Goal: Transaction & Acquisition: Purchase product/service

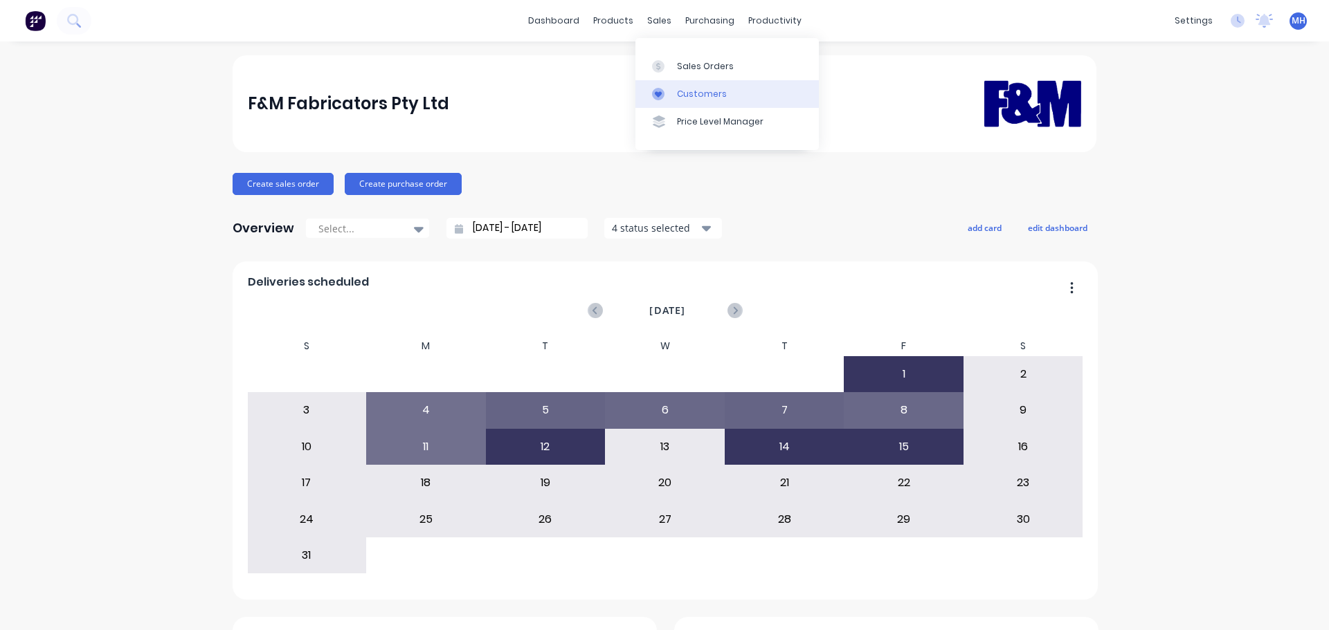
click at [718, 96] on div "Customers" at bounding box center [702, 94] width 50 height 12
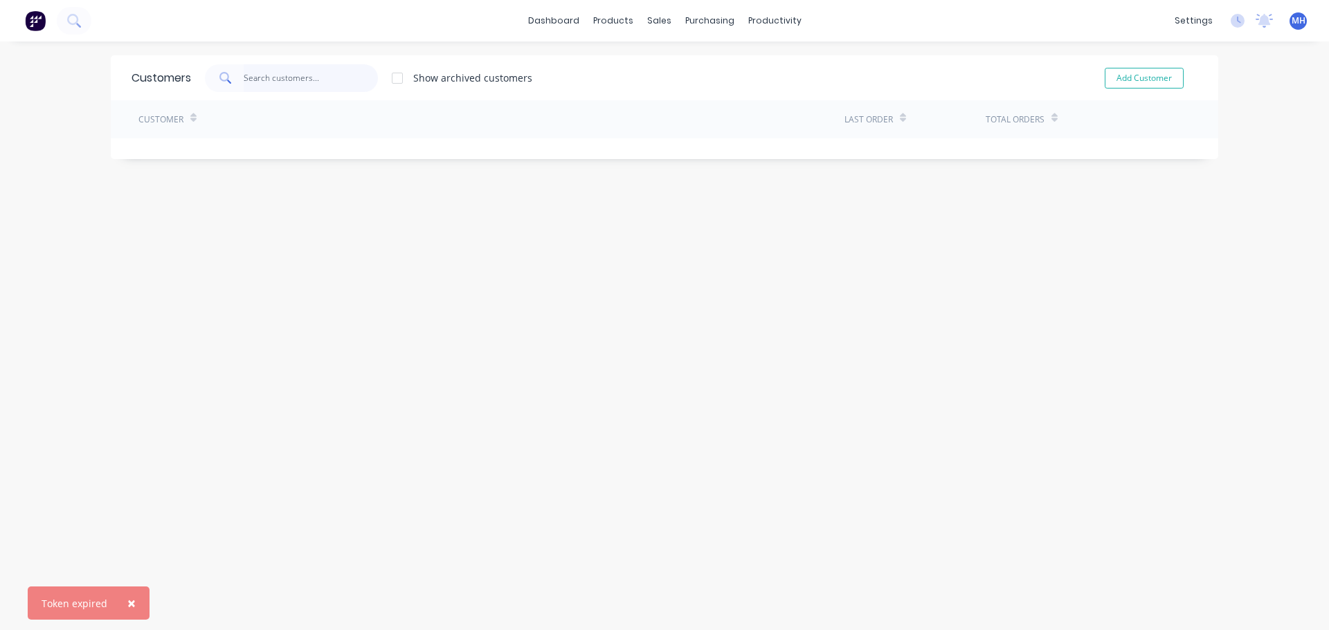
drag, startPoint x: 350, startPoint y: 86, endPoint x: 343, endPoint y: 79, distance: 9.8
click at [350, 85] on input "text" at bounding box center [311, 78] width 135 height 28
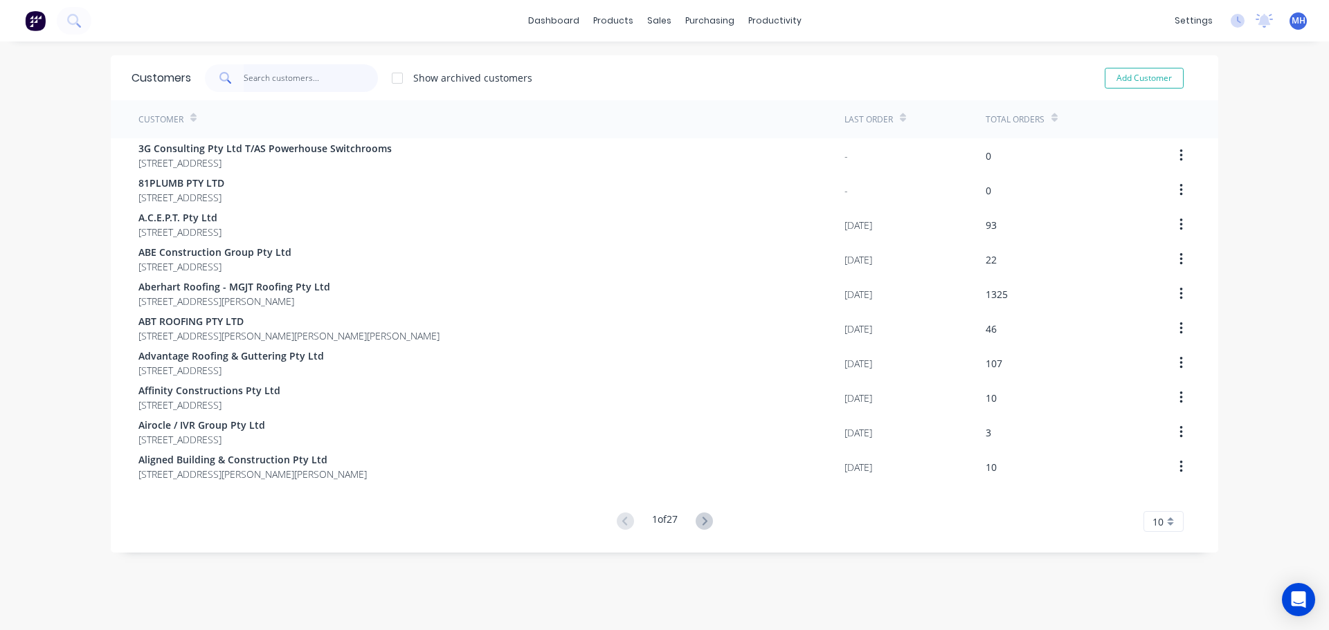
click at [282, 73] on input "text" at bounding box center [311, 78] width 135 height 28
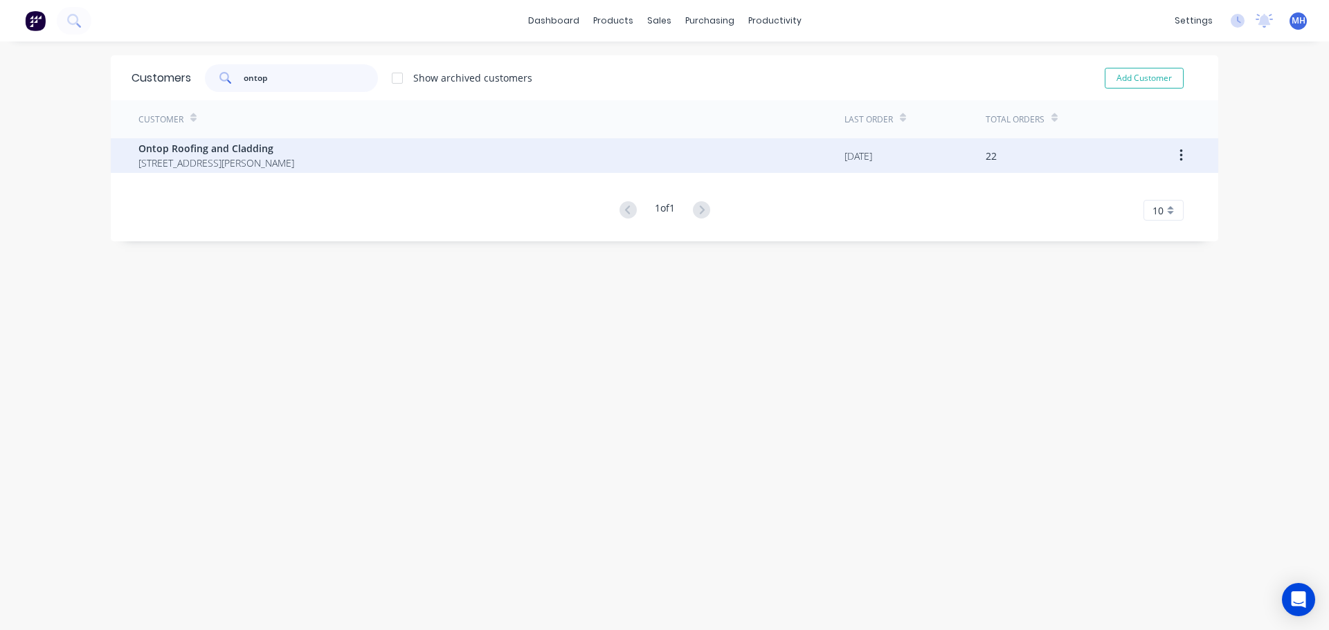
type input "ontop"
click at [282, 147] on span "Ontop Roofing and Cladding" at bounding box center [216, 148] width 156 height 15
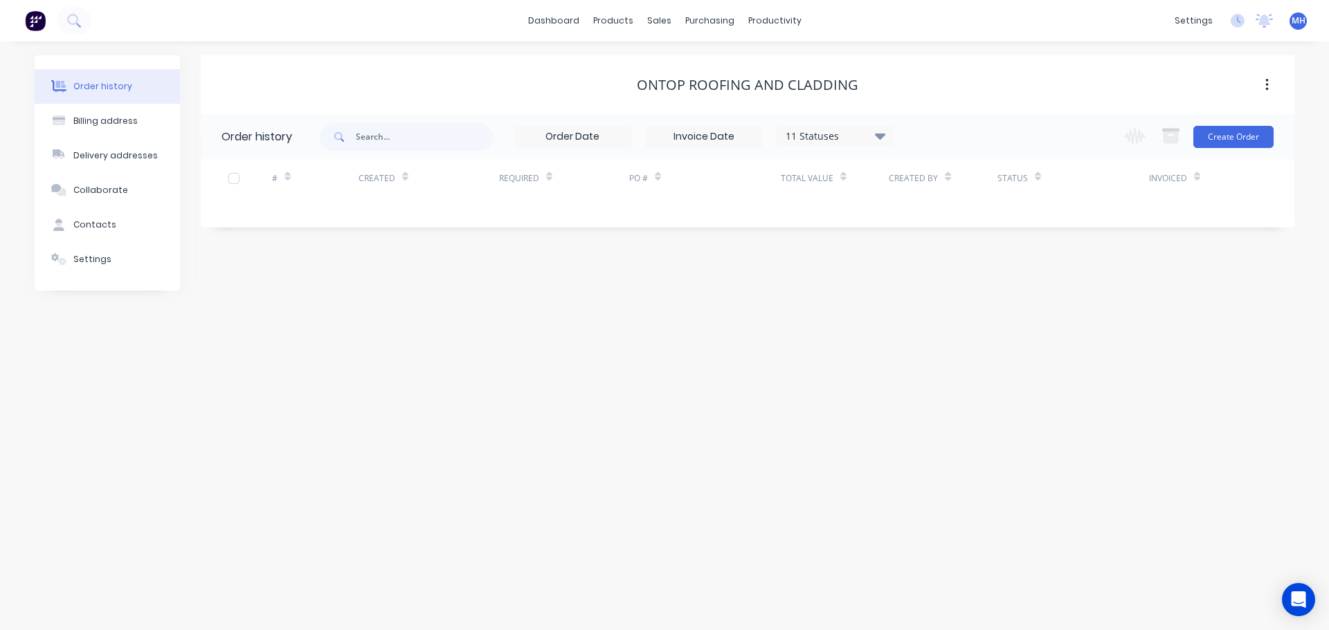
click at [840, 136] on div "11 Statuses" at bounding box center [835, 136] width 116 height 15
drag, startPoint x: 922, startPoint y: 333, endPoint x: 929, endPoint y: 339, distance: 9.3
click at [949, 323] on label at bounding box center [949, 323] width 0 height 0
click at [949, 333] on input "checkbox" at bounding box center [954, 329] width 11 height 13
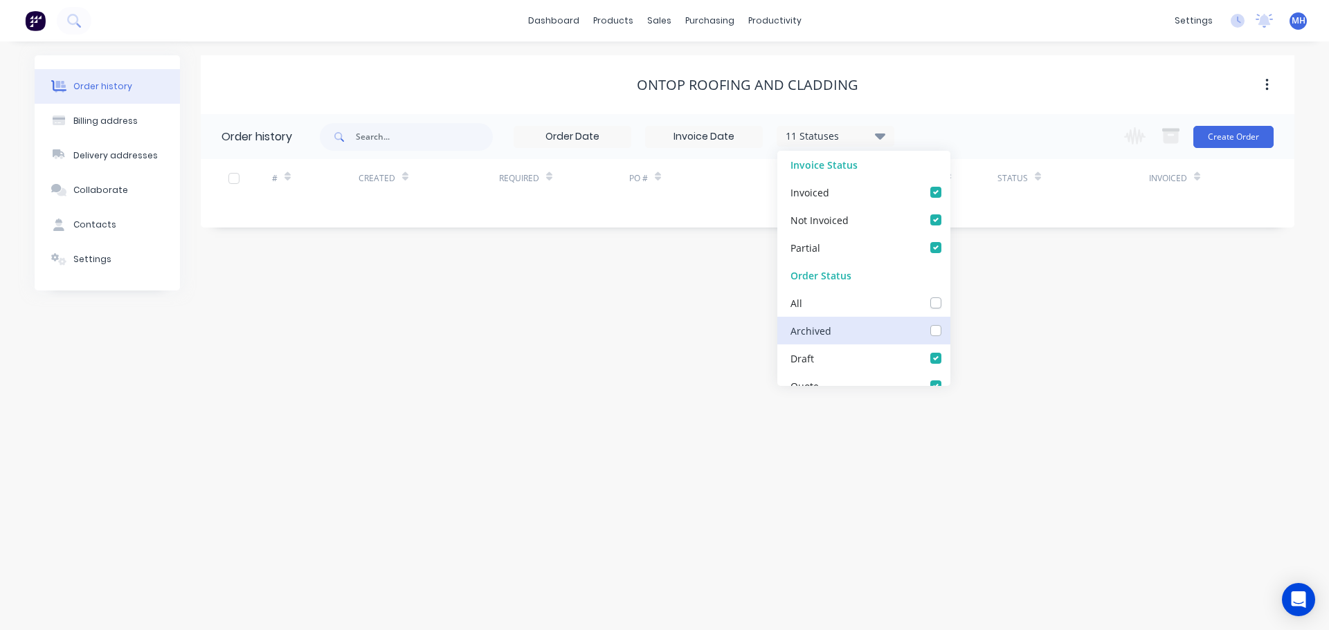
checkbox input "true"
click at [926, 85] on div "Ontop Roofing and Cladding" at bounding box center [747, 85] width 1093 height 17
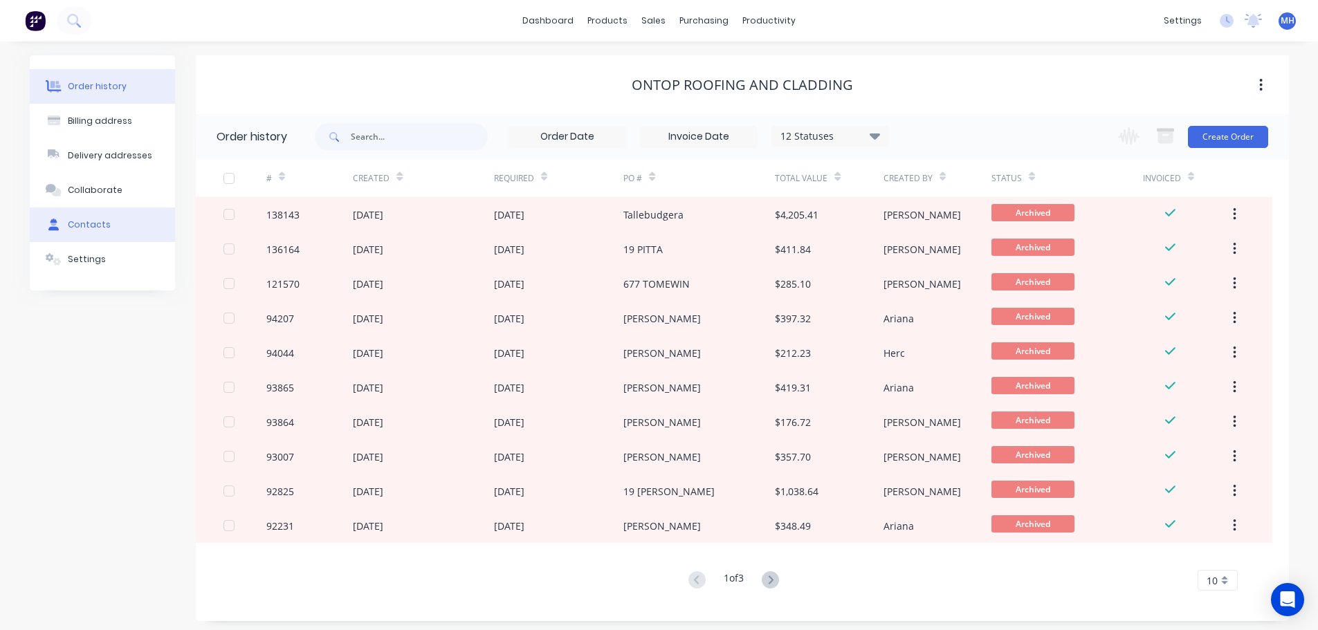
click at [107, 225] on button "Contacts" at bounding box center [102, 225] width 145 height 35
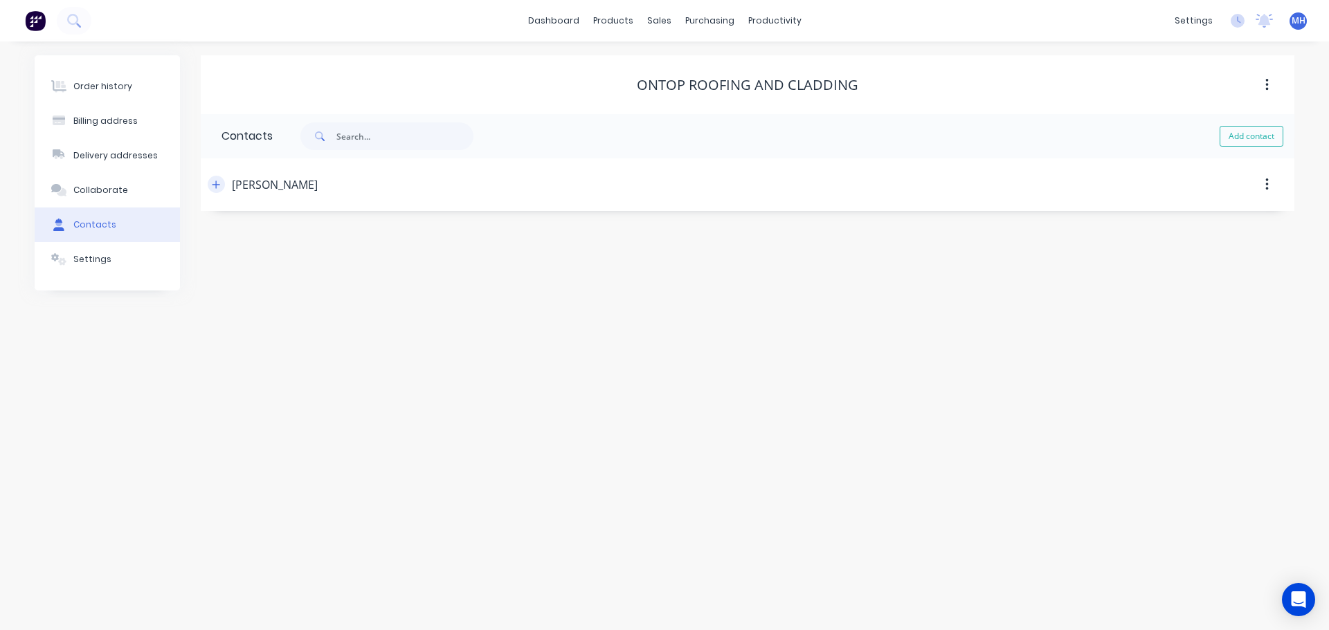
click at [220, 183] on icon "button" at bounding box center [216, 185] width 8 height 10
click at [215, 185] on icon "button" at bounding box center [216, 184] width 8 height 1
click at [118, 89] on div "Order history" at bounding box center [102, 86] width 59 height 12
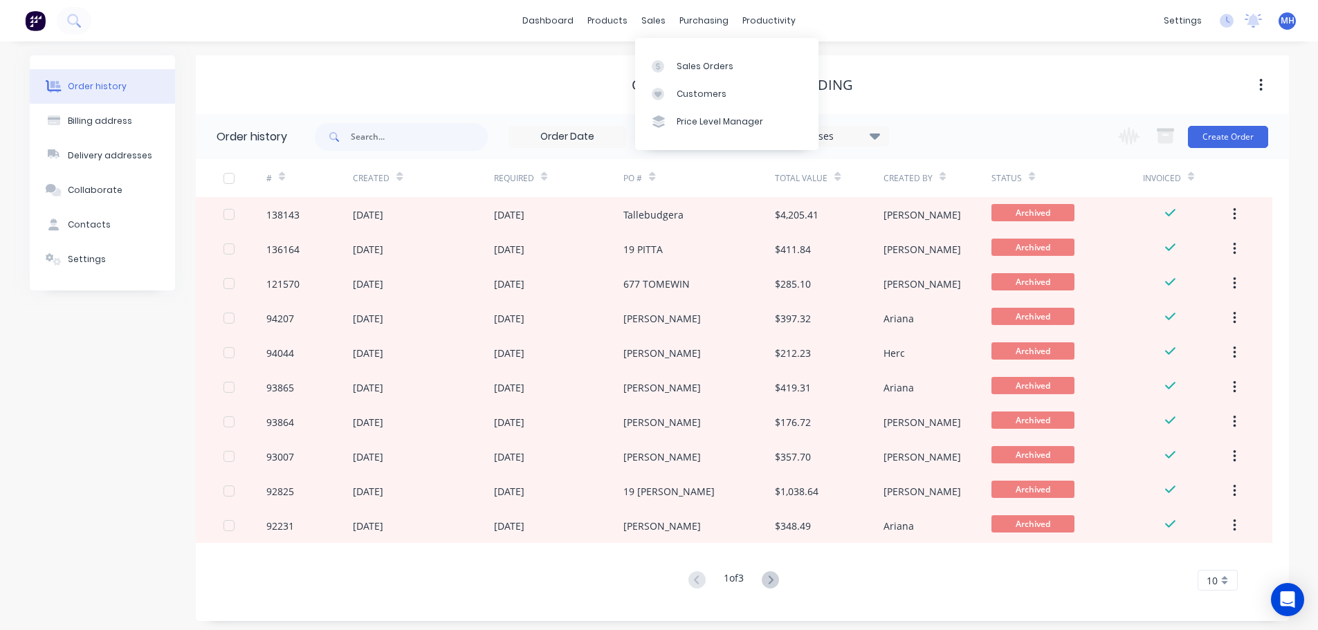
click at [669, 51] on div "Sales Orders Customers Price Level Manager" at bounding box center [726, 93] width 183 height 111
click at [675, 66] on link "Sales Orders" at bounding box center [726, 66] width 183 height 28
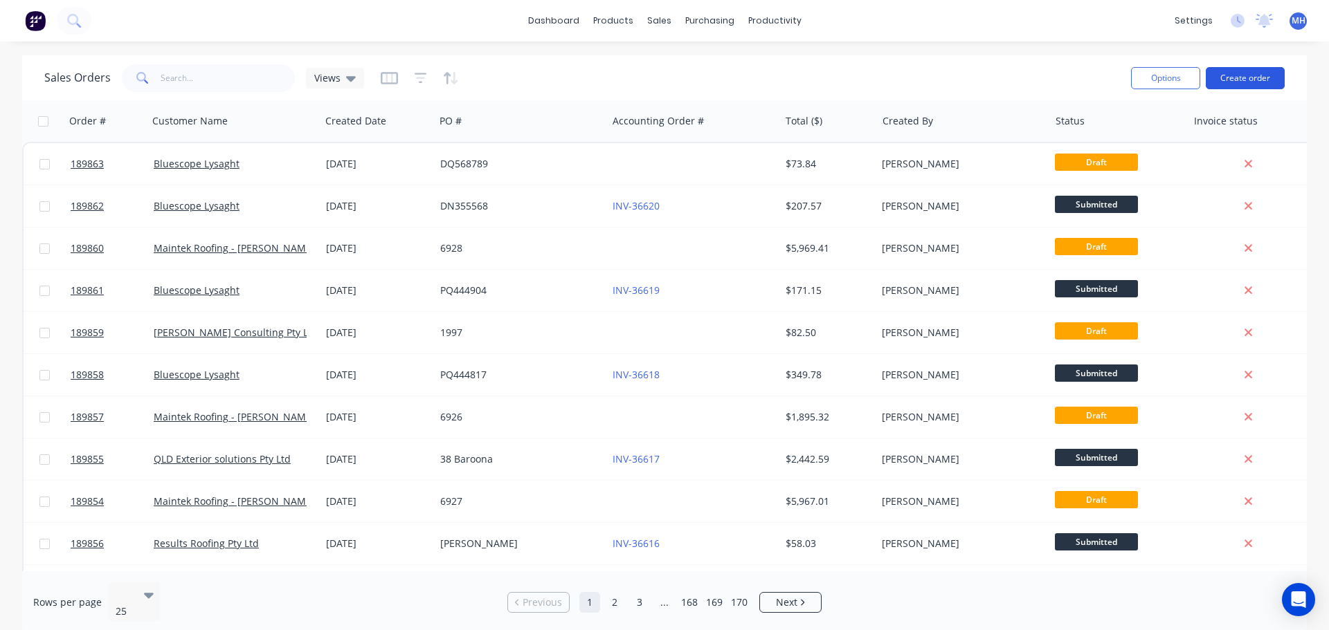
click at [1255, 82] on button "Create order" at bounding box center [1244, 78] width 79 height 22
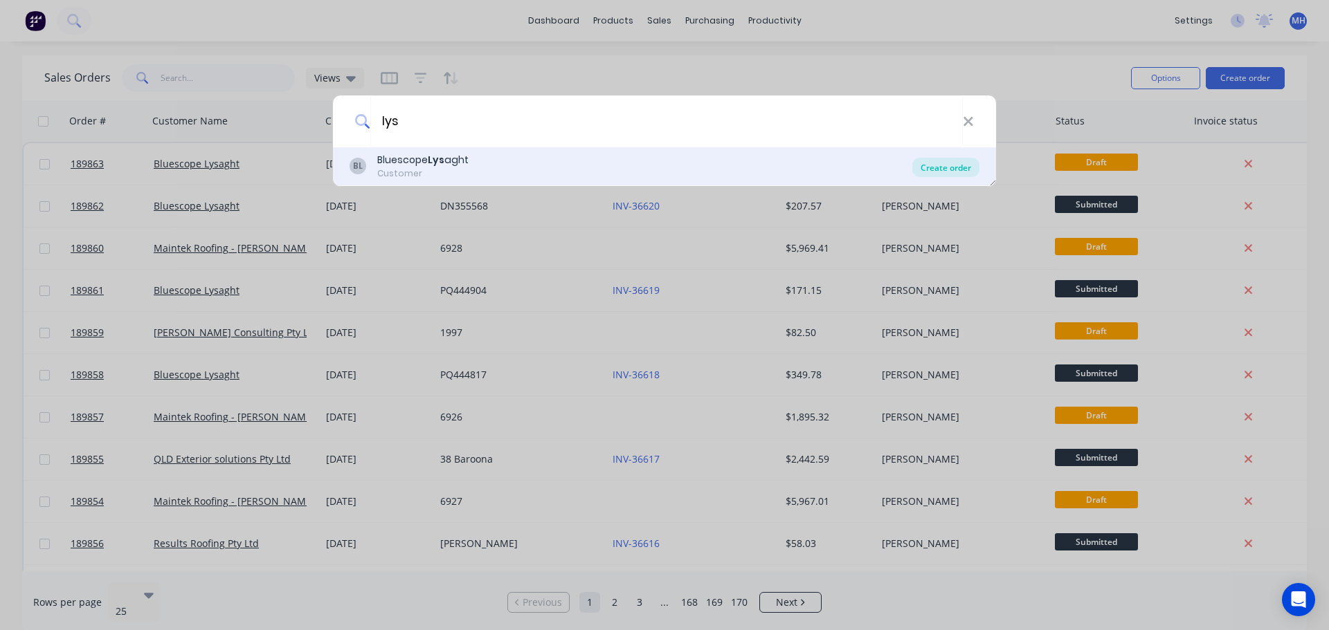
type input "lys"
click at [937, 170] on div "Create order" at bounding box center [945, 167] width 67 height 19
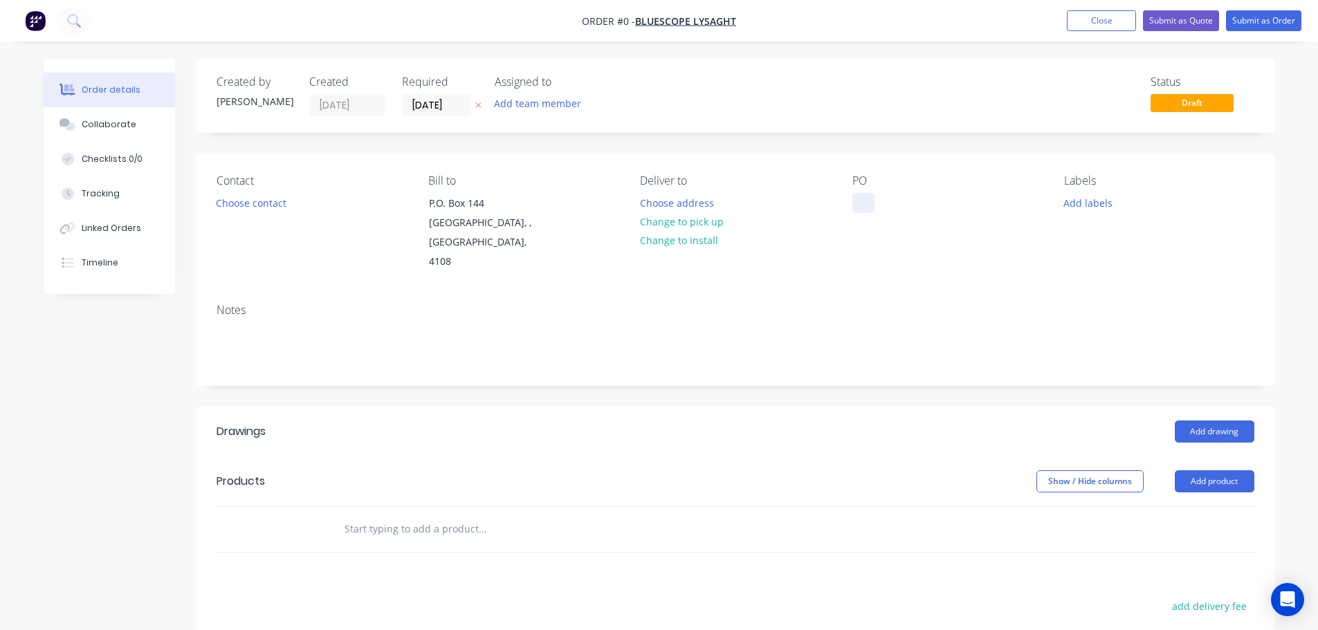
click at [868, 200] on div at bounding box center [863, 203] width 22 height 20
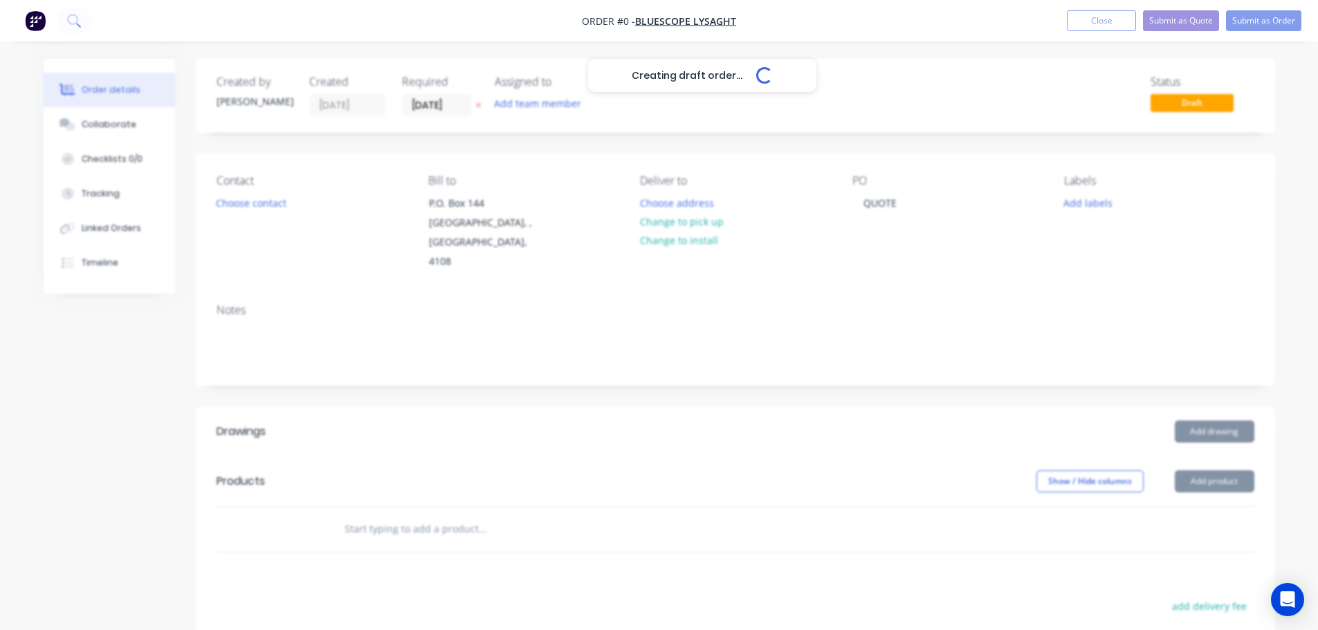
click at [802, 141] on div "Creating draft order... Loading... Order details Collaborate Checklists 0/0 Tra…" at bounding box center [659, 482] width 1259 height 847
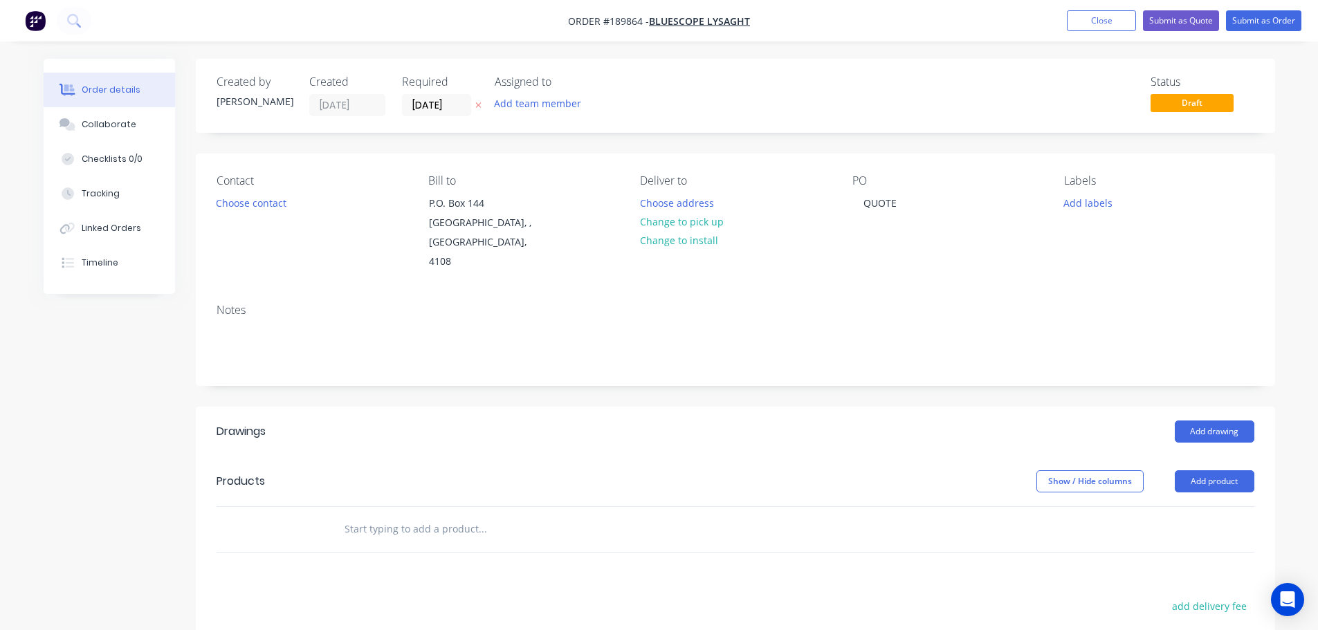
click at [479, 104] on icon at bounding box center [478, 105] width 6 height 8
click at [722, 435] on header "Drawings Add drawing" at bounding box center [735, 432] width 1079 height 50
click at [1196, 471] on button "Add product" at bounding box center [1215, 482] width 80 height 22
click at [1196, 507] on div "Product catalogue" at bounding box center [1188, 517] width 107 height 20
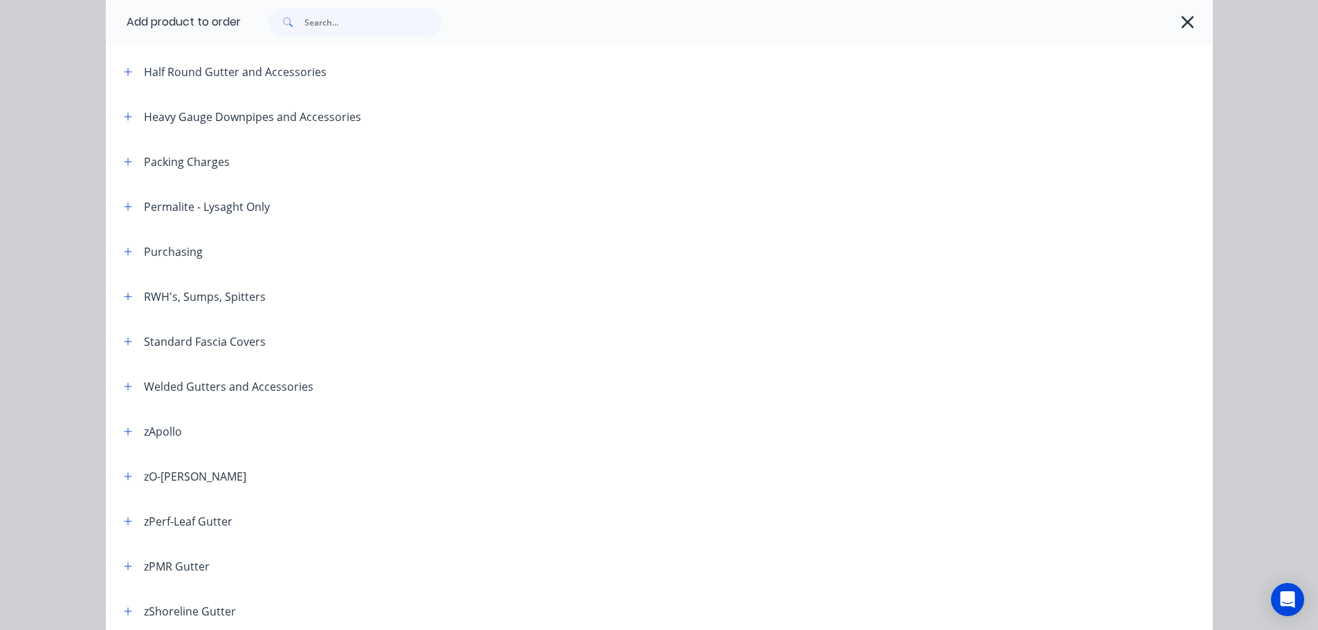
scroll to position [346, 0]
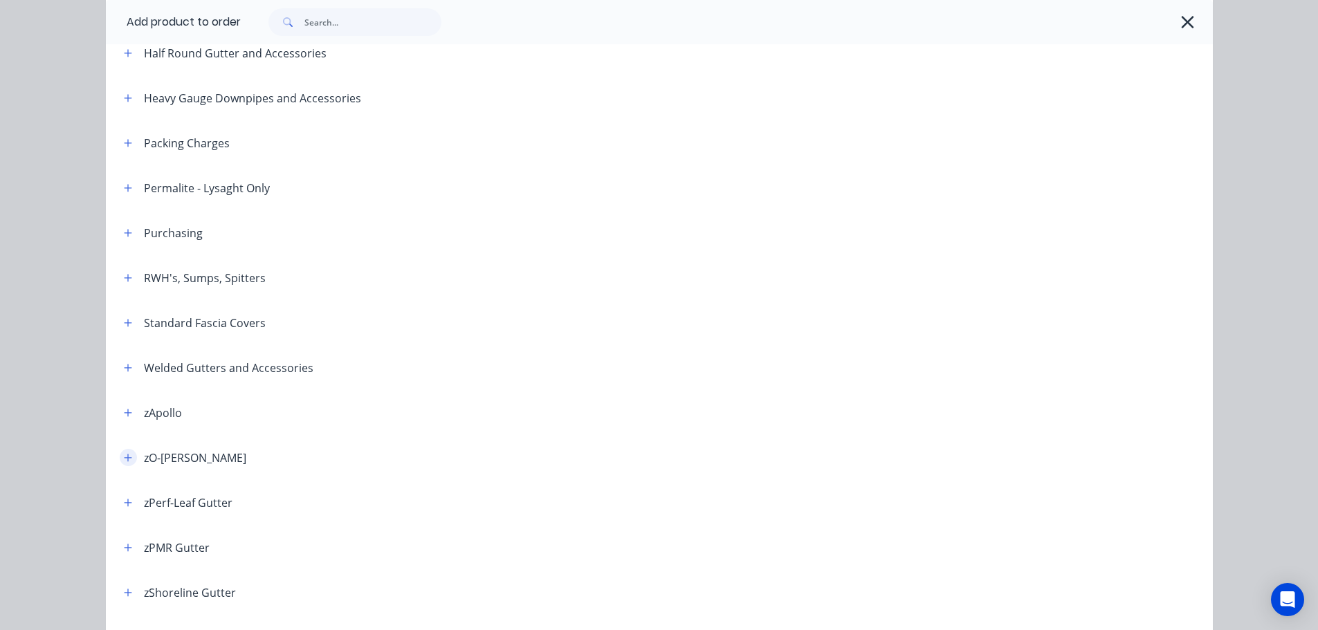
click at [125, 456] on icon "button" at bounding box center [128, 458] width 8 height 10
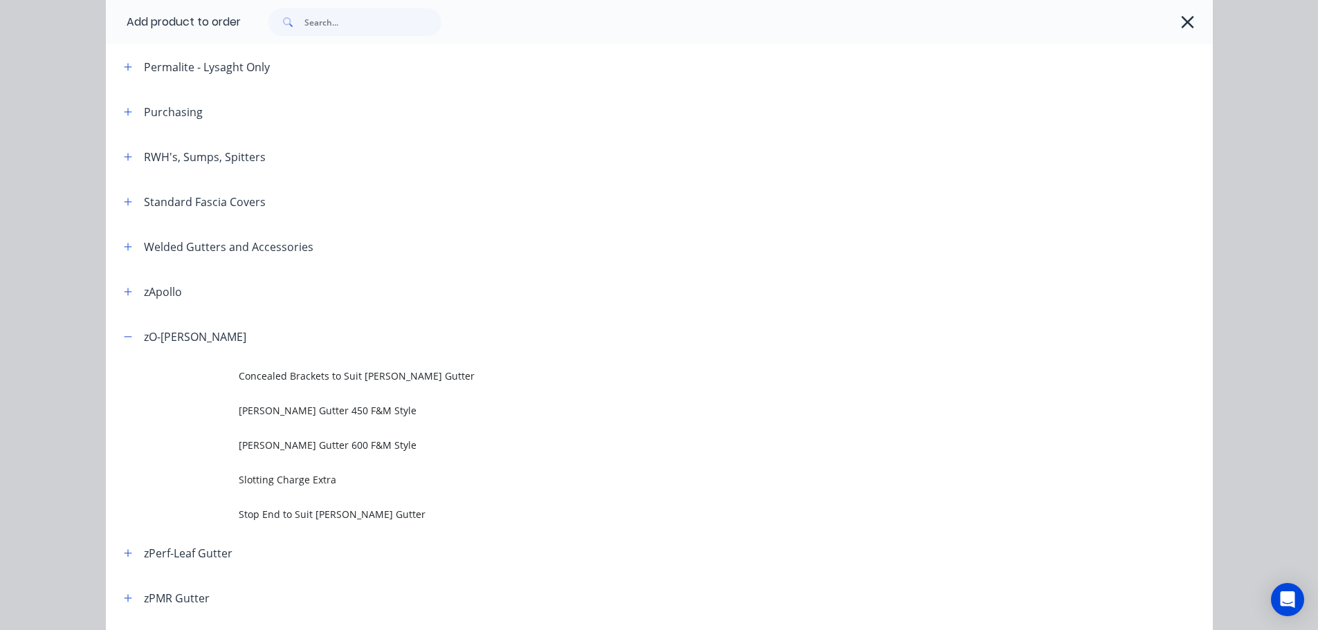
scroll to position [484, 0]
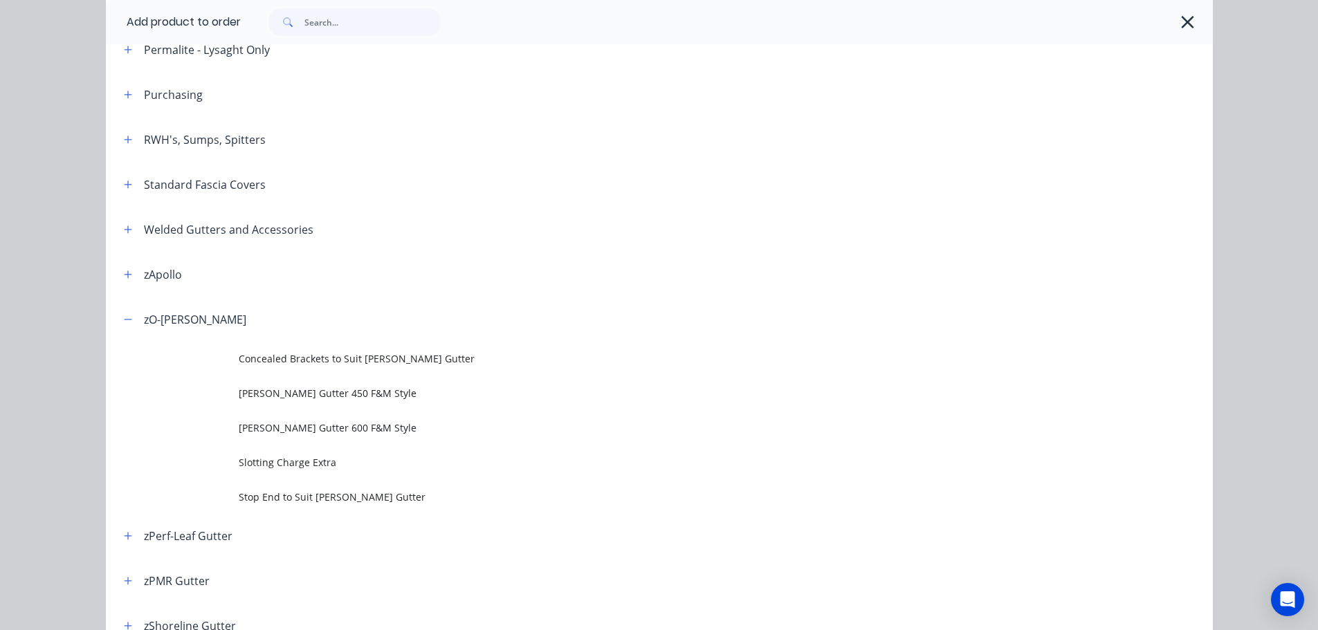
drag, startPoint x: 1181, startPoint y: 23, endPoint x: 1159, endPoint y: 35, distance: 25.4
click at [1182, 23] on icon "button" at bounding box center [1188, 22] width 12 height 12
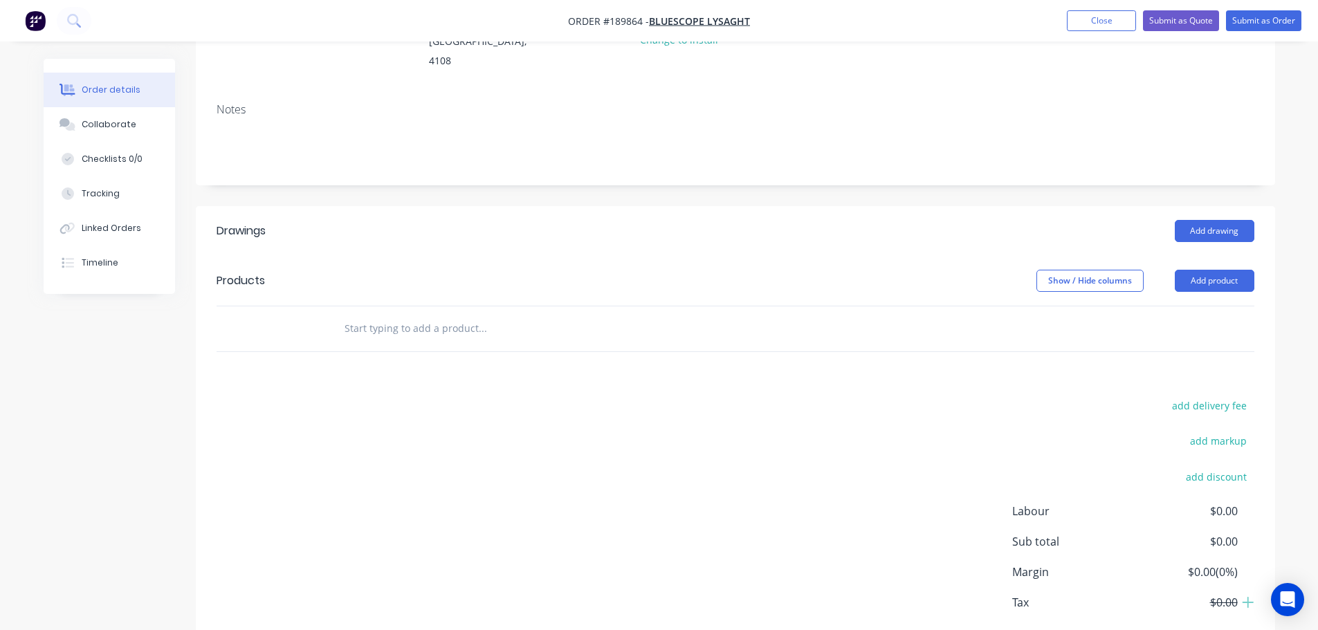
scroll to position [208, 0]
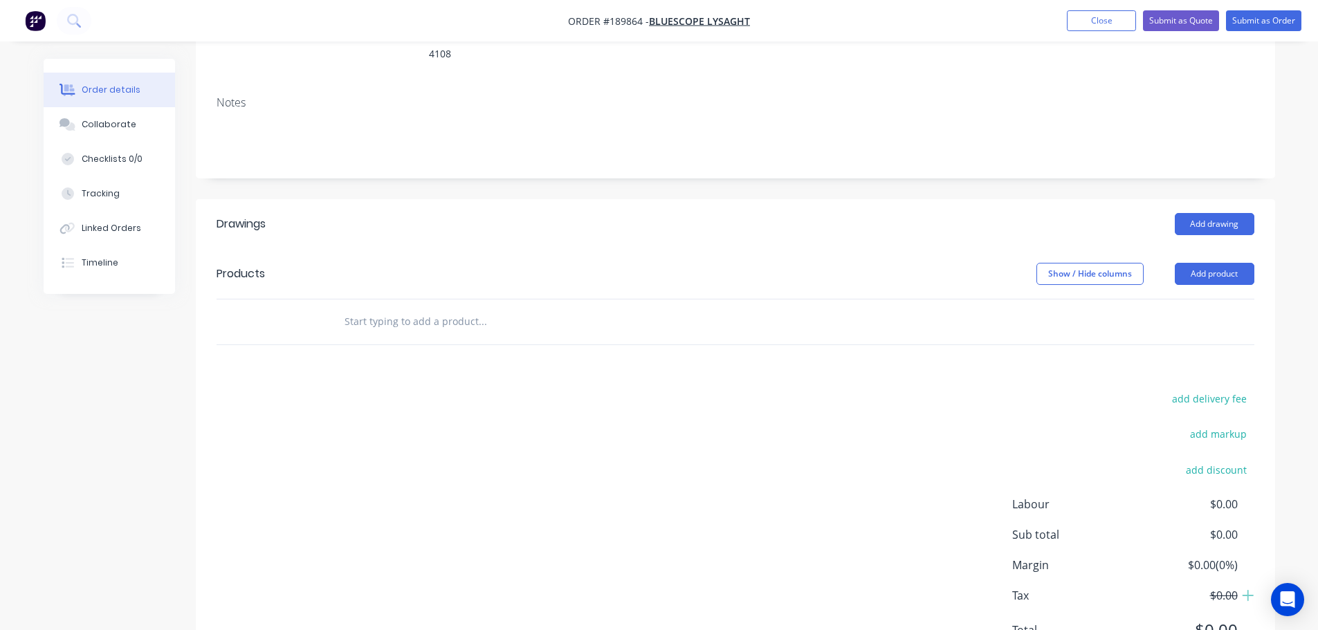
drag, startPoint x: 1223, startPoint y: 259, endPoint x: 1227, endPoint y: 268, distance: 10.3
click at [1225, 263] on button "Add product" at bounding box center [1215, 274] width 80 height 22
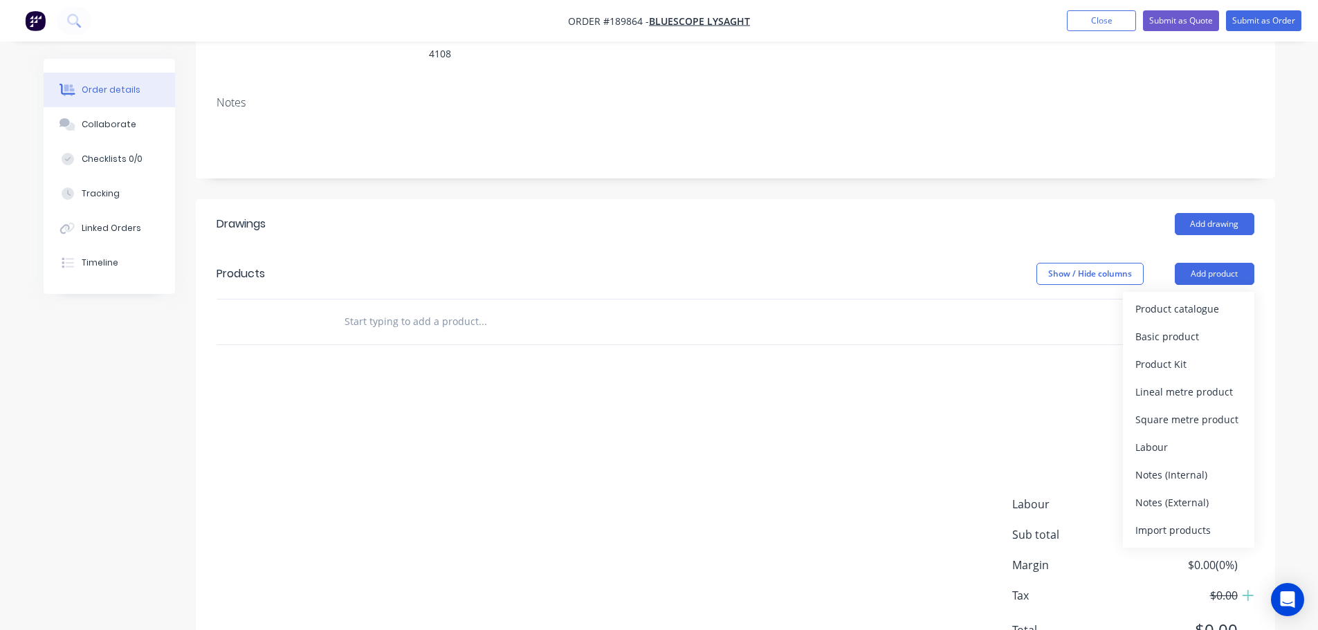
click at [1228, 299] on div "Product catalogue" at bounding box center [1188, 309] width 107 height 20
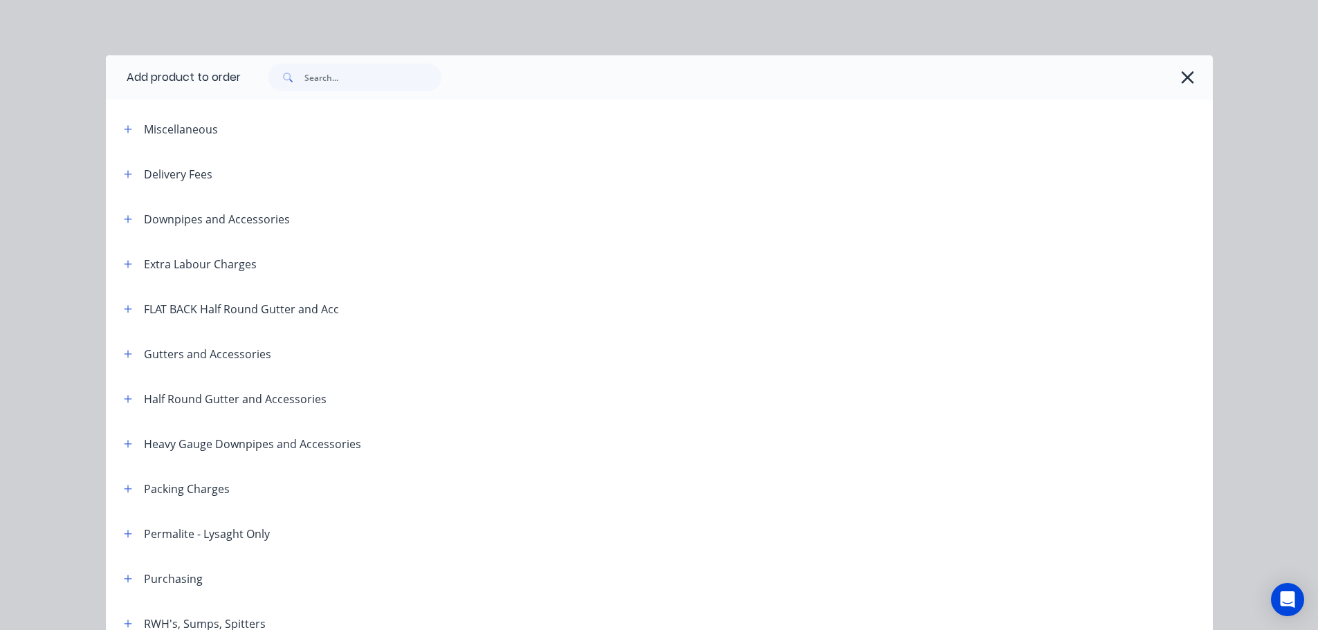
click at [1189, 75] on button "button" at bounding box center [1188, 77] width 22 height 22
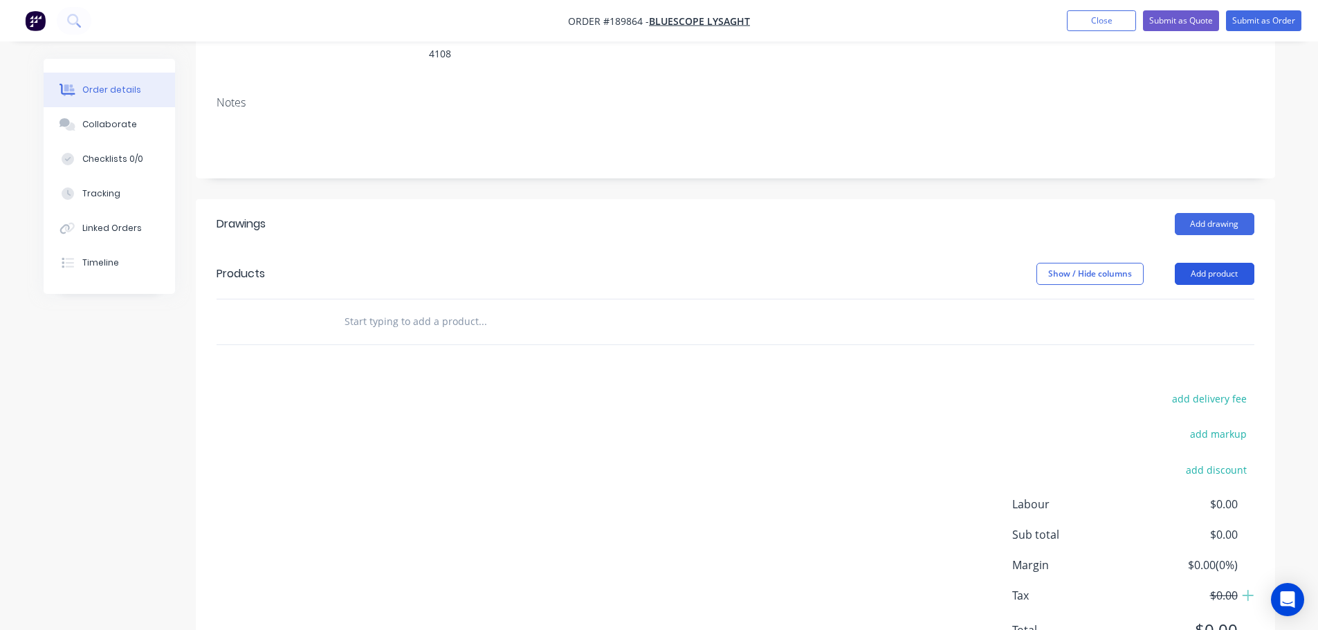
click at [1205, 263] on button "Add product" at bounding box center [1215, 274] width 80 height 22
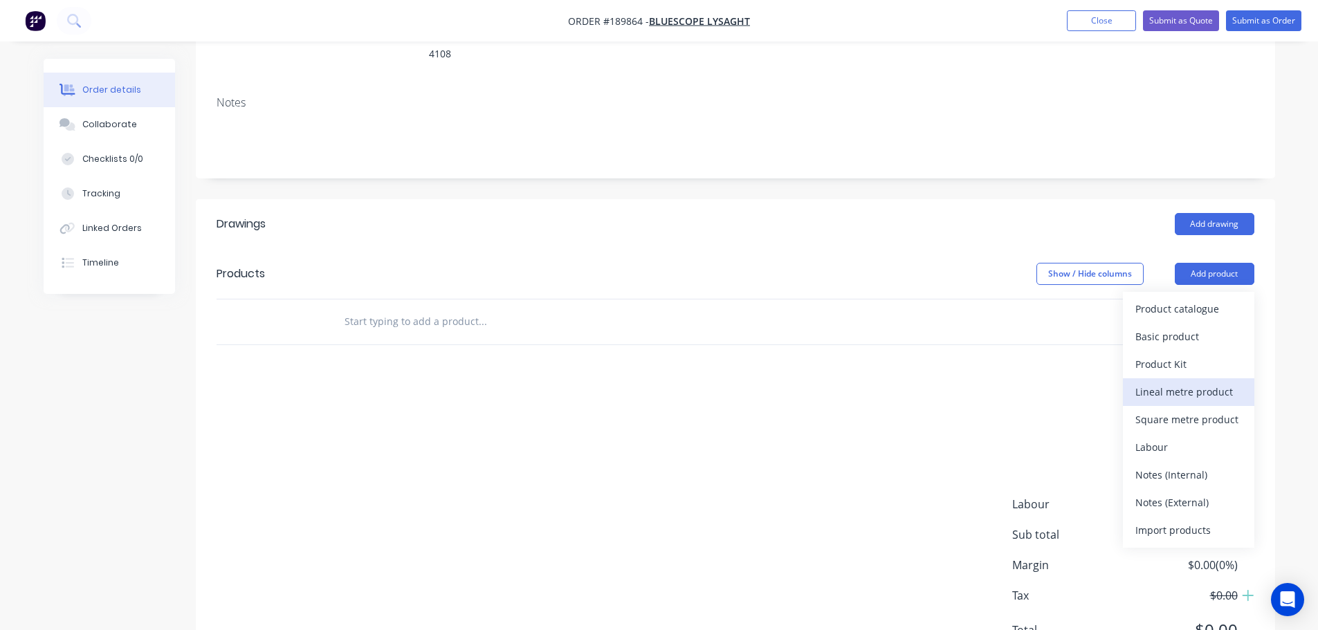
click at [1198, 382] on div "Lineal metre product" at bounding box center [1188, 392] width 107 height 20
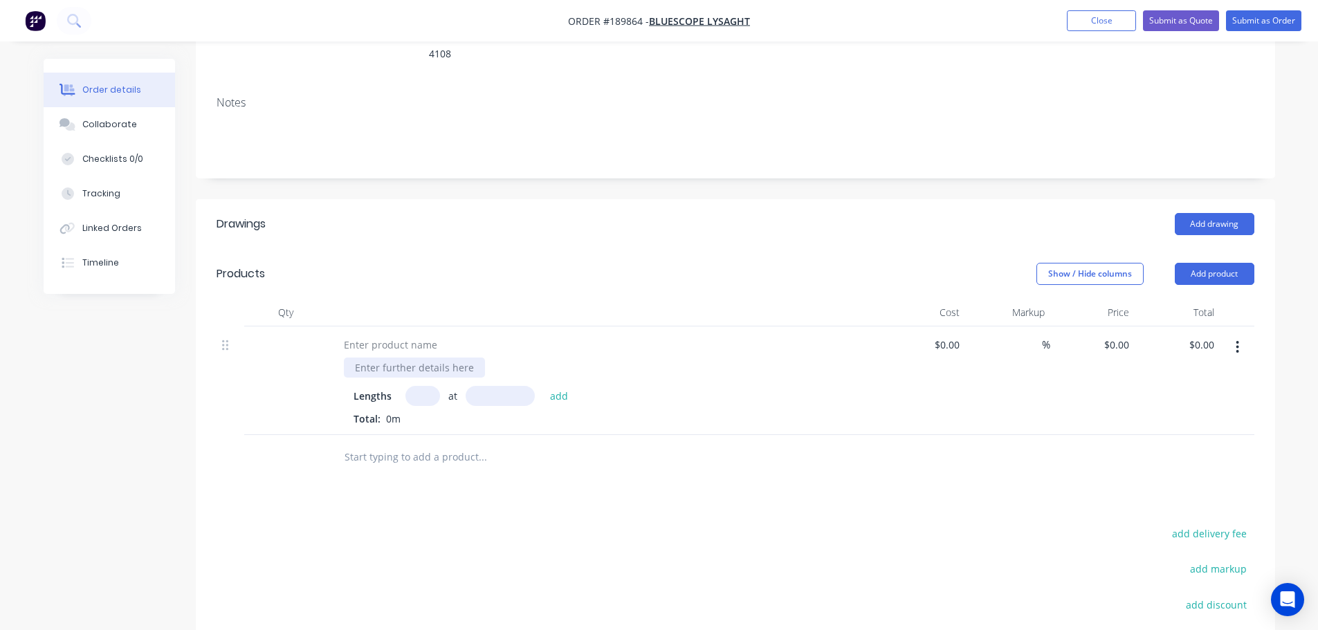
click at [407, 358] on div at bounding box center [414, 368] width 141 height 20
click at [412, 336] on div "Lengths at add Total: 0m" at bounding box center [604, 381] width 554 height 109
click at [405, 335] on div at bounding box center [391, 345] width 116 height 20
type input "2"
type input "5000"
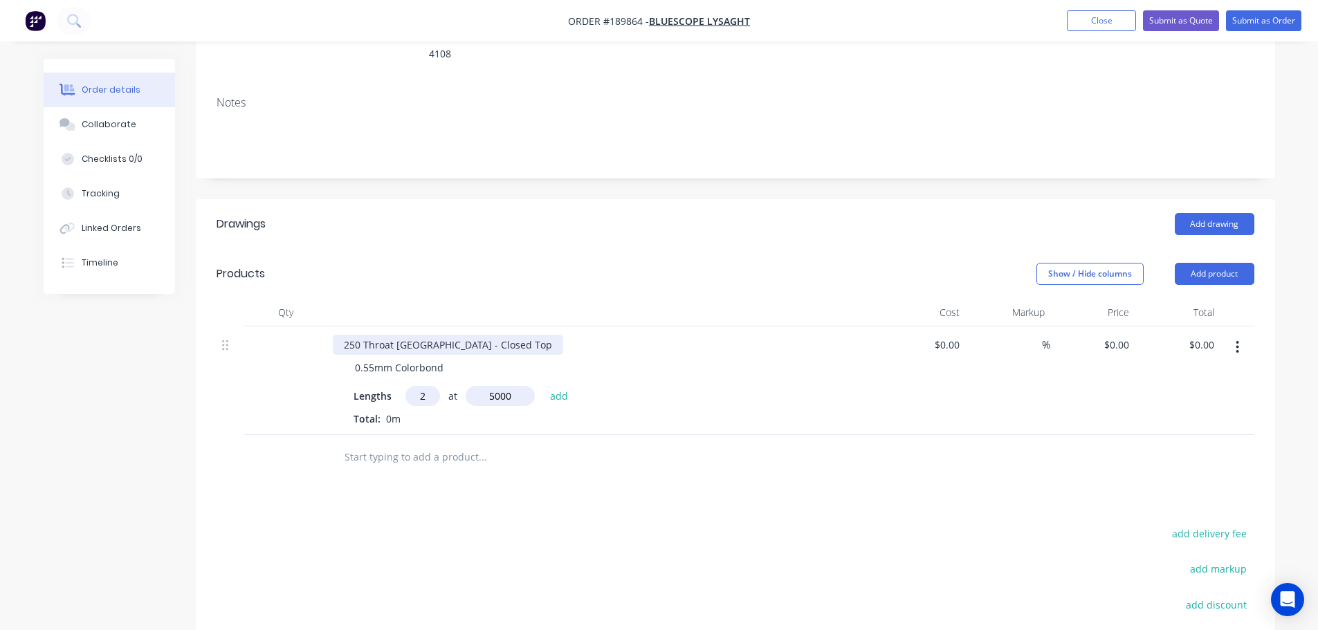
click at [543, 386] on button "add" at bounding box center [559, 395] width 33 height 19
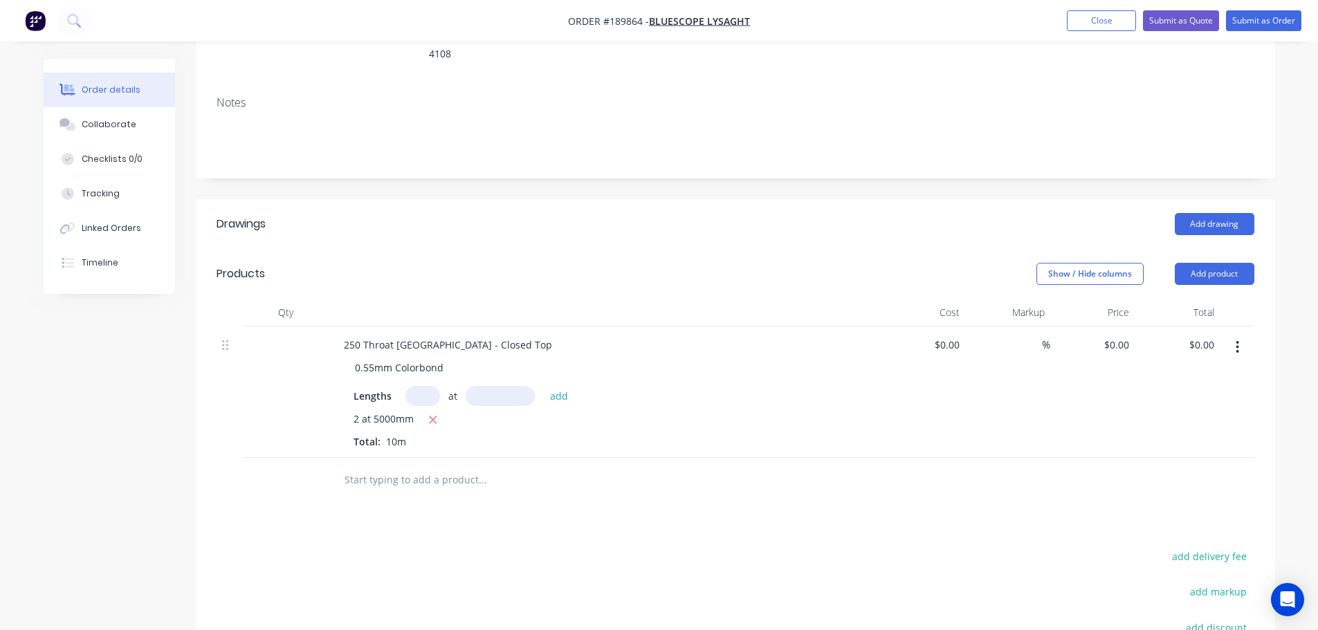
drag, startPoint x: 532, startPoint y: 216, endPoint x: 531, endPoint y: 233, distance: 17.3
click at [533, 216] on header "Drawings Add drawing" at bounding box center [735, 224] width 1079 height 50
click at [1122, 335] on input "0" at bounding box center [1119, 345] width 32 height 20
type input "$163.07"
type input "$1,630.70"
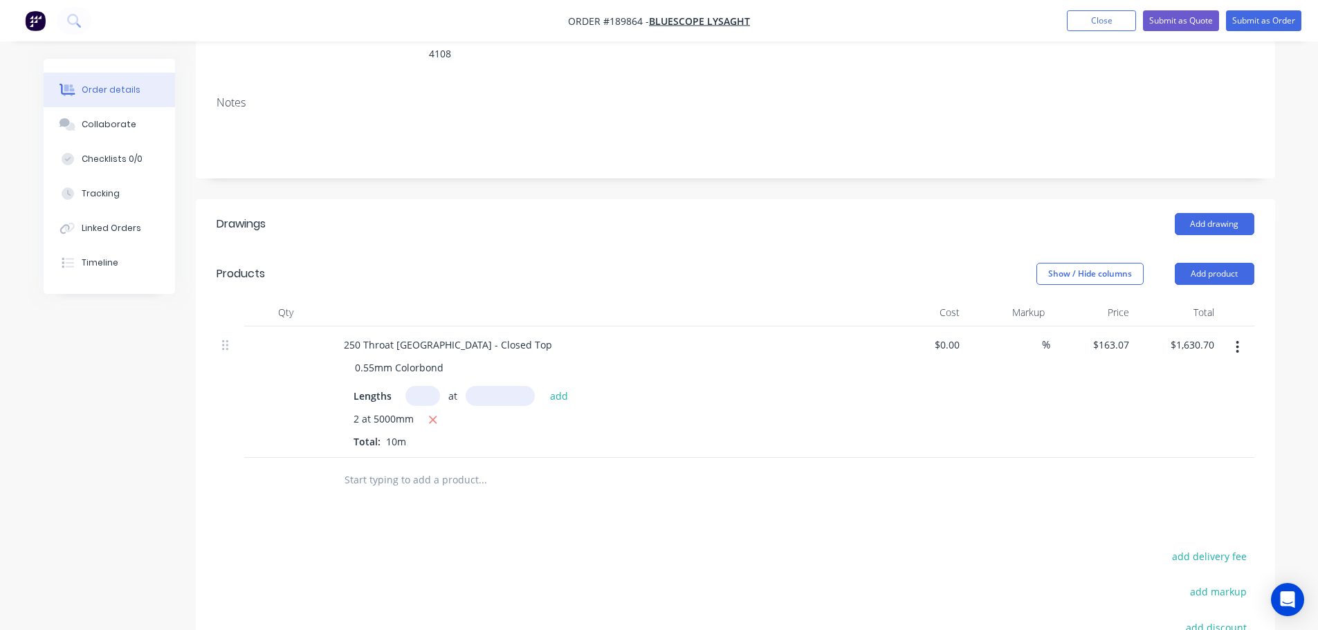
click at [526, 249] on header "Products Show / Hide columns Add product" at bounding box center [735, 274] width 1079 height 50
click at [504, 335] on div "250 Throat [GEOGRAPHIC_DATA] - Closed Top" at bounding box center [448, 345] width 230 height 20
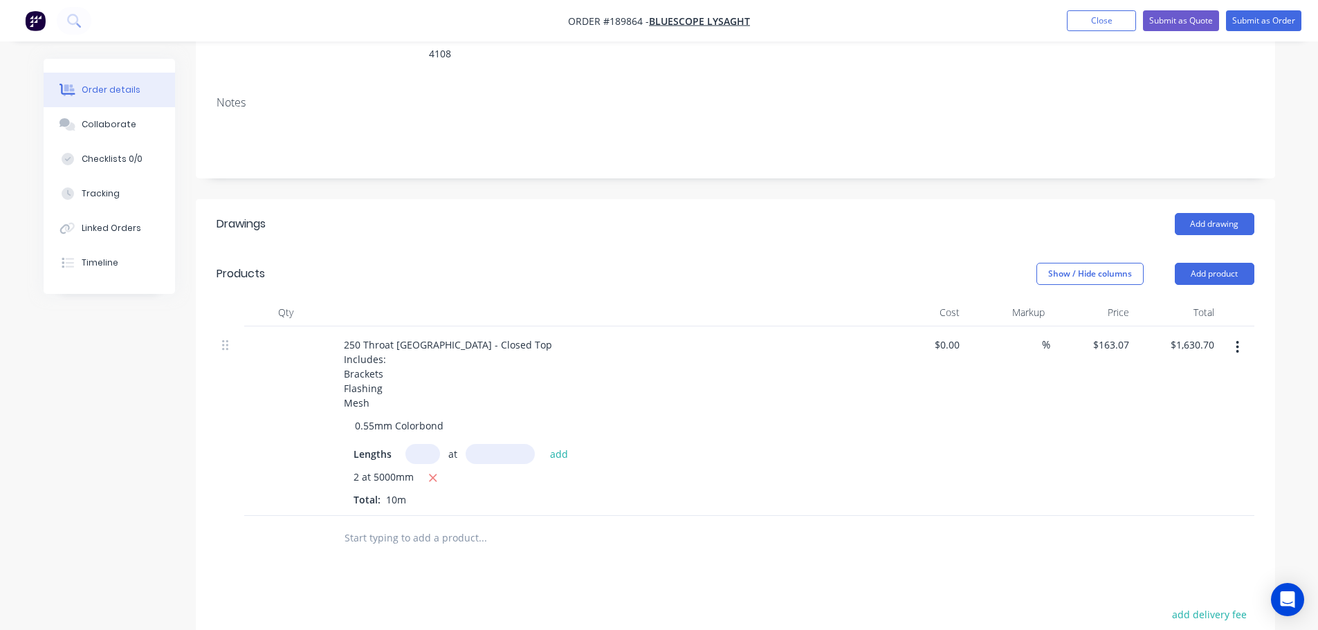
click at [524, 299] on div at bounding box center [604, 313] width 554 height 28
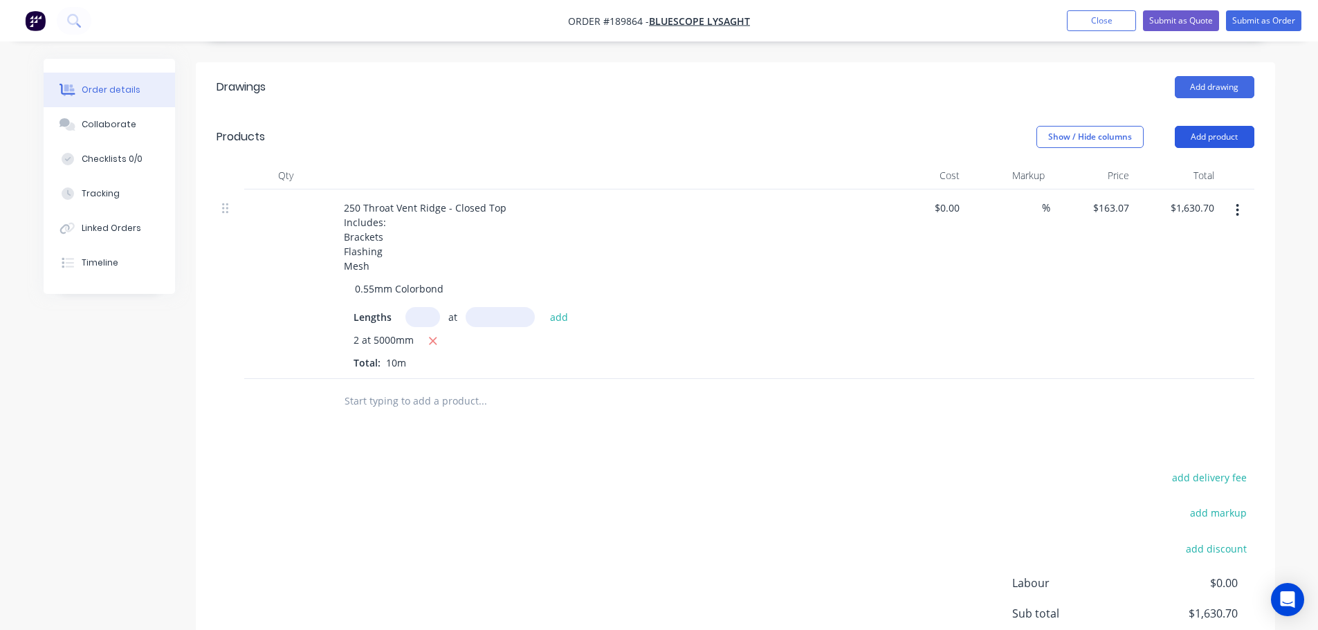
scroll to position [346, 0]
click at [1201, 125] on button "Add product" at bounding box center [1215, 136] width 80 height 22
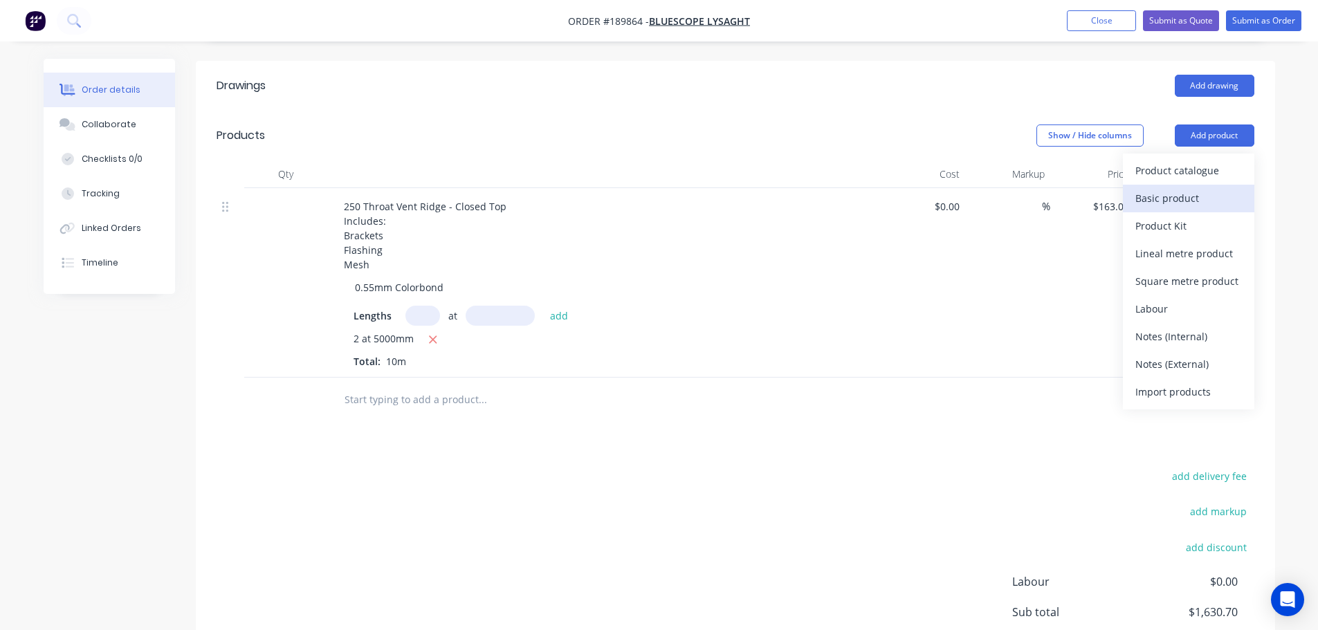
click at [1196, 188] on div "Basic product" at bounding box center [1188, 198] width 107 height 20
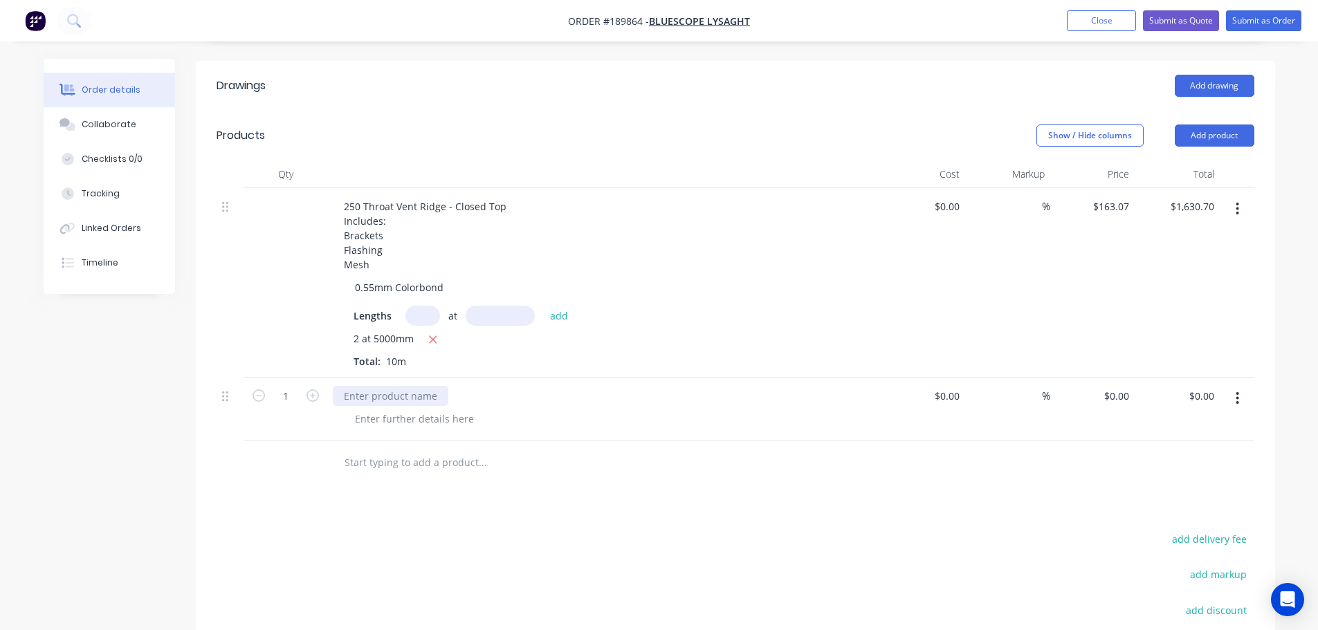
click at [426, 386] on div at bounding box center [604, 409] width 554 height 63
click at [420, 386] on div at bounding box center [391, 396] width 116 height 20
click at [392, 386] on div at bounding box center [391, 396] width 116 height 20
click at [578, 507] on div "Drawings Add drawing Products Show / Hide columns Add product Qty Cost Markup P…" at bounding box center [735, 439] width 1079 height 757
click at [314, 390] on icon "button" at bounding box center [313, 396] width 12 height 12
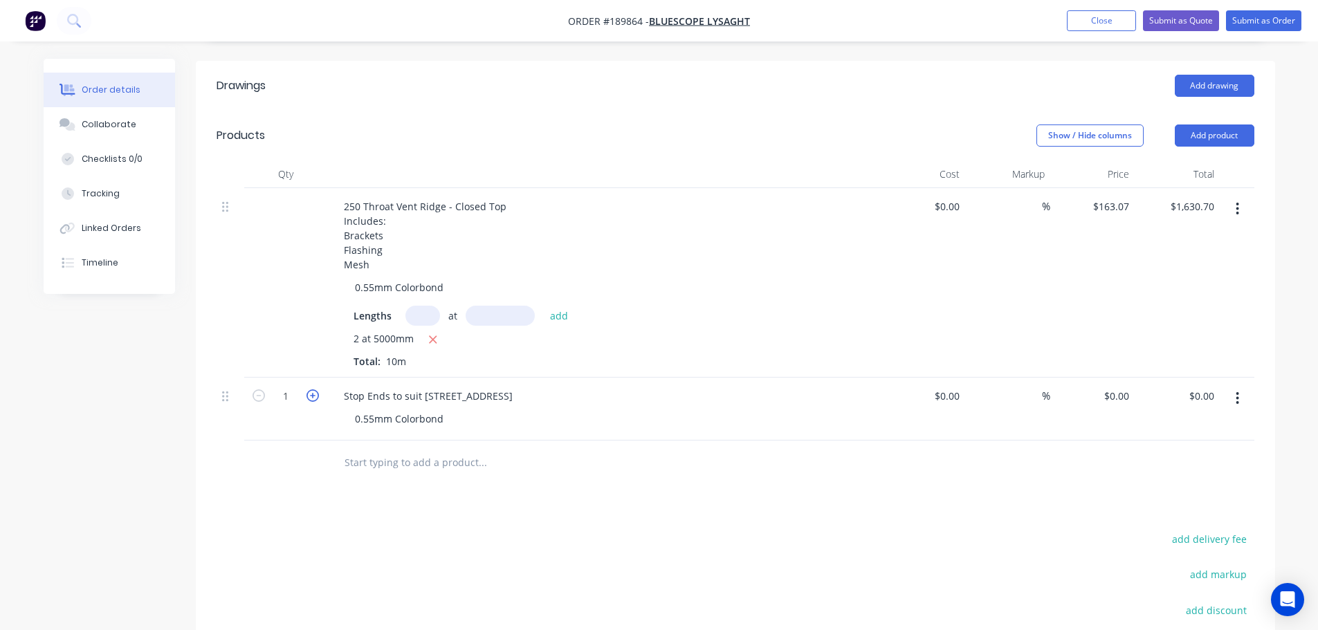
type input "2"
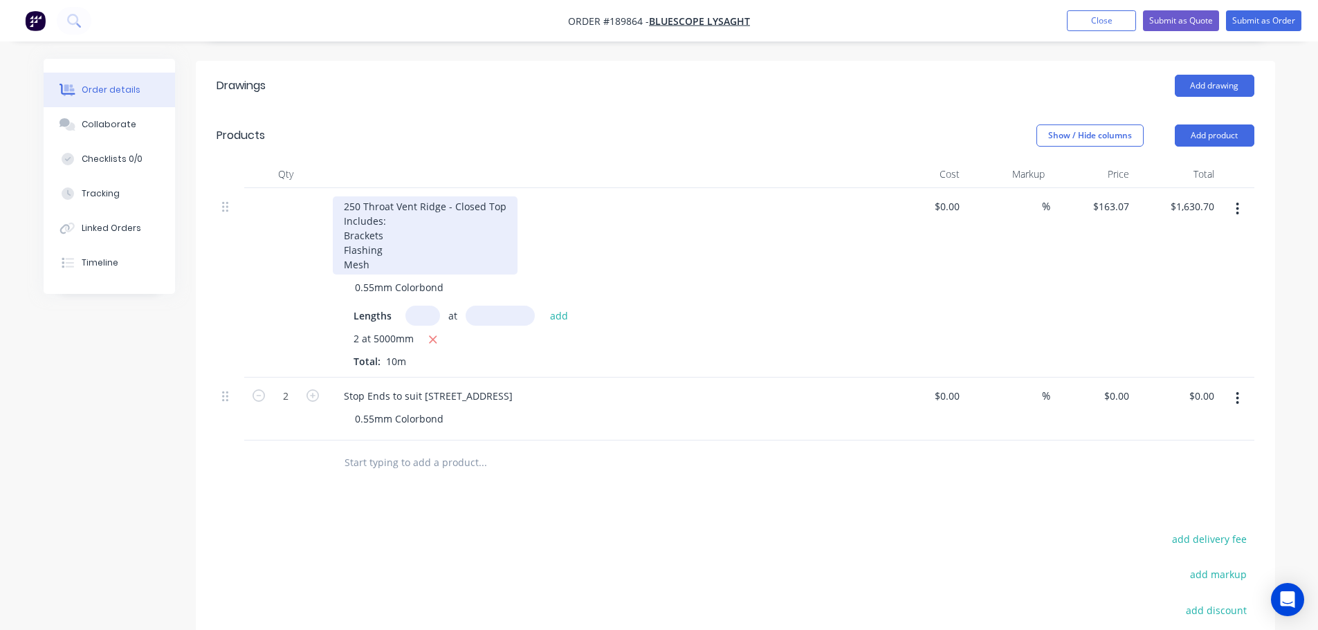
click at [393, 232] on div "250 Throat Vent Ridge - Closed Top Includes: Brackets Flashing Mesh" at bounding box center [425, 236] width 185 height 78
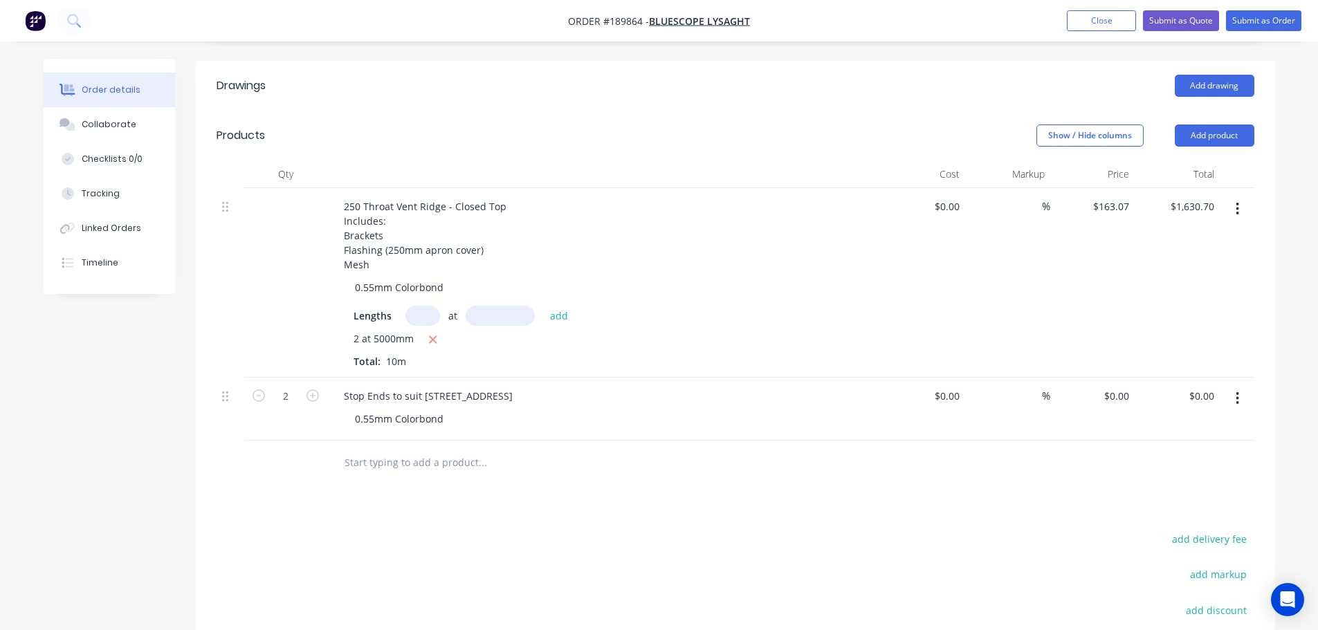
click at [1124, 386] on input "0" at bounding box center [1119, 396] width 32 height 20
type input "$31.64"
type input "$63.28"
click at [945, 491] on div "Drawings Add drawing Products Show / Hide columns Add product Qty Cost Markup P…" at bounding box center [735, 439] width 1079 height 757
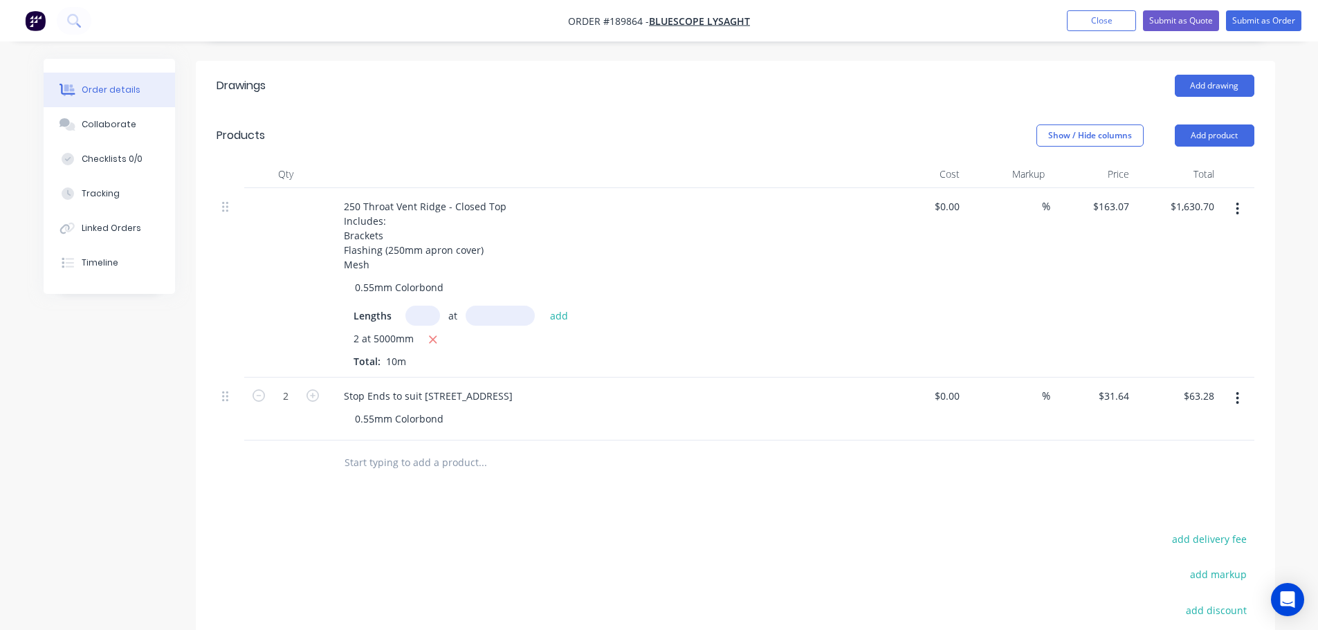
click at [805, 496] on div "Drawings Add drawing Products Show / Hide columns Add product Qty Cost Markup P…" at bounding box center [735, 439] width 1079 height 757
click at [1173, 19] on button "Submit as Quote" at bounding box center [1181, 20] width 76 height 21
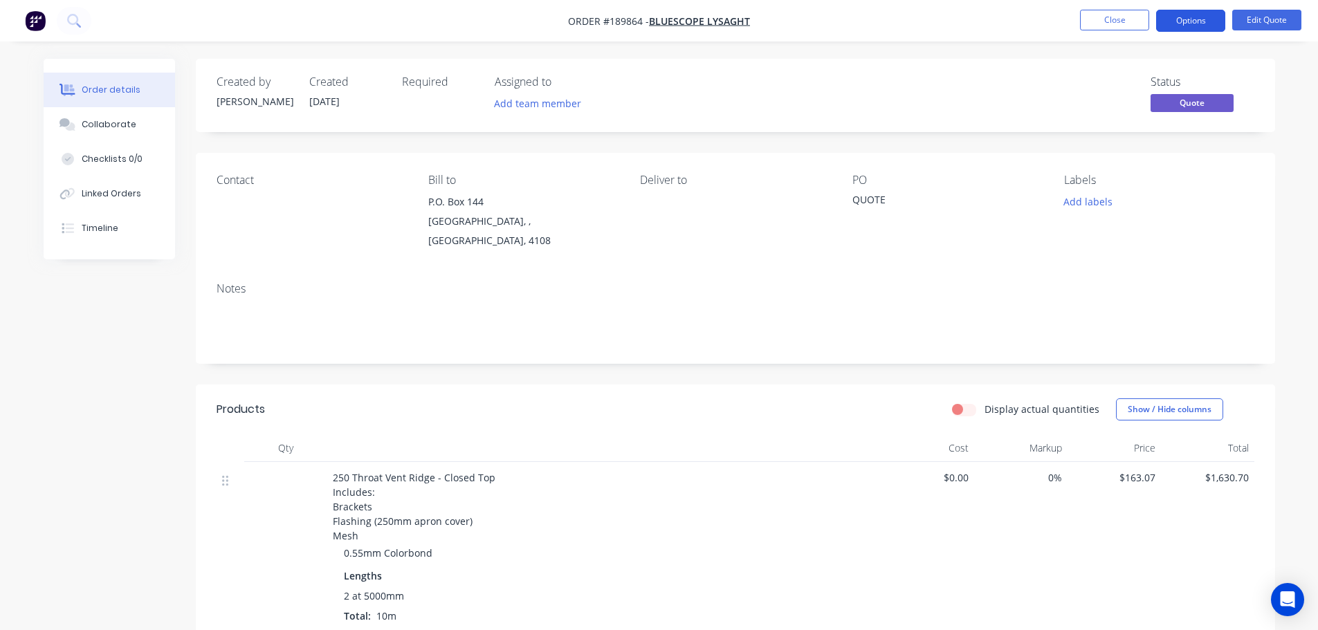
click at [1185, 25] on button "Options" at bounding box center [1190, 21] width 69 height 22
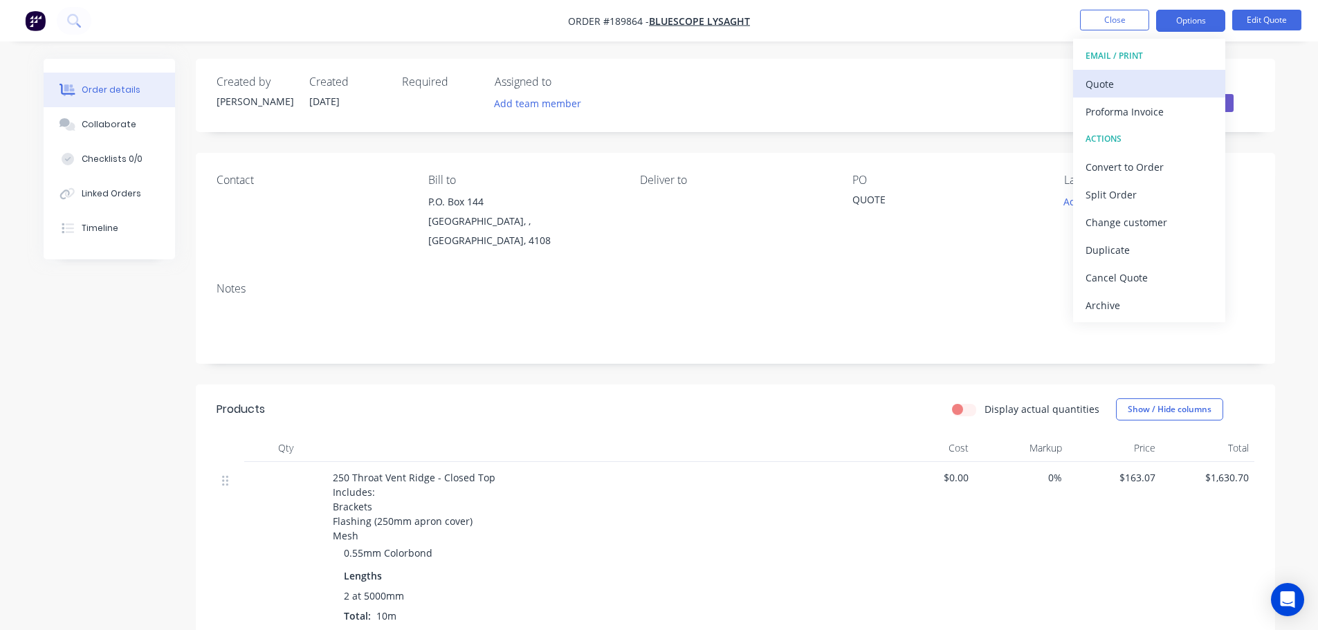
click at [1166, 73] on button "Quote" at bounding box center [1149, 84] width 152 height 28
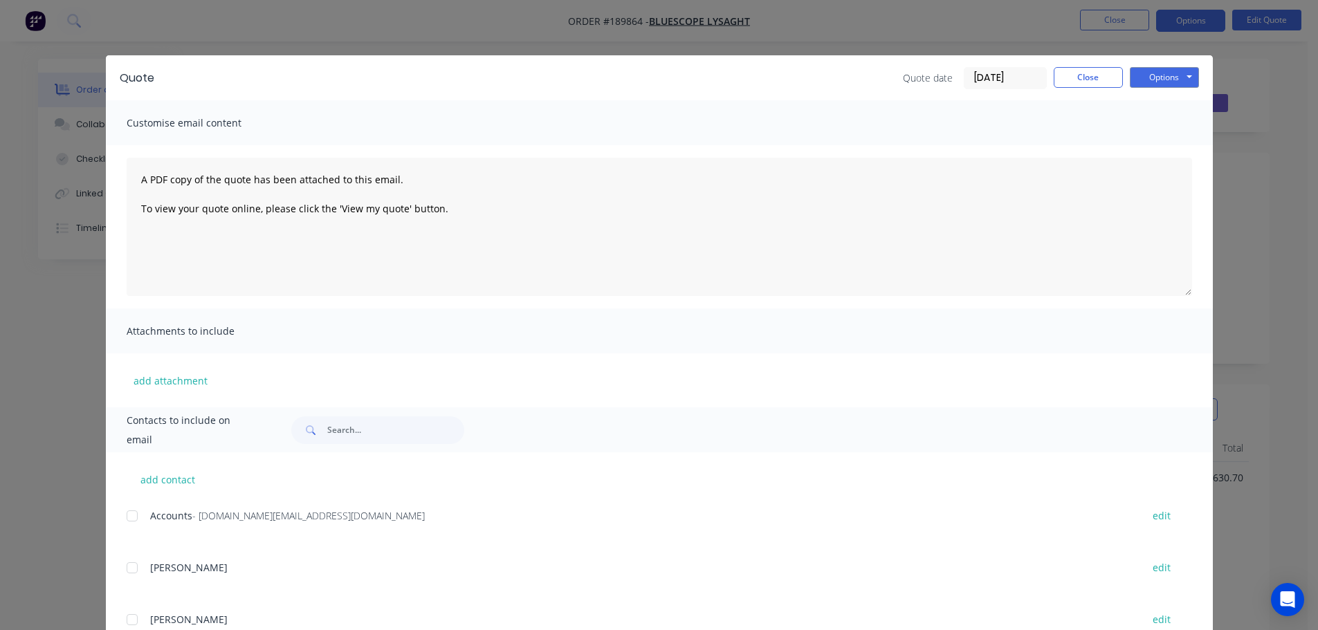
click at [1166, 75] on button "Options" at bounding box center [1164, 77] width 69 height 21
click at [1166, 95] on button "Preview" at bounding box center [1174, 102] width 89 height 23
click at [1076, 70] on button "Close" at bounding box center [1088, 77] width 69 height 21
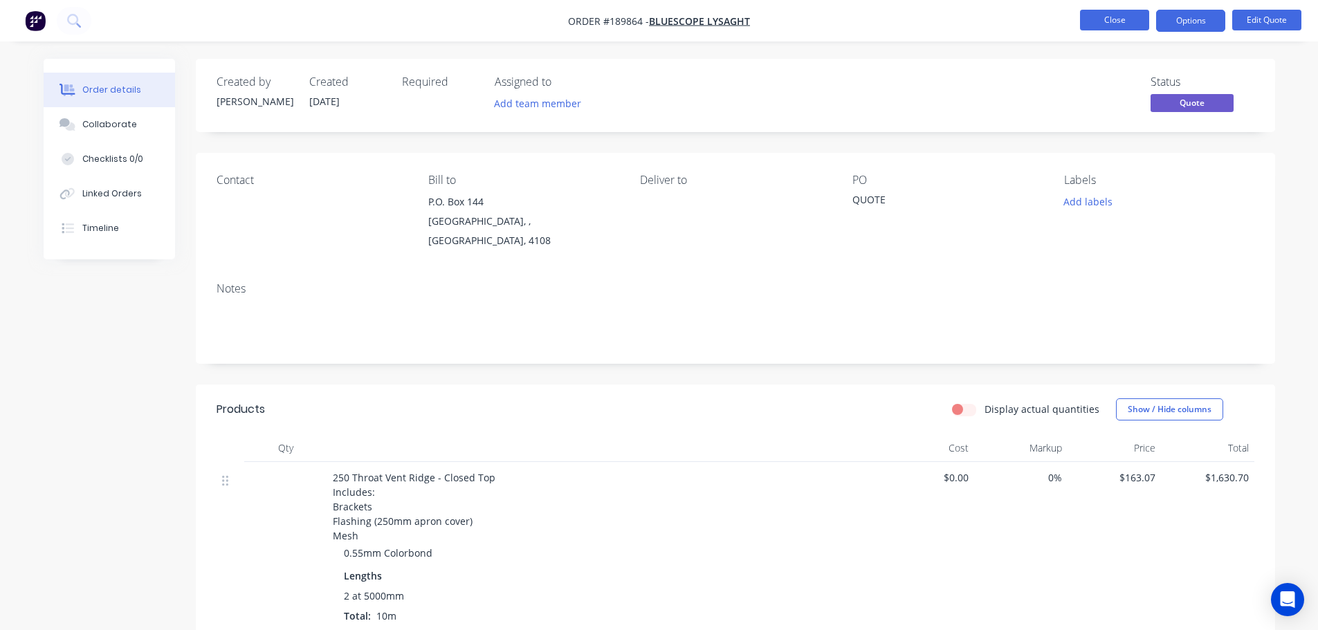
click at [1106, 23] on button "Close" at bounding box center [1114, 20] width 69 height 21
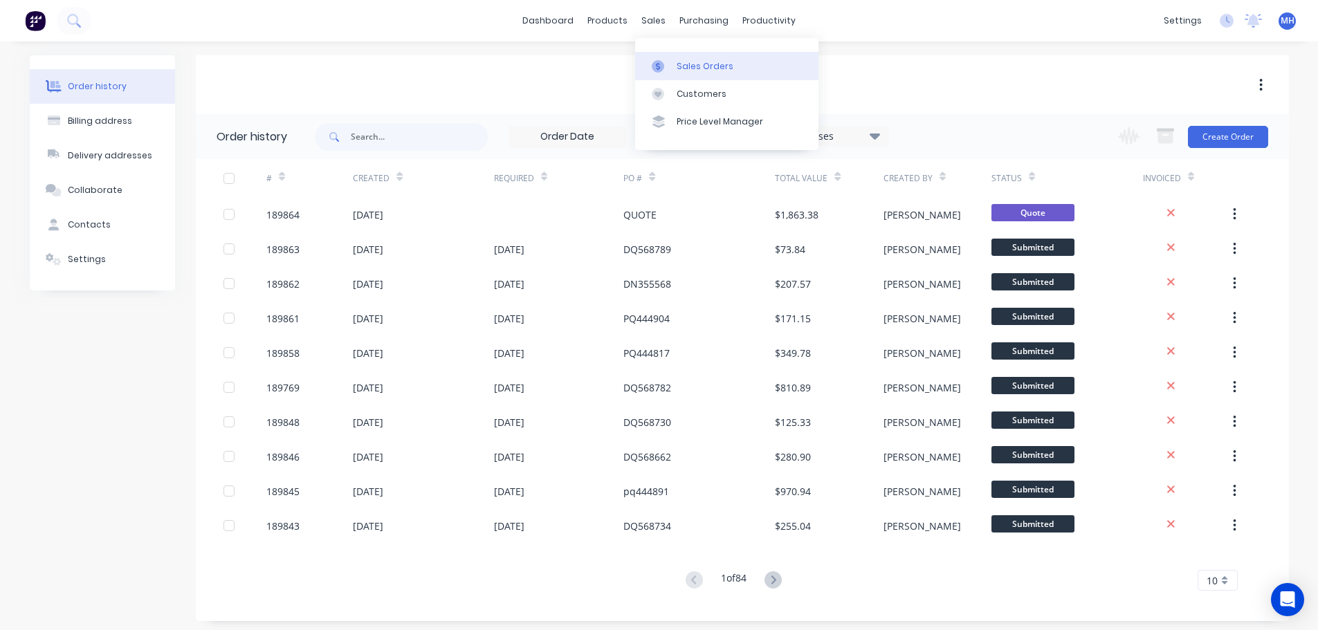
click at [681, 58] on link "Sales Orders" at bounding box center [726, 66] width 183 height 28
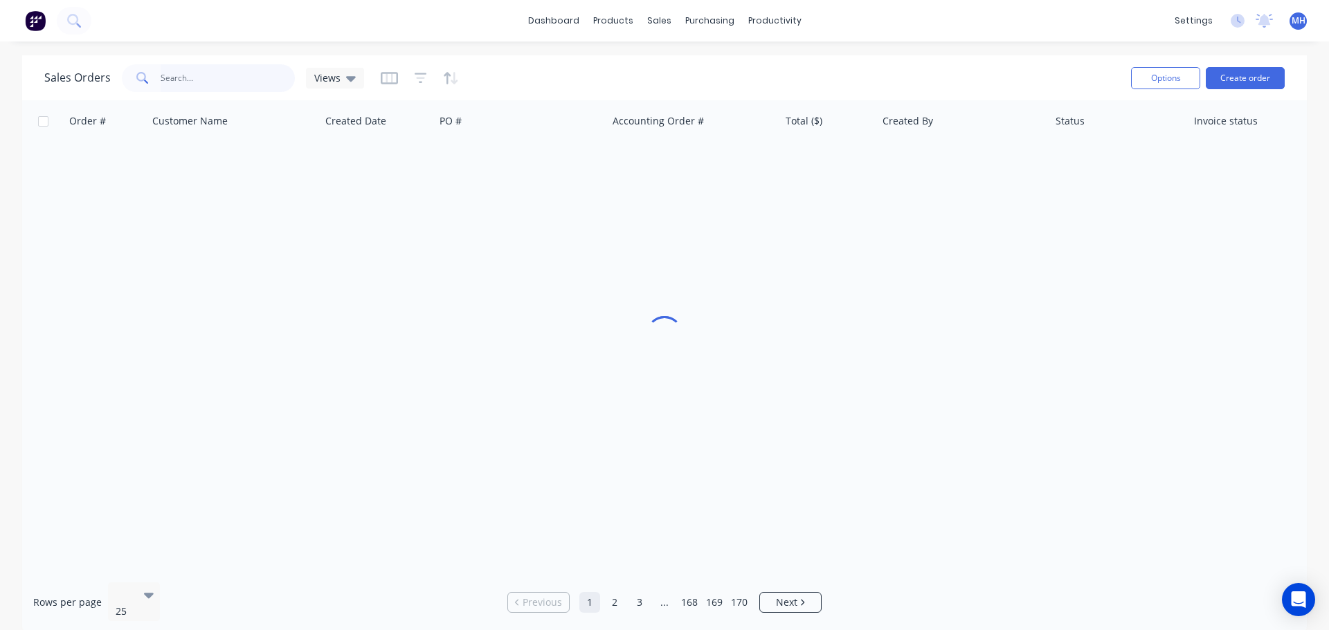
click at [249, 66] on input "text" at bounding box center [228, 78] width 135 height 28
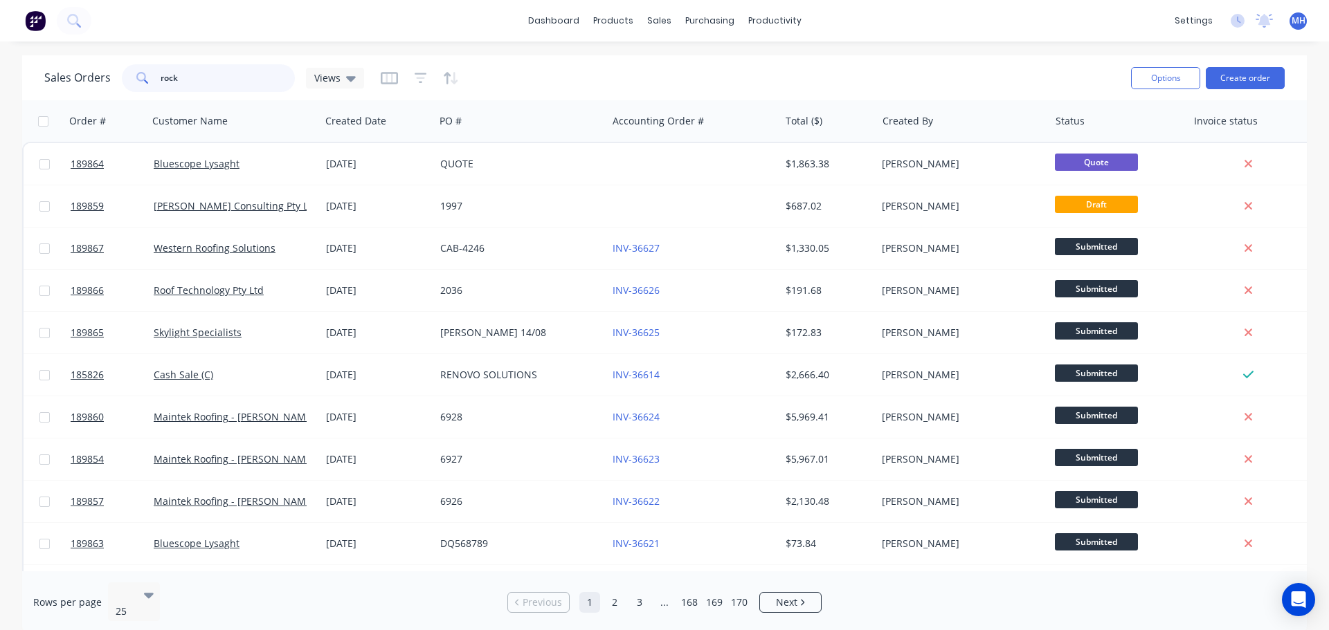
type input "rock"
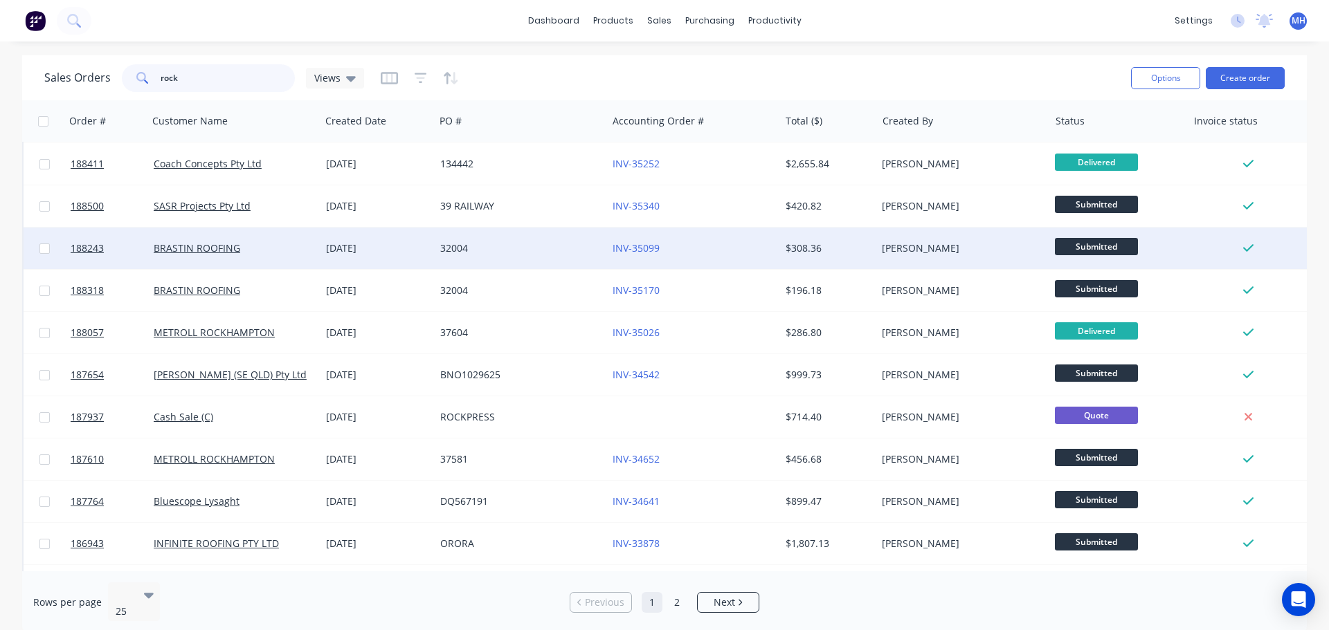
scroll to position [208, 0]
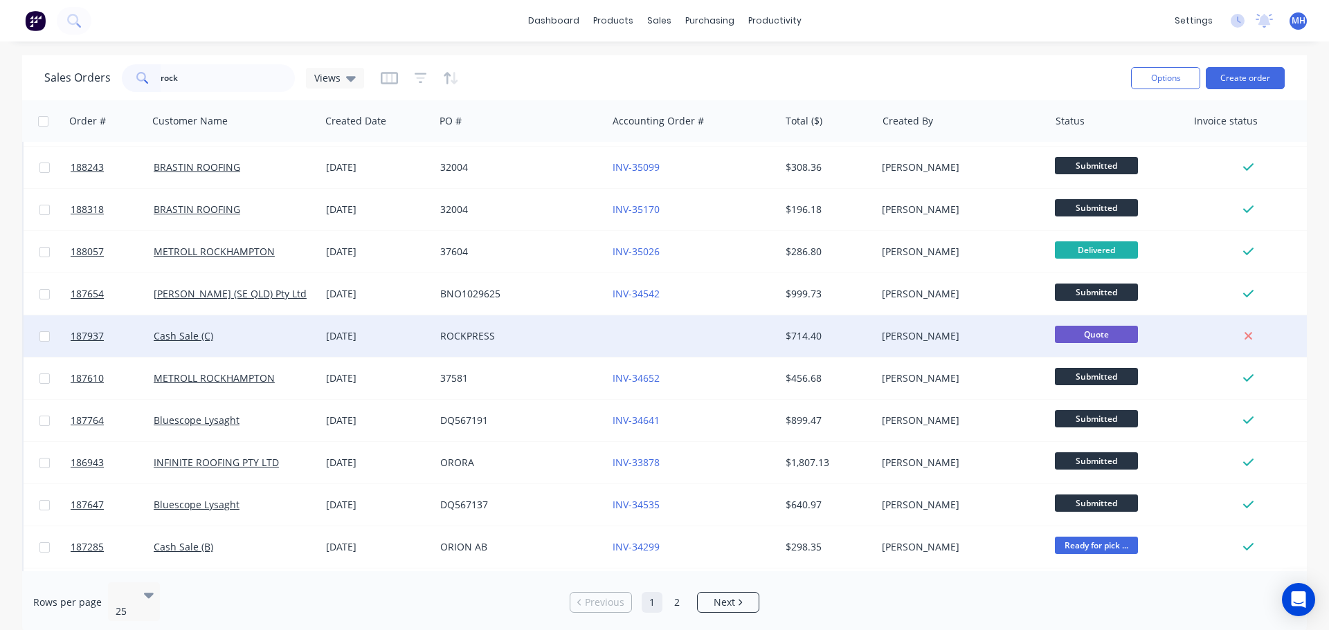
click at [478, 338] on div "ROCKPRESS" at bounding box center [517, 336] width 154 height 14
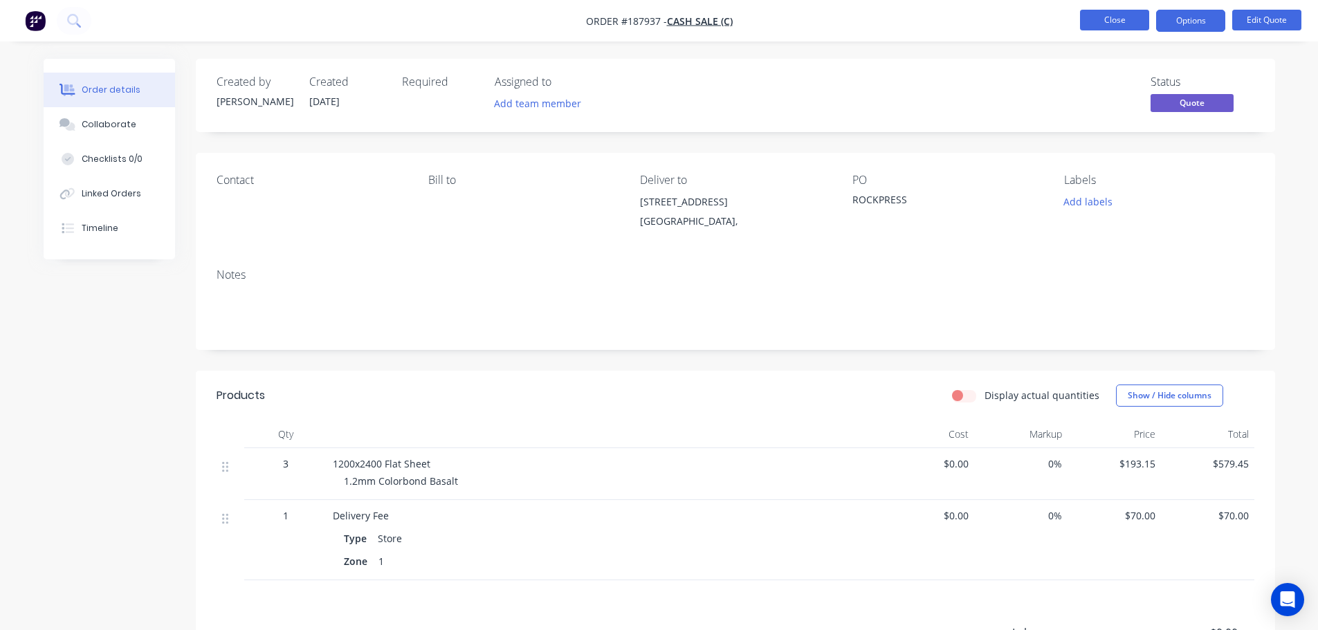
click at [1111, 15] on button "Close" at bounding box center [1114, 20] width 69 height 21
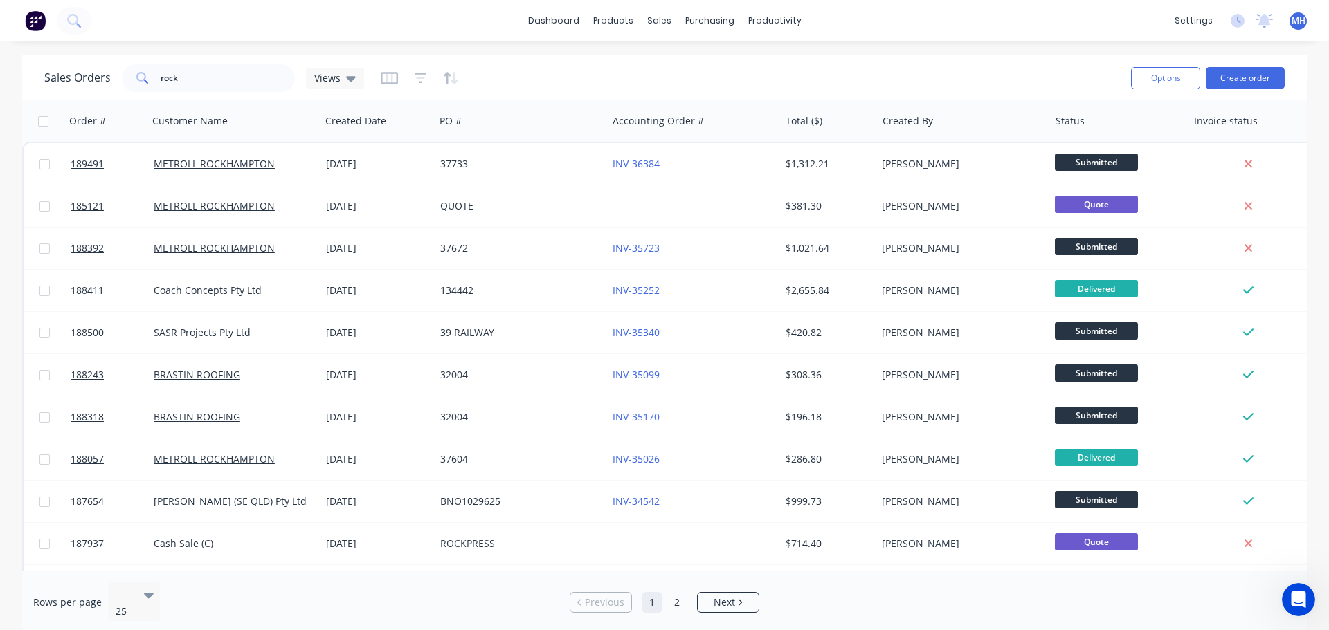
click at [1294, 596] on icon "Open Intercom Messenger" at bounding box center [1298, 600] width 23 height 23
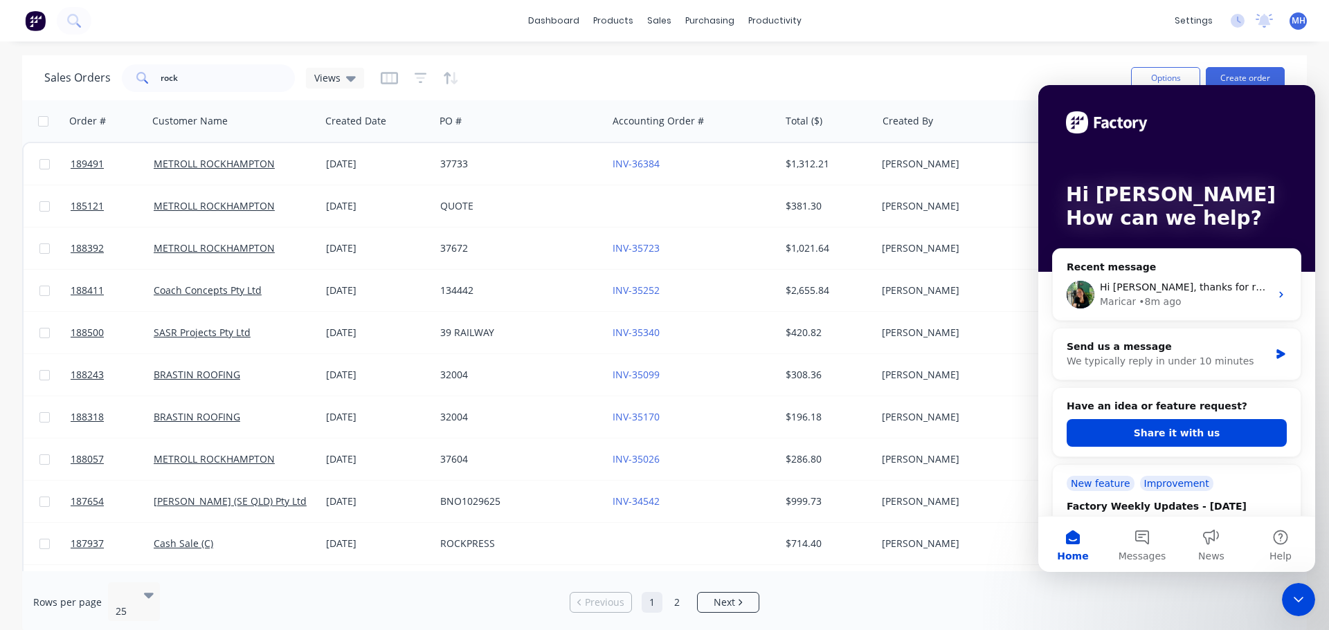
click at [1294, 596] on icon "Close Intercom Messenger" at bounding box center [1298, 600] width 17 height 17
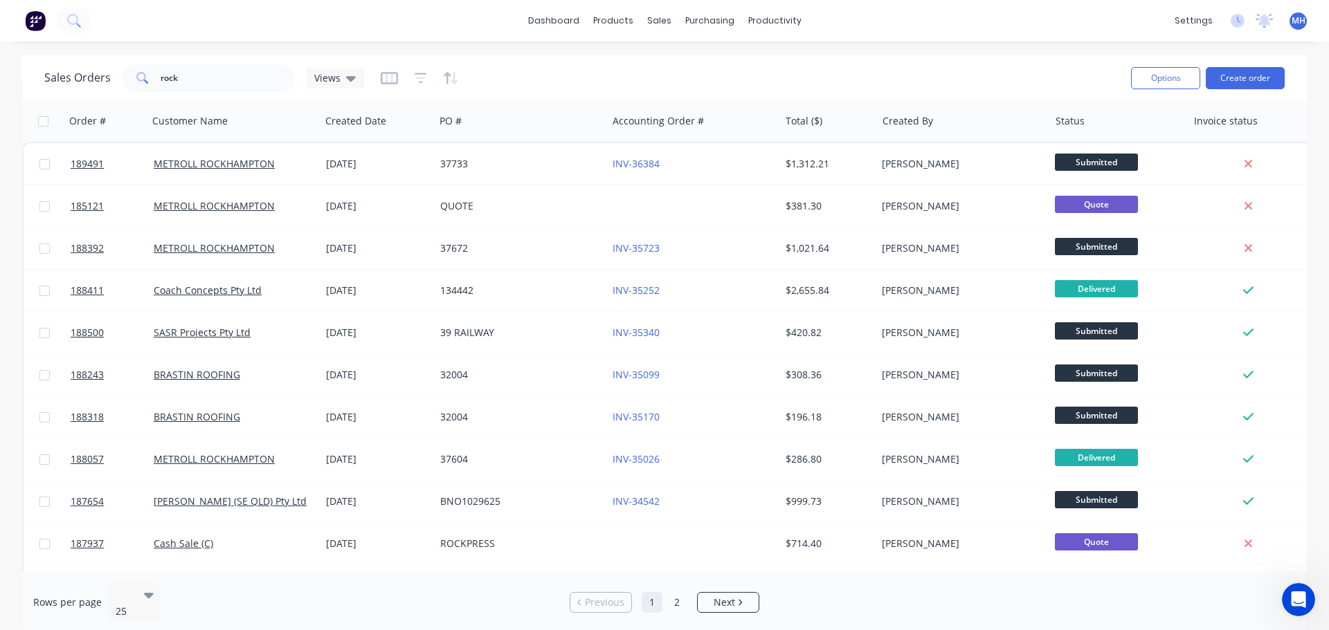
click at [579, 62] on div "Sales Orders rock Views" at bounding box center [581, 78] width 1075 height 34
click at [1256, 84] on button "Create order" at bounding box center [1244, 78] width 79 height 22
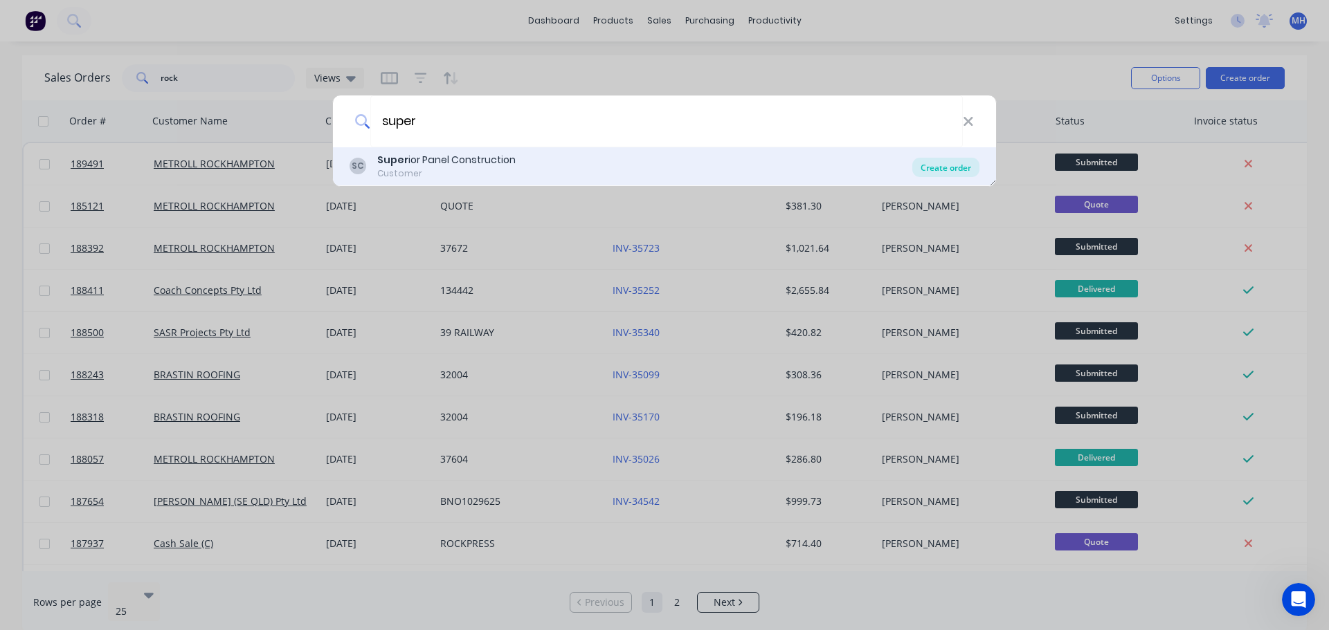
type input "super"
click at [956, 161] on div "Create order" at bounding box center [945, 167] width 67 height 19
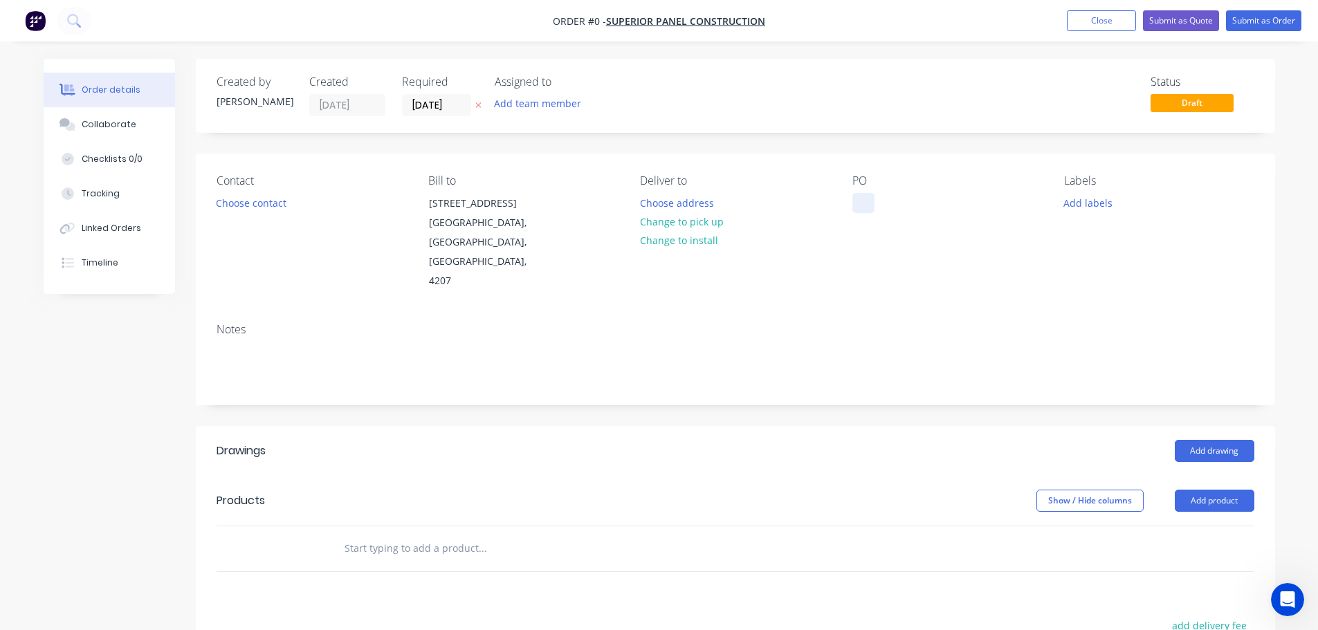
click at [856, 204] on div at bounding box center [863, 203] width 22 height 20
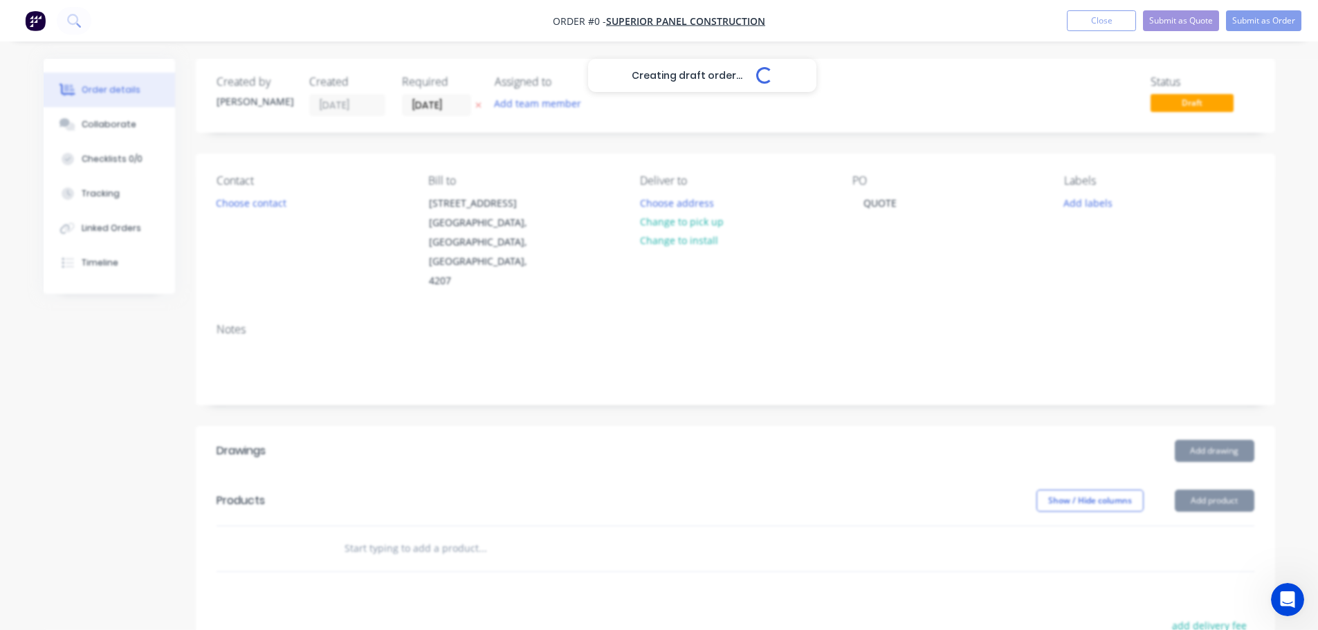
click at [623, 418] on div "Creating draft order... Loading... Order details Collaborate Checklists 0/0 Tra…" at bounding box center [659, 492] width 1259 height 866
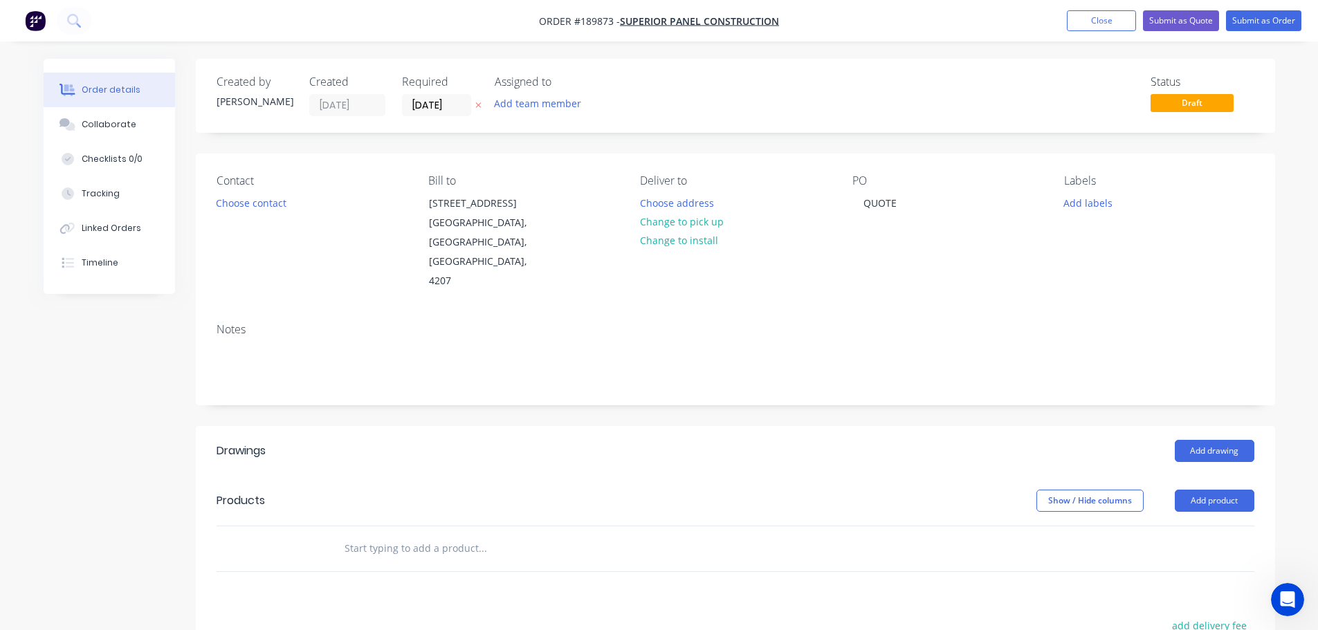
click at [479, 105] on icon at bounding box center [478, 106] width 6 height 6
click at [1200, 490] on button "Add product" at bounding box center [1215, 501] width 80 height 22
click at [1182, 554] on div "Basic product" at bounding box center [1188, 564] width 107 height 20
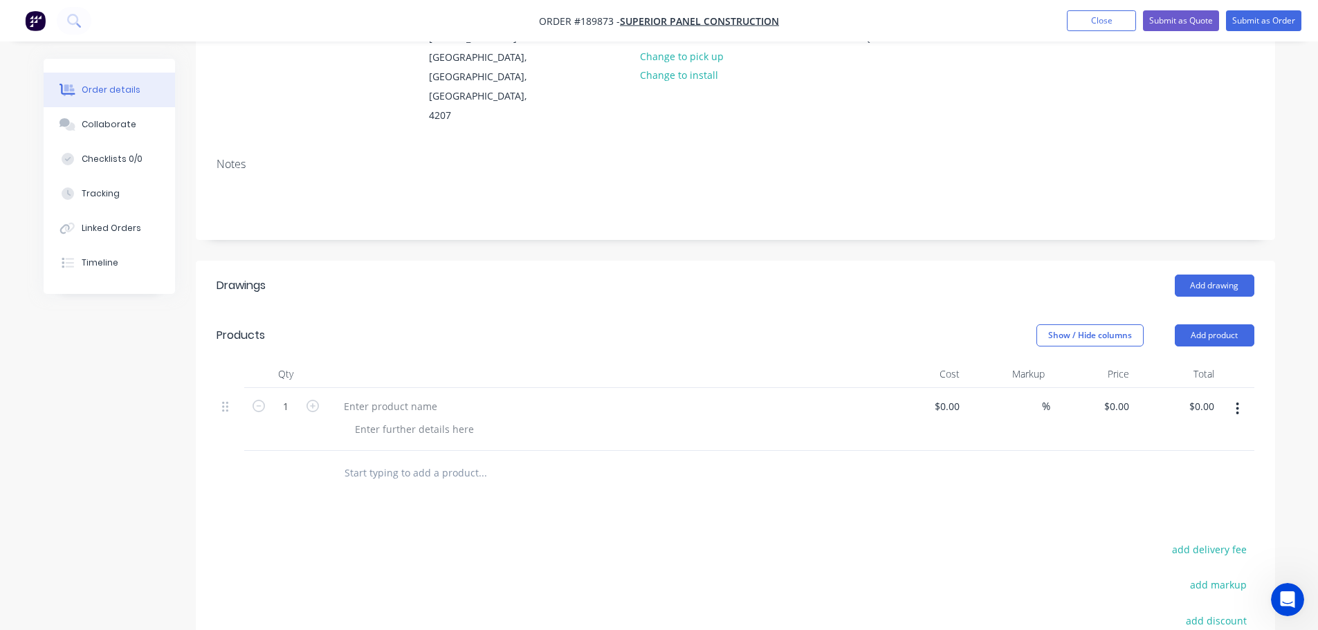
scroll to position [208, 0]
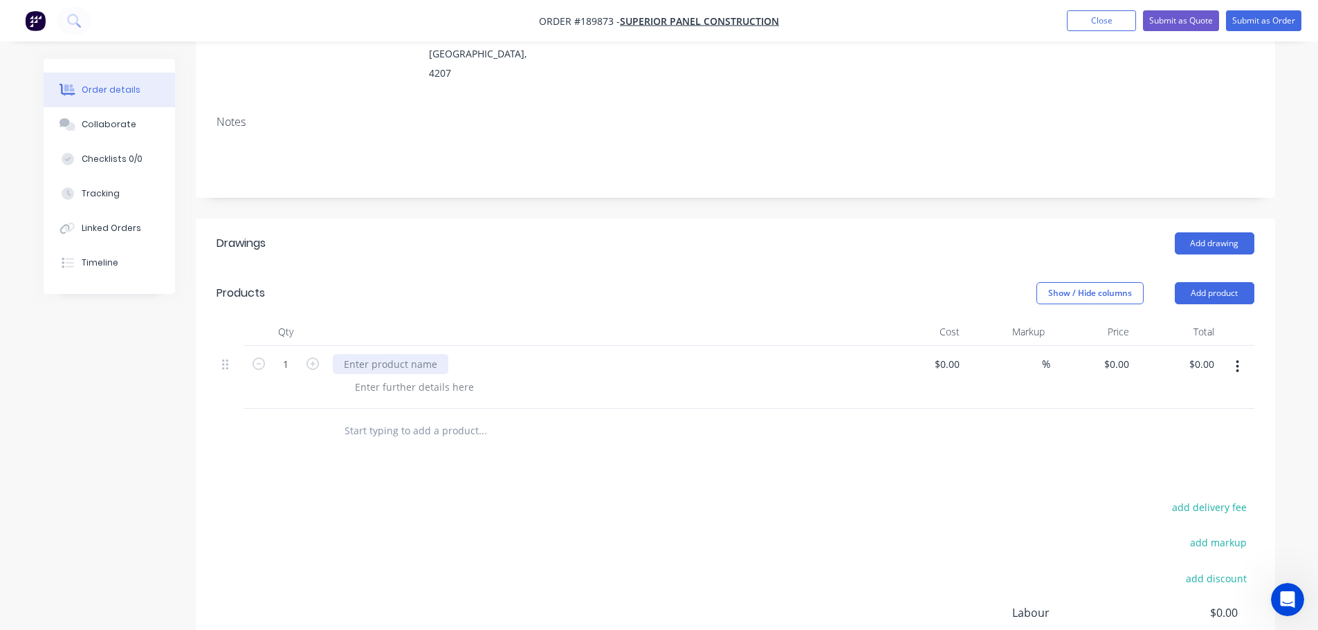
click at [404, 354] on div at bounding box center [391, 364] width 116 height 20
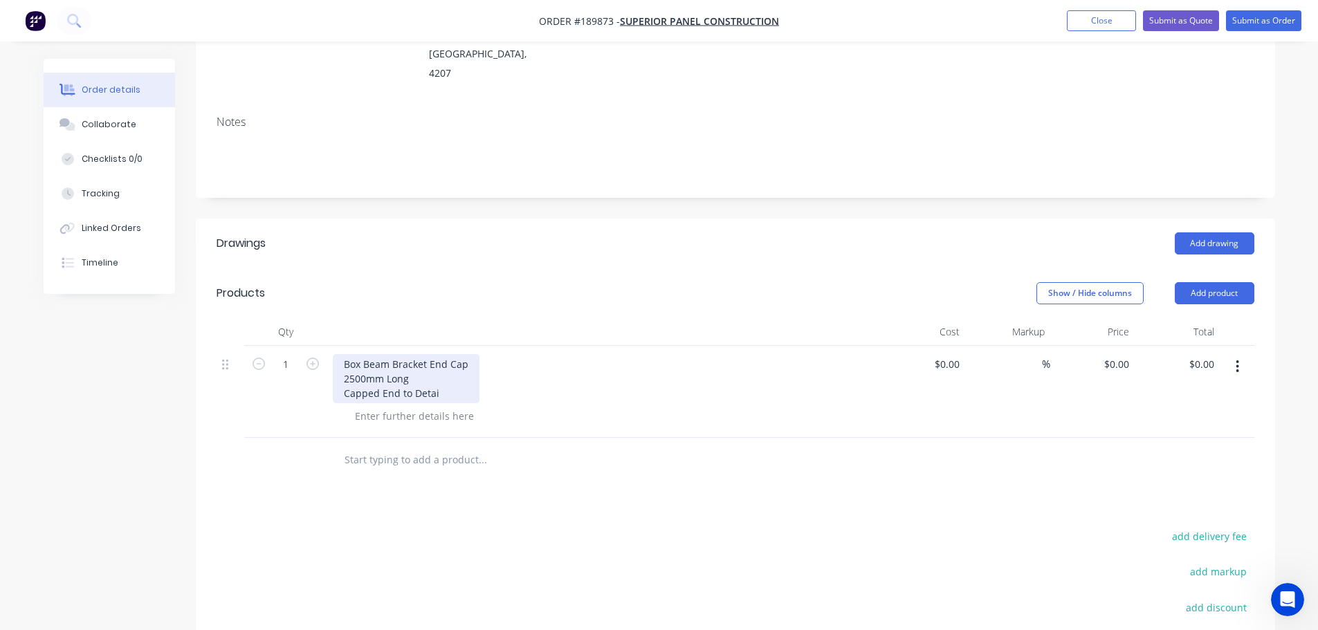
click at [464, 354] on div "Box Beam Bracket End Cap 2500mm Long Capped End to Detai" at bounding box center [406, 378] width 147 height 49
click at [477, 268] on header "Products Show / Hide columns Add product" at bounding box center [735, 293] width 1079 height 50
click at [1194, 232] on button "Add drawing" at bounding box center [1215, 243] width 80 height 22
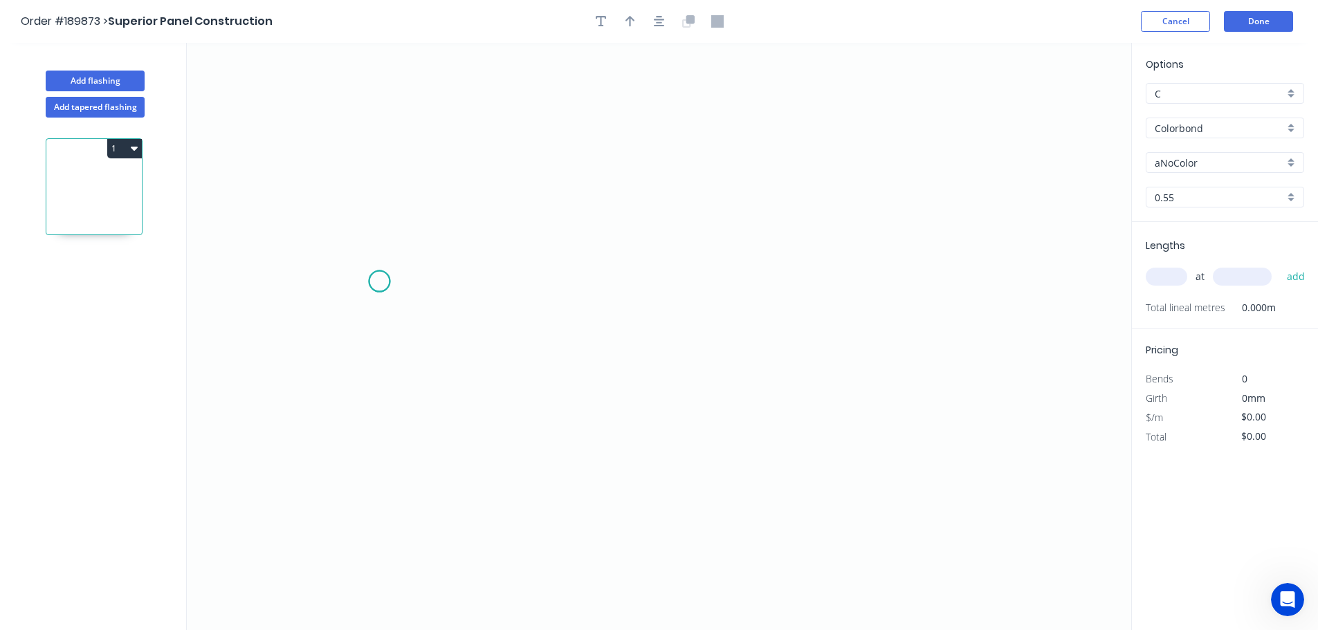
click at [379, 282] on icon "0" at bounding box center [659, 336] width 945 height 587
click at [378, 463] on icon "0" at bounding box center [659, 336] width 945 height 587
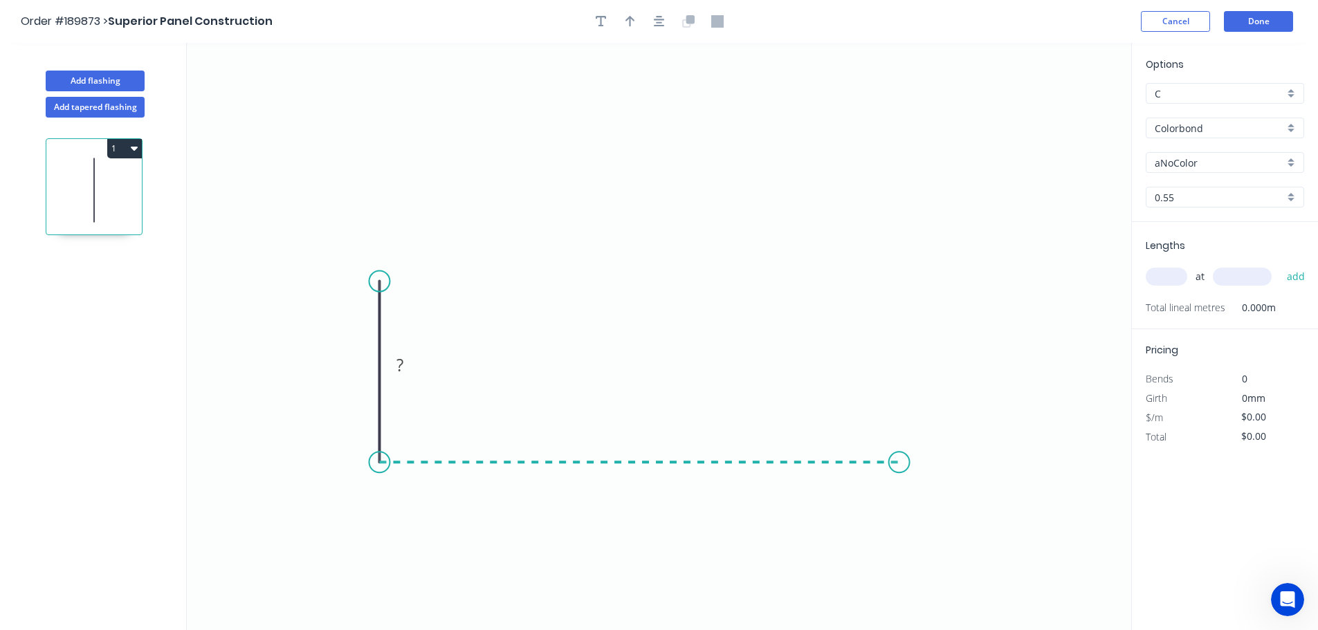
click at [906, 471] on icon "0 ?" at bounding box center [659, 336] width 945 height 587
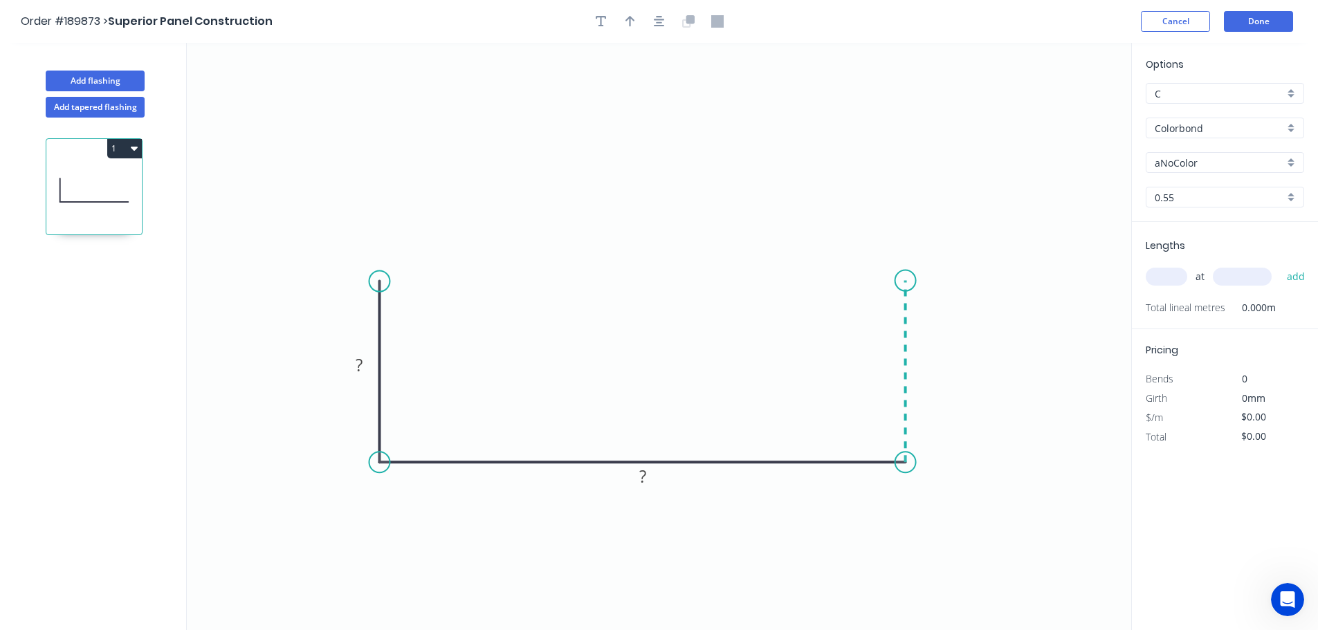
click at [911, 275] on icon "0 ? ?" at bounding box center [659, 336] width 945 height 587
click at [382, 368] on icon "0 ? ? ?" at bounding box center [659, 336] width 945 height 587
click at [367, 363] on rect at bounding box center [359, 365] width 28 height 19
type input "$10.36"
drag, startPoint x: 1192, startPoint y: 127, endPoint x: 1203, endPoint y: 141, distance: 18.3
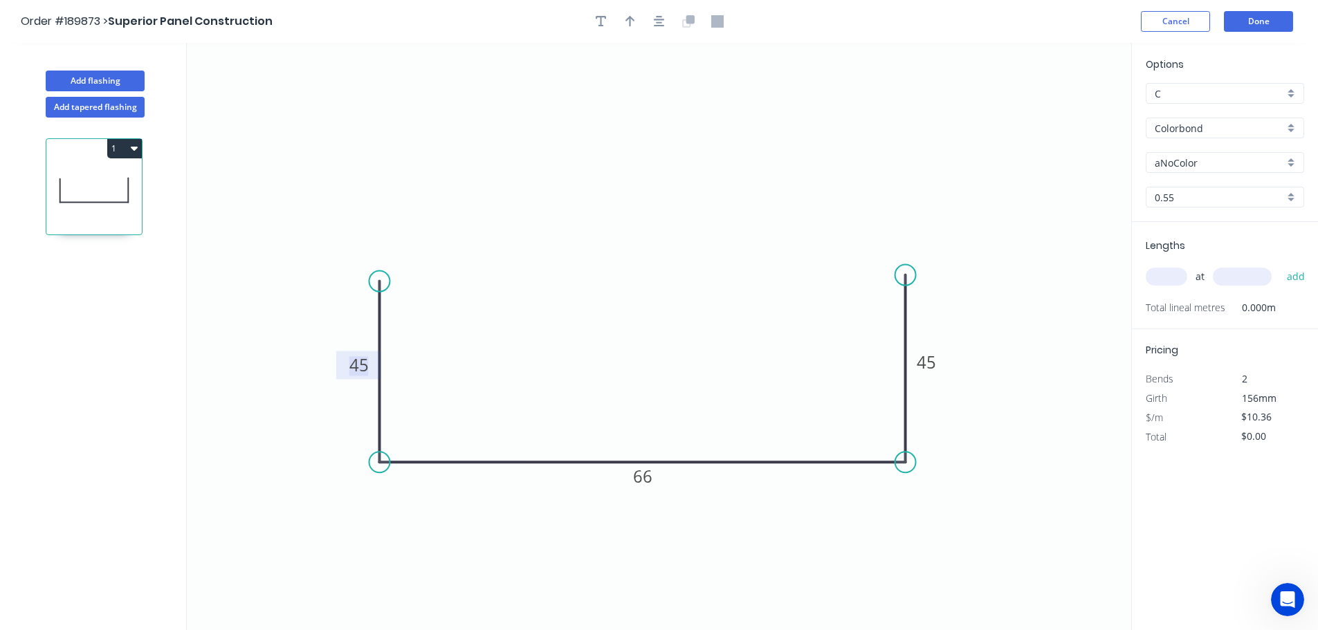
click at [1192, 127] on input "Colorbond" at bounding box center [1219, 128] width 129 height 15
click at [1192, 226] on div "Galvabond" at bounding box center [1225, 234] width 157 height 24
type input "Galvabond"
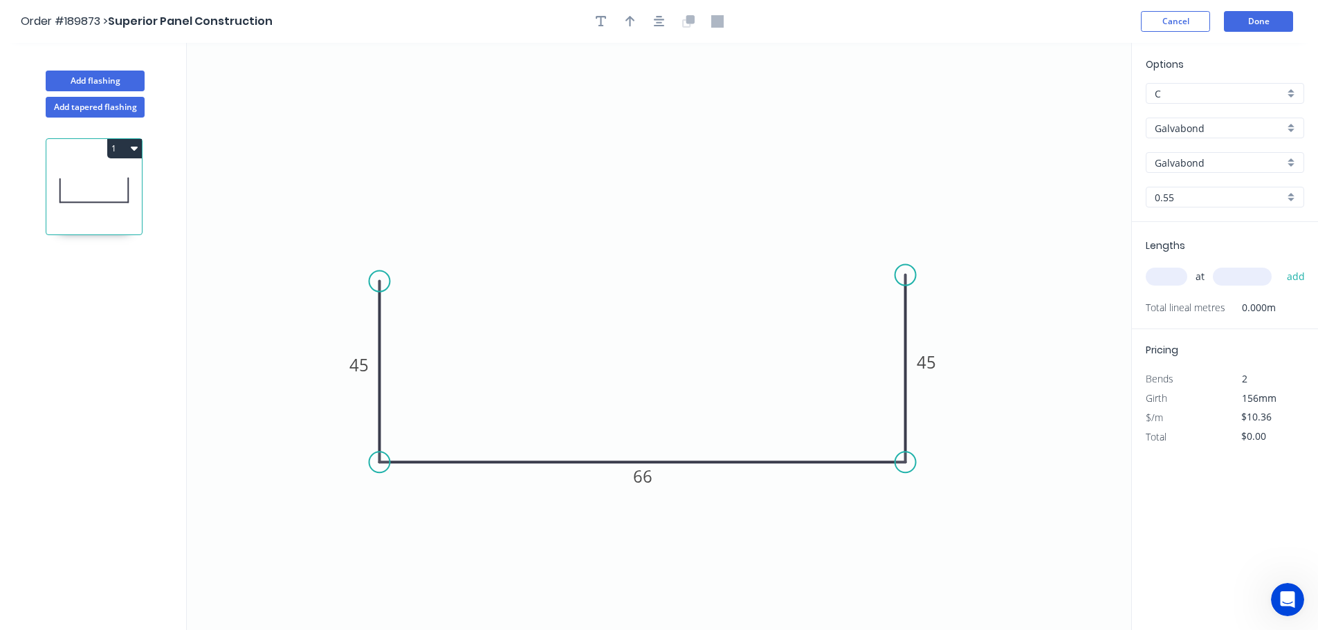
type input "$10.68"
click at [1196, 197] on input "0.55" at bounding box center [1219, 197] width 129 height 15
click at [1198, 292] on div "1.2" at bounding box center [1225, 296] width 157 height 24
type input "1.2"
type input "$18.61"
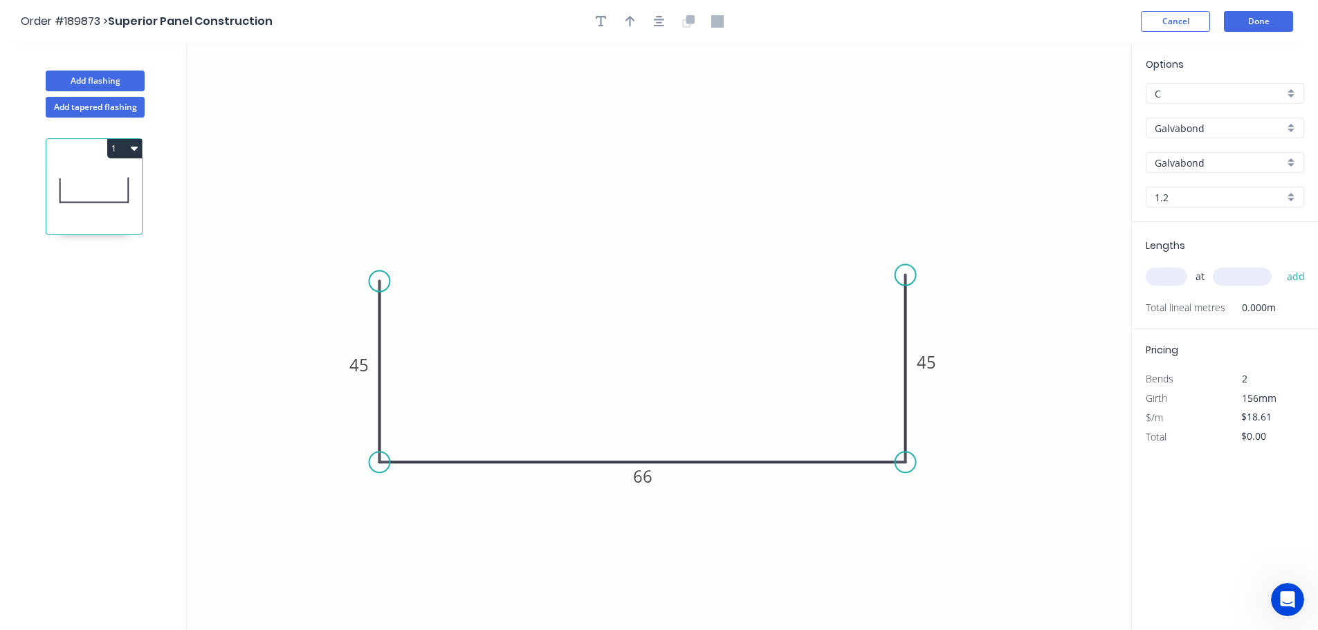
click at [1167, 271] on input "text" at bounding box center [1167, 277] width 42 height 18
type input "1"
type input "2500"
click at [1280, 265] on button "add" at bounding box center [1296, 277] width 33 height 24
type input "$46.53"
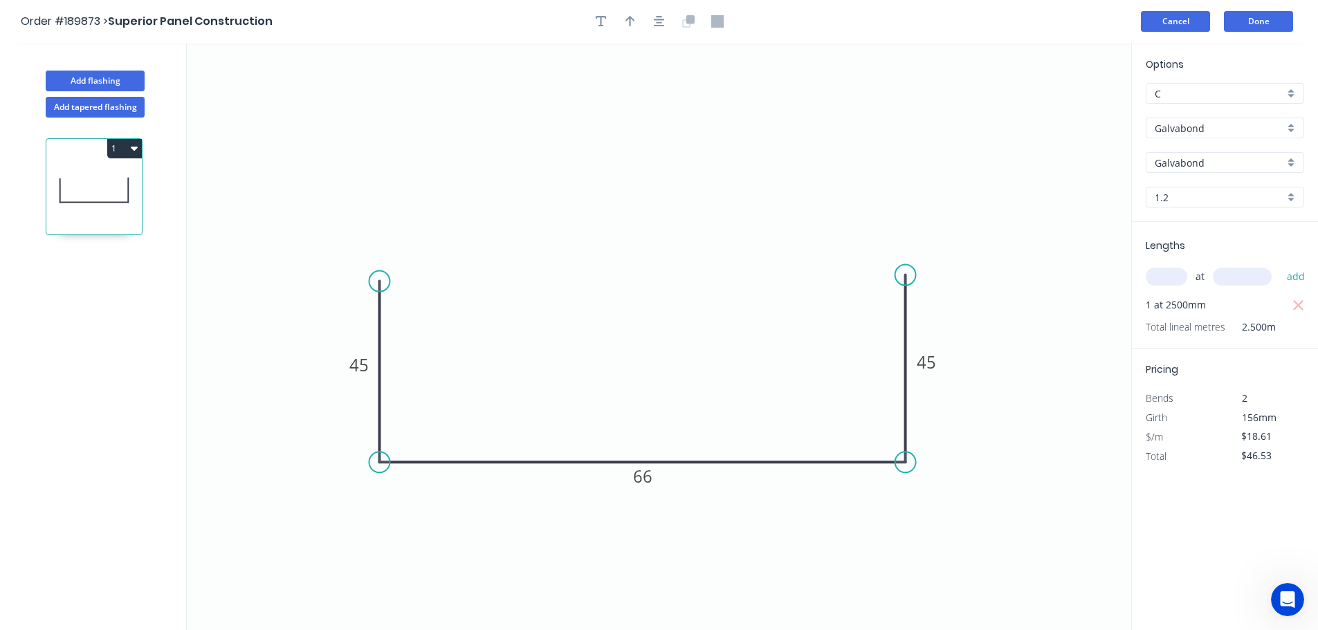
click at [1158, 16] on button "Cancel" at bounding box center [1175, 21] width 69 height 21
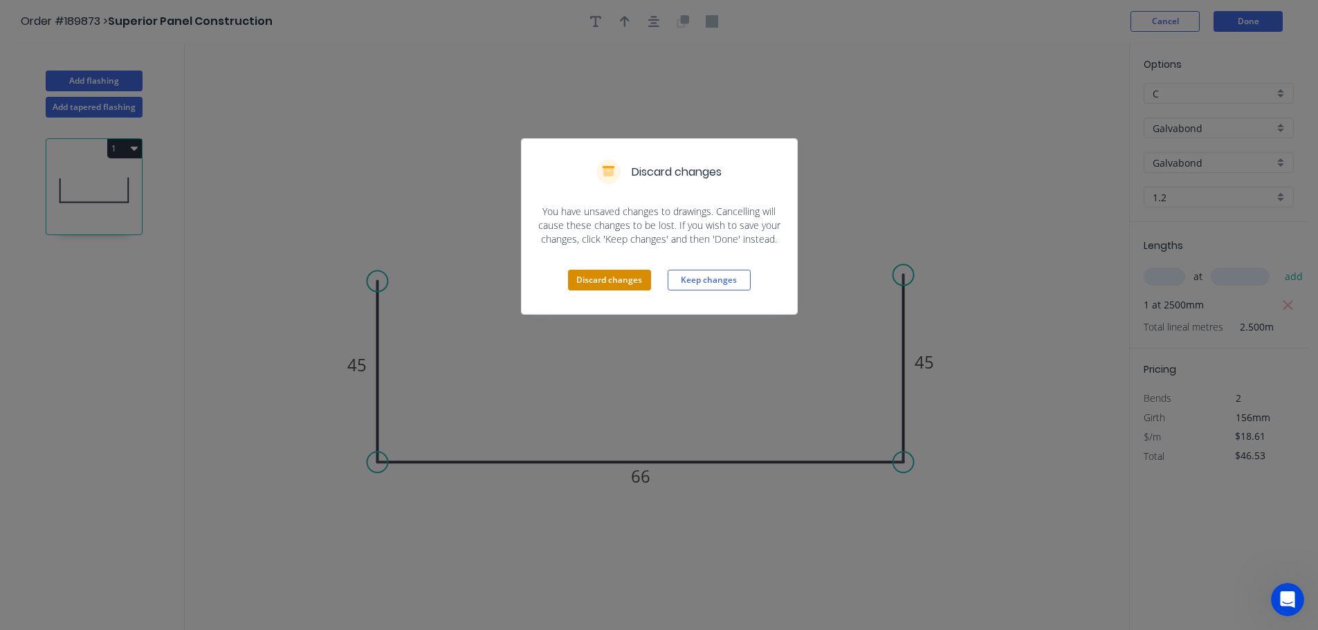
click at [614, 282] on button "Discard changes" at bounding box center [609, 280] width 83 height 21
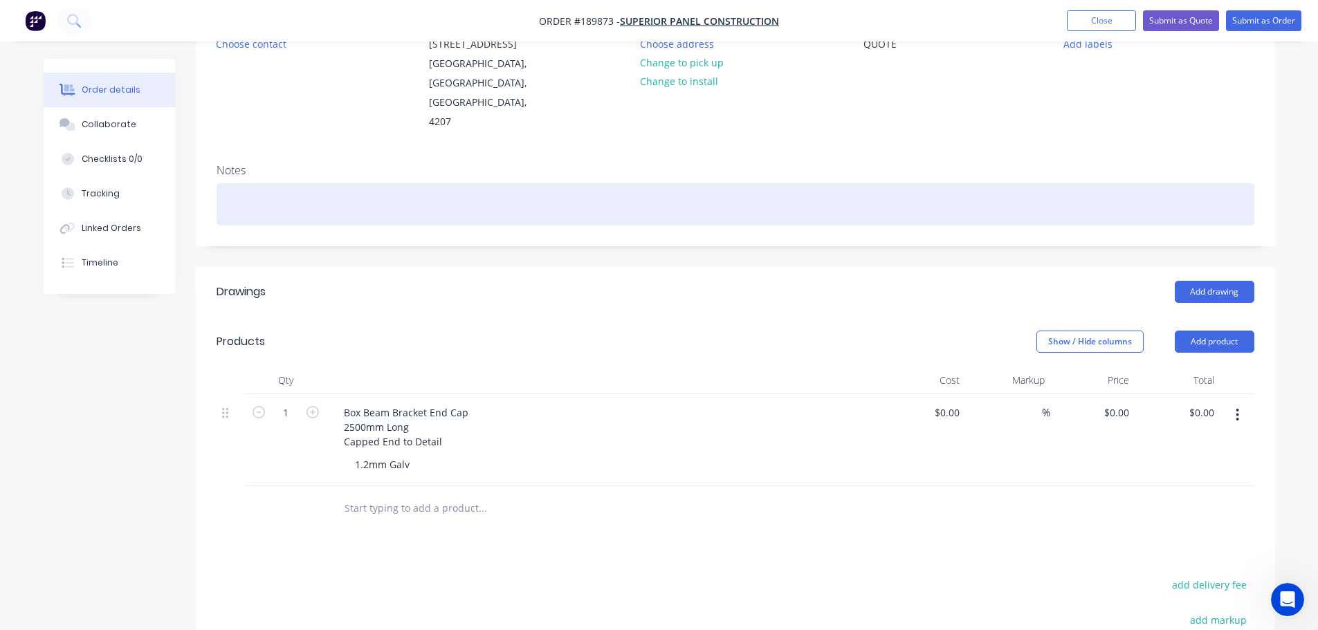
scroll to position [208, 0]
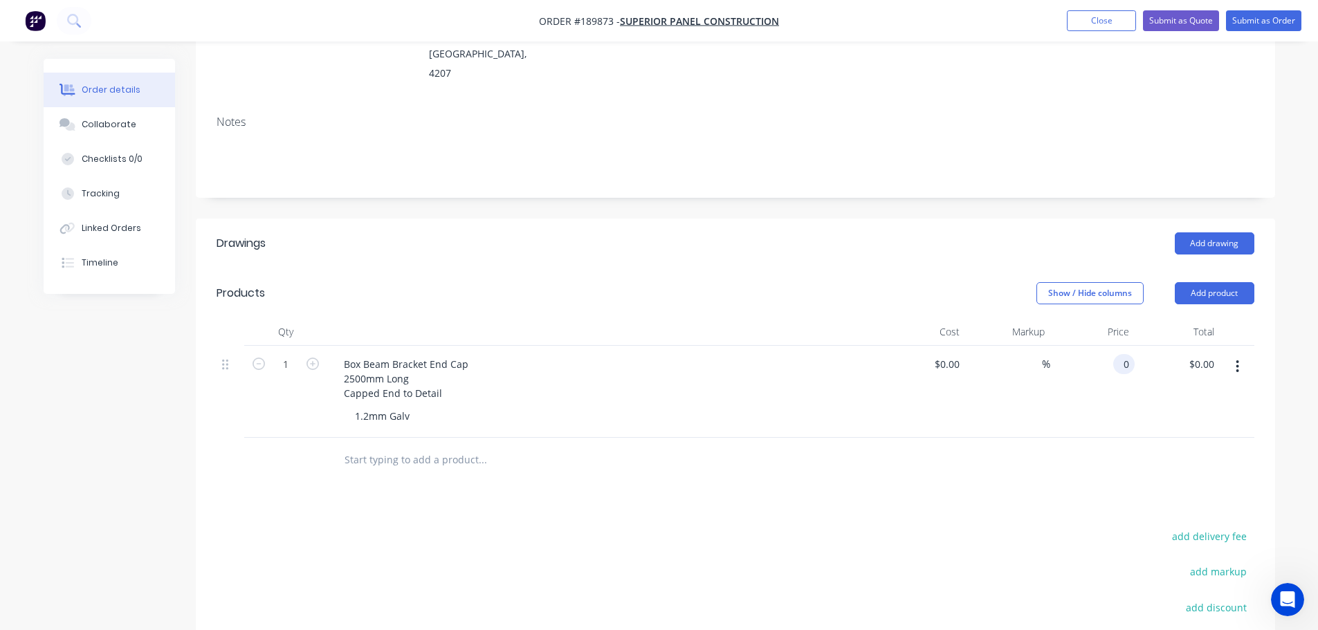
click at [1120, 354] on input "0" at bounding box center [1127, 364] width 16 height 20
type input "$46.53"
click at [787, 268] on header "Products Show / Hide columns Add product" at bounding box center [735, 293] width 1079 height 50
click at [1102, 354] on div "46.53 46.53" at bounding box center [1115, 364] width 37 height 20
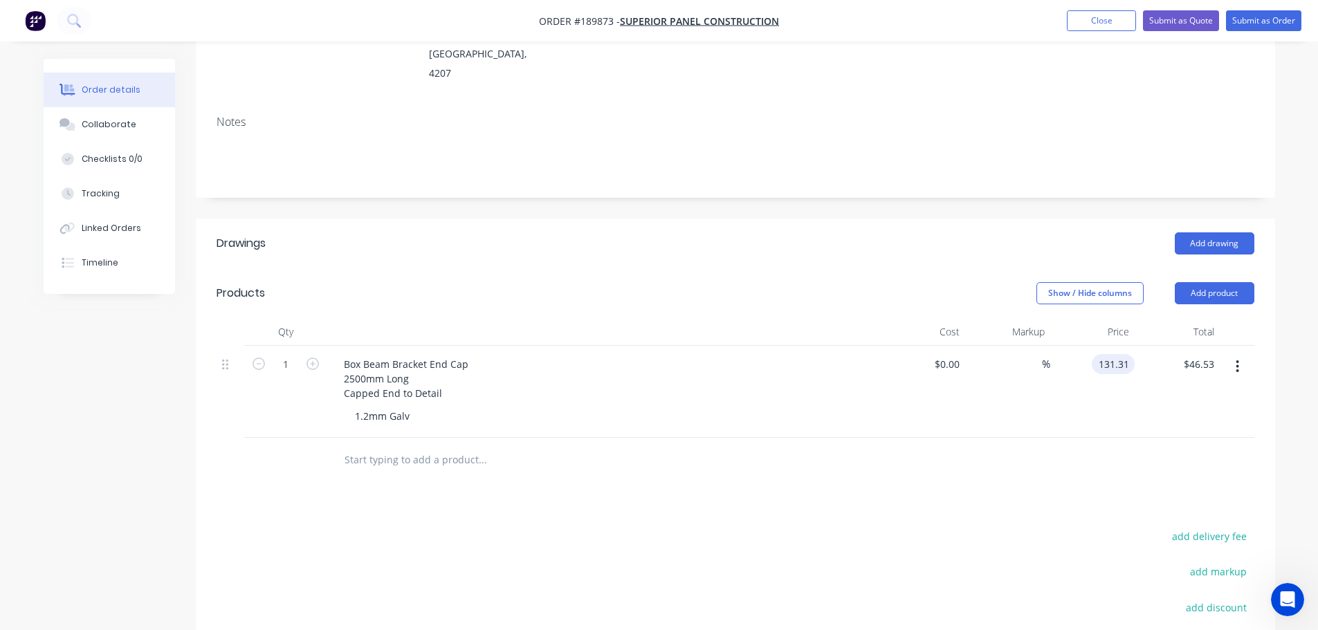
type input "$131.31"
click at [884, 268] on header "Products Show / Hide columns Add product" at bounding box center [735, 293] width 1079 height 50
click at [1193, 282] on button "Add product" at bounding box center [1215, 293] width 80 height 22
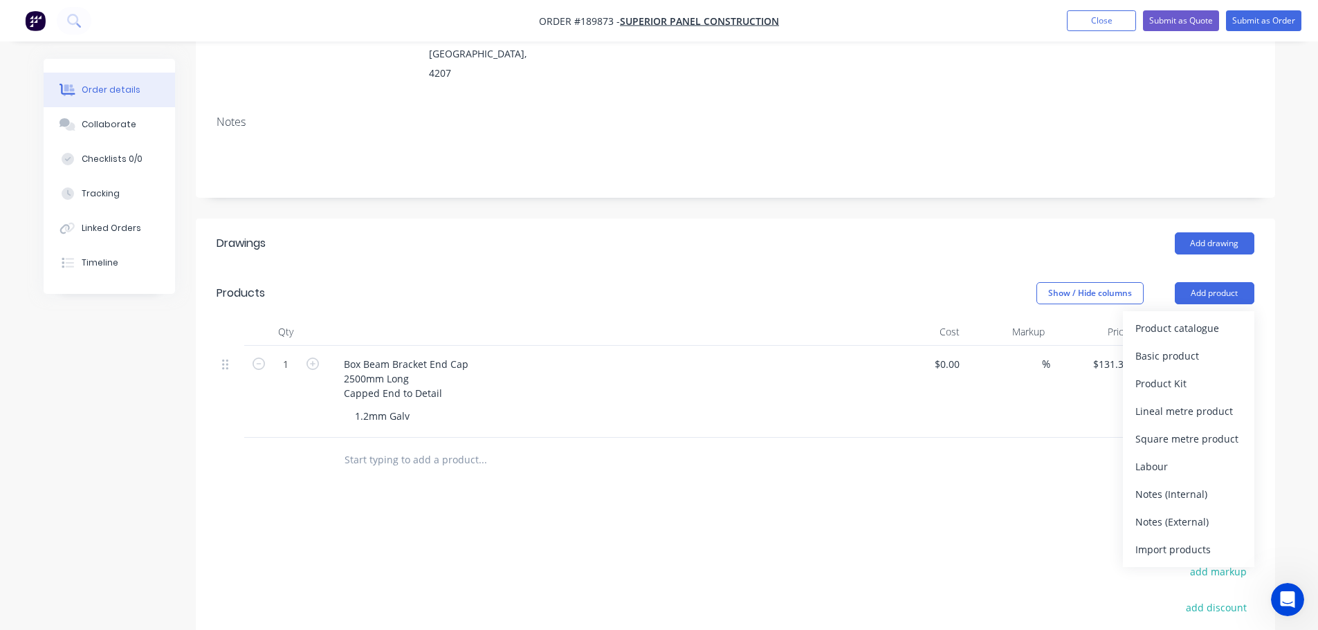
click at [1156, 512] on div "Notes (External)" at bounding box center [1188, 522] width 107 height 20
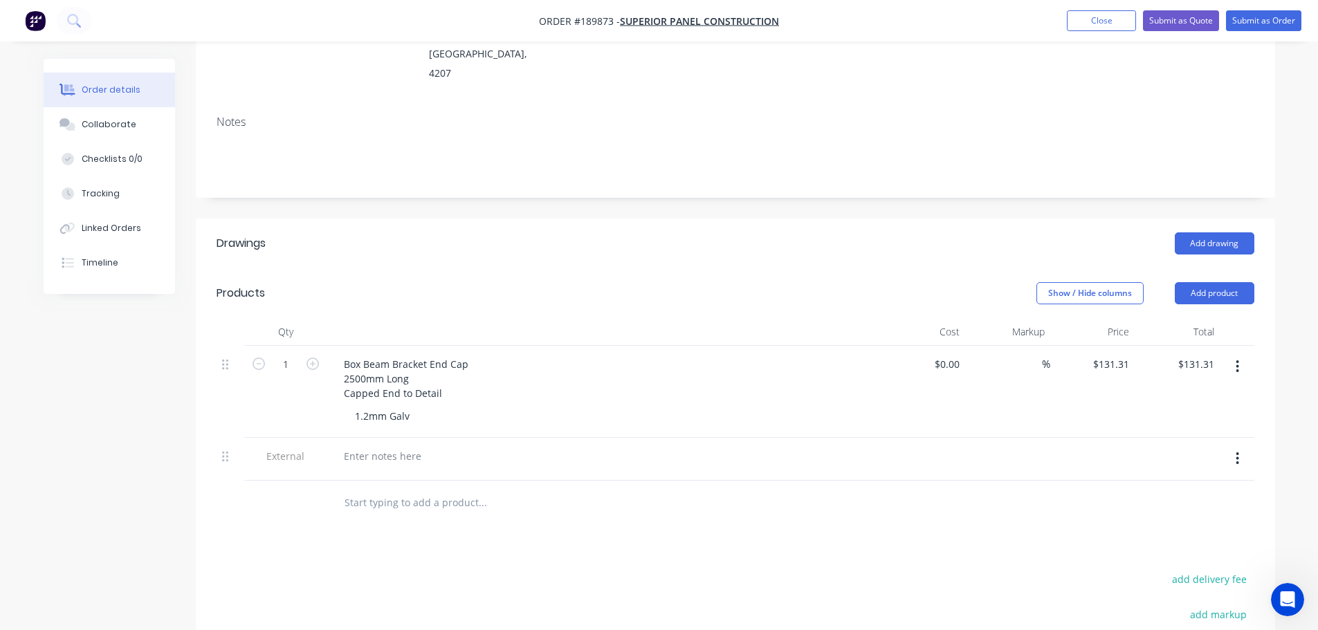
click at [374, 394] on div "Box Beam Bracket End Cap 2500mm Long Capped End to Detail 1.2mm Galv" at bounding box center [604, 392] width 554 height 92
click at [363, 446] on div at bounding box center [383, 456] width 100 height 20
drag, startPoint x: 363, startPoint y: 400, endPoint x: 528, endPoint y: 625, distance: 278.7
click at [446, 520] on div "Drawings Add drawing Products Show / Hide columns Add product Qty Cost Markup P…" at bounding box center [735, 538] width 1079 height 639
drag, startPoint x: 1239, startPoint y: 426, endPoint x: 1230, endPoint y: 435, distance: 12.2
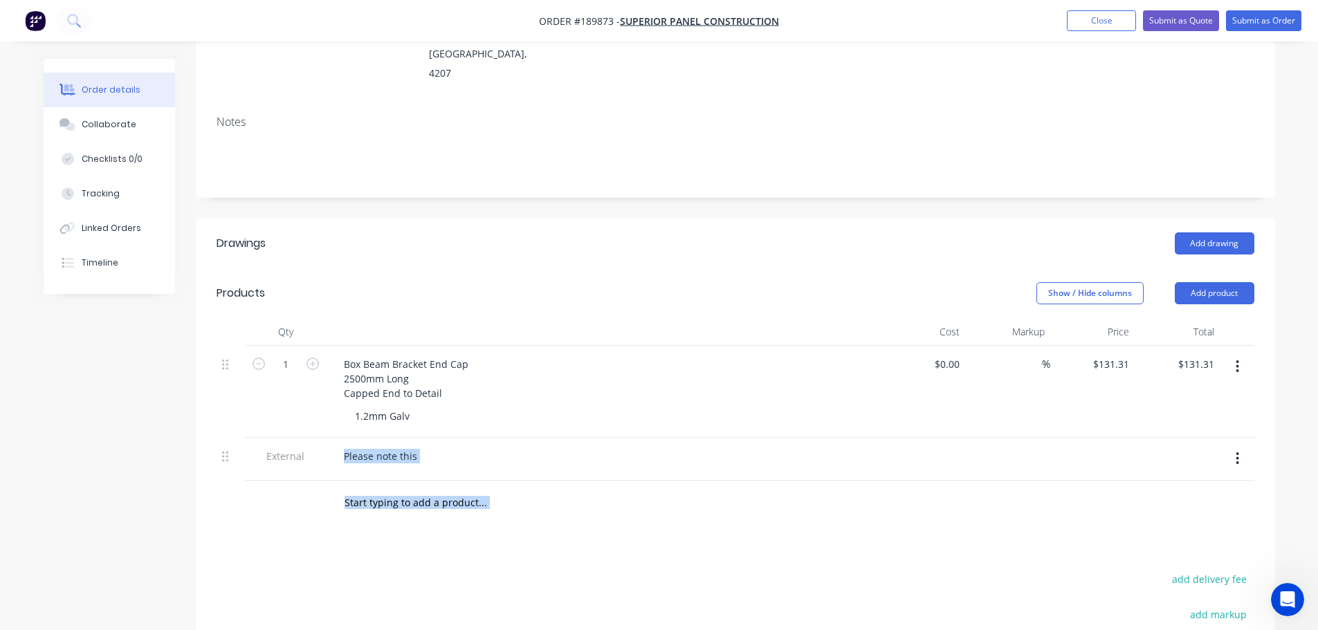
click at [1238, 451] on icon "button" at bounding box center [1237, 458] width 3 height 15
click at [1155, 513] on div "Delete" at bounding box center [1188, 523] width 107 height 20
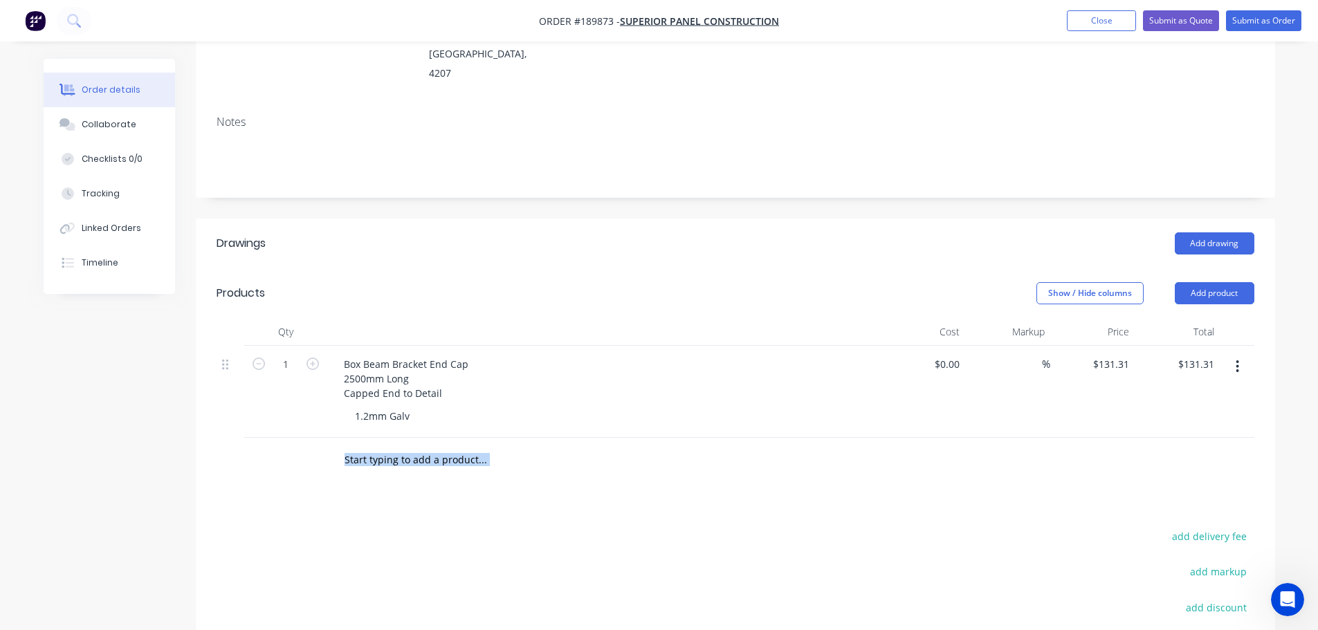
click at [1226, 282] on button "Add product" at bounding box center [1215, 293] width 80 height 22
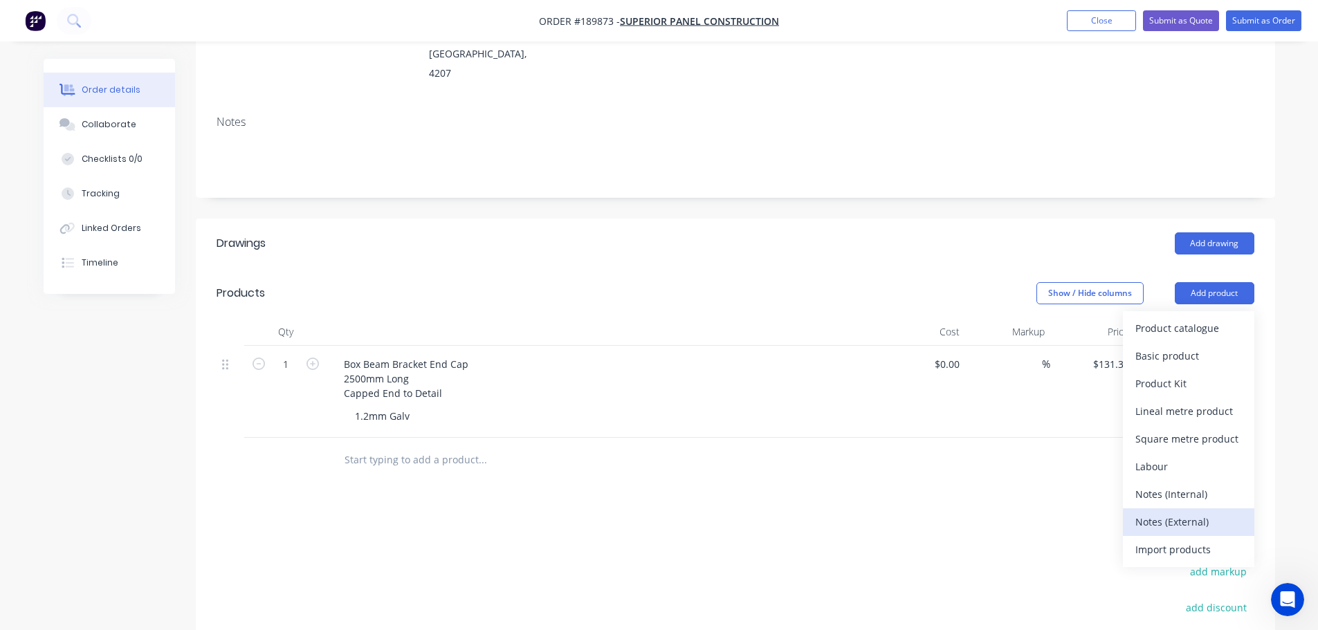
click at [1168, 512] on div "Notes (External)" at bounding box center [1188, 522] width 107 height 20
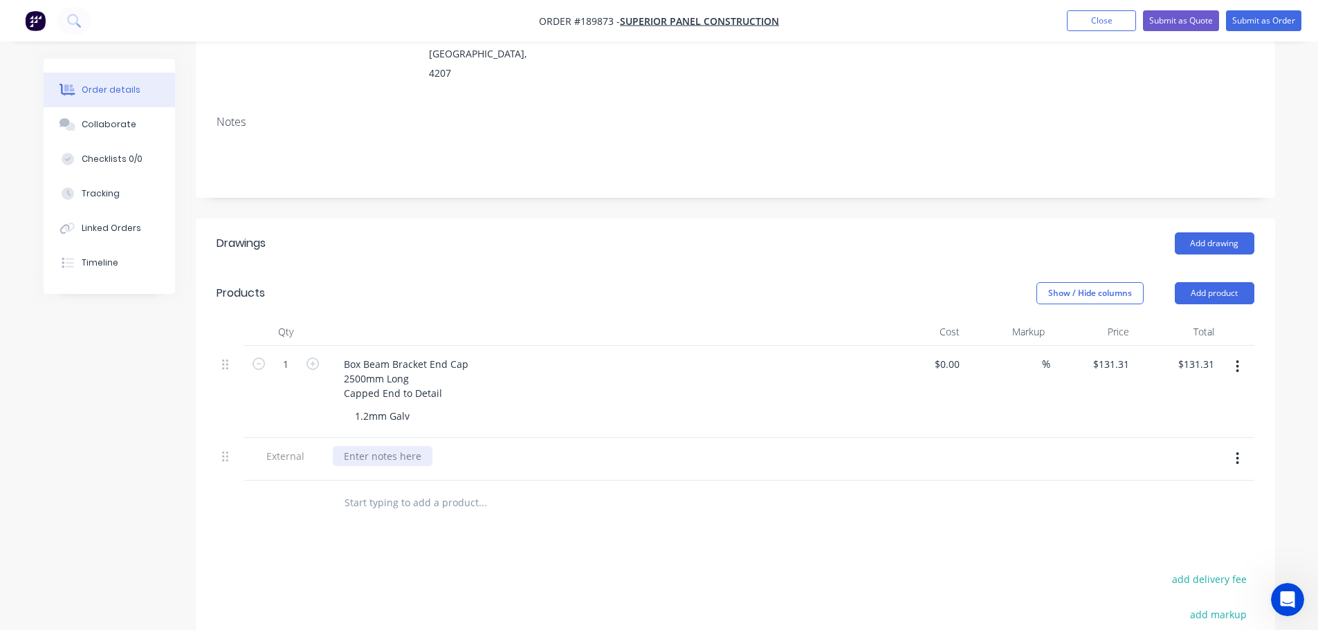
click at [425, 446] on div at bounding box center [383, 456] width 100 height 20
drag, startPoint x: 682, startPoint y: 421, endPoint x: 763, endPoint y: 428, distance: 81.3
click at [762, 438] on div "Please note this may incur the $200 + GST minimum order value if ordered alone." at bounding box center [604, 459] width 554 height 43
click at [729, 490] on div "Drawings Add drawing Products Show / Hide columns Add product Qty Cost Markup P…" at bounding box center [735, 538] width 1079 height 639
click at [1180, 17] on button "Submit as Quote" at bounding box center [1181, 20] width 76 height 21
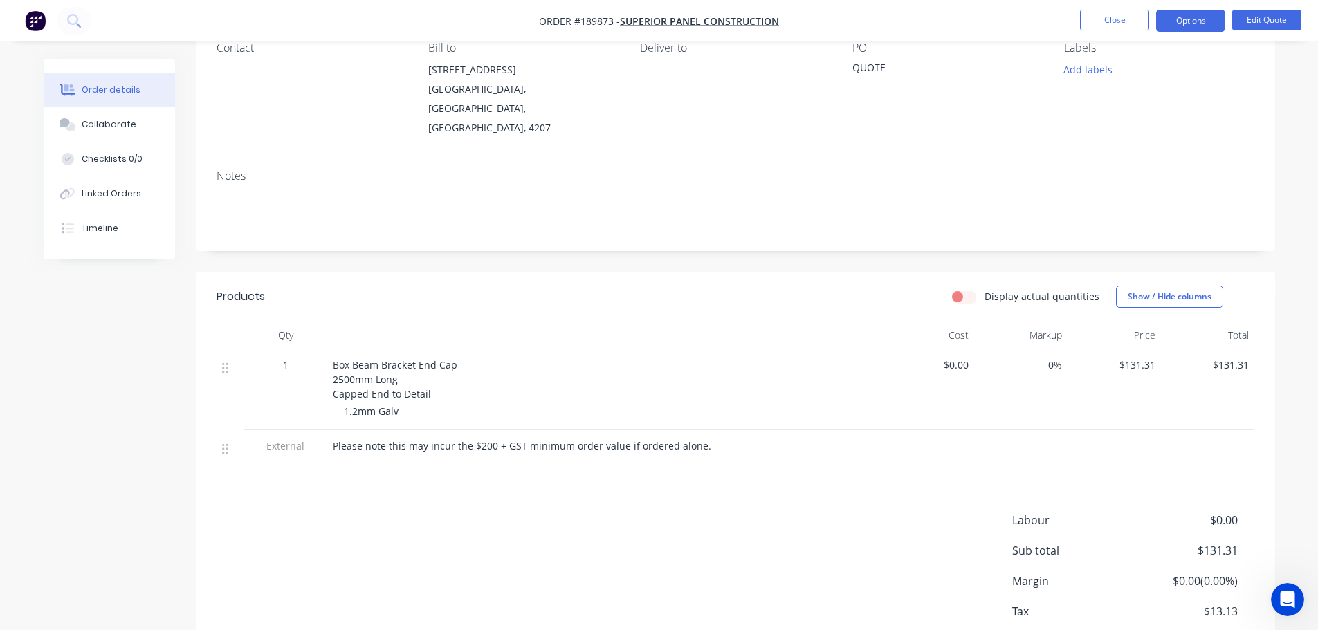
scroll to position [138, 0]
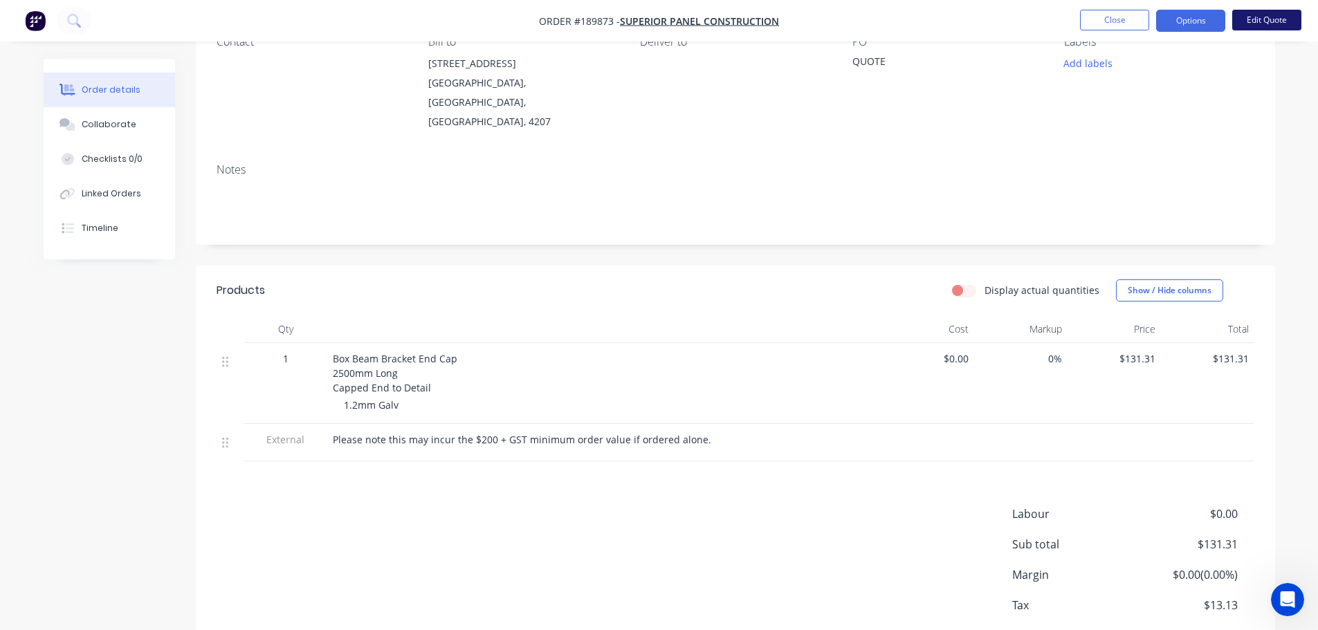
click at [1255, 17] on button "Edit Quote" at bounding box center [1266, 20] width 69 height 21
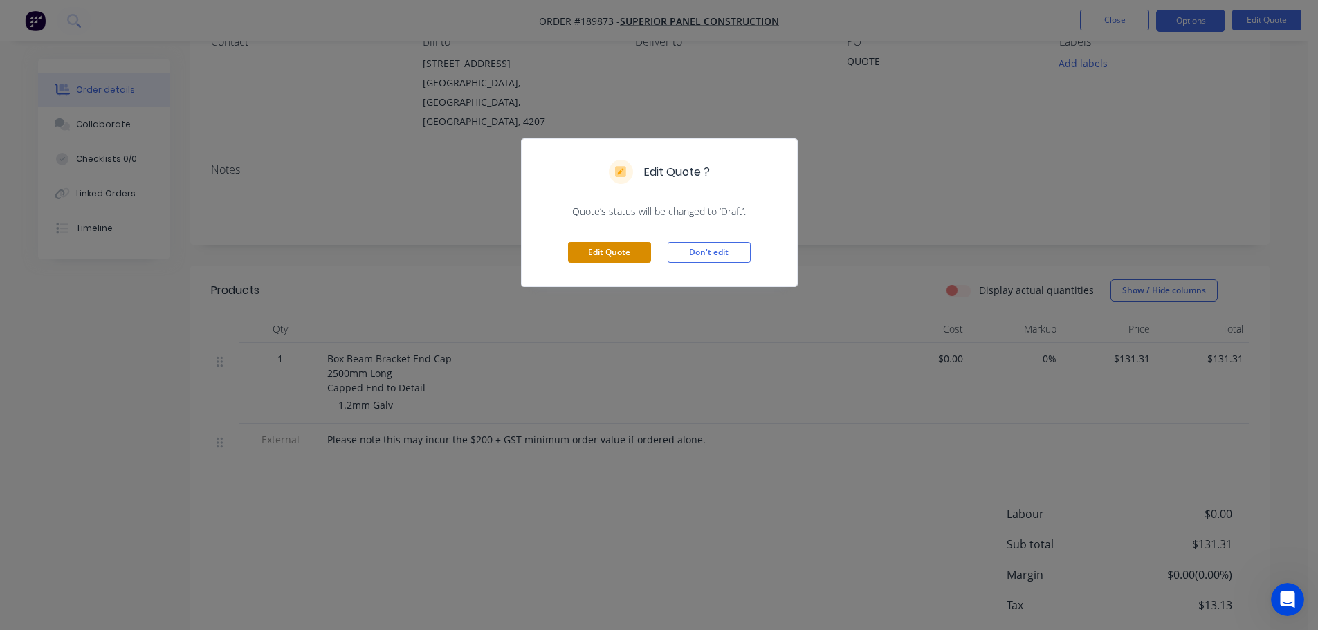
click at [594, 253] on button "Edit Quote" at bounding box center [609, 252] width 83 height 21
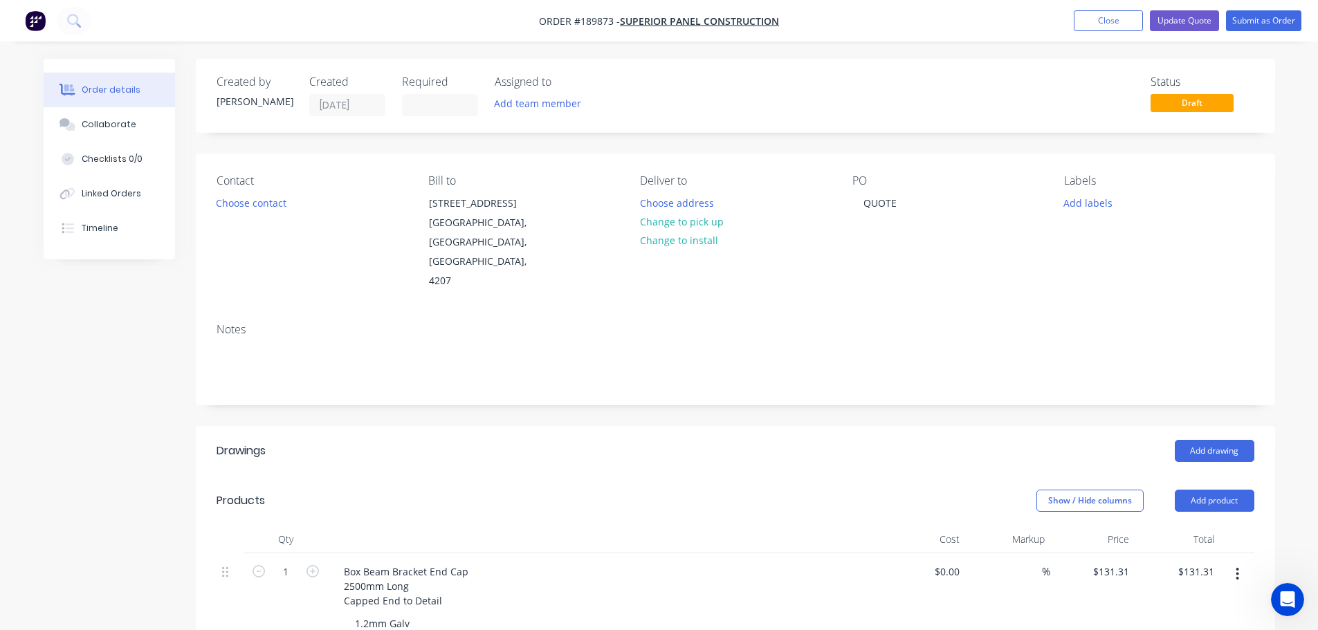
click at [306, 563] on button "button" at bounding box center [313, 570] width 18 height 15
type input "2"
type input "$262.62"
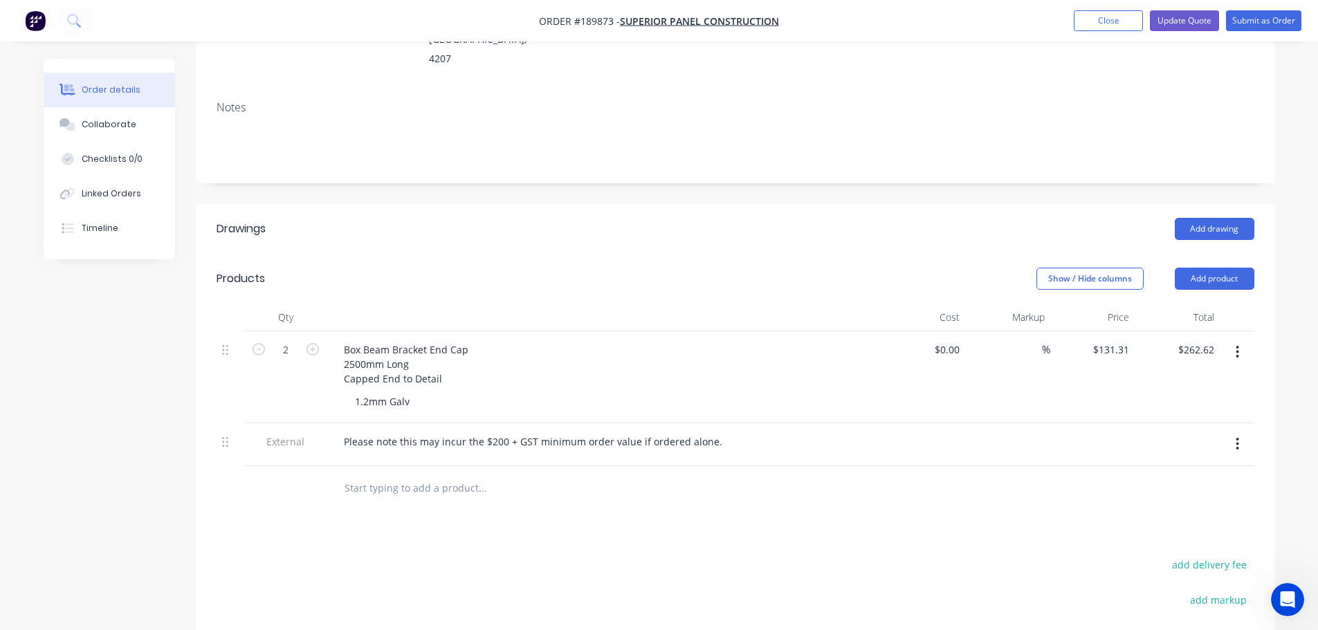
scroll to position [277, 0]
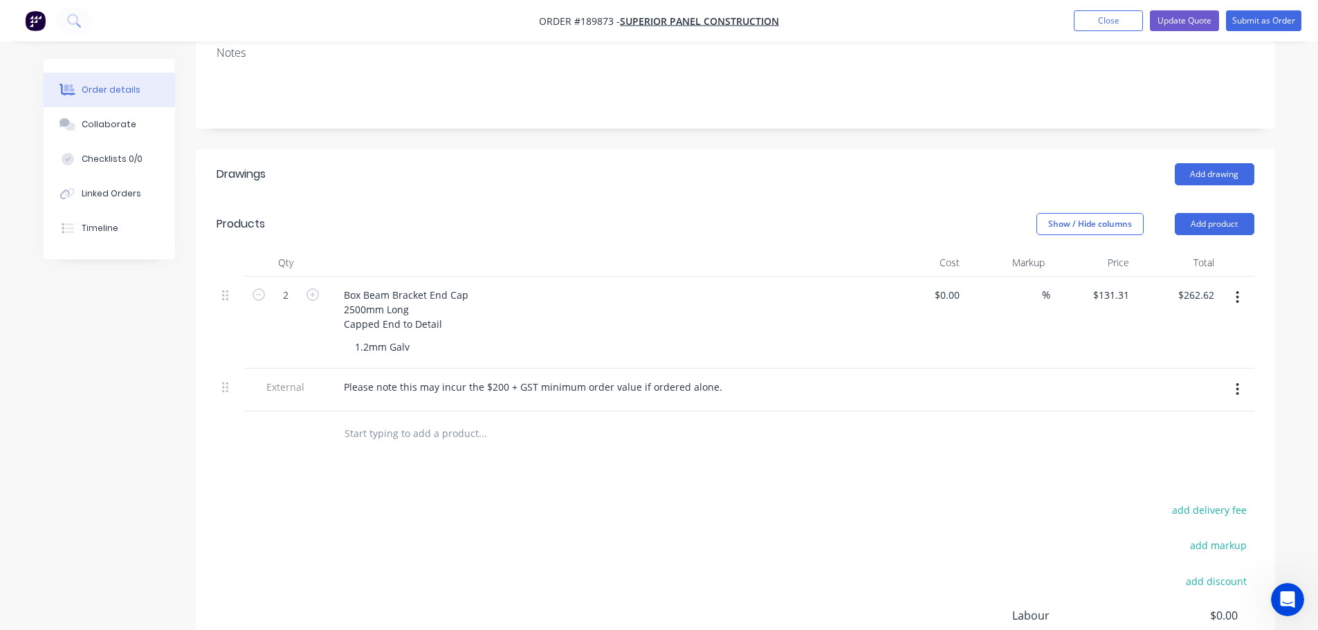
click at [1230, 377] on button "button" at bounding box center [1237, 389] width 33 height 25
click at [1155, 444] on div "Delete" at bounding box center [1188, 454] width 107 height 20
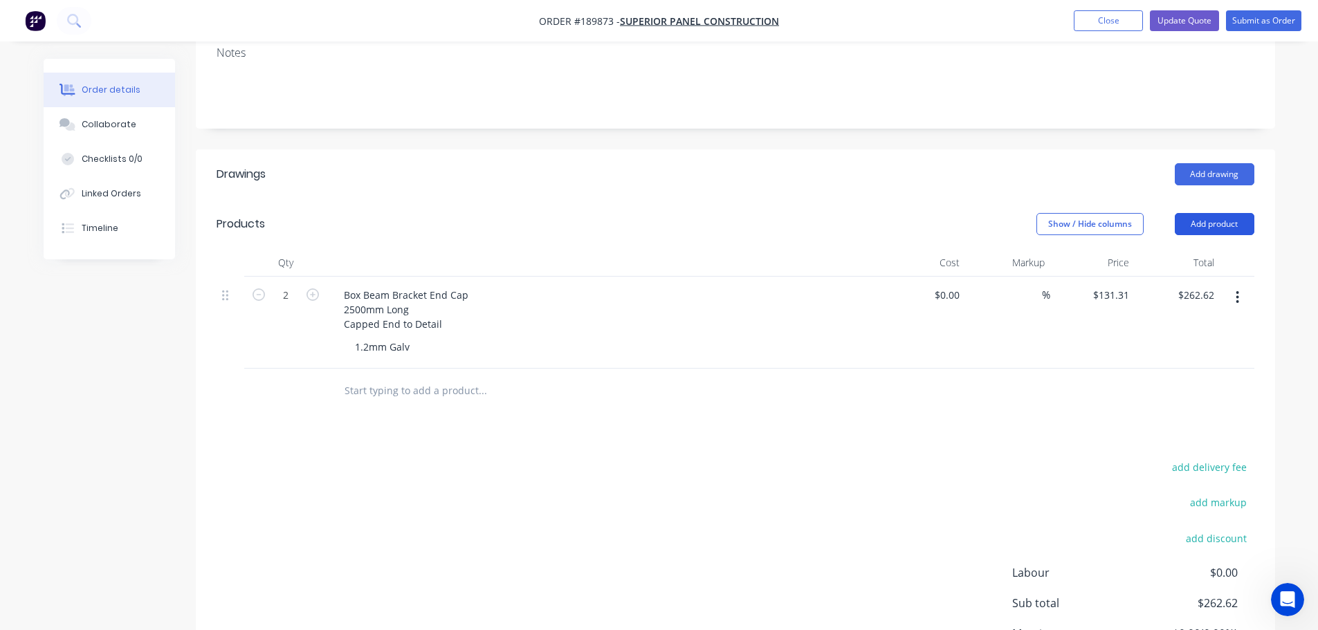
drag, startPoint x: 1212, startPoint y: 176, endPoint x: 1212, endPoint y: 195, distance: 19.4
click at [1212, 213] on button "Add product" at bounding box center [1215, 224] width 80 height 22
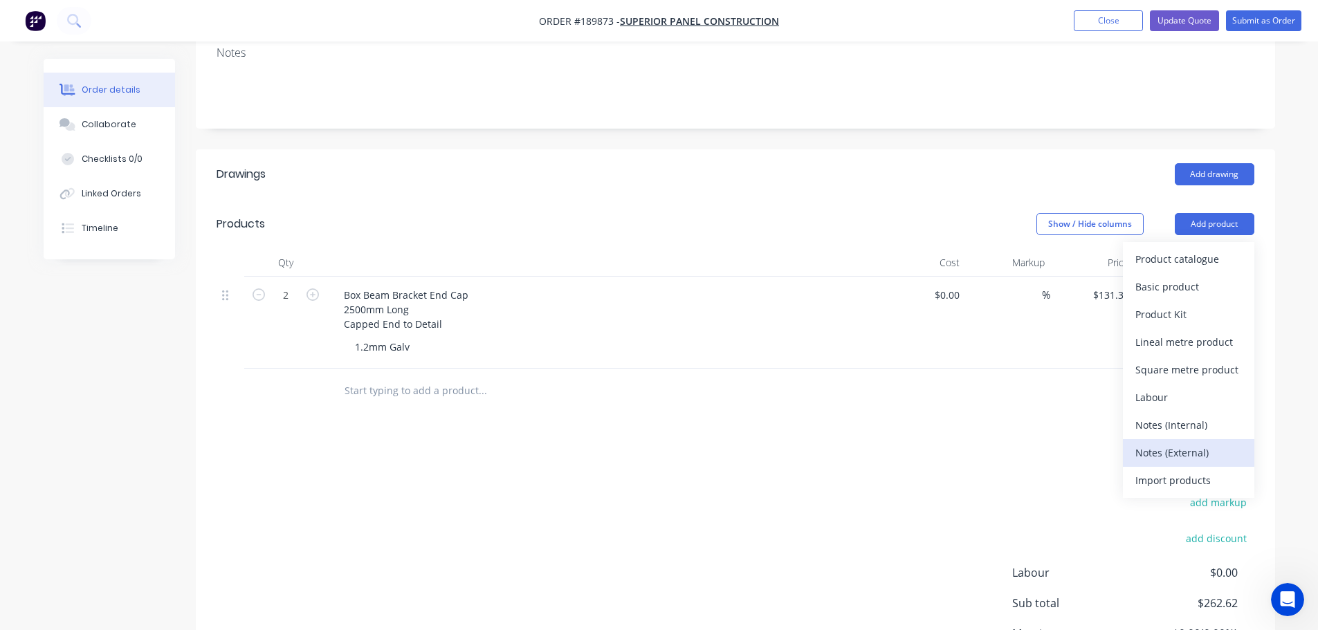
click at [1189, 443] on div "Notes (External)" at bounding box center [1188, 453] width 107 height 20
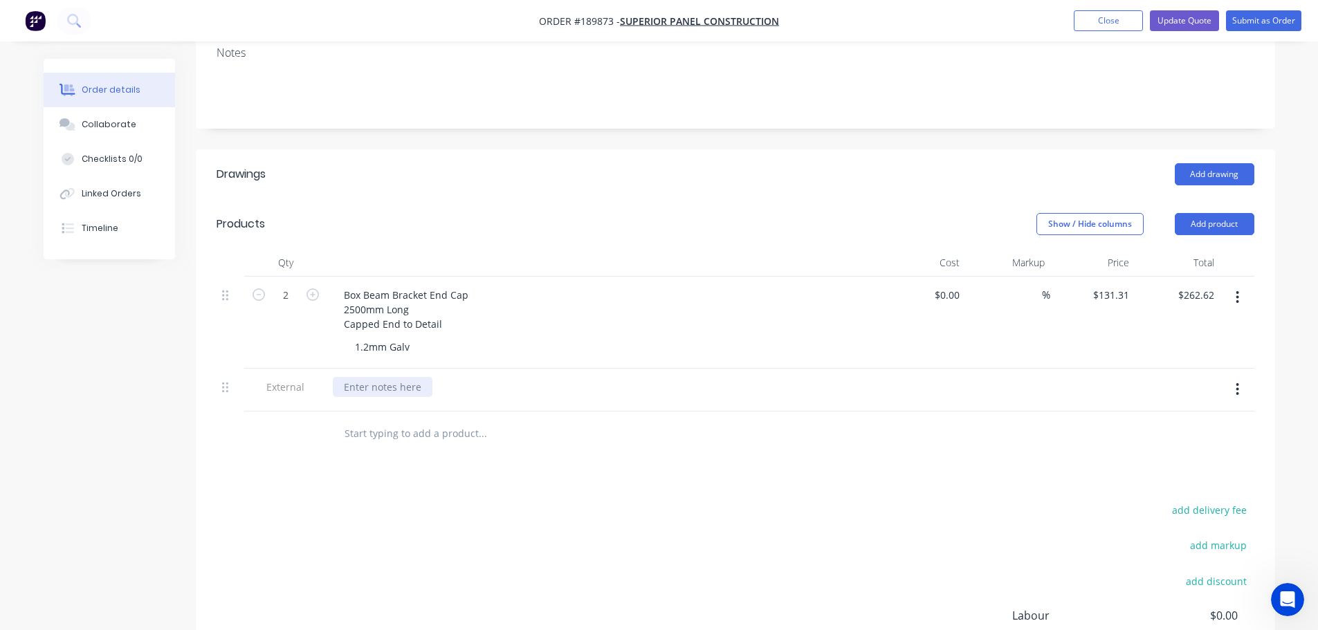
click at [385, 377] on div at bounding box center [383, 387] width 100 height 20
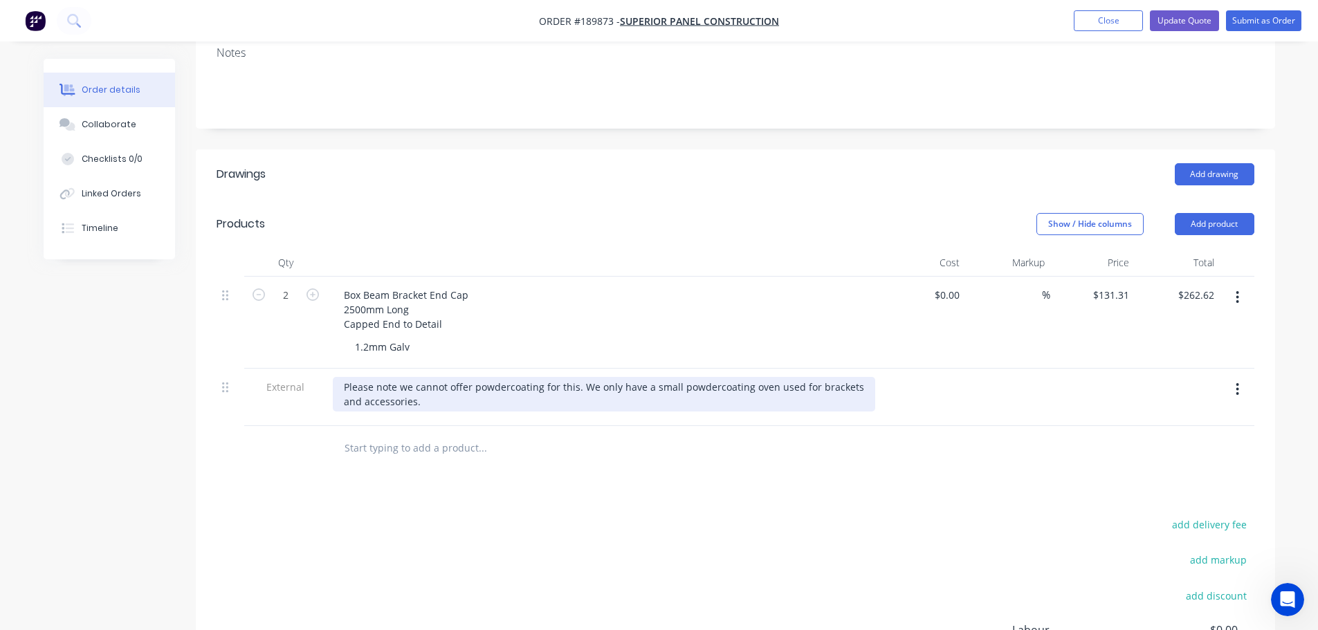
click at [771, 377] on div "Please note we cannot offer powdercoating for this. We only have a small powder…" at bounding box center [604, 394] width 542 height 35
click at [795, 377] on div "Please note we cannot offer powdercoating for this. We only have a small powder…" at bounding box center [604, 394] width 542 height 35
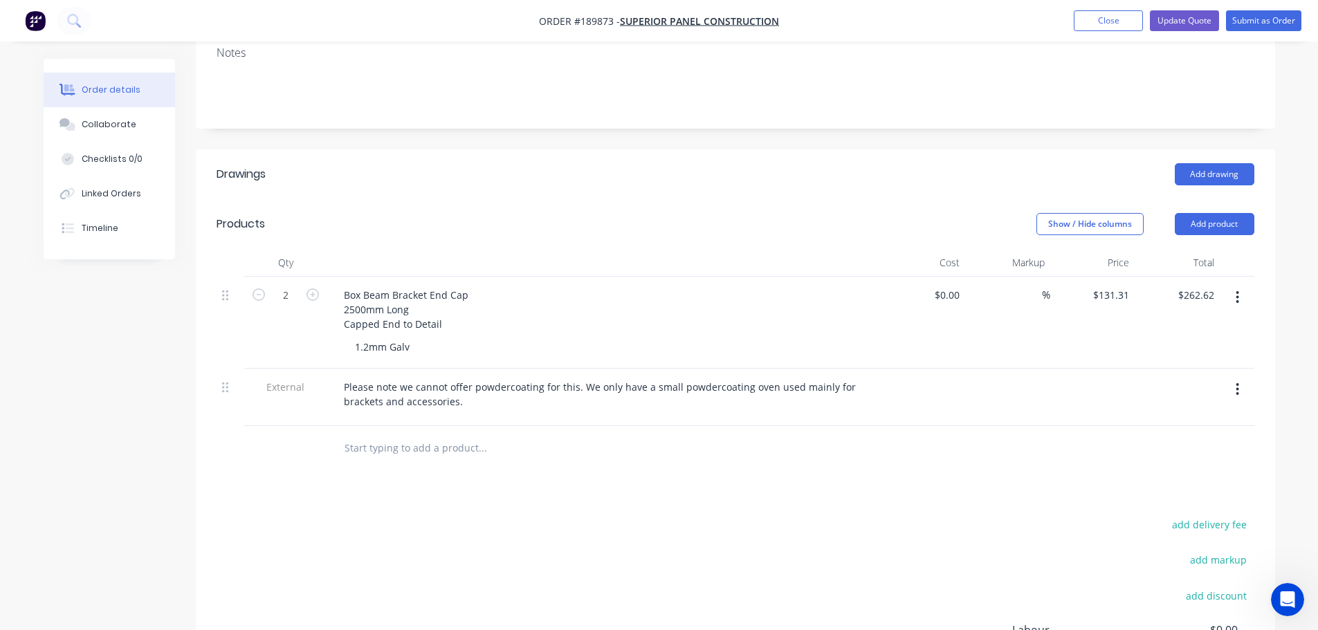
click at [1180, 16] on button "Update Quote" at bounding box center [1184, 20] width 69 height 21
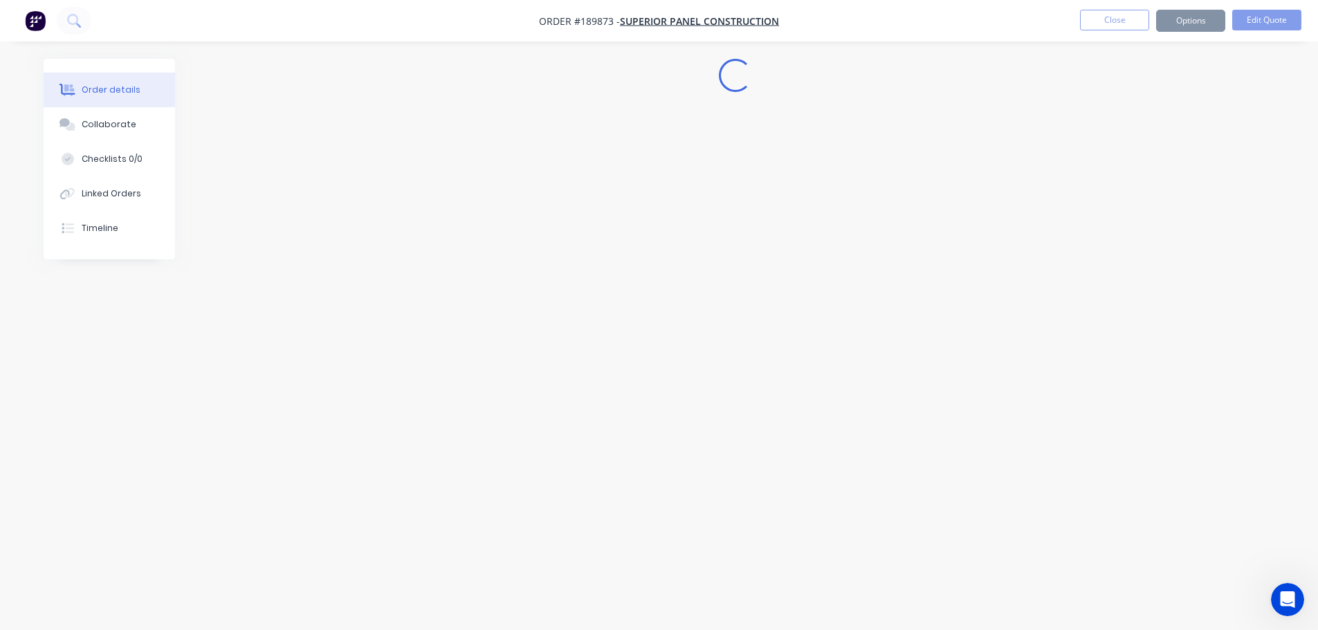
scroll to position [0, 0]
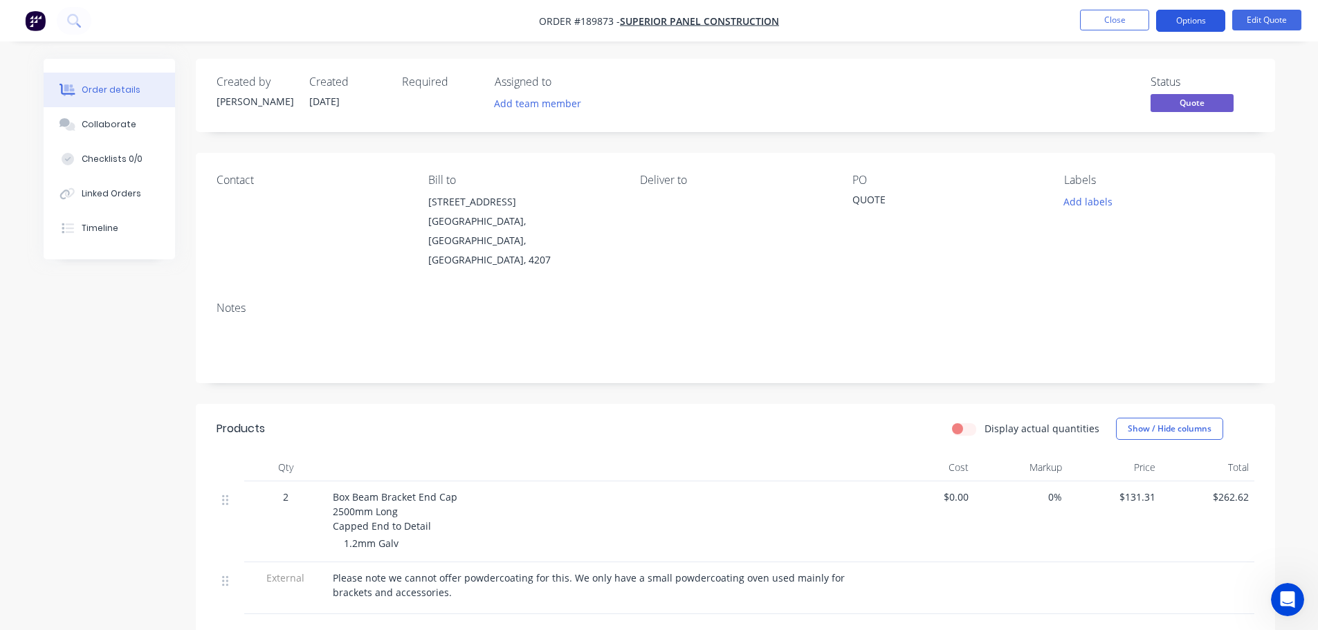
click at [1178, 17] on button "Options" at bounding box center [1190, 21] width 69 height 22
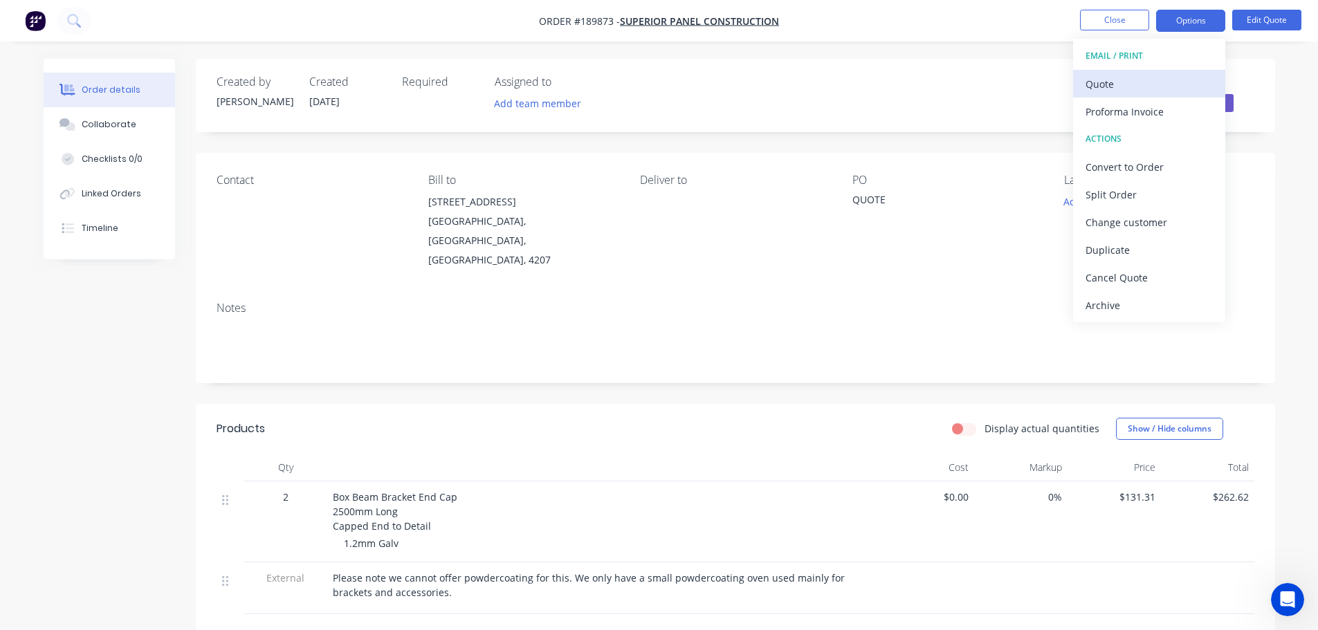
click at [1124, 74] on div "Quote" at bounding box center [1149, 84] width 127 height 20
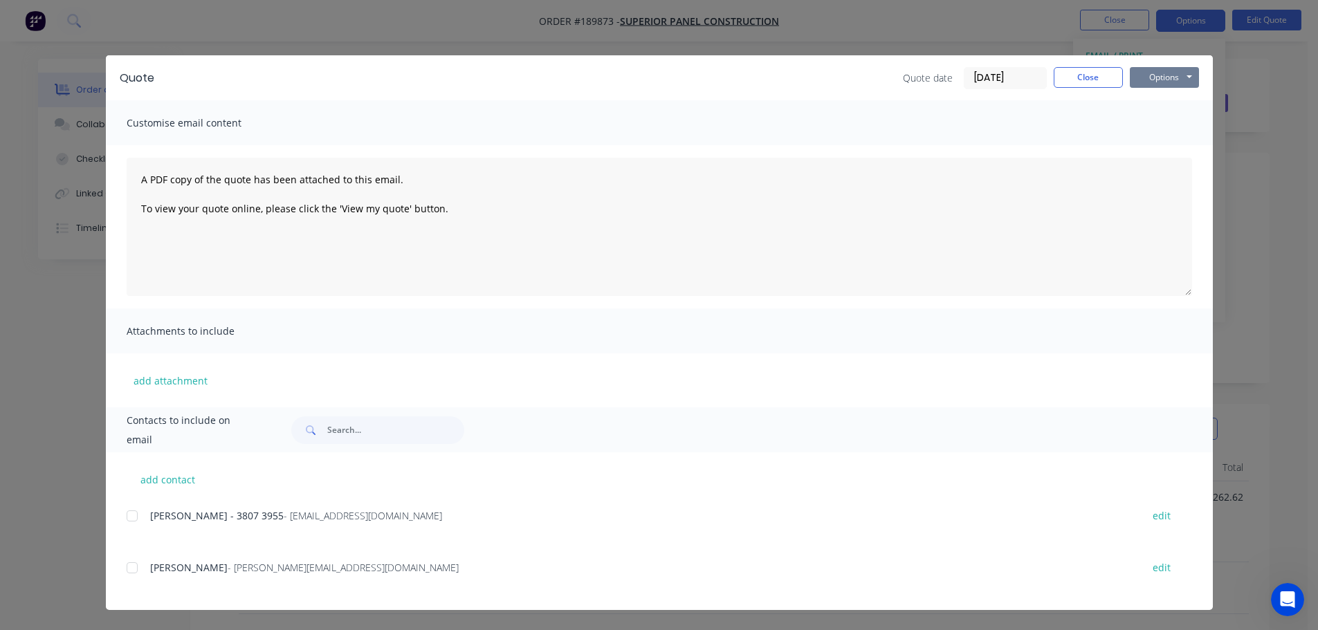
click at [1143, 78] on button "Options" at bounding box center [1164, 77] width 69 height 21
click at [1163, 107] on button "Preview" at bounding box center [1174, 102] width 89 height 23
click at [1057, 78] on button "Close" at bounding box center [1088, 77] width 69 height 21
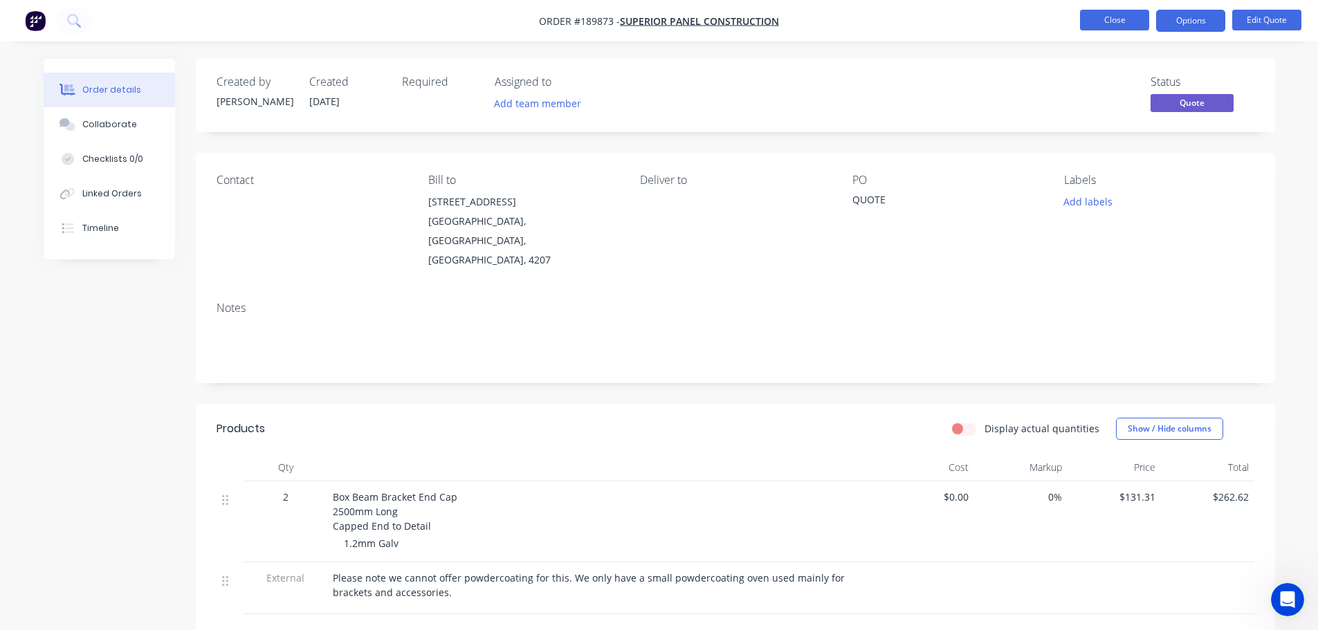
click at [1128, 15] on button "Close" at bounding box center [1114, 20] width 69 height 21
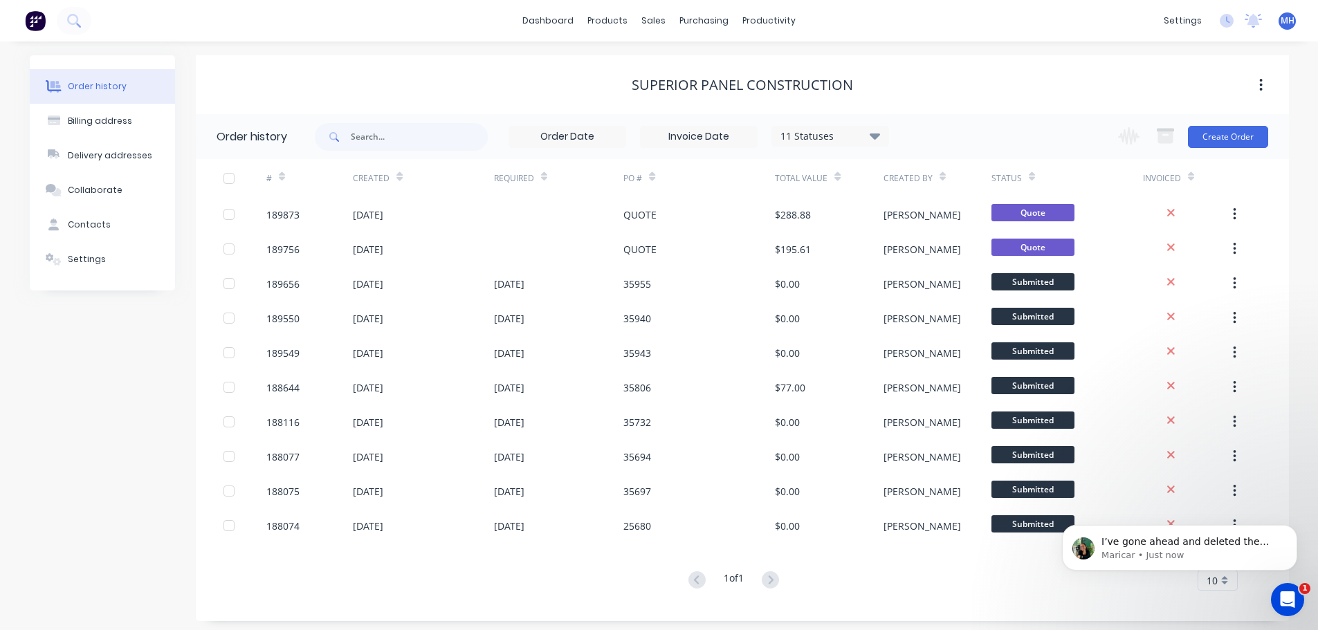
click at [932, 88] on div "Superior Panel Construction" at bounding box center [742, 85] width 1093 height 17
click at [1122, 553] on p "Maricar • Just now" at bounding box center [1191, 555] width 179 height 12
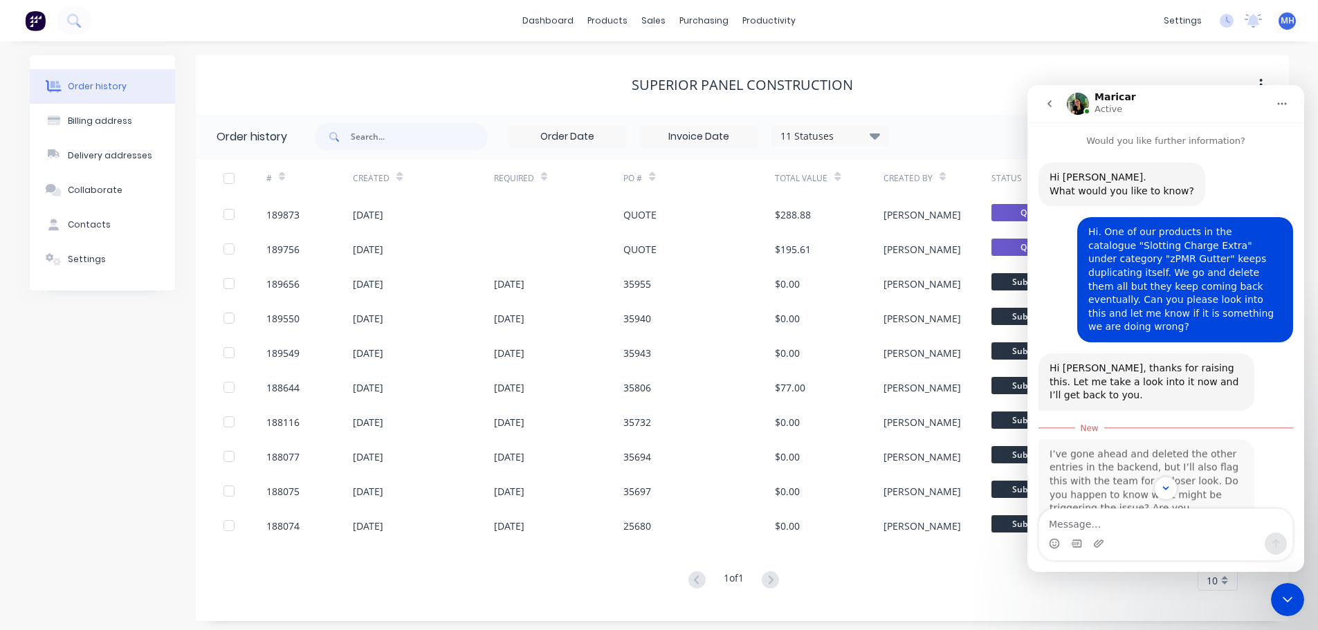
scroll to position [42, 0]
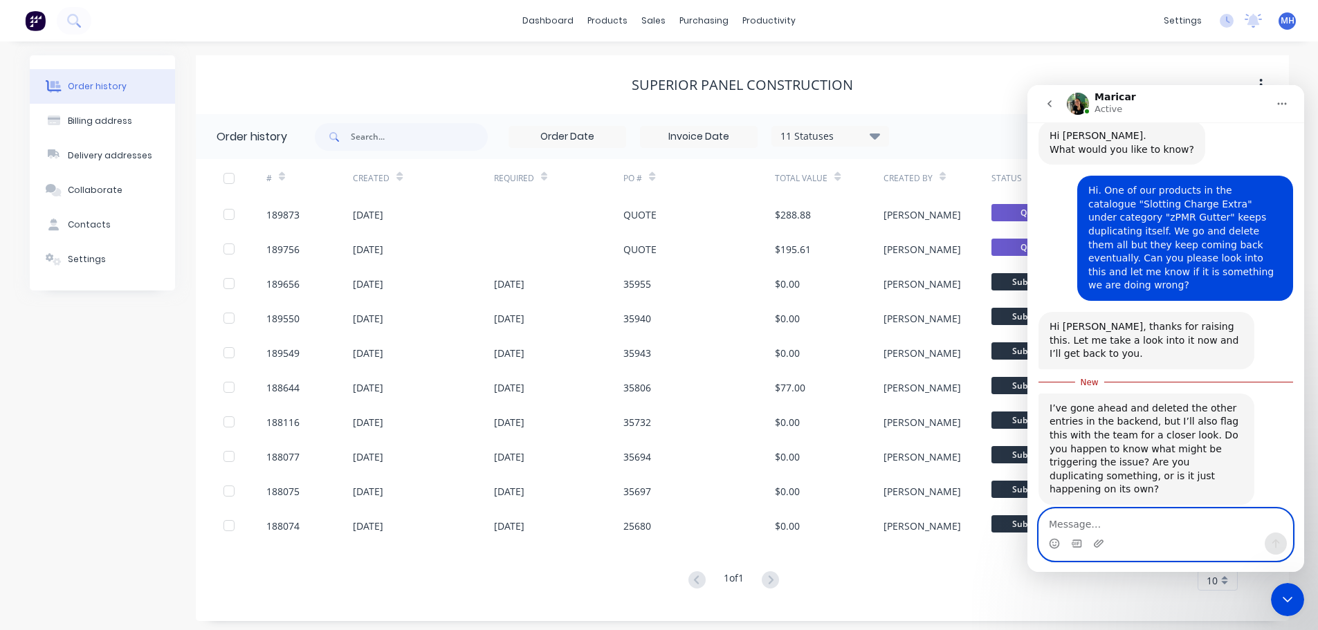
click at [1151, 522] on textarea "Message…" at bounding box center [1165, 521] width 253 height 24
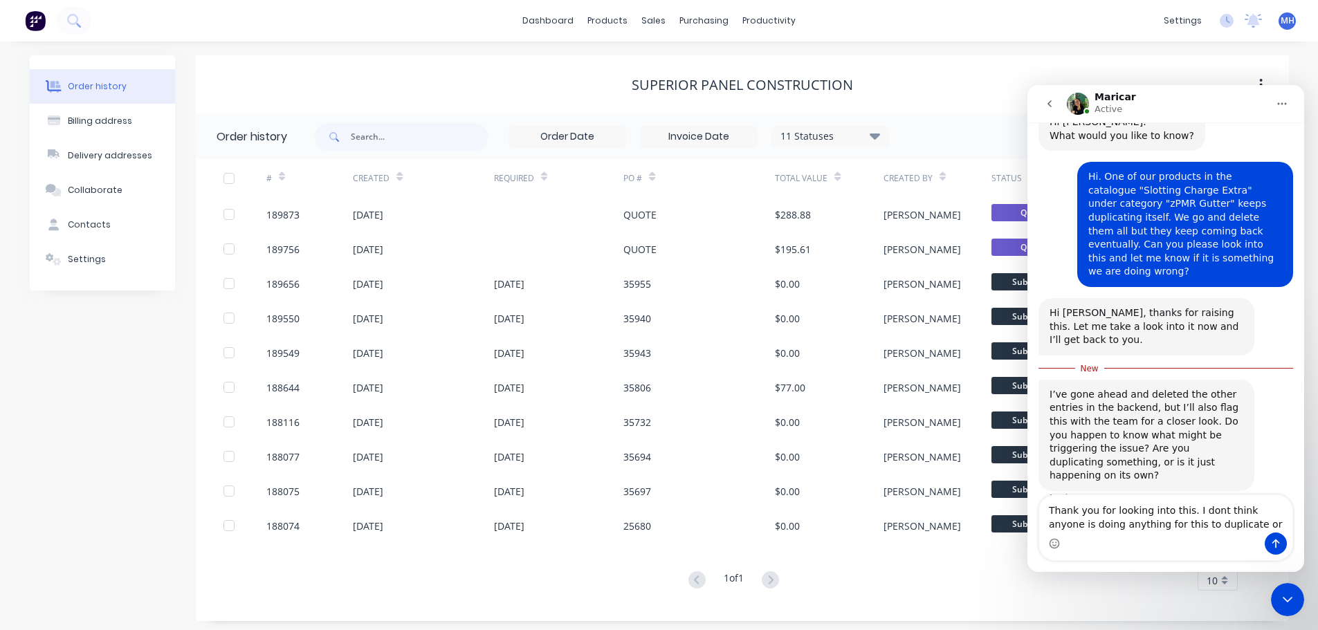
click at [72, 451] on div "Order history Billing address Delivery addresses Collaborate Contacts Settings" at bounding box center [102, 338] width 145 height 566
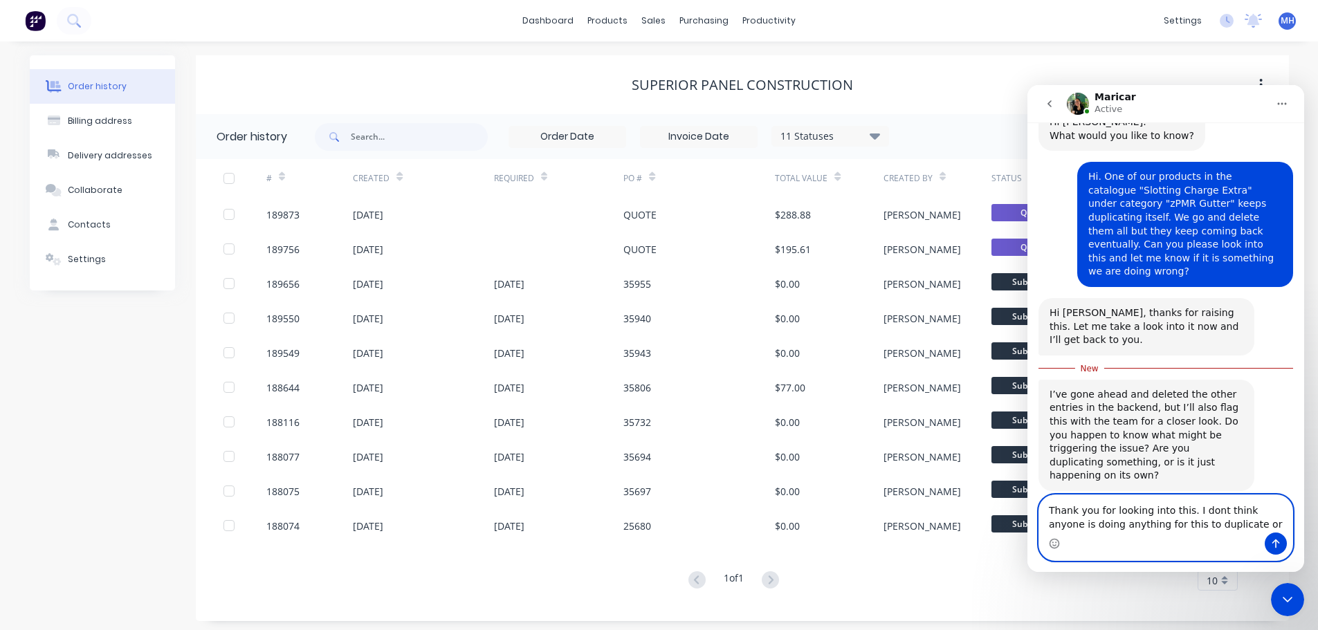
click at [1228, 527] on textarea "Thank you for looking into this. I dont think anyone is doing anything for this…" at bounding box center [1165, 513] width 253 height 37
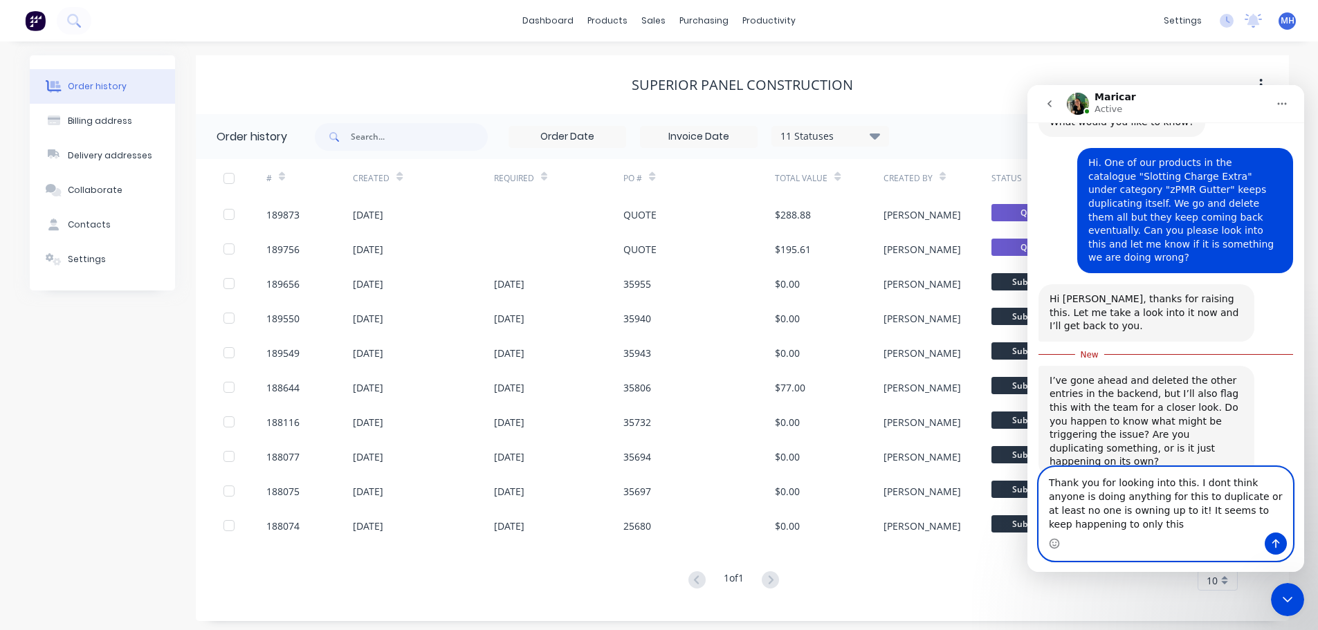
scroll to position [83, 0]
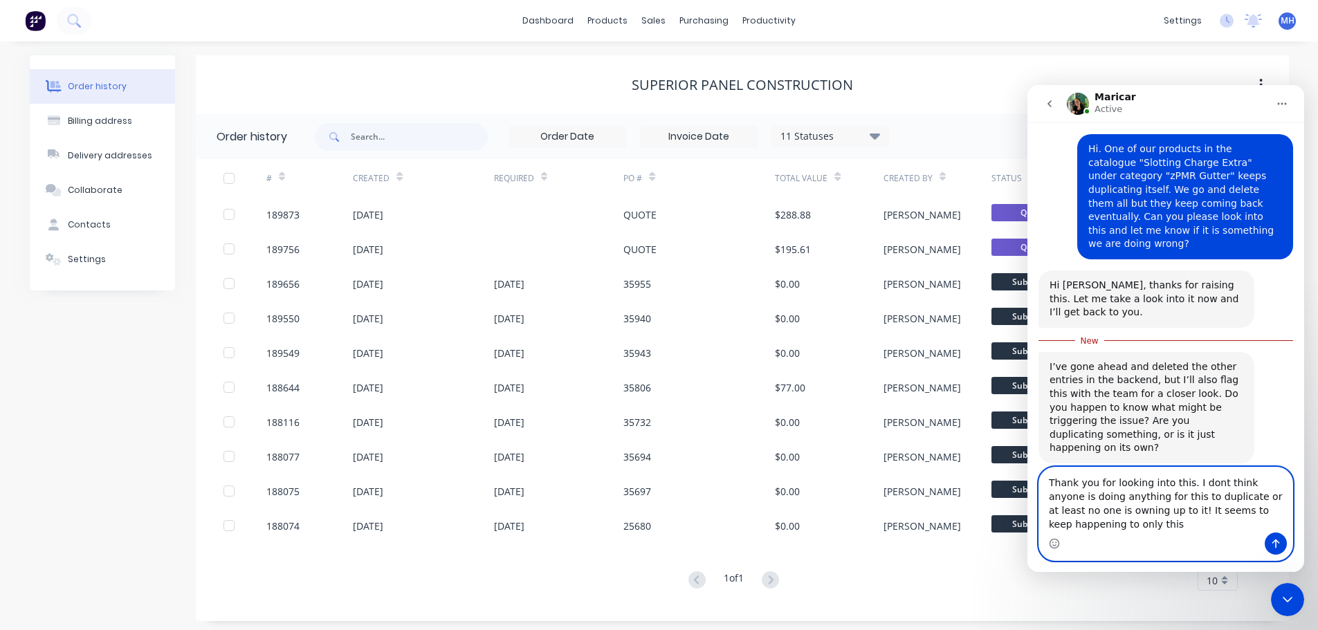
click at [1122, 524] on textarea "Thank you for looking into this. I dont think anyone is doing anything for this…" at bounding box center [1165, 500] width 253 height 65
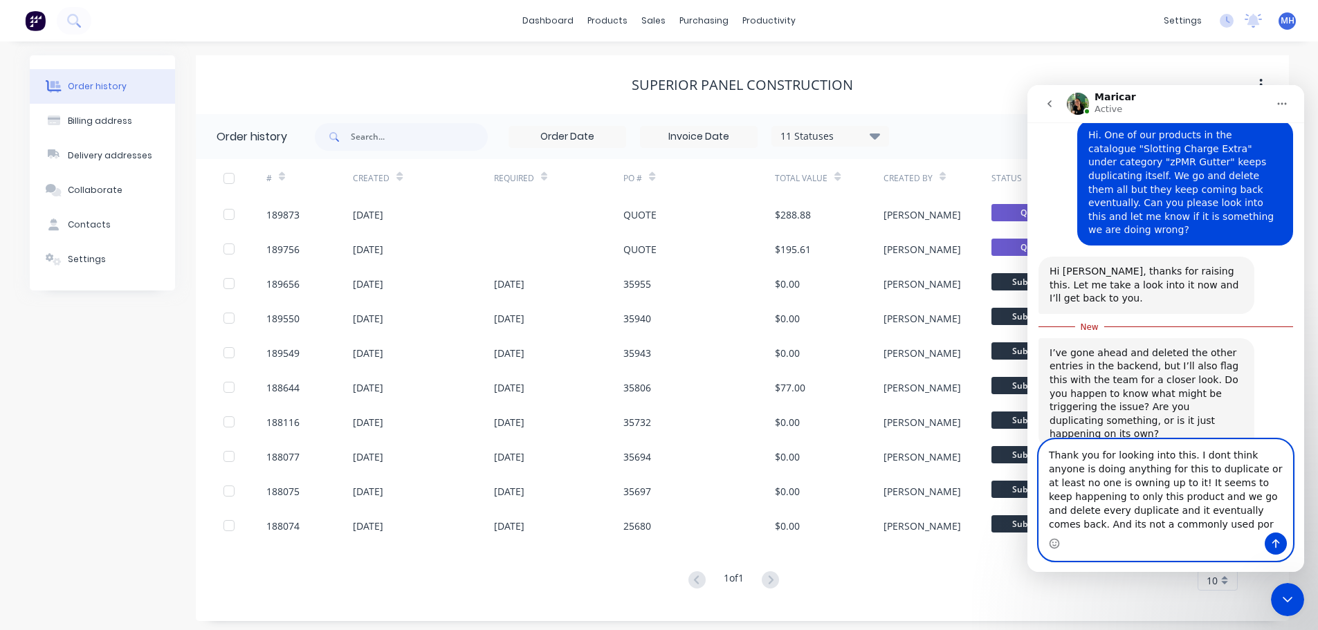
scroll to position [111, 0]
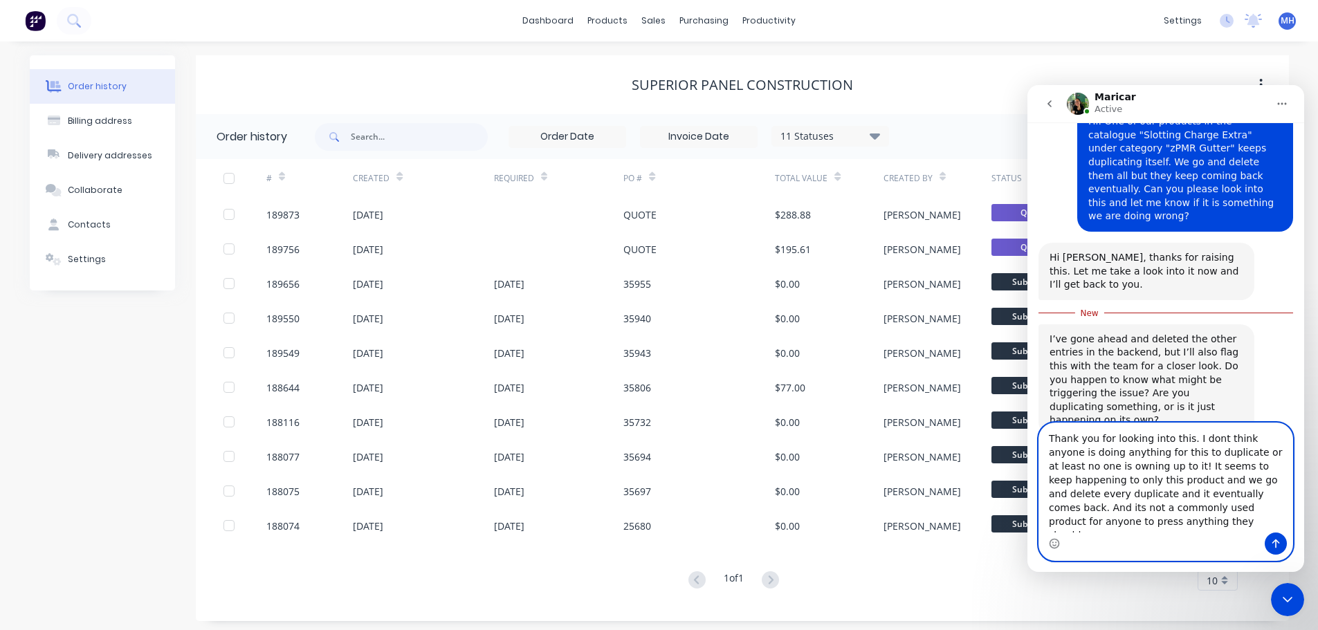
type textarea "Thank you for looking into this. I dont think anyone is doing anything for this…"
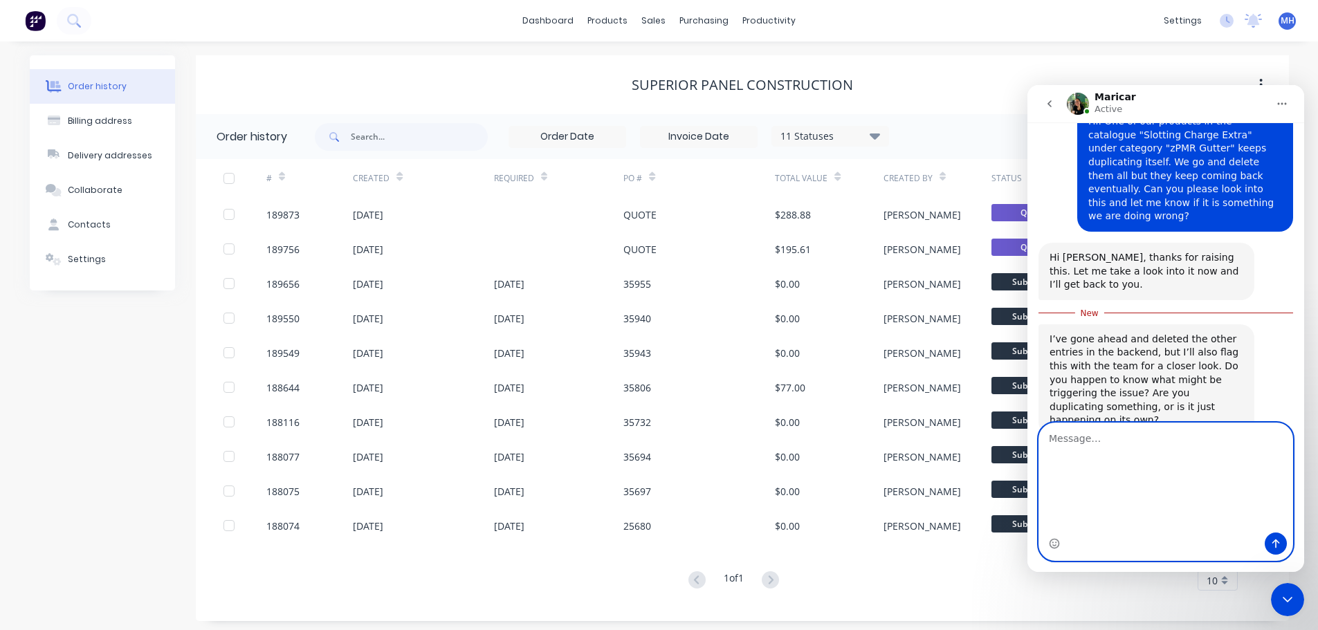
scroll to position [154, 0]
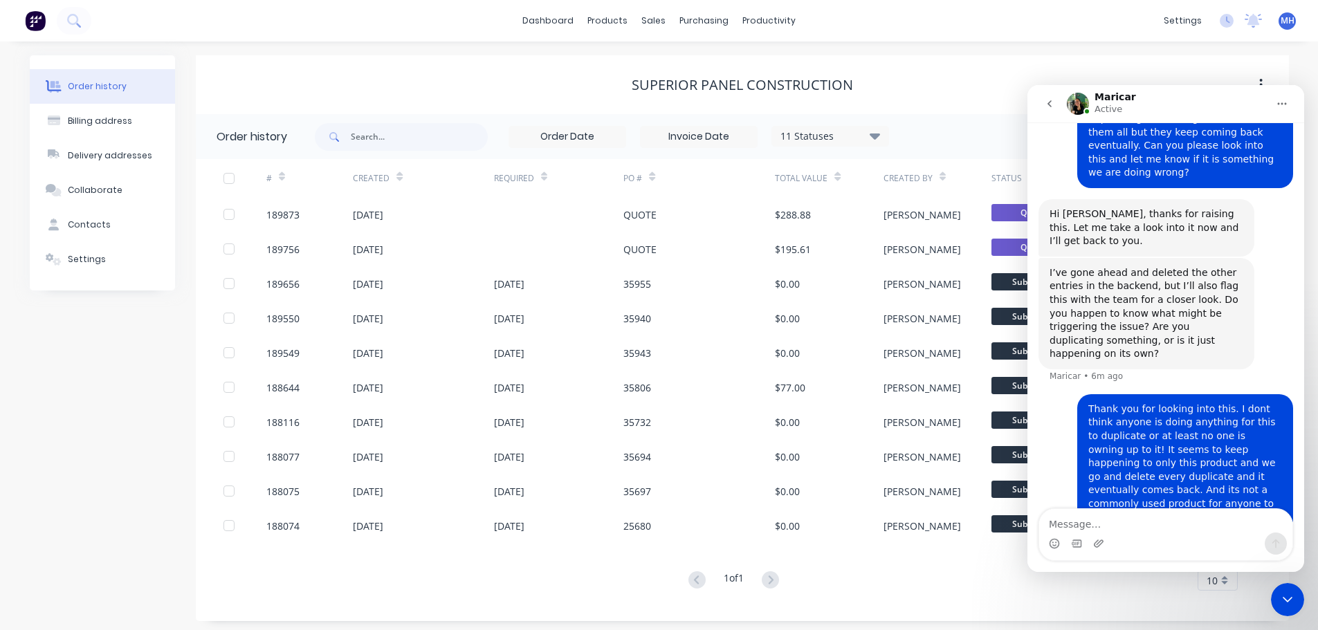
click at [1294, 603] on icon "Close Intercom Messenger" at bounding box center [1287, 600] width 17 height 17
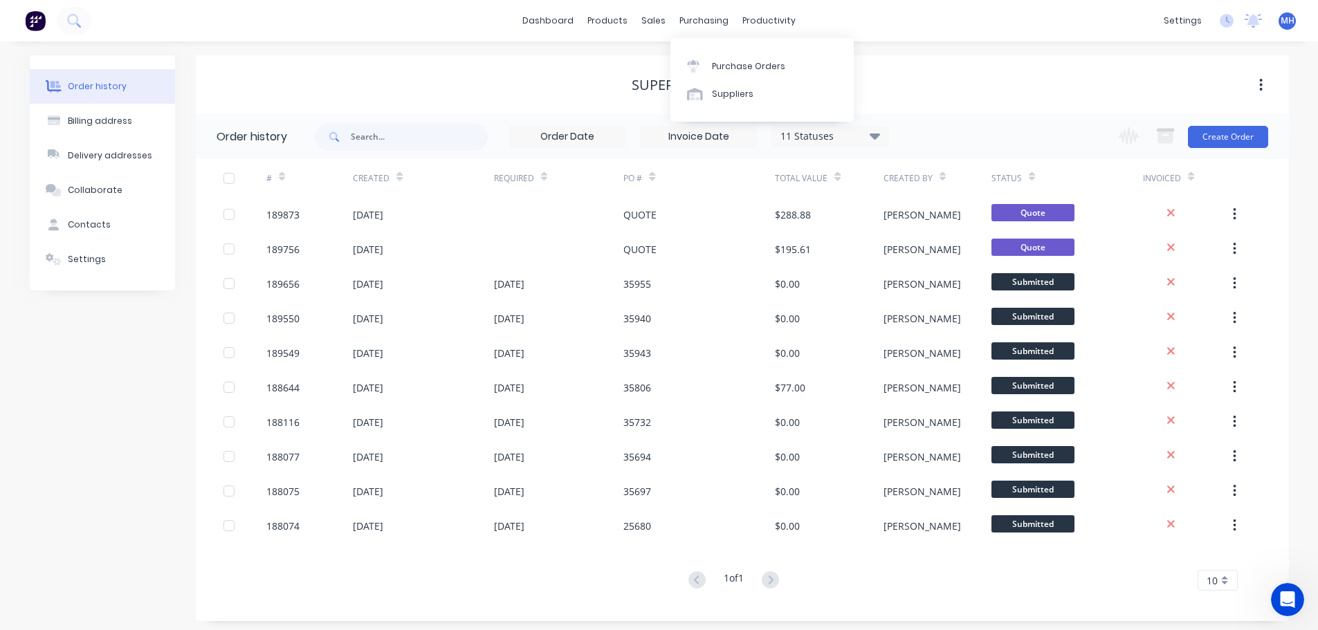
click at [999, 80] on div "Superior Panel Construction" at bounding box center [742, 85] width 1093 height 17
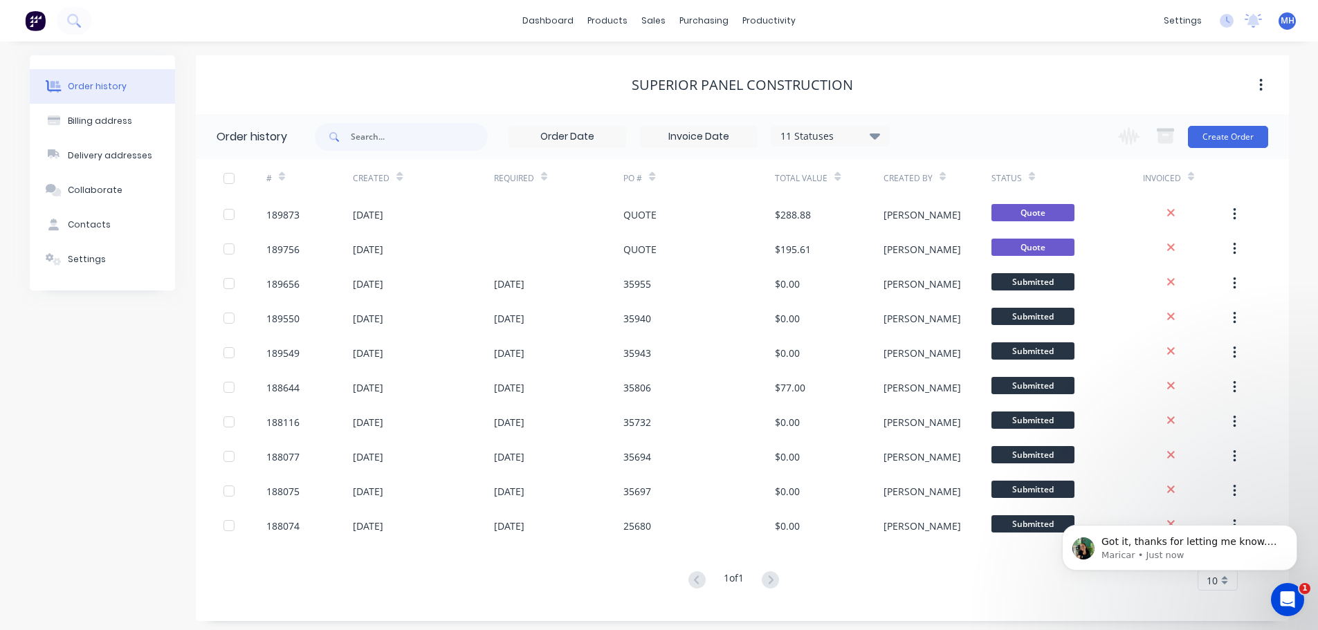
scroll to position [237, 0]
click at [1113, 544] on p "Got it, thanks for letting me know. I’ll keep an eye on it and see if it duplic…" at bounding box center [1191, 543] width 179 height 14
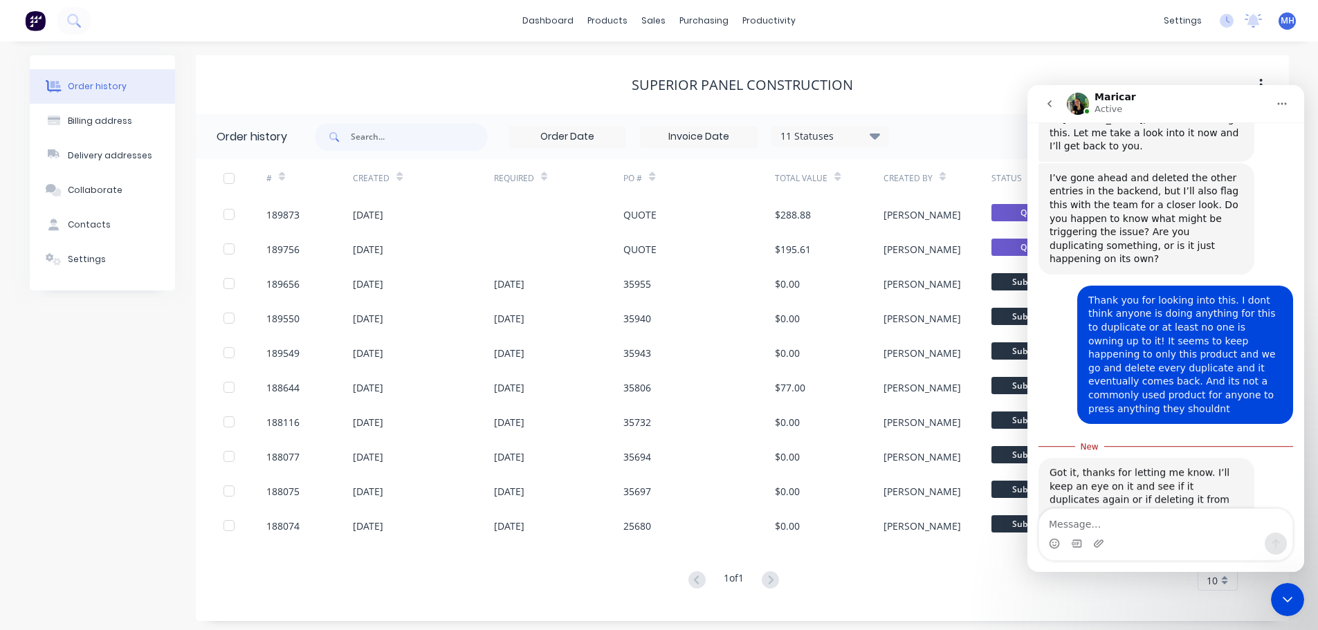
scroll to position [259, 0]
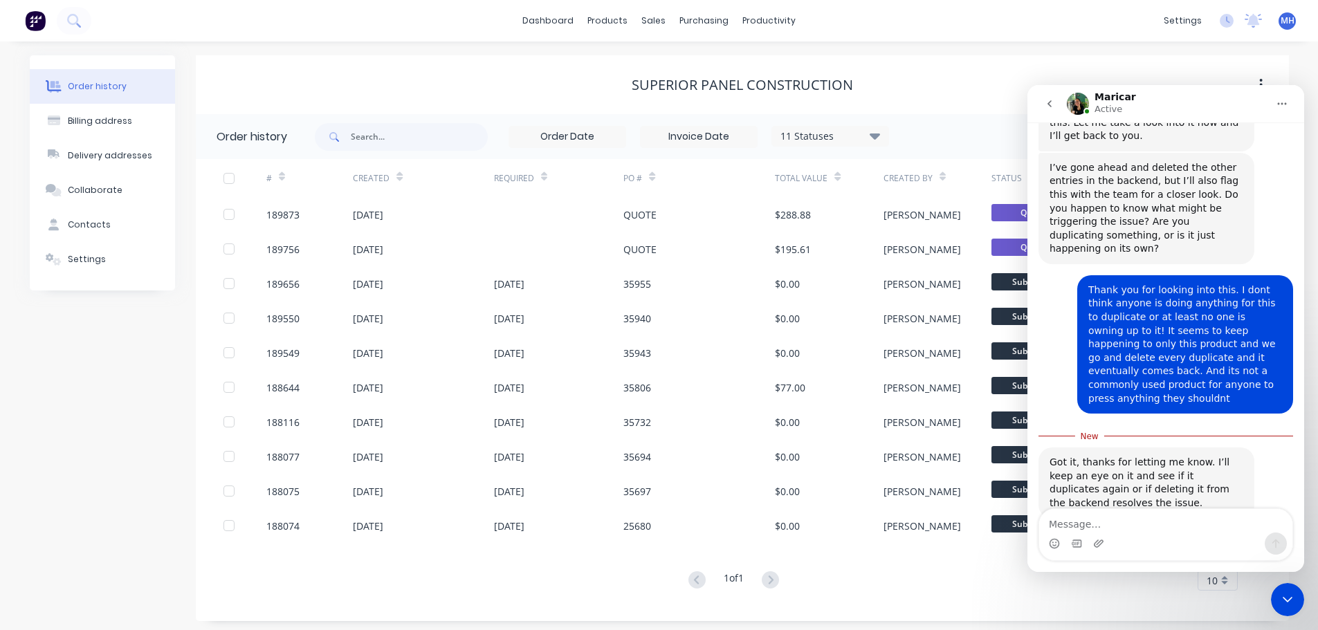
click at [1049, 103] on icon "go back" at bounding box center [1050, 103] width 4 height 7
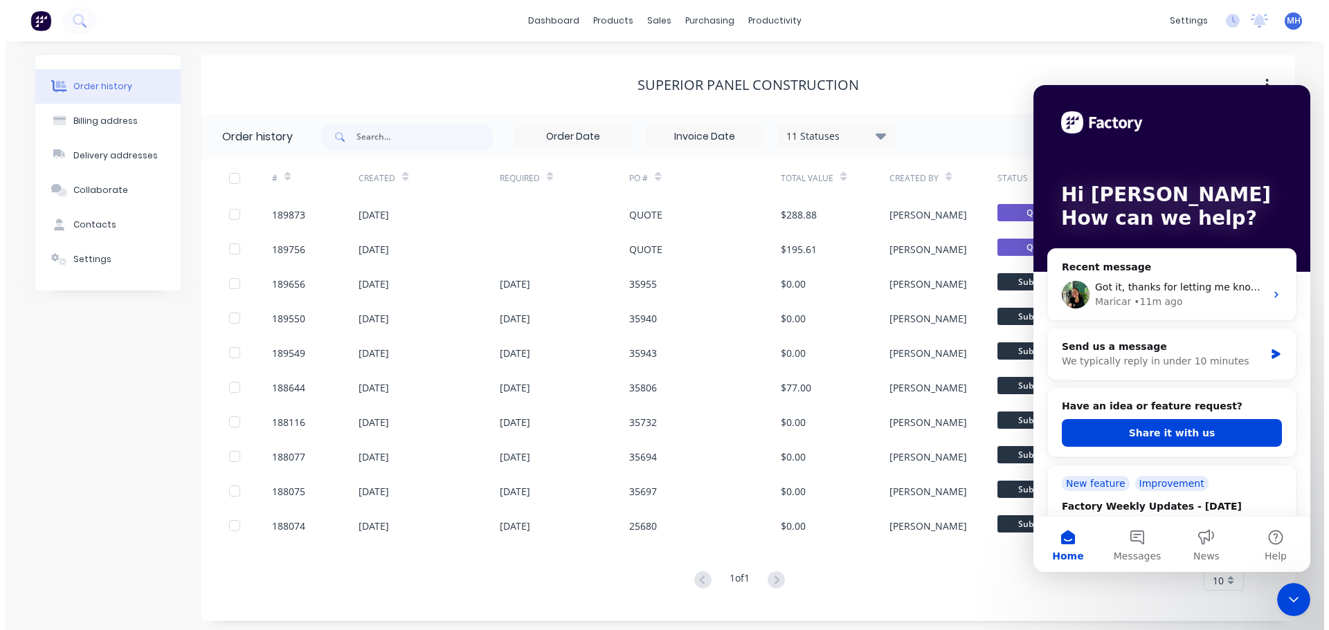
scroll to position [0, 0]
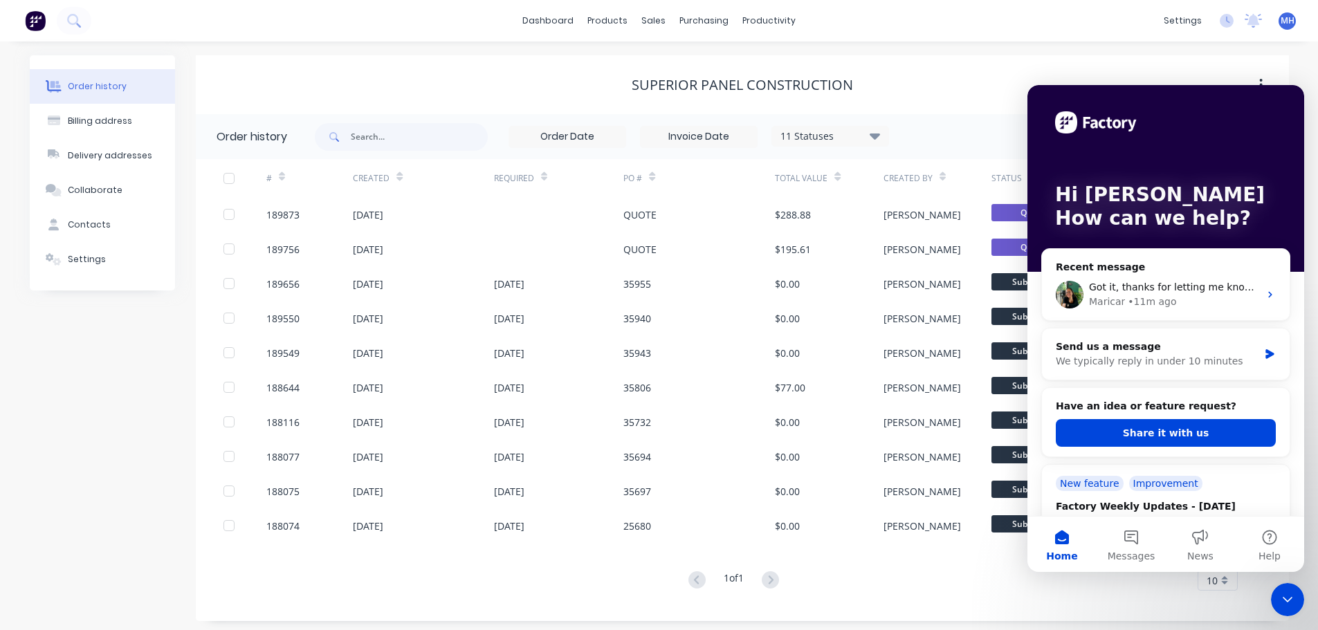
click at [1288, 599] on icon "Close Intercom Messenger" at bounding box center [1287, 600] width 17 height 17
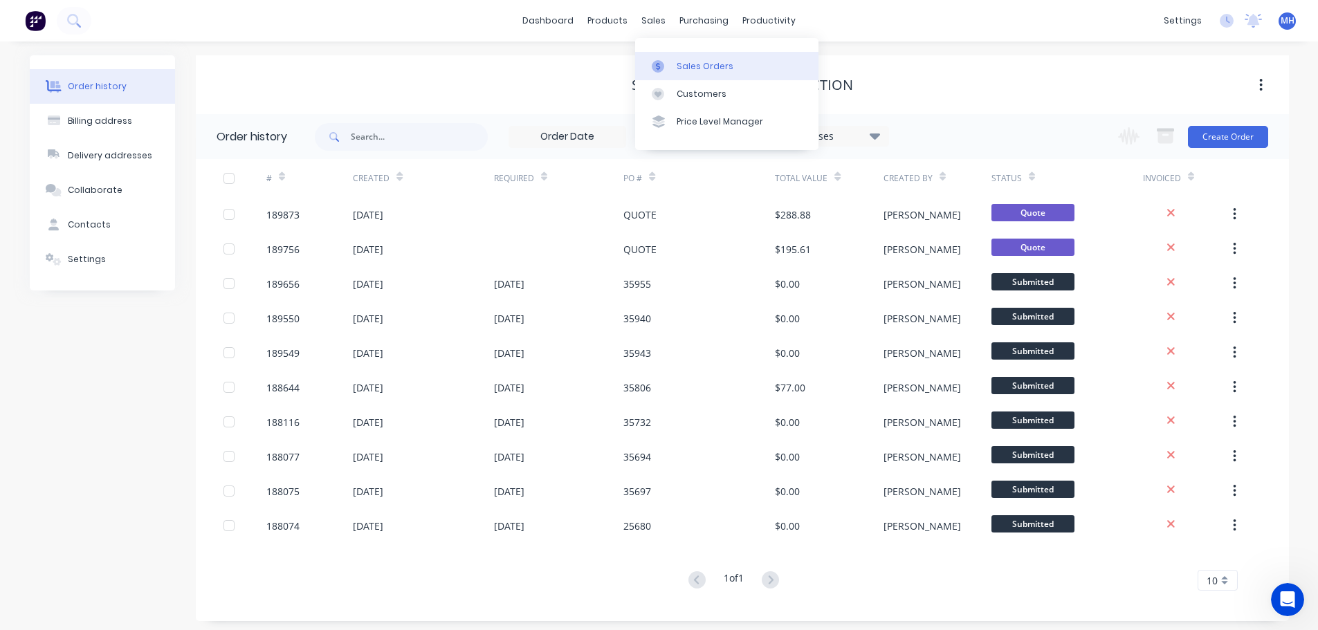
click at [668, 55] on link "Sales Orders" at bounding box center [726, 66] width 183 height 28
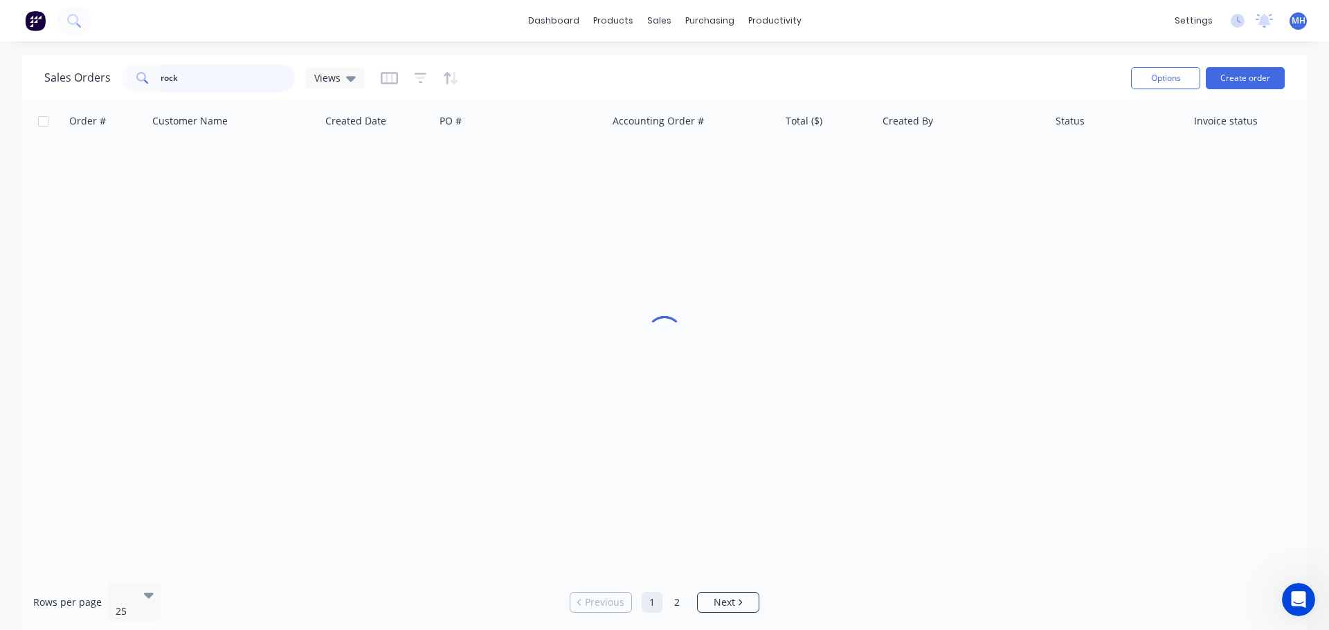
click at [237, 74] on input "rock" at bounding box center [228, 78] width 135 height 28
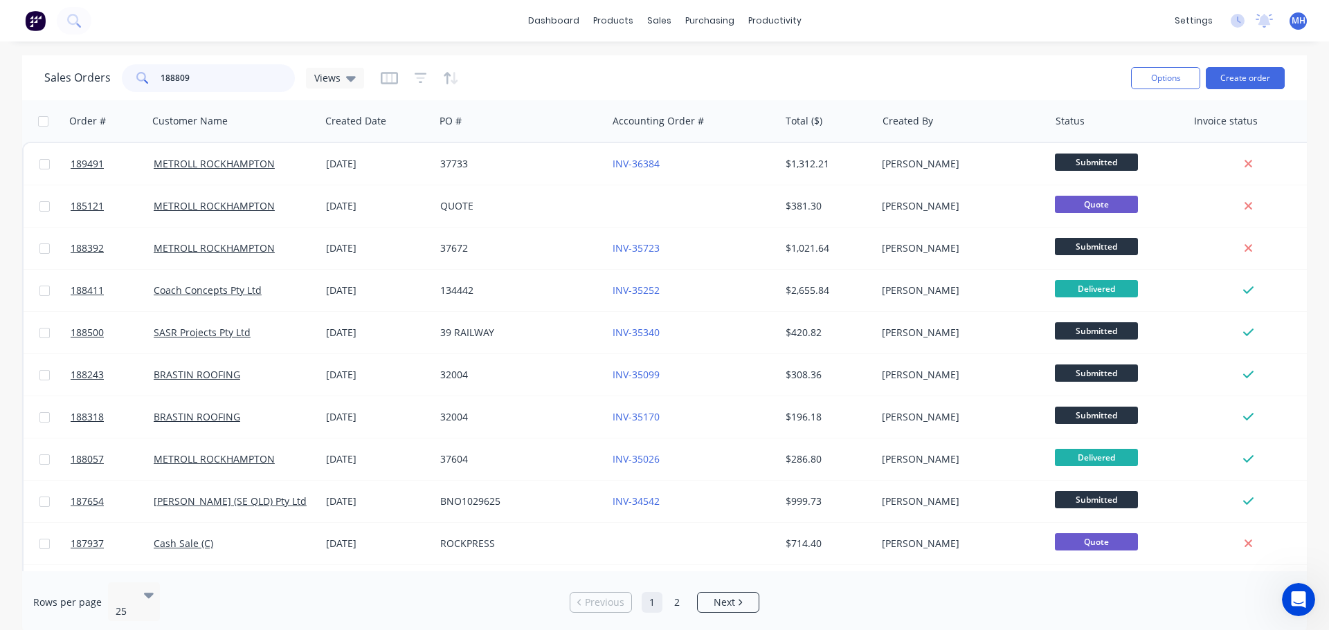
type input "188809"
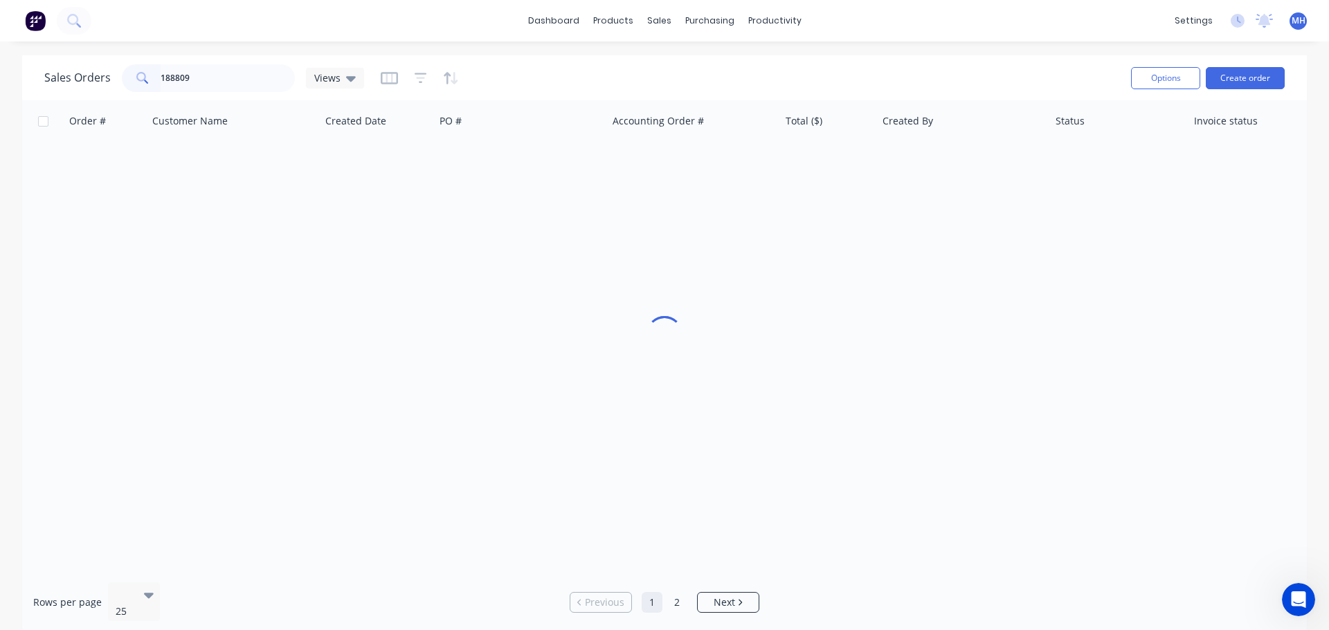
click at [506, 66] on div "Sales Orders 188809 Views" at bounding box center [581, 78] width 1075 height 34
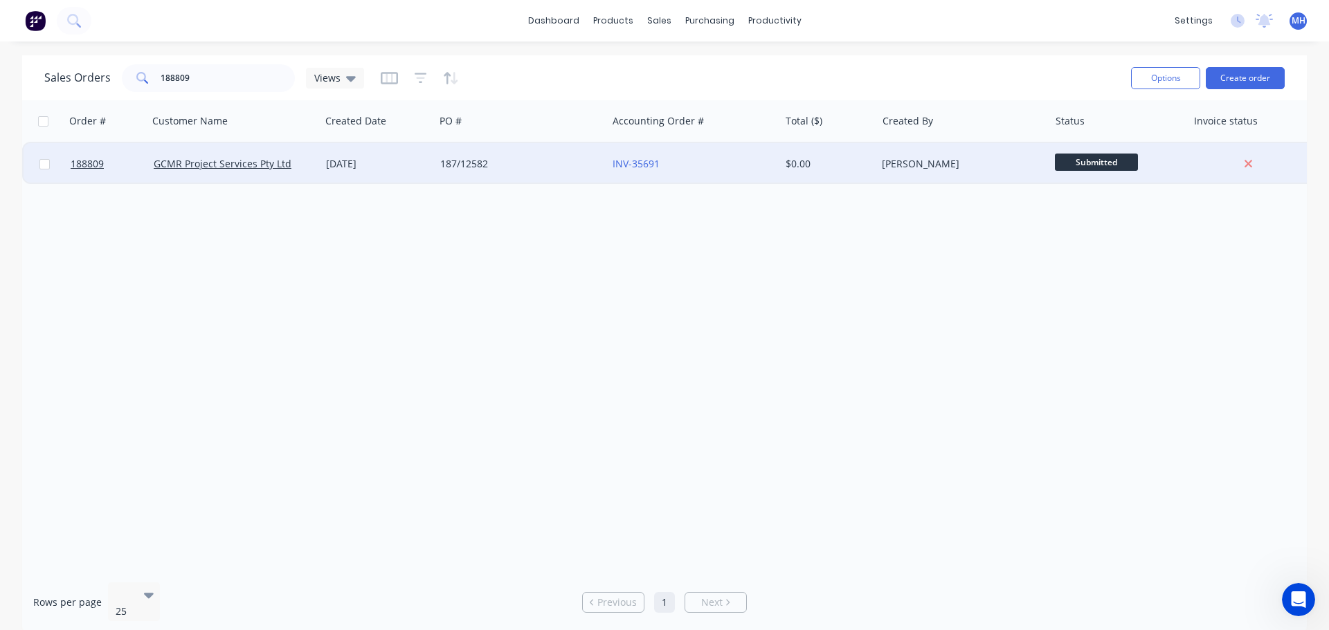
click at [312, 162] on div "GCMR Project Services Pty Ltd" at bounding box center [234, 164] width 161 height 14
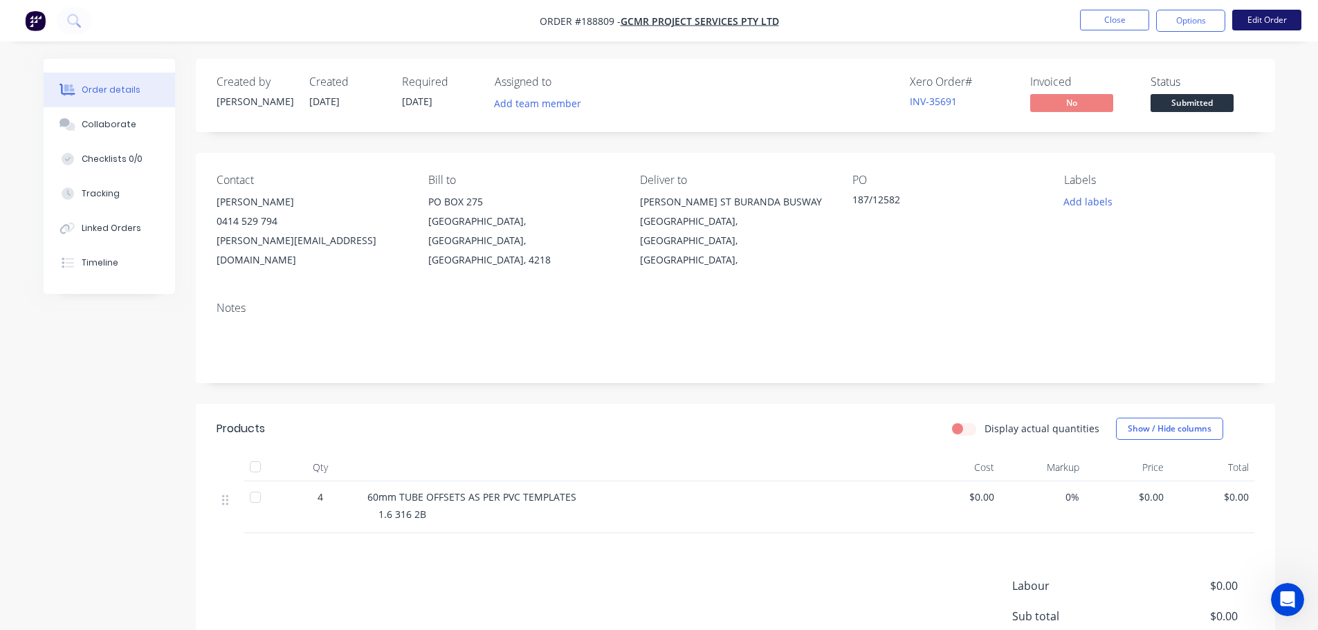
click at [1284, 26] on button "Edit Order" at bounding box center [1266, 20] width 69 height 21
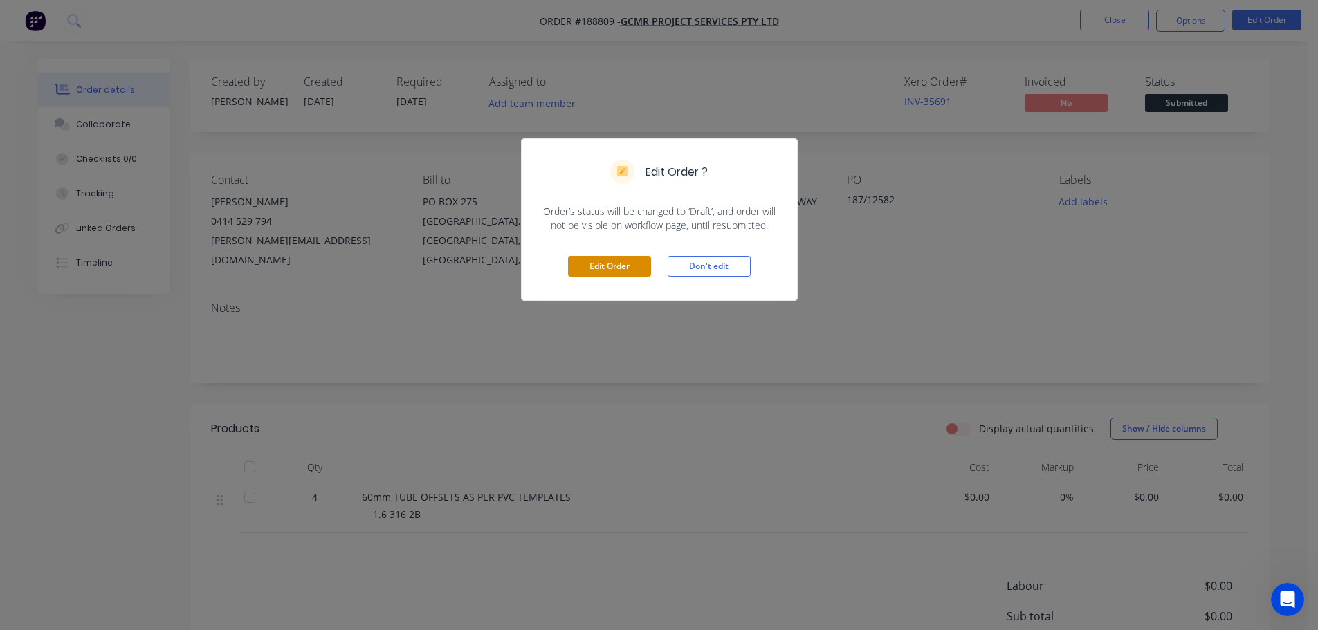
click at [605, 262] on button "Edit Order" at bounding box center [609, 266] width 83 height 21
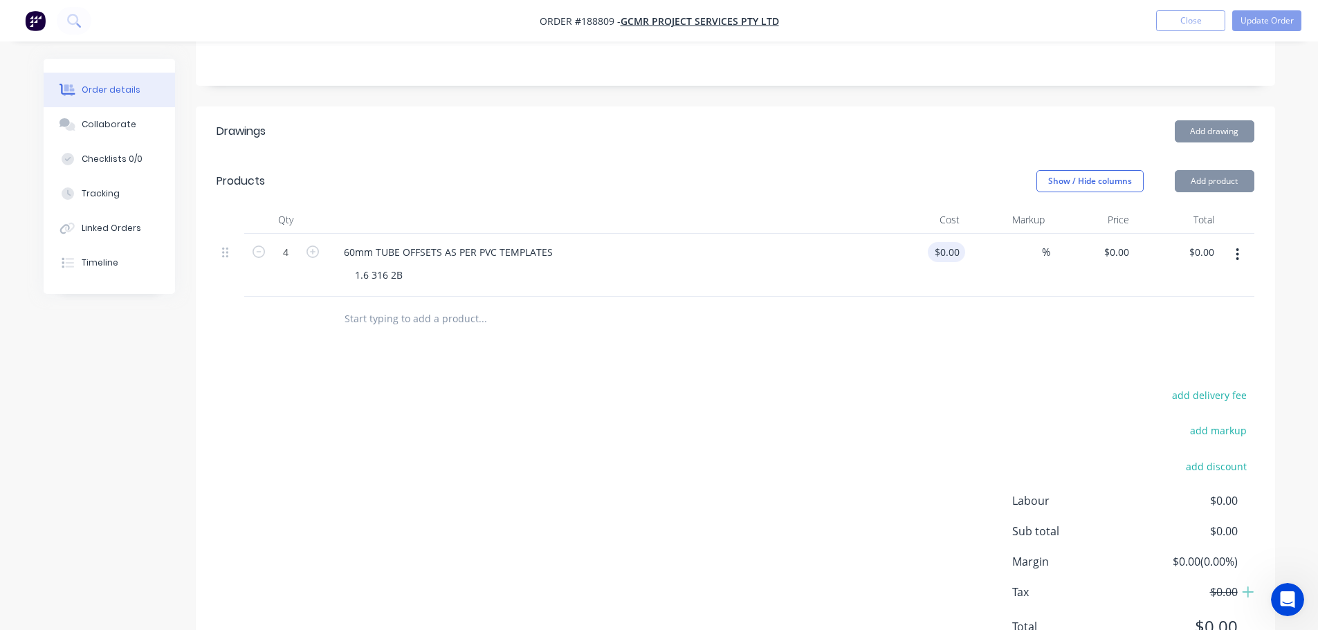
scroll to position [346, 0]
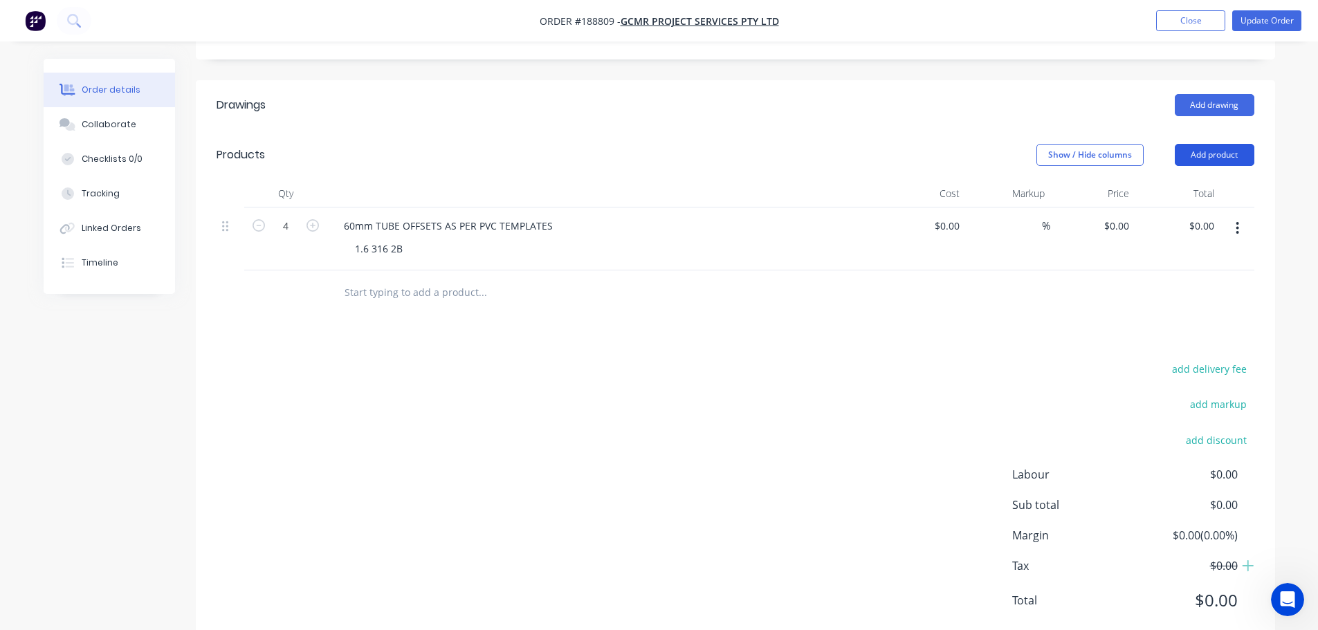
click at [1201, 144] on button "Add product" at bounding box center [1215, 155] width 80 height 22
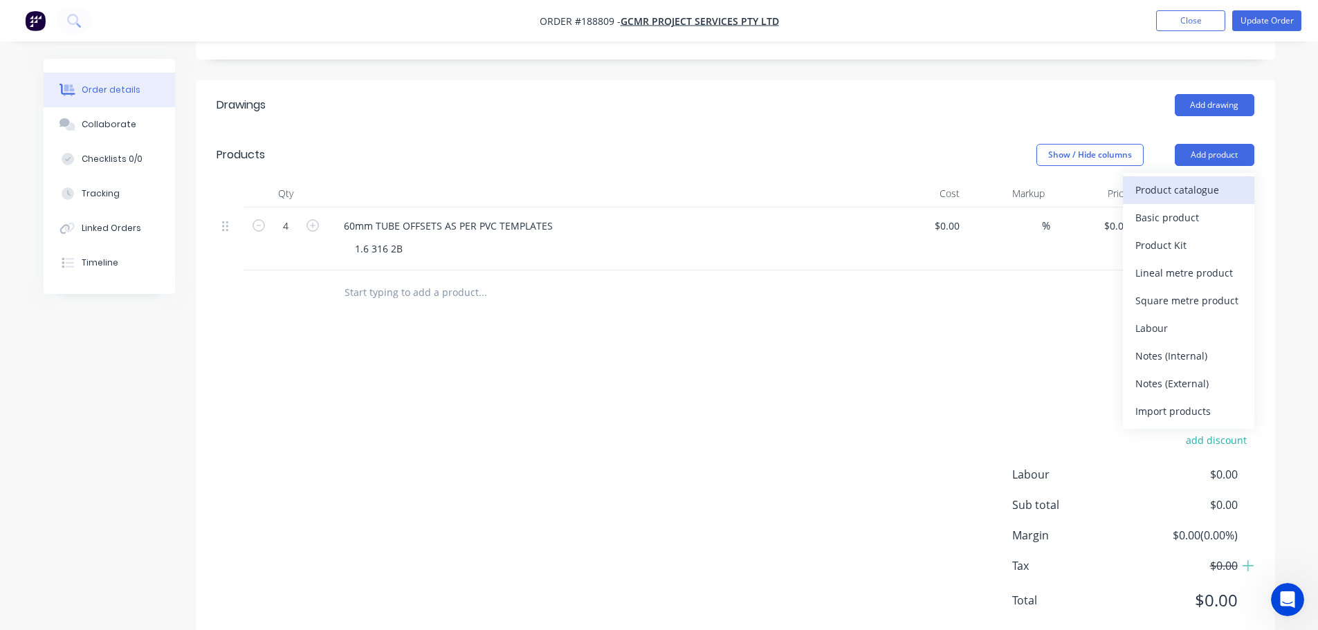
click at [1201, 180] on div "Product catalogue" at bounding box center [1188, 190] width 107 height 20
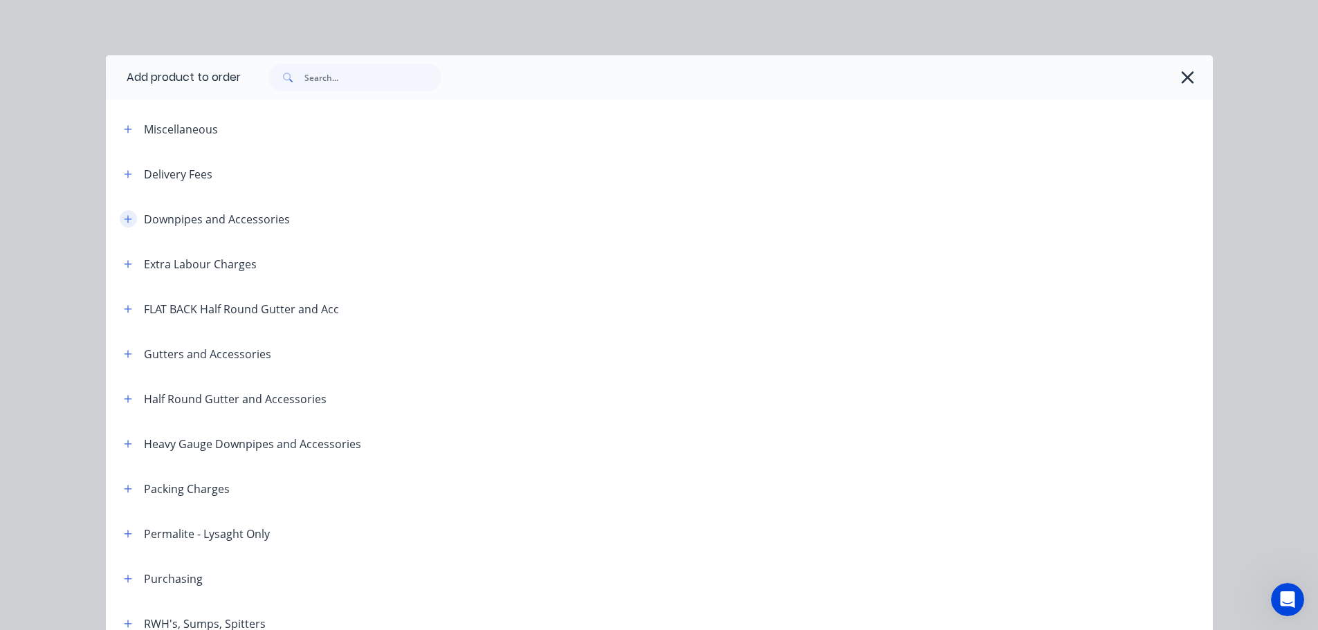
click at [127, 217] on button "button" at bounding box center [128, 218] width 17 height 17
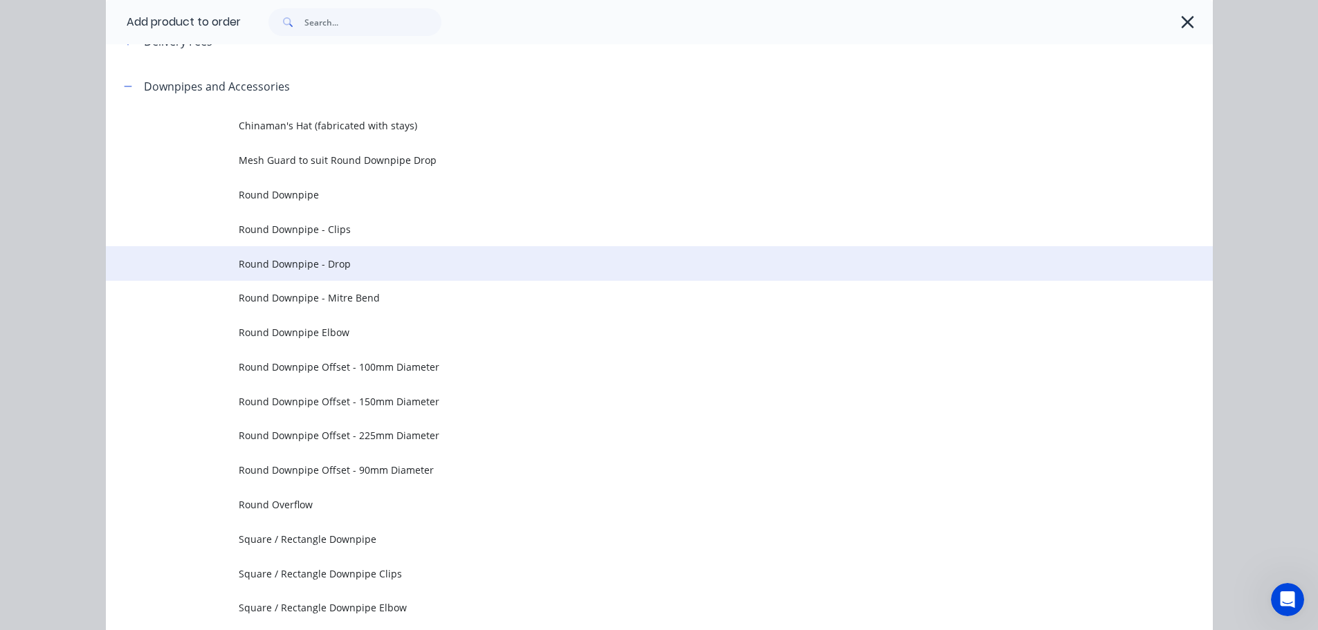
scroll to position [138, 0]
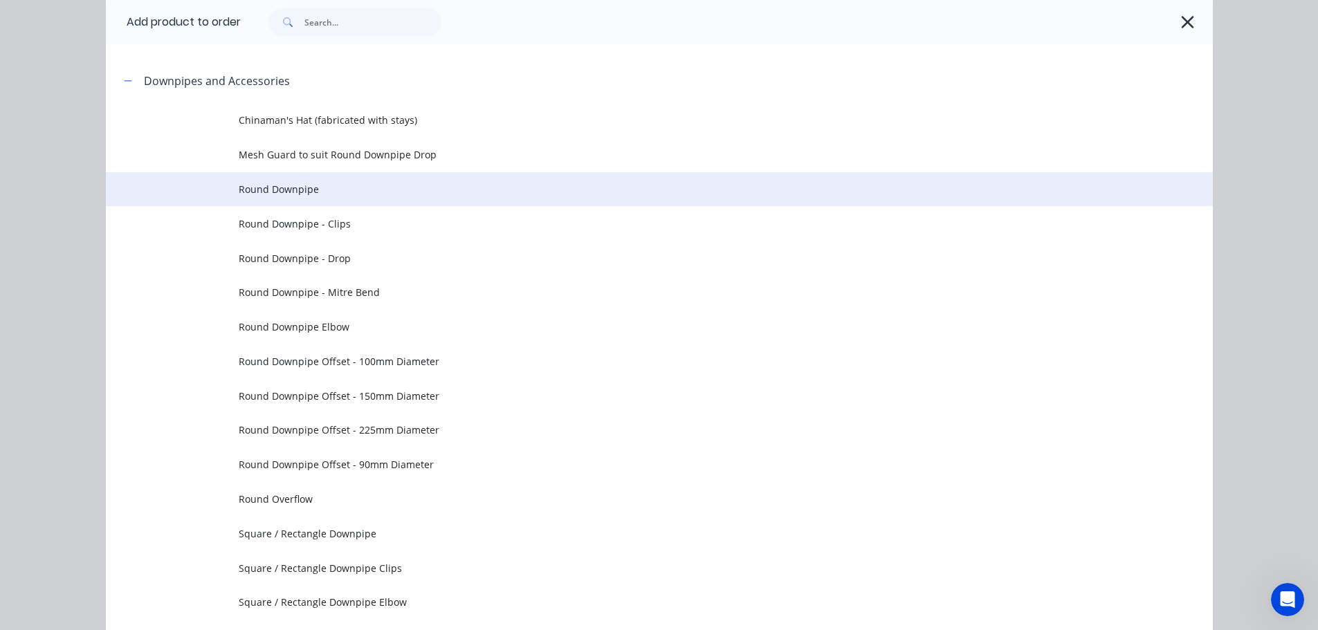
click at [353, 201] on td "Round Downpipe" at bounding box center [726, 189] width 974 height 35
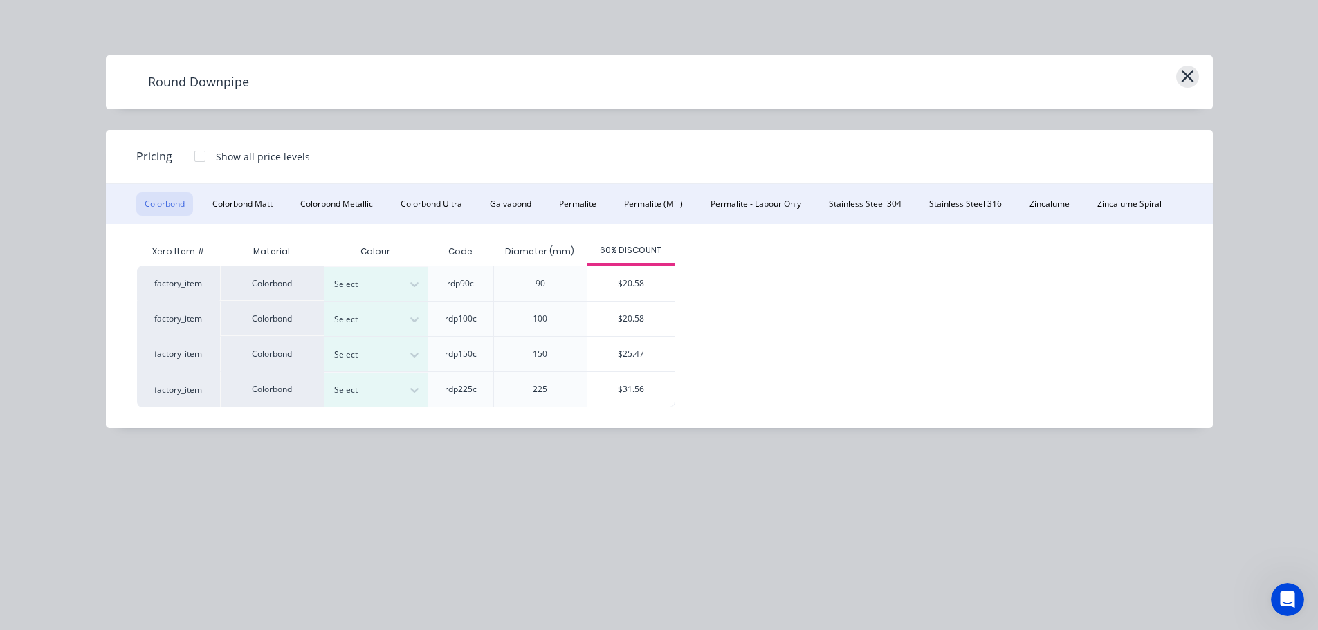
click at [1189, 80] on icon "button" at bounding box center [1187, 75] width 15 height 19
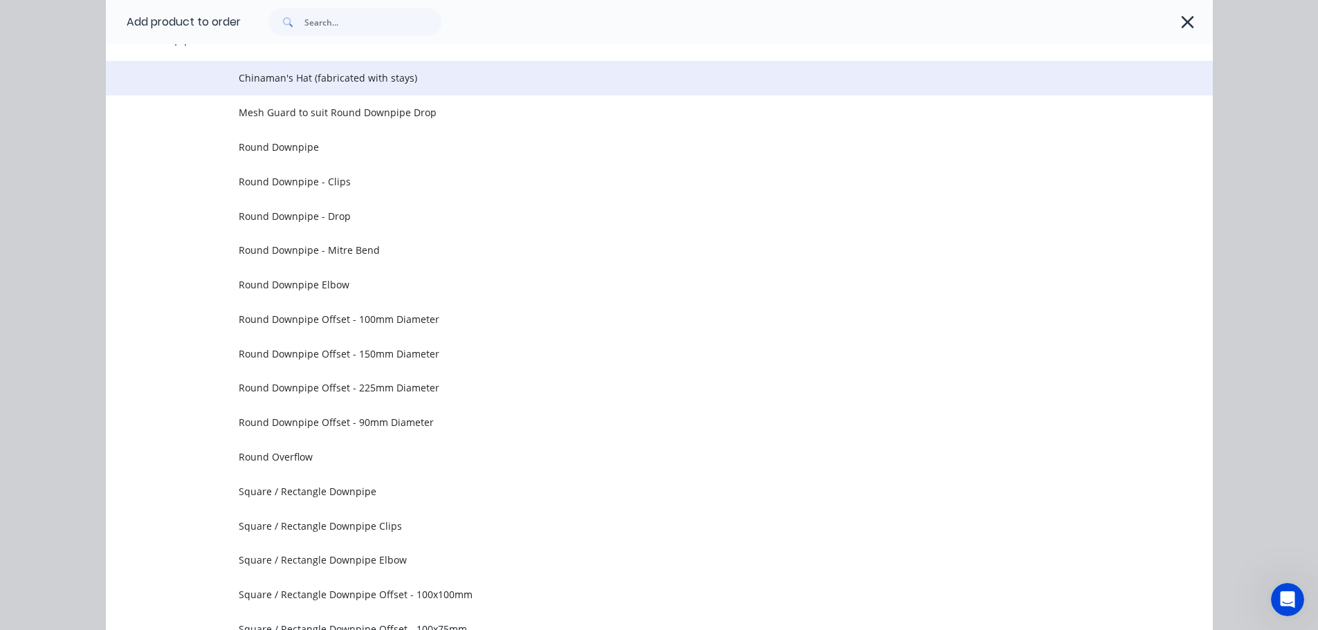
scroll to position [58, 0]
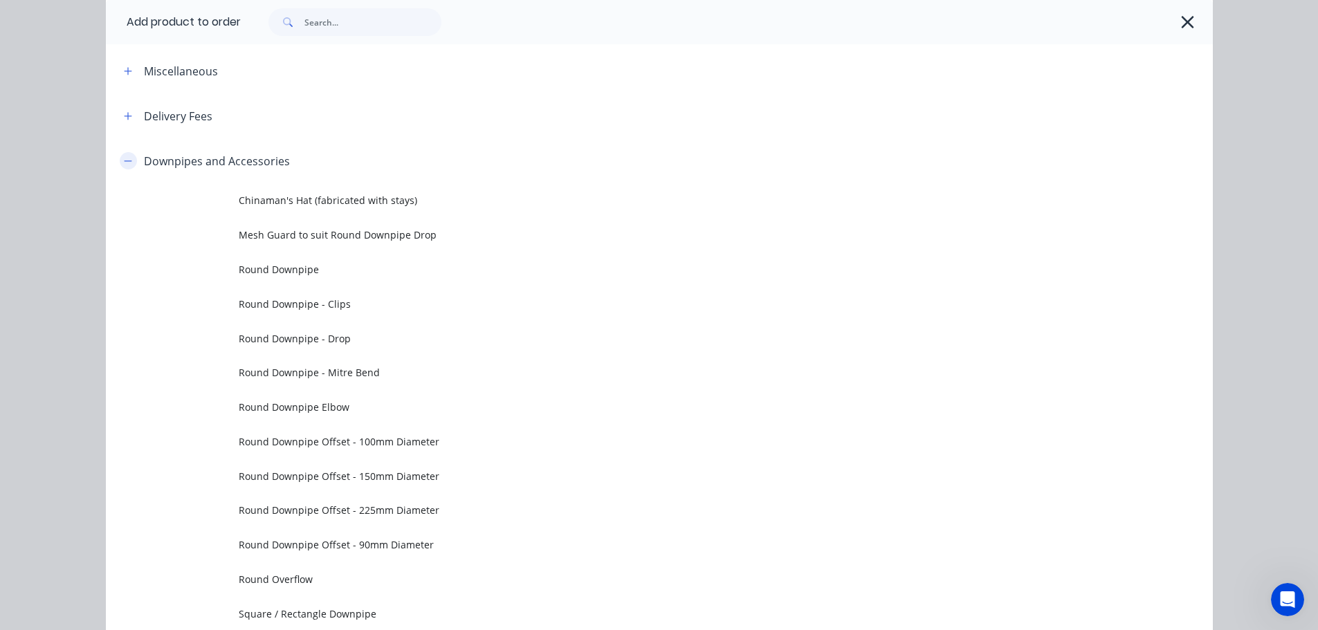
drag, startPoint x: 129, startPoint y: 163, endPoint x: 142, endPoint y: 195, distance: 34.8
click at [129, 163] on button "button" at bounding box center [128, 160] width 17 height 17
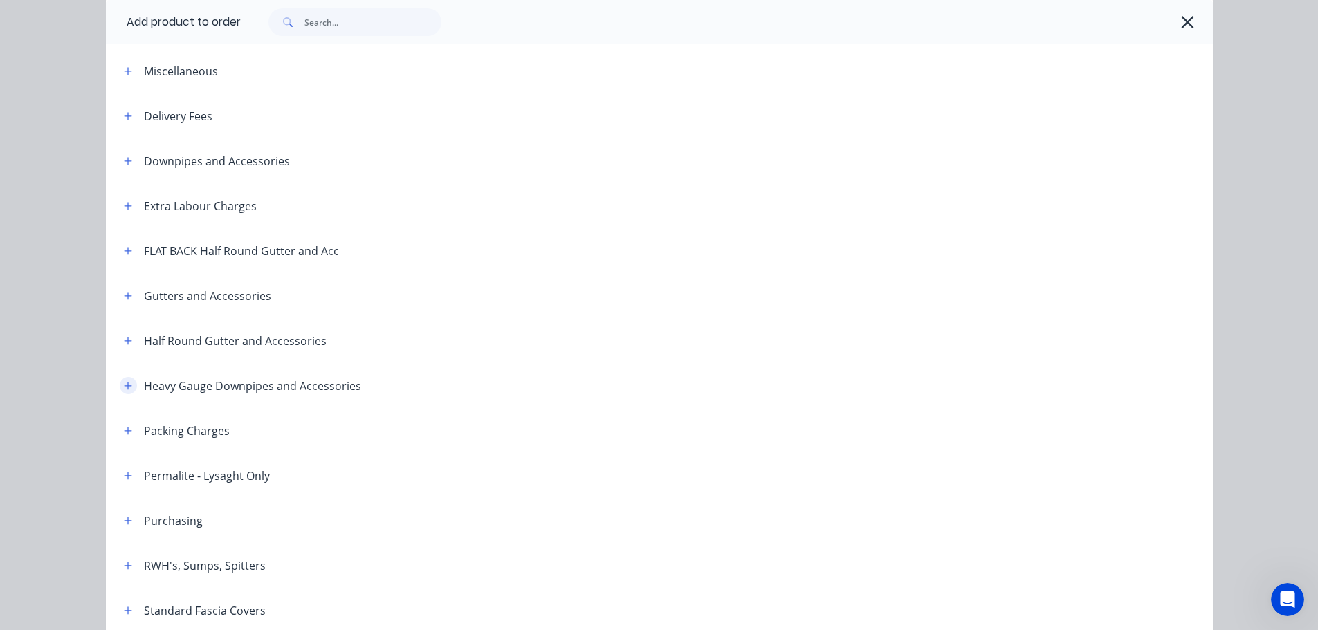
click at [129, 387] on button "button" at bounding box center [128, 385] width 17 height 17
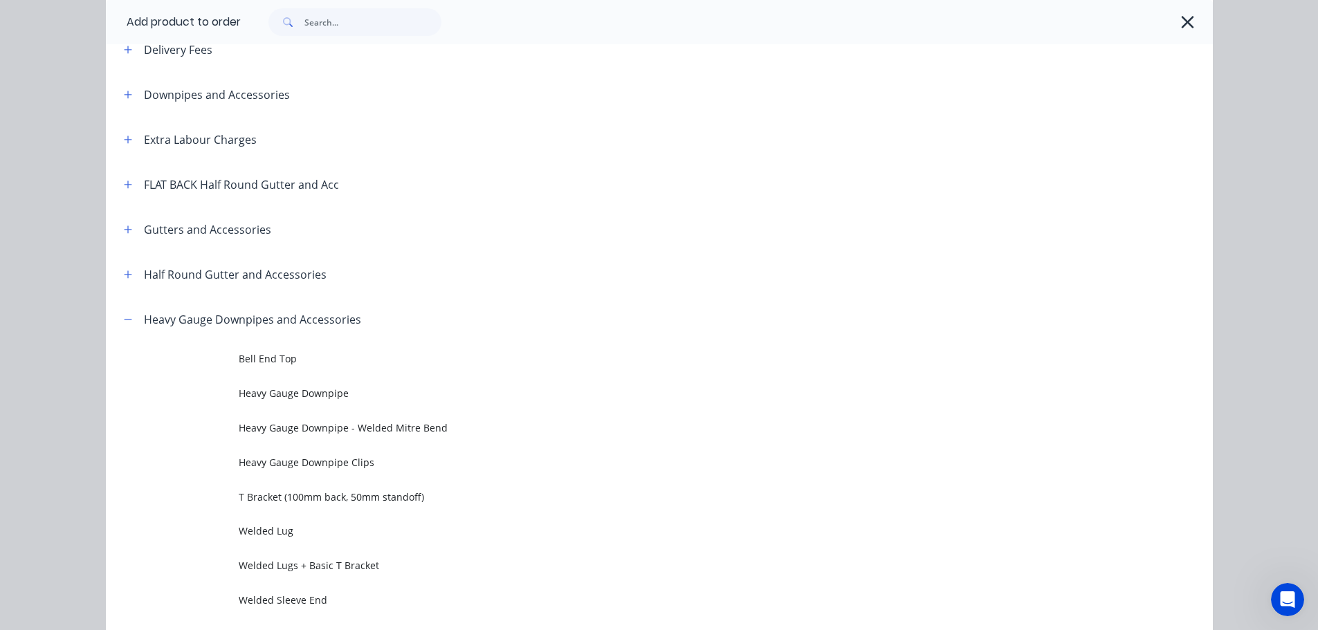
scroll to position [197, 0]
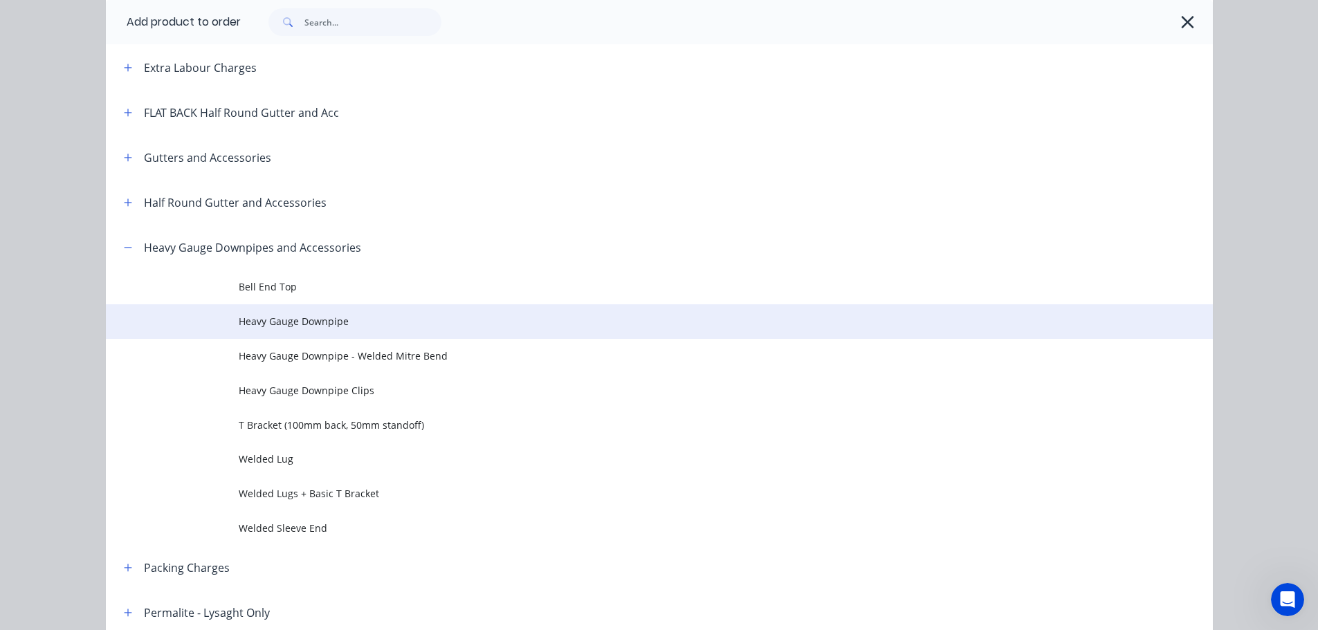
click at [342, 326] on span "Heavy Gauge Downpipe" at bounding box center [628, 321] width 779 height 15
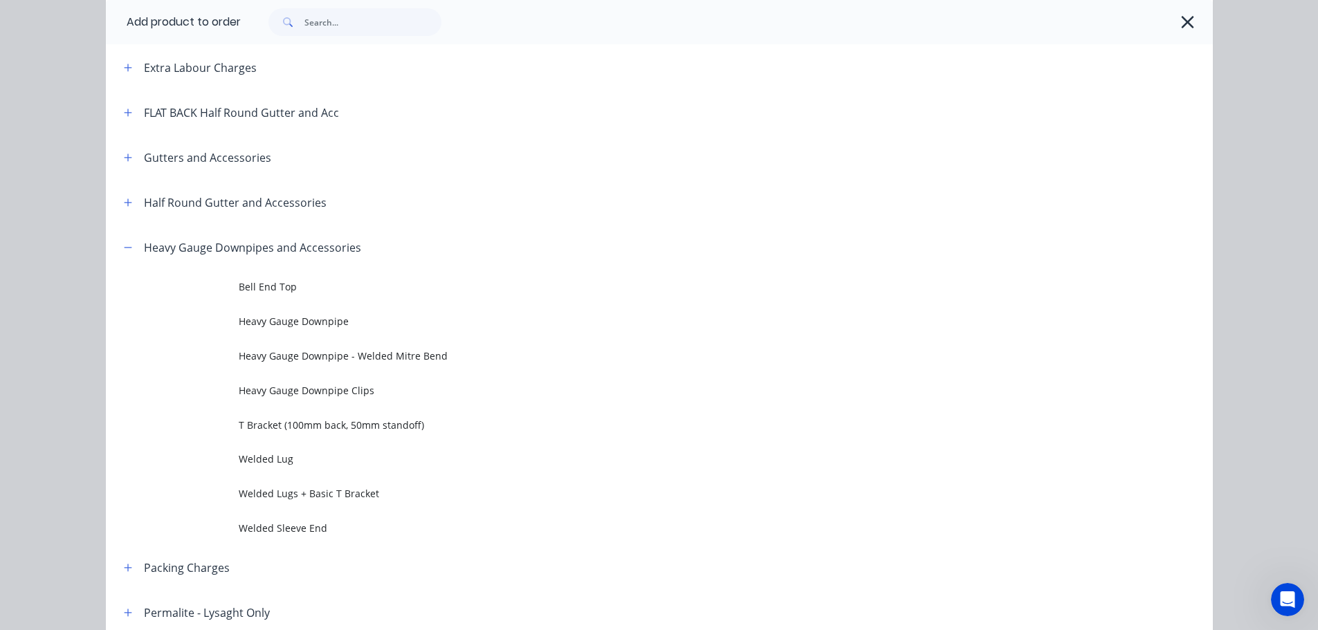
scroll to position [0, 0]
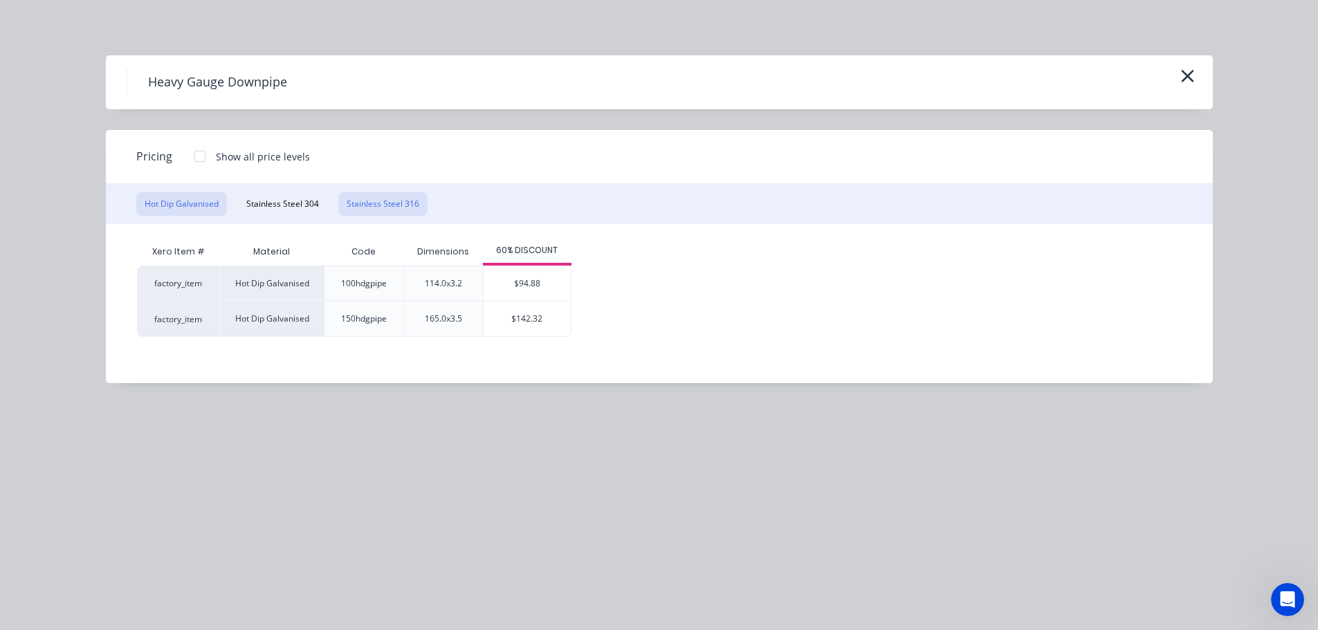
click at [364, 202] on button "Stainless Steel 316" at bounding box center [382, 204] width 89 height 24
click at [524, 277] on div "$103.58" at bounding box center [536, 283] width 87 height 35
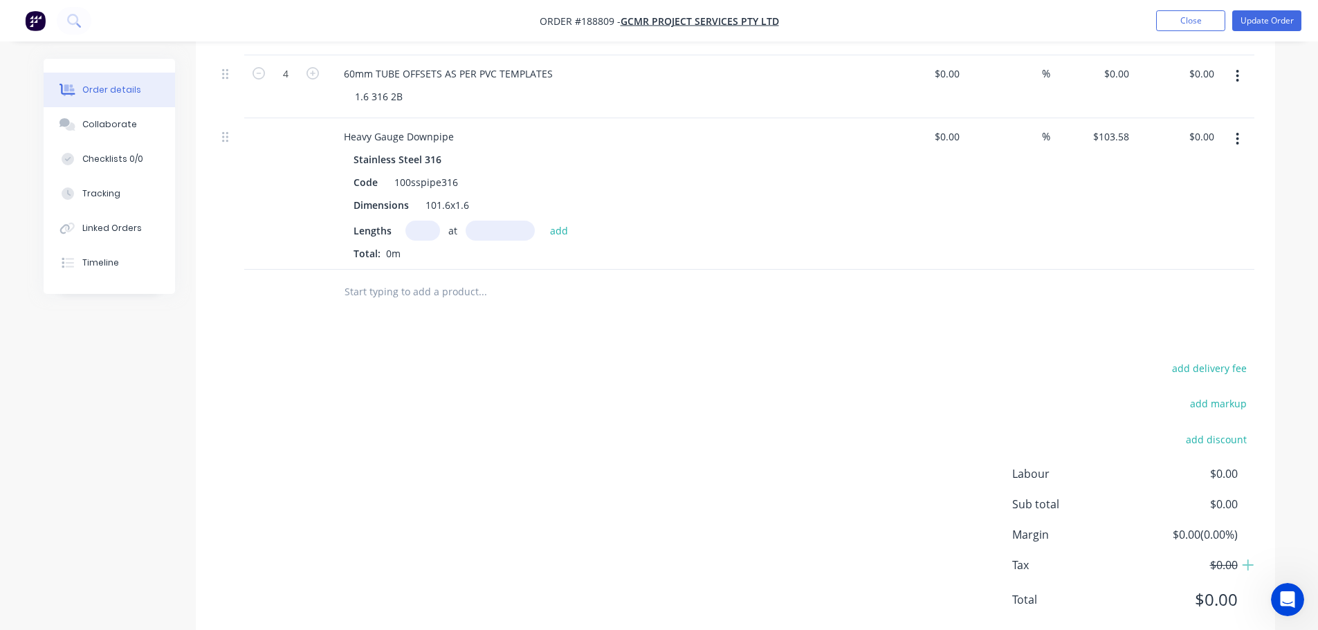
scroll to position [516, 0]
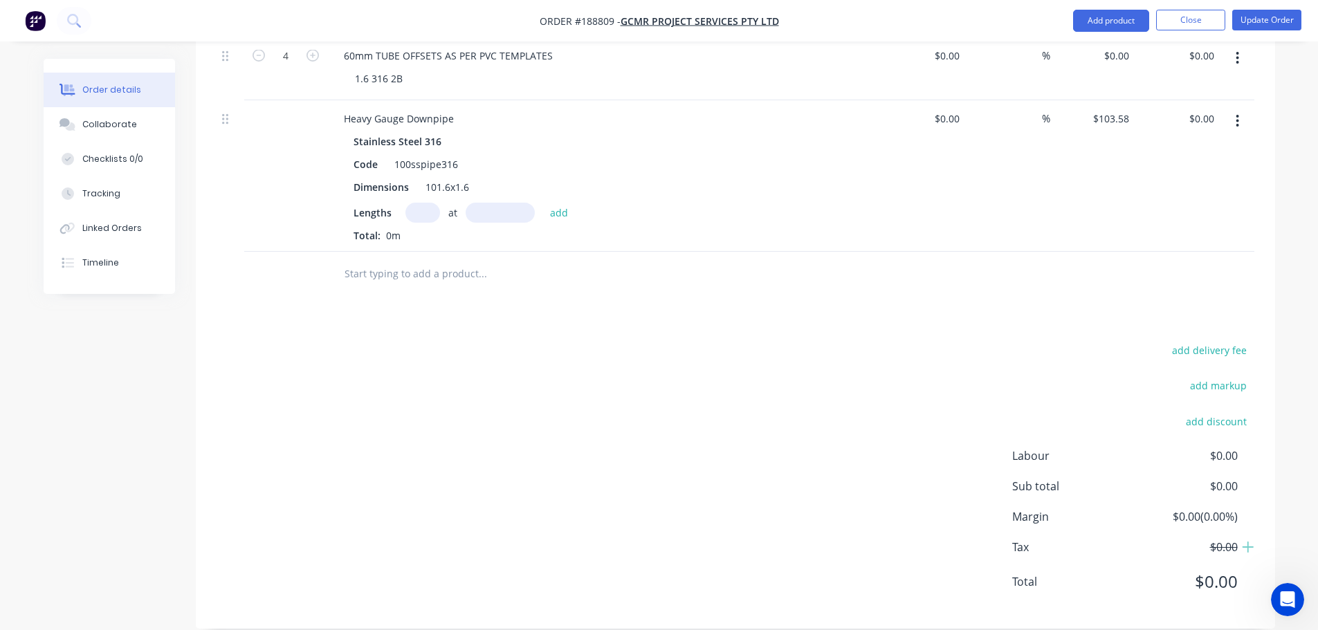
click at [421, 204] on div "Lengths at add Total: 0m" at bounding box center [604, 223] width 501 height 40
click at [420, 203] on input "text" at bounding box center [422, 213] width 35 height 20
type input "2"
type input "6000"
click at [543, 203] on button "add" at bounding box center [559, 212] width 33 height 19
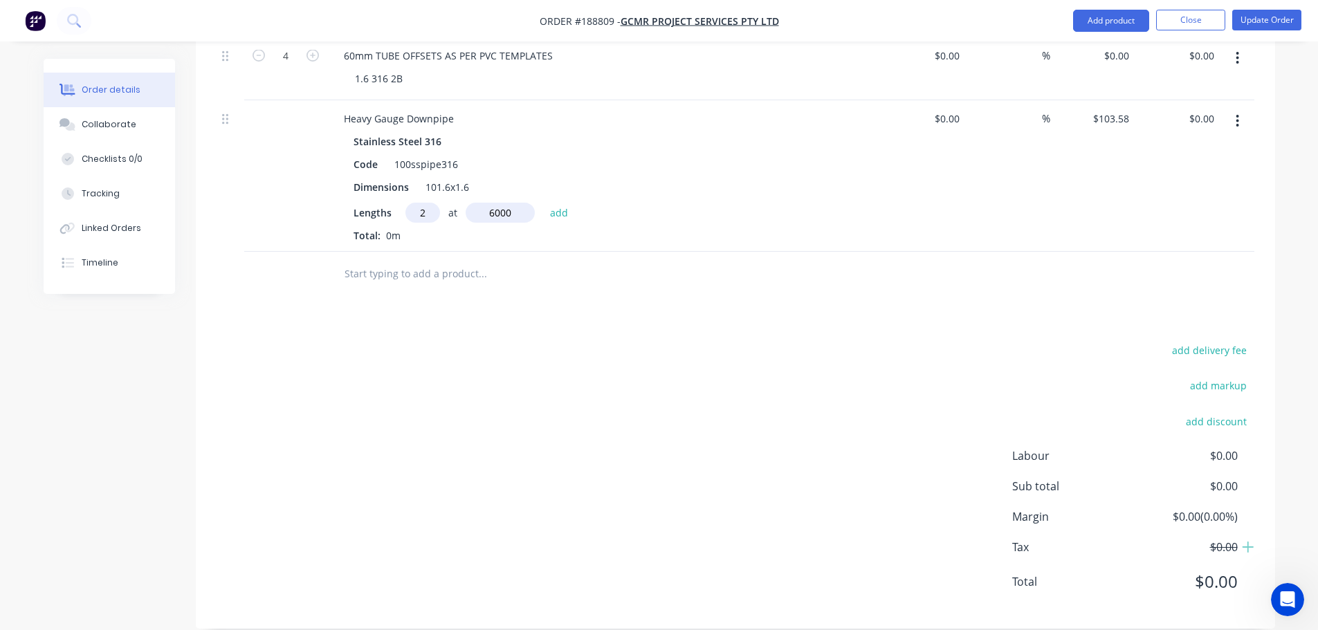
type input "$1,242.96"
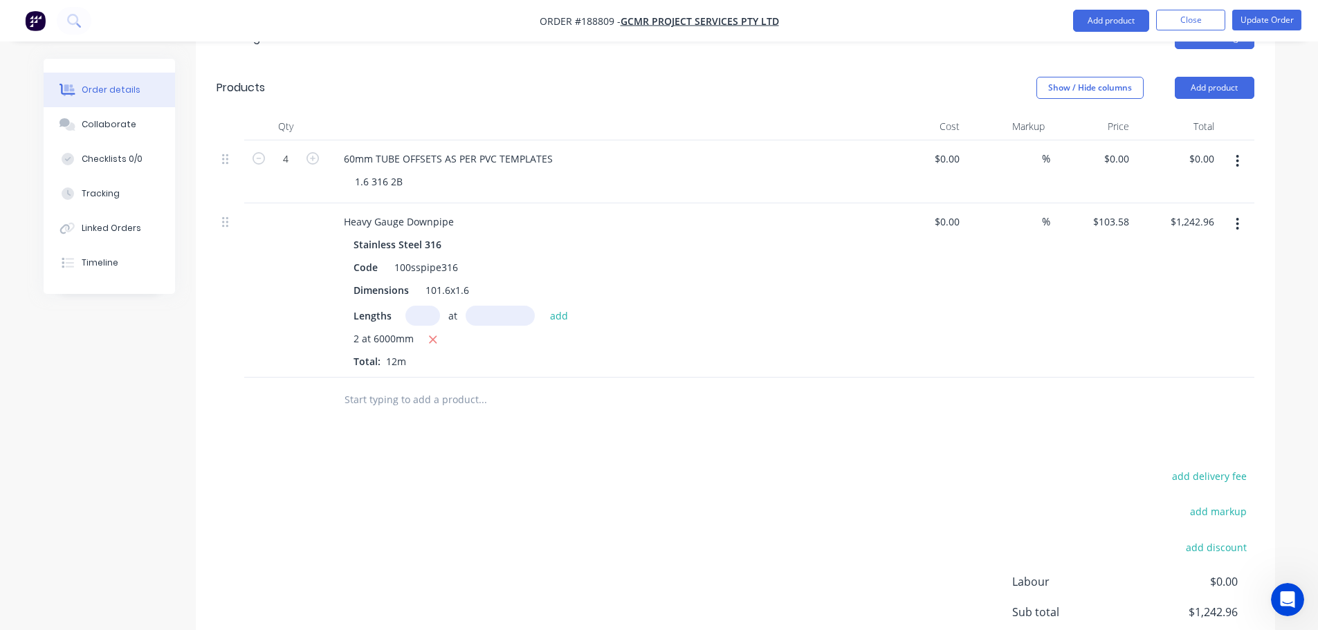
scroll to position [309, 0]
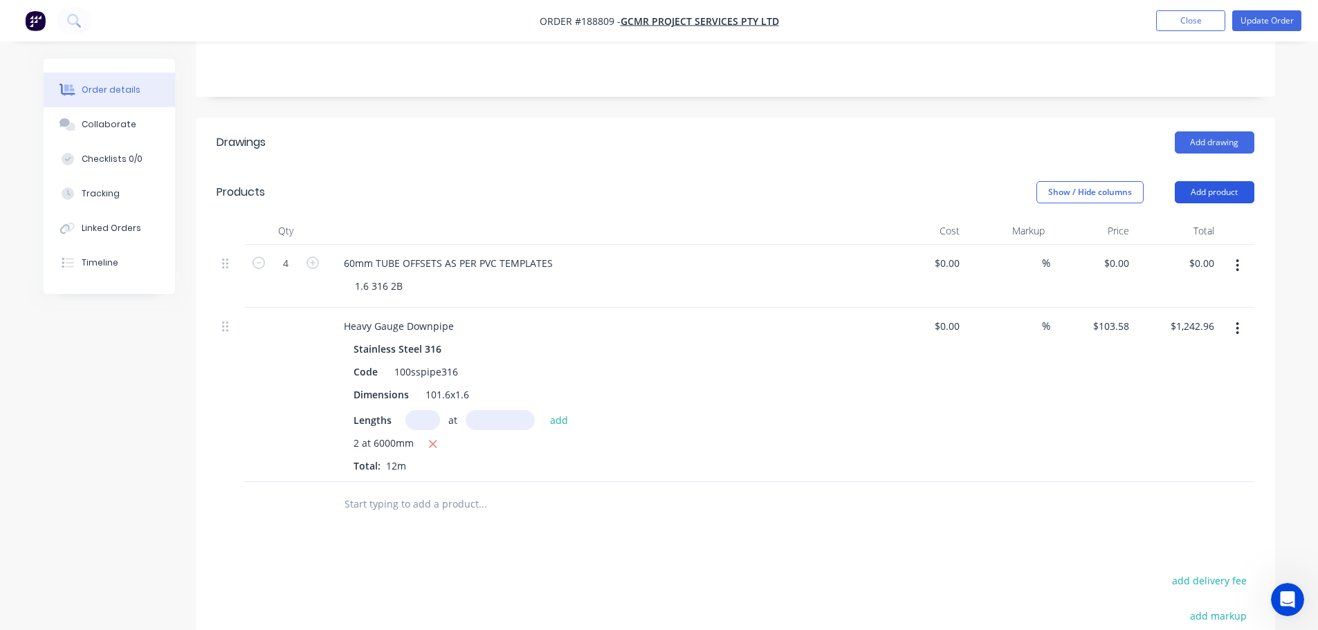
click at [1197, 181] on button "Add product" at bounding box center [1215, 192] width 80 height 22
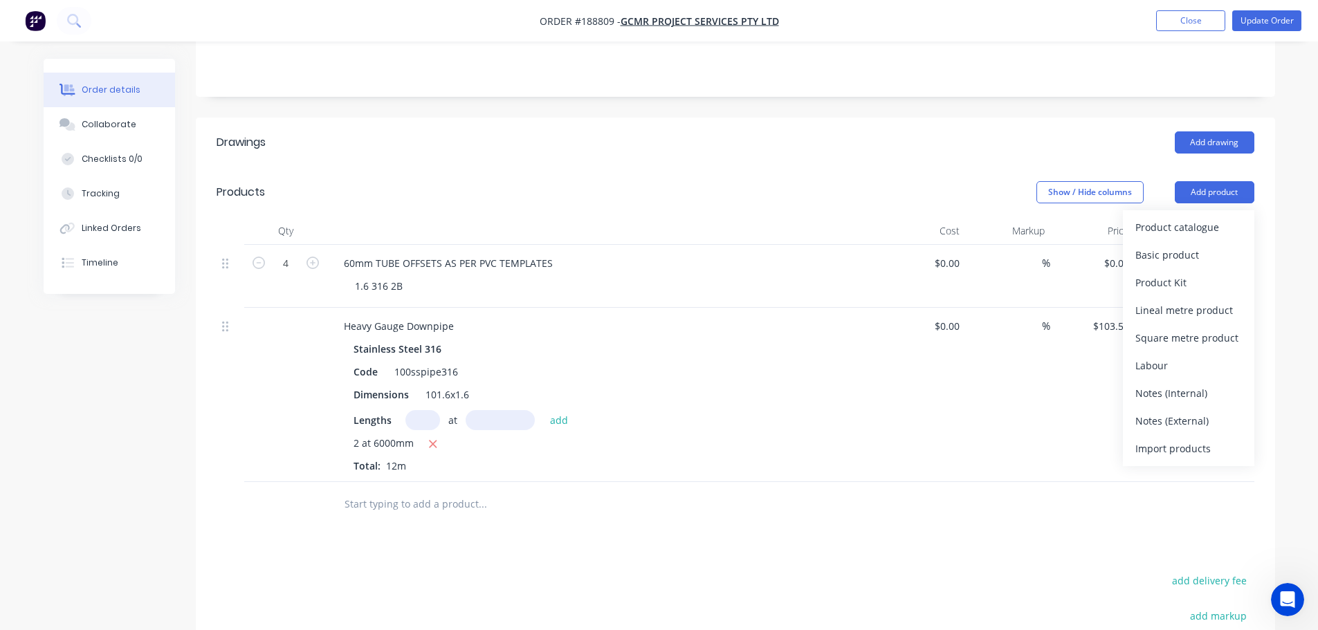
click at [1197, 217] on div "Product catalogue" at bounding box center [1188, 227] width 107 height 20
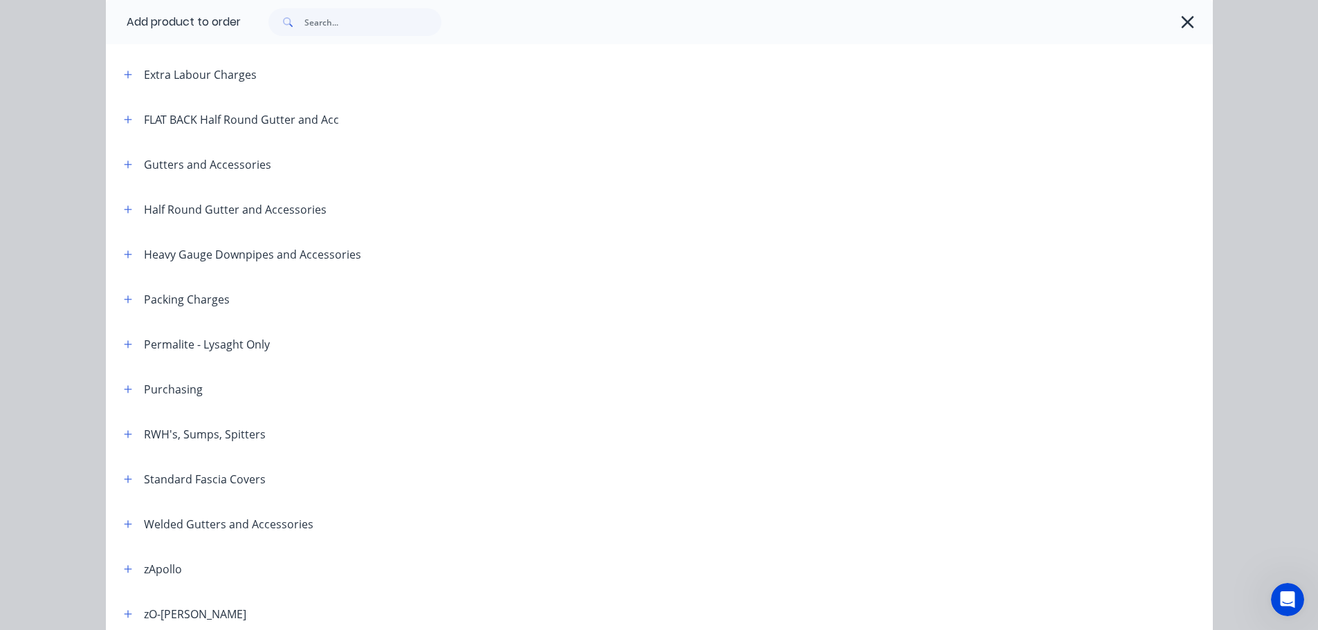
scroll to position [208, 0]
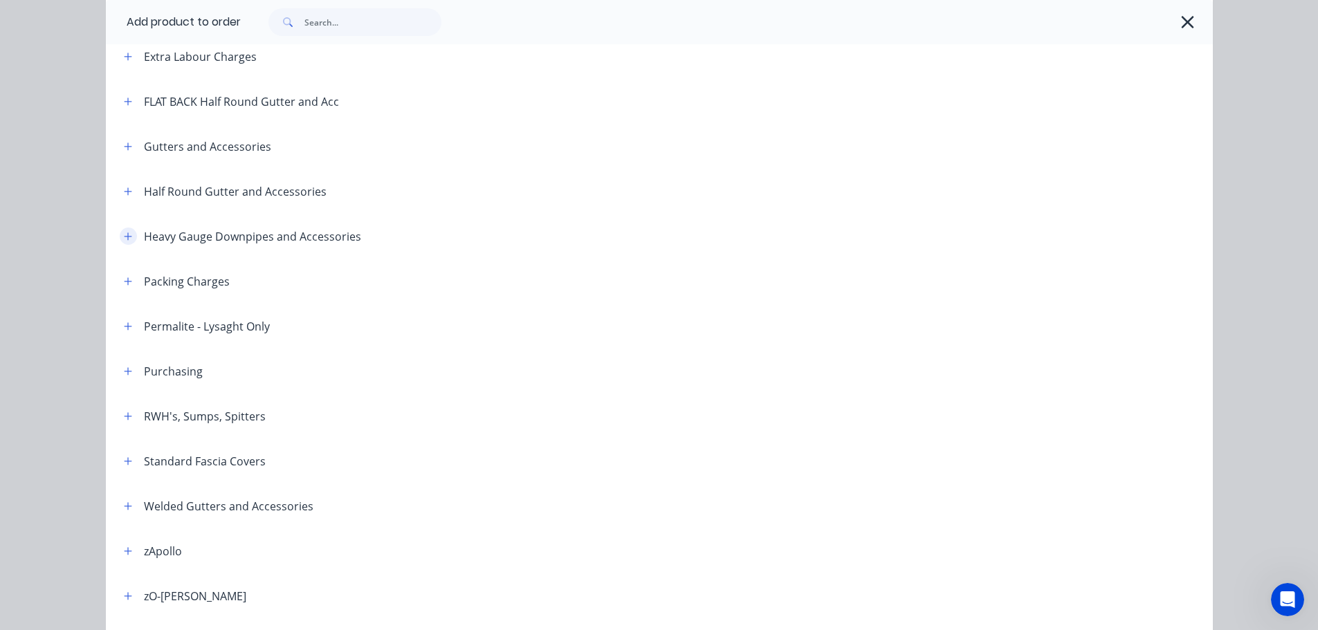
click at [127, 232] on icon "button" at bounding box center [128, 237] width 8 height 10
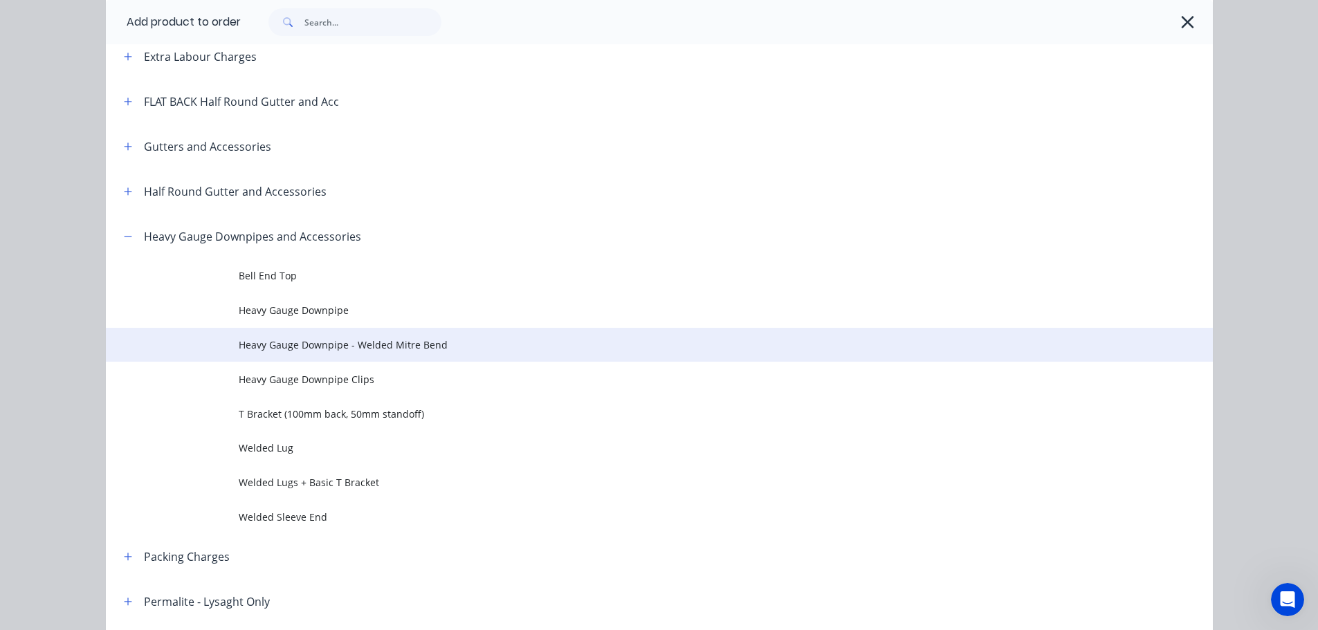
click at [341, 352] on span "Heavy Gauge Downpipe - Welded Mitre Bend" at bounding box center [628, 345] width 779 height 15
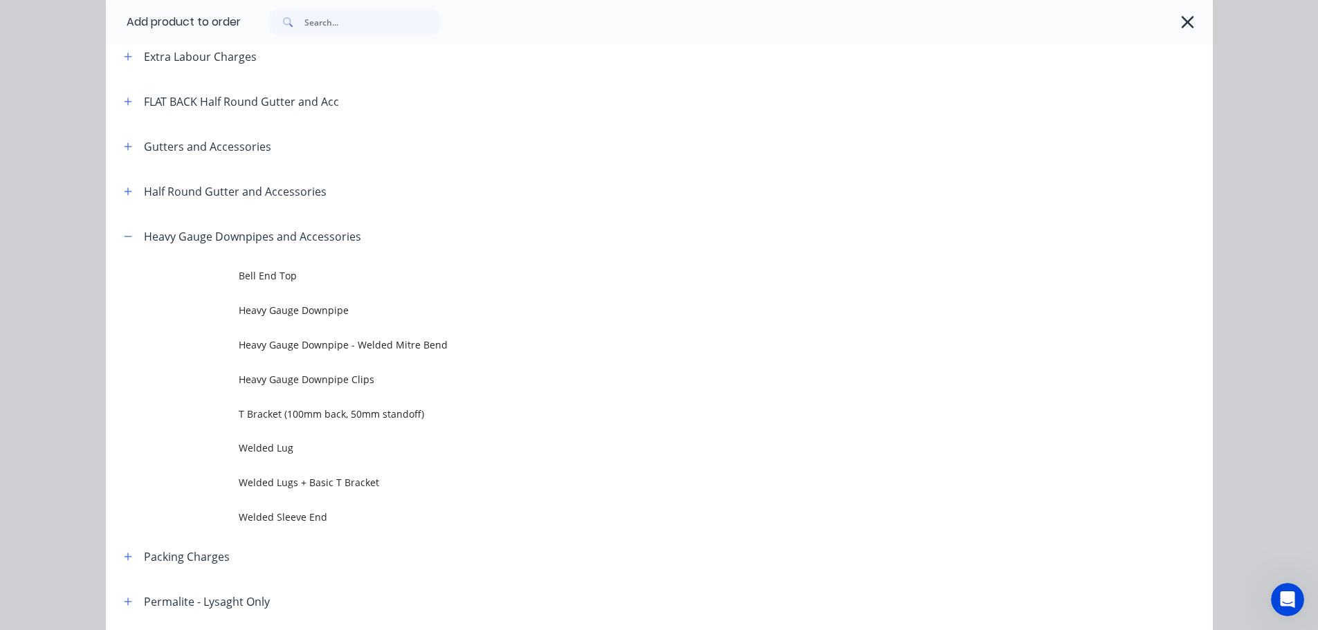
scroll to position [0, 0]
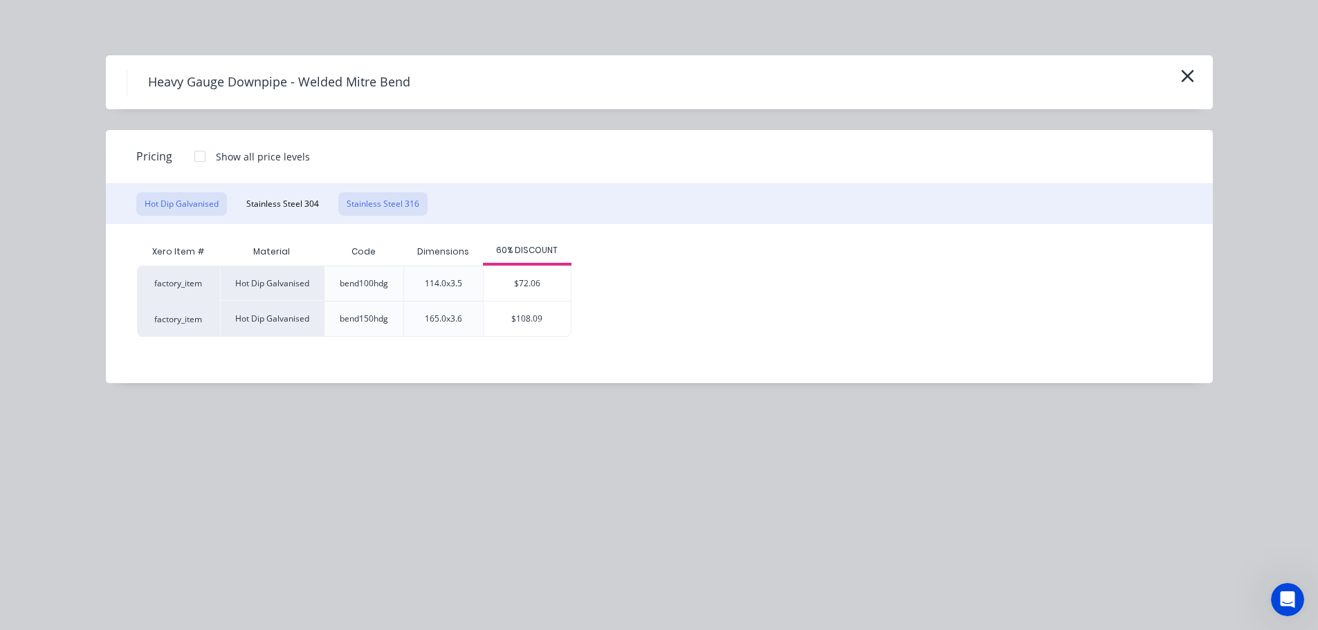
click at [376, 212] on button "Stainless Steel 316" at bounding box center [382, 204] width 89 height 24
click at [534, 281] on div "$72.06" at bounding box center [522, 283] width 87 height 35
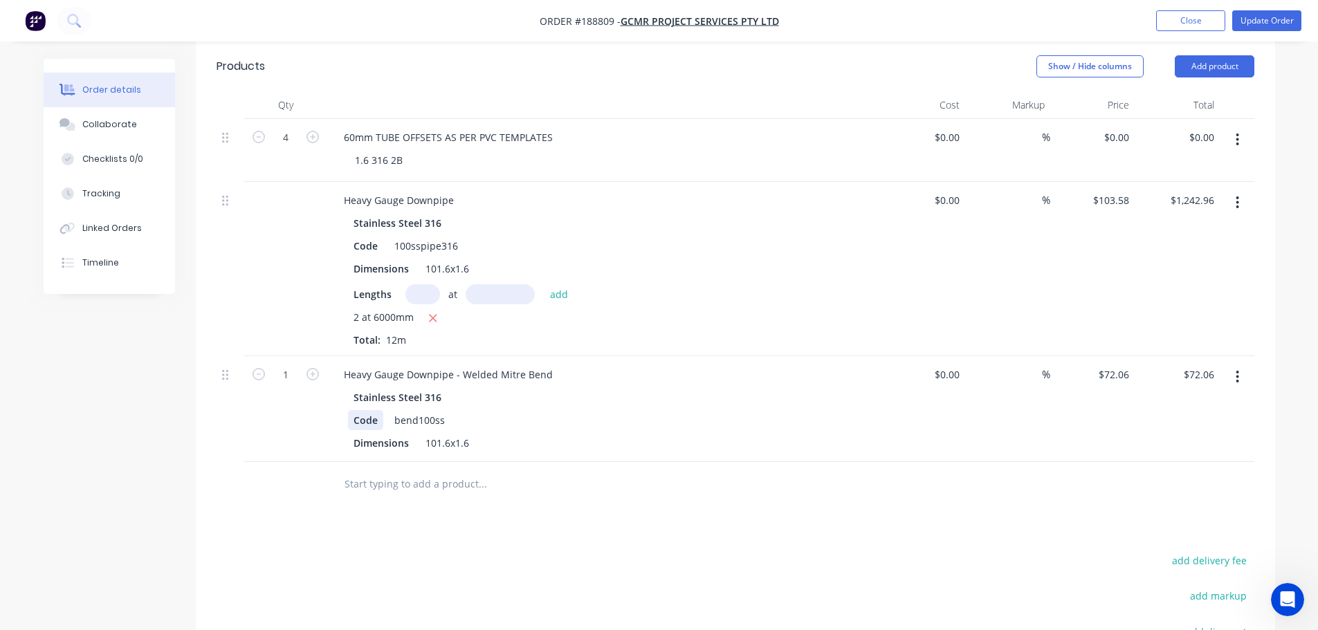
scroll to position [447, 0]
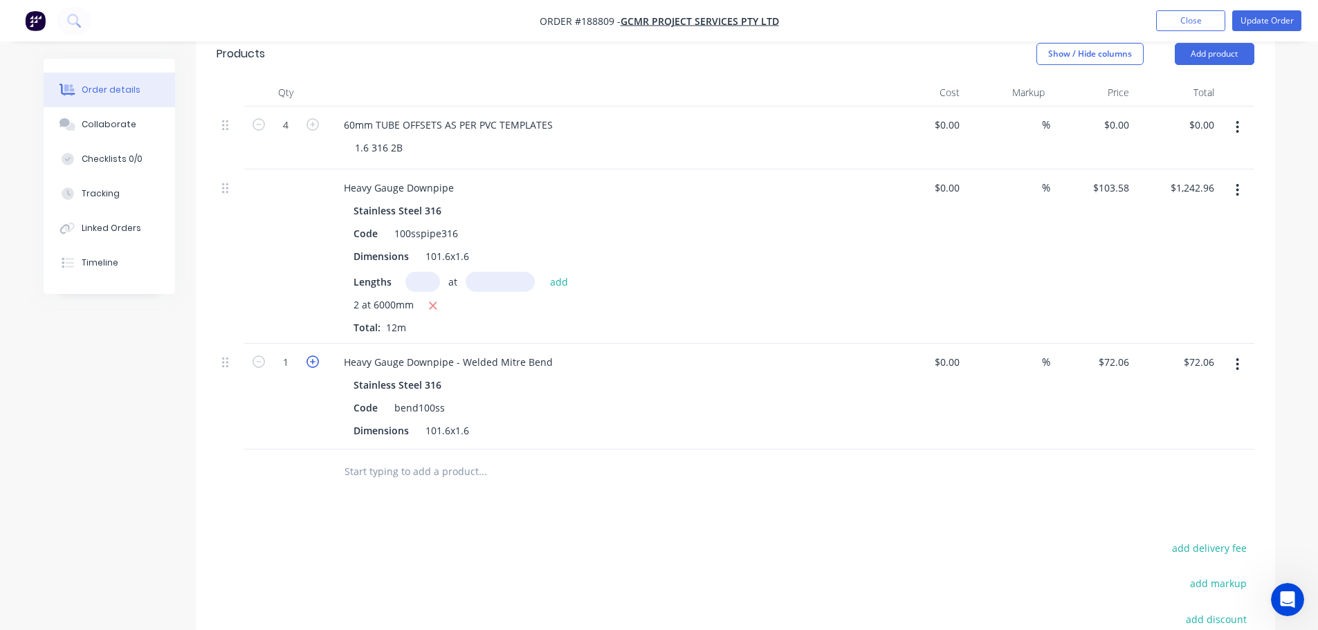
click at [313, 356] on icon "button" at bounding box center [313, 362] width 12 height 12
type input "2"
type input "$144.12"
click at [313, 356] on icon "button" at bounding box center [313, 362] width 12 height 12
type input "3"
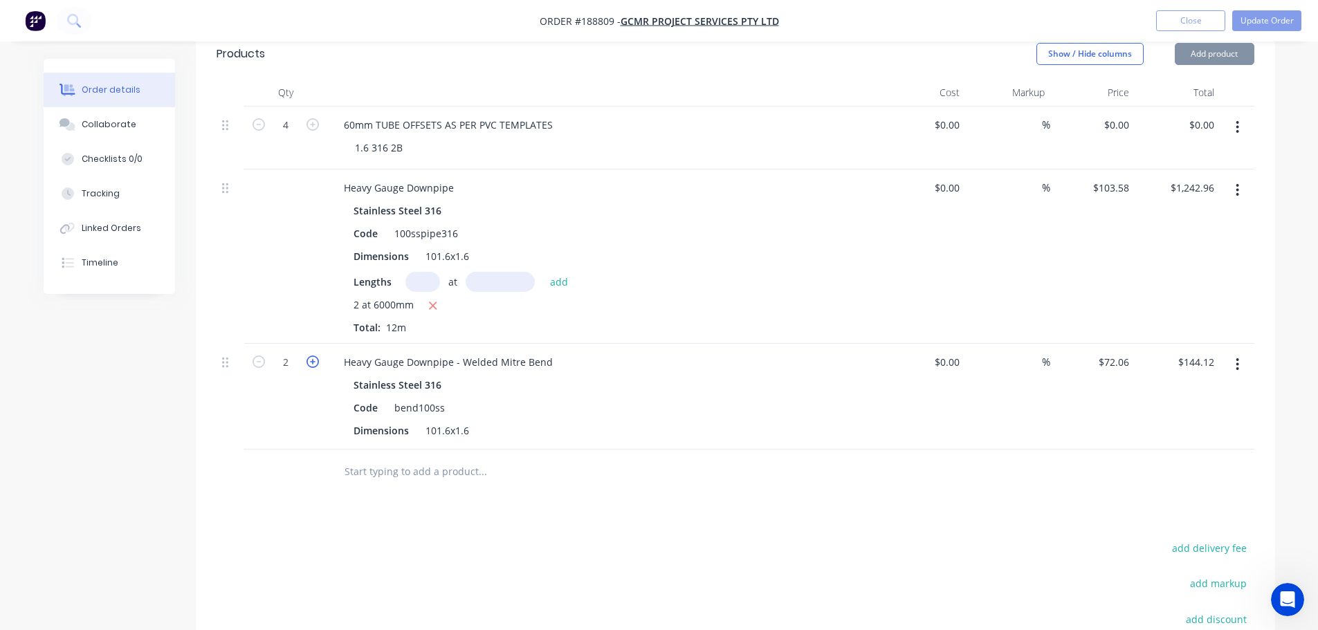
type input "$216.18"
click at [313, 356] on icon "button" at bounding box center [313, 362] width 12 height 12
type input "4"
type input "$288.24"
click at [313, 356] on icon "button" at bounding box center [313, 362] width 12 height 12
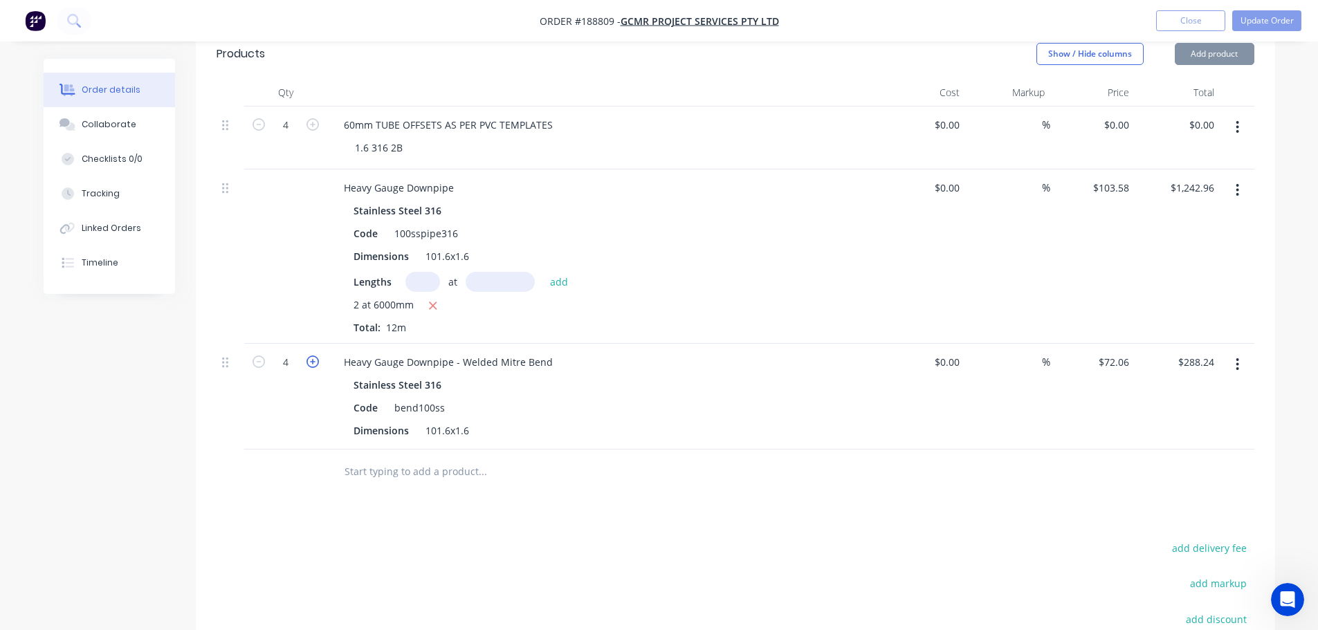
type input "5"
type input "$360.30"
click at [313, 356] on icon "button" at bounding box center [313, 362] width 12 height 12
type input "6"
type input "$432.36"
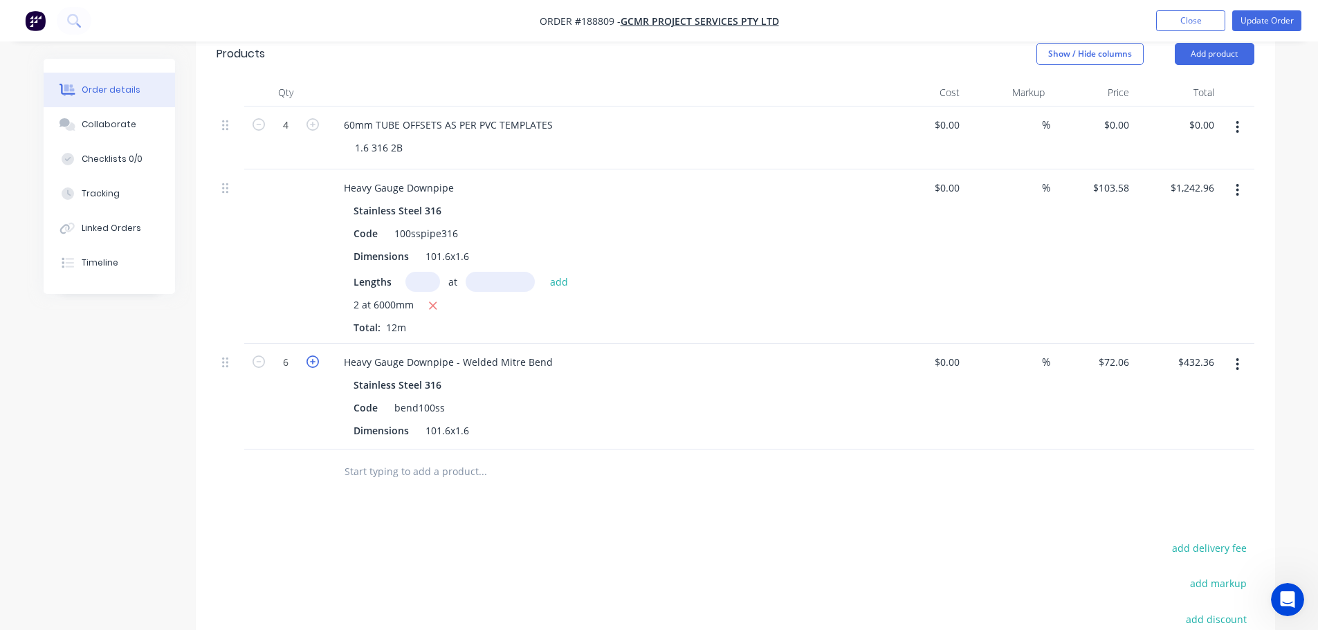
click at [313, 356] on icon "button" at bounding box center [313, 362] width 12 height 12
type input "7"
type input "$504.42"
click at [313, 356] on icon "button" at bounding box center [313, 362] width 12 height 12
type input "8"
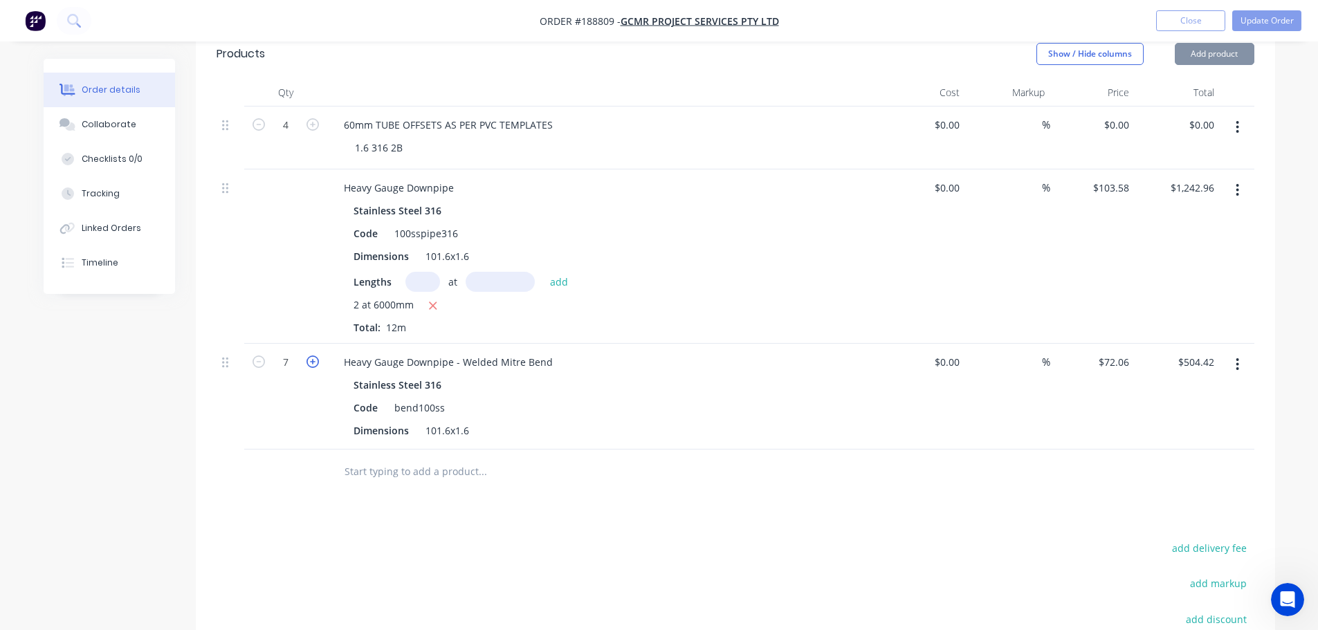
type input "$576.48"
click at [313, 356] on icon "button" at bounding box center [313, 362] width 12 height 12
type input "9"
type input "$648.54"
click at [313, 356] on icon "button" at bounding box center [313, 362] width 12 height 12
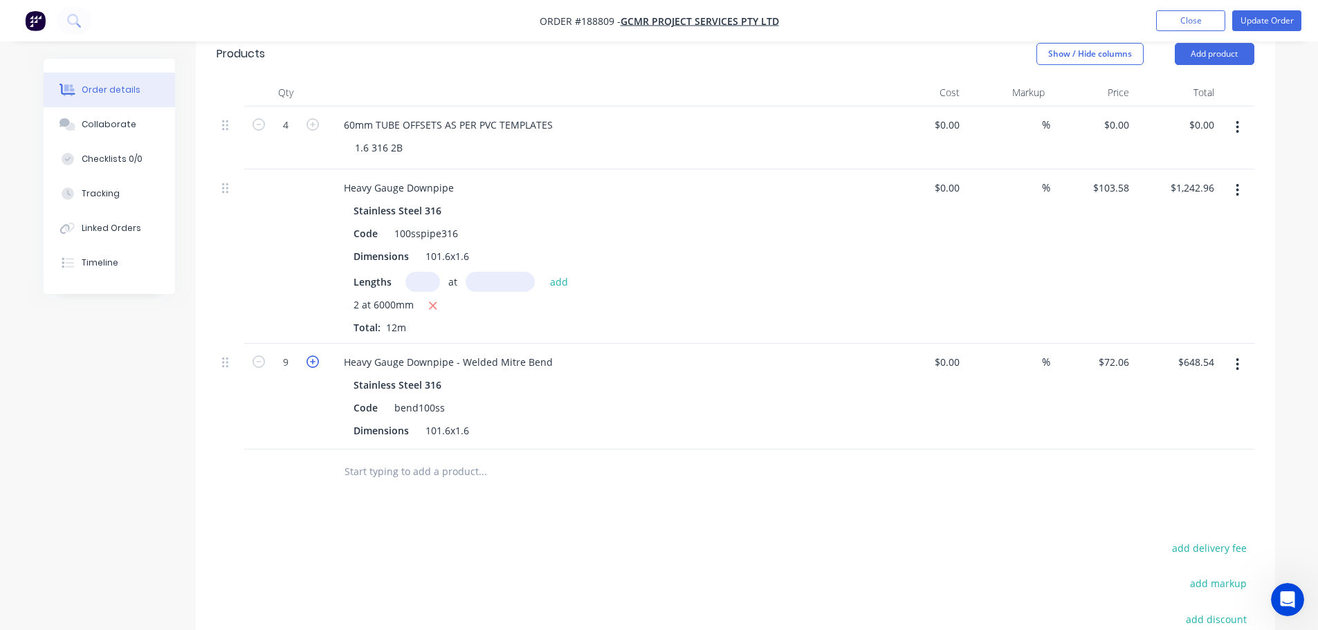
type input "10"
type input "$720.60"
click at [313, 356] on icon "button" at bounding box center [313, 362] width 12 height 12
type input "11"
type input "$792.66"
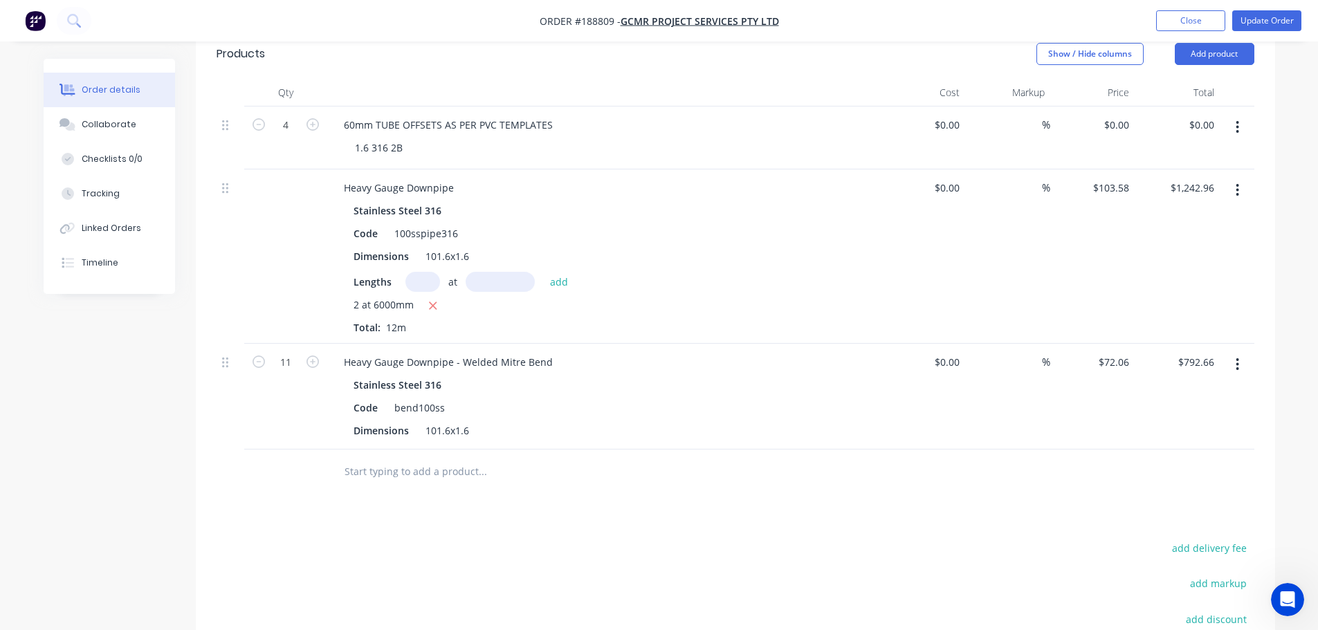
scroll to position [378, 0]
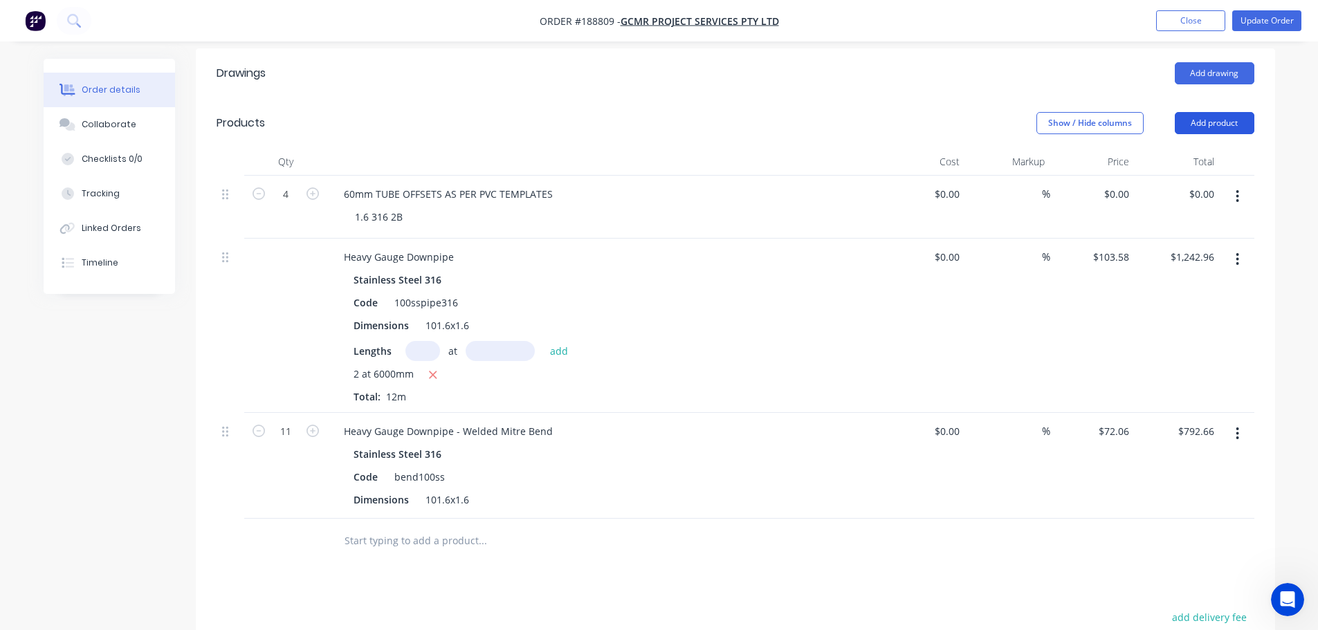
click at [1225, 112] on button "Add product" at bounding box center [1215, 123] width 80 height 22
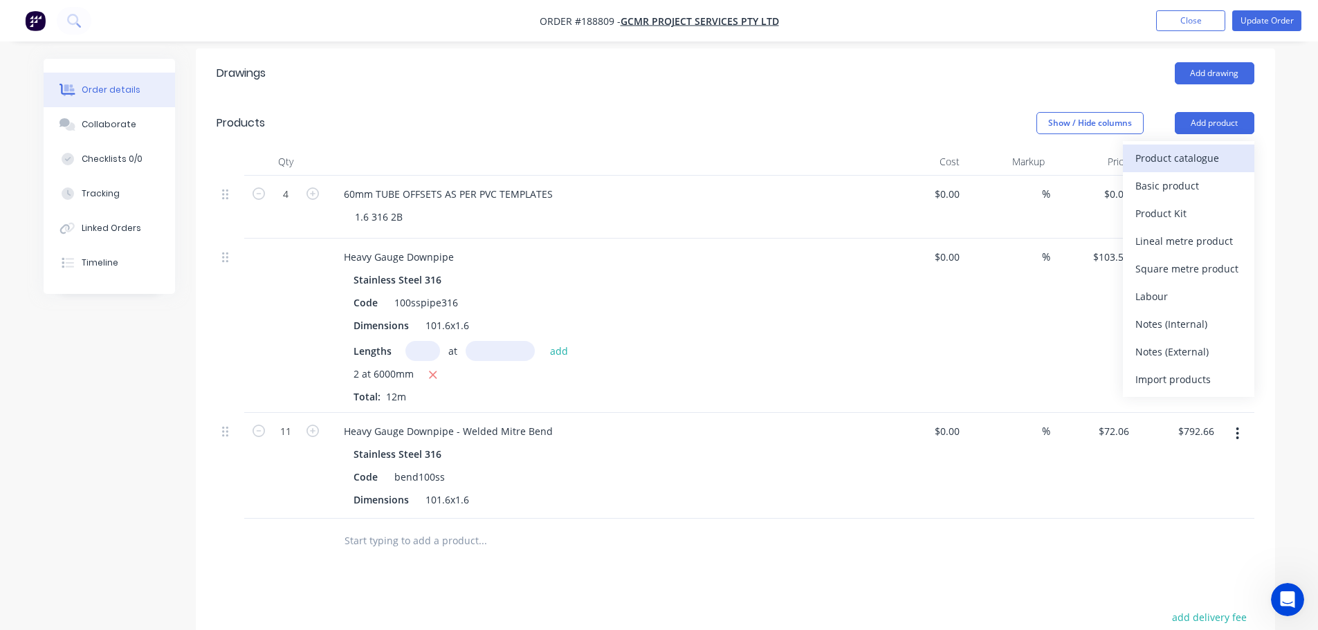
click at [1216, 148] on div "Product catalogue" at bounding box center [1188, 158] width 107 height 20
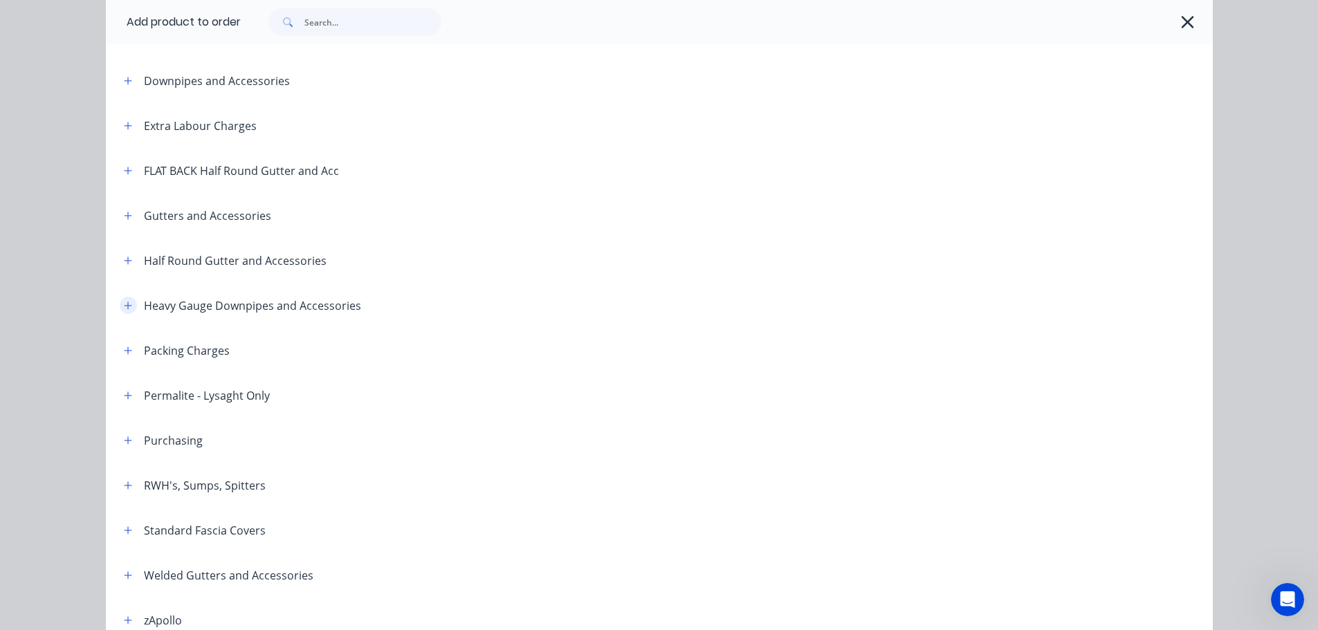
click at [125, 300] on button "button" at bounding box center [128, 305] width 17 height 17
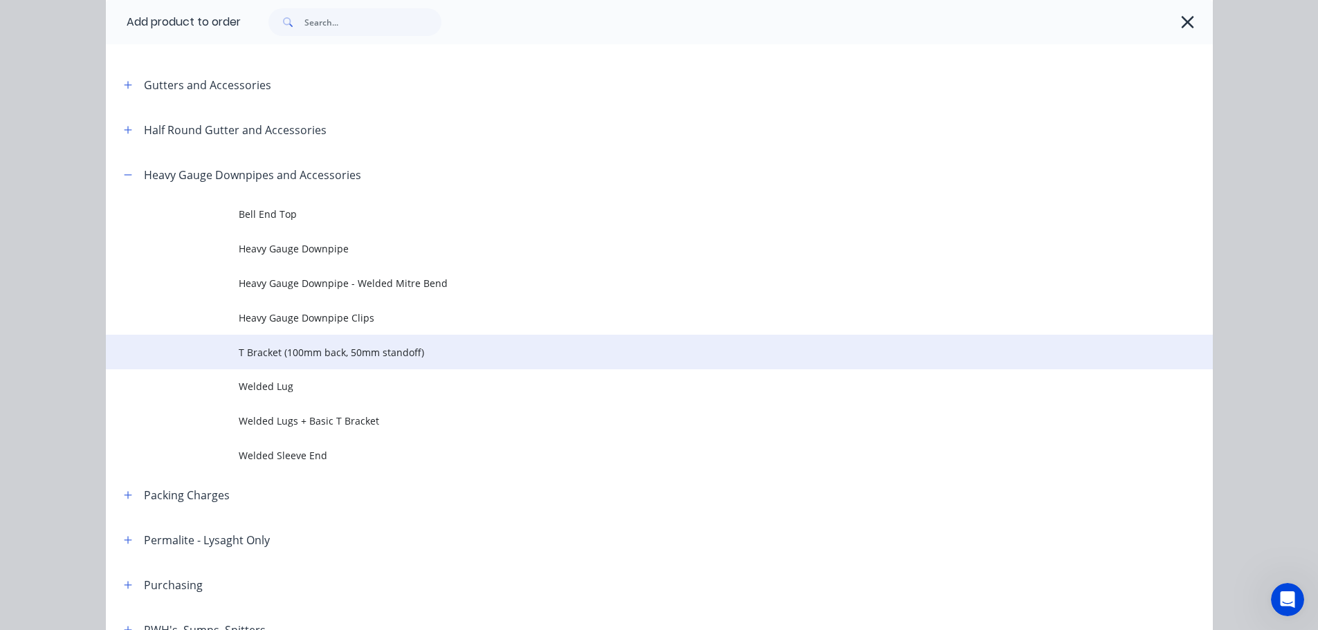
scroll to position [277, 0]
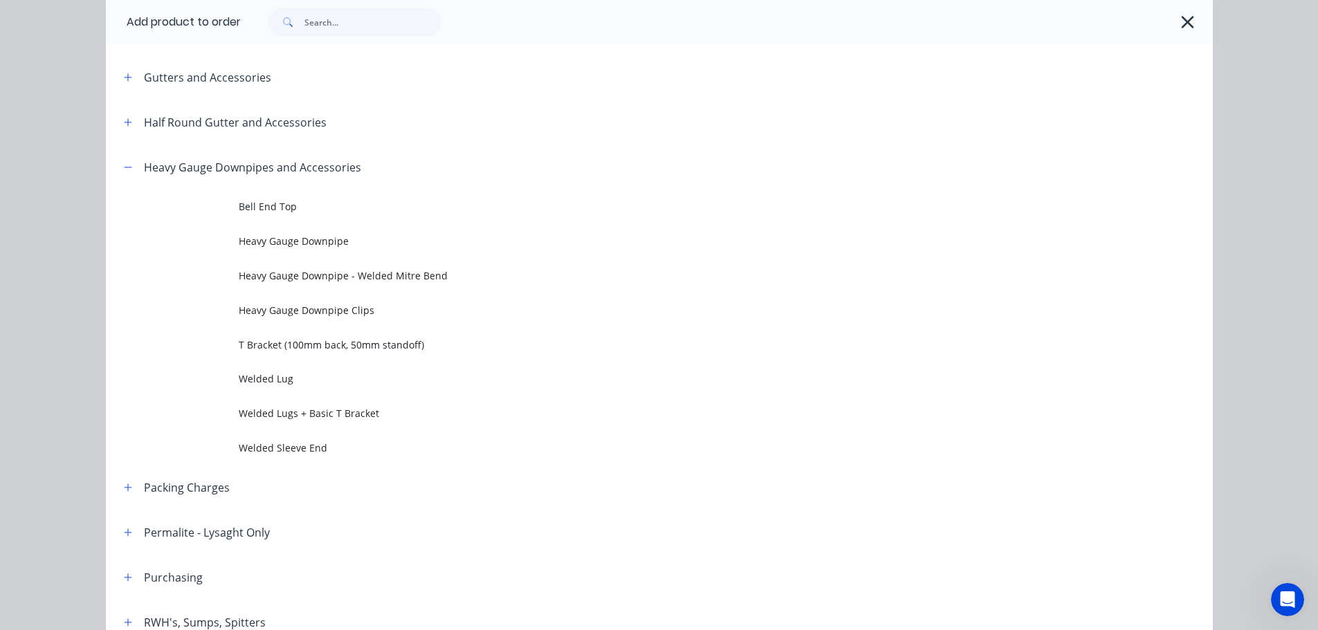
click at [296, 446] on span "Welded Sleeve End" at bounding box center [628, 448] width 779 height 15
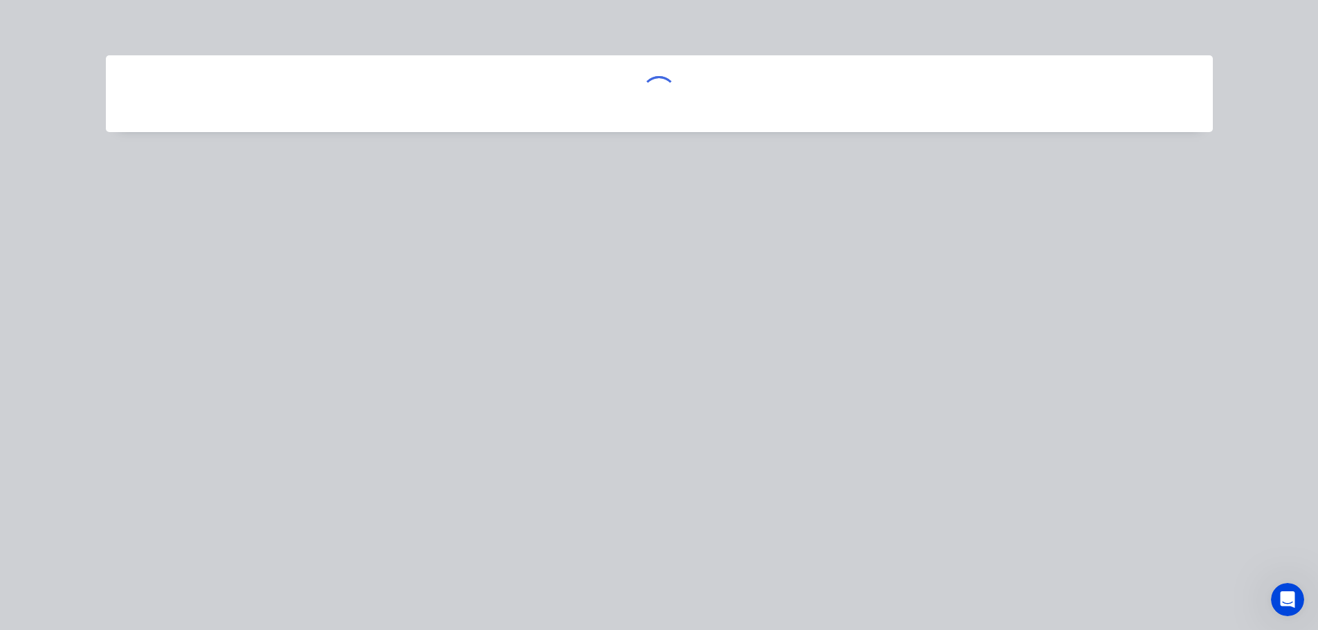
scroll to position [0, 0]
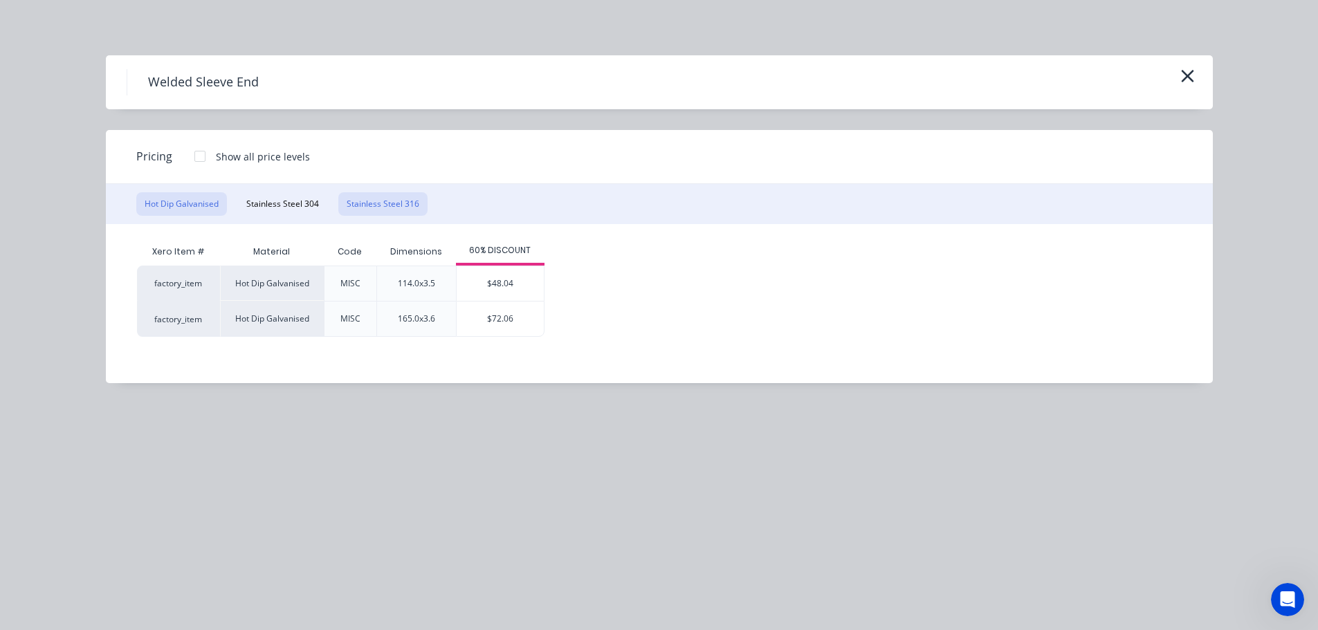
click at [367, 203] on button "Stainless Steel 316" at bounding box center [382, 204] width 89 height 24
click at [494, 271] on div "$48.04" at bounding box center [500, 283] width 87 height 35
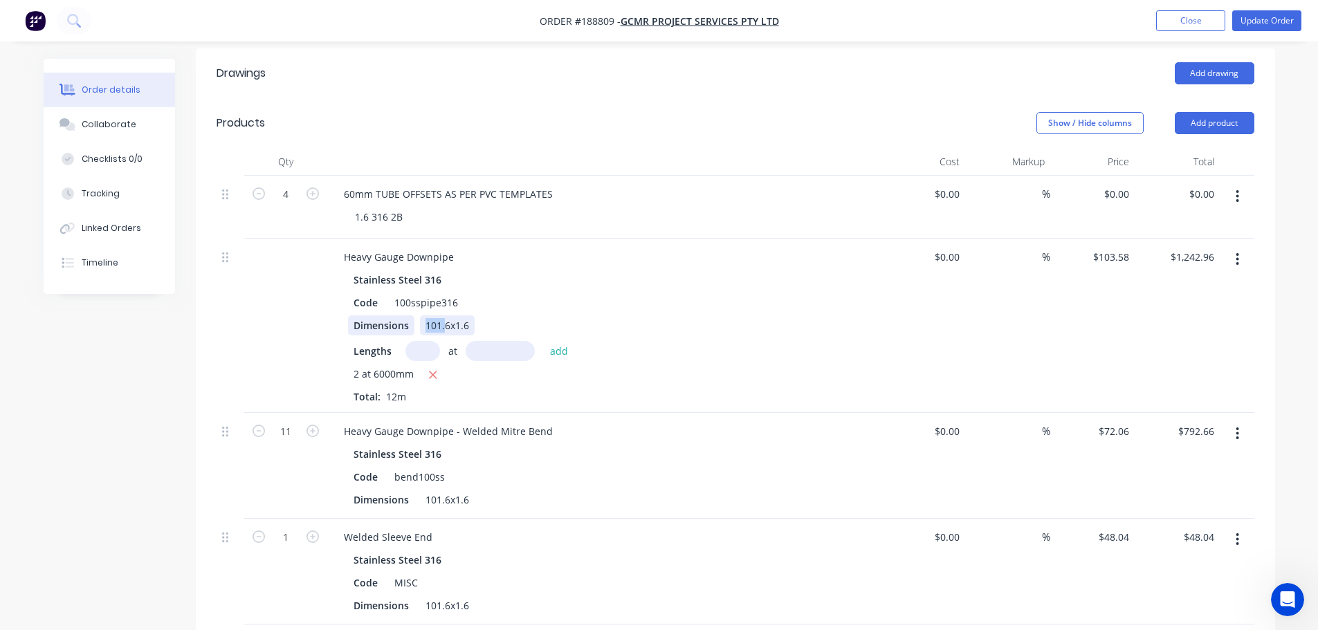
drag, startPoint x: 446, startPoint y: 307, endPoint x: 398, endPoint y: 309, distance: 48.5
click at [399, 316] on div "Dimensions 101.6x1.6" at bounding box center [601, 326] width 507 height 20
drag, startPoint x: 449, startPoint y: 481, endPoint x: 389, endPoint y: 486, distance: 60.5
click at [401, 490] on div "Dimensions 101.6x1.6" at bounding box center [601, 500] width 507 height 20
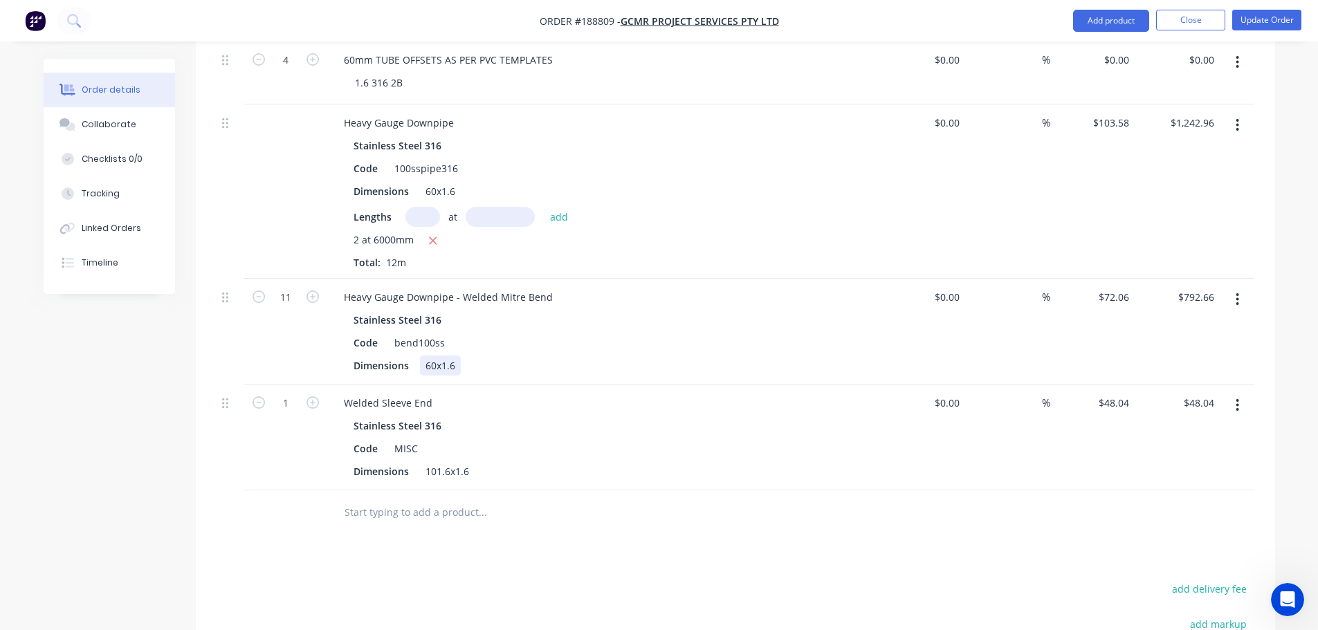
scroll to position [516, 0]
drag, startPoint x: 448, startPoint y: 450, endPoint x: 387, endPoint y: 451, distance: 61.6
click at [392, 457] on div "Dimensions 101.6x1.6" at bounding box center [601, 467] width 507 height 20
click at [314, 392] on icon "button" at bounding box center [313, 398] width 12 height 12
type input "2"
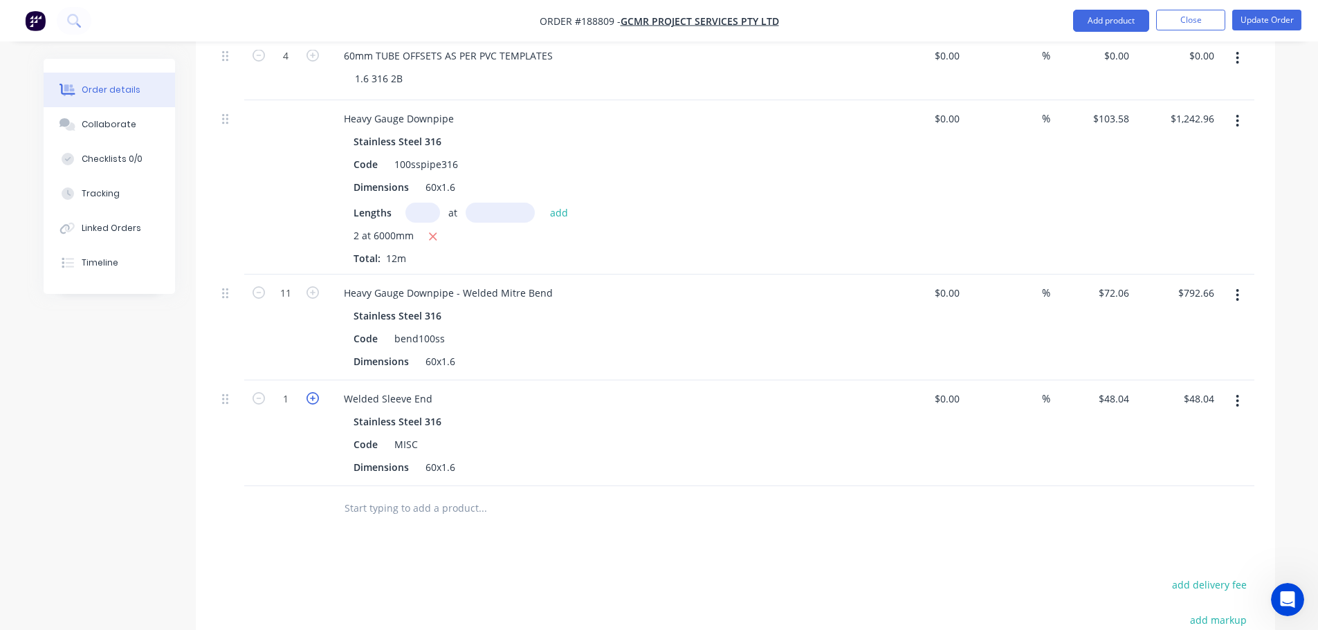
type input "$96.08"
click at [314, 392] on icon "button" at bounding box center [313, 398] width 12 height 12
type input "3"
type input "$144.12"
click at [1099, 28] on button "Add product" at bounding box center [1111, 21] width 76 height 22
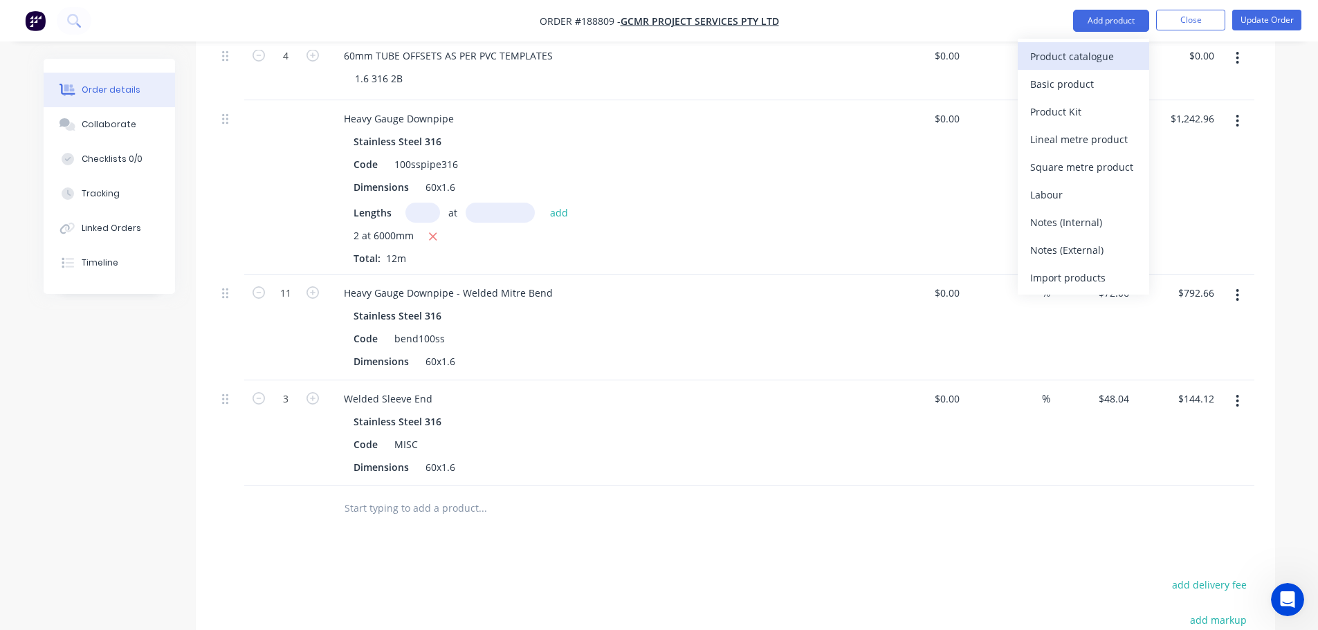
click at [1093, 64] on div "Product catalogue" at bounding box center [1083, 56] width 107 height 20
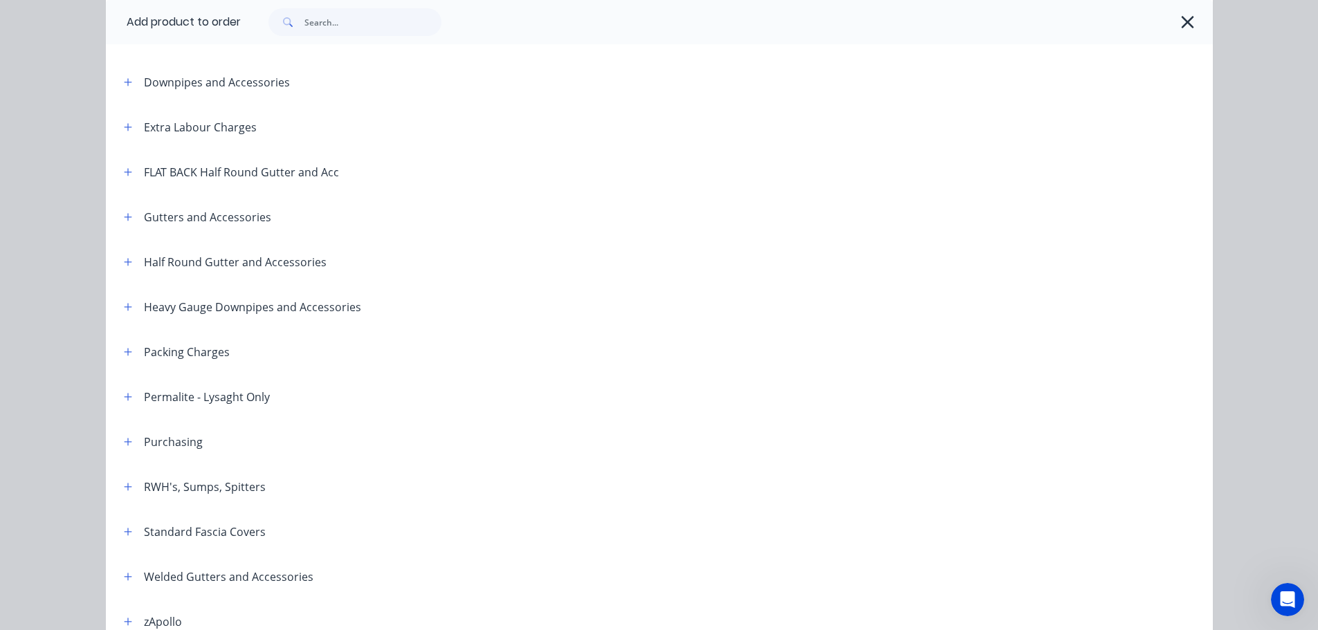
scroll to position [138, 0]
click at [130, 307] on button "button" at bounding box center [128, 305] width 17 height 17
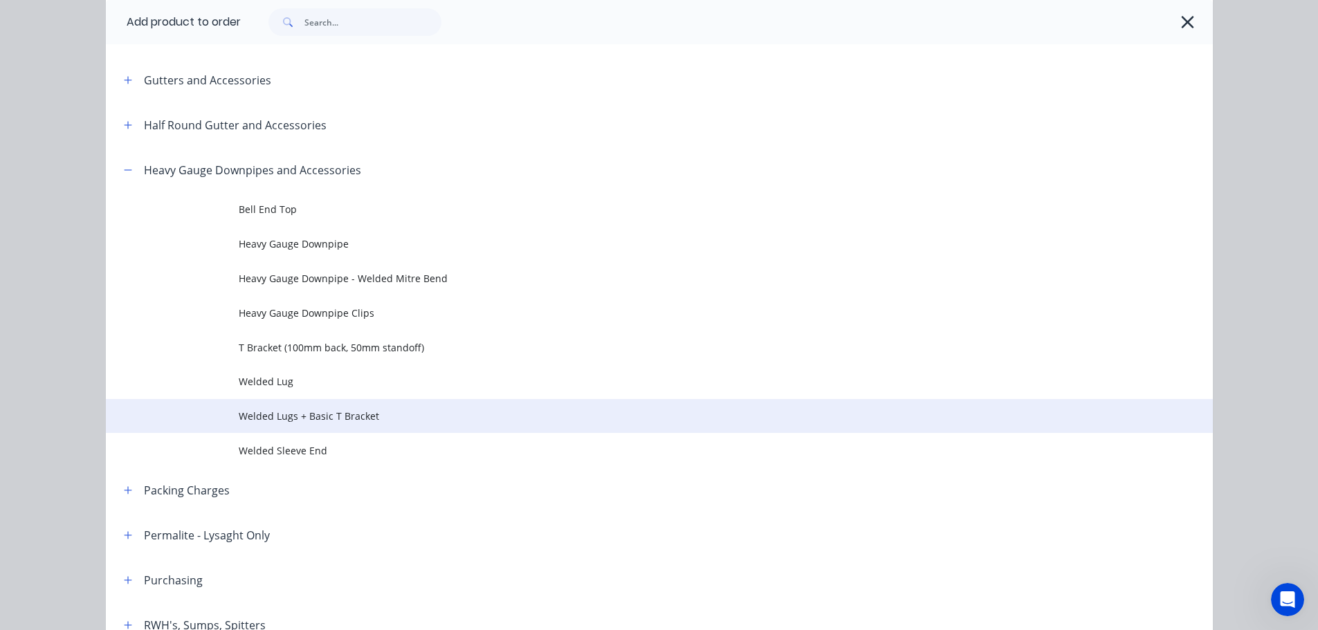
scroll to position [277, 0]
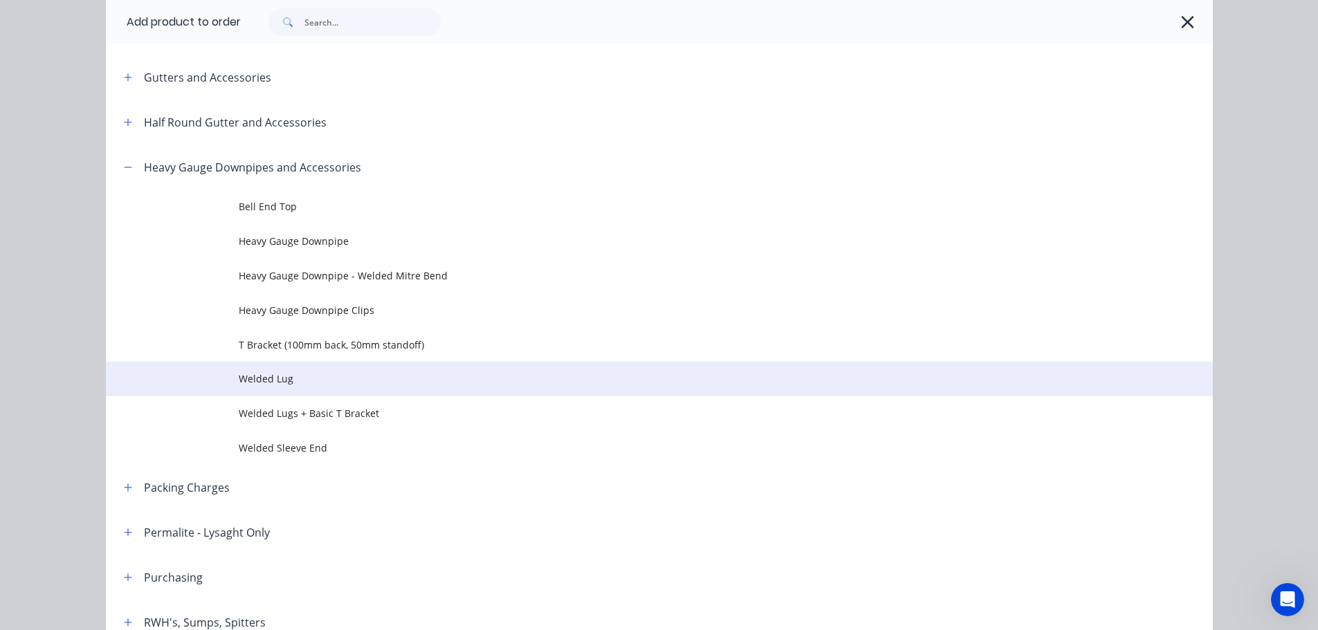
click at [294, 384] on span "Welded Lug" at bounding box center [628, 379] width 779 height 15
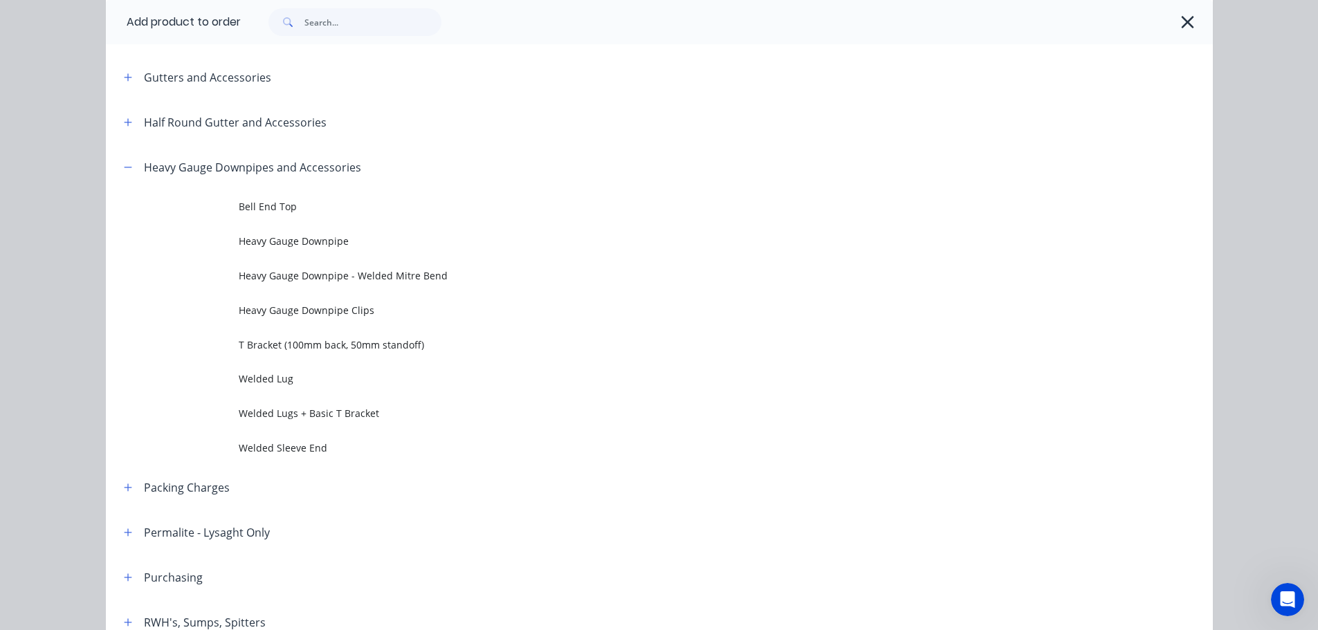
scroll to position [0, 0]
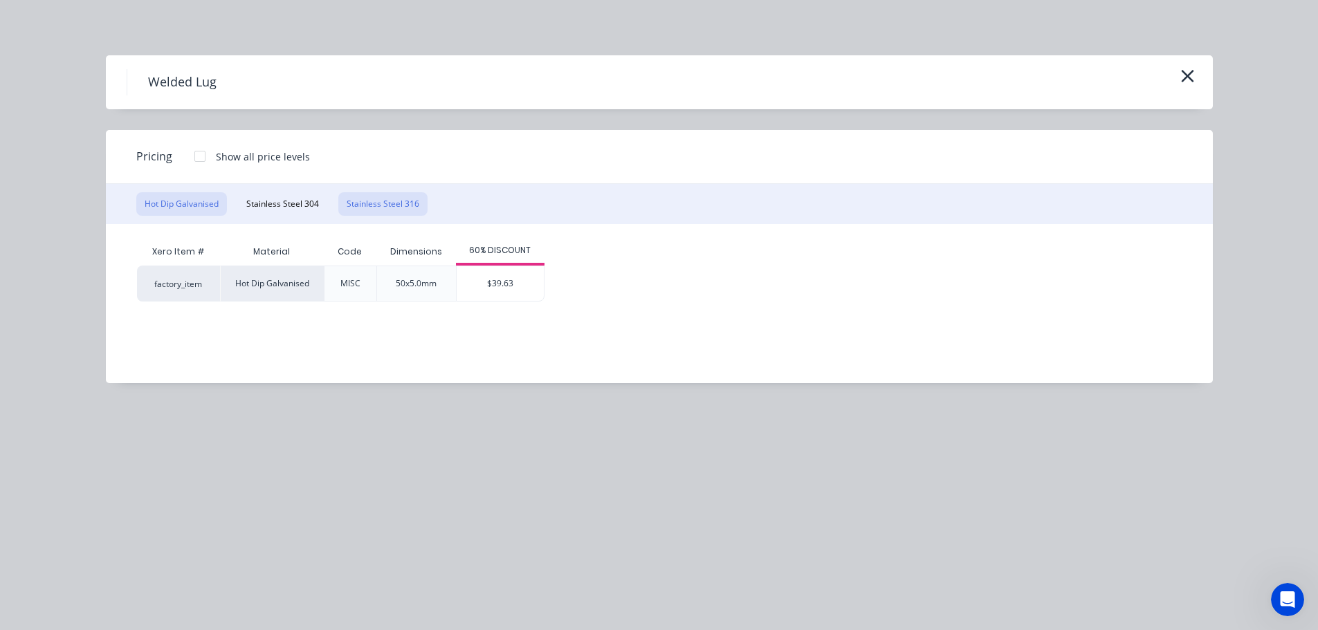
click at [386, 205] on button "Stainless Steel 316" at bounding box center [382, 204] width 89 height 24
click at [510, 290] on div "$42.28" at bounding box center [500, 283] width 87 height 35
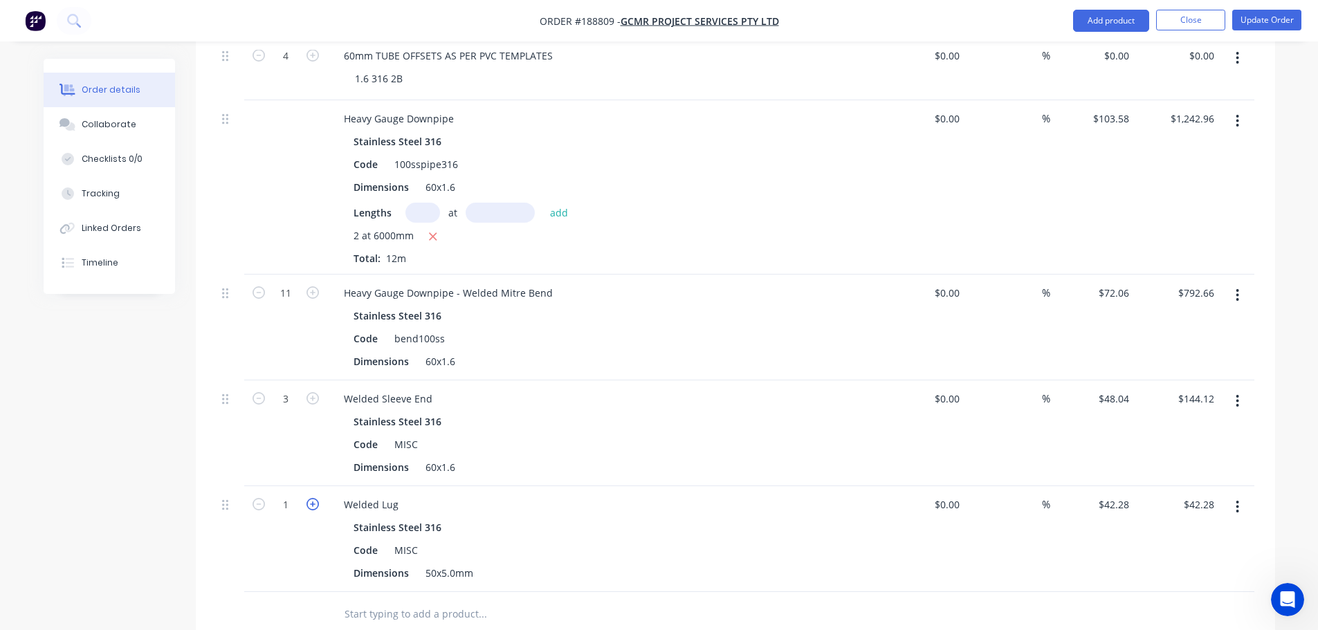
click at [313, 498] on icon "button" at bounding box center [313, 504] width 12 height 12
type input "2"
type input "$84.56"
click at [313, 498] on icon "button" at bounding box center [313, 504] width 12 height 12
type input "3"
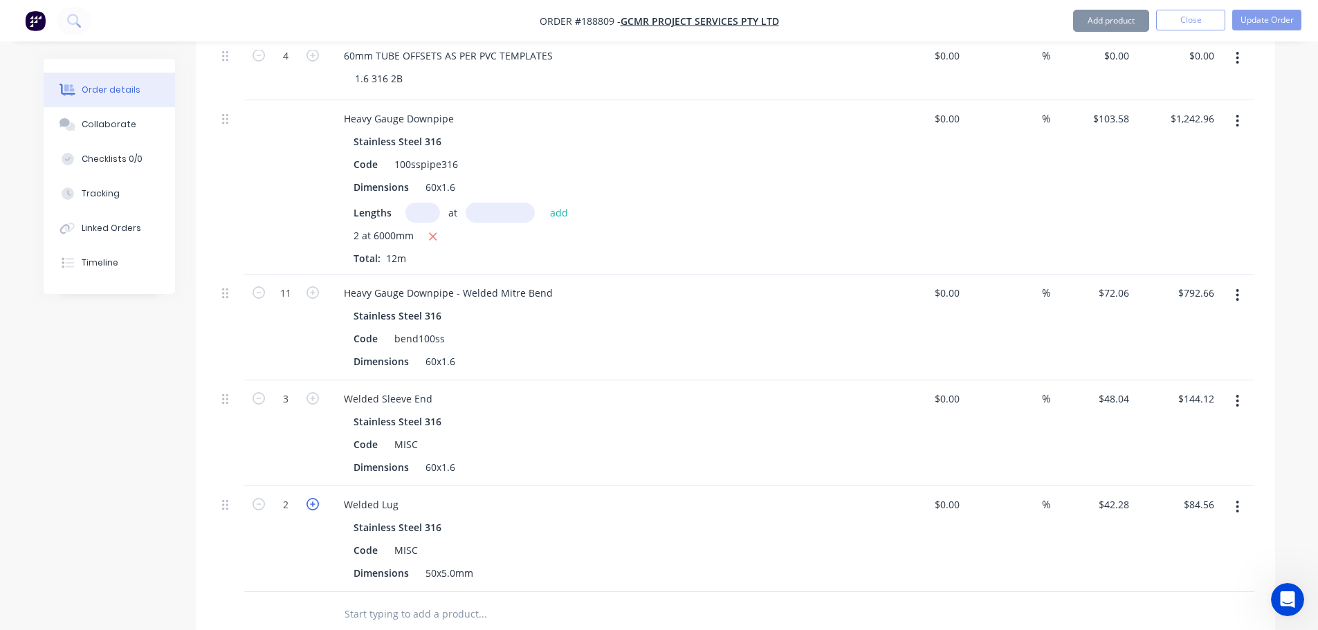
type input "$126.84"
click at [313, 498] on icon "button" at bounding box center [313, 504] width 12 height 12
type input "4"
type input "$169.12"
click at [313, 498] on icon "button" at bounding box center [313, 504] width 12 height 12
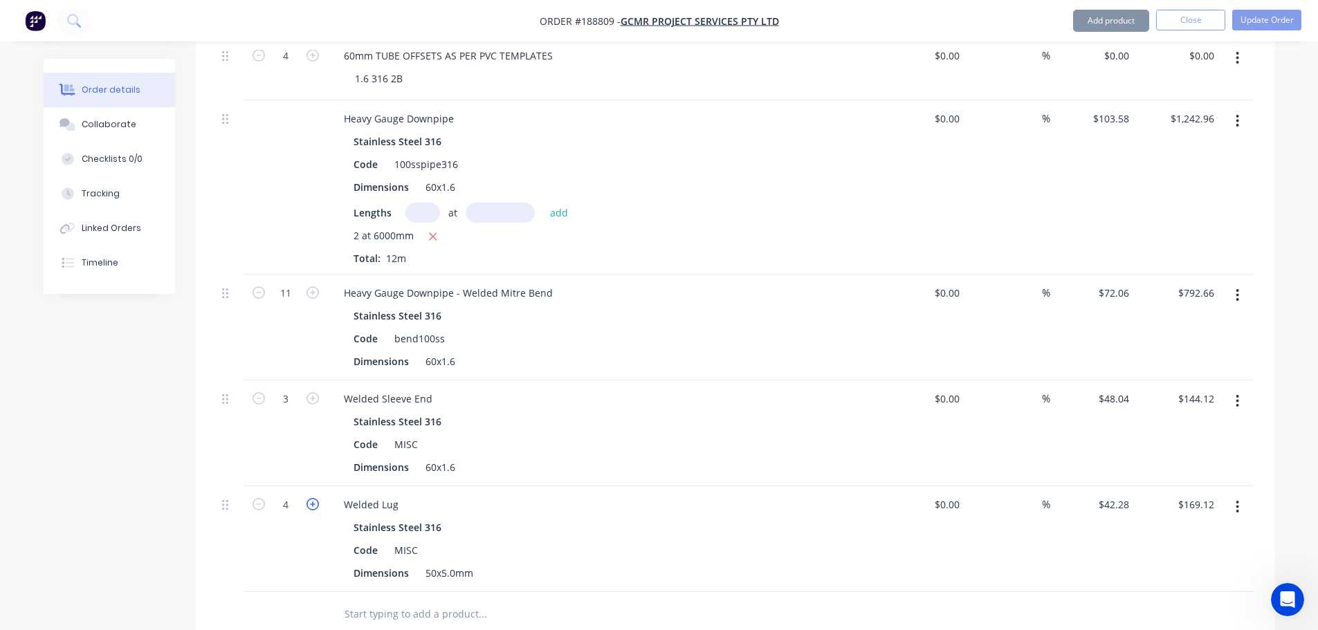
type input "5"
type input "$211.40"
click at [313, 498] on icon "button" at bounding box center [313, 504] width 12 height 12
type input "6"
type input "$253.68"
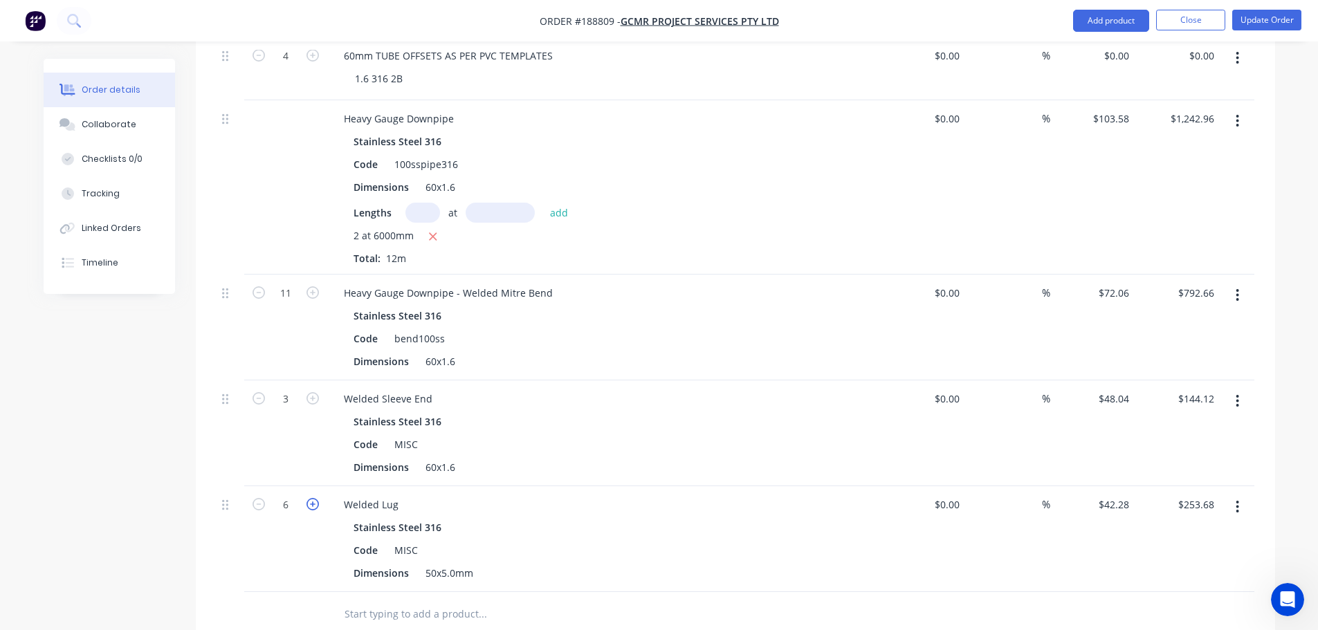
click at [313, 498] on icon "button" at bounding box center [313, 504] width 12 height 12
type input "7"
type input "$295.96"
click at [260, 498] on icon "button" at bounding box center [259, 504] width 12 height 12
type input "6"
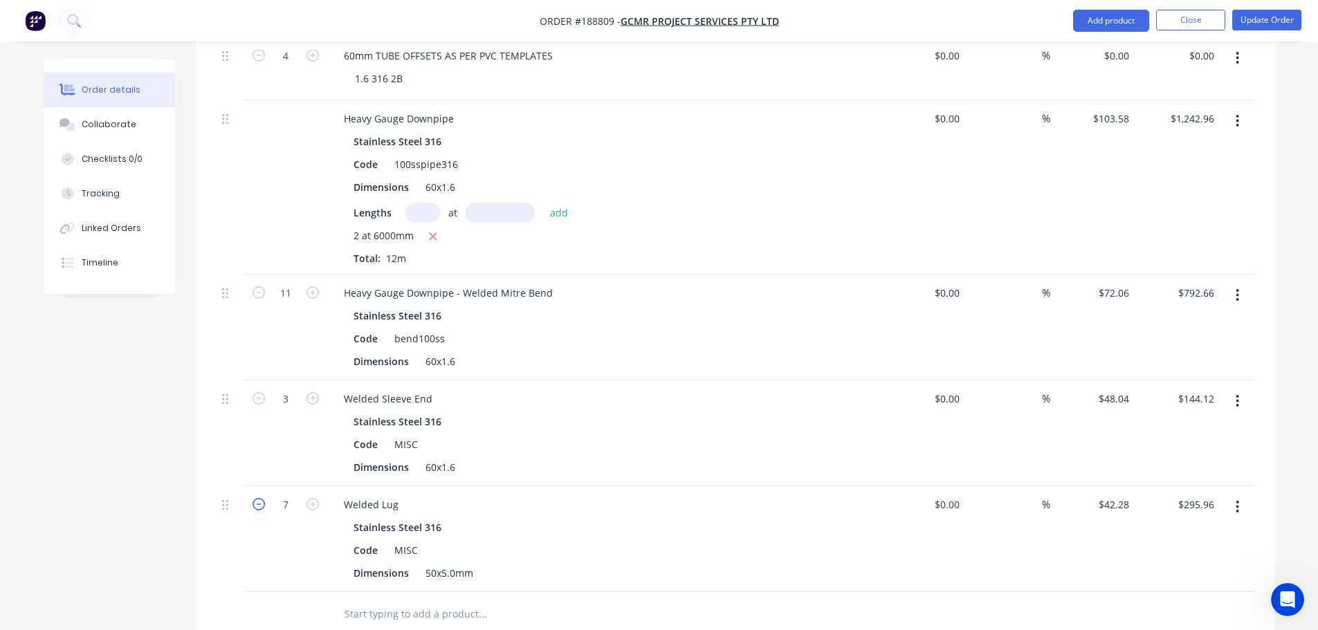
type input "$253.68"
drag, startPoint x: 425, startPoint y: 552, endPoint x: 534, endPoint y: 558, distance: 109.5
click at [534, 563] on div "Dimensions 50x5.0mm" at bounding box center [601, 573] width 507 height 20
click at [168, 529] on div "Created by [PERSON_NAME] Created [DATE] Required [DATE] Assigned to Add team me…" at bounding box center [660, 267] width 1232 height 1448
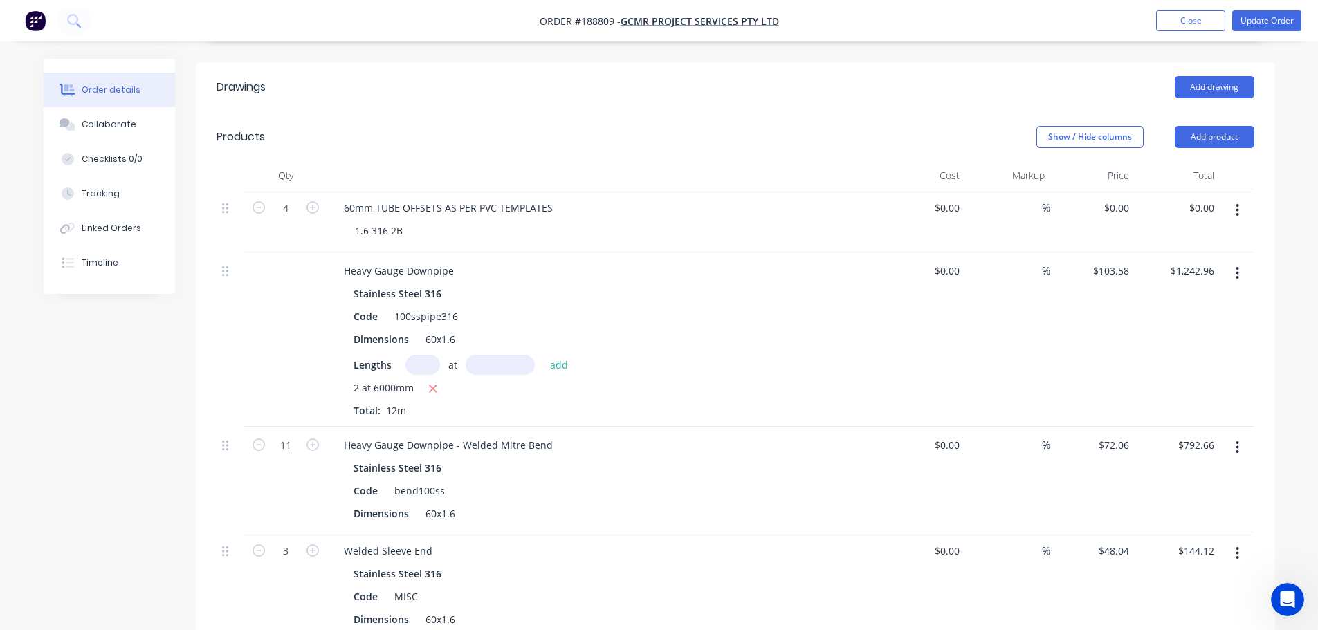
scroll to position [309, 0]
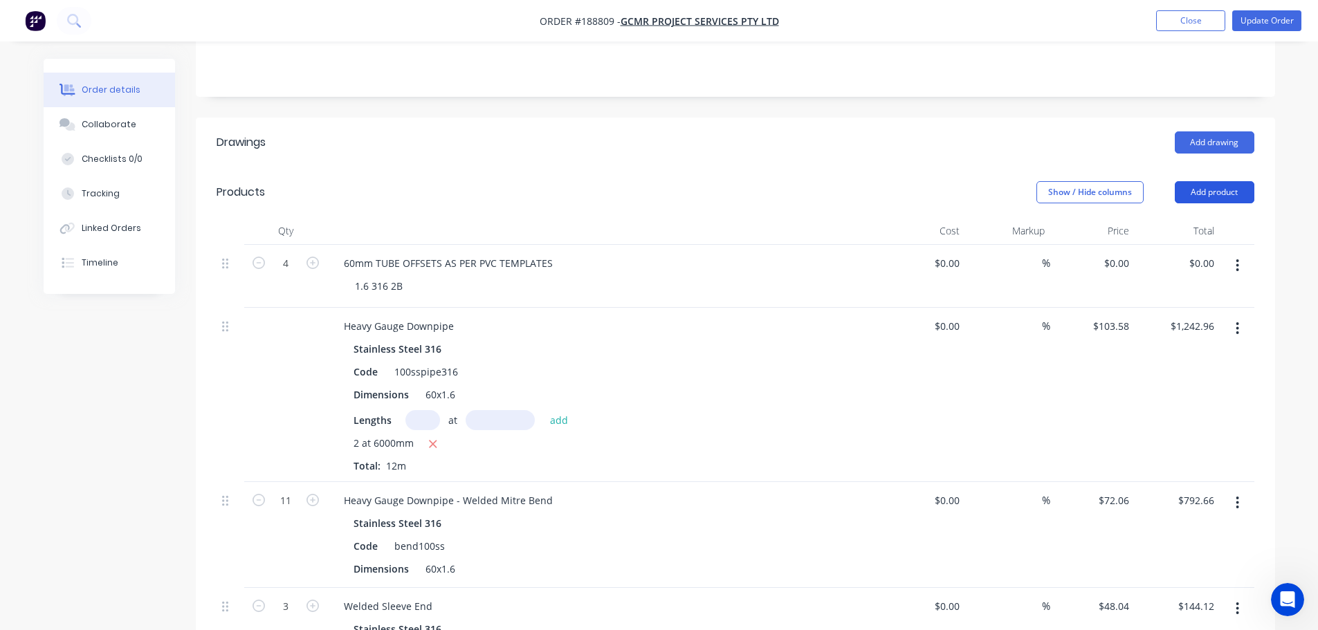
click at [1207, 181] on button "Add product" at bounding box center [1215, 192] width 80 height 22
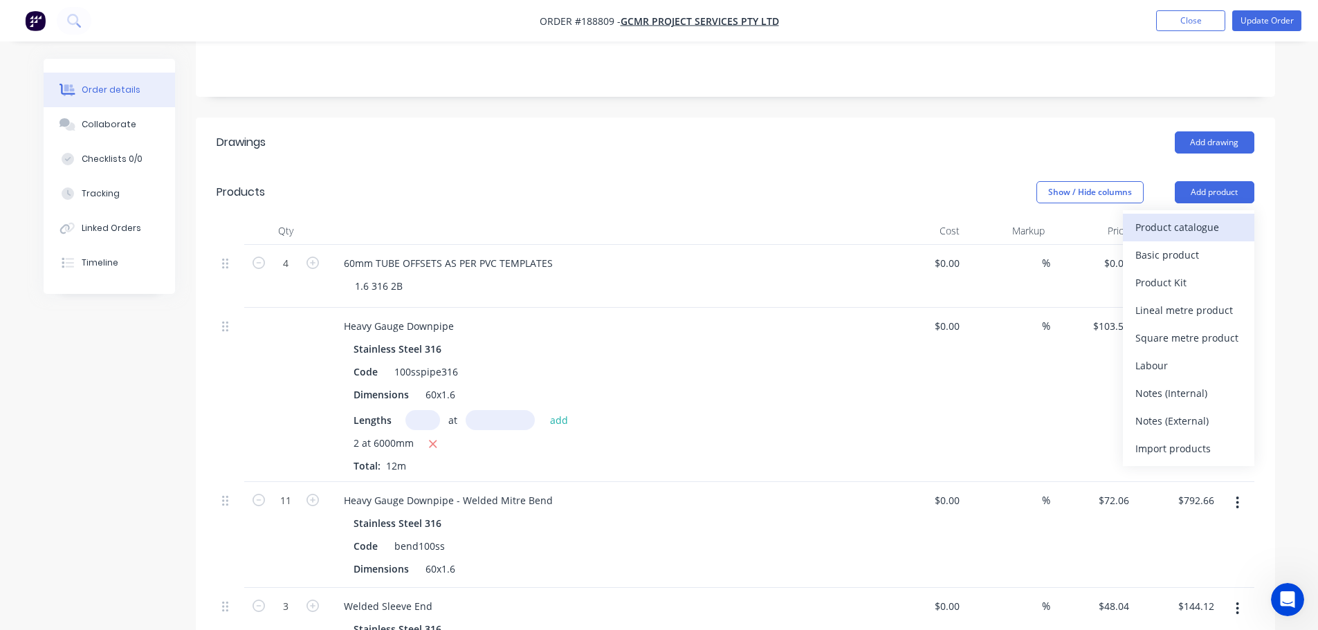
click at [1202, 217] on div "Product catalogue" at bounding box center [1188, 227] width 107 height 20
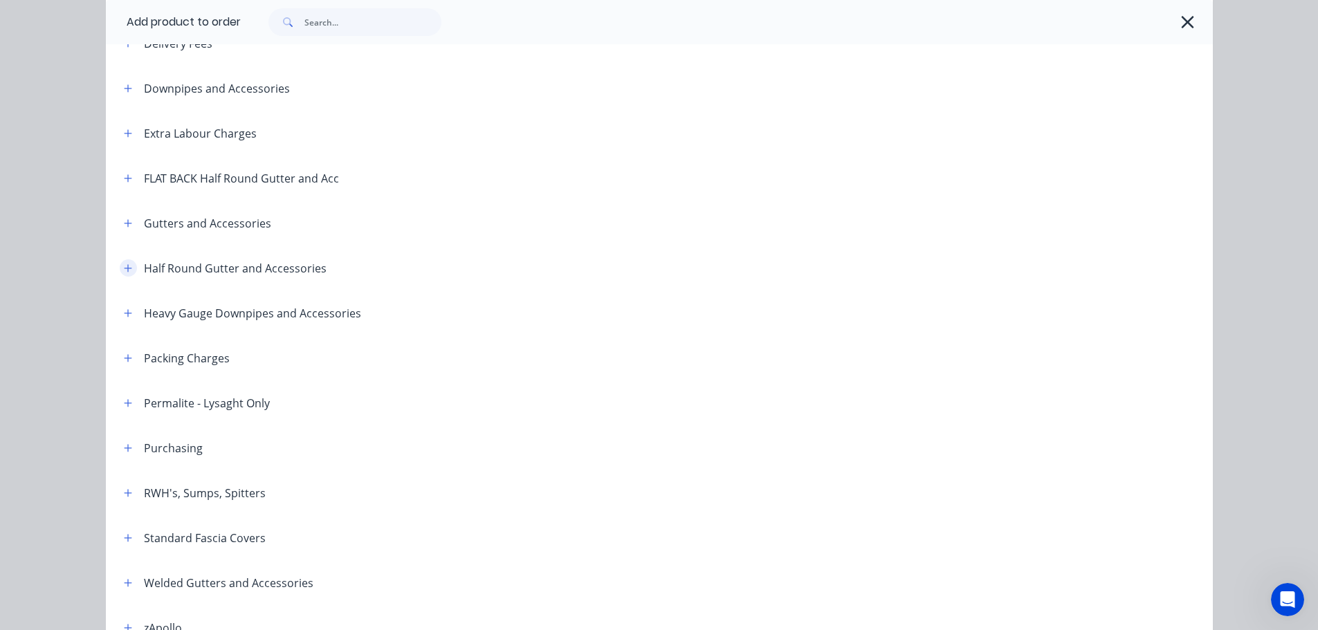
scroll to position [138, 0]
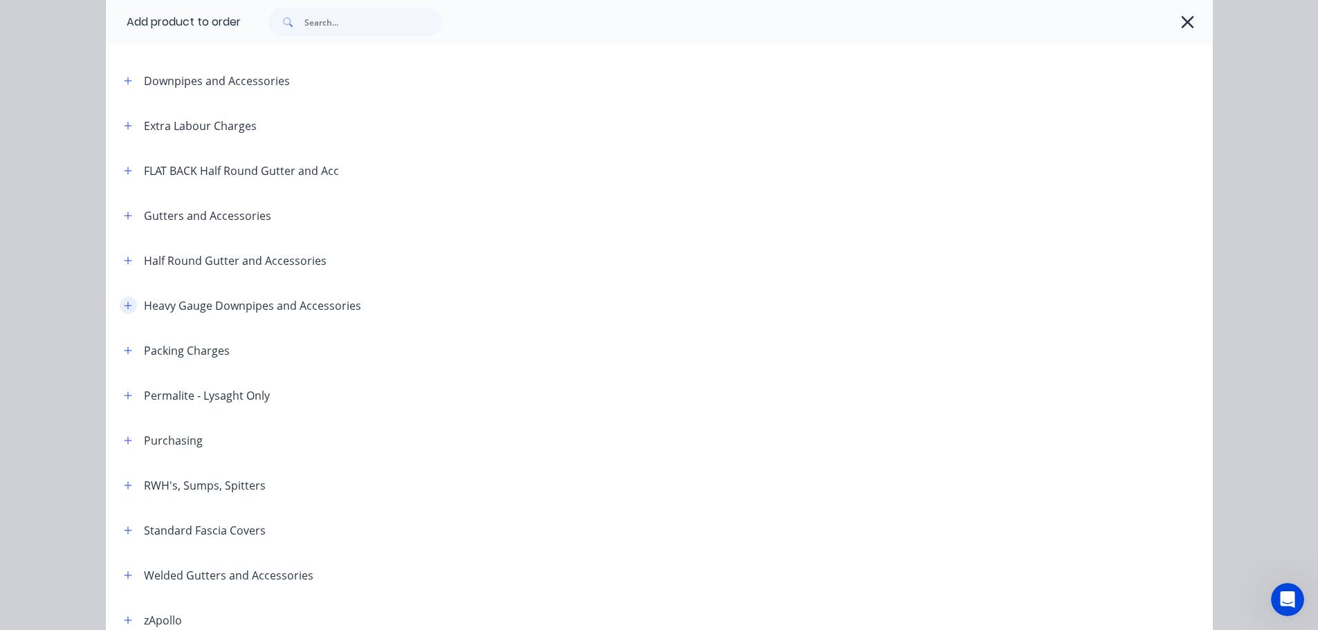
click at [125, 305] on icon "button" at bounding box center [128, 306] width 8 height 8
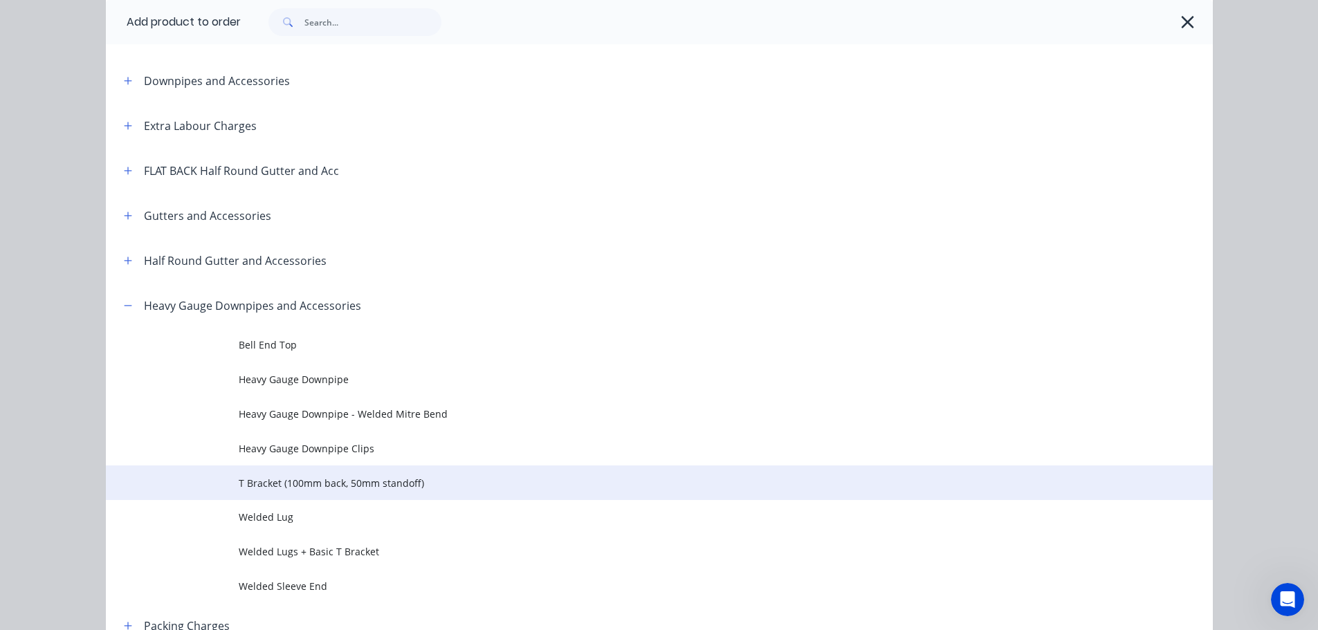
click at [330, 480] on span "T Bracket (100mm back, 50mm standoff)" at bounding box center [628, 483] width 779 height 15
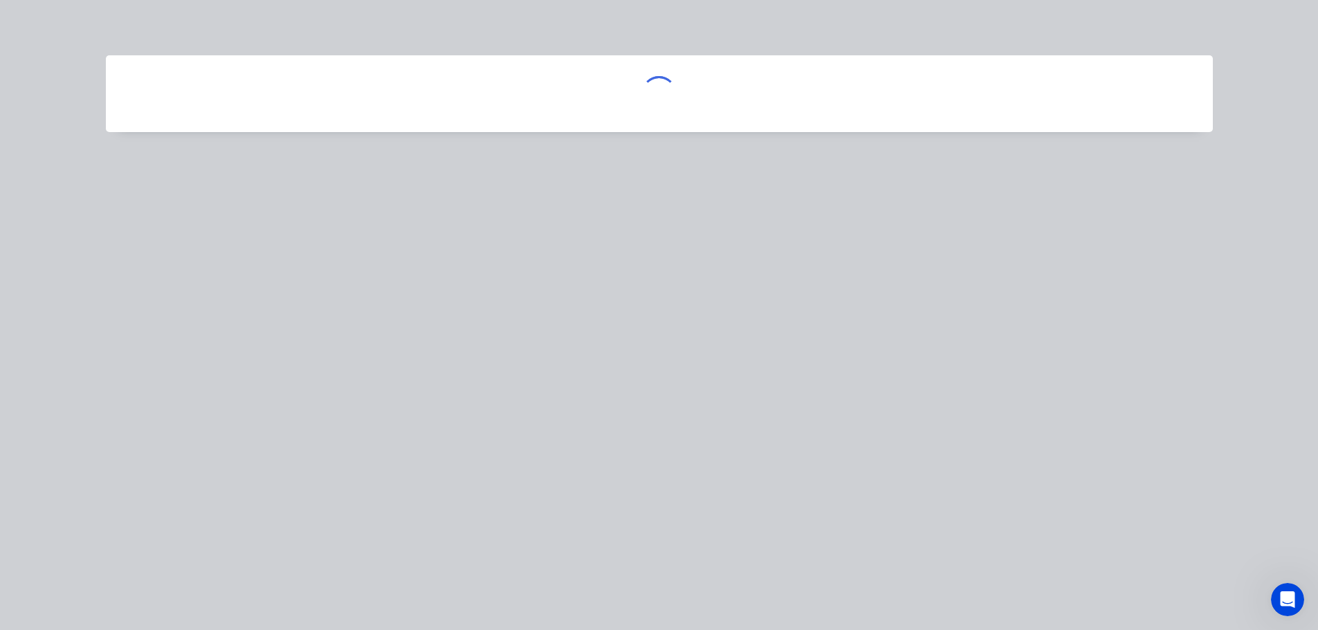
scroll to position [0, 0]
click at [843, 78] on div at bounding box center [659, 93] width 1107 height 77
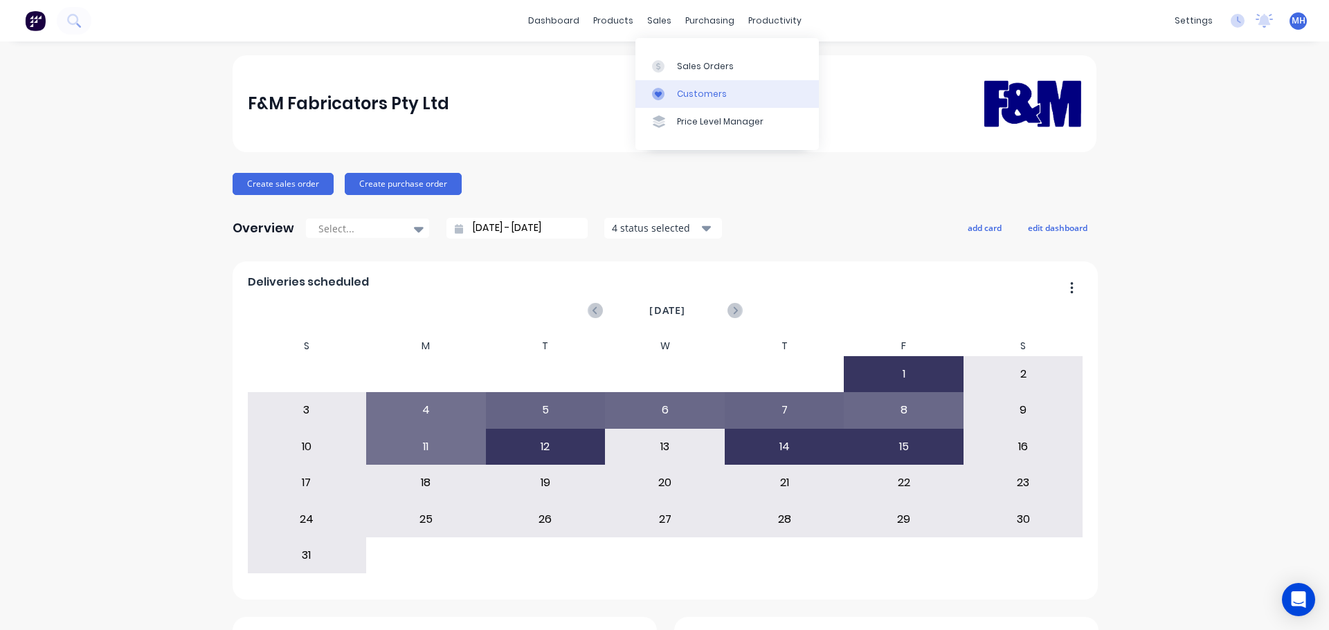
click at [704, 93] on div "Customers" at bounding box center [702, 94] width 50 height 12
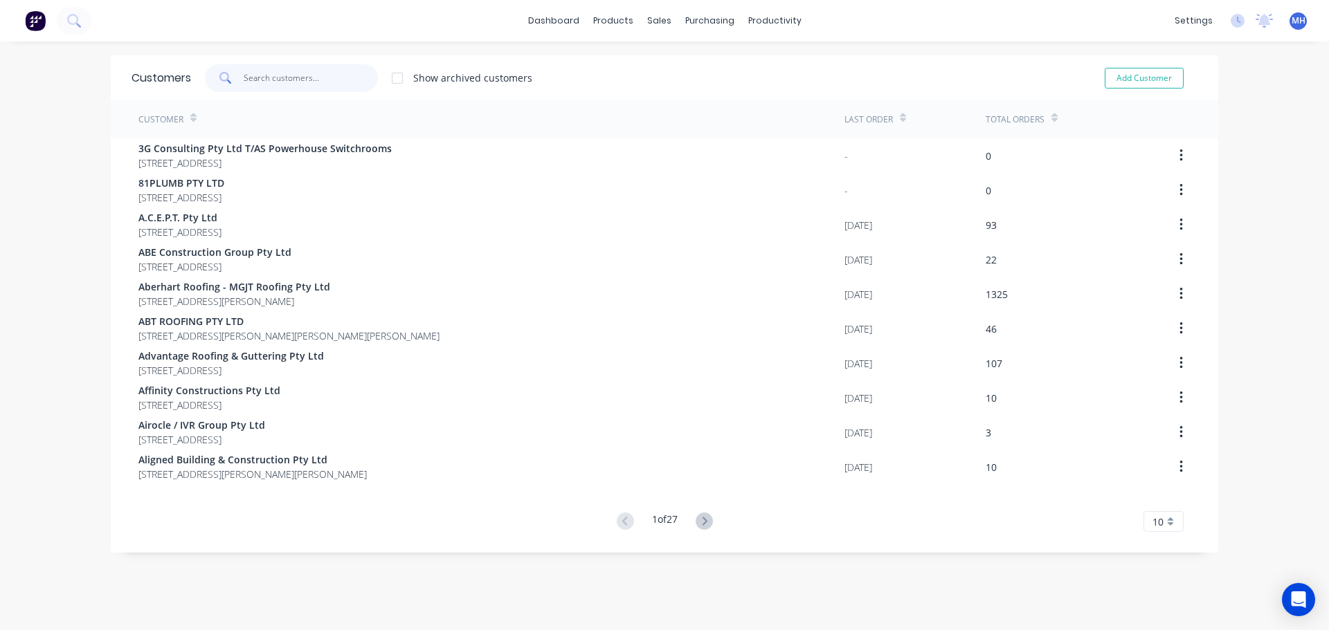
click at [284, 71] on input "text" at bounding box center [311, 78] width 135 height 28
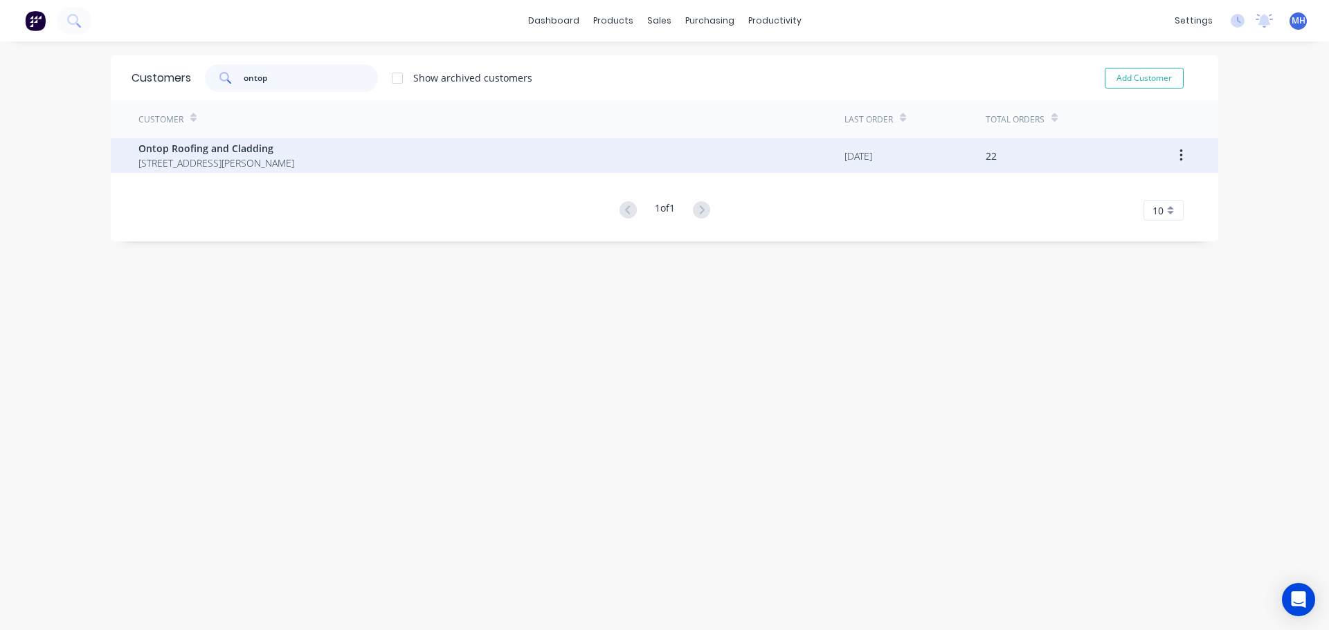
type input "ontop"
click at [264, 157] on span "[STREET_ADDRESS][PERSON_NAME]" at bounding box center [216, 163] width 156 height 15
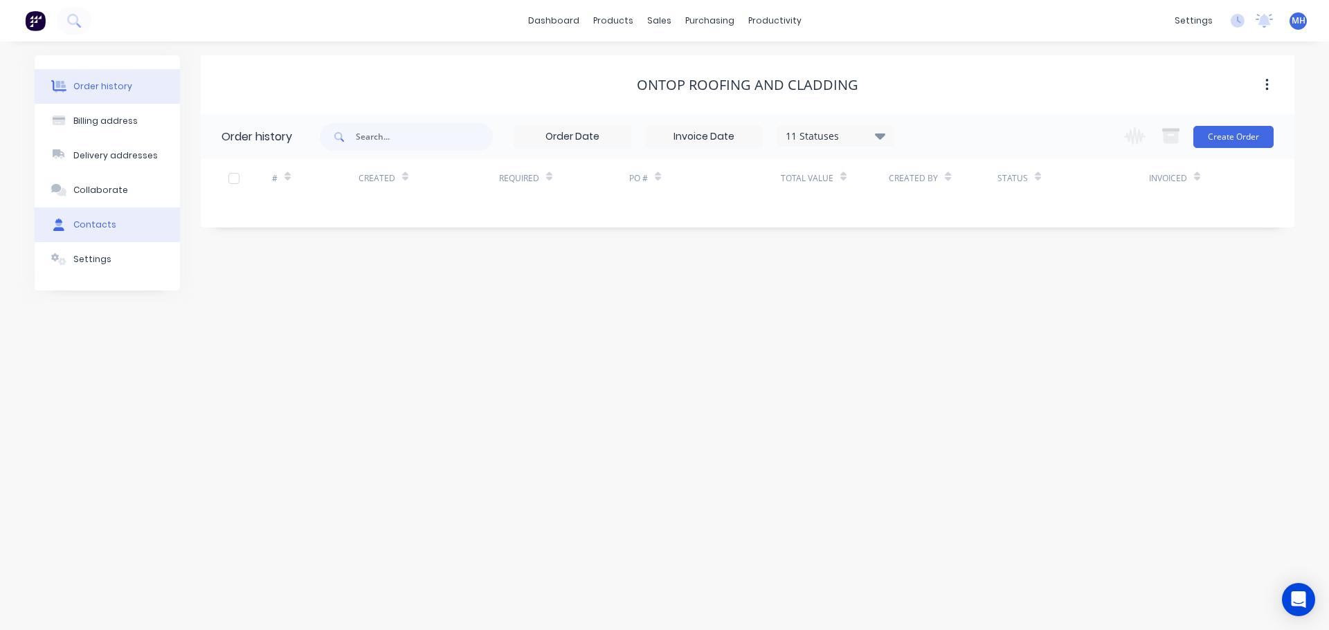
click at [130, 215] on button "Contacts" at bounding box center [107, 225] width 145 height 35
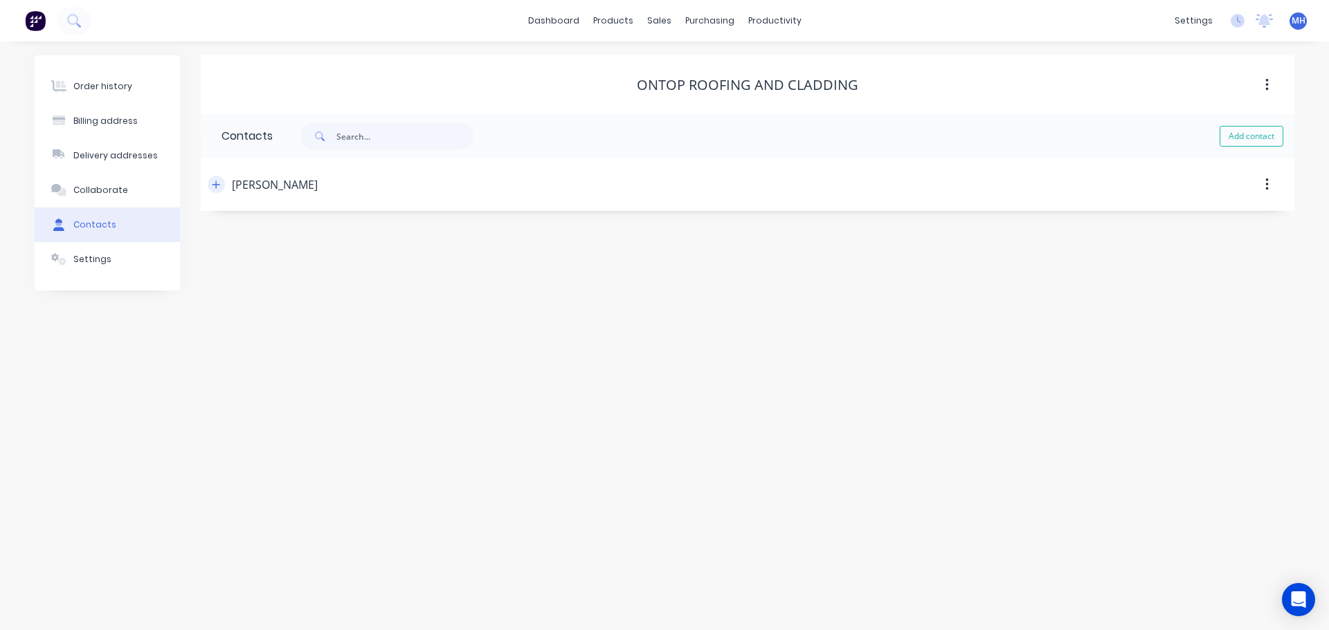
click at [219, 183] on icon "button" at bounding box center [216, 185] width 8 height 10
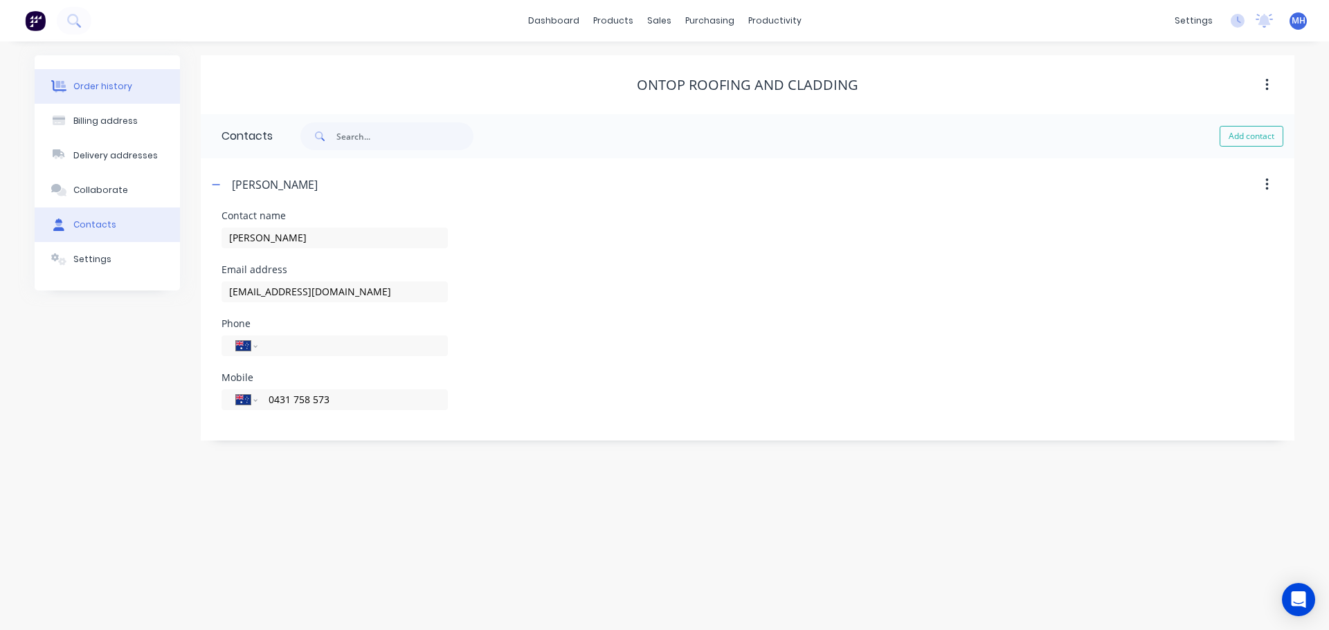
click at [112, 91] on div "Order history" at bounding box center [102, 86] width 59 height 12
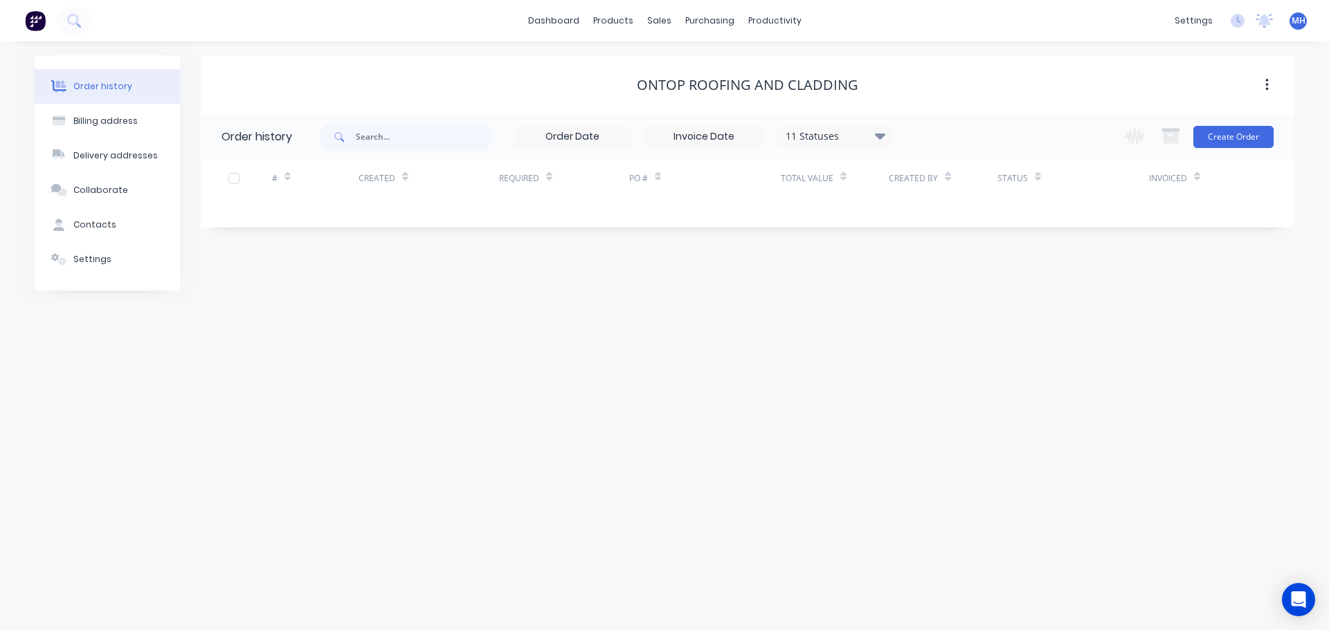
click at [838, 134] on div "11 Statuses" at bounding box center [835, 136] width 116 height 15
click at [949, 323] on label at bounding box center [949, 323] width 0 height 0
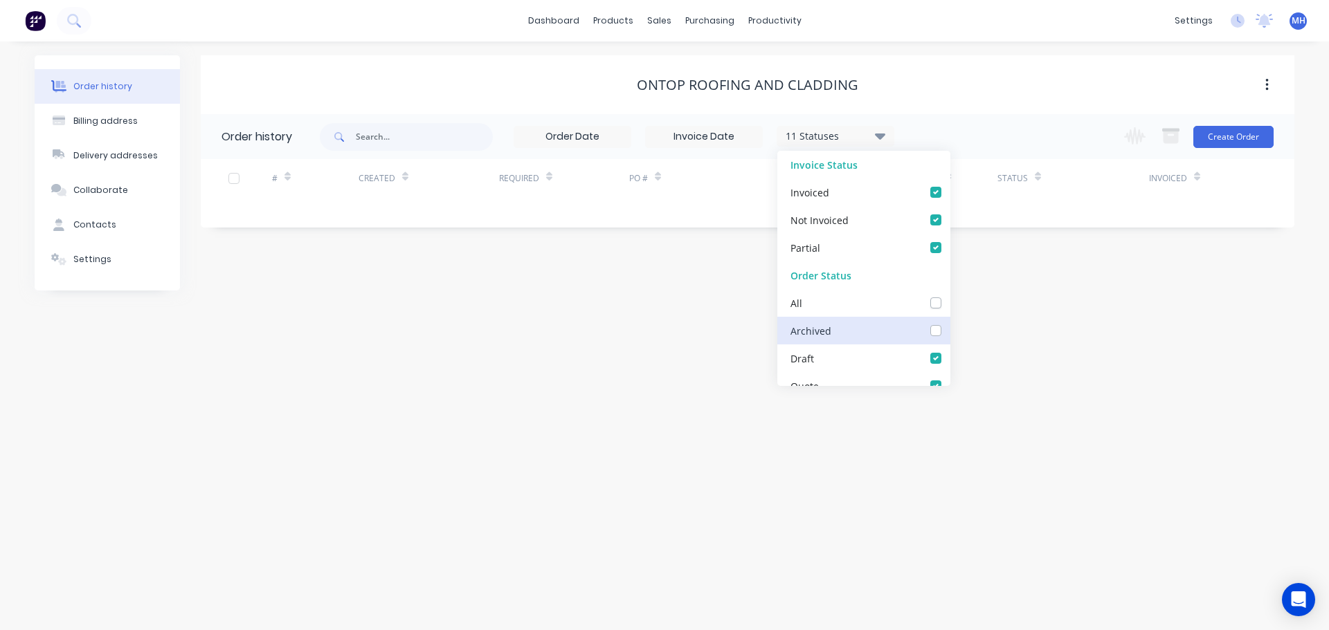
click at [949, 331] on input "checkbox" at bounding box center [954, 329] width 11 height 13
checkbox input "true"
click at [929, 98] on div "Ontop Roofing and Cladding" at bounding box center [747, 84] width 1093 height 59
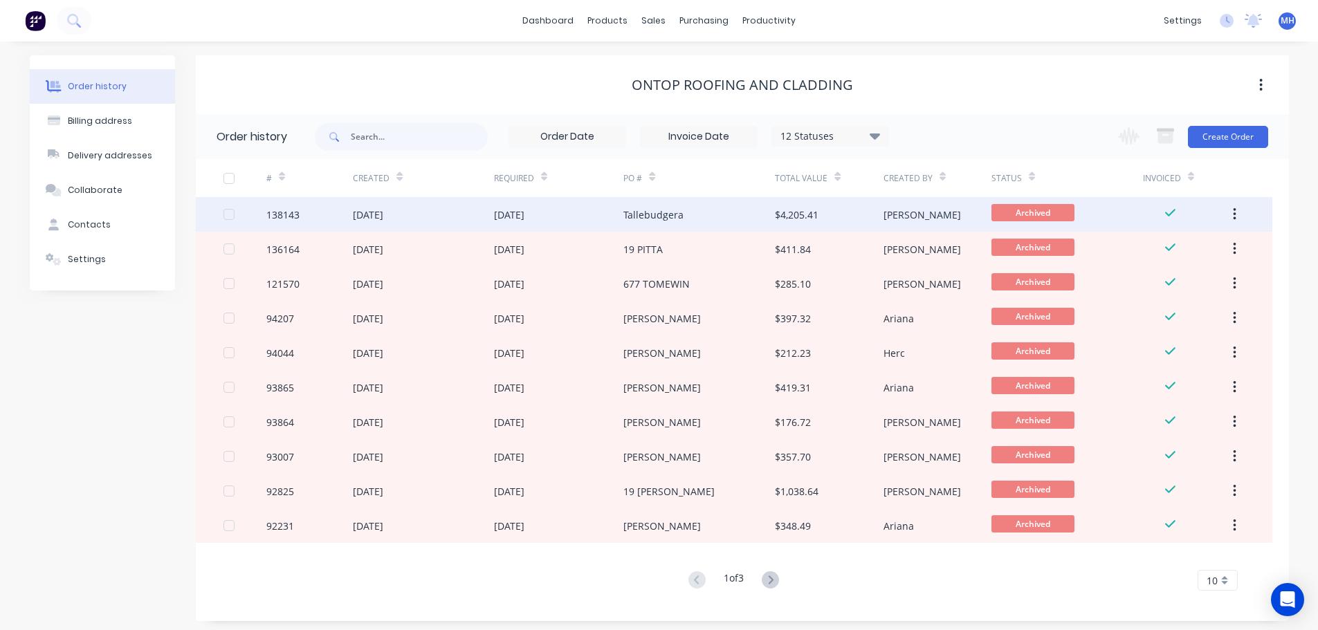
click at [549, 212] on div "[DATE]" at bounding box center [559, 214] width 130 height 35
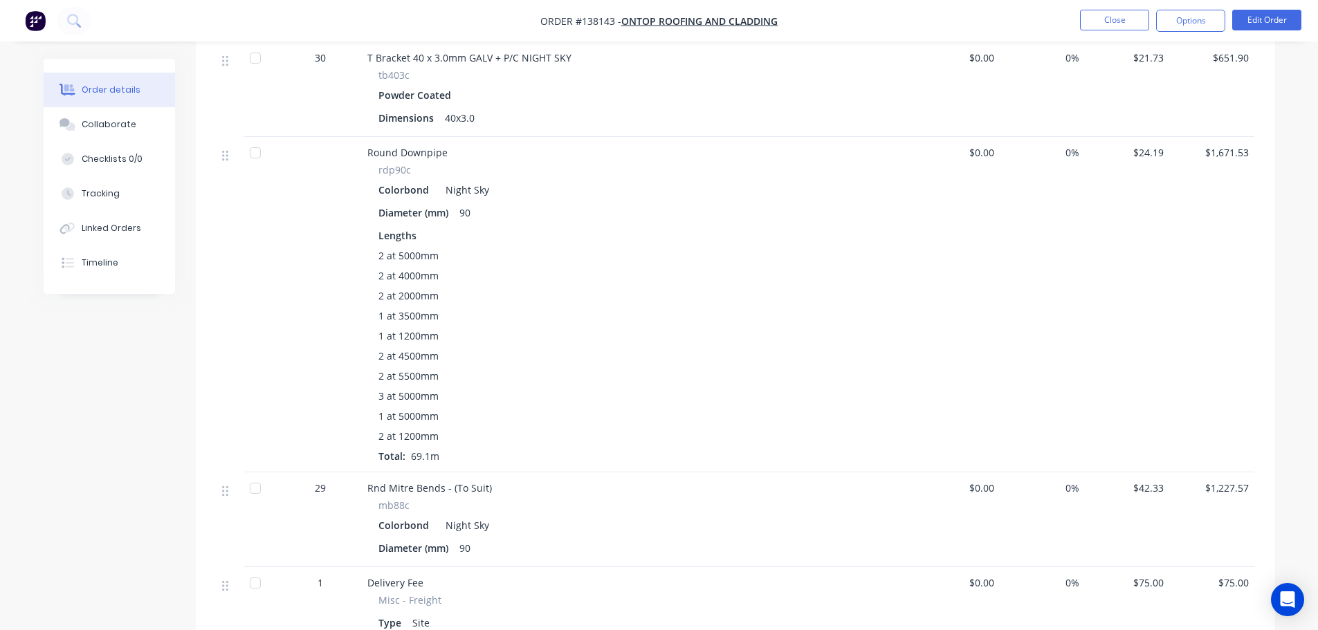
scroll to position [346, 0]
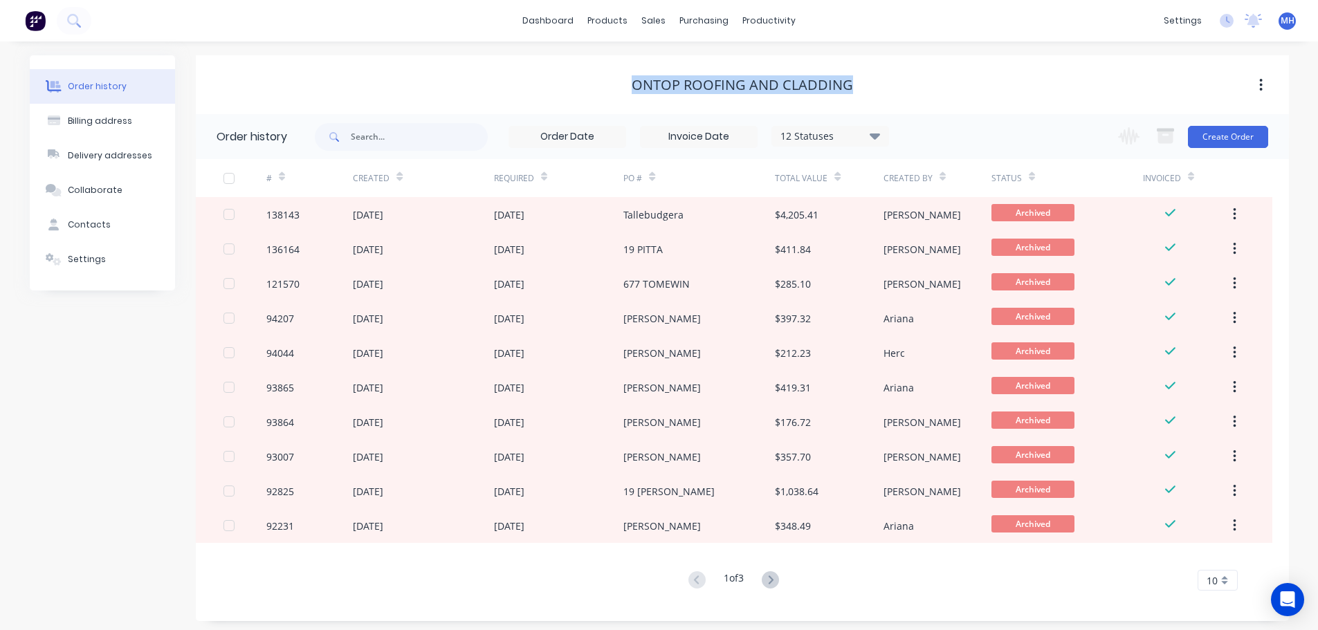
drag, startPoint x: 856, startPoint y: 84, endPoint x: 613, endPoint y: 87, distance: 242.9
click at [619, 87] on div "Ontop Roofing and Cladding" at bounding box center [742, 85] width 1093 height 17
click at [610, 86] on div "Ontop Roofing and Cladding" at bounding box center [742, 85] width 1093 height 17
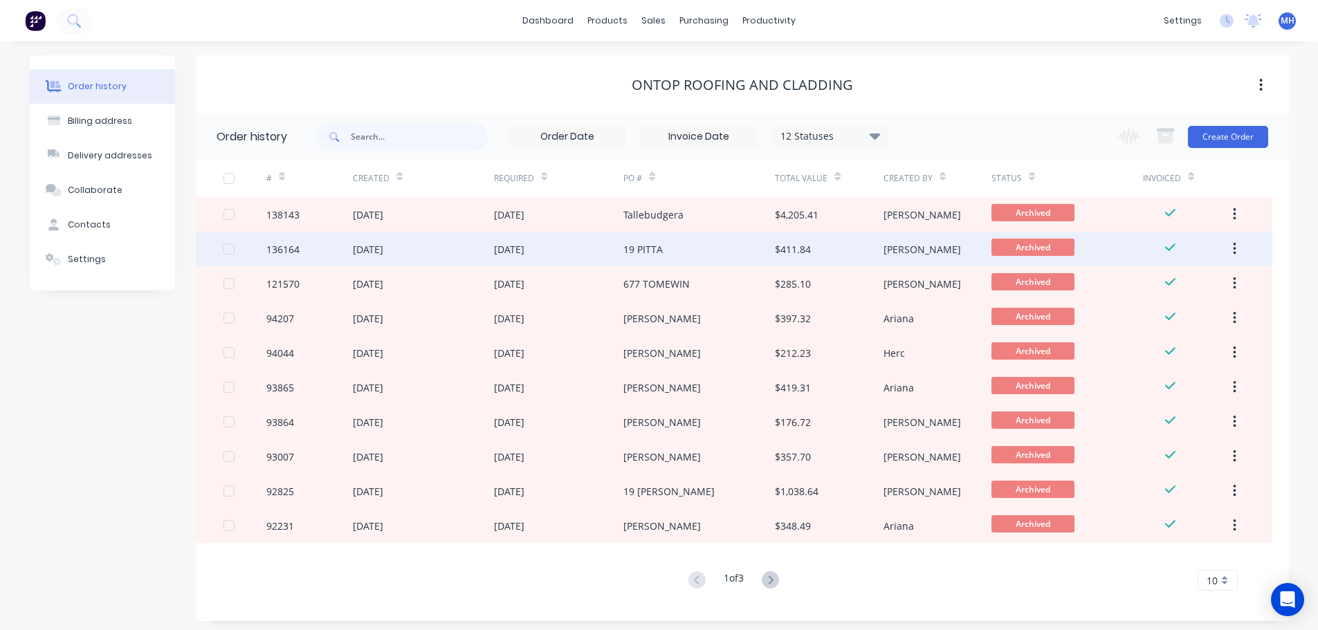
click at [693, 248] on div "19 PITTA" at bounding box center [699, 249] width 152 height 35
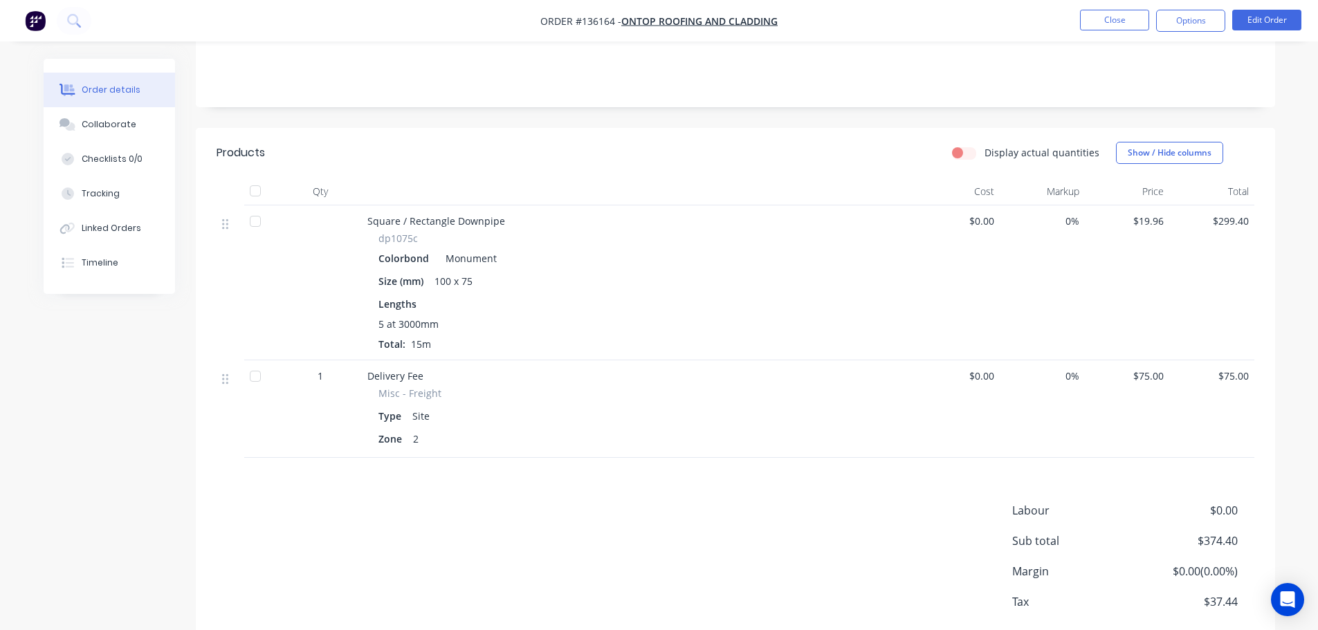
scroll to position [277, 0]
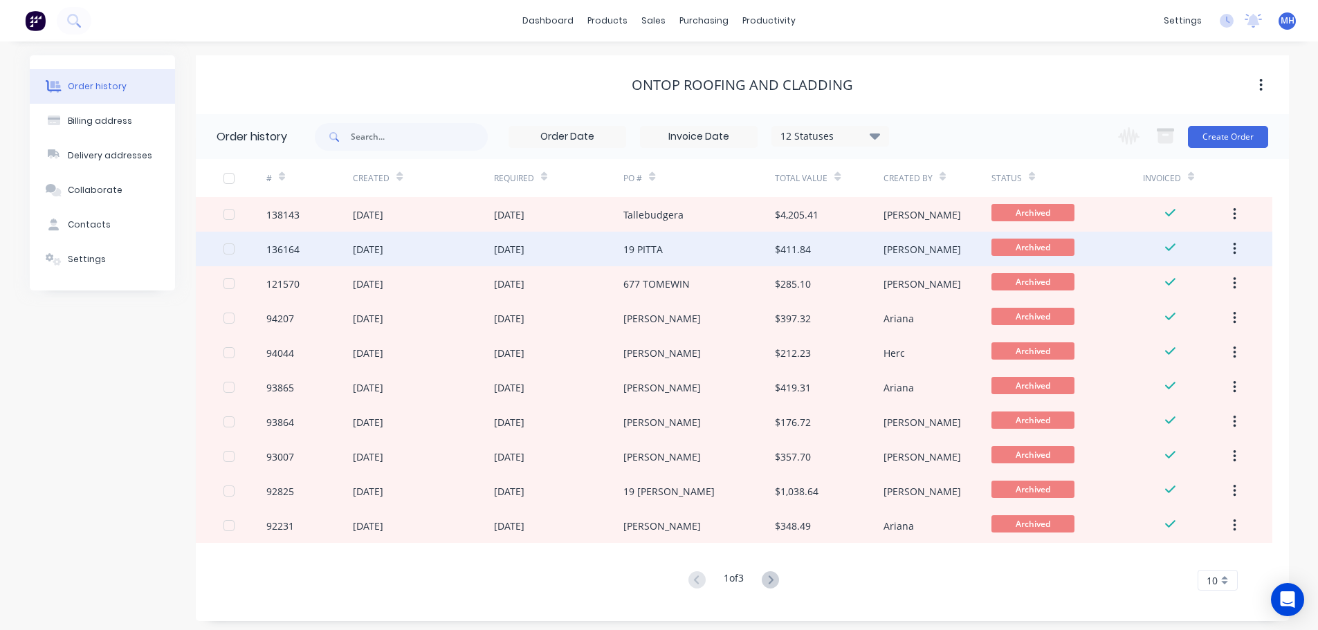
click at [567, 253] on div "[DATE]" at bounding box center [559, 249] width 130 height 35
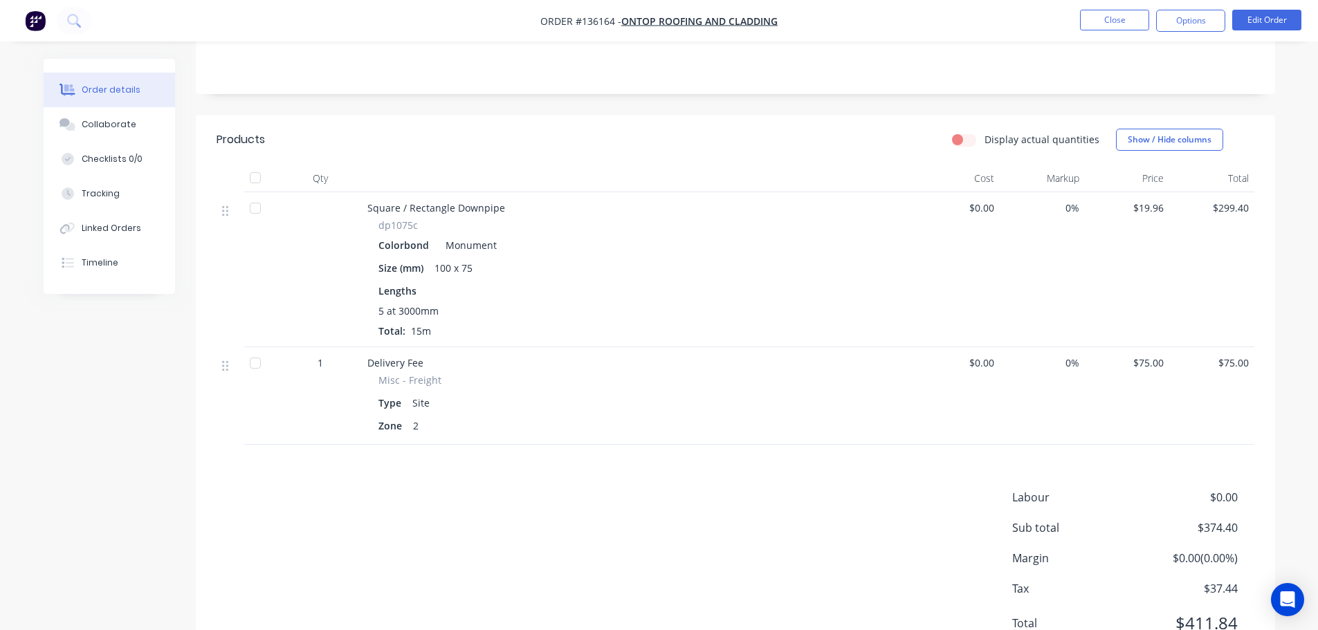
scroll to position [331, 0]
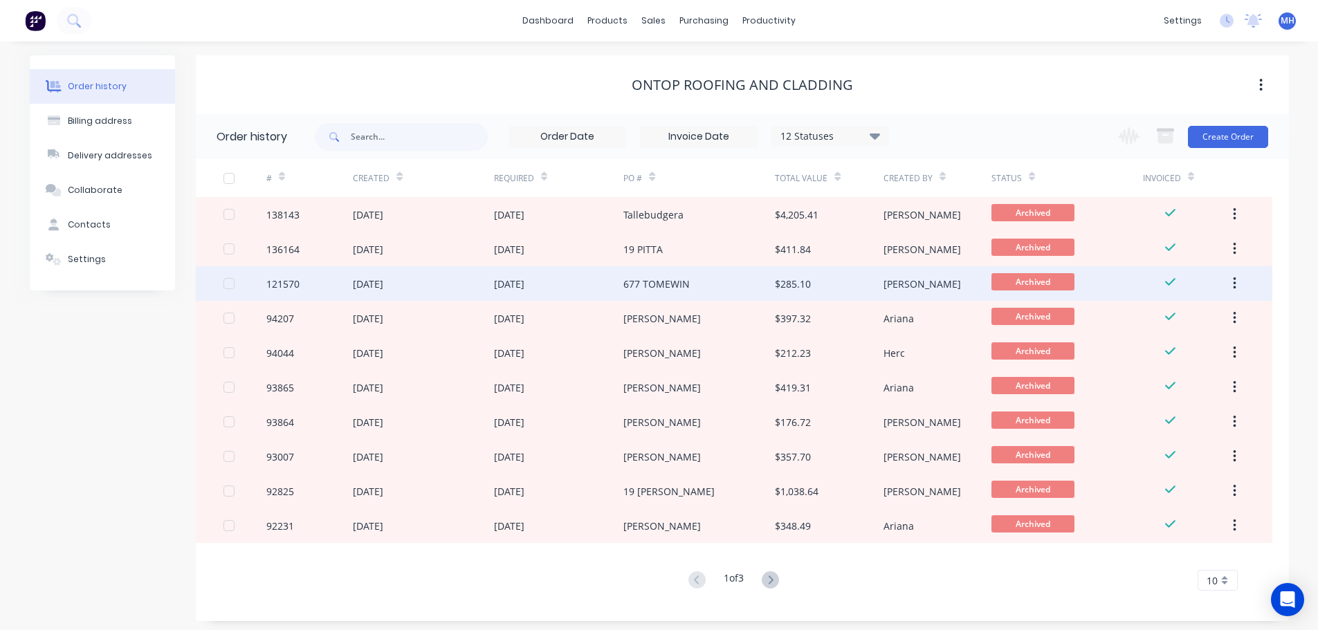
click at [574, 292] on div "[DATE]" at bounding box center [559, 283] width 130 height 35
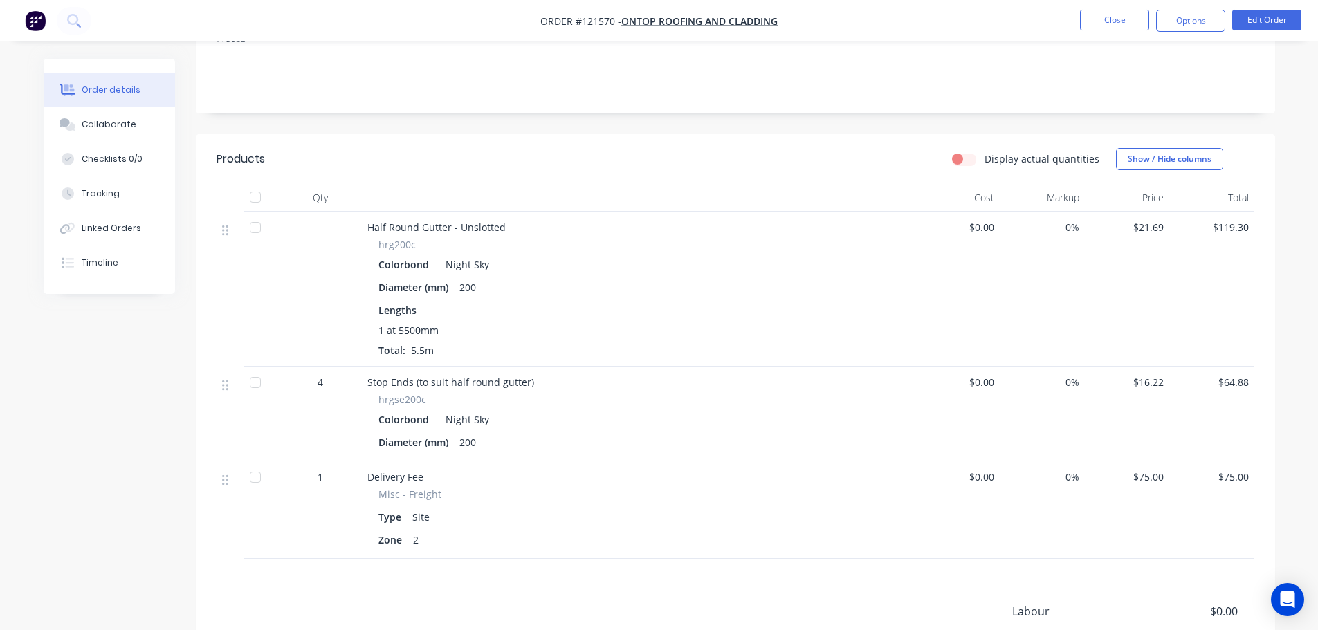
scroll to position [277, 0]
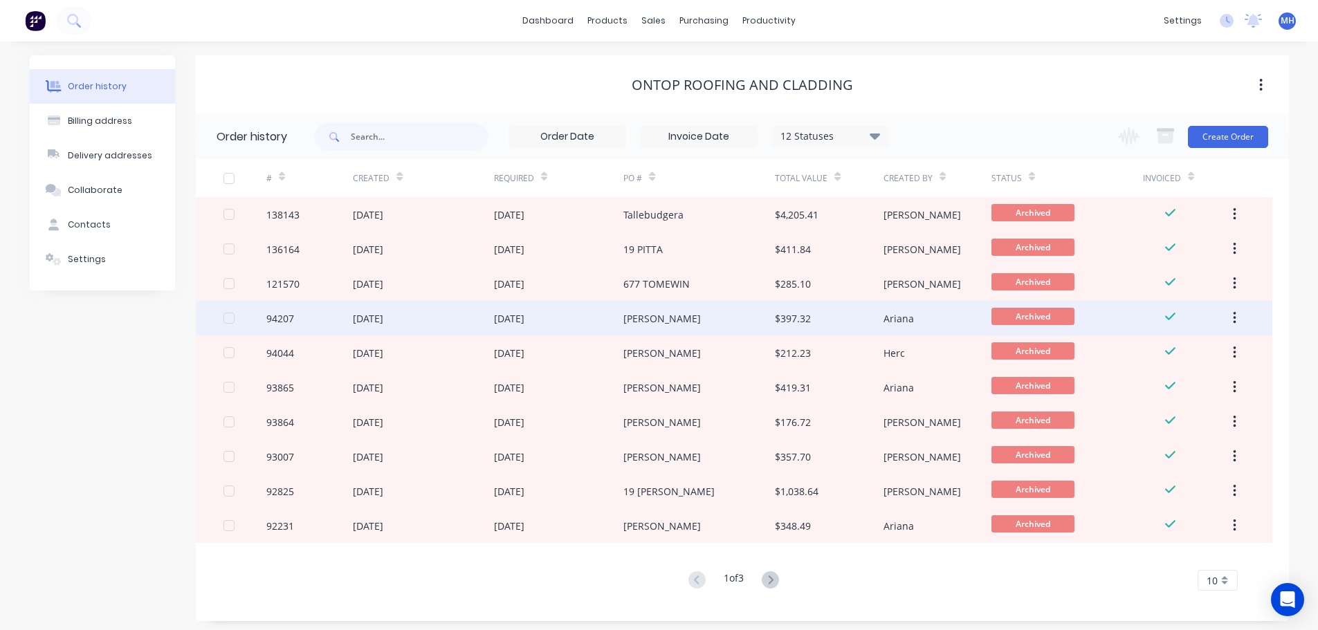
click at [567, 320] on div "[DATE]" at bounding box center [559, 318] width 130 height 35
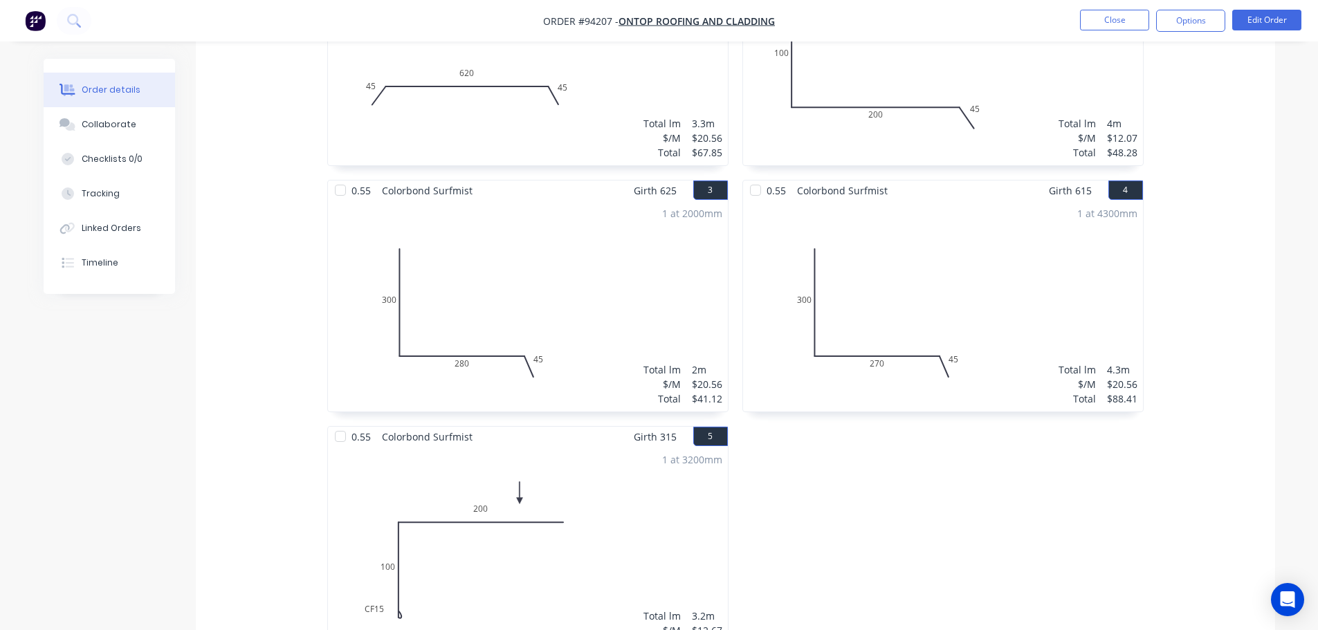
scroll to position [830, 0]
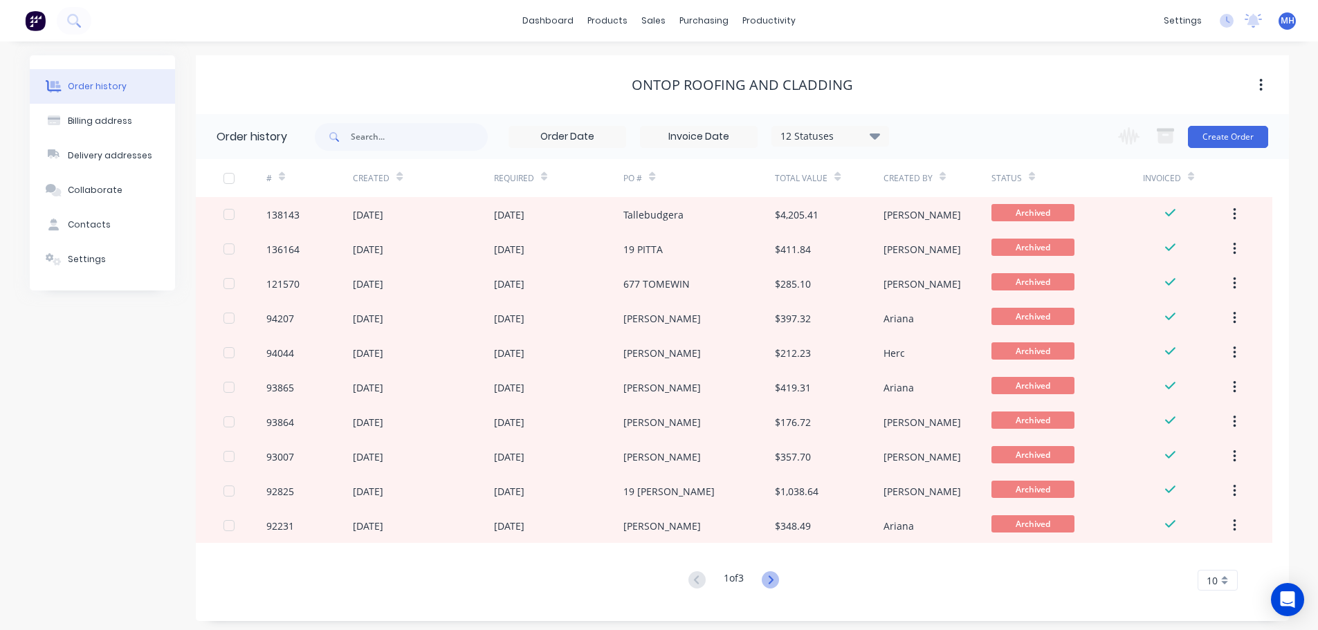
click at [776, 580] on icon at bounding box center [770, 580] width 17 height 17
click at [688, 577] on icon at bounding box center [696, 580] width 17 height 17
click at [677, 62] on div "Sales Orders" at bounding box center [705, 66] width 57 height 12
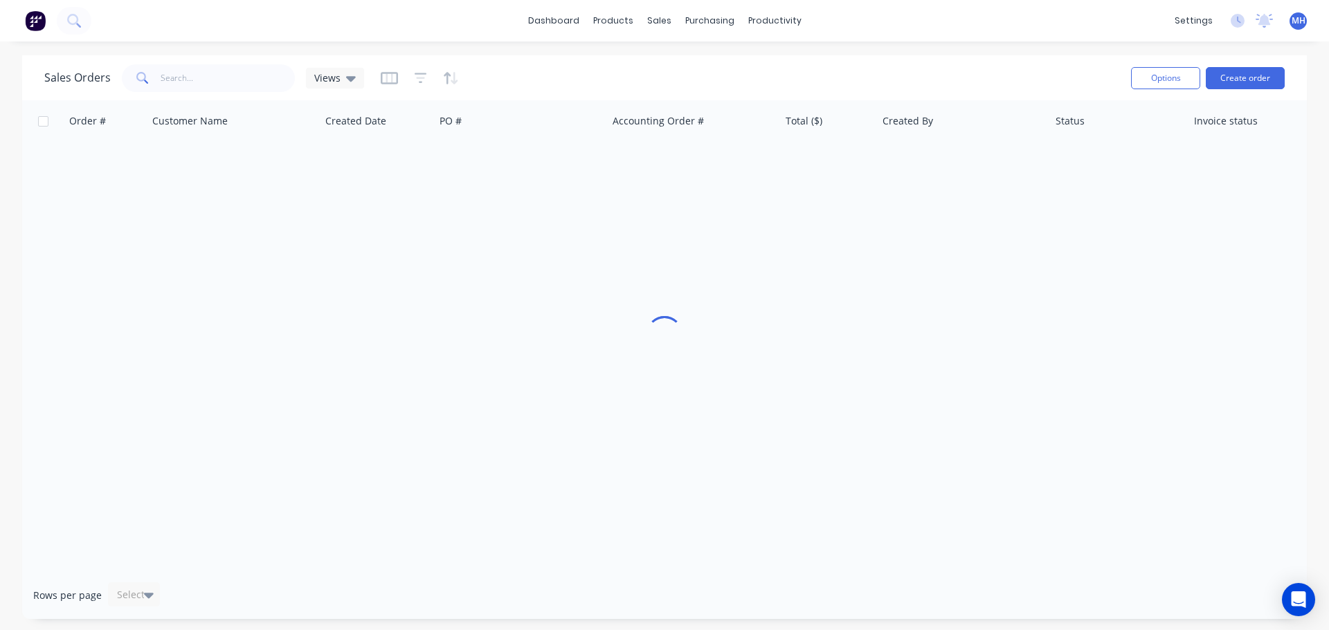
click at [939, 60] on div "Sales Orders Views Options Create order" at bounding box center [664, 77] width 1284 height 45
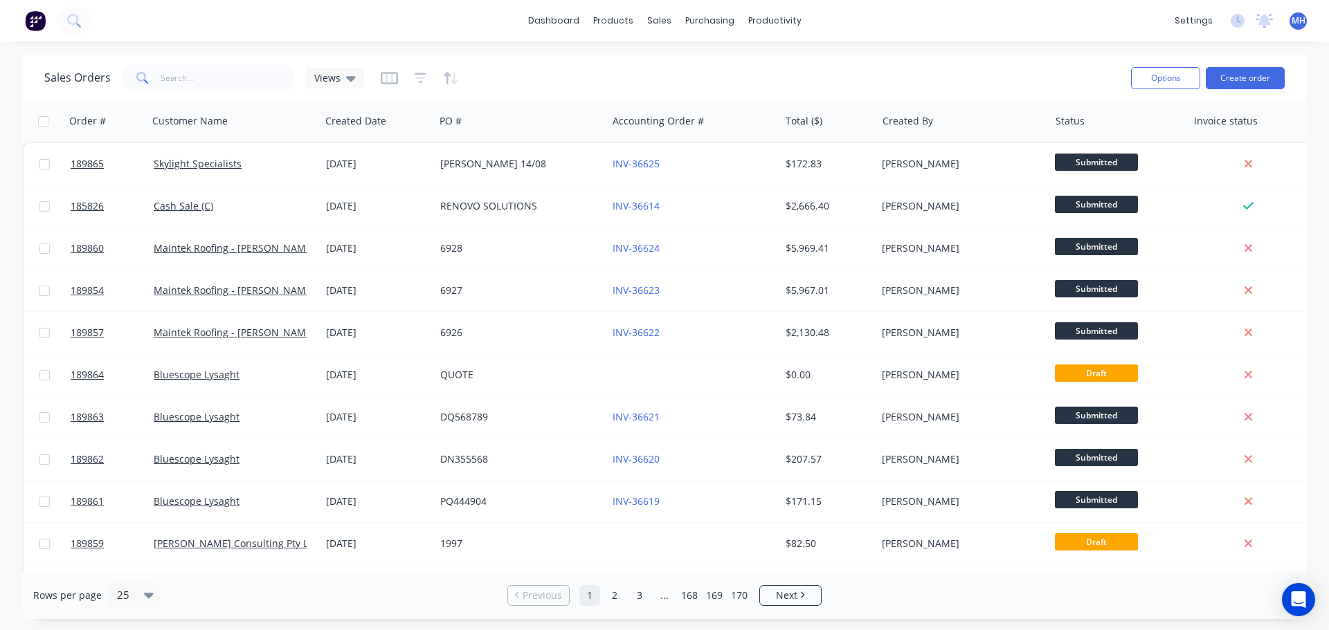
click at [511, 77] on div "Sales Orders Views" at bounding box center [581, 78] width 1075 height 34
click at [527, 70] on div "Sales Orders Views" at bounding box center [581, 78] width 1075 height 34
click at [658, 65] on div "Product Catalogue" at bounding box center [674, 66] width 86 height 12
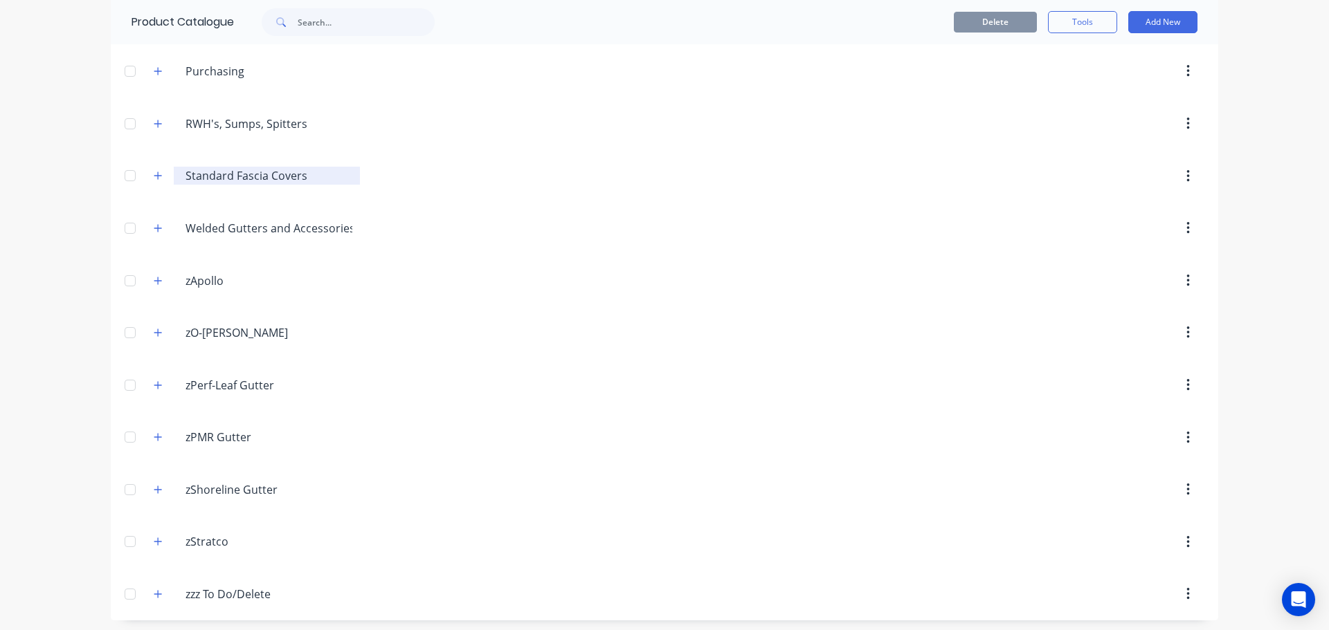
scroll to position [619, 0]
click at [154, 329] on icon "button" at bounding box center [158, 329] width 8 height 8
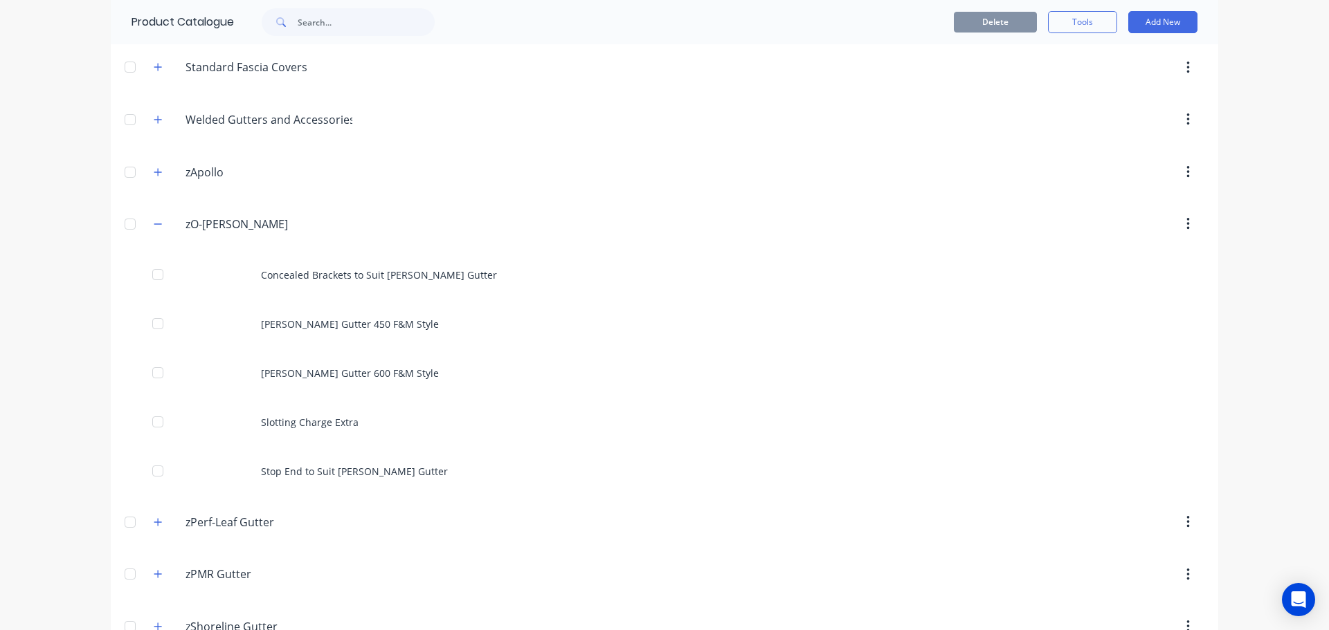
scroll to position [827, 0]
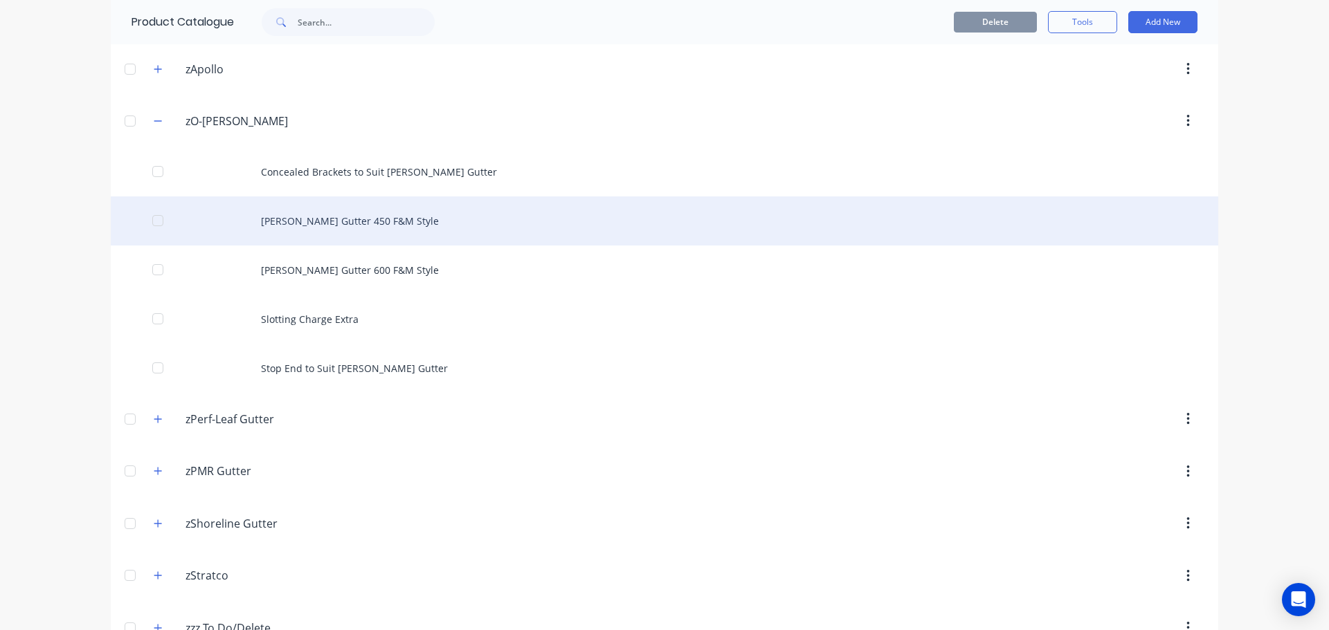
click at [381, 226] on div "[PERSON_NAME] Gutter 450 F&M Style" at bounding box center [664, 221] width 1107 height 49
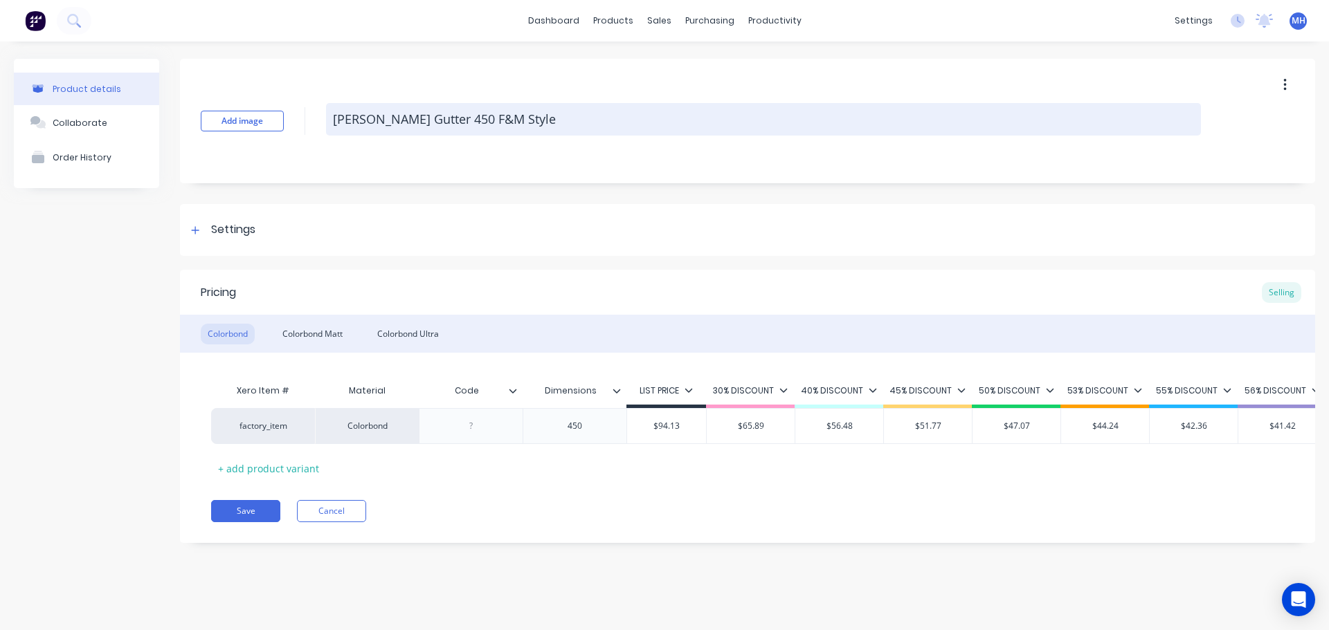
click at [409, 119] on textarea "[PERSON_NAME] Gutter 450 F&M Style" at bounding box center [763, 119] width 875 height 33
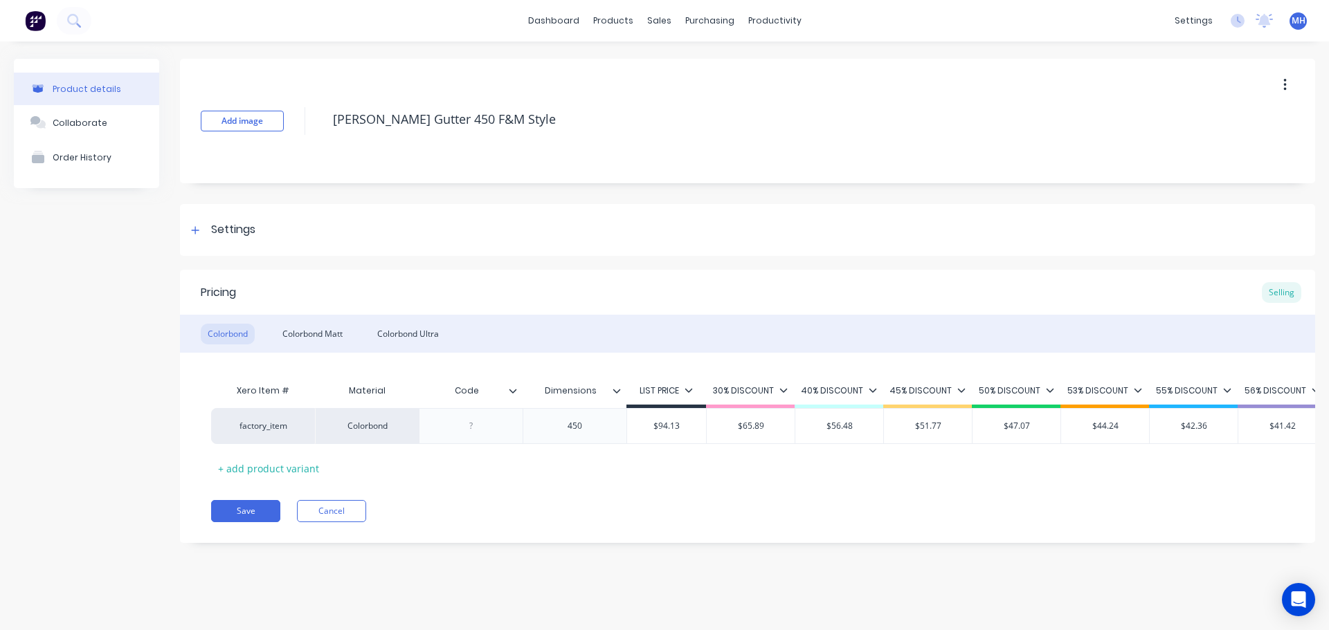
type textarea "x"
type textarea "O-GEE Gutter 450 F&M Style"
type textarea "x"
type textarea "O-GEE Gutter - 450 F&M Style"
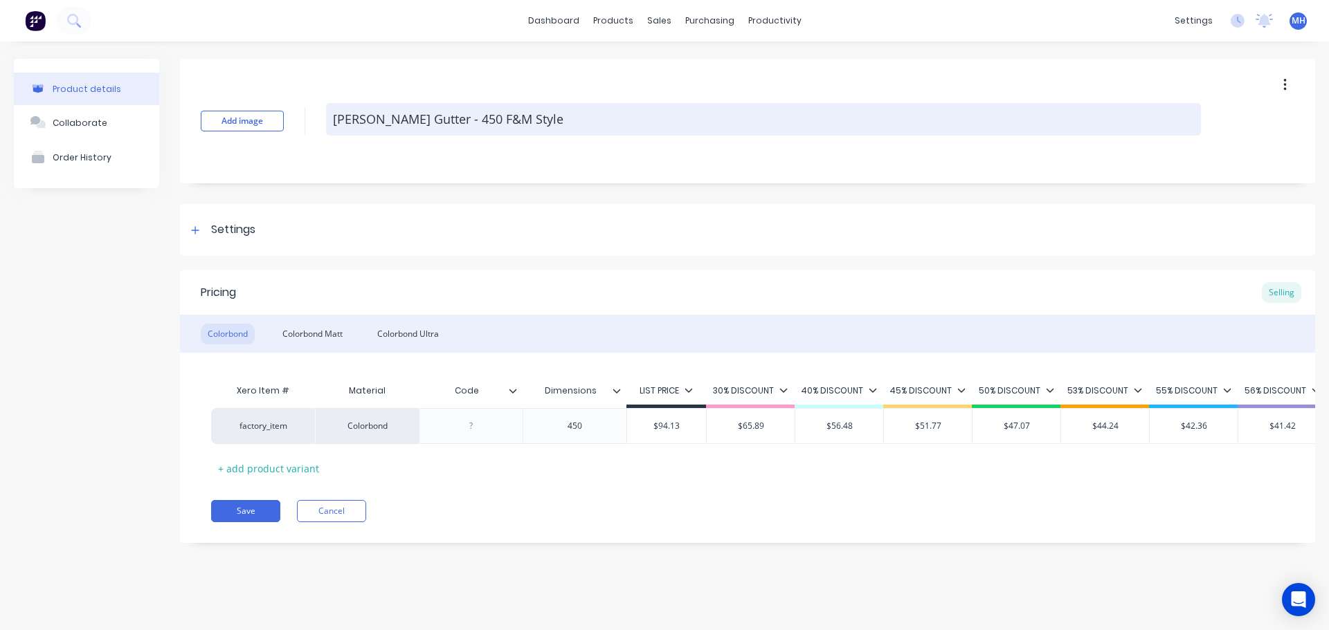
drag, startPoint x: 414, startPoint y: 119, endPoint x: 590, endPoint y: 123, distance: 175.8
click at [590, 123] on textarea "O-GEE Gutter - 450 F&M Style" at bounding box center [763, 119] width 875 height 33
type textarea "x"
type textarea "O-GEE Gutter F"
type textarea "x"
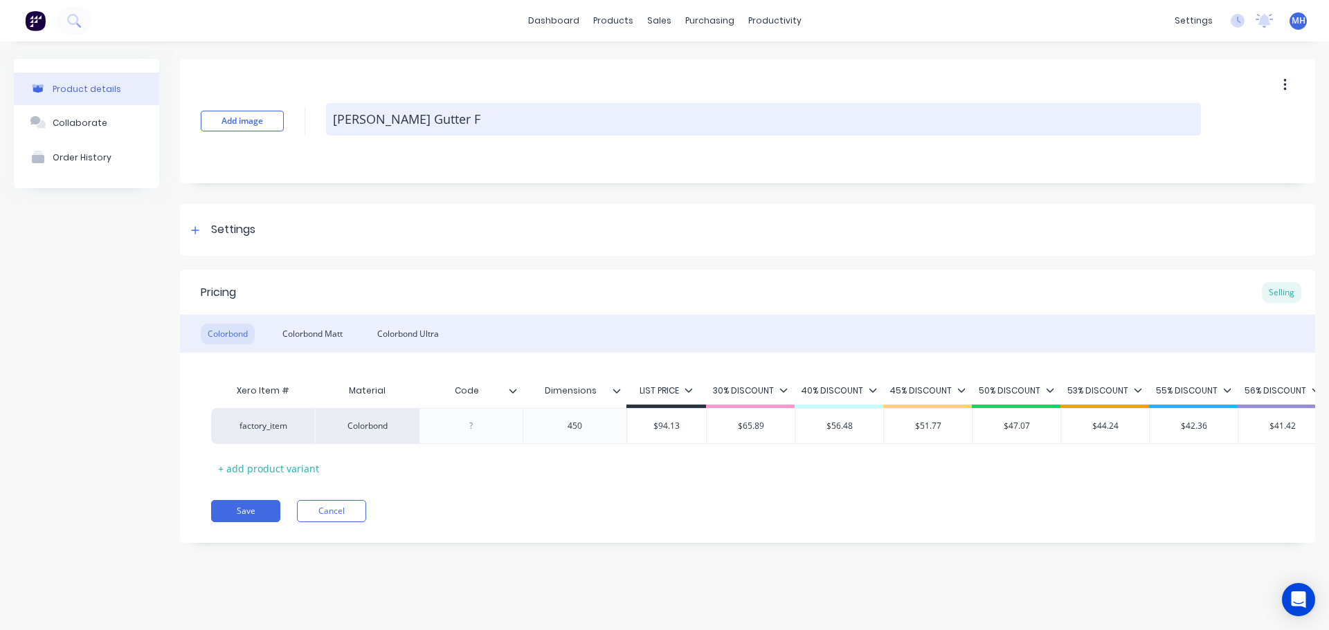
type textarea "O-GEE Gutter F&"
type textarea "x"
type textarea "O-GEE Gutter F&M"
type textarea "x"
type textarea "O-GEE Gutter F&M"
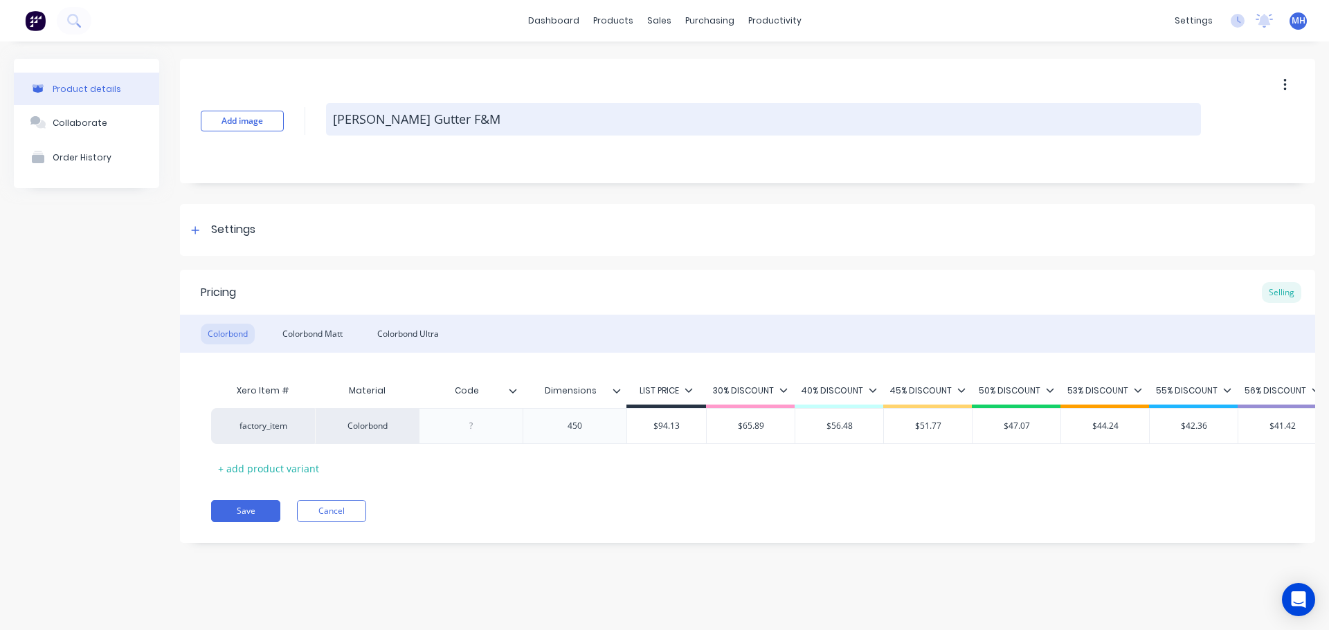
type textarea "x"
type textarea "O-GEE Gutter F&M S"
type textarea "x"
type textarea "O-GEE Gutter F&M St"
type textarea "x"
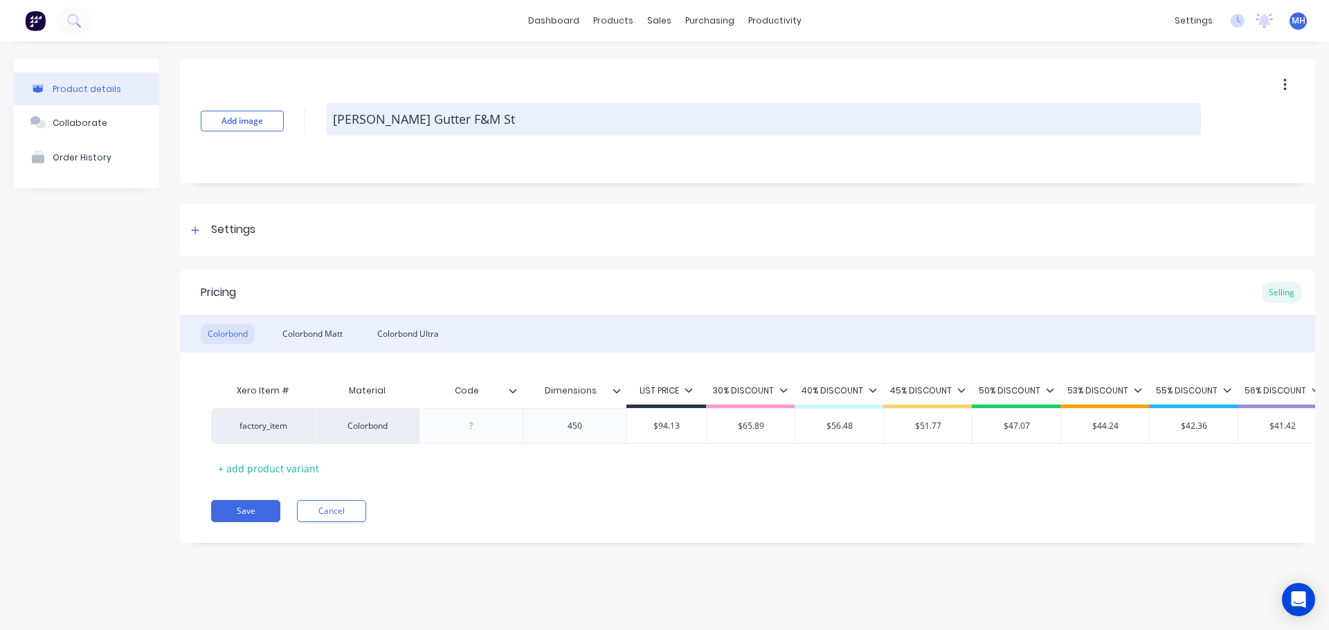
type textarea "O-GEE Gutter F&M Sty"
type textarea "x"
type textarea "O-GEE Gutter F&M Styl"
type textarea "x"
type textarea "O-GEE Gutter F&M Styl"
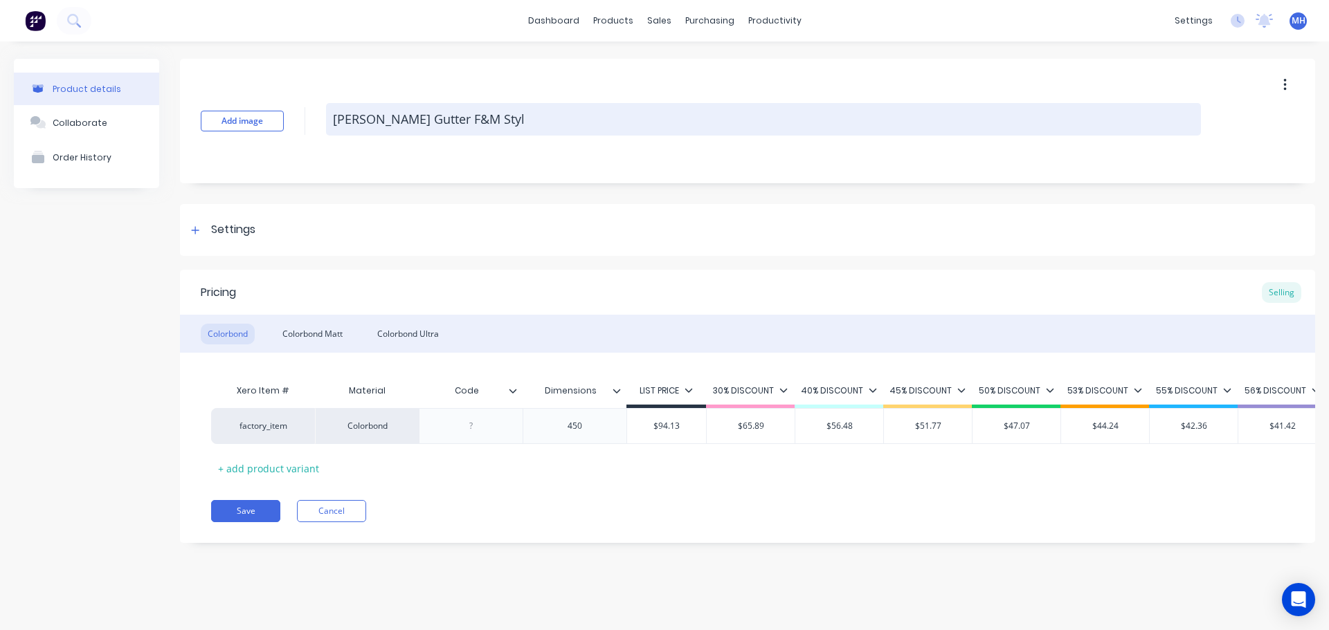
type textarea "x"
type textarea "O-GEE Gutter F&M Styl"
type textarea "x"
type textarea "O-GEE Gutter F&M Style"
type textarea "x"
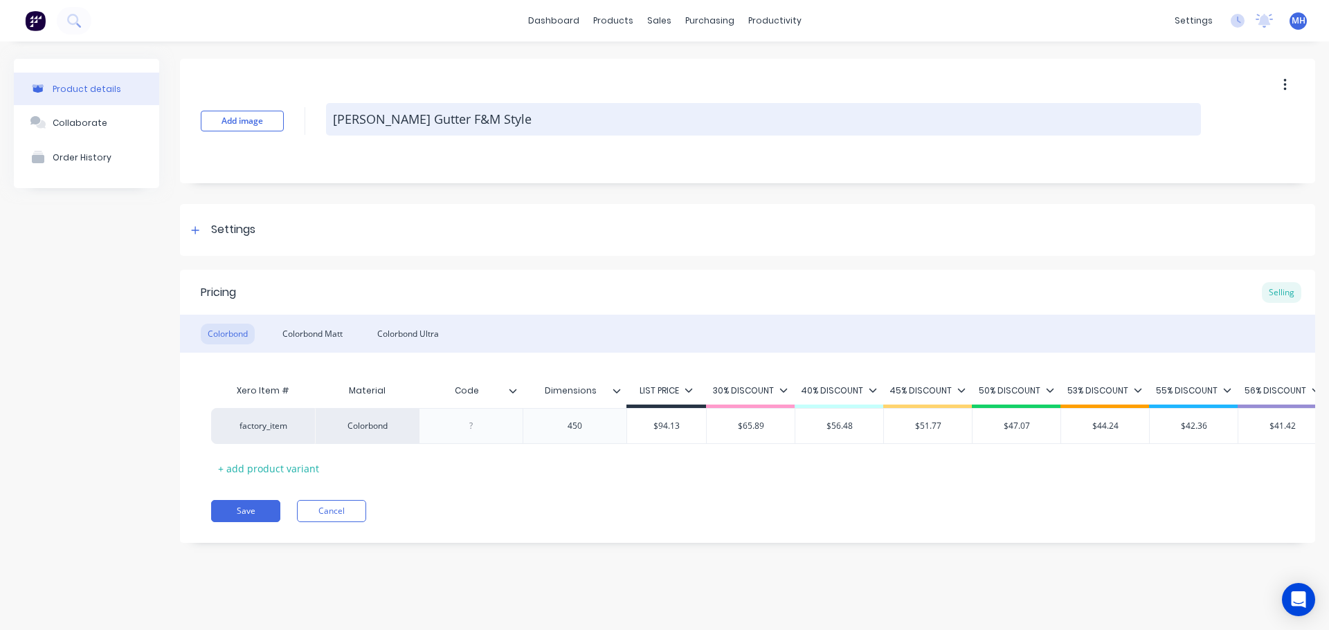
type textarea "O-GEE Gutter F&M Style"
type textarea "x"
type textarea "O-GEE Gutter F&M Style -"
type textarea "x"
type textarea "O-GEE Gutter F&M Style -"
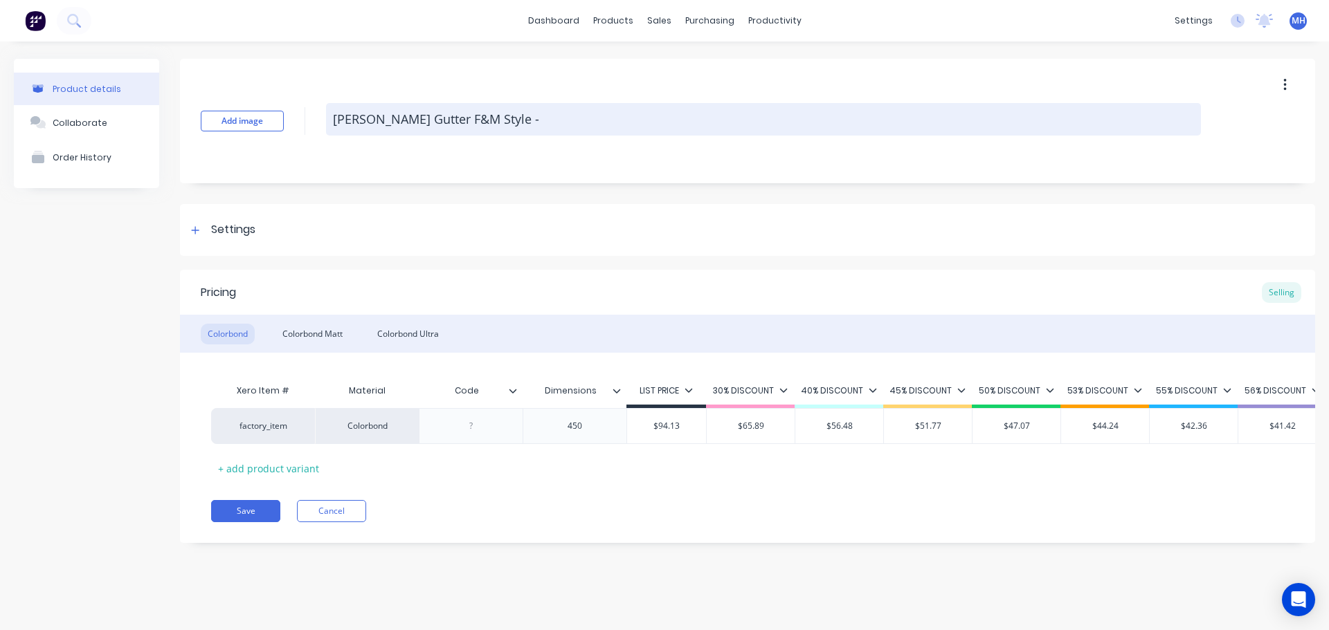
type textarea "x"
type textarea "O-GEE Gutter F&M Style - 4"
type textarea "x"
type textarea "O-GEE Gutter F&M Style - 45"
type textarea "x"
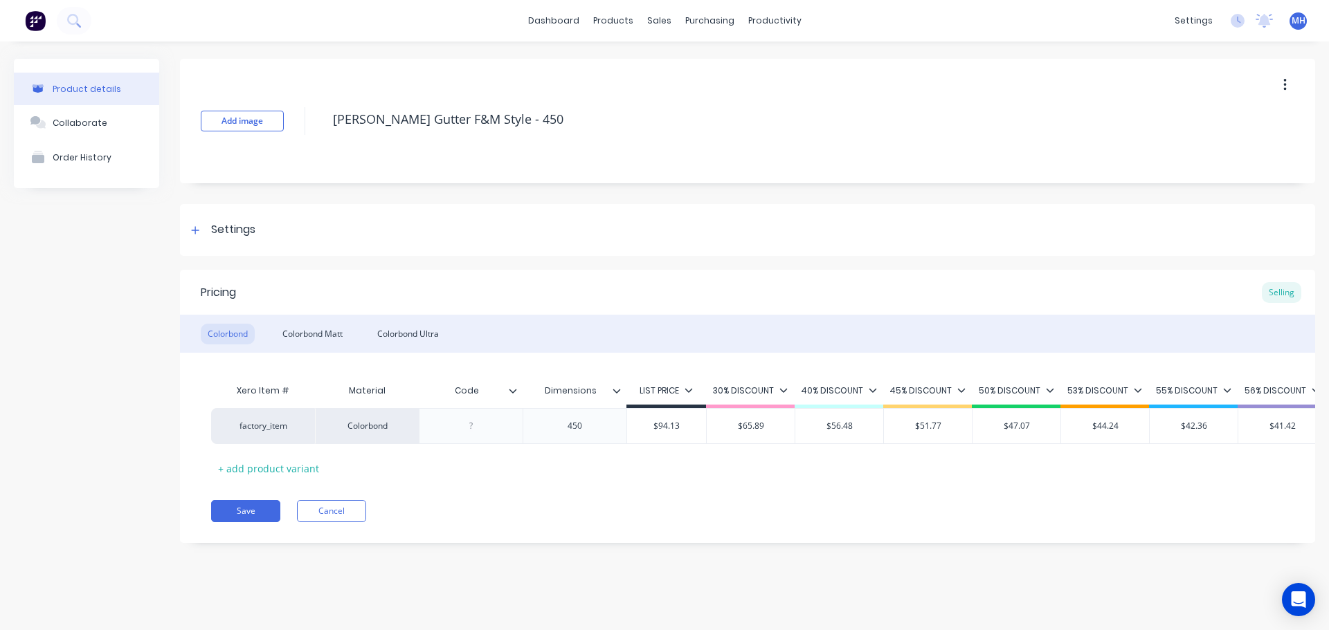
type textarea "O-GEE Gutter F&M Style - 450"
type textarea "x"
type textarea "O-GEE Gutter F&M Style - 450"
click at [65, 541] on div "Product details Collaborate Order History" at bounding box center [86, 311] width 145 height 505
click at [259, 522] on button "Save" at bounding box center [245, 511] width 69 height 22
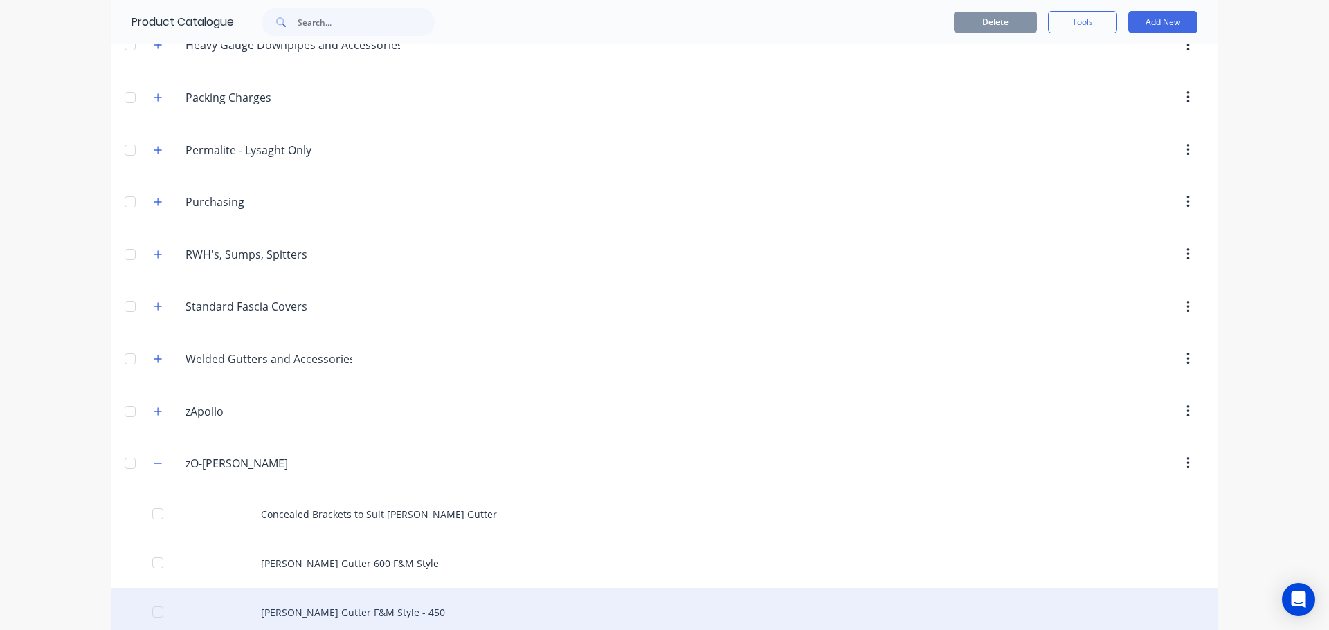
scroll to position [761, 0]
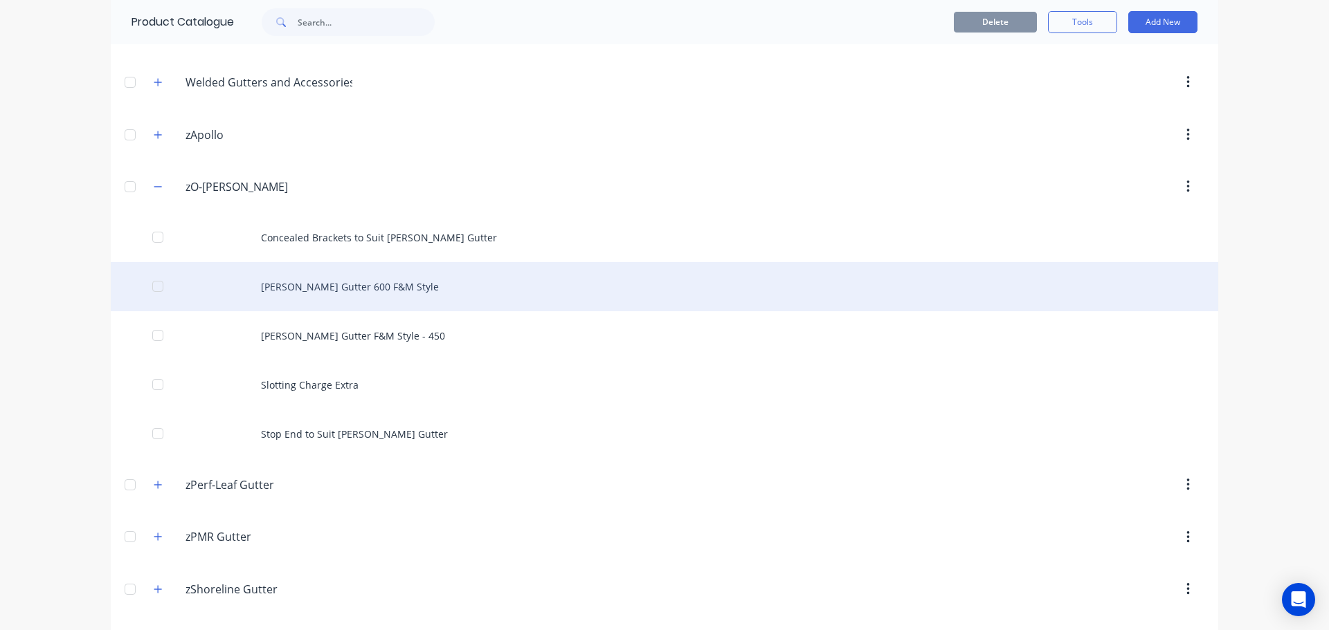
click at [384, 296] on div "[PERSON_NAME] Gutter 600 F&M Style" at bounding box center [664, 286] width 1107 height 49
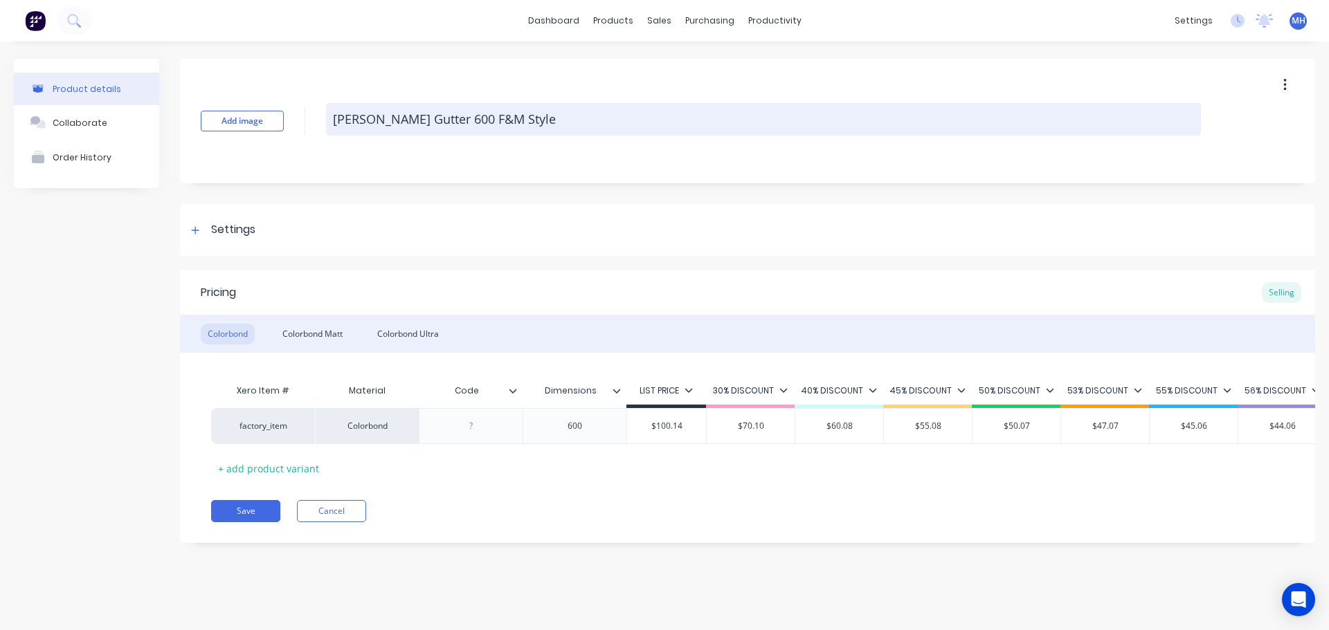
drag, startPoint x: 414, startPoint y: 120, endPoint x: 567, endPoint y: 124, distance: 153.0
click at [567, 124] on textarea "[PERSON_NAME] Gutter 600 F&M Style" at bounding box center [763, 119] width 875 height 33
type textarea "x"
type textarea "O-GEE Gutter F"
type textarea "x"
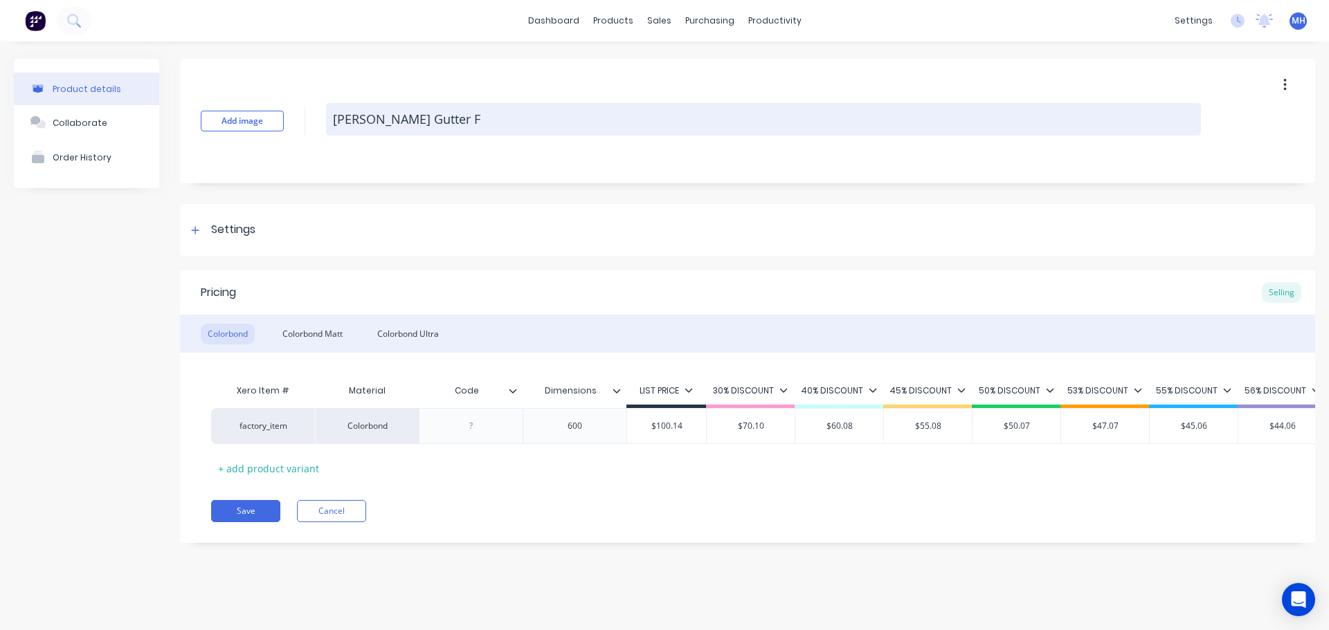
type textarea "O-GEE Gutter F&"
type textarea "x"
type textarea "O-GEE Gutter F&M"
type textarea "x"
type textarea "O-GEE Gutter F&M"
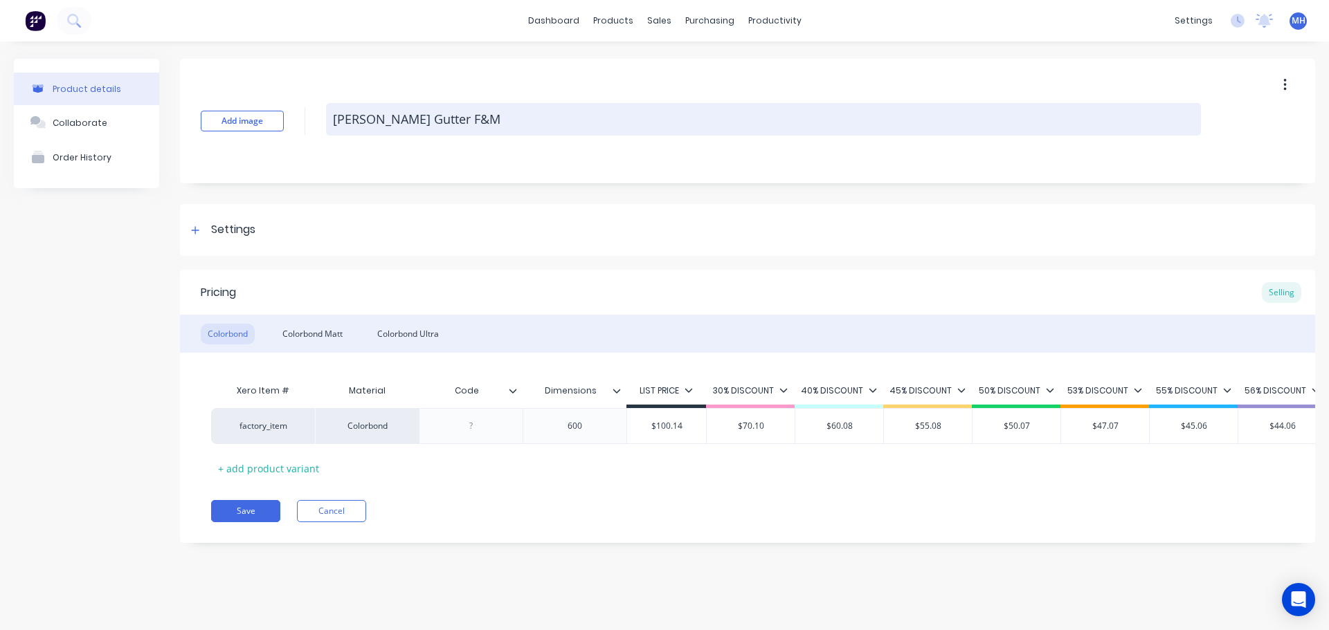
type textarea "x"
type textarea "O-GEE Gutter F&M S"
type textarea "x"
type textarea "O-GEE Gutter F&M St"
type textarea "x"
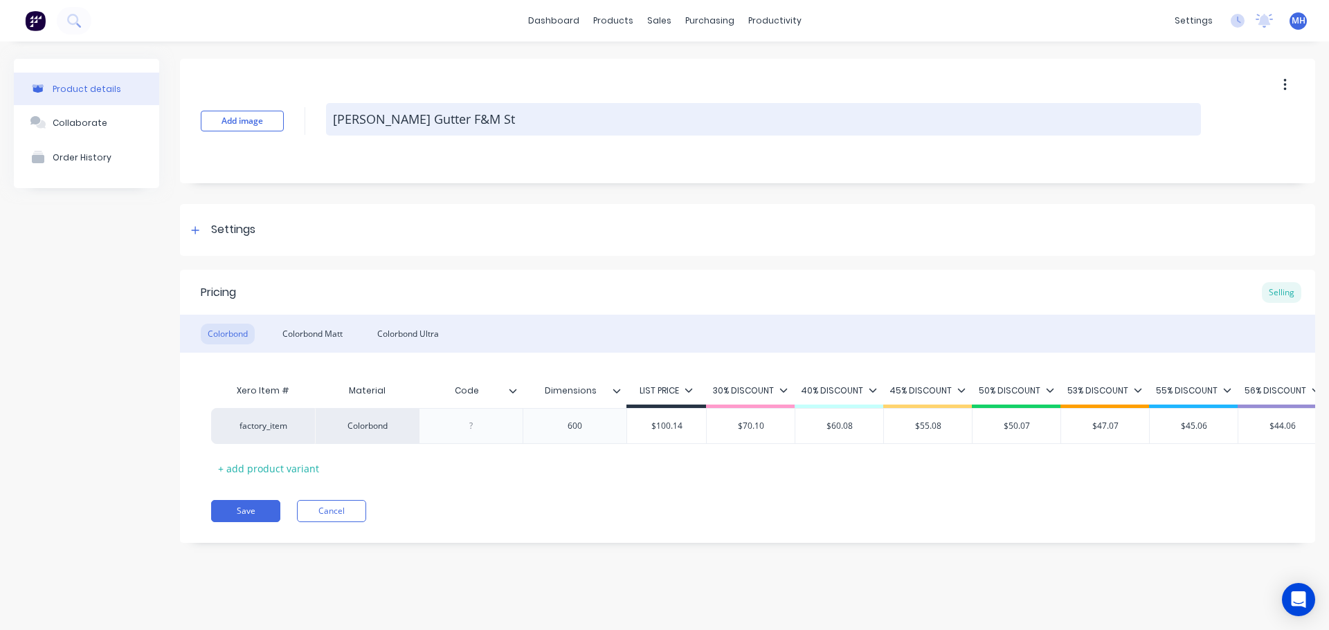
type textarea "O-GEE Gutter F&M Sty"
type textarea "x"
type textarea "O-GEE Gutter F&M Styl"
type textarea "x"
type textarea "O-GEE Gutter F&M Style"
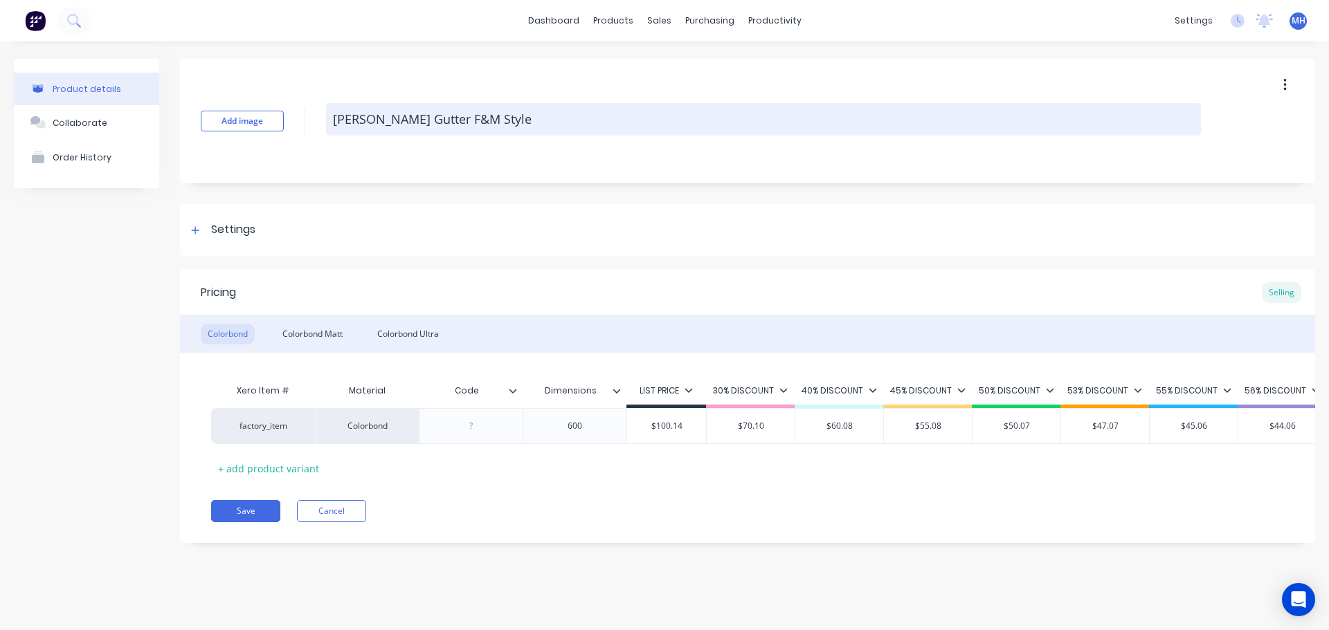
type textarea "x"
type textarea "O-GEE Gutter F&M Style"
type textarea "x"
type textarea "O-GEE Gutter F&M Style -"
type textarea "x"
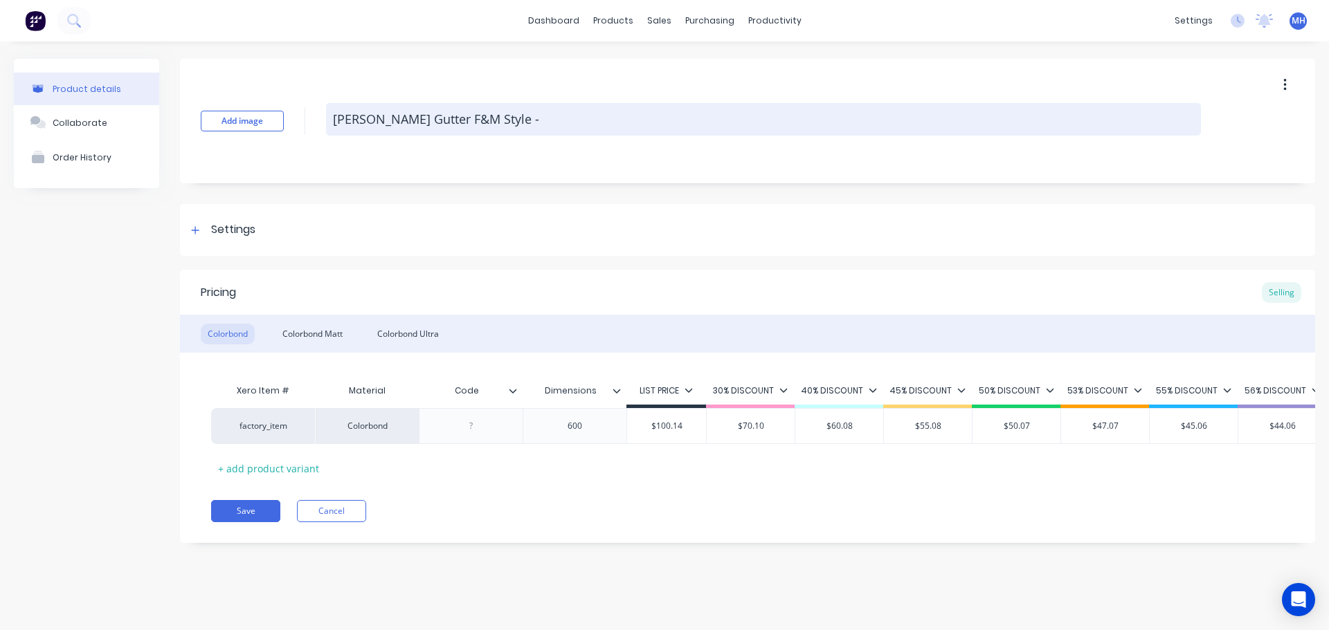
type textarea "O-GEE Gutter F&M Style -"
type textarea "x"
type textarea "O-GEE Gutter F&M Style - 6"
type textarea "x"
type textarea "O-GEE Gutter F&M Style - 60"
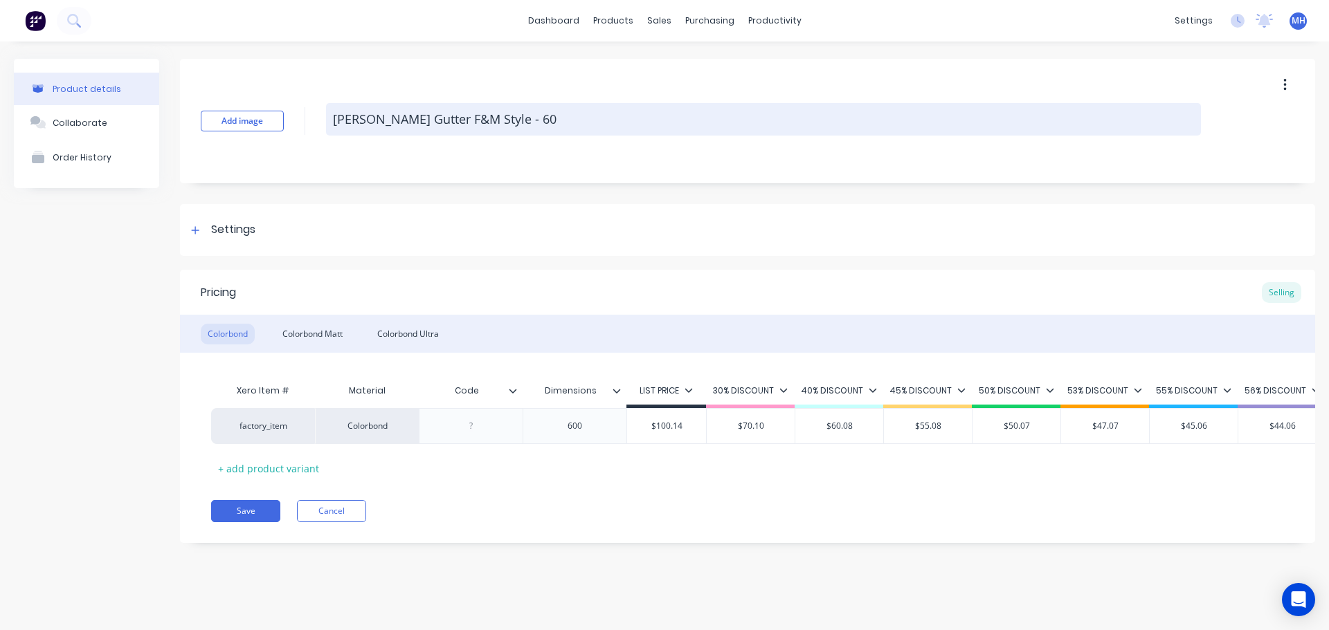
type textarea "x"
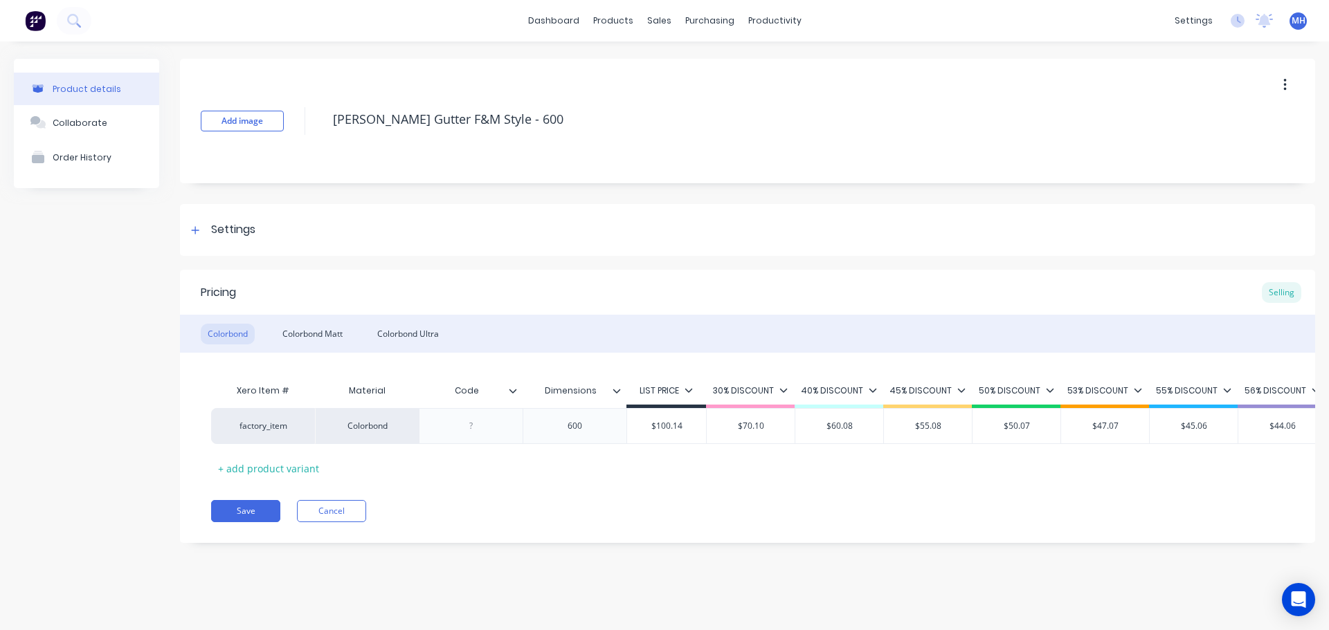
type textarea "O-GEE Gutter F&M Style - 600"
type textarea "x"
type textarea "O-GEE Gutter F&M Style - 600"
click at [267, 538] on div "Pricing Selling Colorbond Colorbond Matt Colorbond Ultra Xero Item # Material C…" at bounding box center [747, 406] width 1135 height 273
click at [254, 522] on button "Save" at bounding box center [245, 511] width 69 height 22
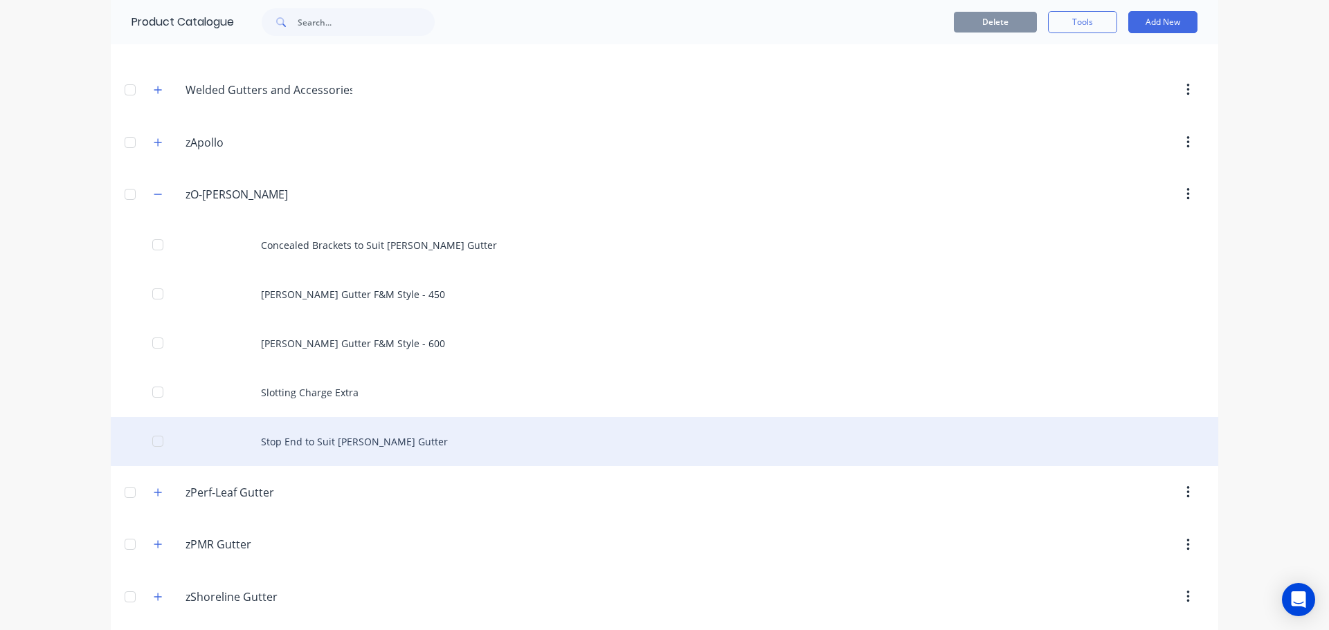
scroll to position [761, 0]
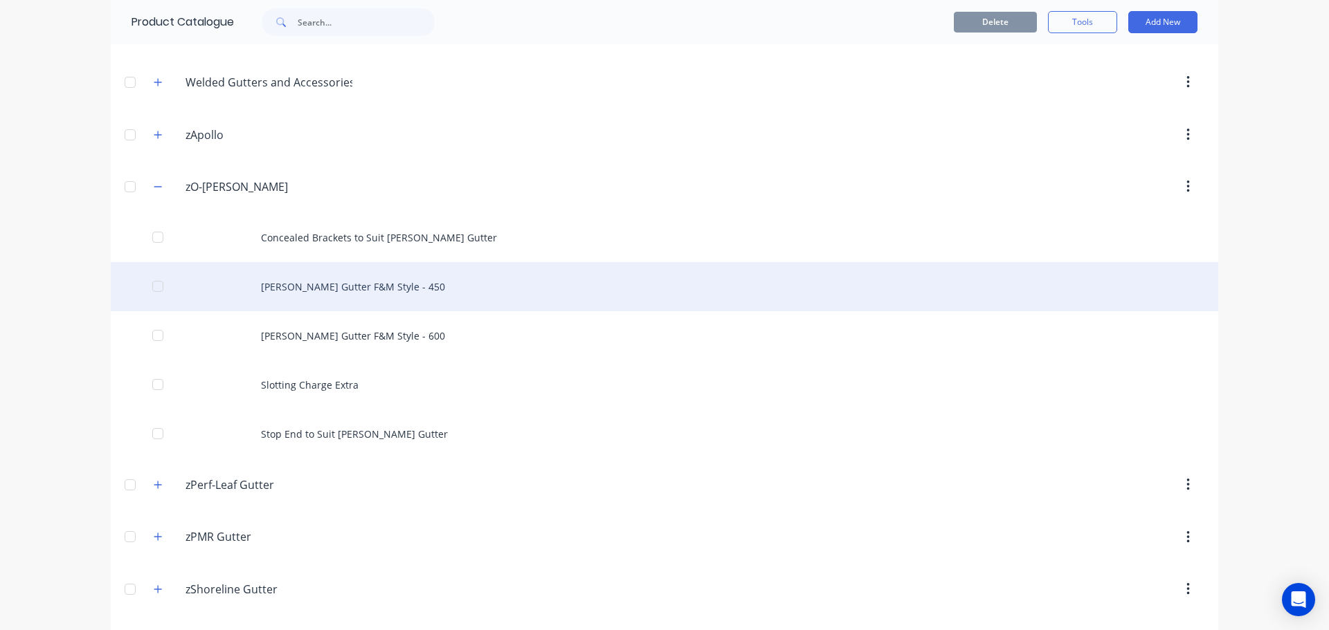
click at [408, 300] on div "O-GEE Gutter F&M Style - 450" at bounding box center [664, 286] width 1107 height 49
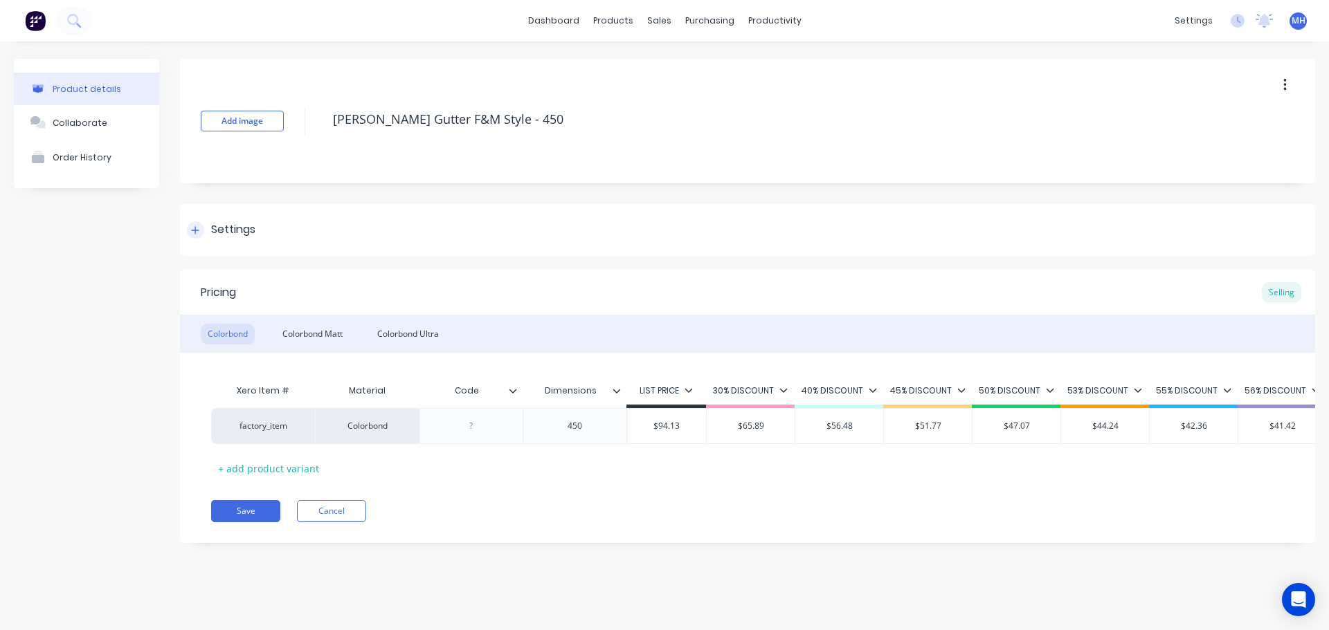
click at [194, 230] on icon at bounding box center [196, 230] width 8 height 8
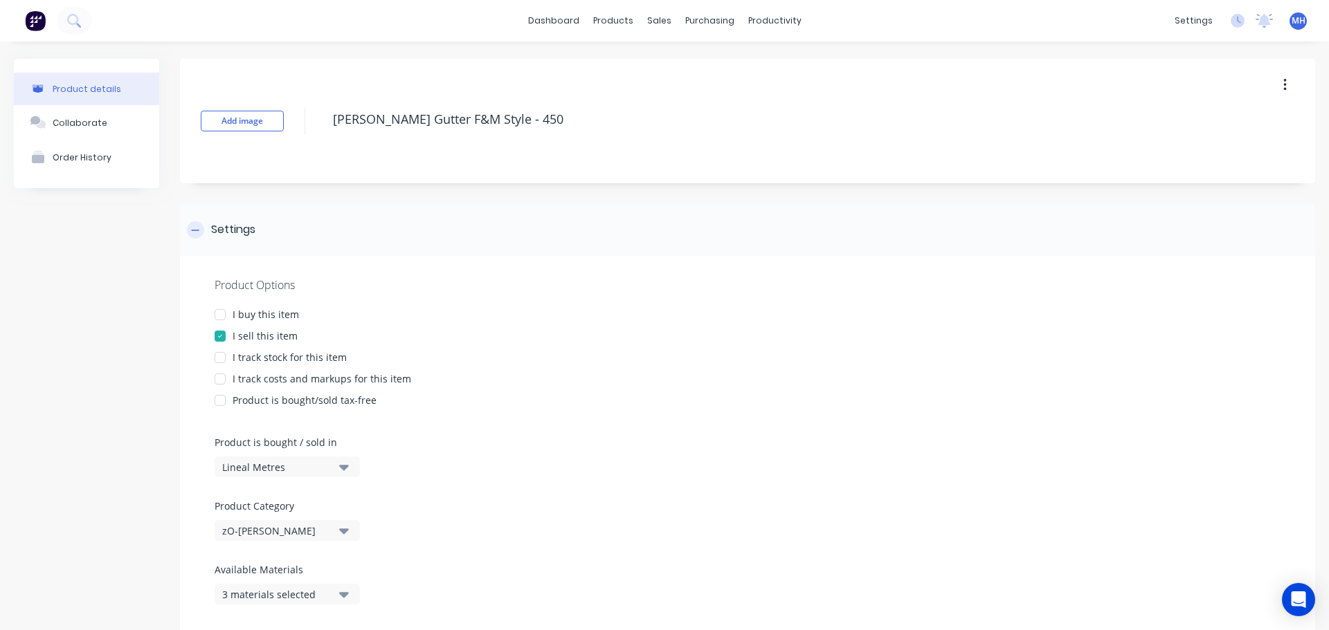
click at [217, 235] on div "Settings" at bounding box center [233, 229] width 44 height 17
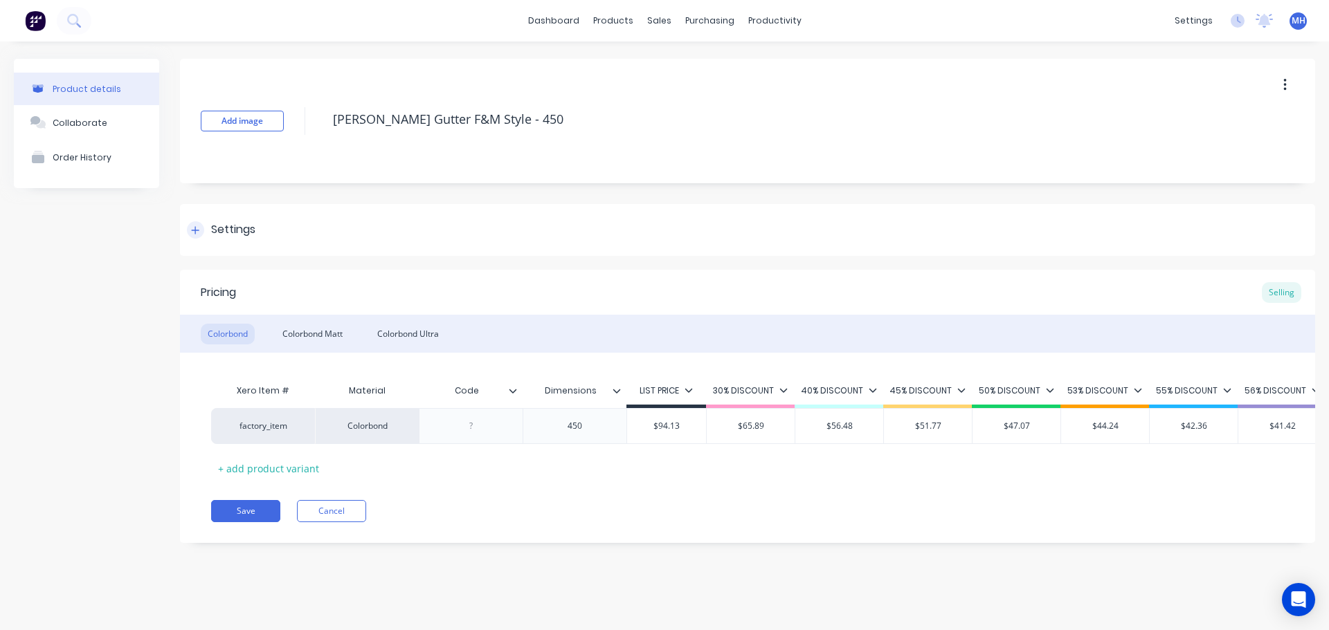
click at [209, 231] on div "Settings" at bounding box center [221, 229] width 69 height 17
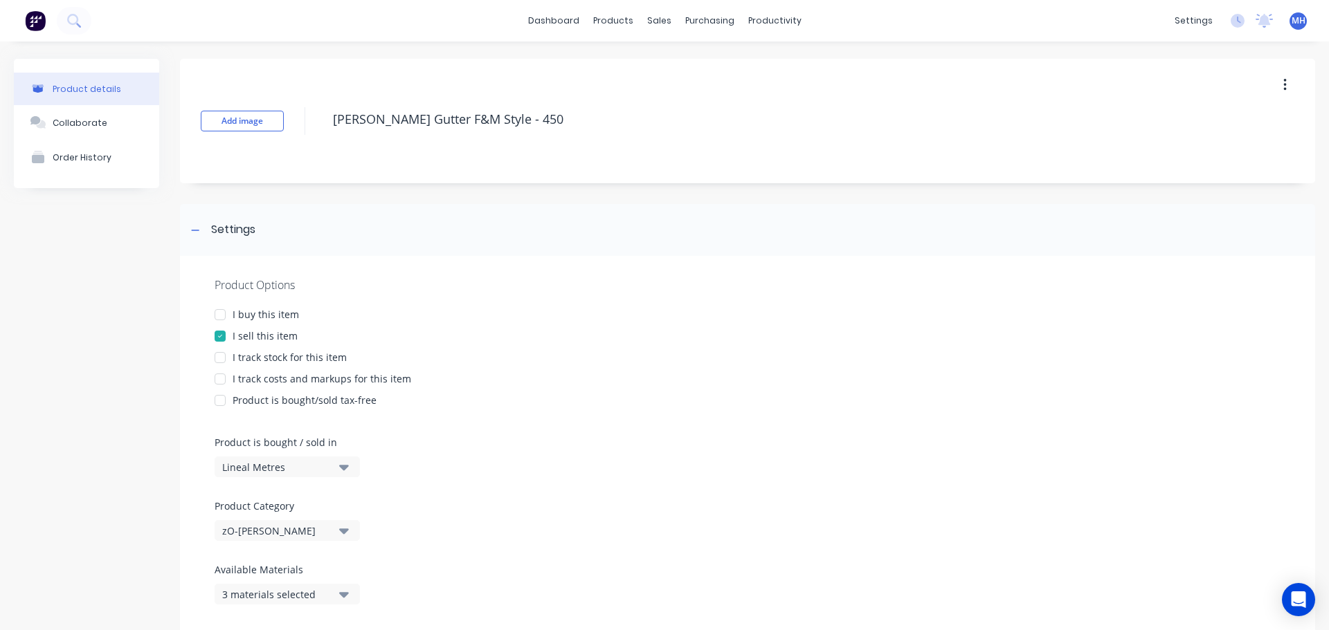
scroll to position [277, 0]
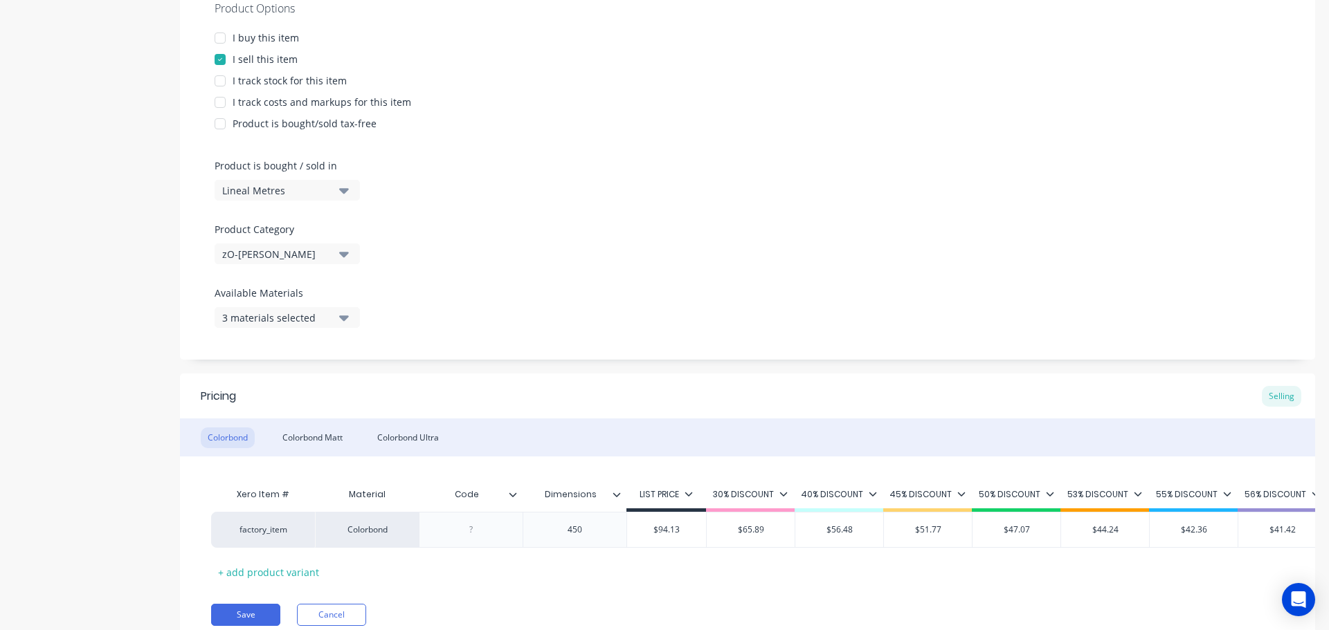
click at [285, 322] on div "3 materials selected" at bounding box center [277, 318] width 111 height 15
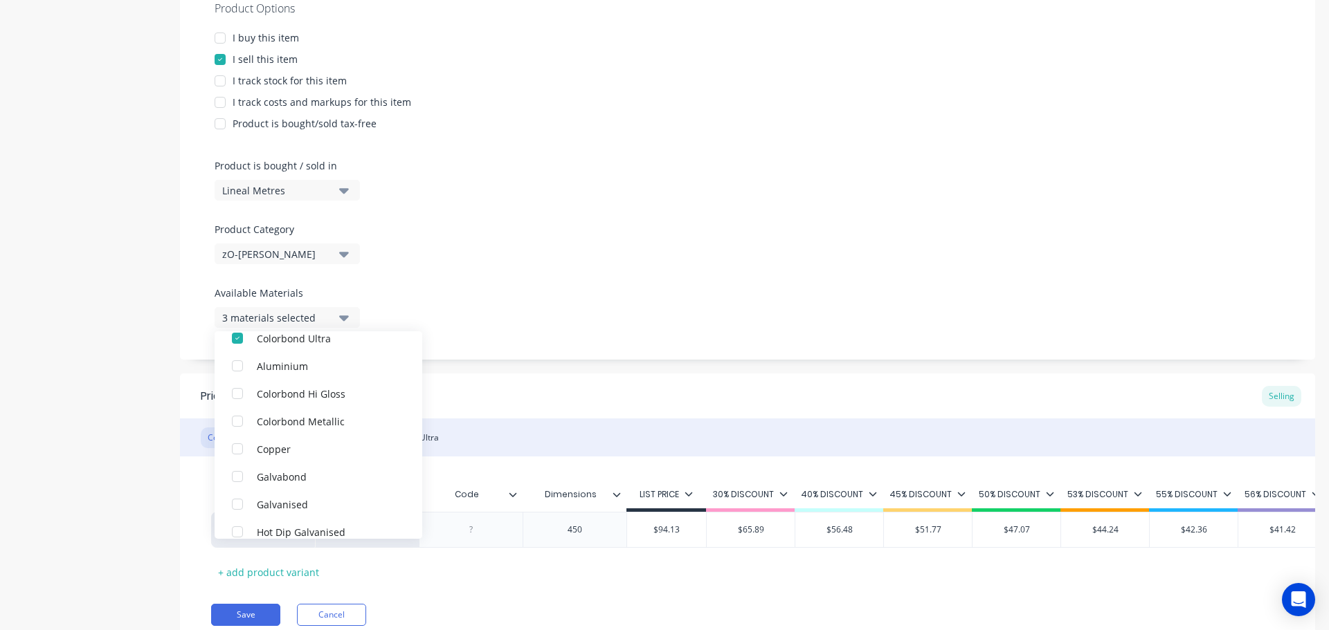
scroll to position [208, 0]
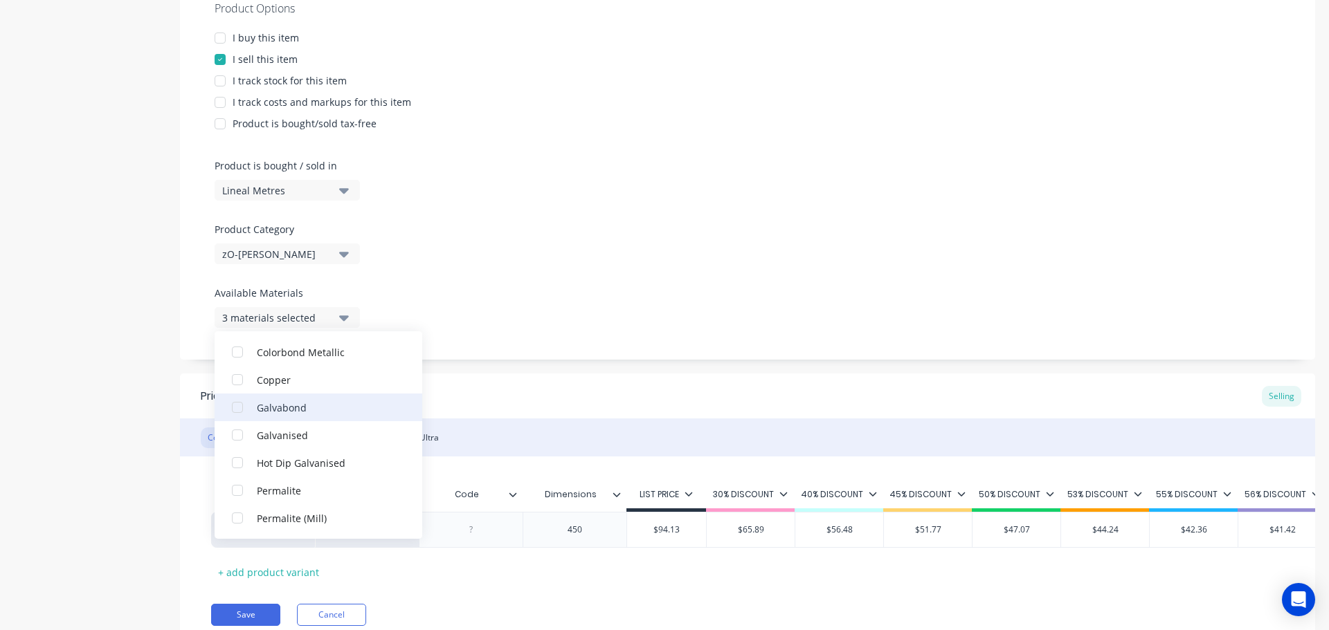
click at [318, 406] on div "Galvabond" at bounding box center [326, 407] width 138 height 15
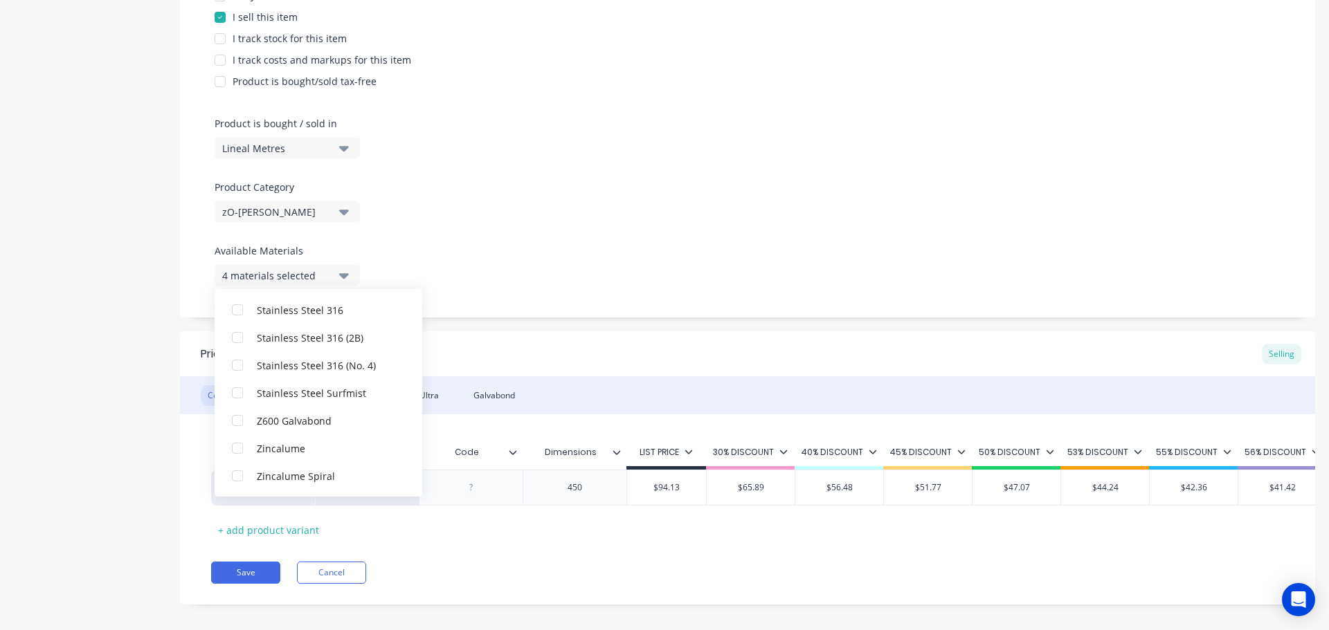
scroll to position [342, 0]
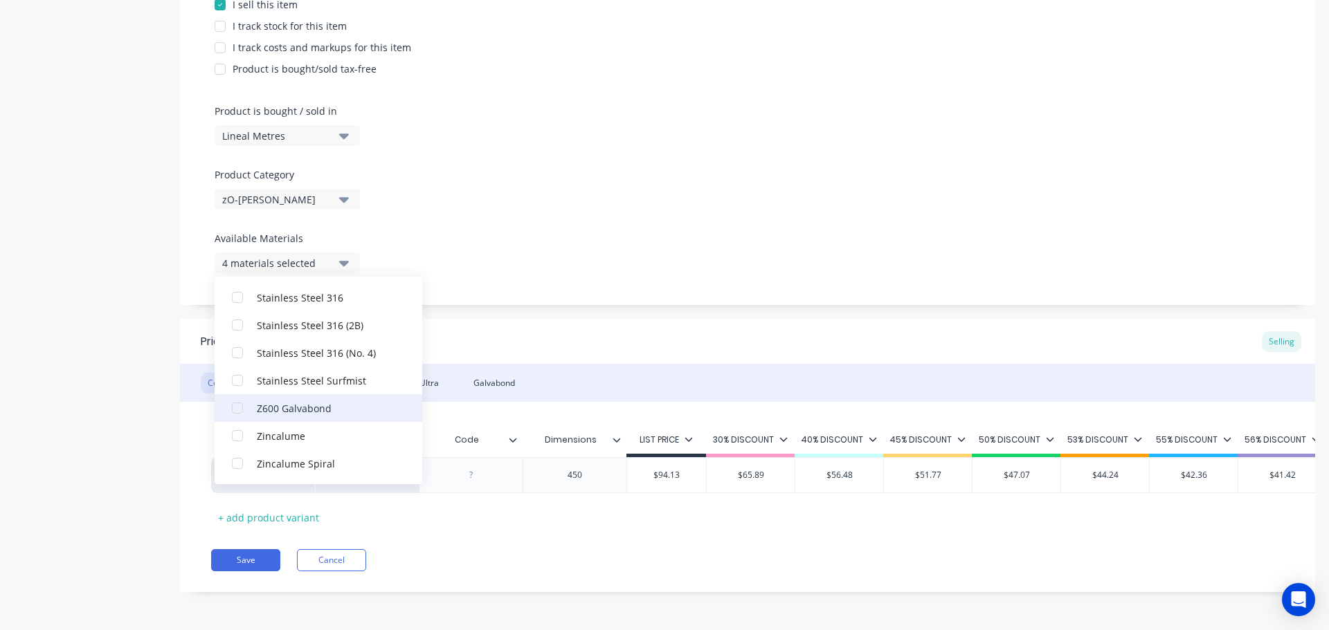
click at [316, 401] on div "Z600 Galvabond" at bounding box center [326, 408] width 138 height 15
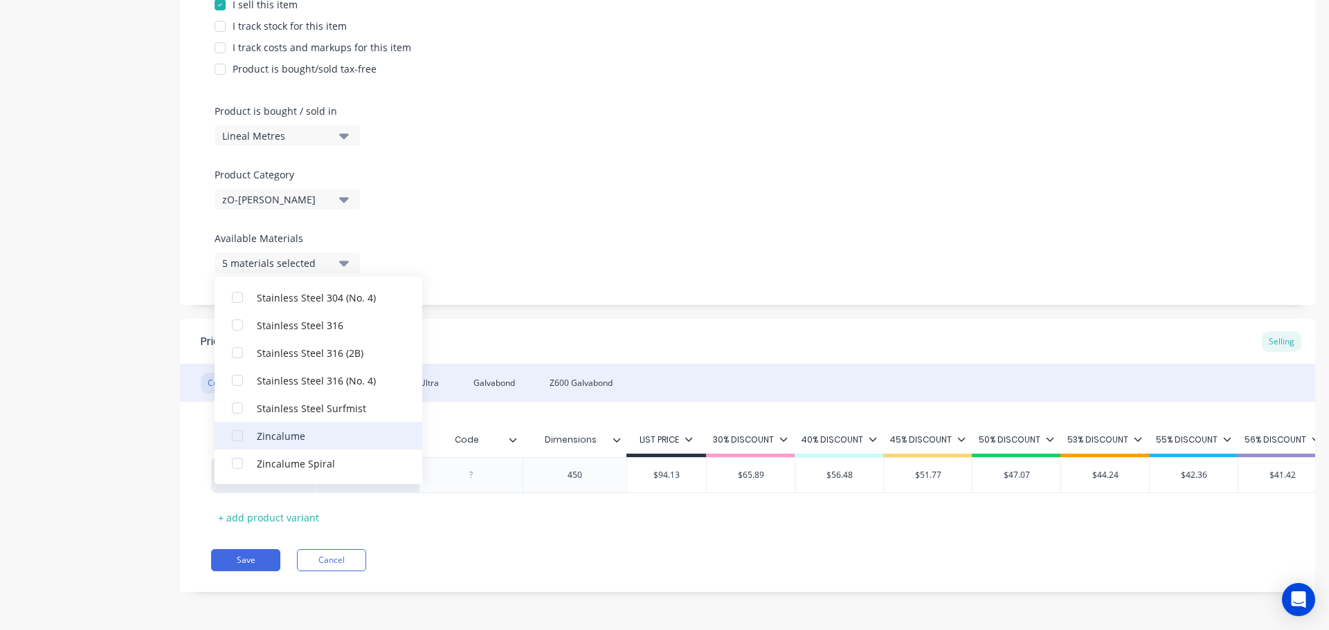
click at [314, 429] on div "Zincalume" at bounding box center [326, 435] width 138 height 15
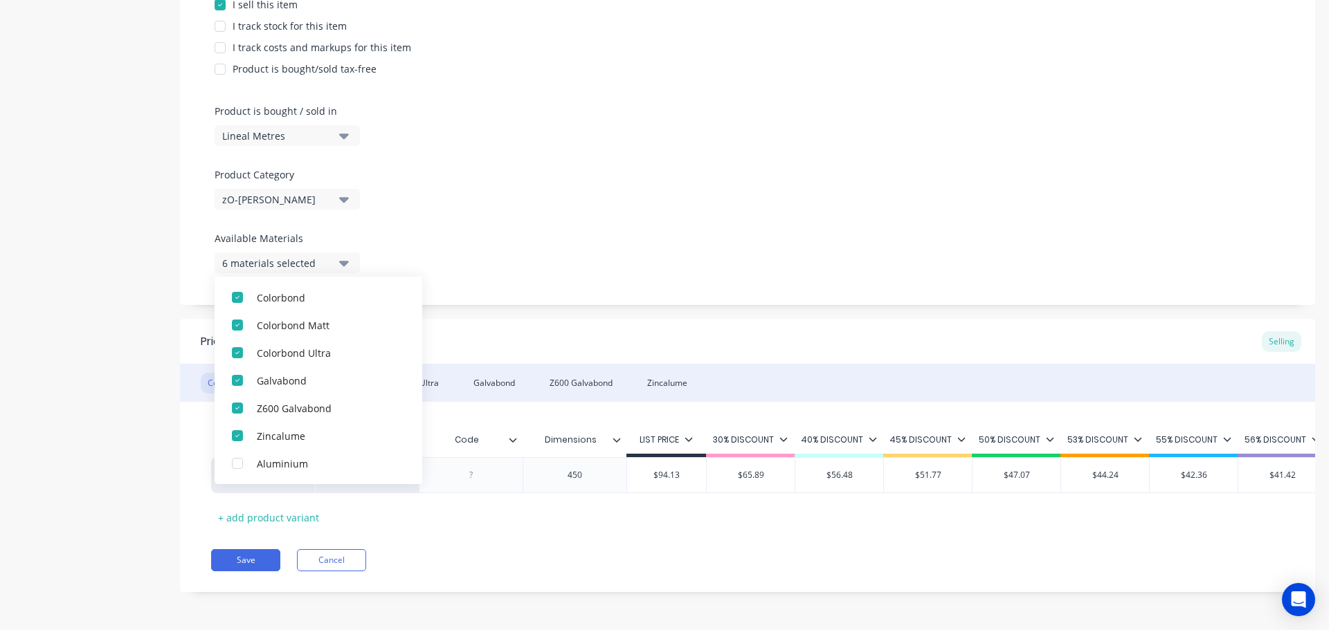
click at [103, 436] on div "Product details Collaborate Order History" at bounding box center [86, 170] width 145 height 886
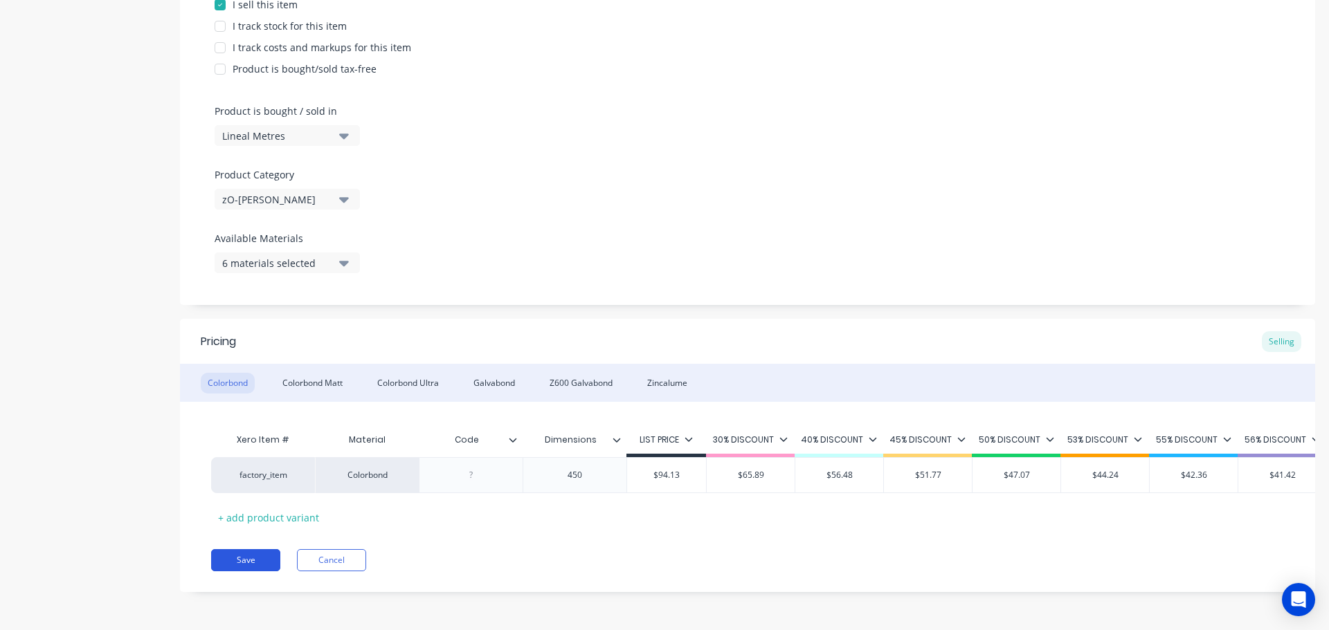
click at [251, 564] on button "Save" at bounding box center [245, 560] width 69 height 22
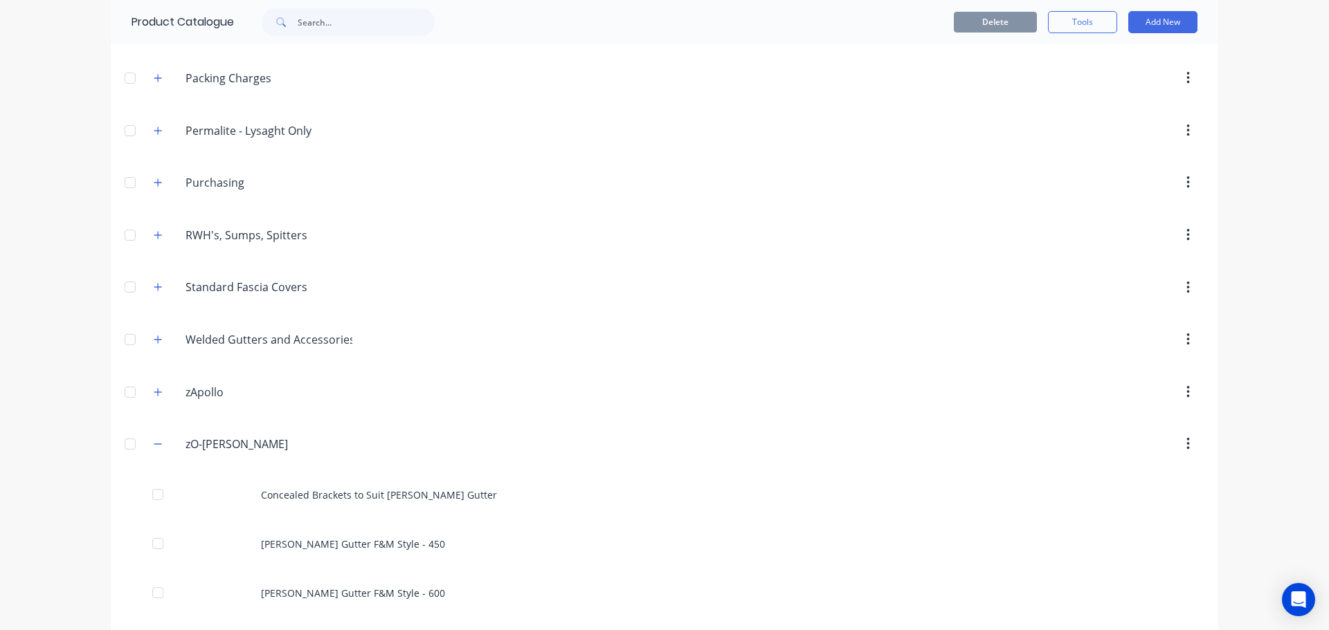
scroll to position [761, 0]
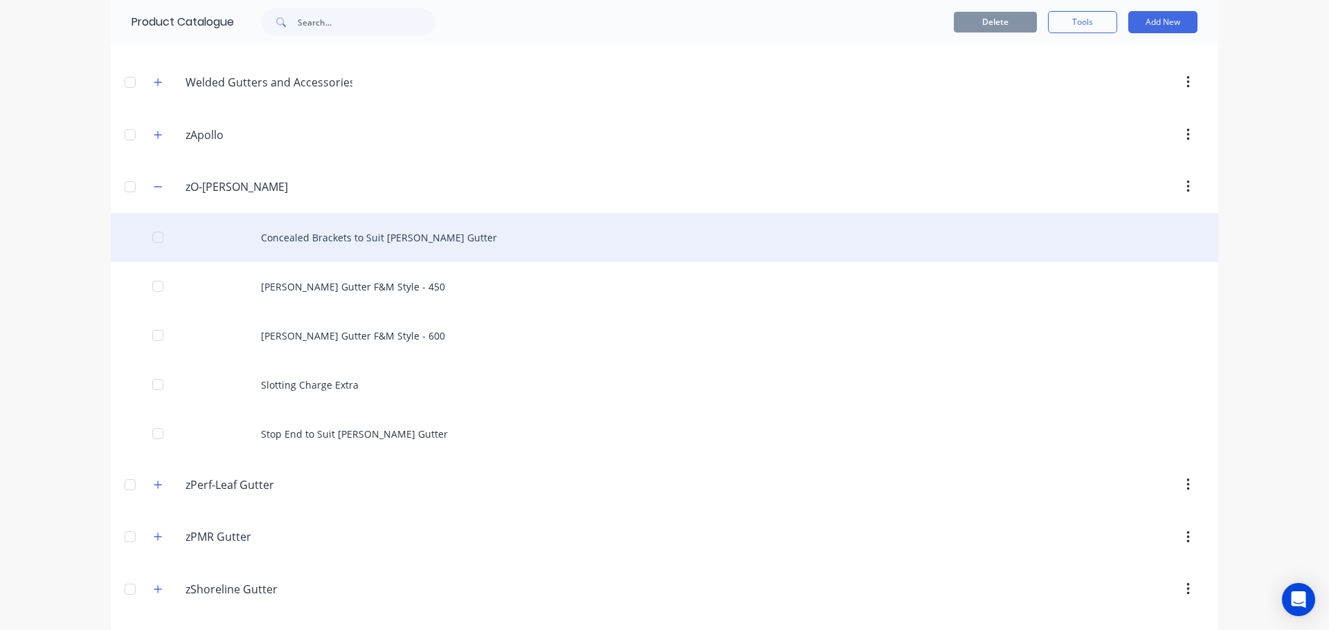
click at [395, 237] on div "Concealed Brackets to Suit [PERSON_NAME] Gutter" at bounding box center [664, 237] width 1107 height 49
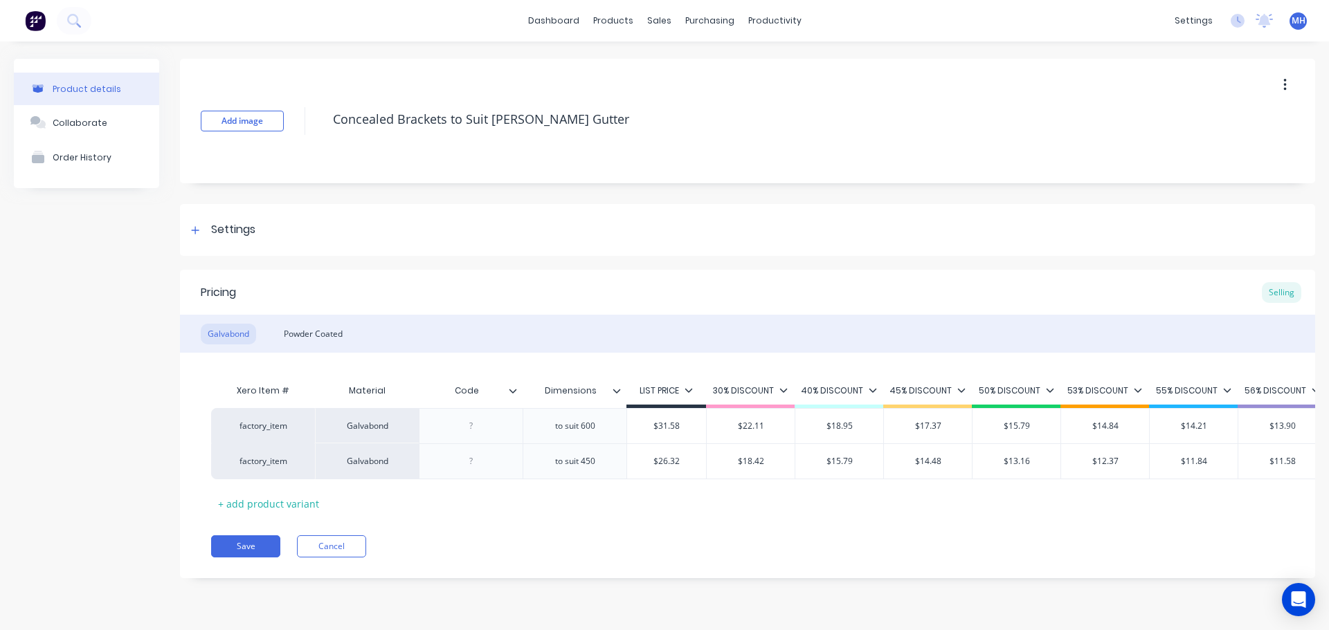
type textarea "x"
click at [335, 558] on button "Cancel" at bounding box center [331, 547] width 69 height 22
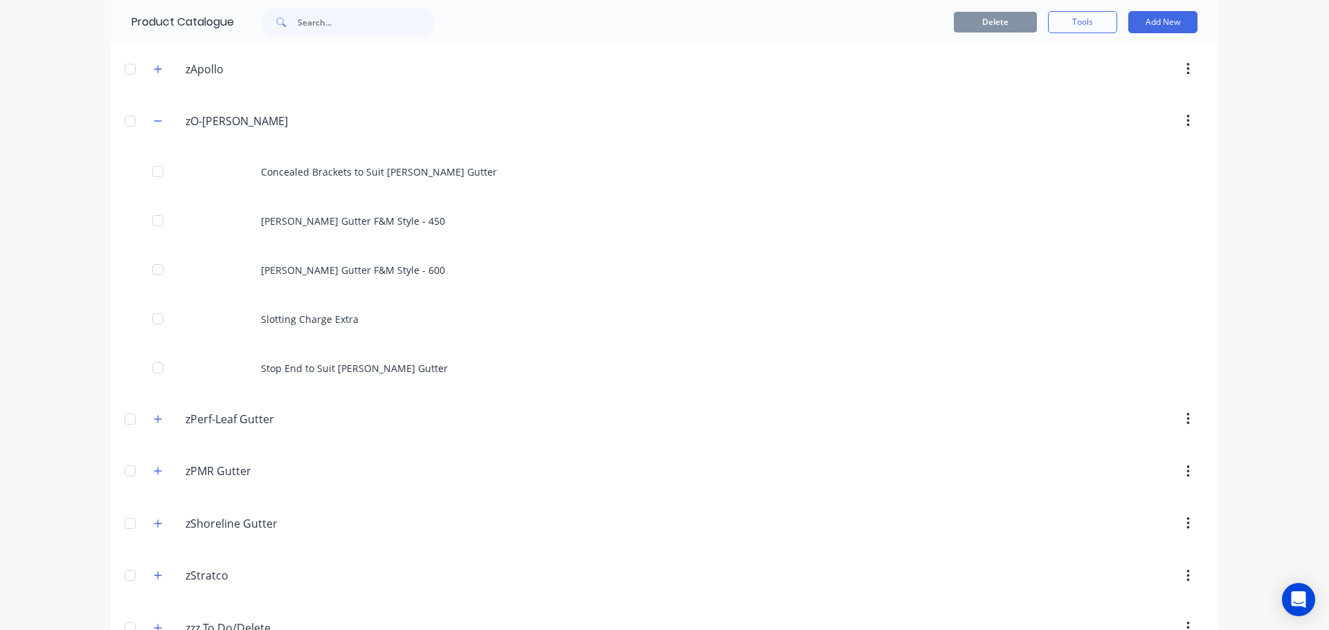
scroll to position [865, 0]
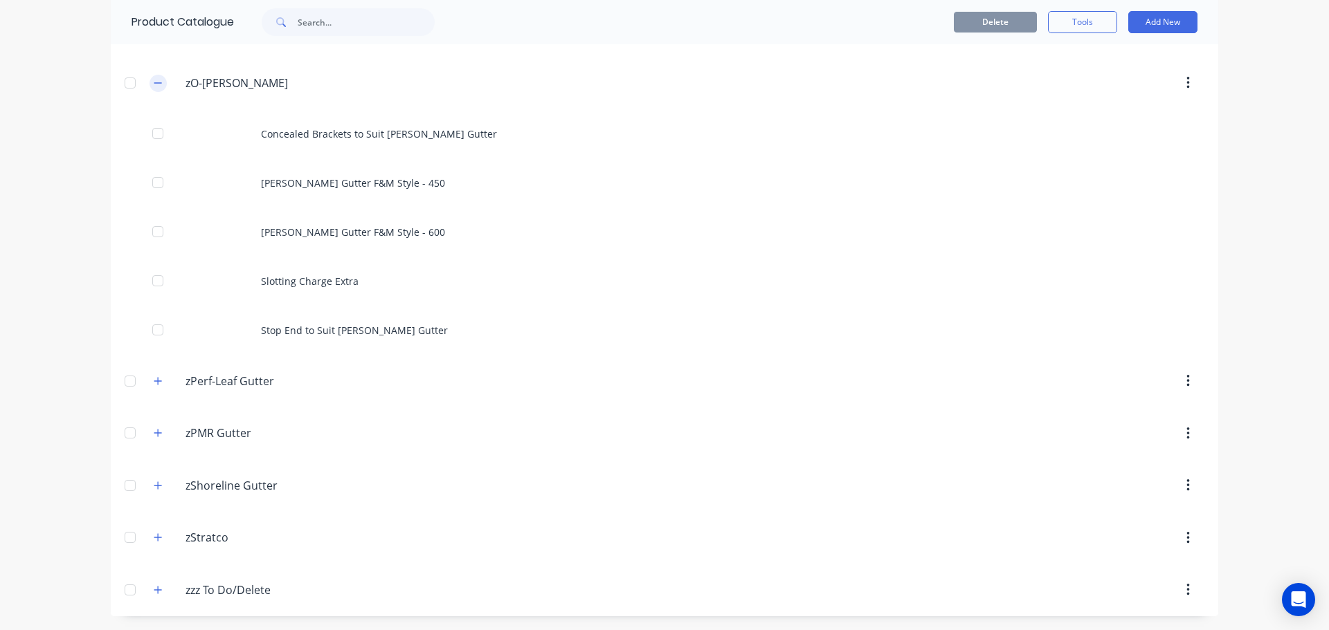
click at [154, 80] on icon "button" at bounding box center [158, 83] width 8 height 10
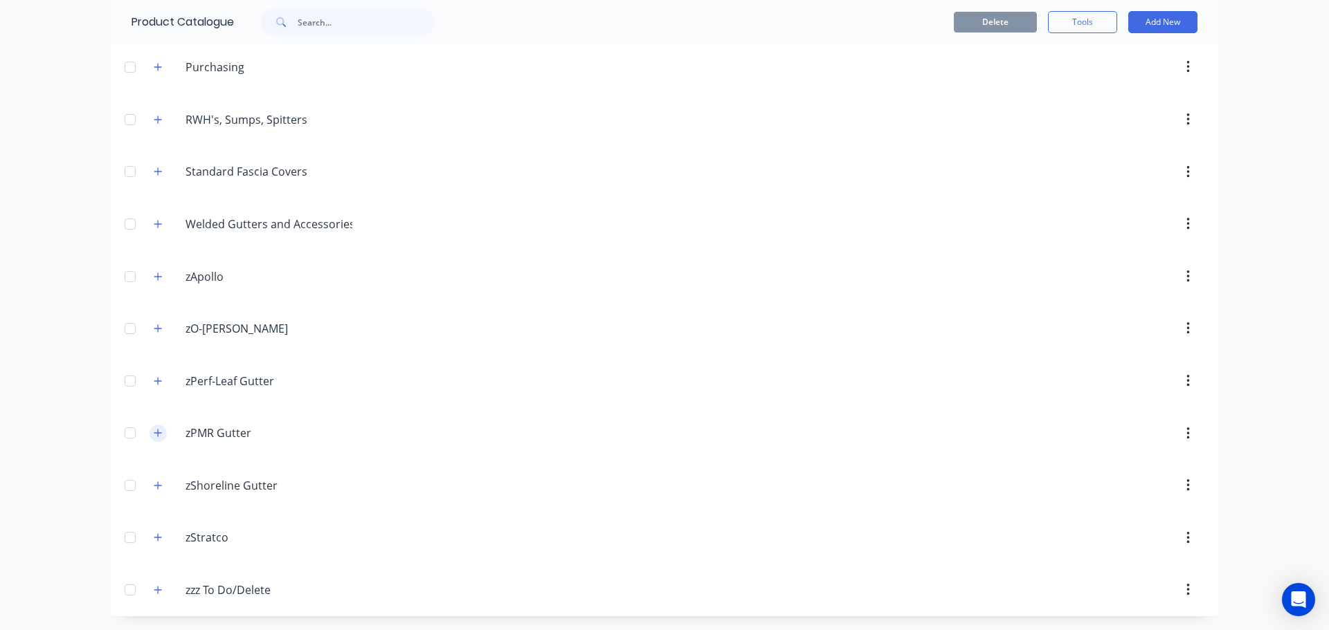
click at [154, 431] on icon "button" at bounding box center [158, 433] width 8 height 10
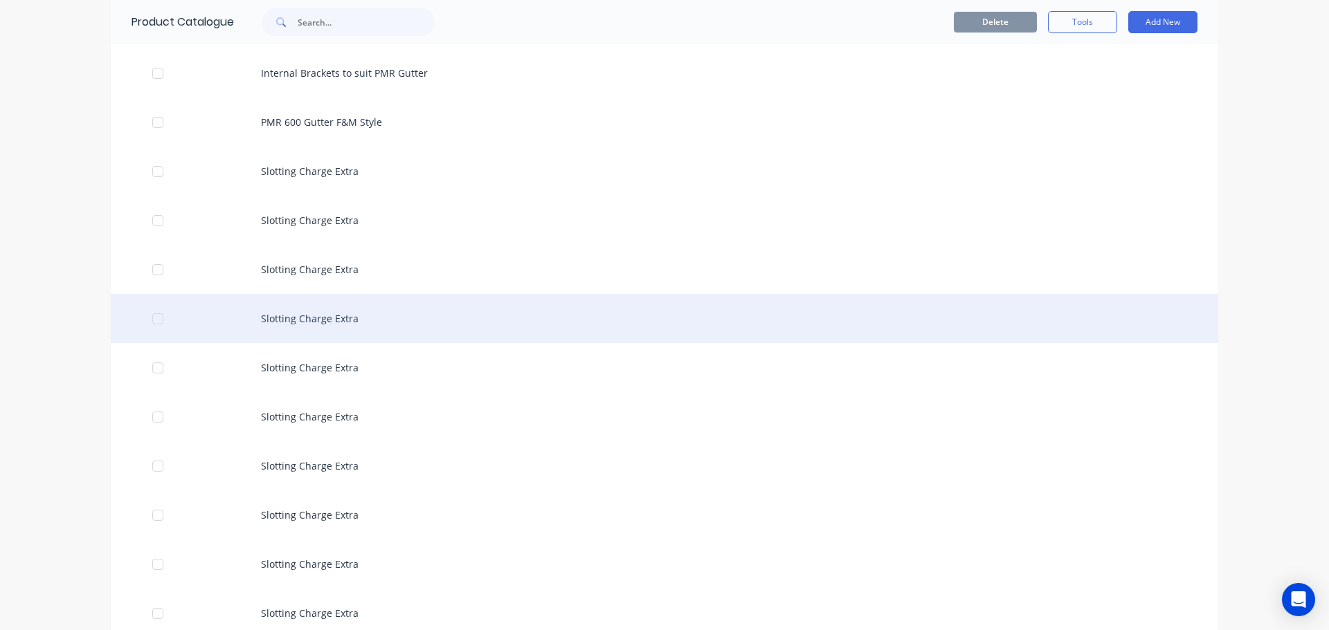
scroll to position [1104, 0]
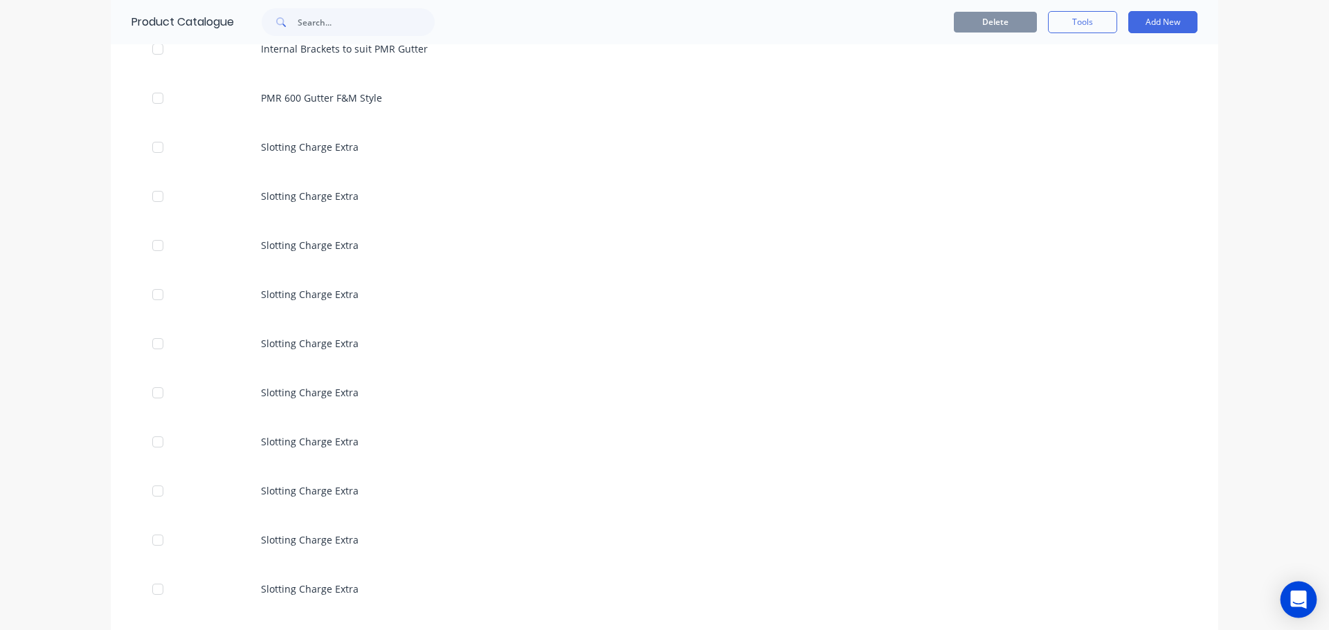
click at [1291, 601] on icon "Open Intercom Messenger" at bounding box center [1298, 600] width 18 height 18
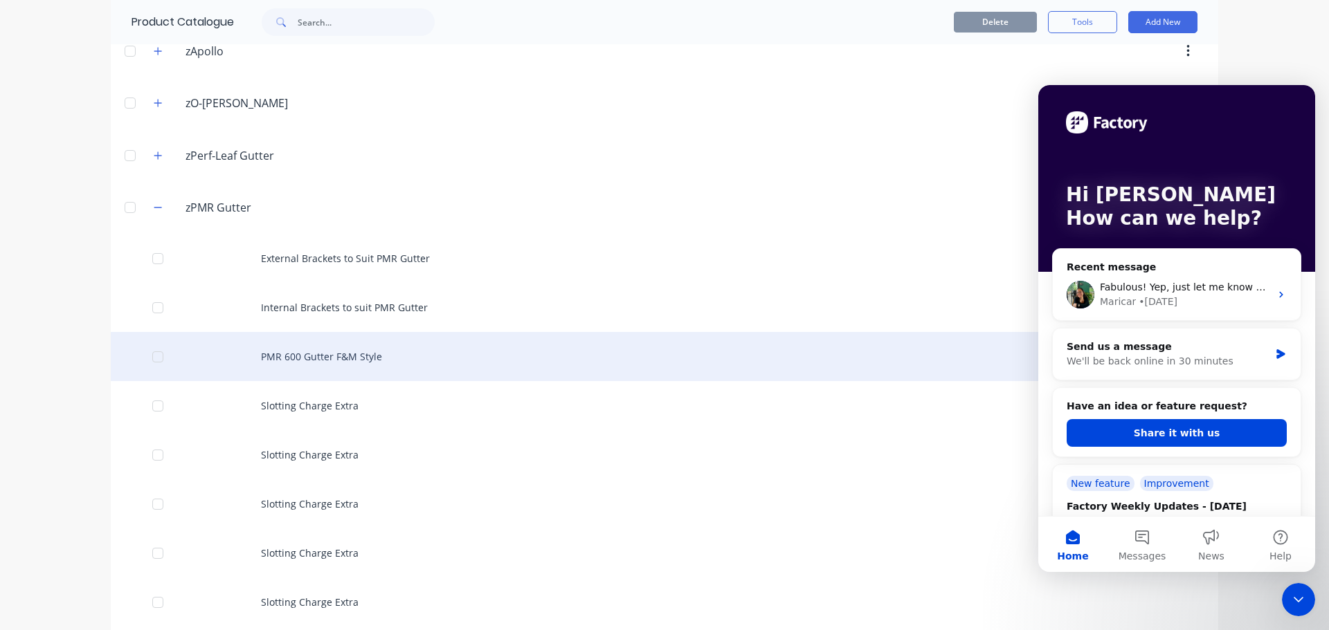
scroll to position [803, 0]
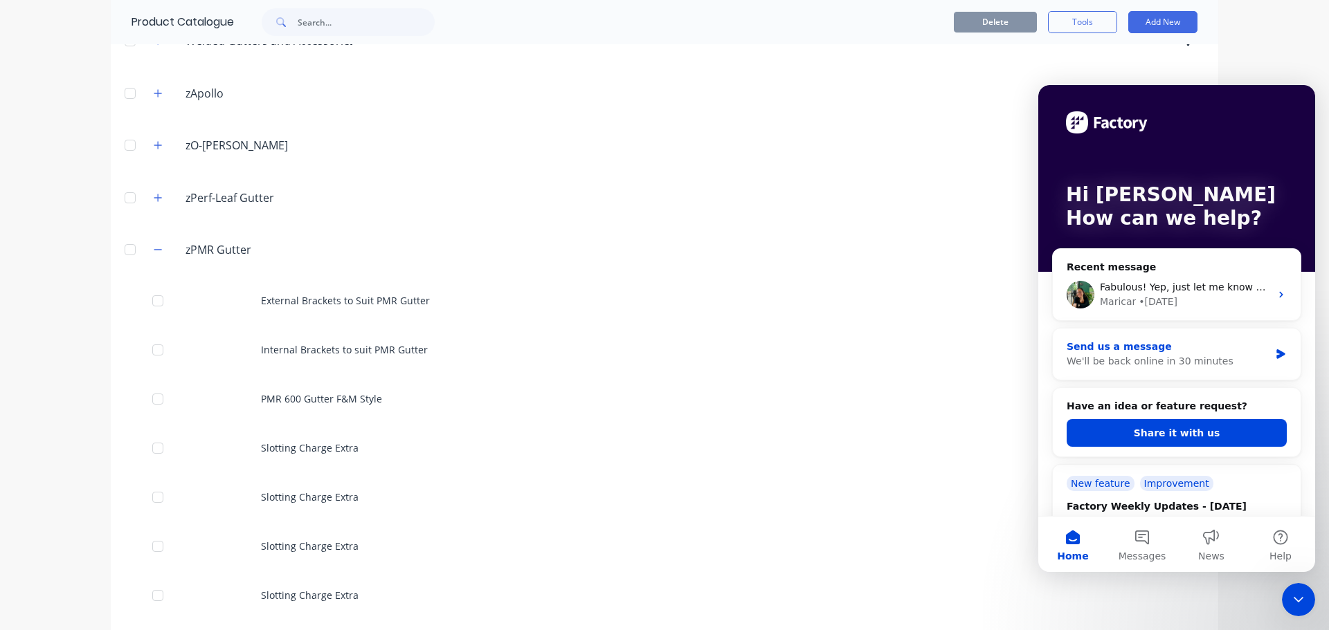
click at [1172, 347] on div "Send us a message" at bounding box center [1167, 347] width 203 height 15
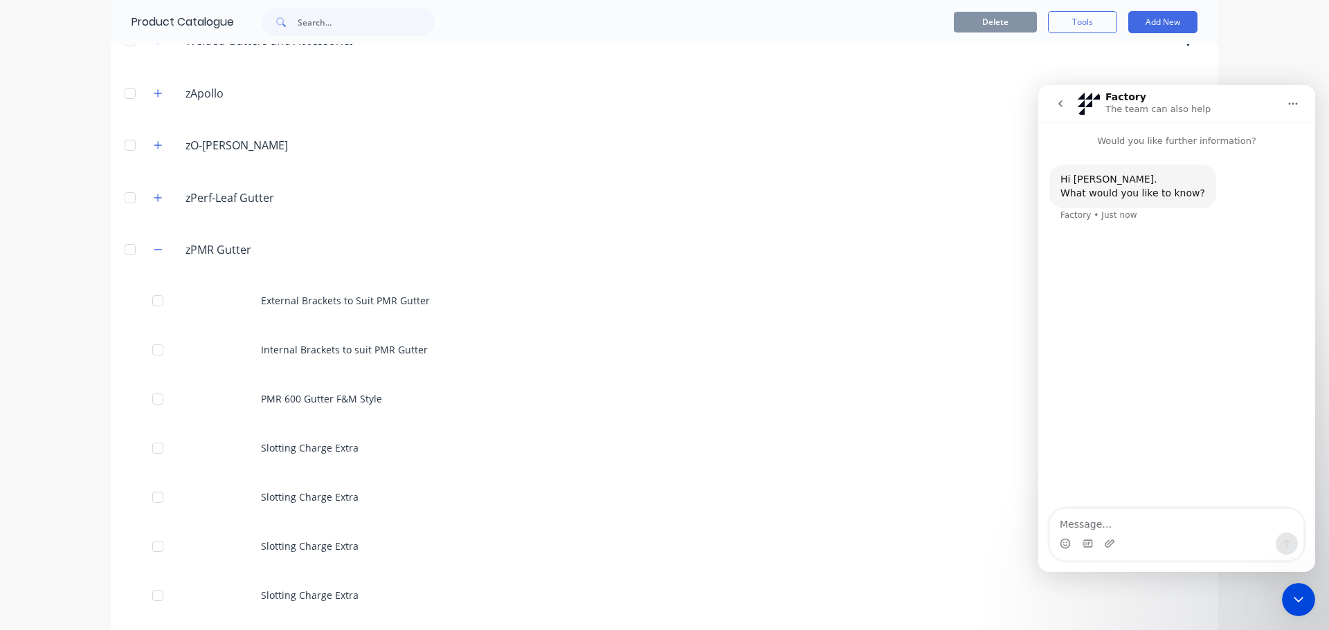
click at [1123, 519] on textarea "Message…" at bounding box center [1176, 521] width 253 height 24
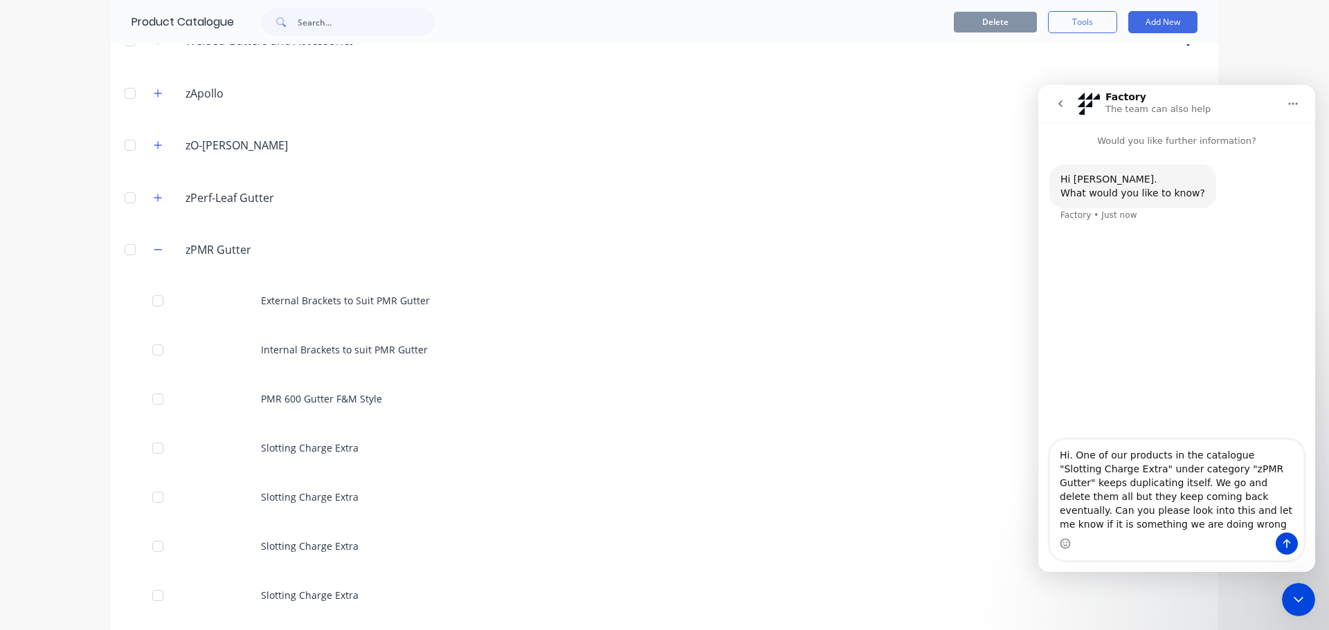
type textarea "Hi. One of our products in the catalogue "Slotting Charge Extra" under category…"
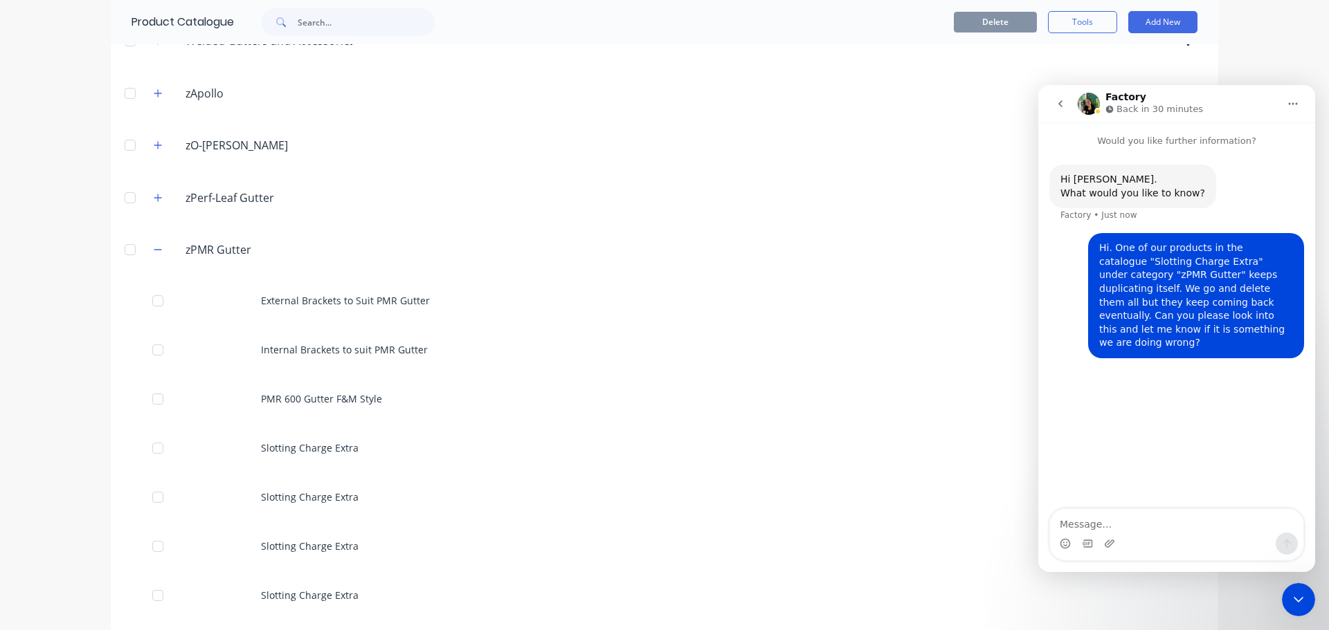
drag, startPoint x: 1303, startPoint y: 601, endPoint x: 2515, endPoint y: 1165, distance: 1337.0
click at [1303, 601] on icon "Close Intercom Messenger" at bounding box center [1298, 600] width 17 height 17
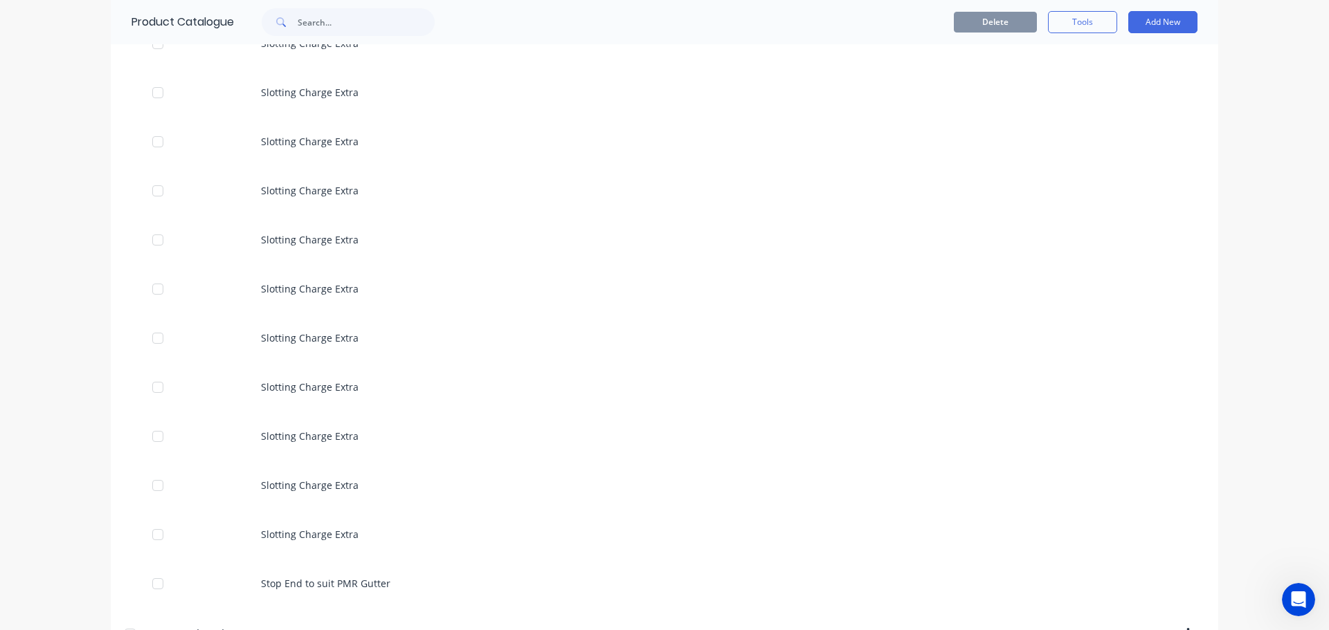
scroll to position [1218, 0]
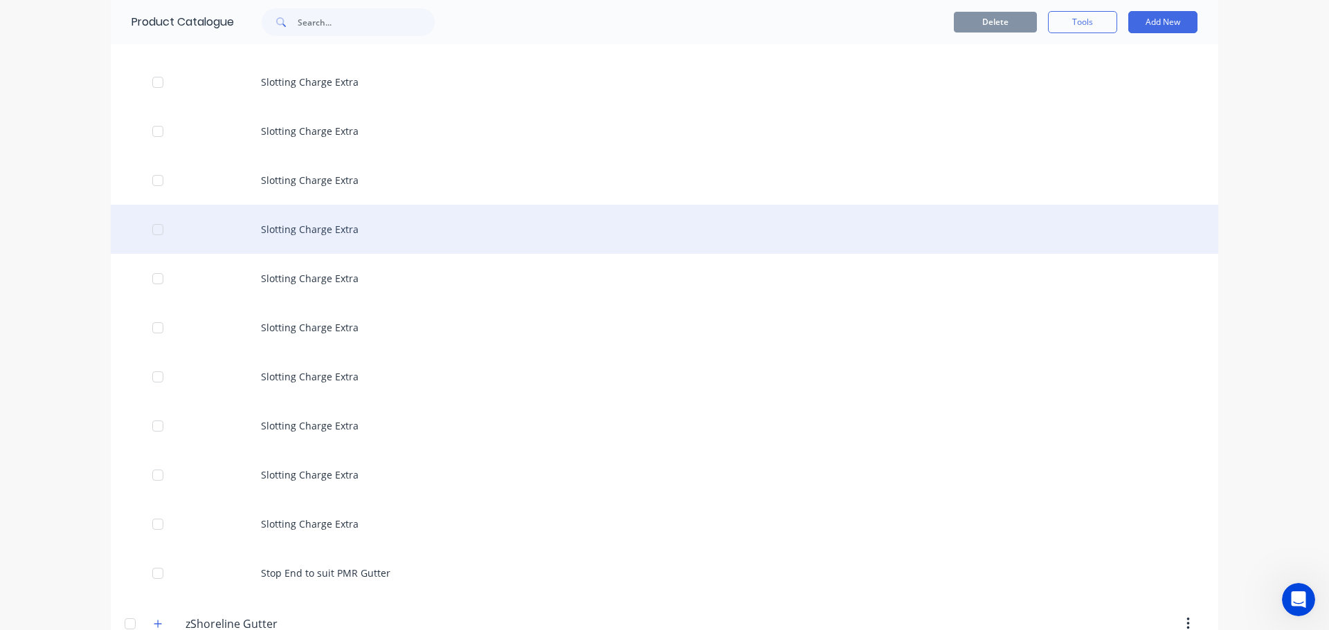
click at [492, 232] on div "Slotting Charge Extra" at bounding box center [664, 229] width 1107 height 49
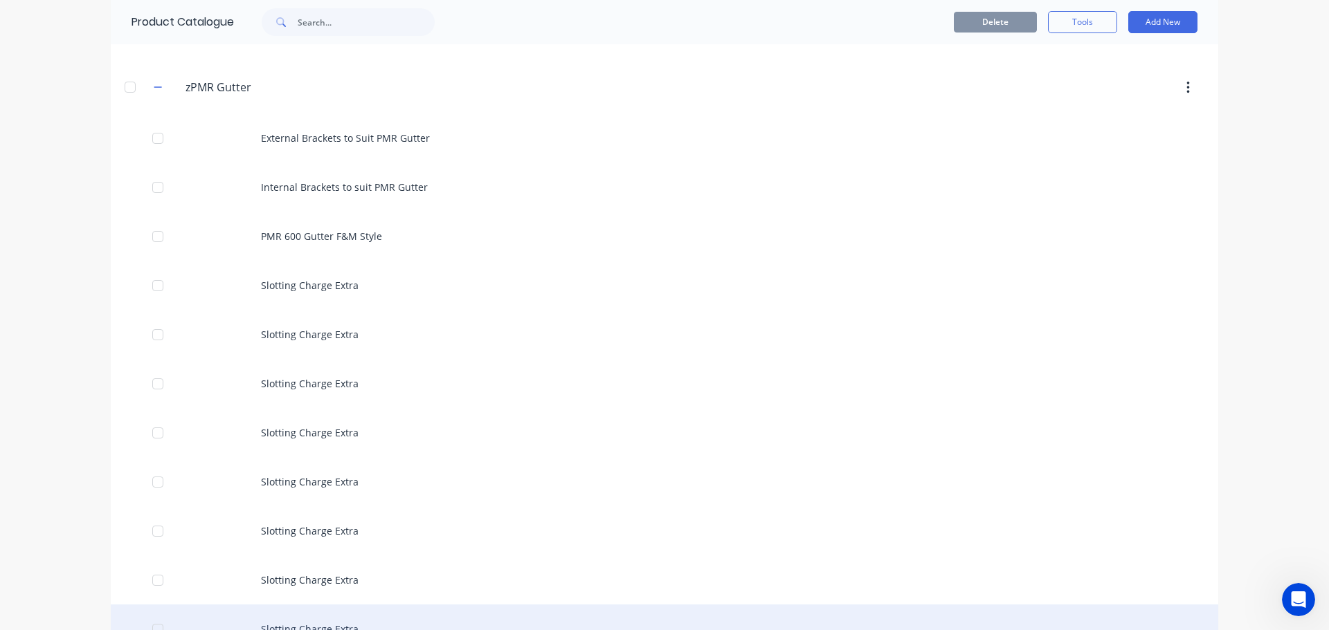
scroll to position [1176, 0]
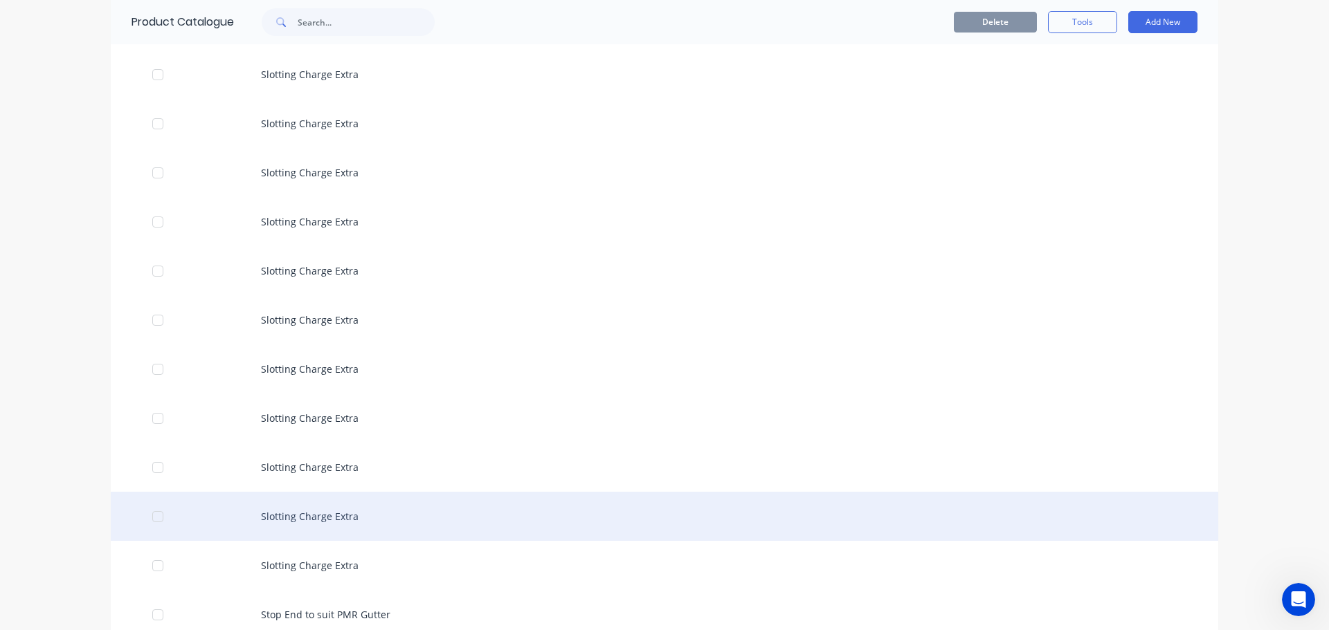
click at [347, 531] on div "Slotting Charge Extra" at bounding box center [664, 516] width 1107 height 49
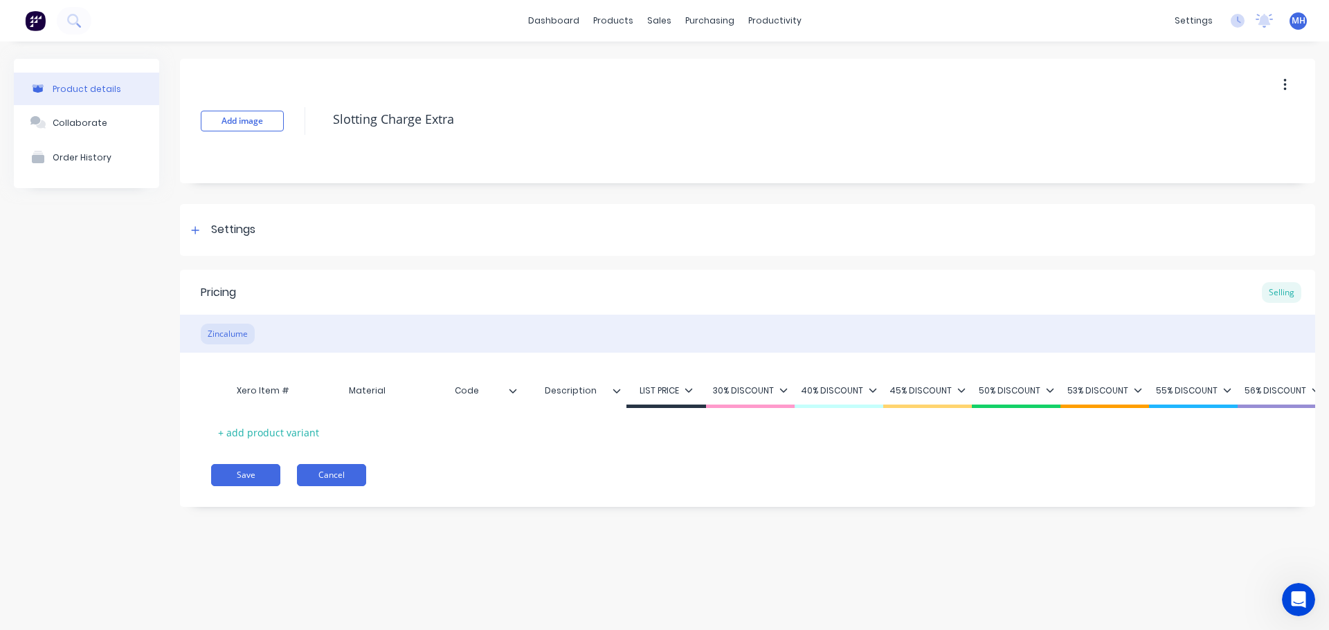
click at [344, 486] on button "Cancel" at bounding box center [331, 475] width 69 height 22
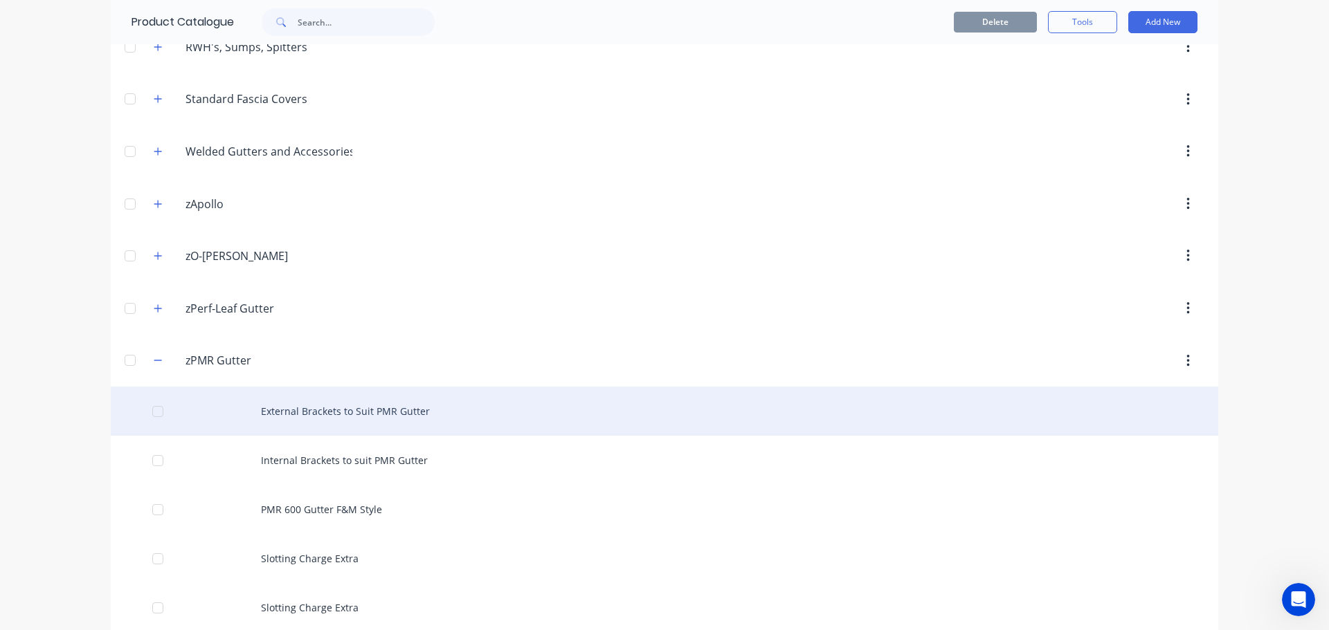
scroll to position [1038, 0]
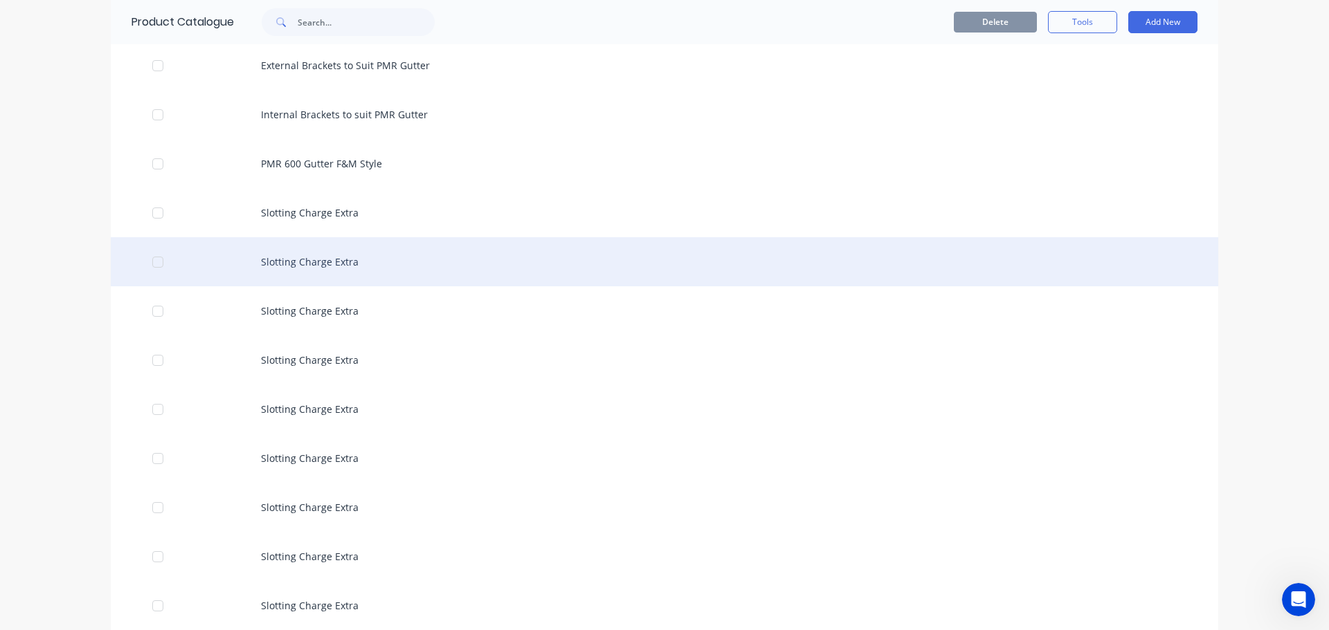
click at [360, 273] on div "Slotting Charge Extra" at bounding box center [664, 261] width 1107 height 49
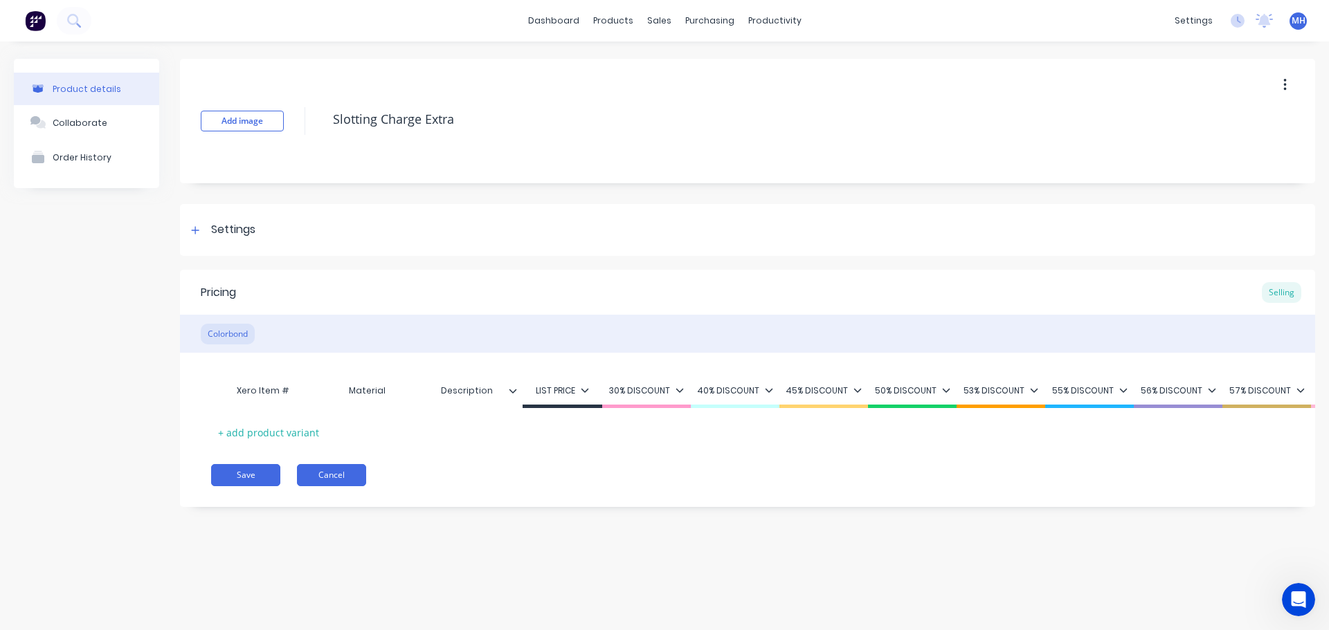
click at [338, 481] on button "Cancel" at bounding box center [331, 475] width 69 height 22
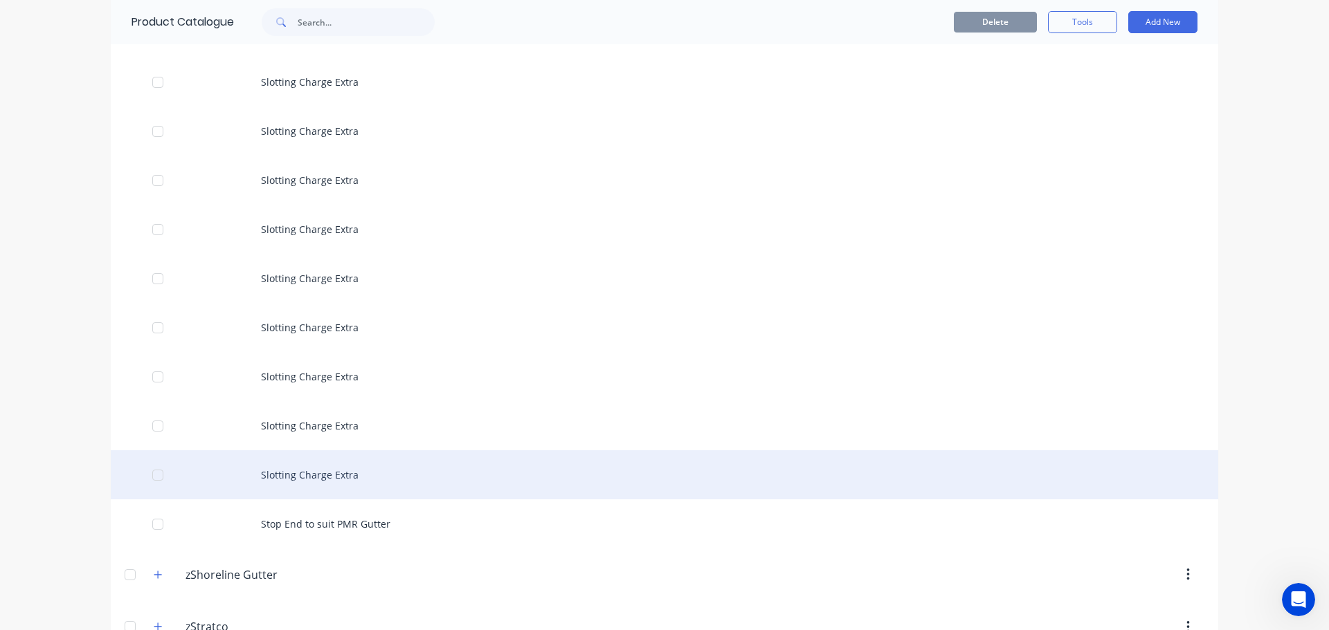
scroll to position [1315, 0]
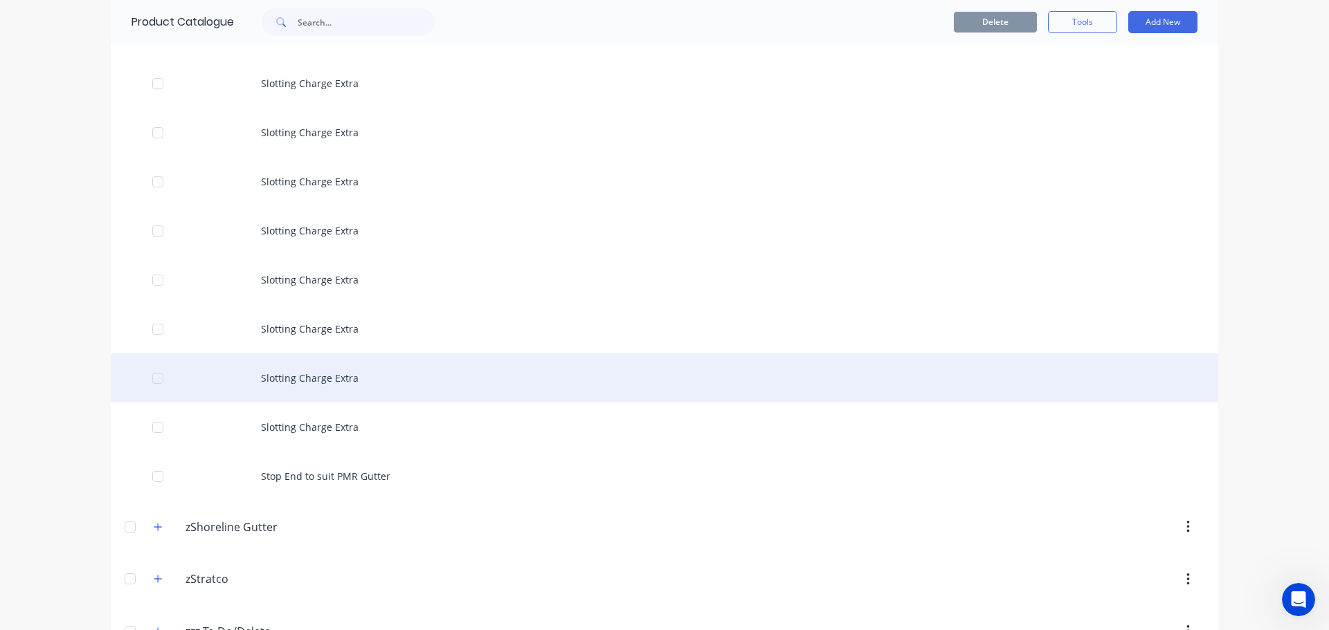
click at [327, 376] on div "Slotting Charge Extra" at bounding box center [664, 378] width 1107 height 49
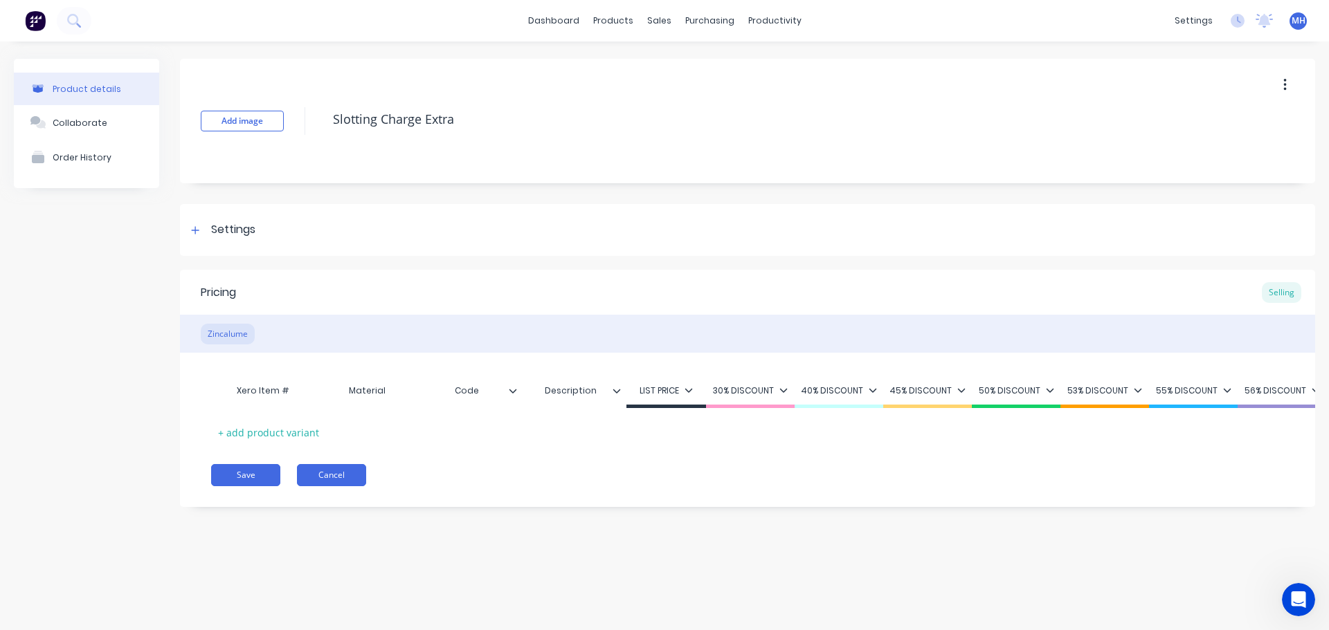
click at [325, 486] on button "Cancel" at bounding box center [331, 475] width 69 height 22
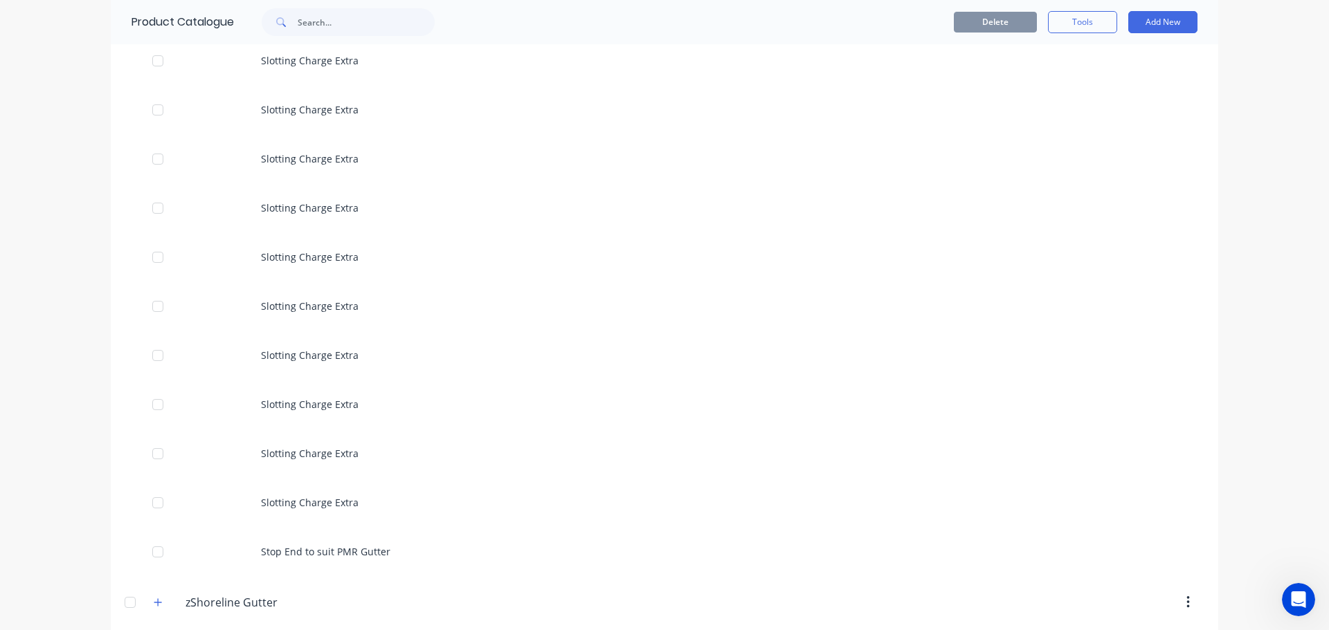
scroll to position [1356, 0]
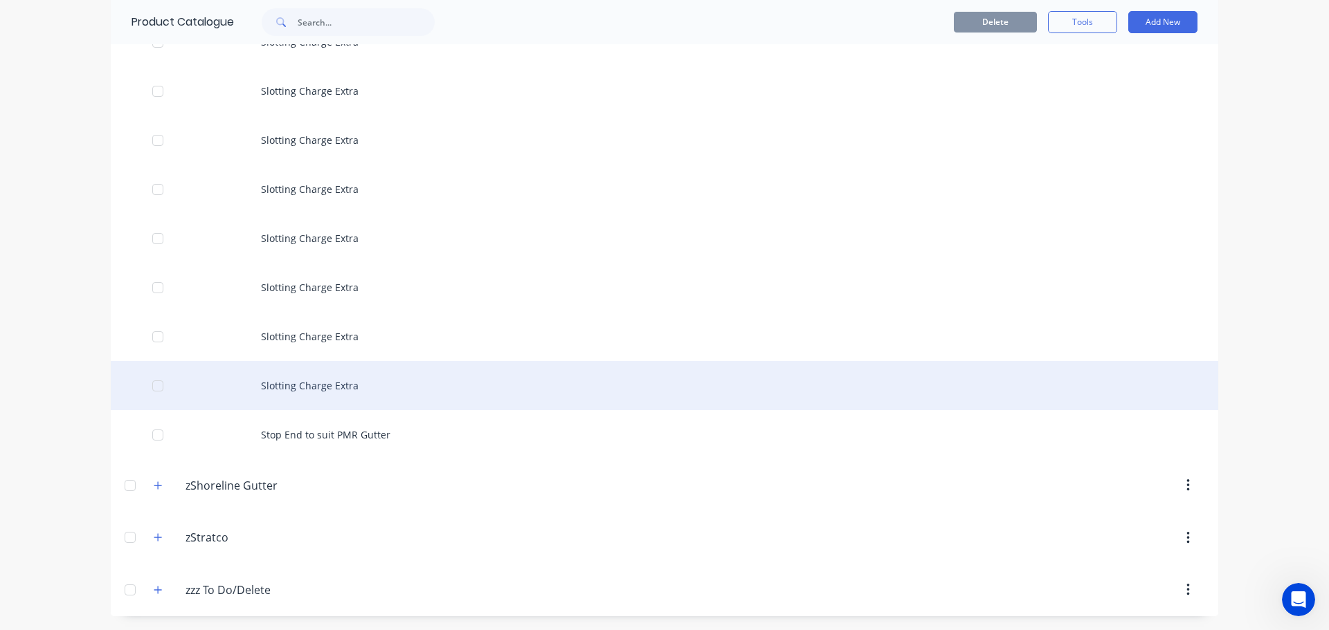
click at [322, 385] on div "Slotting Charge Extra" at bounding box center [664, 385] width 1107 height 49
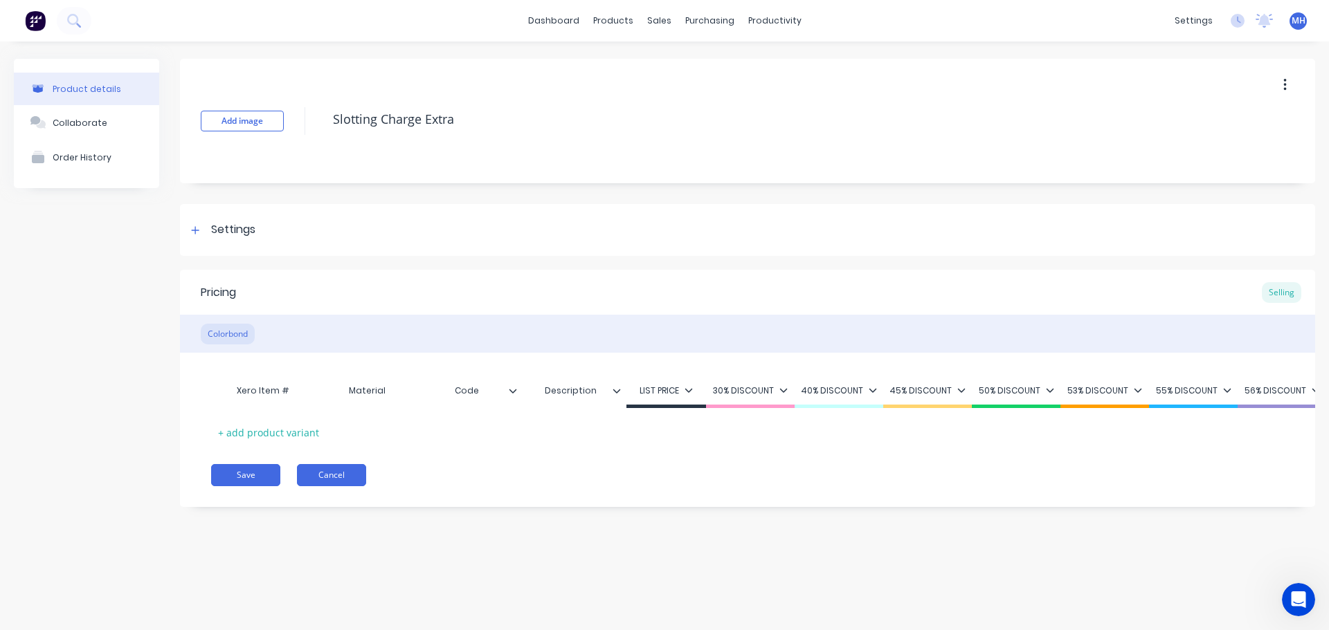
click at [323, 482] on button "Cancel" at bounding box center [331, 475] width 69 height 22
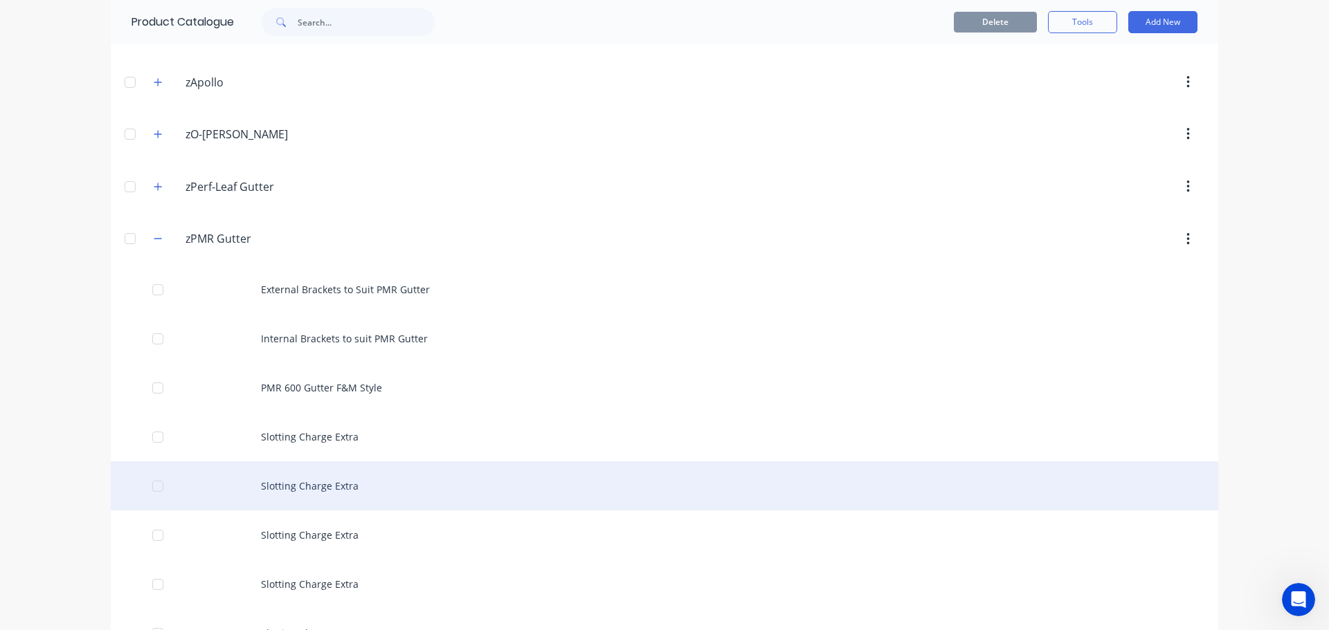
scroll to position [830, 0]
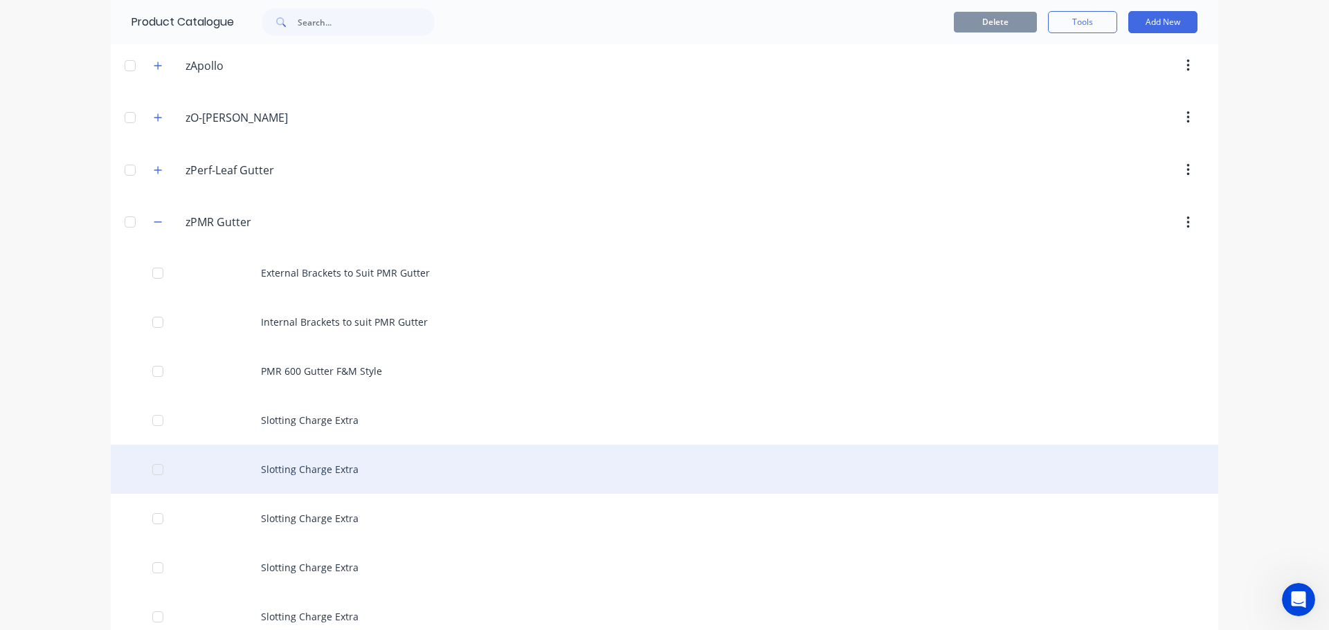
click at [308, 465] on div "Slotting Charge Extra" at bounding box center [664, 469] width 1107 height 49
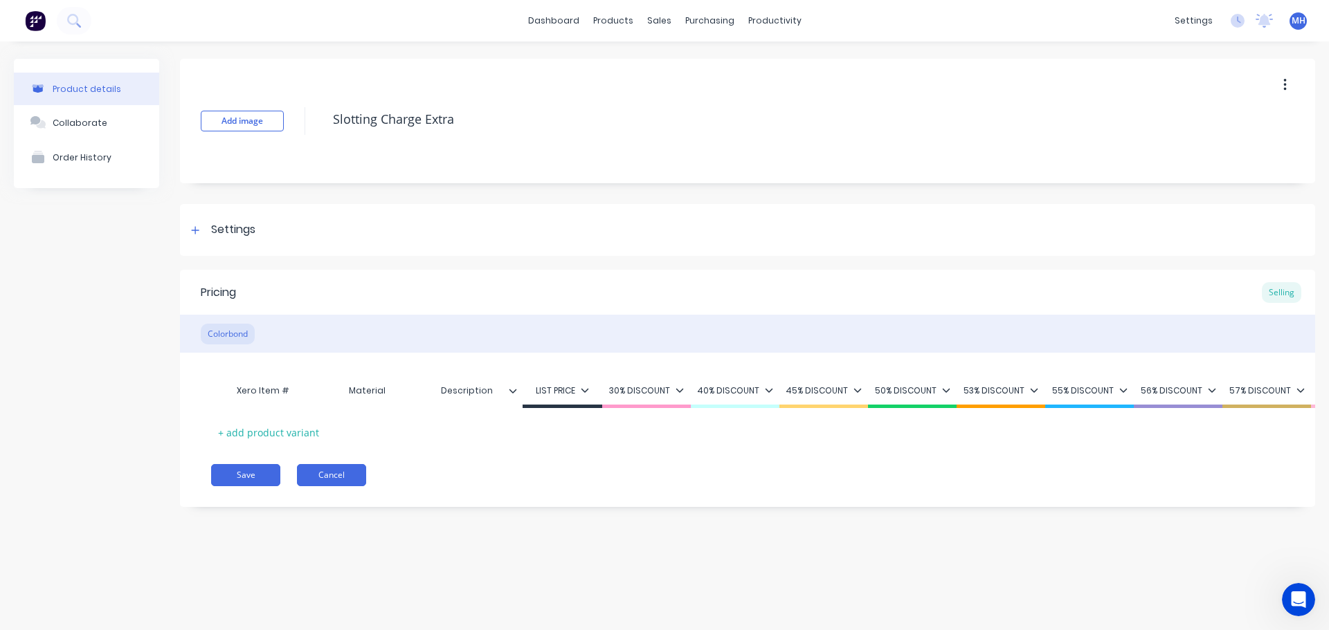
click at [321, 486] on button "Cancel" at bounding box center [331, 475] width 69 height 22
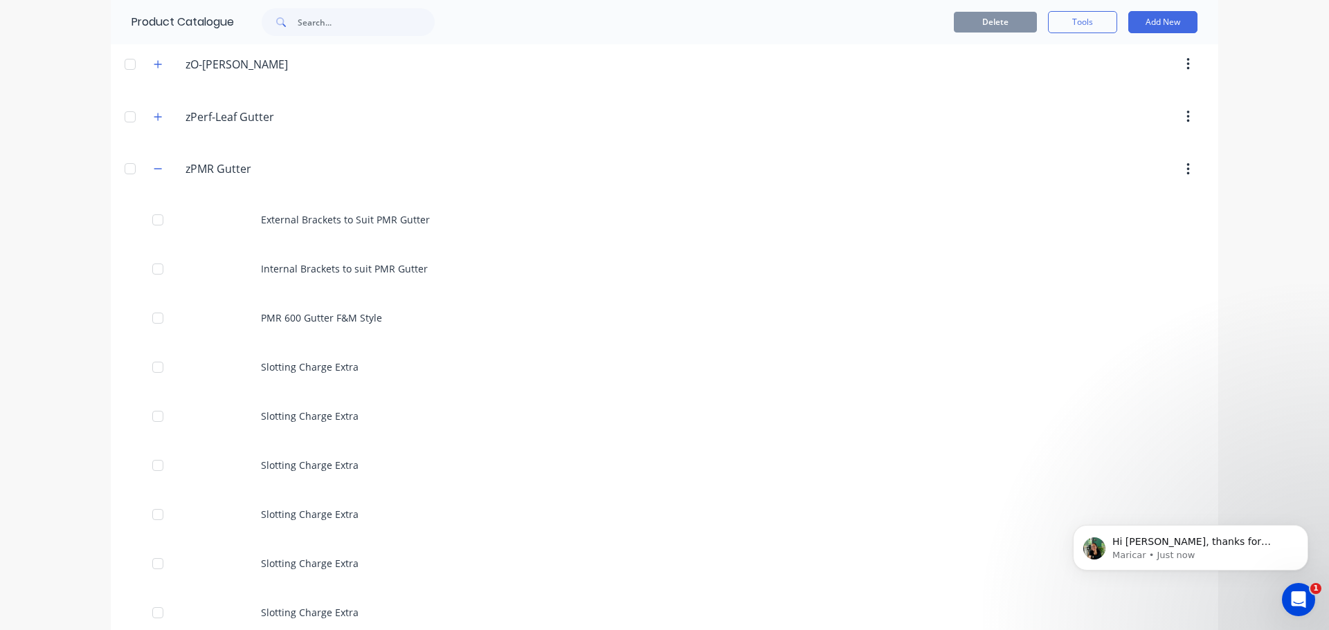
scroll to position [883, 0]
click at [1214, 554] on p "Maricar • Just now" at bounding box center [1201, 555] width 179 height 12
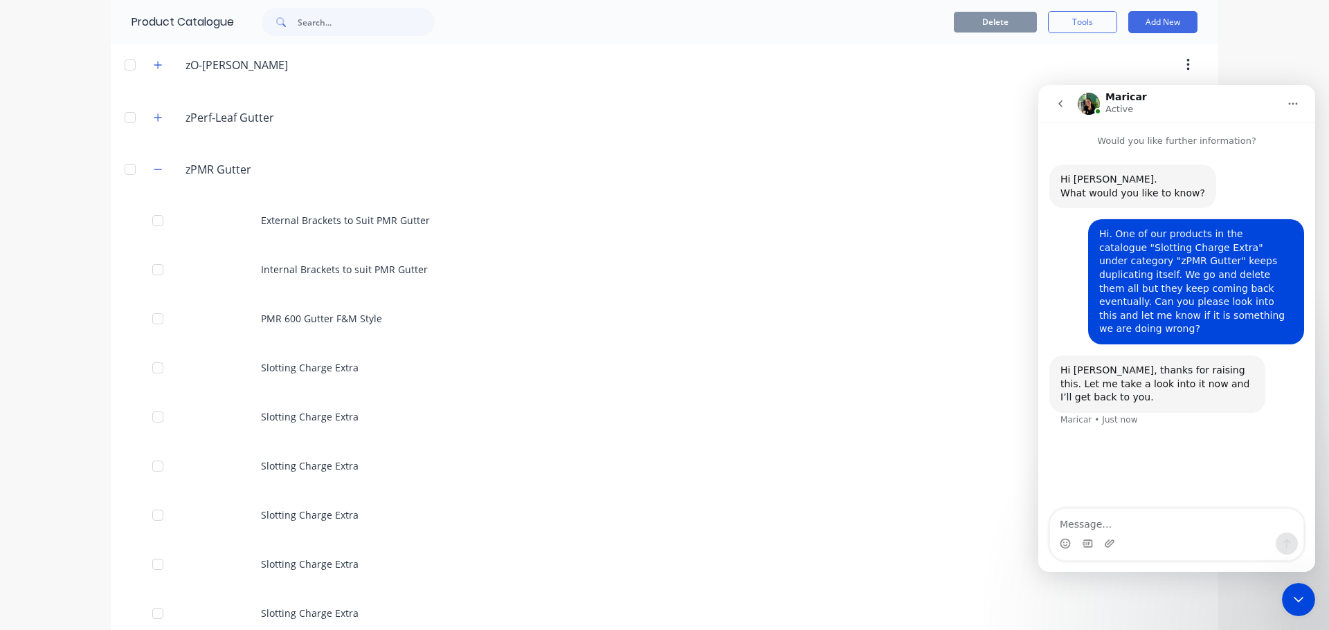
click at [1302, 603] on icon "Close Intercom Messenger" at bounding box center [1298, 600] width 17 height 17
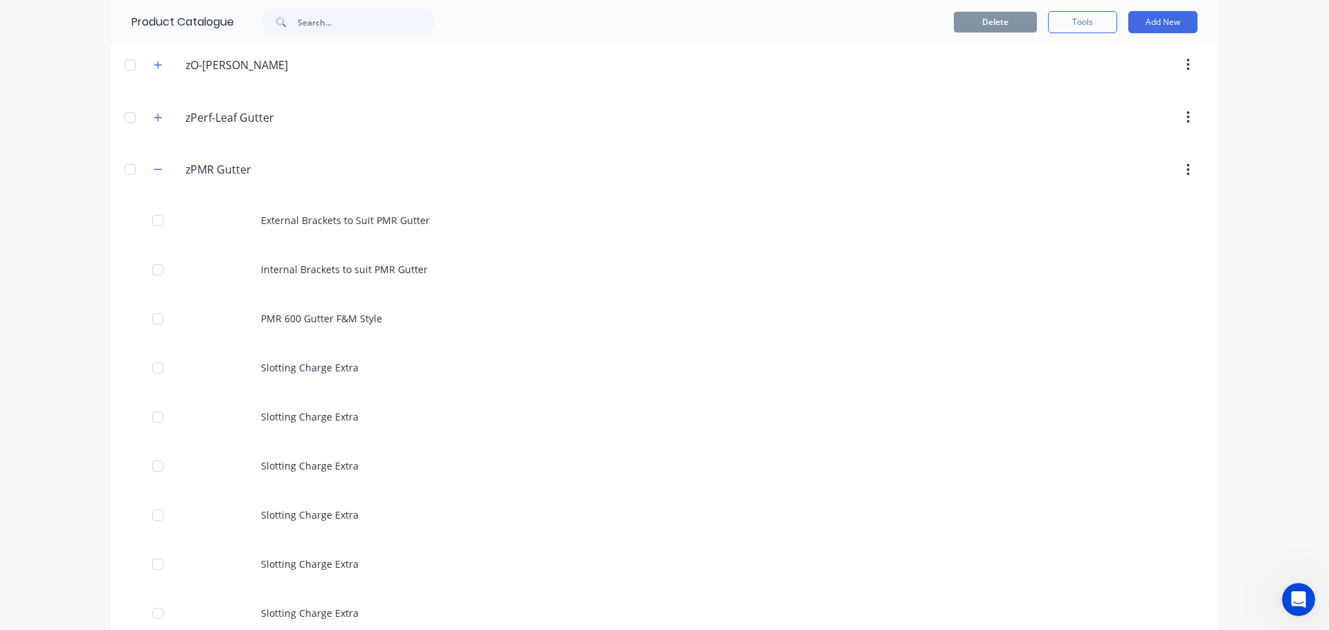
click at [21, 327] on div "dashboard products sales purchasing productivity dashboard products Product Cat…" at bounding box center [664, 315] width 1329 height 630
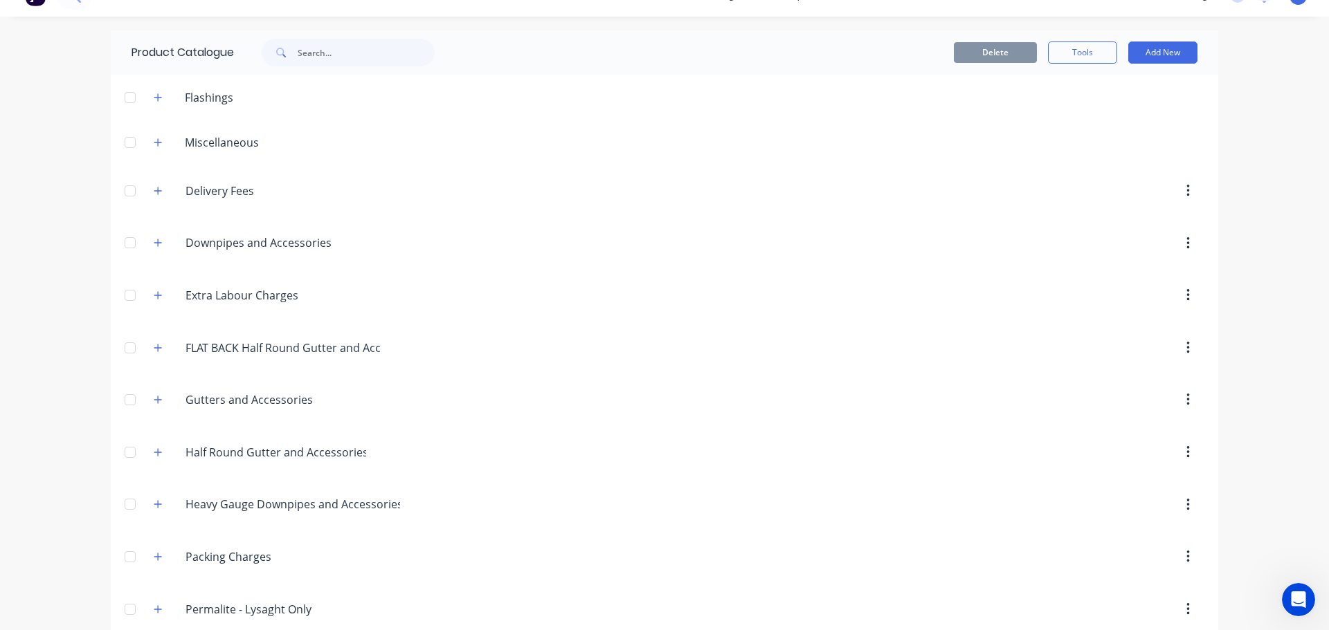
scroll to position [0, 0]
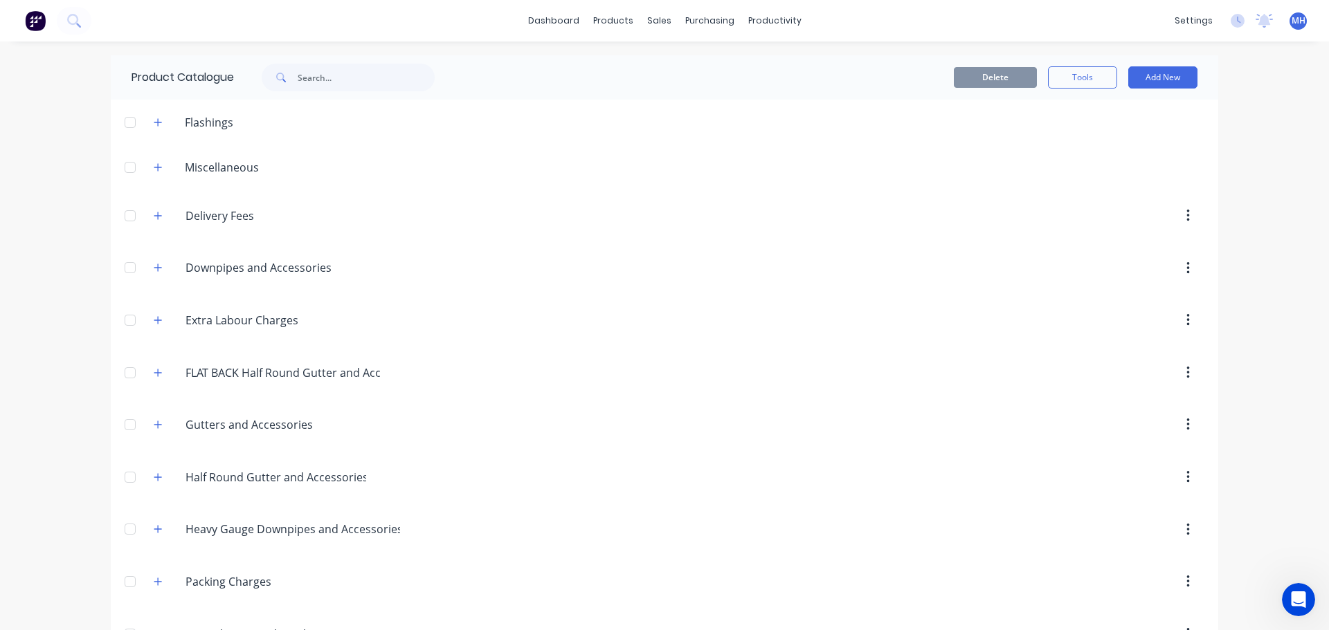
click at [29, 326] on div "dashboard products sales purchasing productivity dashboard products Product Cat…" at bounding box center [664, 315] width 1329 height 630
click at [1278, 343] on div "dashboard products sales purchasing productivity dashboard products Product Cat…" at bounding box center [664, 315] width 1329 height 630
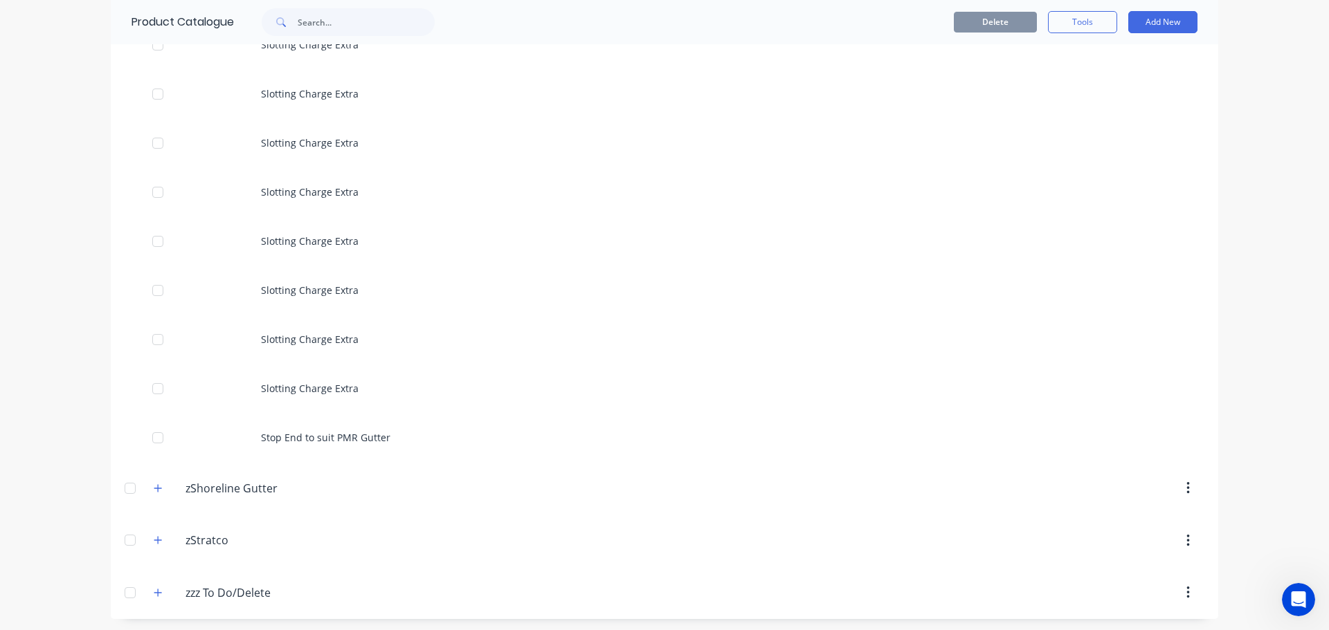
scroll to position [1356, 0]
click at [1233, 304] on div "dashboard products sales purchasing productivity dashboard products Product Cat…" at bounding box center [664, 315] width 1329 height 630
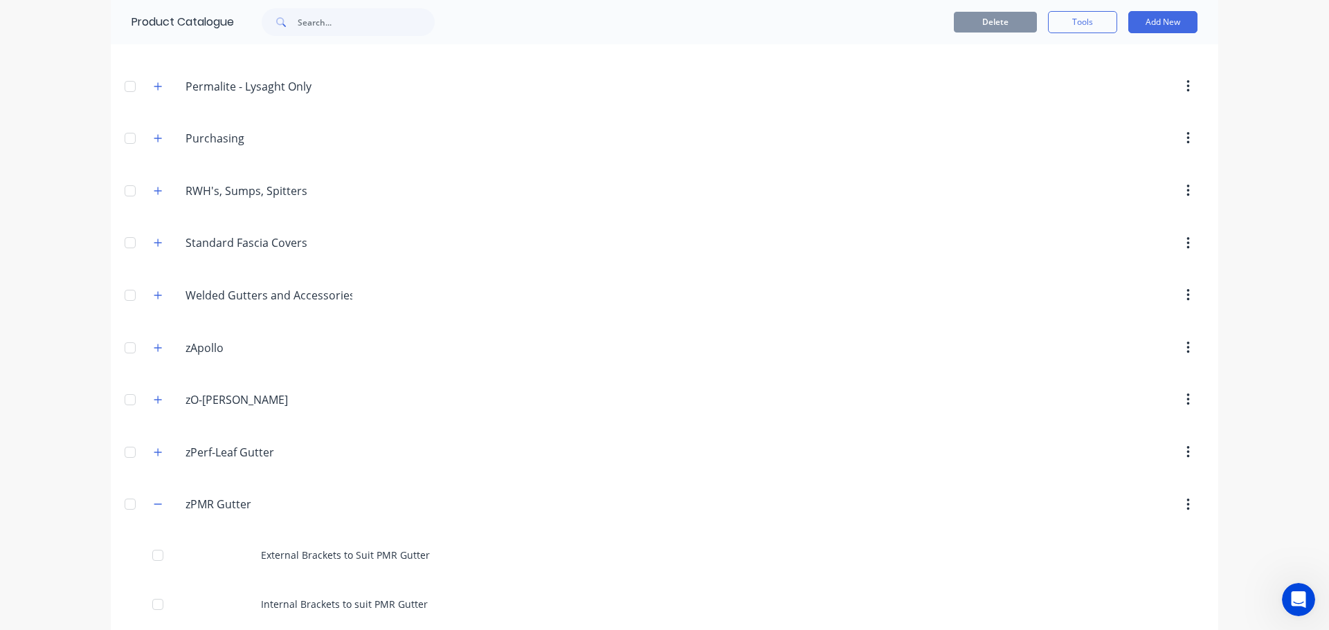
scroll to position [526, 0]
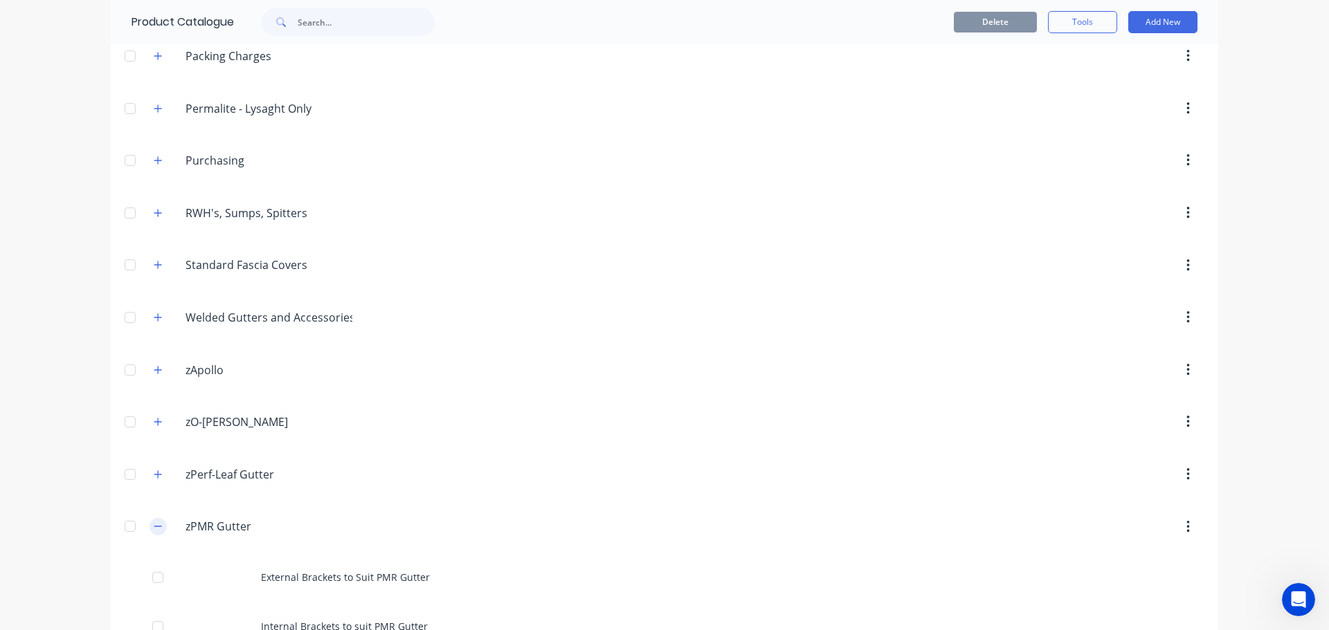
click at [154, 529] on icon "button" at bounding box center [158, 527] width 8 height 10
click at [1250, 390] on div "dashboard products sales purchasing productivity dashboard products Product Cat…" at bounding box center [664, 315] width 1329 height 630
click at [1268, 176] on div "dashboard products sales purchasing productivity dashboard products Product Cat…" at bounding box center [664, 315] width 1329 height 630
click at [1249, 232] on div "dashboard products sales purchasing productivity dashboard products Product Cat…" at bounding box center [664, 315] width 1329 height 630
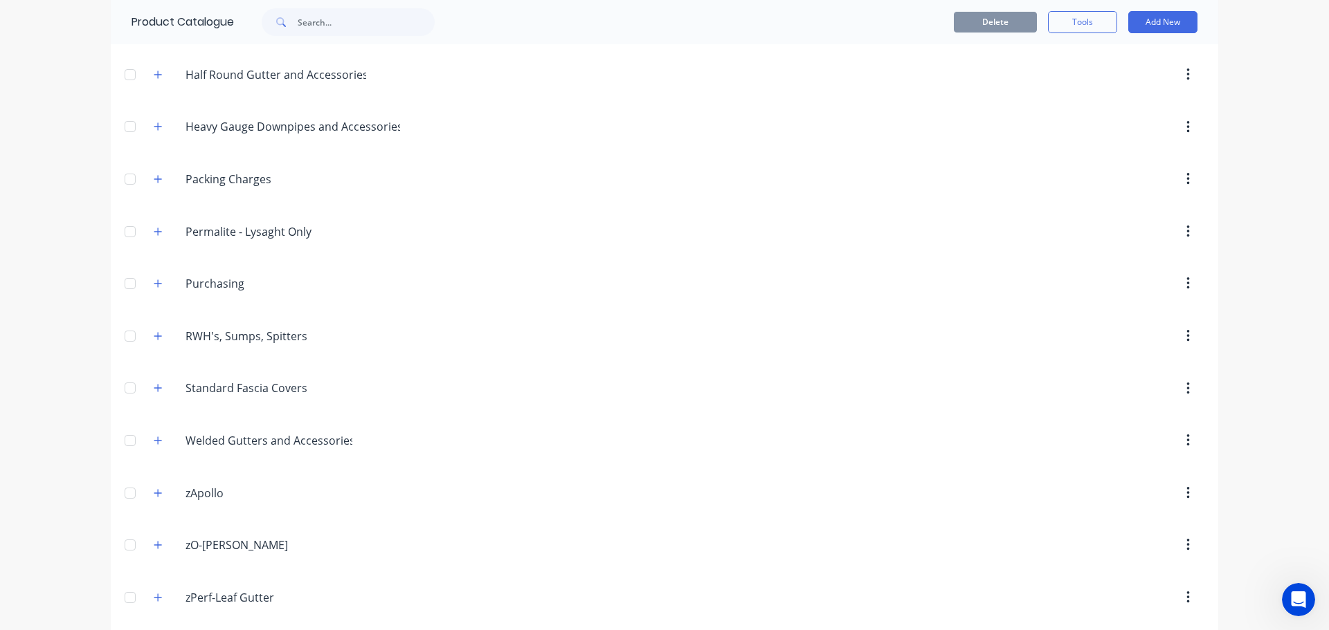
scroll to position [387, 0]
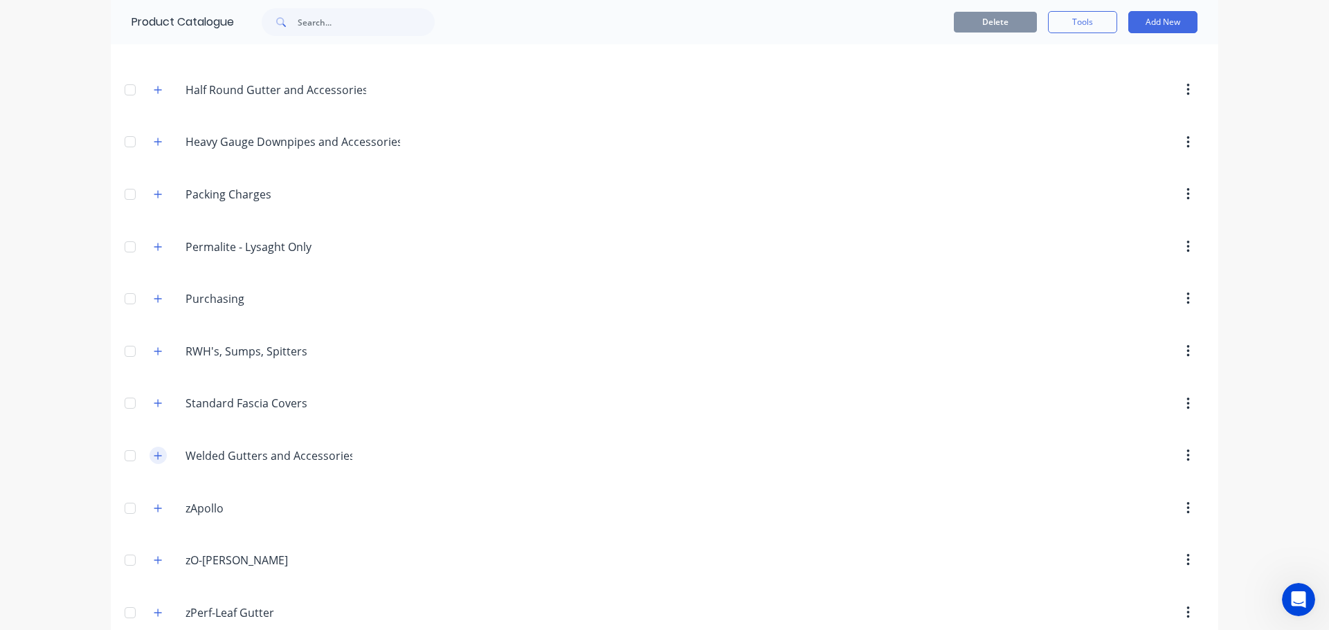
click at [155, 460] on icon "button" at bounding box center [158, 456] width 8 height 10
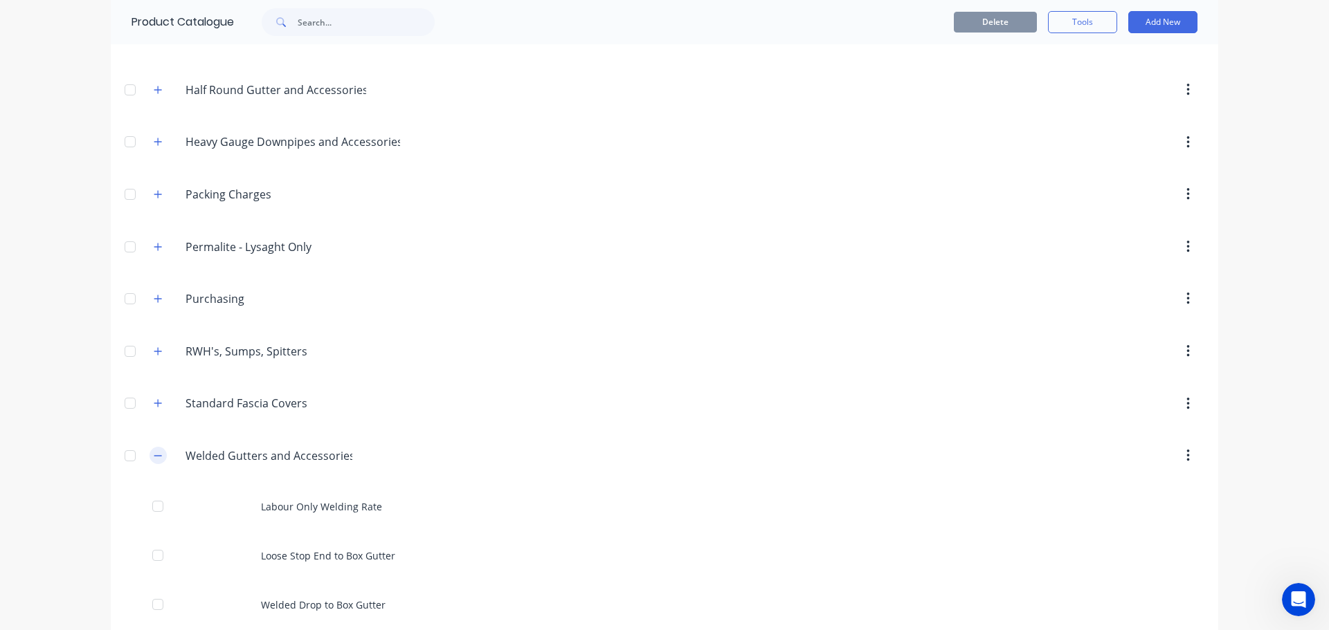
click at [156, 459] on icon "button" at bounding box center [158, 456] width 8 height 10
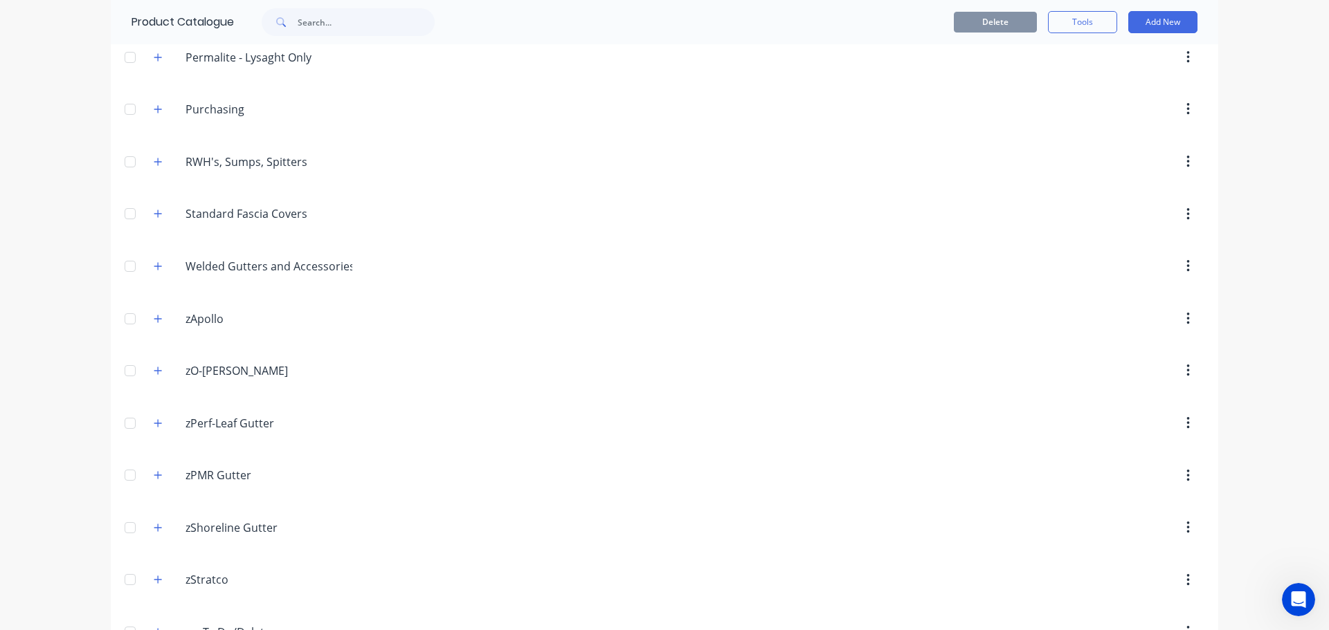
scroll to position [595, 0]
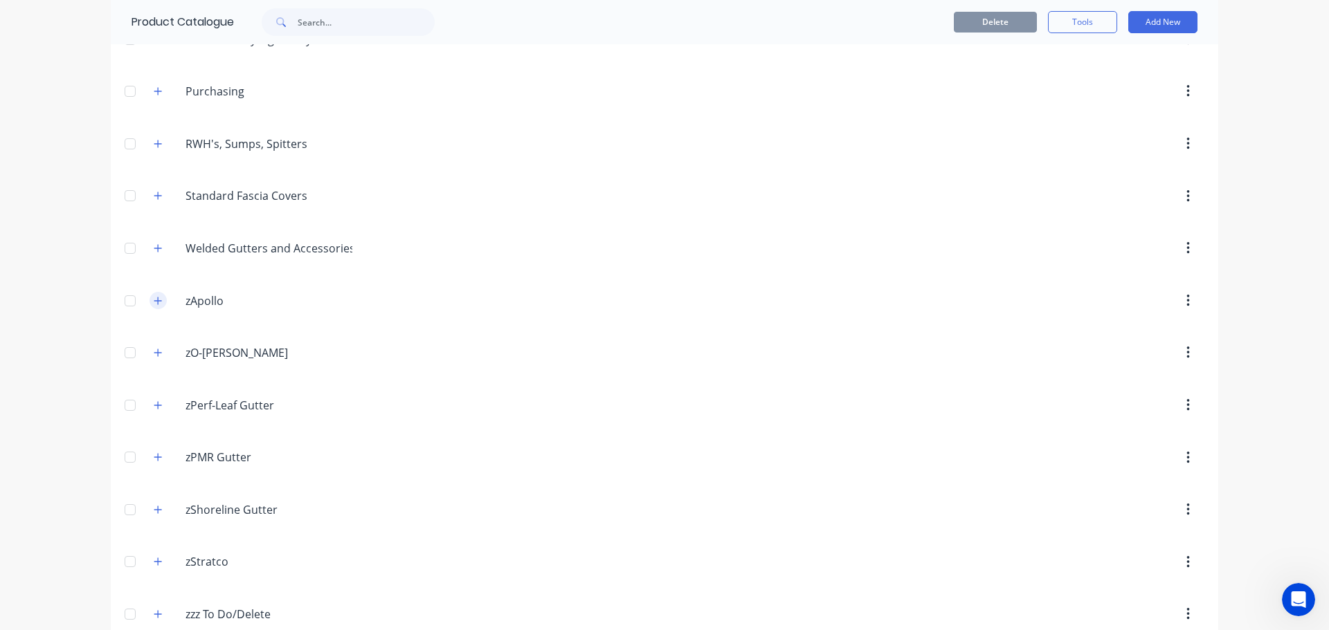
click at [158, 299] on button "button" at bounding box center [157, 300] width 17 height 17
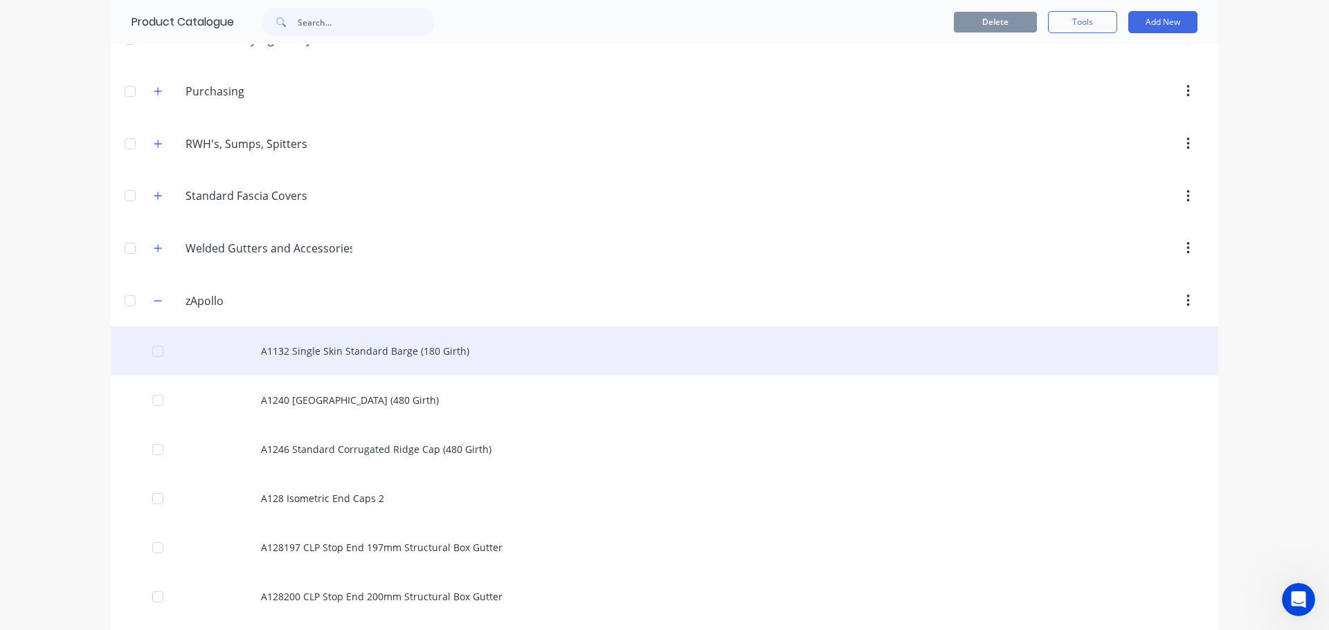
click at [304, 351] on div "A1132 Single Skin Standard Barge (180 Girth)" at bounding box center [664, 351] width 1107 height 49
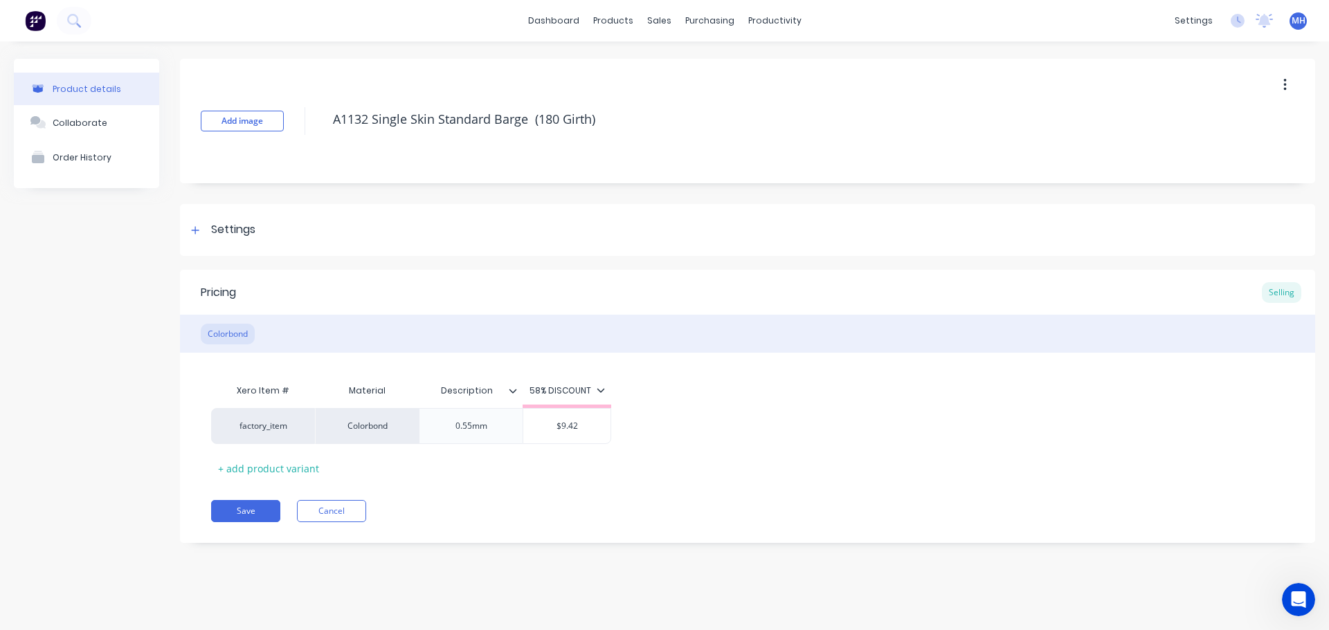
type textarea "x"
click at [324, 516] on button "Cancel" at bounding box center [331, 511] width 69 height 22
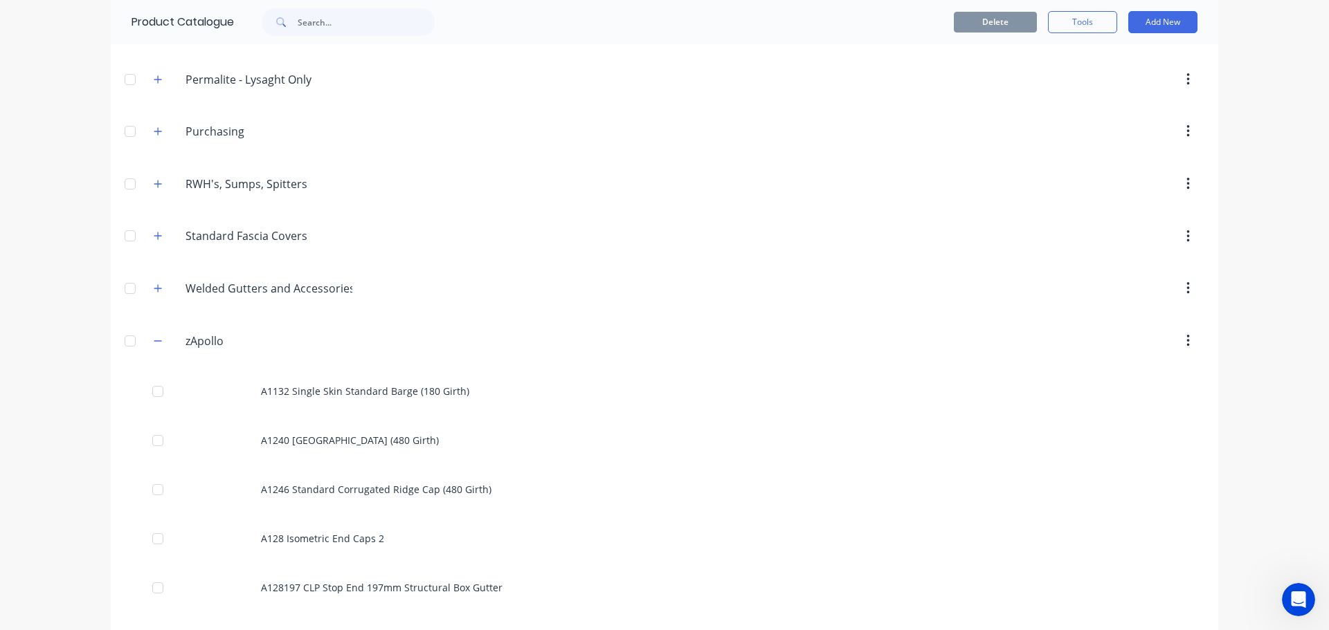
scroll to position [547, 0]
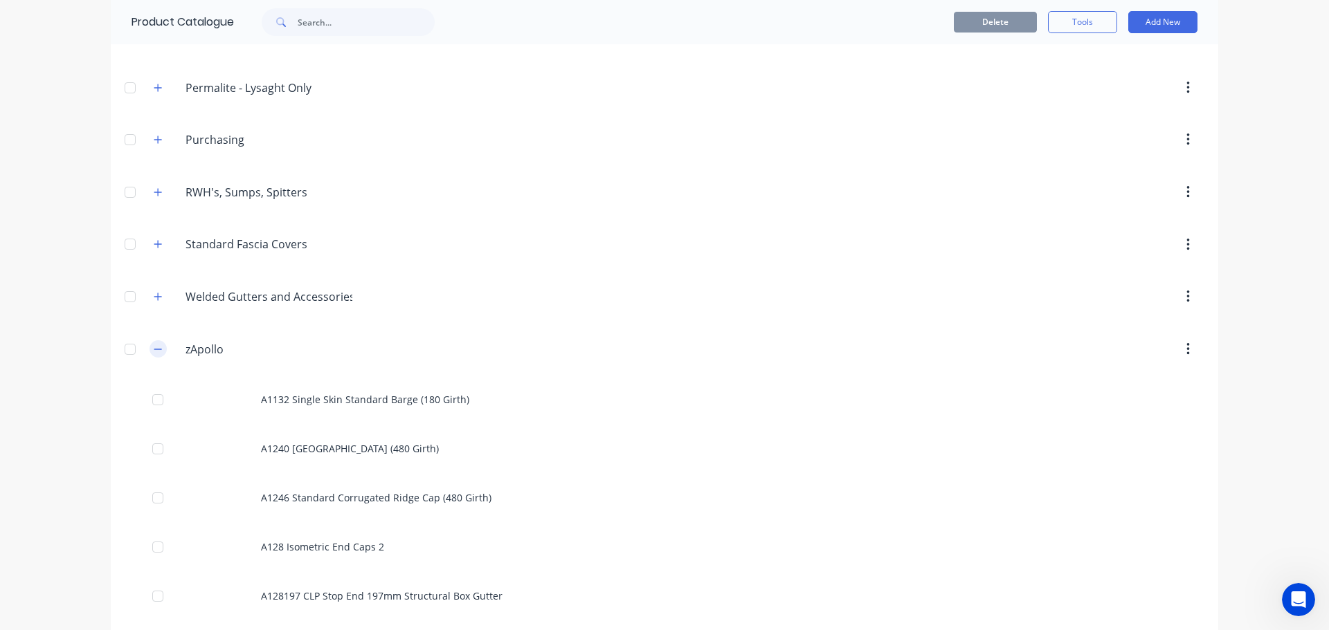
click at [158, 351] on button "button" at bounding box center [157, 348] width 17 height 17
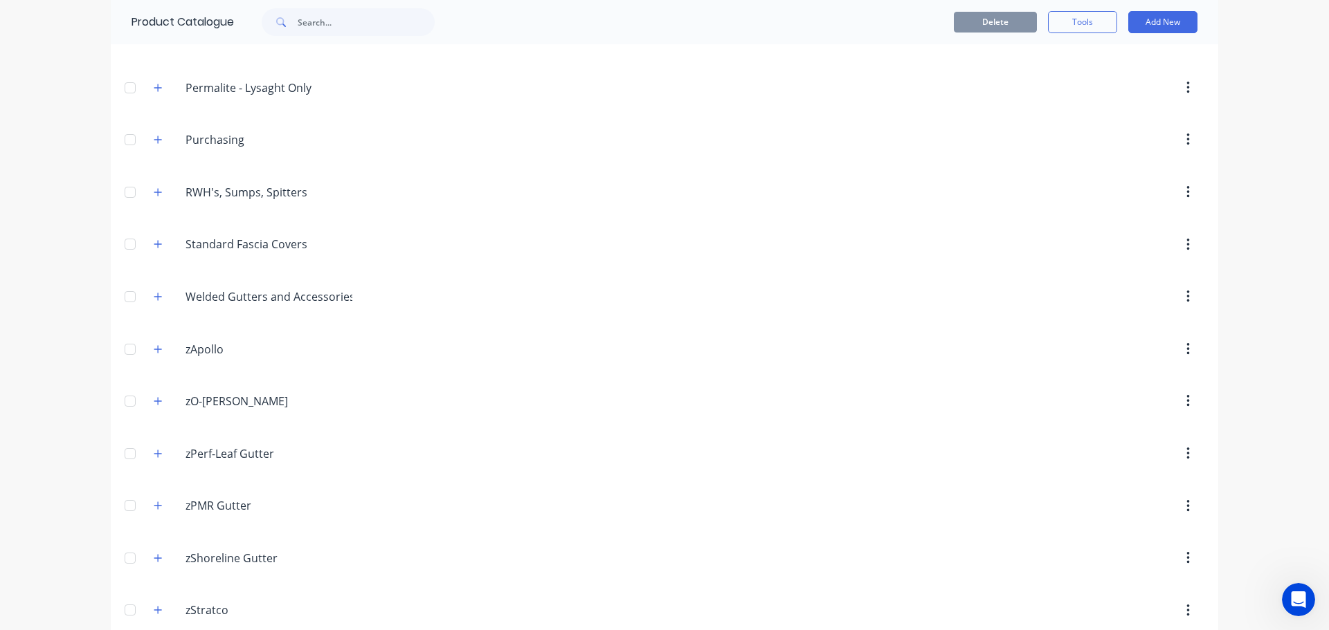
click at [28, 326] on div "dashboard products sales purchasing productivity dashboard products Product Cat…" at bounding box center [664, 315] width 1329 height 630
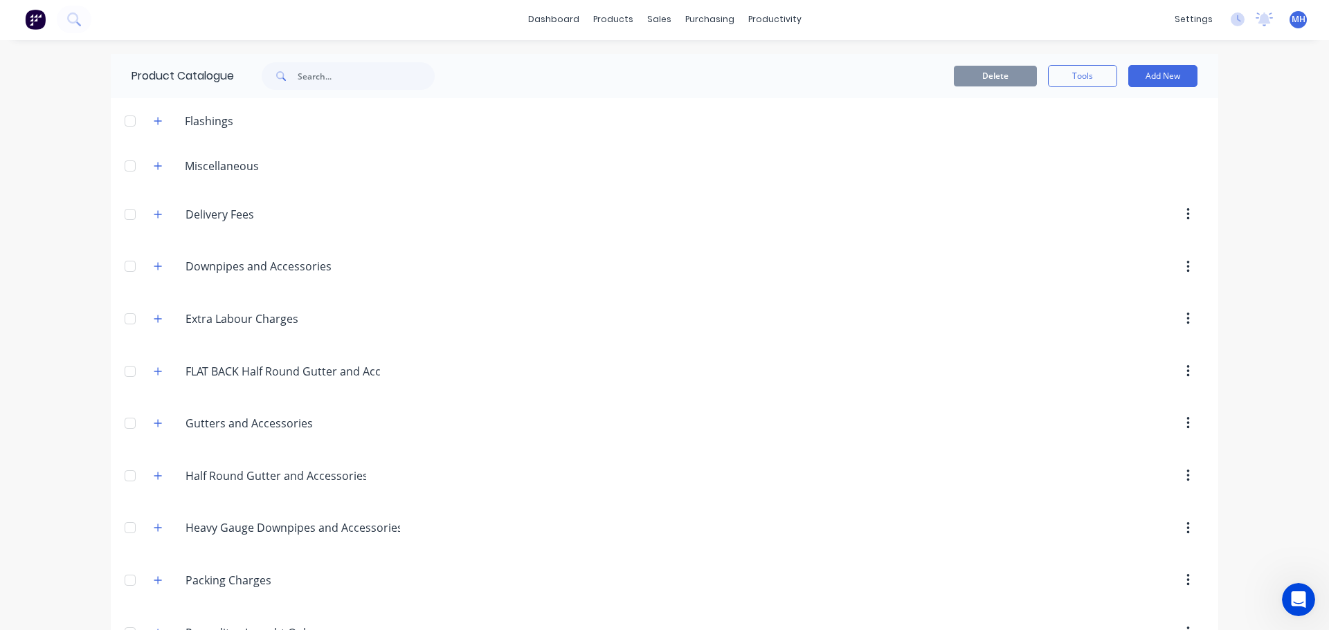
scroll to position [0, 0]
click at [154, 219] on icon "button" at bounding box center [158, 216] width 8 height 10
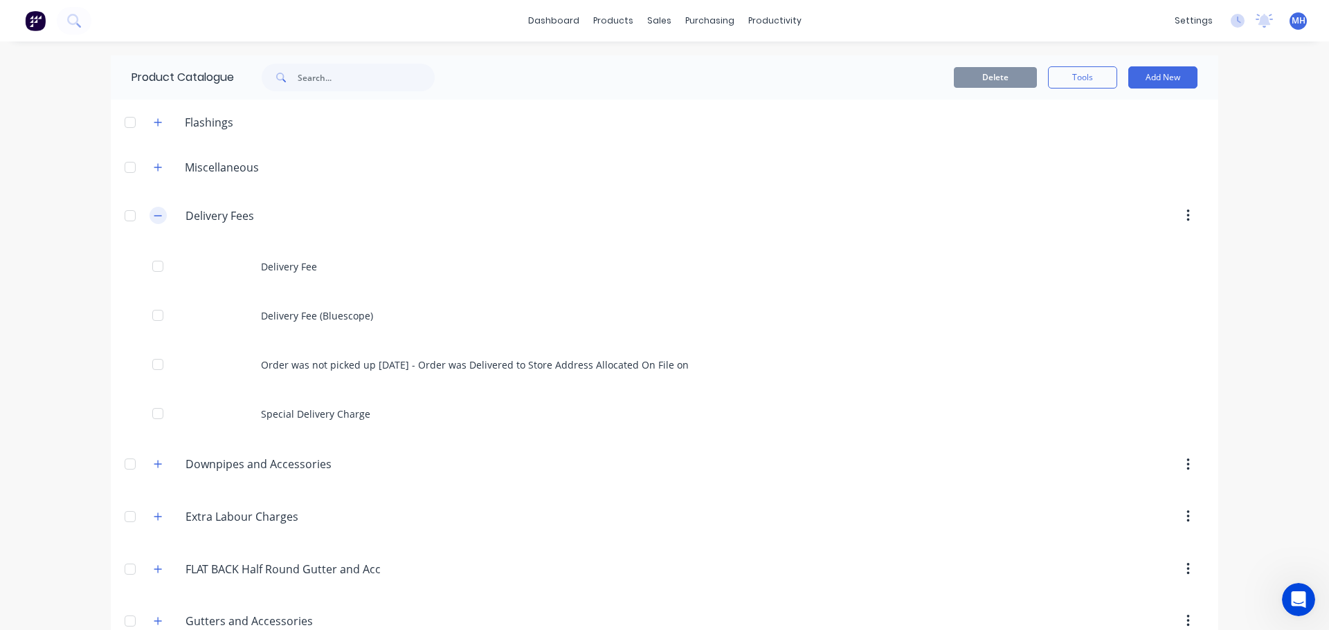
click at [154, 219] on icon "button" at bounding box center [158, 216] width 8 height 10
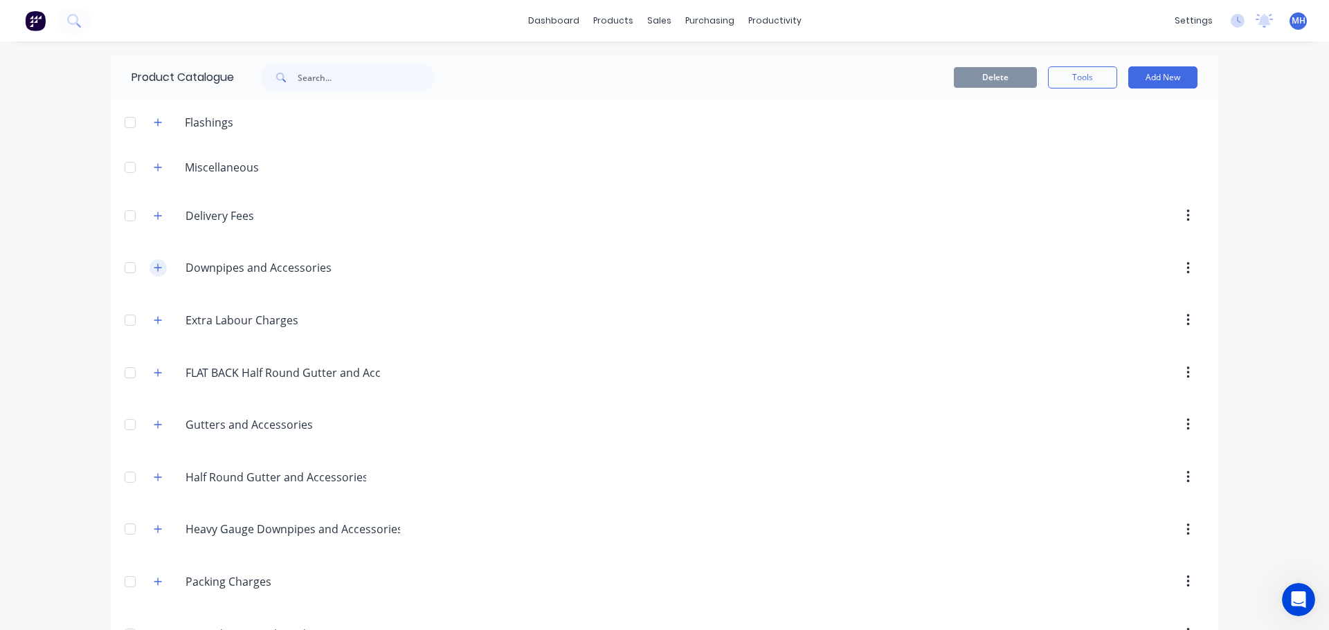
click at [154, 267] on icon "button" at bounding box center [158, 268] width 8 height 10
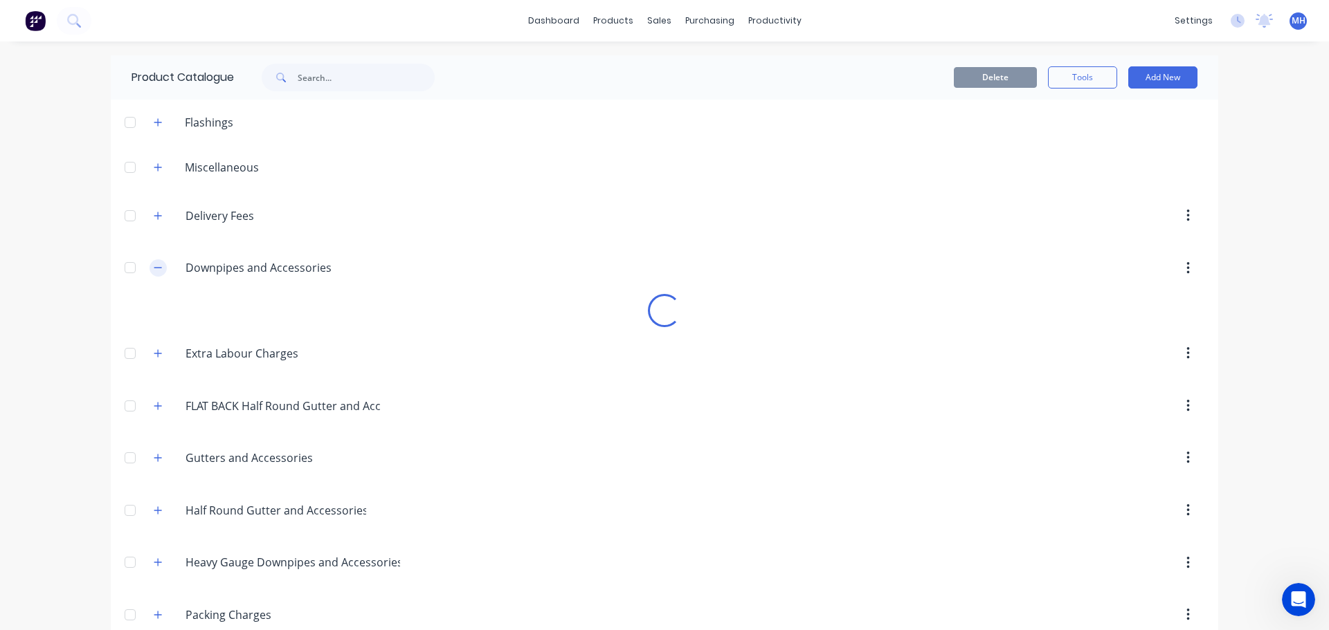
click at [154, 267] on icon "button" at bounding box center [158, 268] width 8 height 10
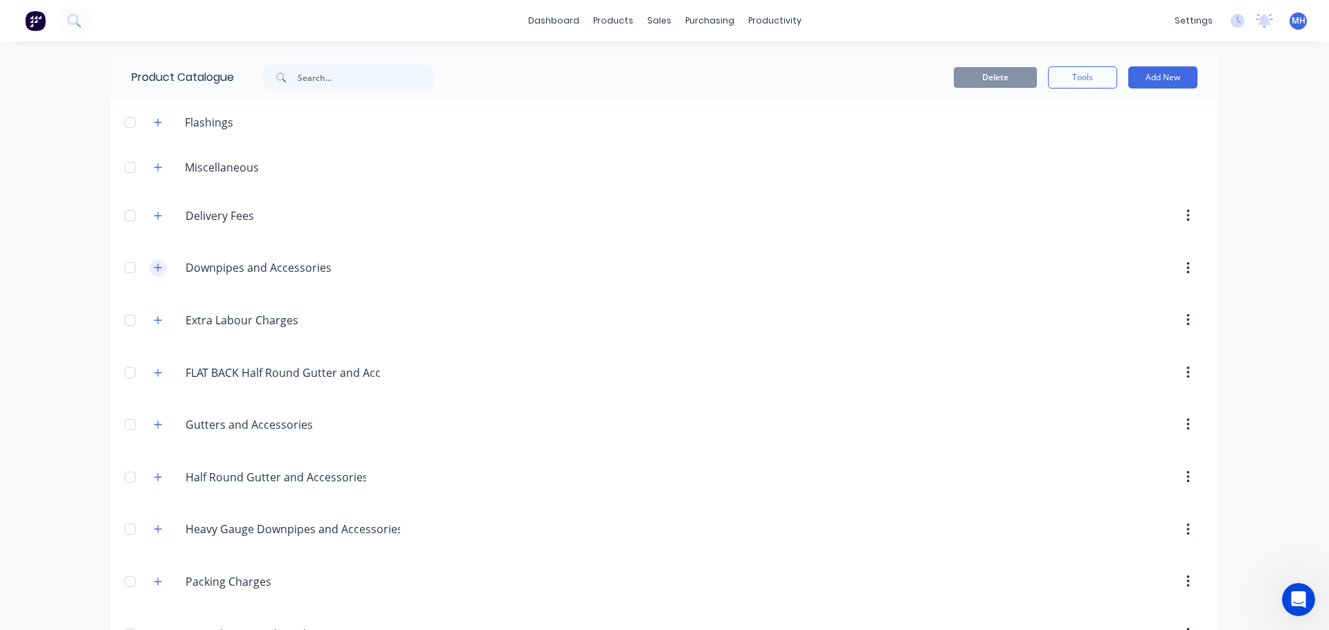
click at [154, 267] on icon "button" at bounding box center [158, 268] width 8 height 10
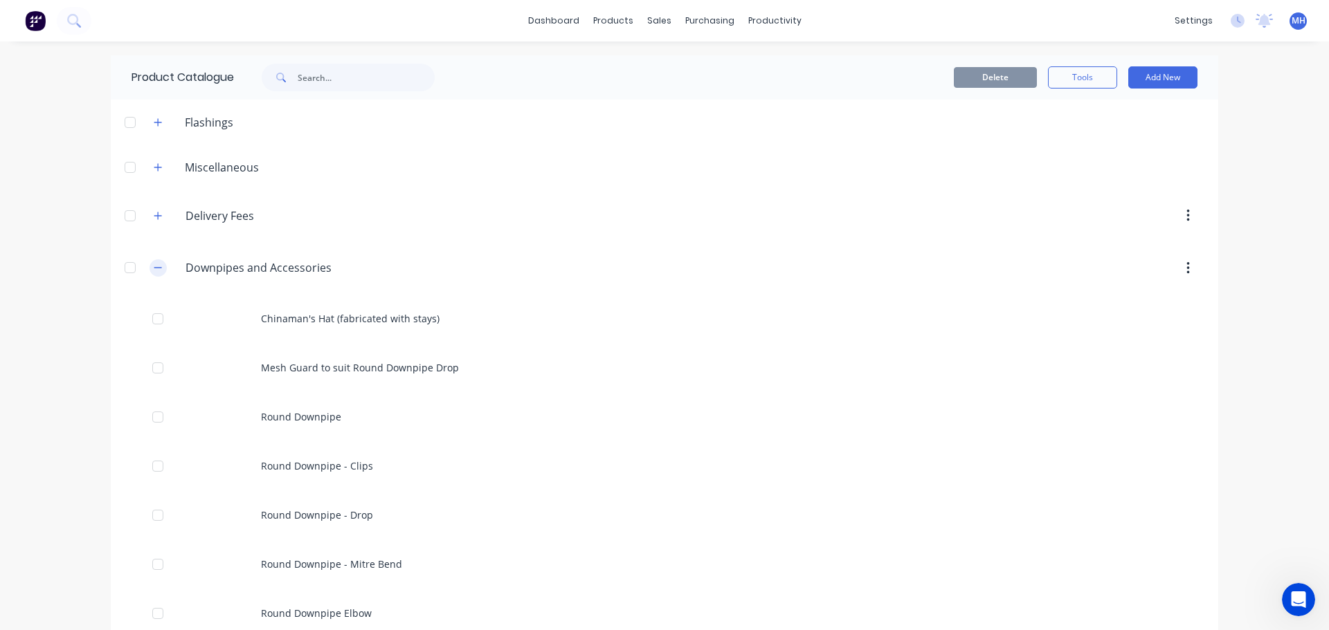
click at [154, 267] on icon "button" at bounding box center [158, 268] width 8 height 10
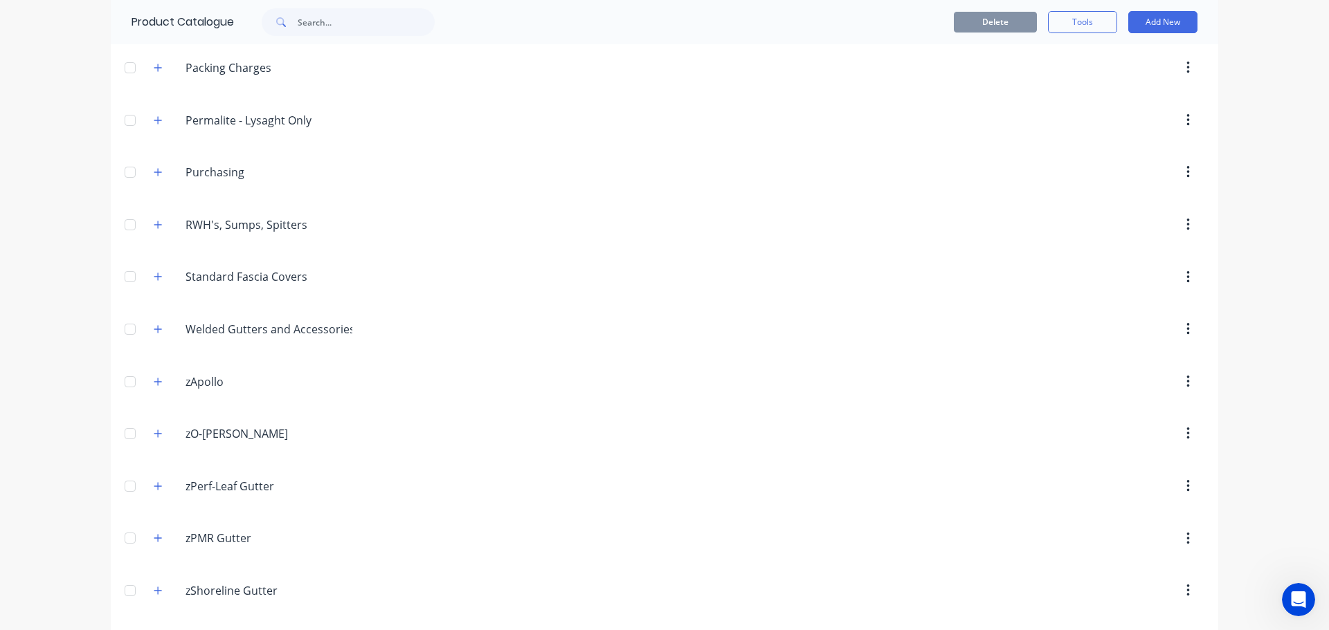
scroll to position [554, 0]
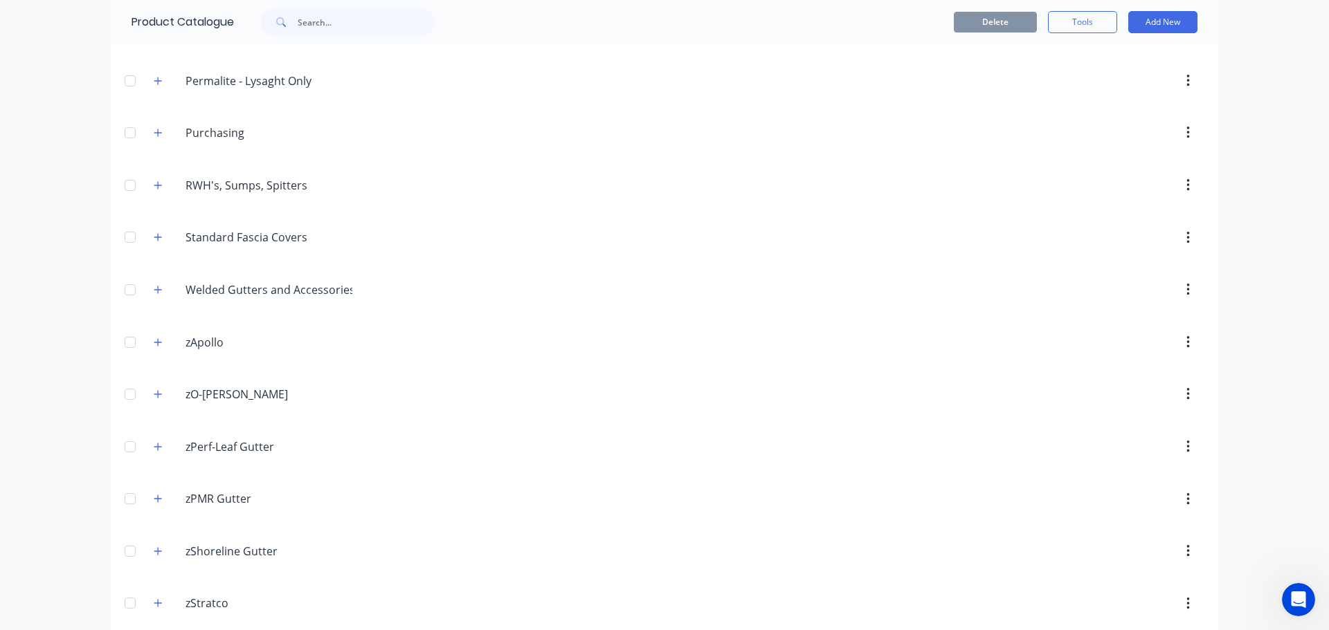
click at [1270, 218] on div "dashboard products sales purchasing productivity dashboard products Product Cat…" at bounding box center [664, 315] width 1329 height 630
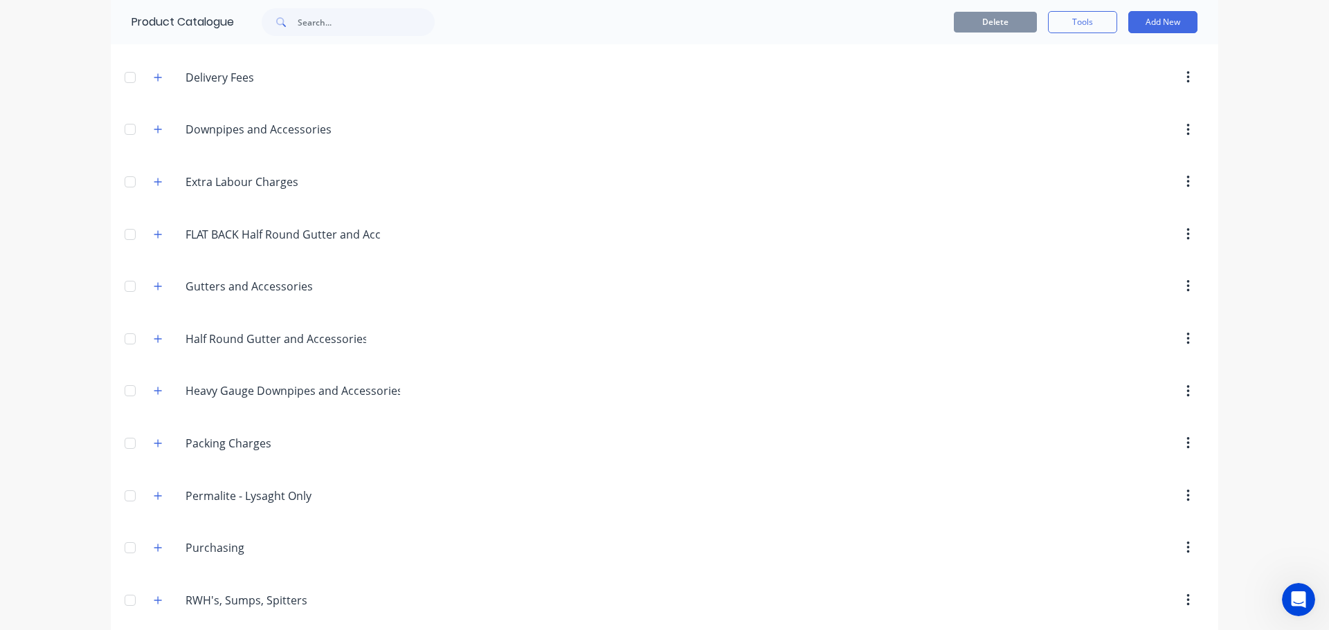
scroll to position [0, 0]
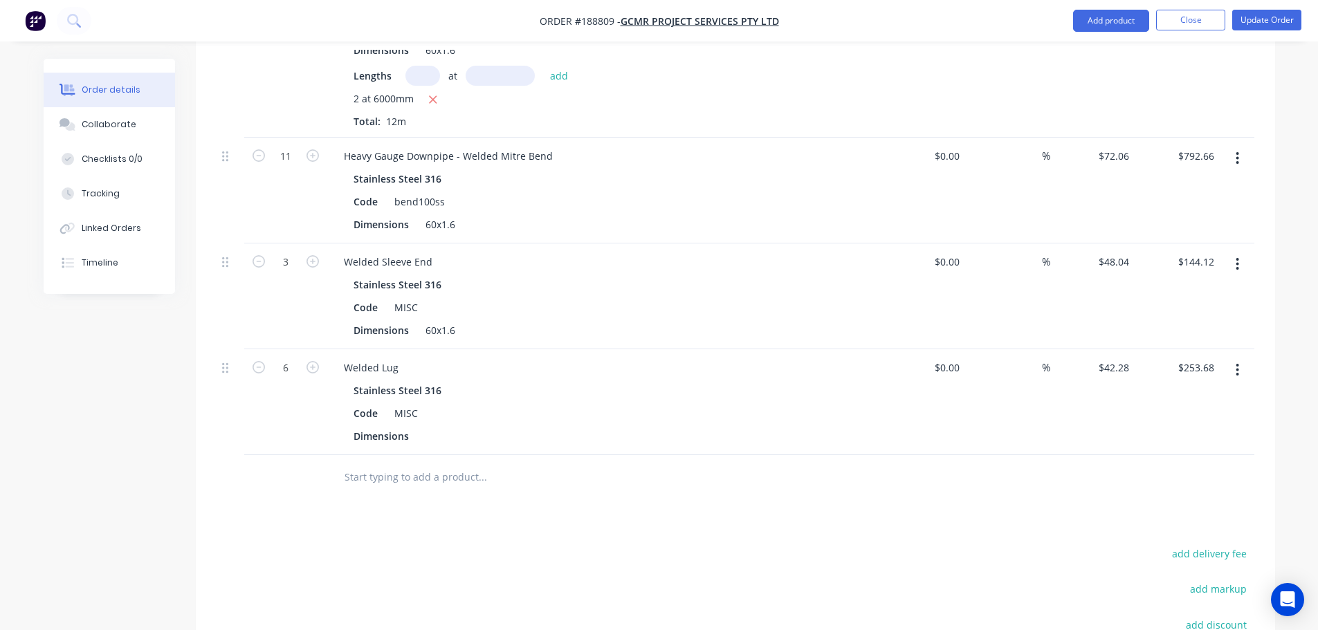
scroll to position [484, 0]
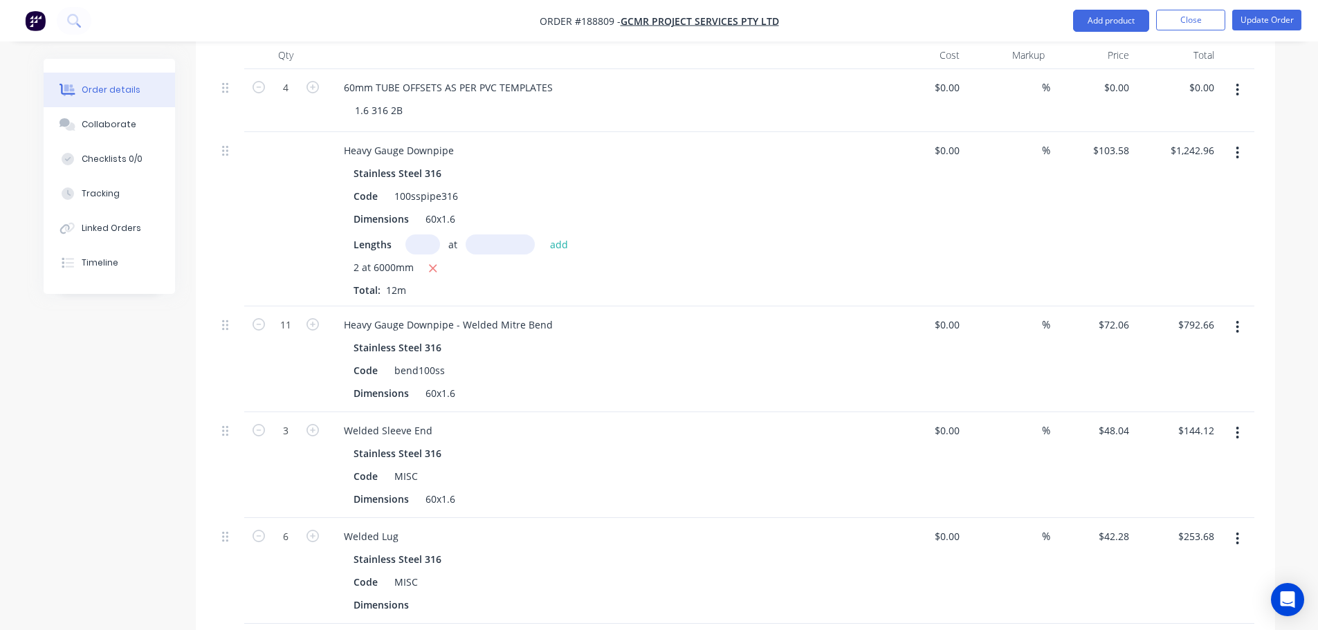
drag, startPoint x: 1111, startPoint y: 17, endPoint x: 1109, endPoint y: 35, distance: 18.8
click at [1111, 17] on button "Add product" at bounding box center [1111, 21] width 76 height 22
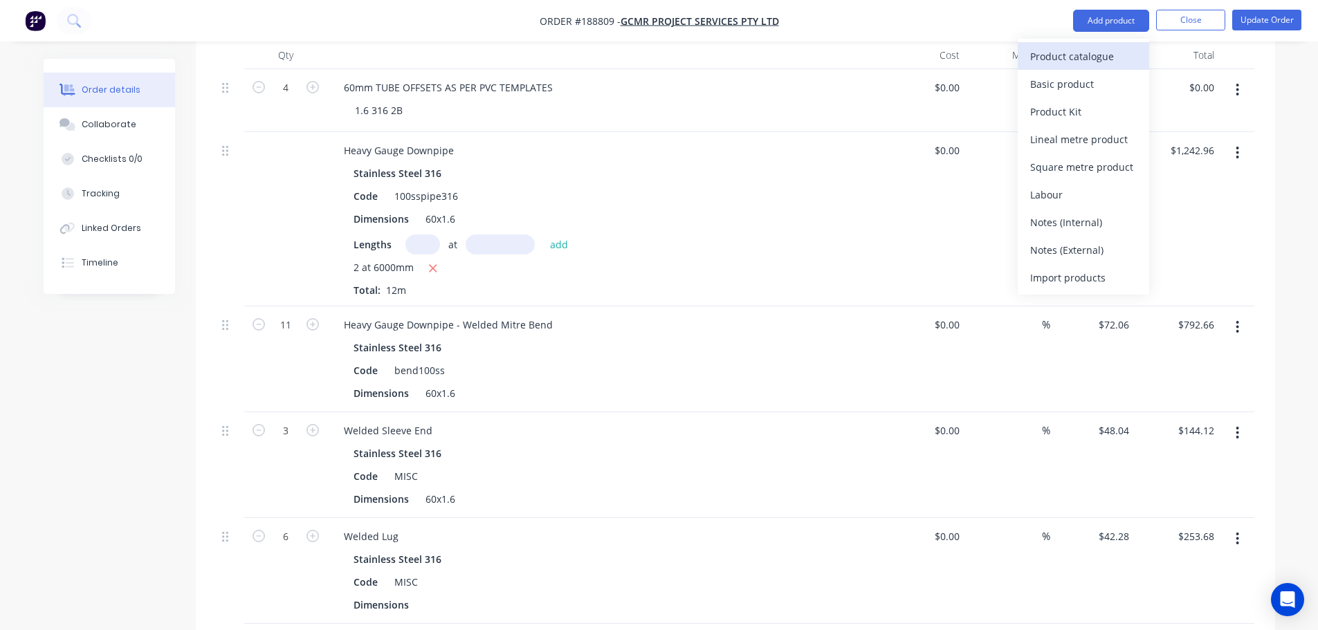
click at [1104, 55] on div "Product catalogue" at bounding box center [1083, 56] width 107 height 20
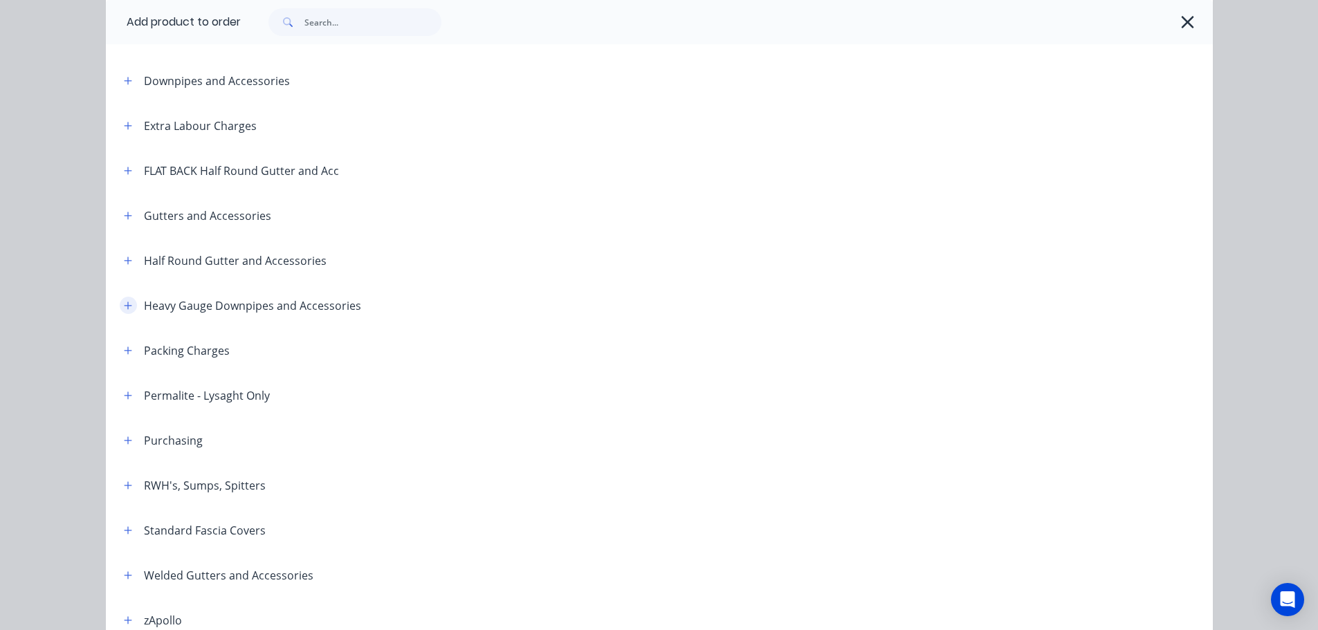
drag, startPoint x: 123, startPoint y: 309, endPoint x: 169, endPoint y: 320, distance: 47.0
click at [124, 309] on icon "button" at bounding box center [128, 306] width 8 height 10
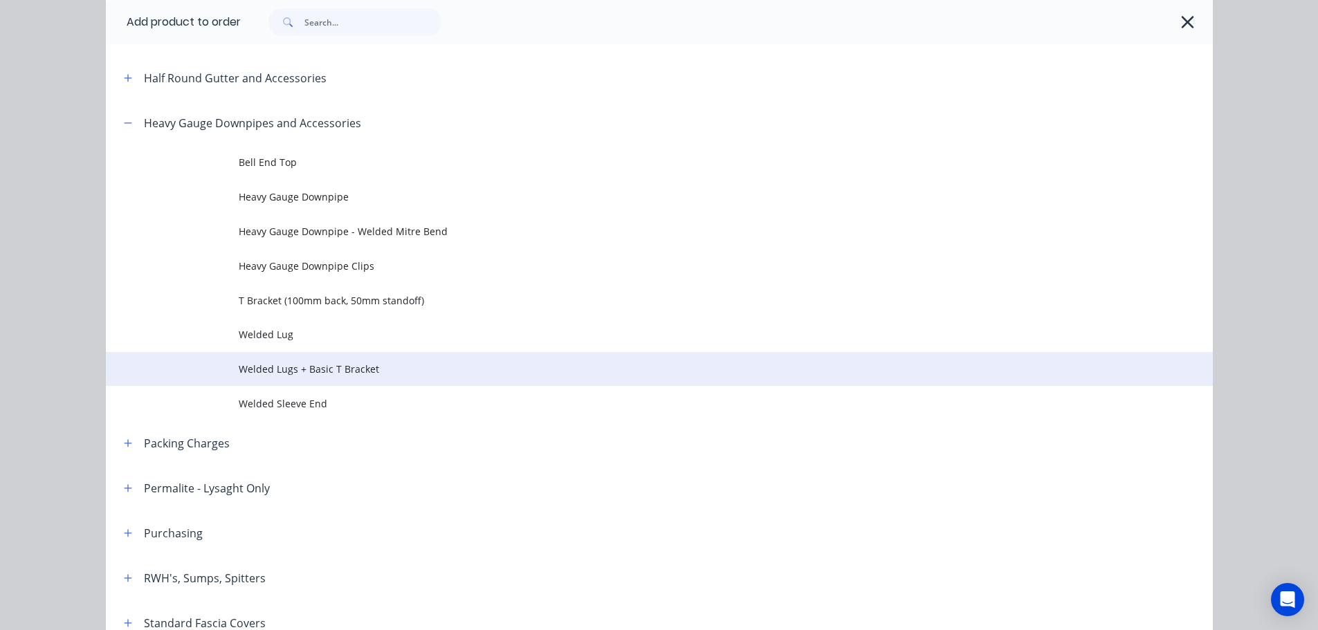
scroll to position [346, 0]
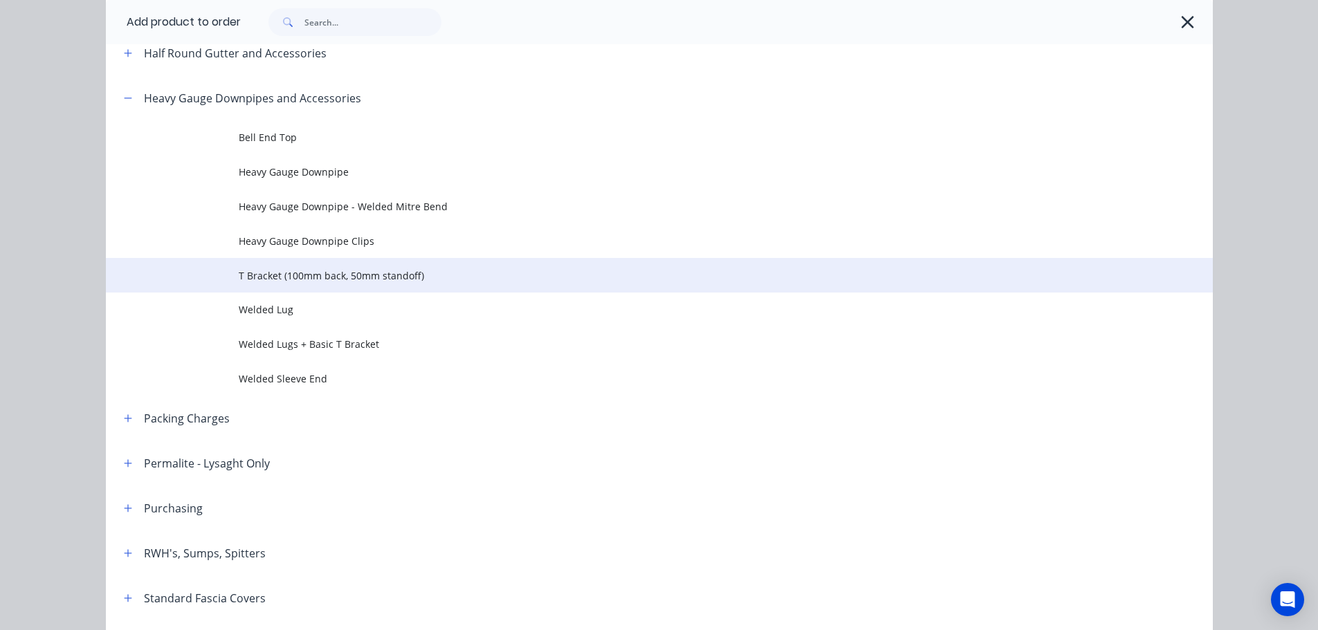
click at [309, 272] on span "T Bracket (100mm back, 50mm standoff)" at bounding box center [628, 275] width 779 height 15
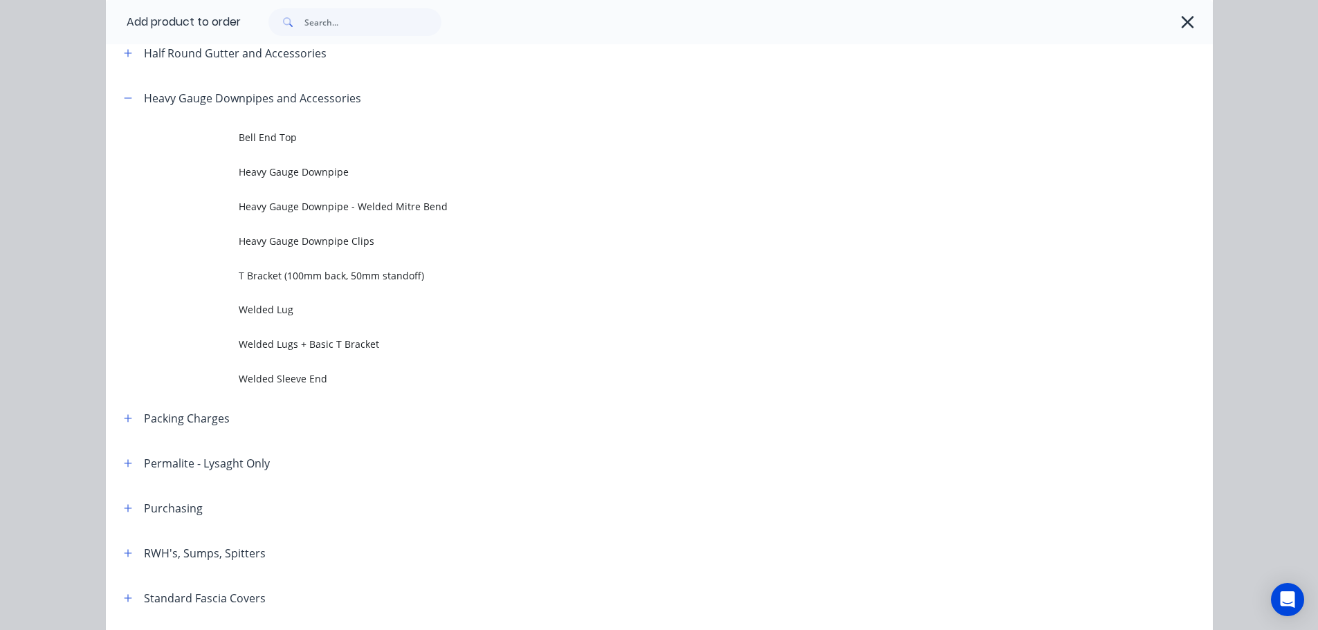
scroll to position [0, 0]
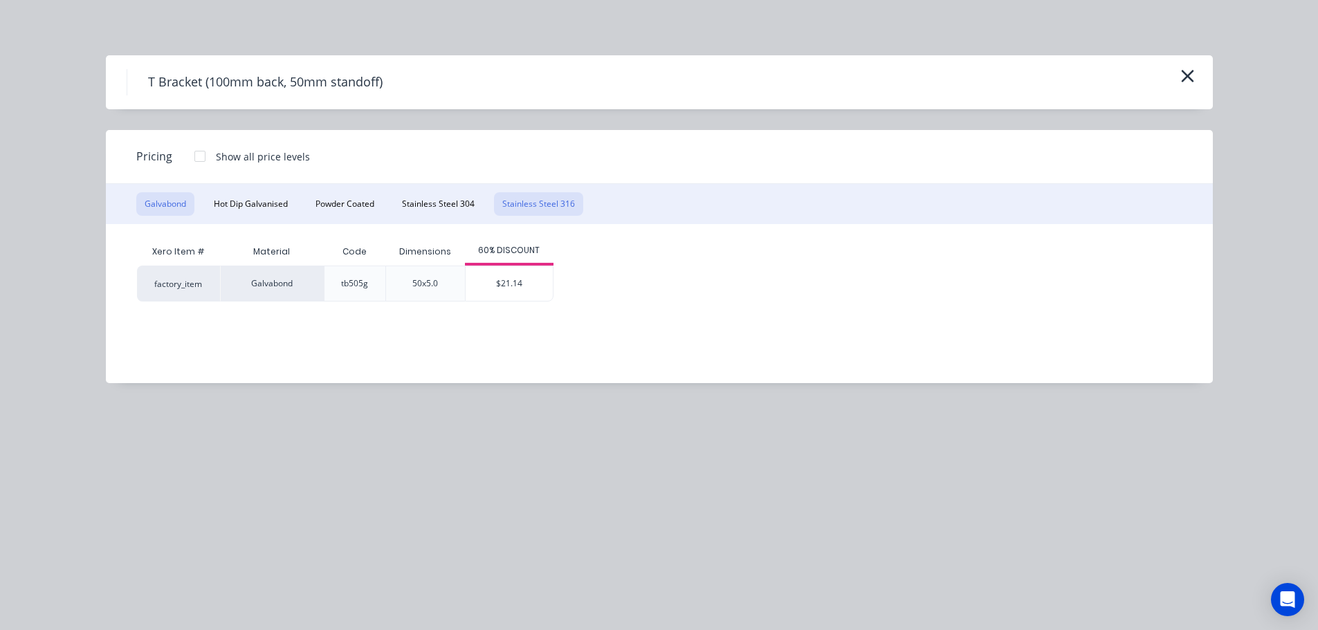
click at [523, 203] on button "Stainless Steel 316" at bounding box center [538, 204] width 89 height 24
click at [518, 279] on div "$34.35" at bounding box center [527, 283] width 87 height 35
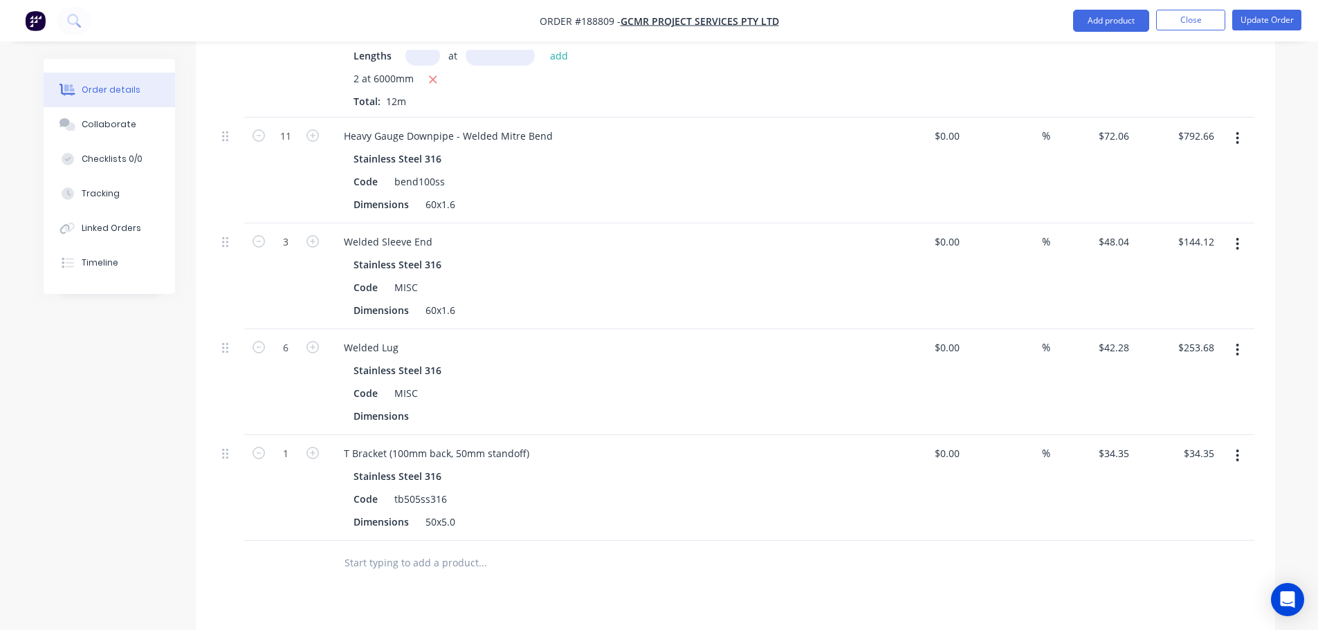
scroll to position [692, 0]
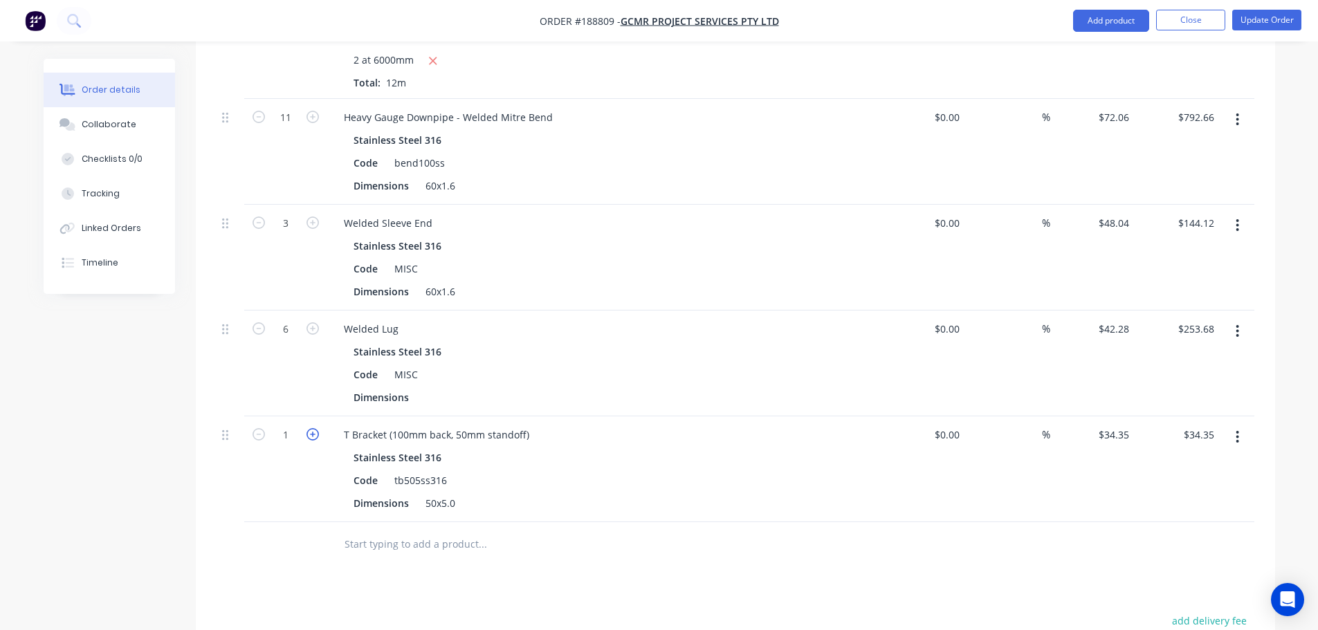
click at [307, 428] on icon "button" at bounding box center [313, 434] width 12 height 12
type input "2"
type input "$68.70"
click at [317, 428] on icon "button" at bounding box center [313, 434] width 12 height 12
type input "3"
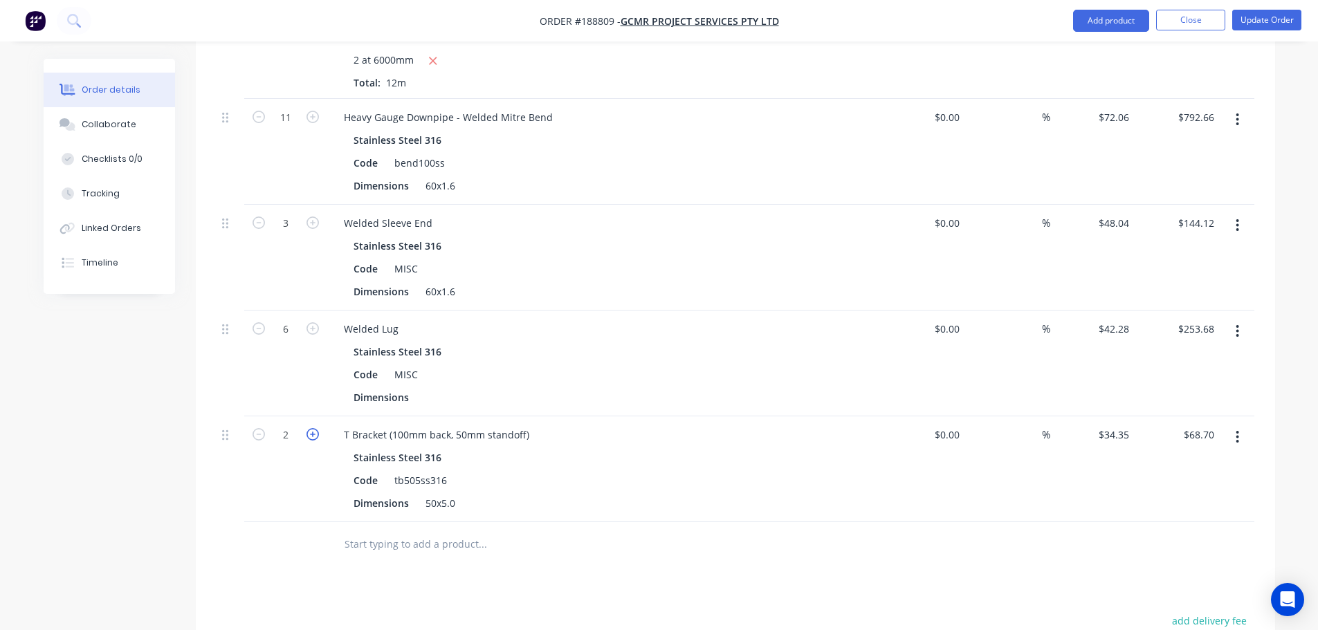
type input "$103.05"
click at [313, 428] on icon "button" at bounding box center [313, 434] width 12 height 12
type input "4"
type input "$137.40"
click at [312, 428] on icon "button" at bounding box center [313, 434] width 12 height 12
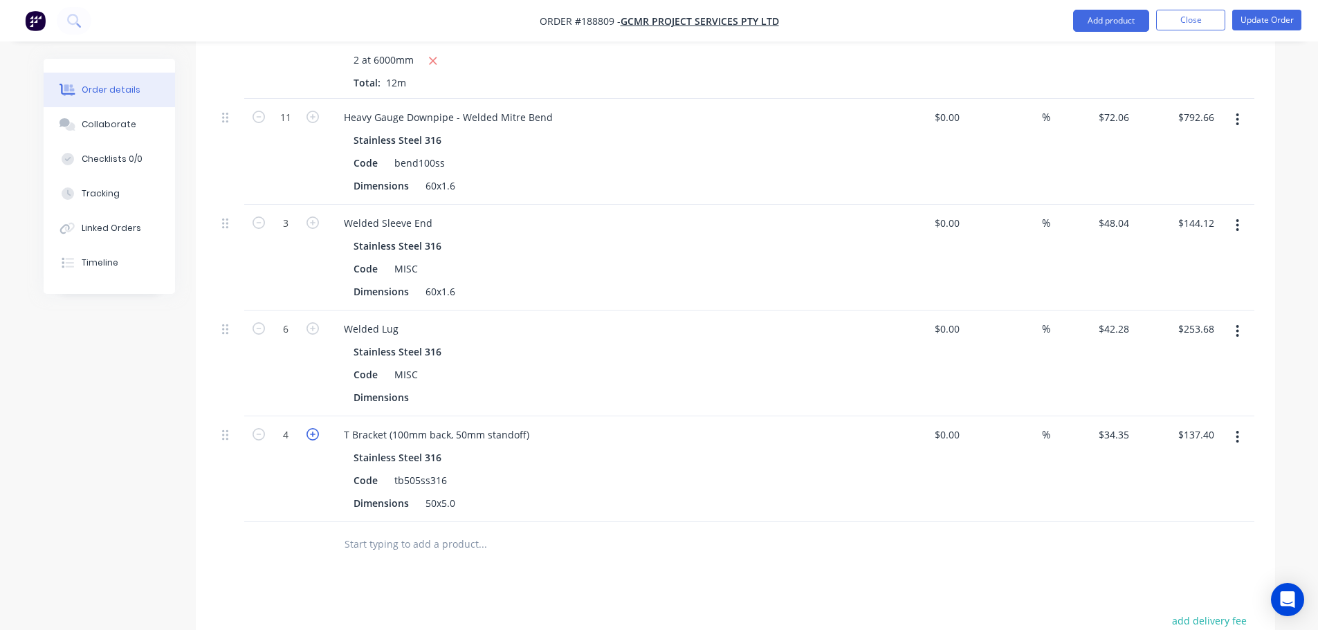
type input "5"
type input "$171.75"
click at [312, 428] on icon "button" at bounding box center [313, 434] width 12 height 12
type input "6"
type input "$206.10"
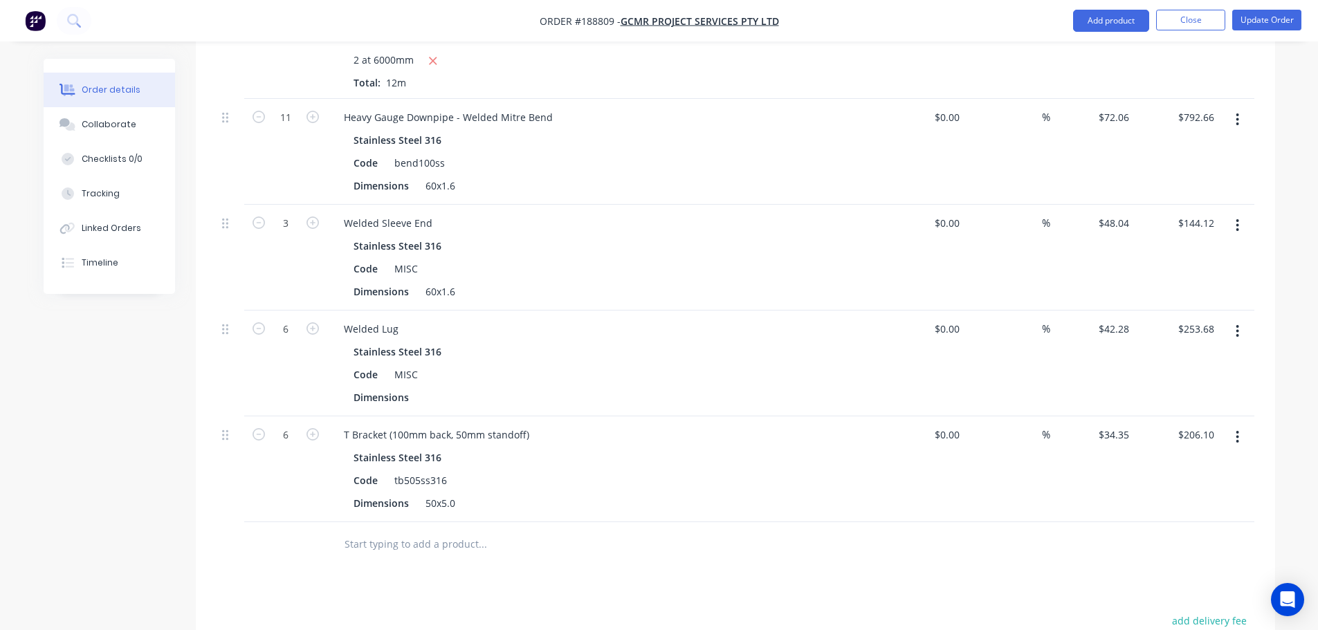
click at [305, 564] on div "Drawings Add drawing Products Show / Hide columns Add product Qty Cost Markup P…" at bounding box center [735, 316] width 1079 height 1165
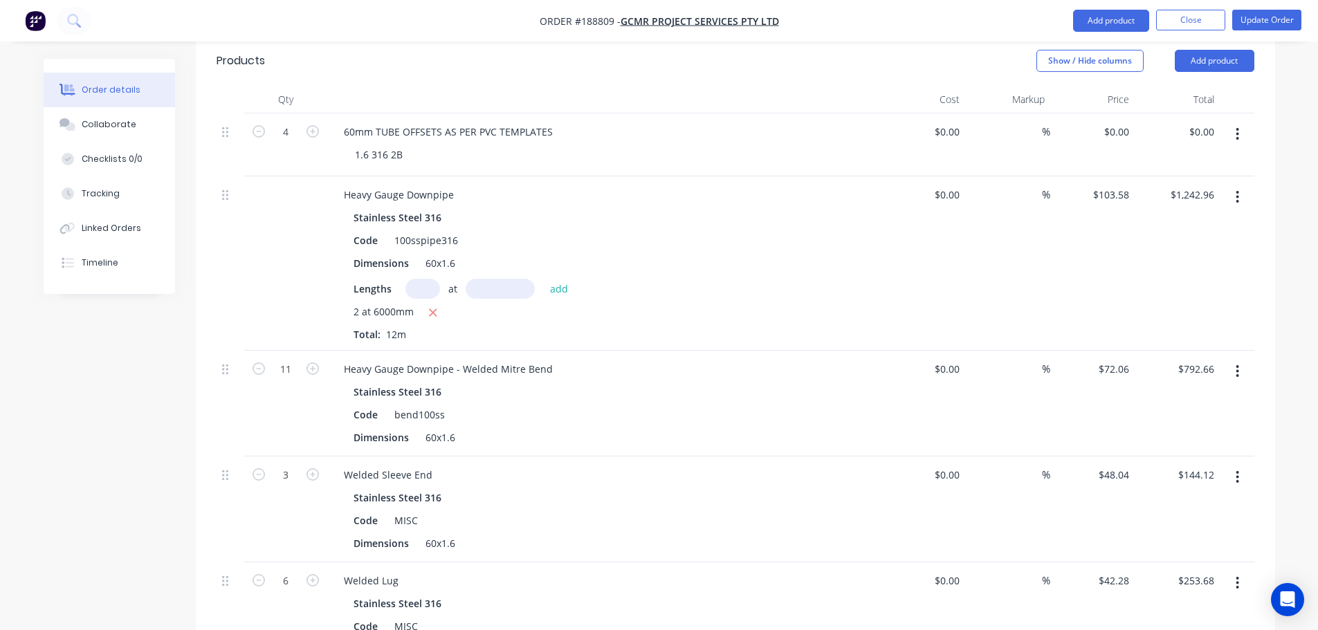
scroll to position [415, 0]
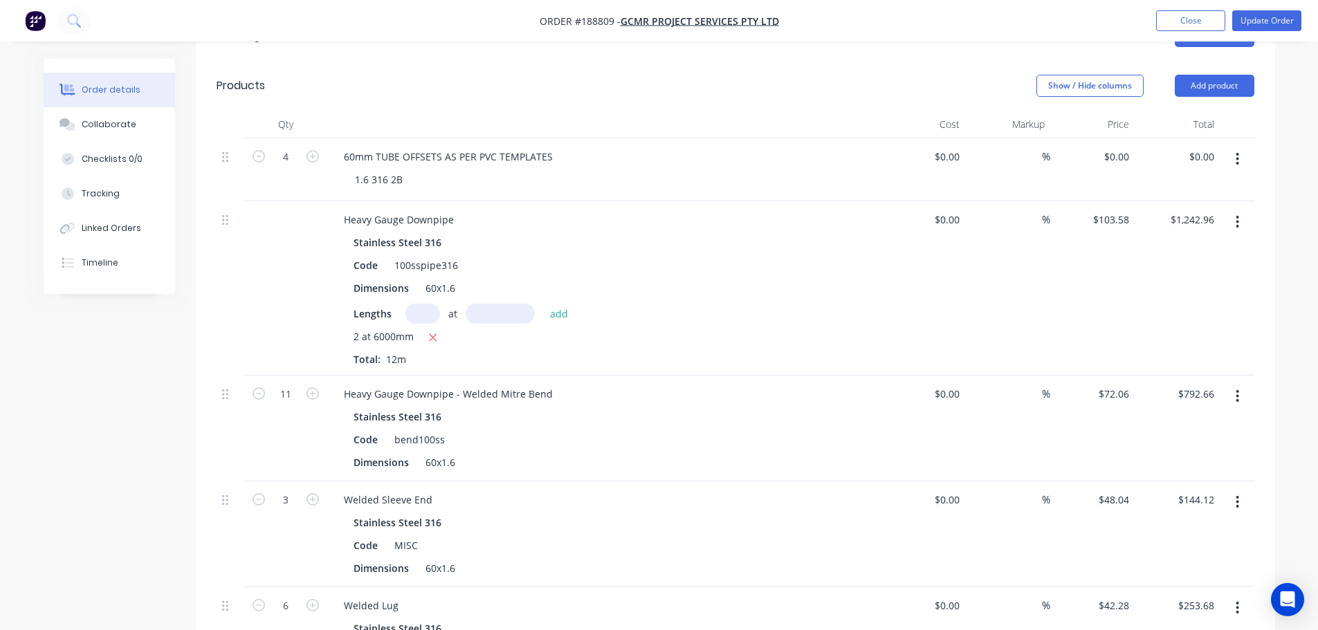
click at [1232, 147] on button "button" at bounding box center [1237, 159] width 33 height 25
click at [1176, 264] on button "Delete" at bounding box center [1188, 278] width 131 height 28
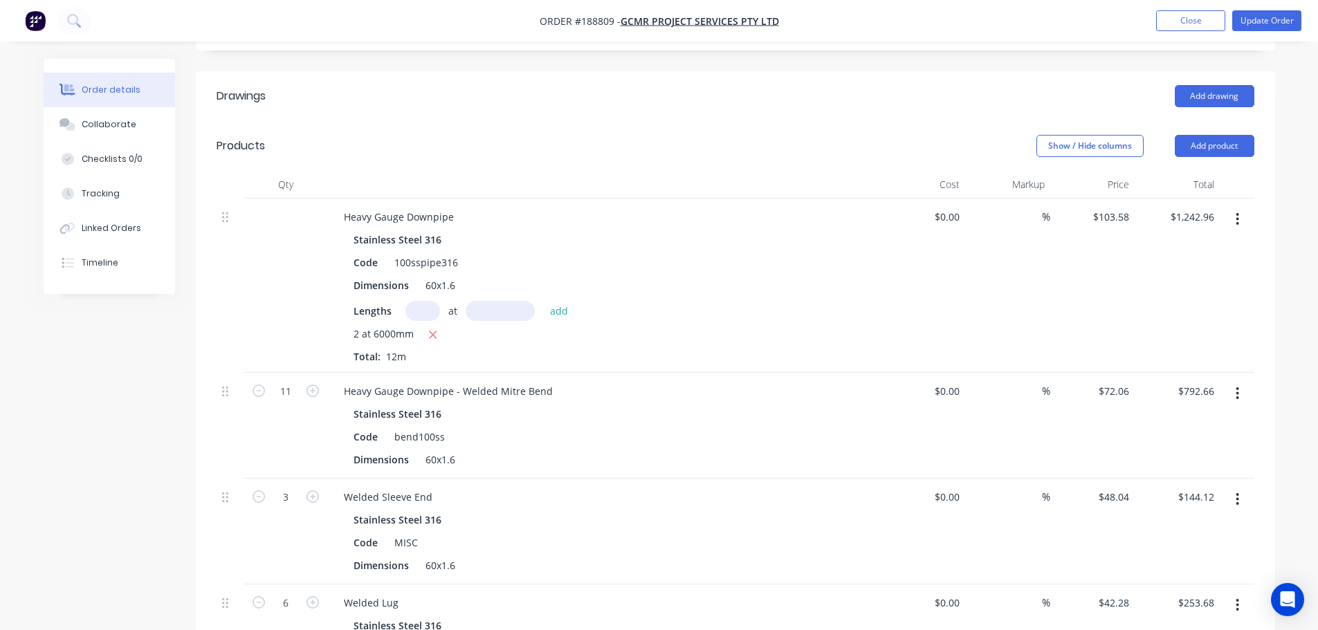
scroll to position [346, 0]
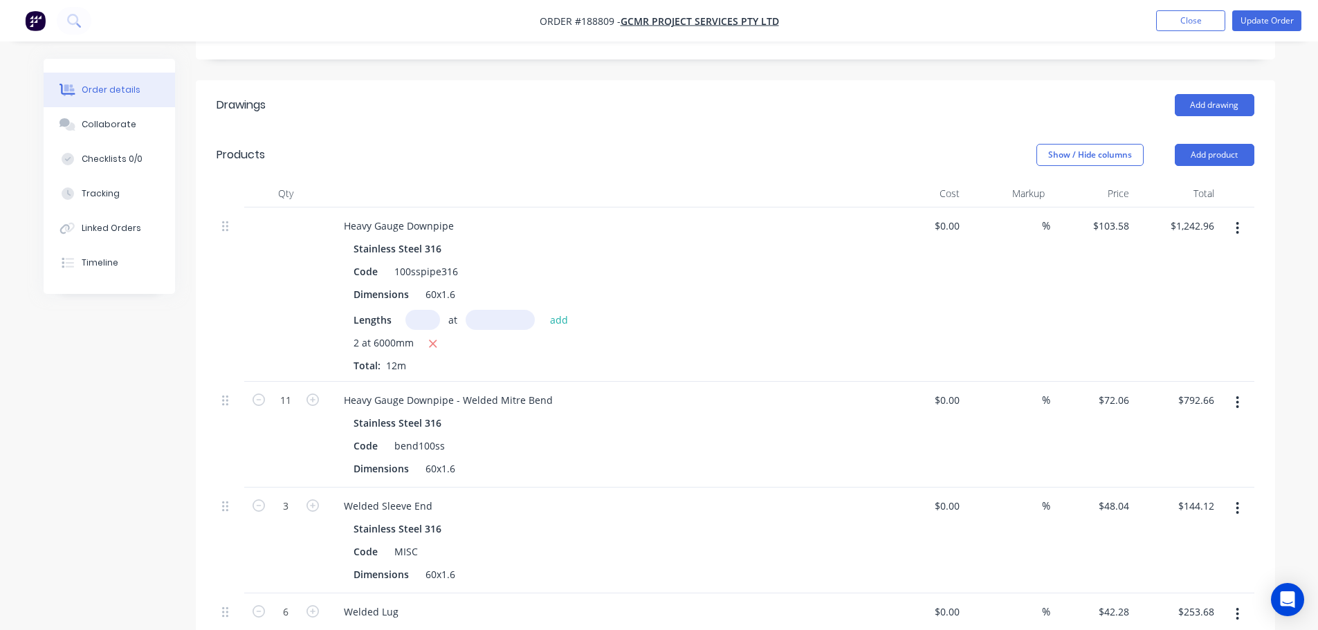
click at [618, 130] on header "Products Show / Hide columns Add product" at bounding box center [735, 155] width 1079 height 50
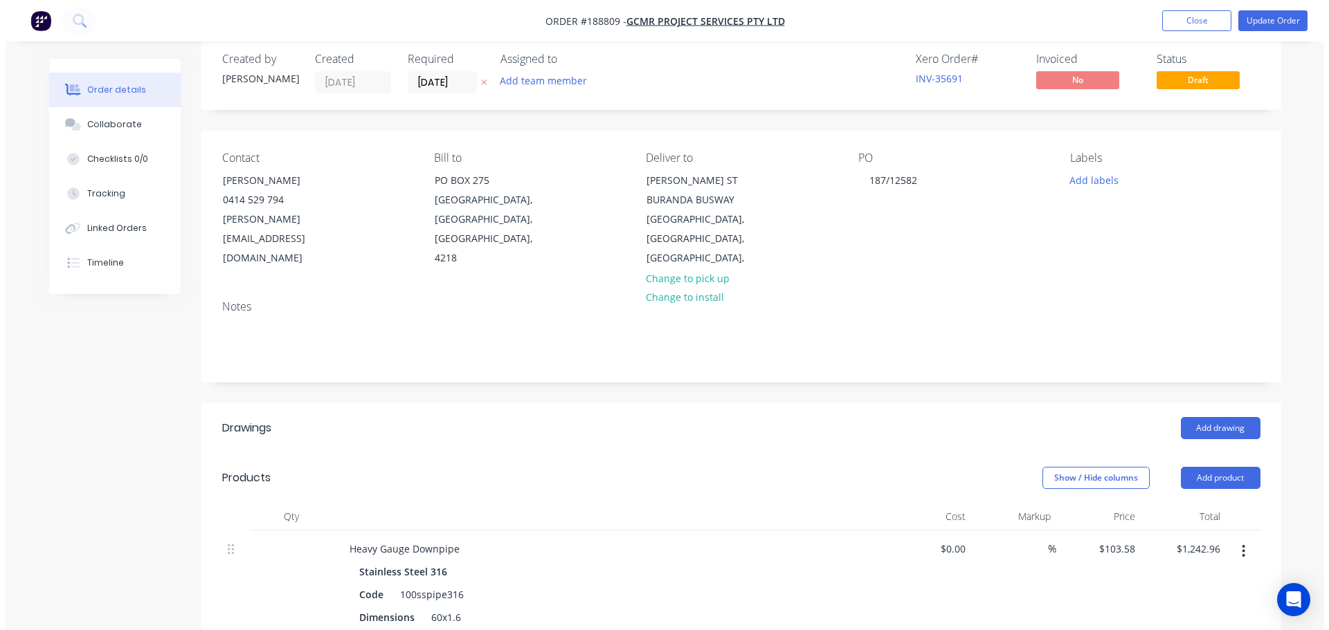
scroll to position [0, 0]
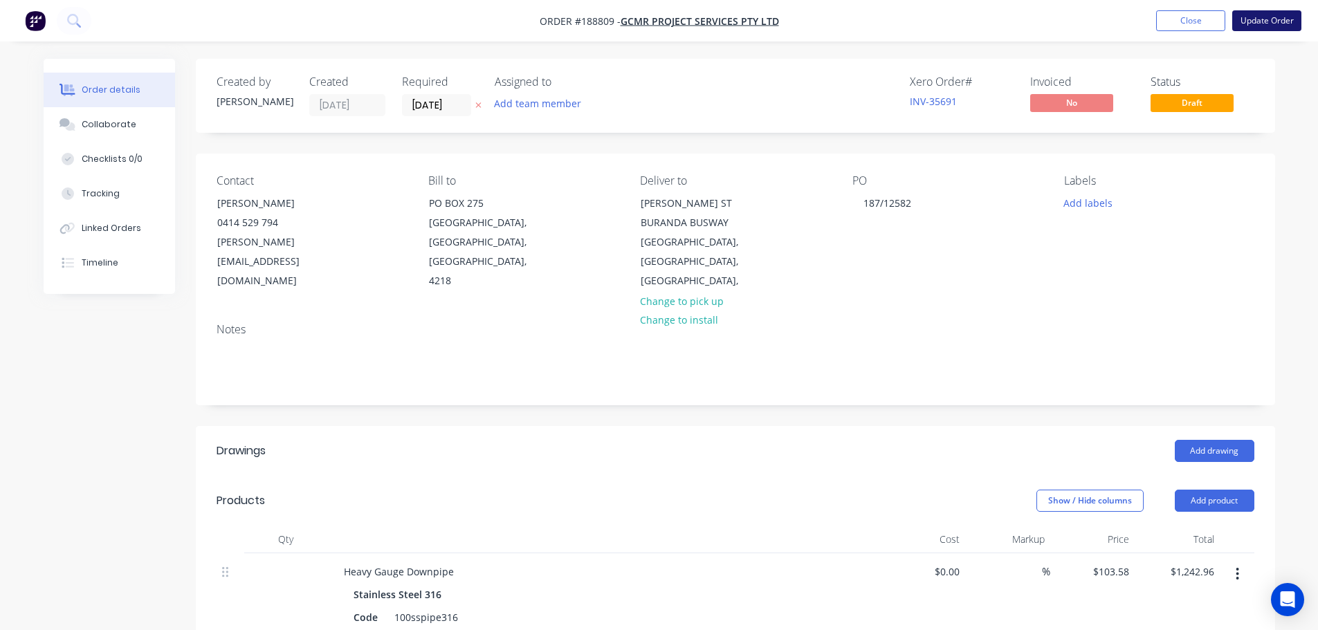
click at [1247, 17] on button "Update Order" at bounding box center [1266, 20] width 69 height 21
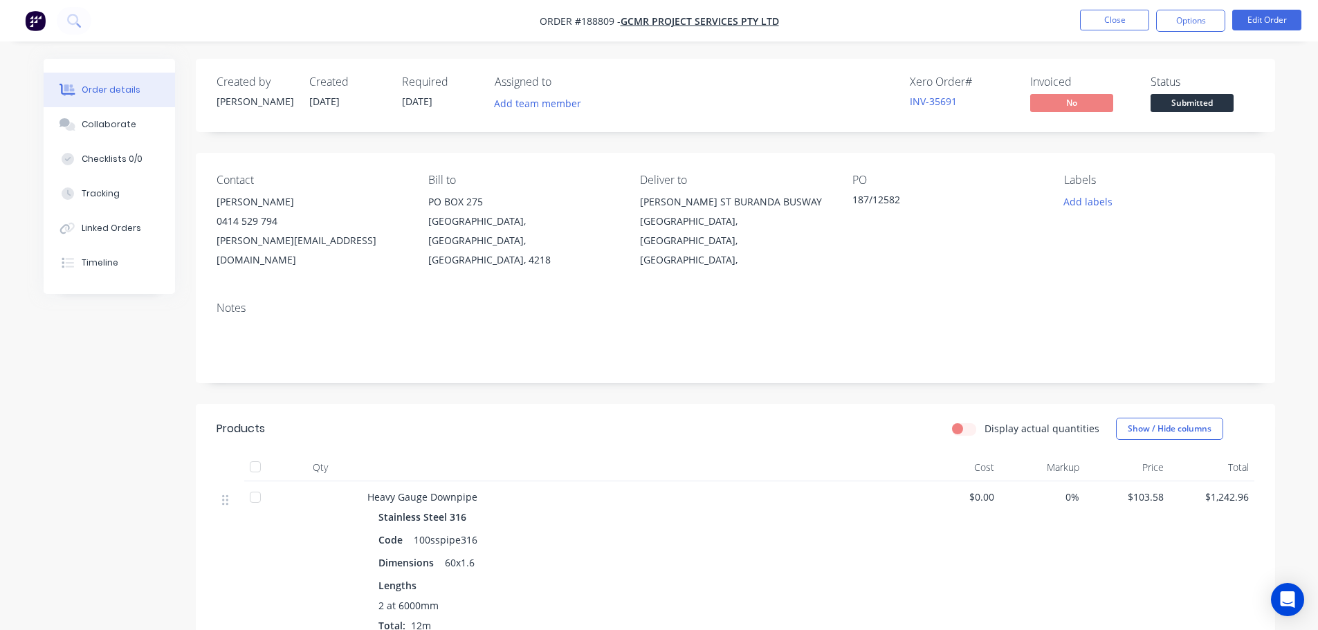
drag, startPoint x: 1204, startPoint y: 15, endPoint x: 1201, endPoint y: 35, distance: 20.9
click at [1204, 15] on button "Options" at bounding box center [1190, 21] width 69 height 22
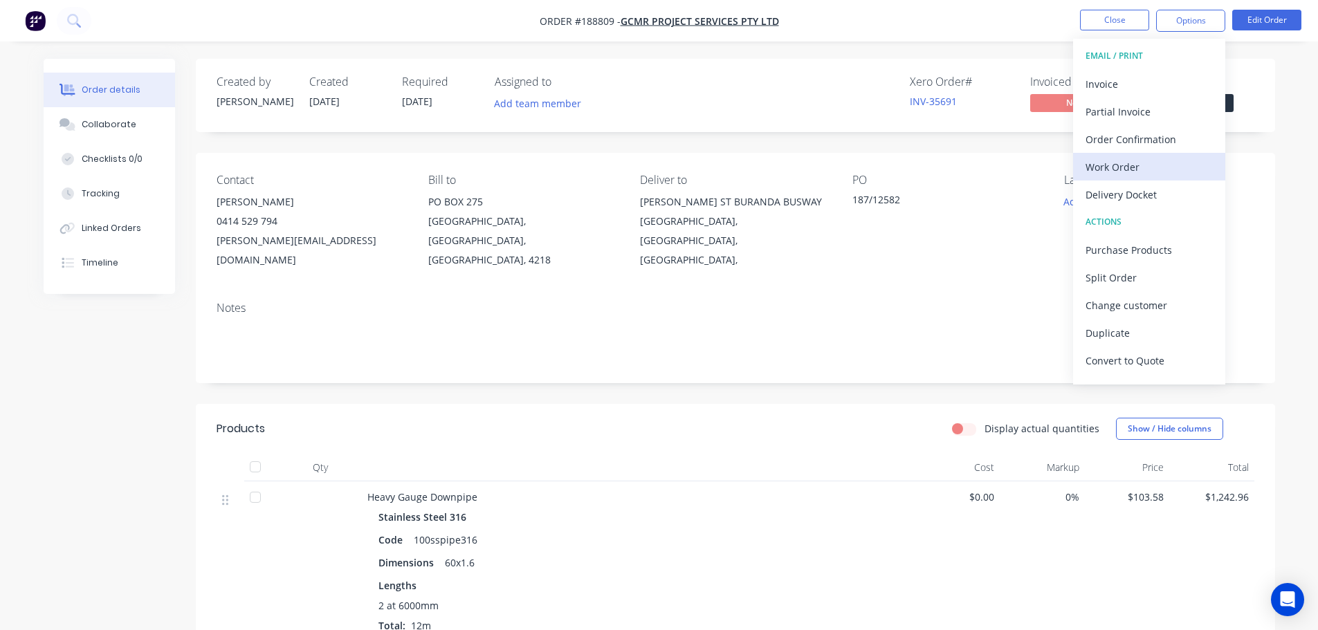
click at [1147, 163] on div "Work Order" at bounding box center [1149, 167] width 127 height 20
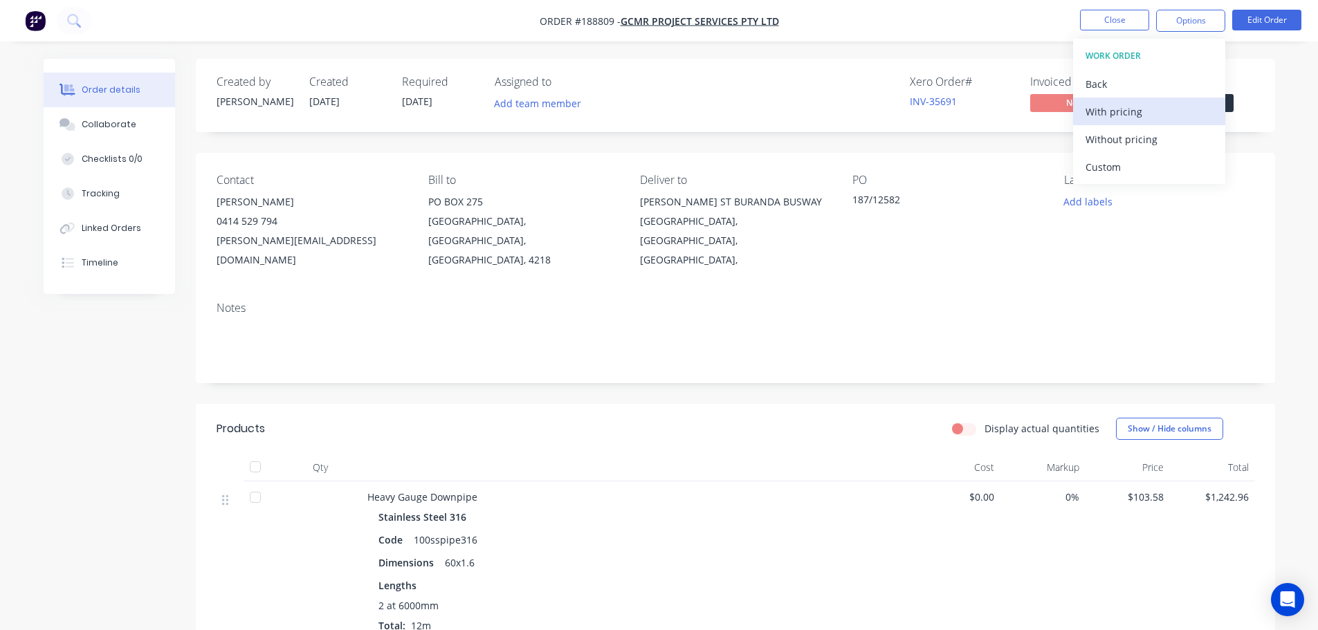
click at [1134, 115] on div "With pricing" at bounding box center [1149, 112] width 127 height 20
click at [686, 404] on header "Products Display actual quantities Show / Hide columns" at bounding box center [735, 429] width 1079 height 50
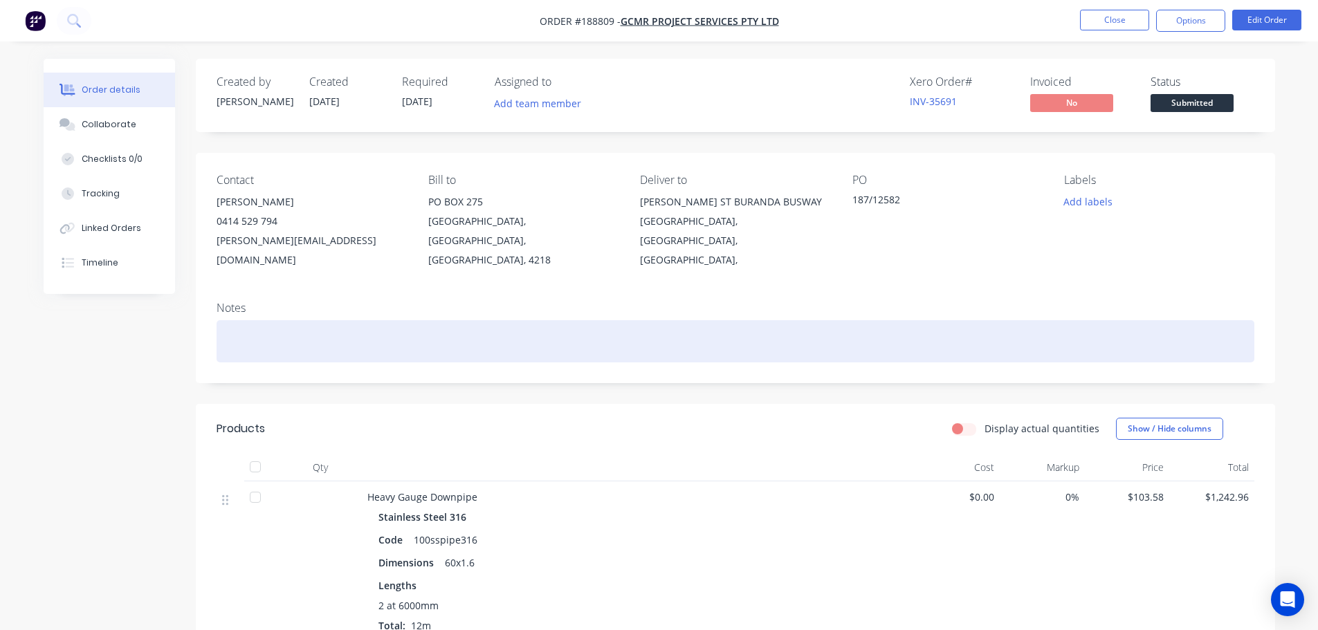
drag, startPoint x: 636, startPoint y: 406, endPoint x: 763, endPoint y: 306, distance: 162.1
click at [636, 418] on div "Display actual quantities Show / Hide columns" at bounding box center [845, 429] width 817 height 22
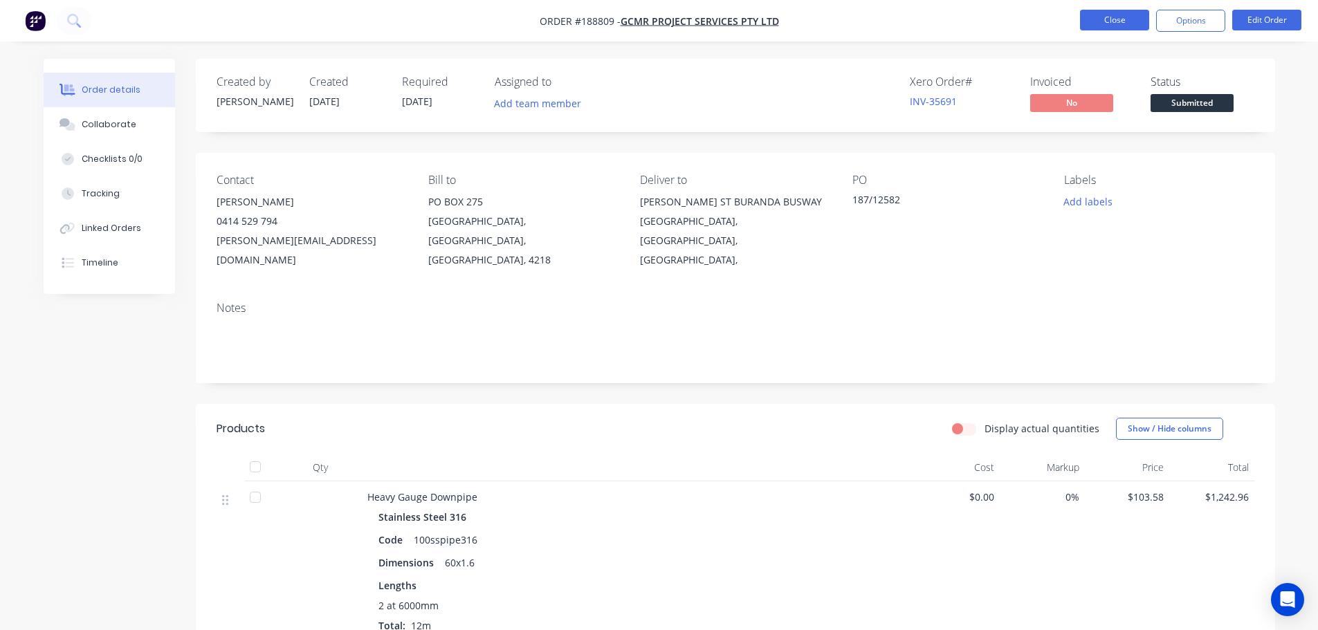
click at [1117, 19] on button "Close" at bounding box center [1114, 20] width 69 height 21
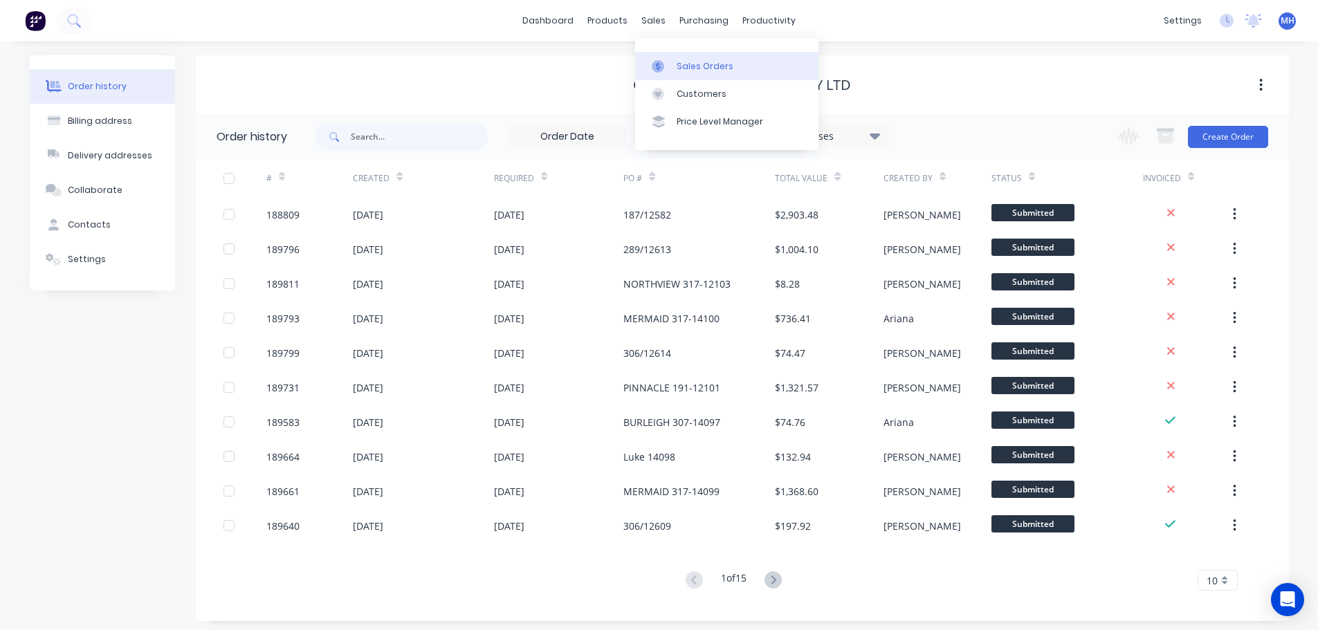
drag, startPoint x: 669, startPoint y: 62, endPoint x: 641, endPoint y: 64, distance: 27.8
click at [669, 62] on div at bounding box center [662, 66] width 21 height 12
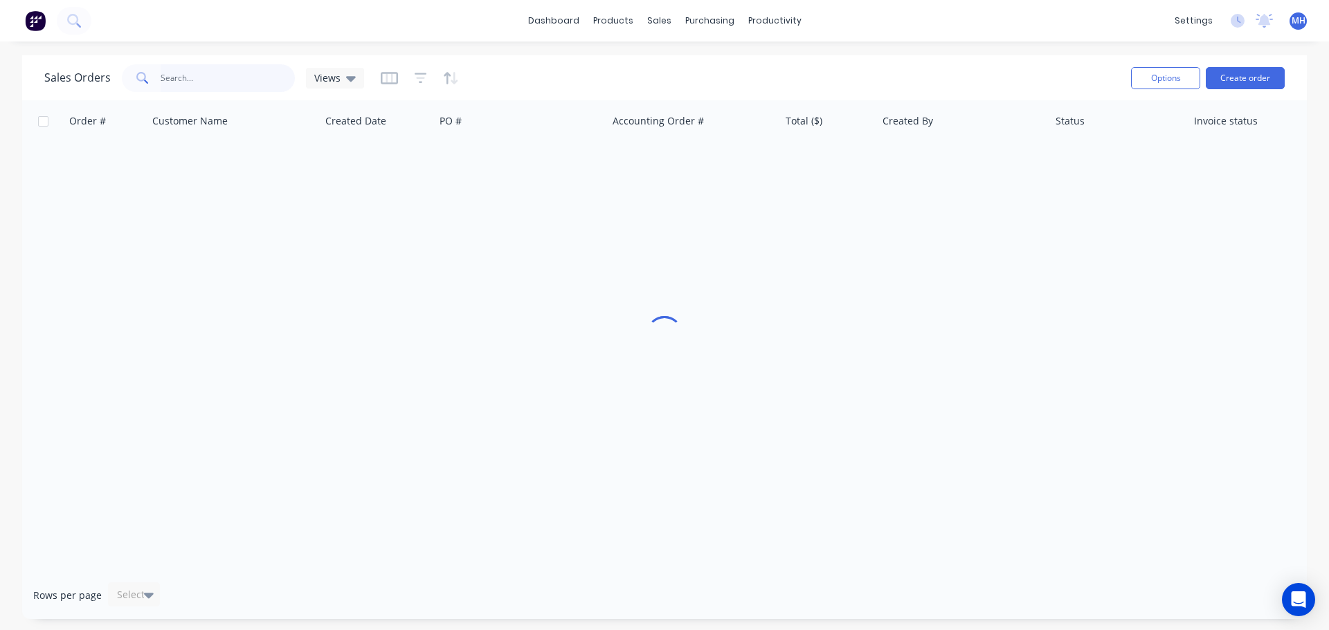
click at [262, 76] on input "text" at bounding box center [228, 78] width 135 height 28
type input "176926"
click at [529, 62] on div "Sales Orders 176926 Views" at bounding box center [581, 78] width 1075 height 34
click at [415, 82] on icon "button" at bounding box center [420, 78] width 12 height 14
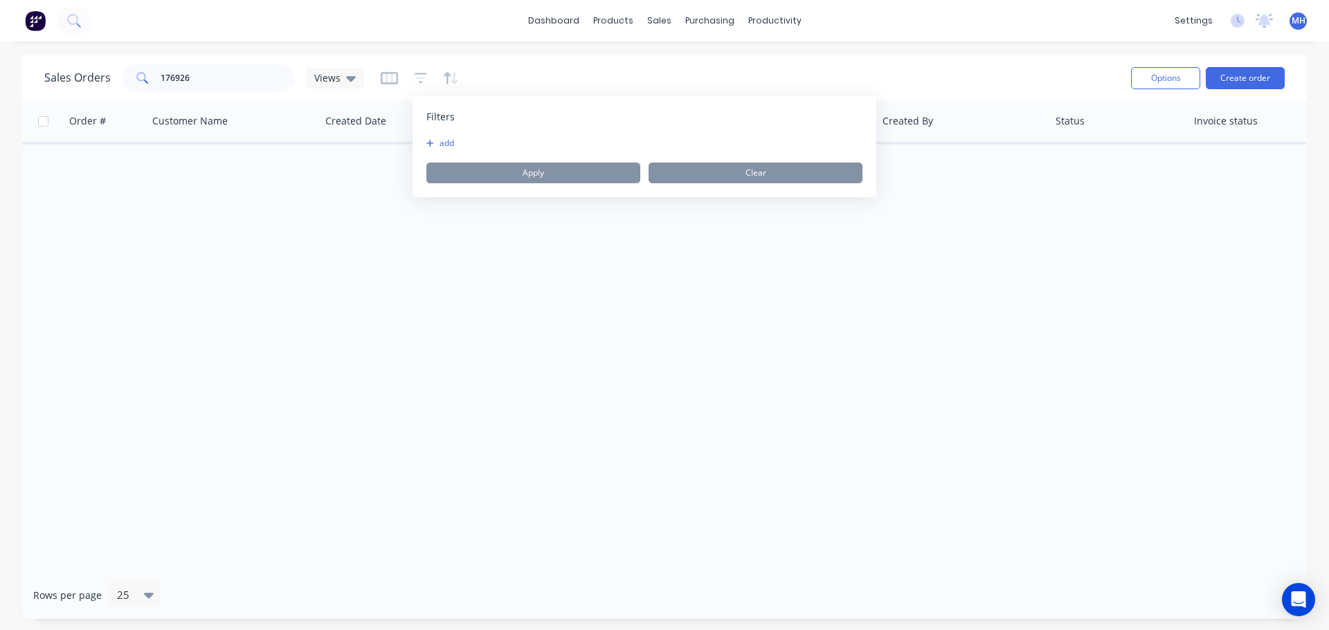
click at [443, 151] on div "add Apply Clear" at bounding box center [644, 161] width 436 height 46
click at [447, 150] on div "add Apply Clear" at bounding box center [644, 161] width 436 height 46
click at [448, 146] on button "add" at bounding box center [443, 143] width 35 height 11
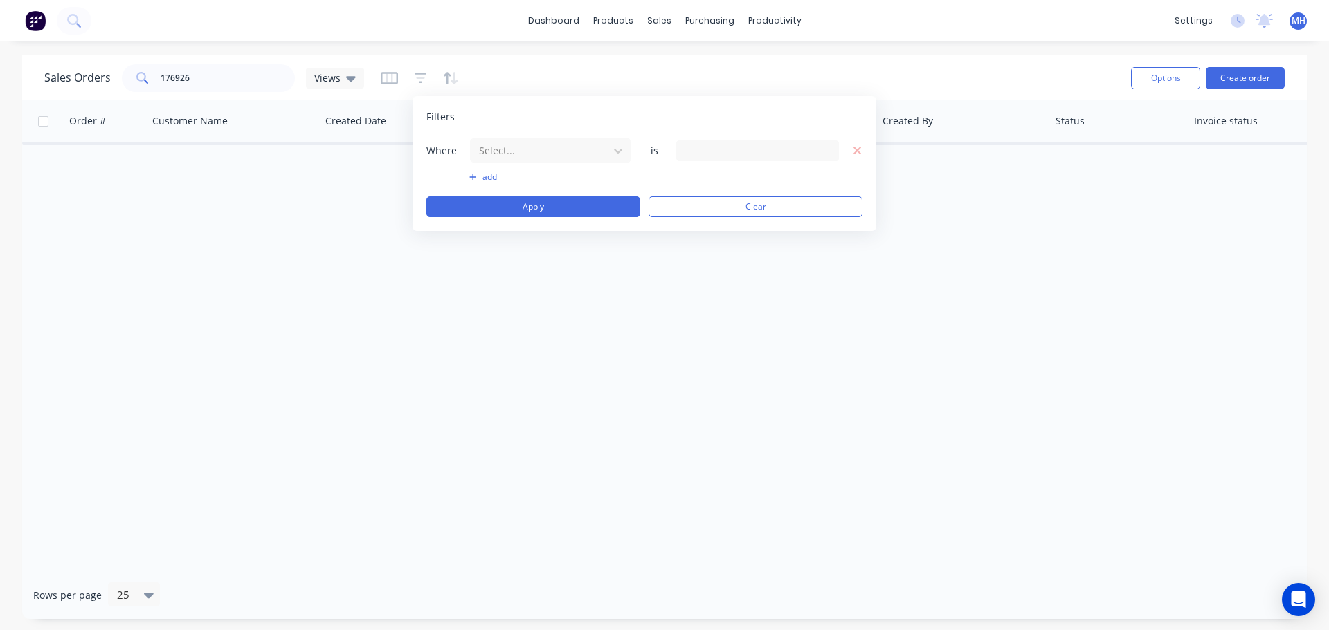
click at [551, 163] on div "Select..." at bounding box center [550, 151] width 163 height 26
click at [552, 157] on div at bounding box center [539, 150] width 124 height 17
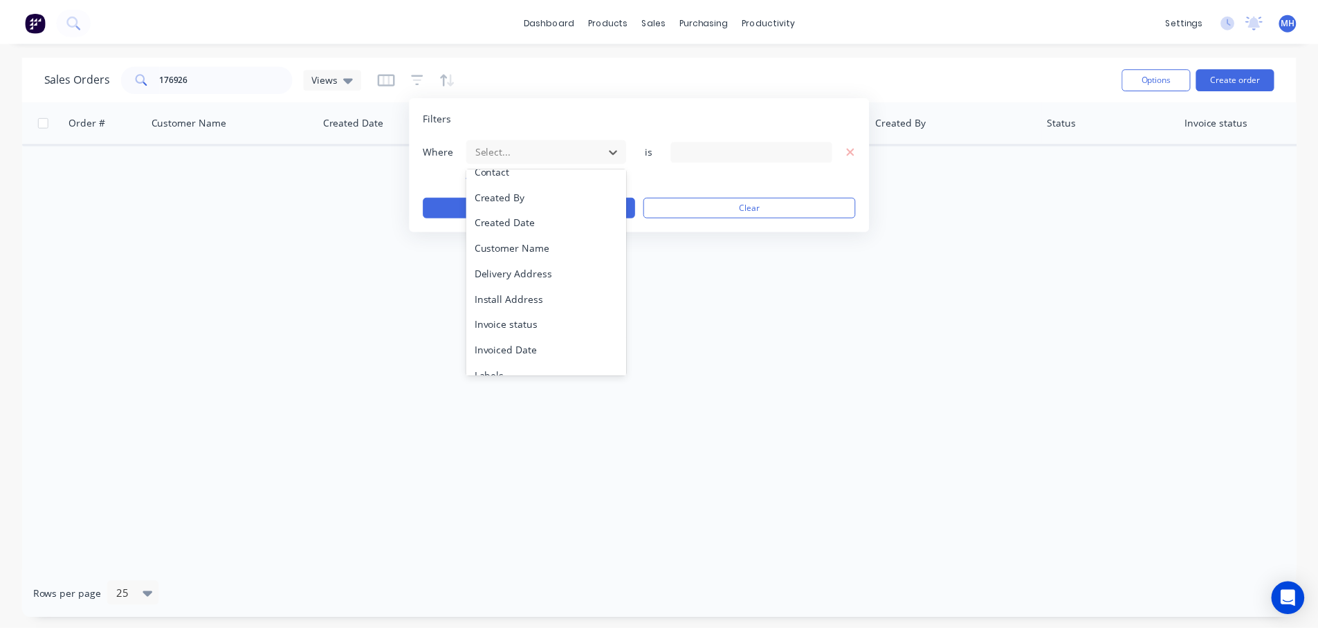
scroll to position [336, 0]
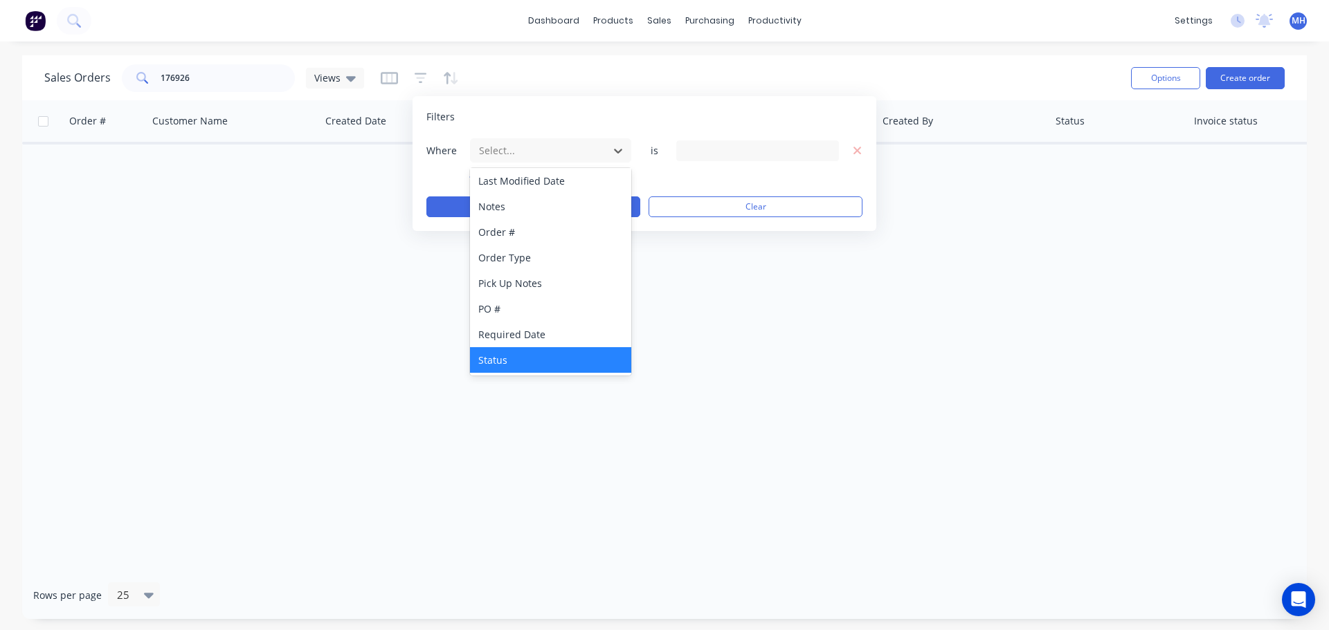
click at [508, 354] on div "Status" at bounding box center [550, 360] width 161 height 26
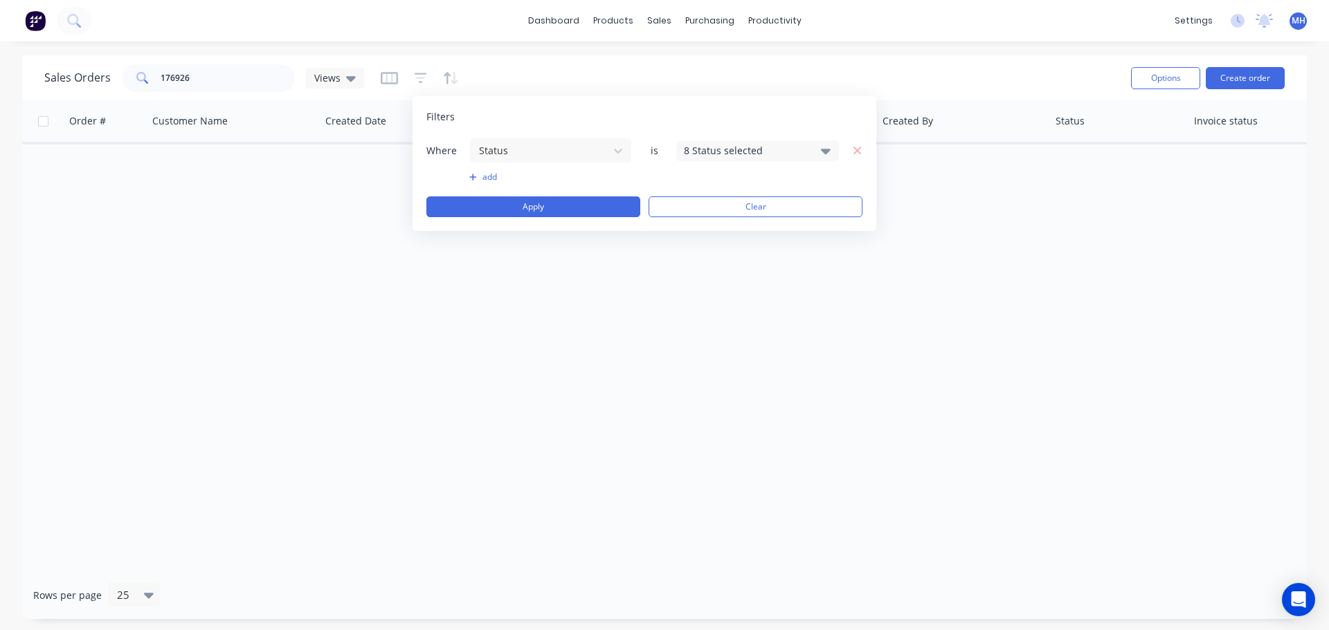
click at [698, 151] on div "8 Status selected" at bounding box center [746, 150] width 125 height 15
click at [709, 246] on div at bounding box center [699, 255] width 28 height 28
click at [611, 113] on div "Filters" at bounding box center [644, 117] width 436 height 14
click at [569, 192] on div "Where Status is 9 Status selected add Apply Clear" at bounding box center [644, 178] width 436 height 80
click at [564, 210] on button "Apply" at bounding box center [533, 207] width 214 height 21
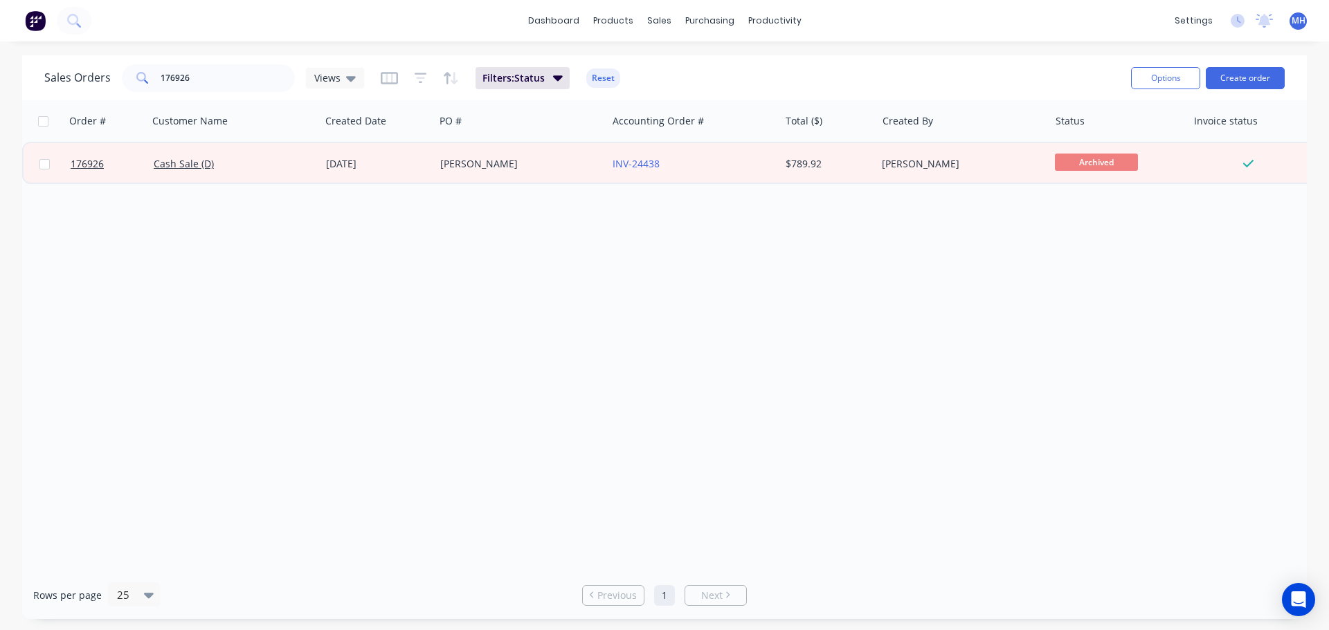
click at [801, 257] on div "Order # Customer Name Created Date PO # Accounting Order # Total ($) Created By…" at bounding box center [664, 335] width 1284 height 471
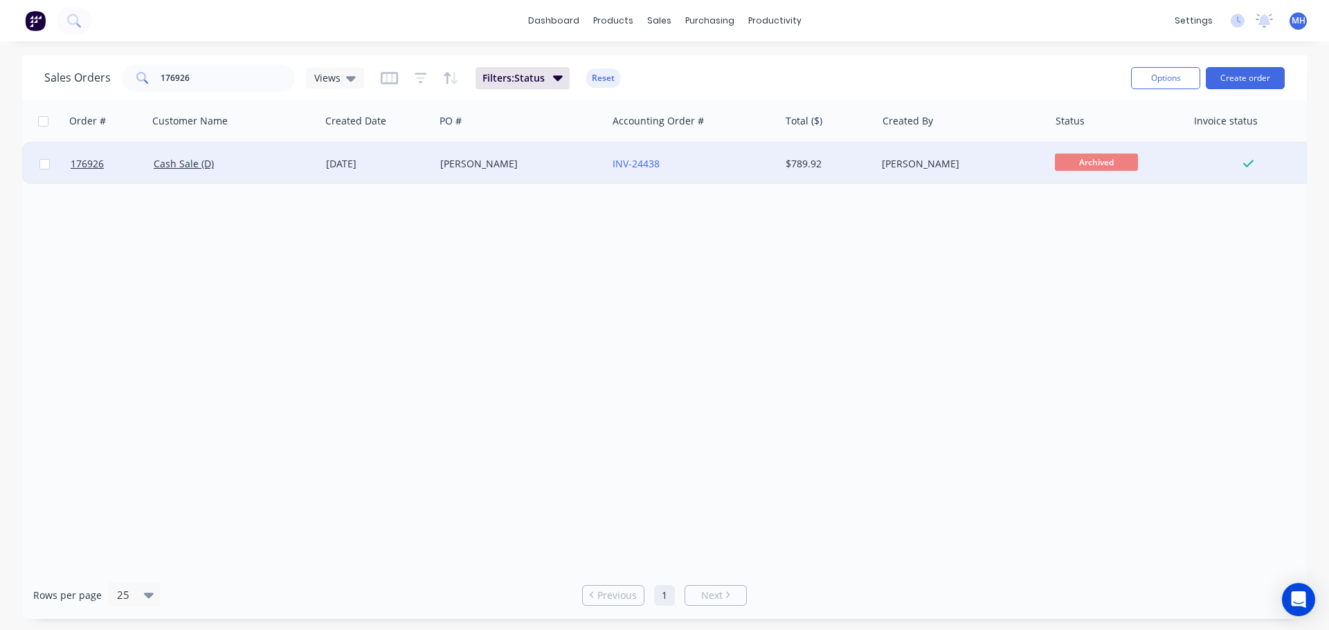
click at [445, 165] on div "Nick Burey" at bounding box center [517, 164] width 154 height 14
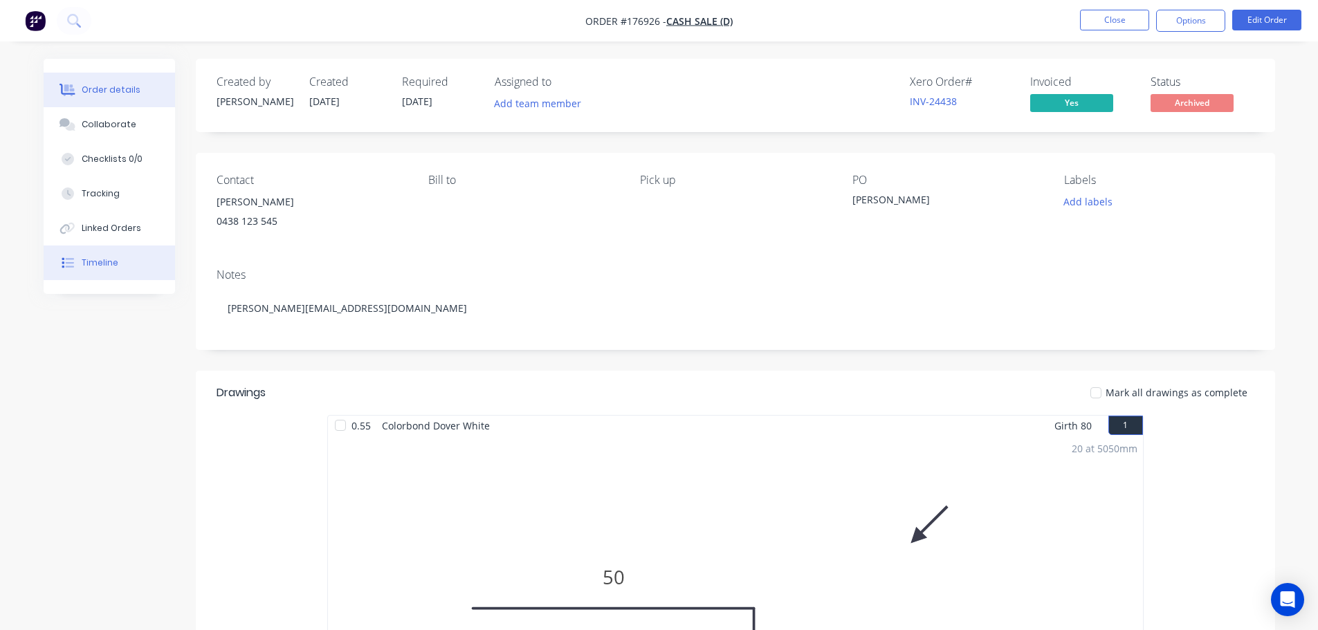
click at [137, 265] on button "Timeline" at bounding box center [109, 263] width 131 height 35
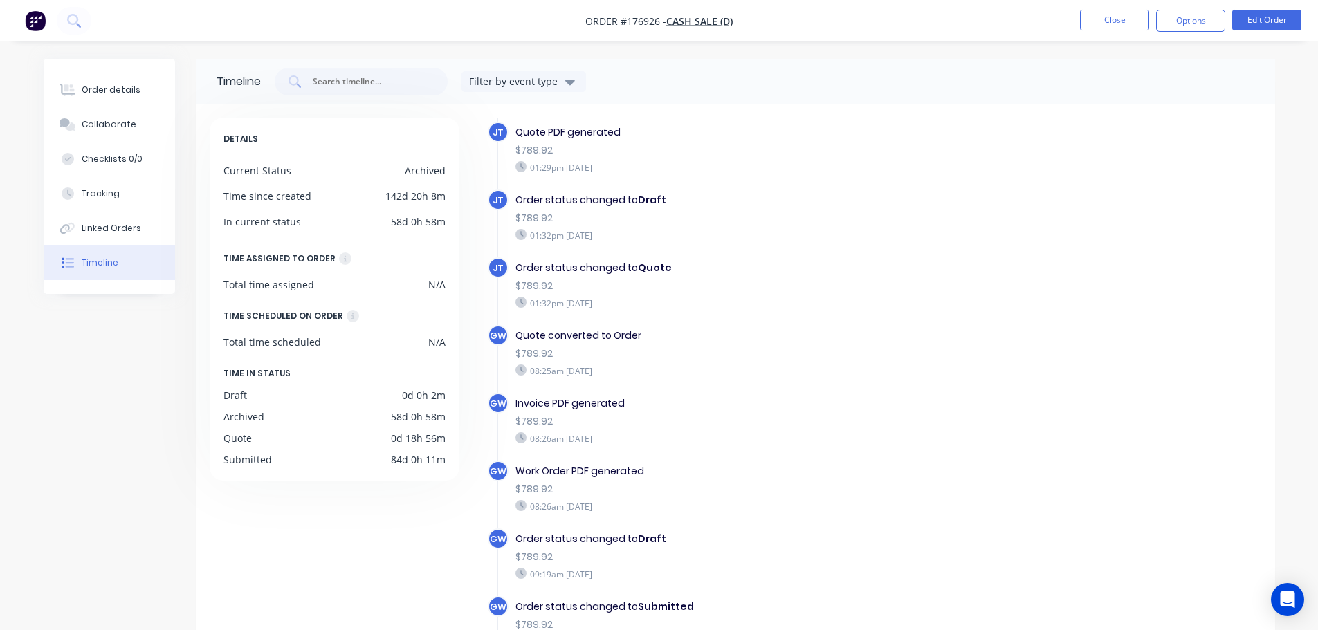
scroll to position [178, 0]
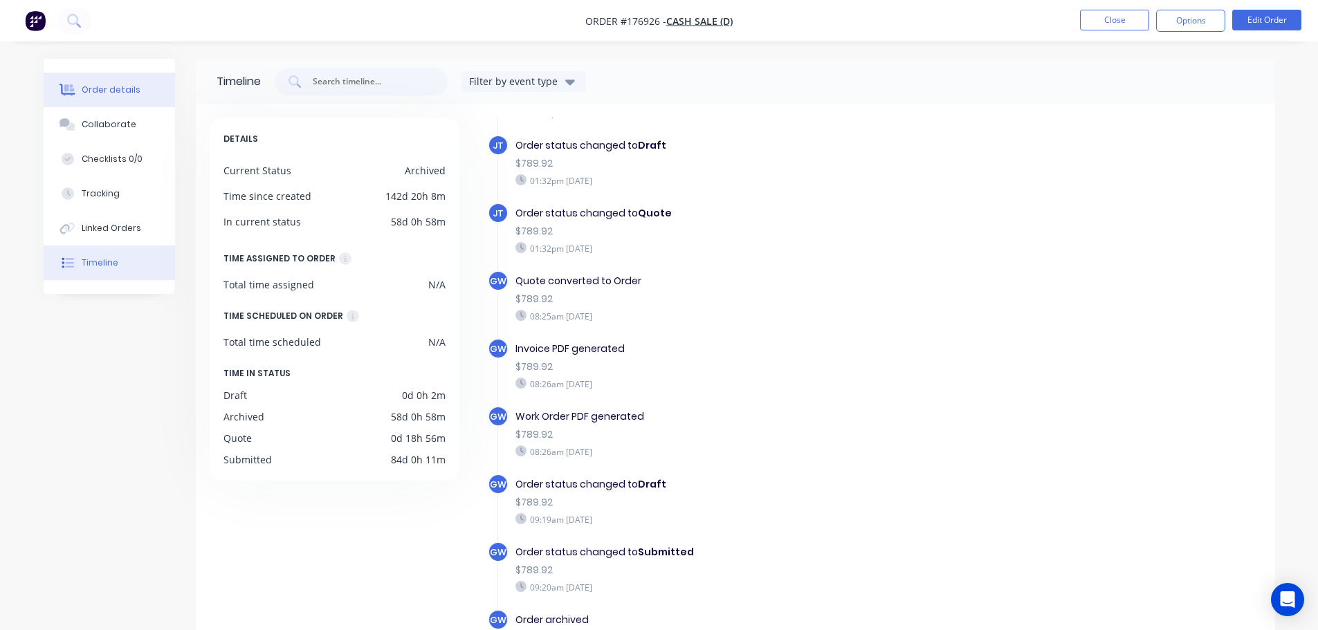
click at [85, 94] on div "Order details" at bounding box center [111, 90] width 59 height 12
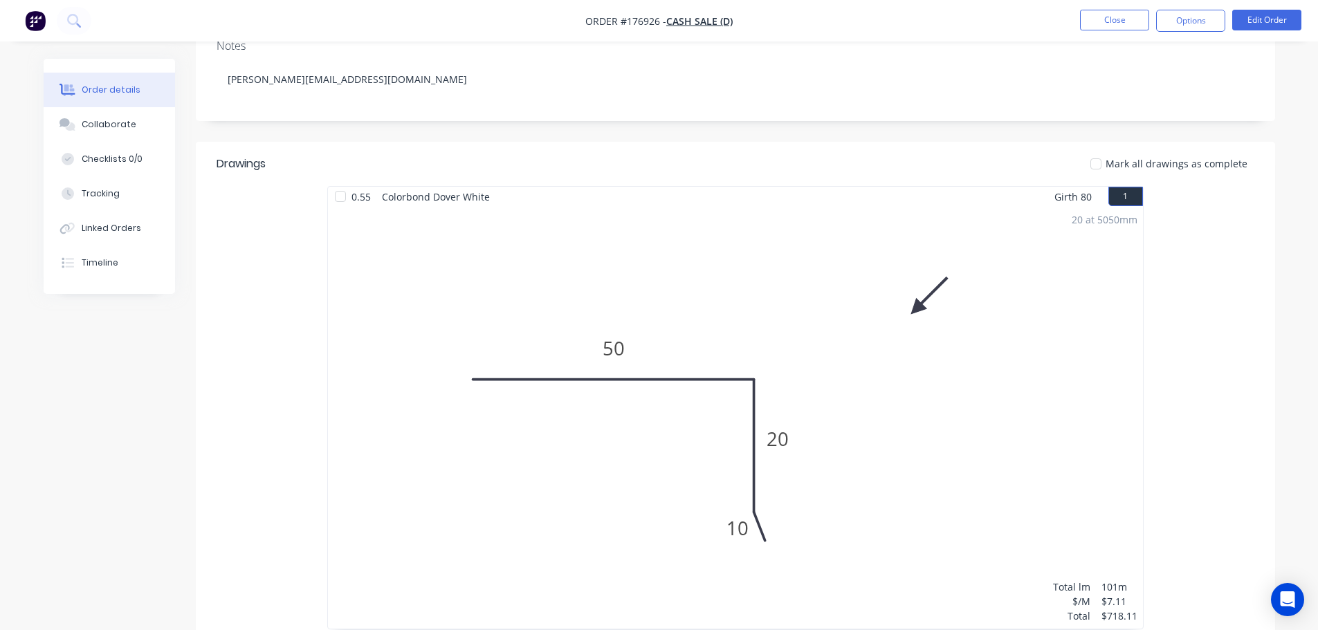
scroll to position [277, 0]
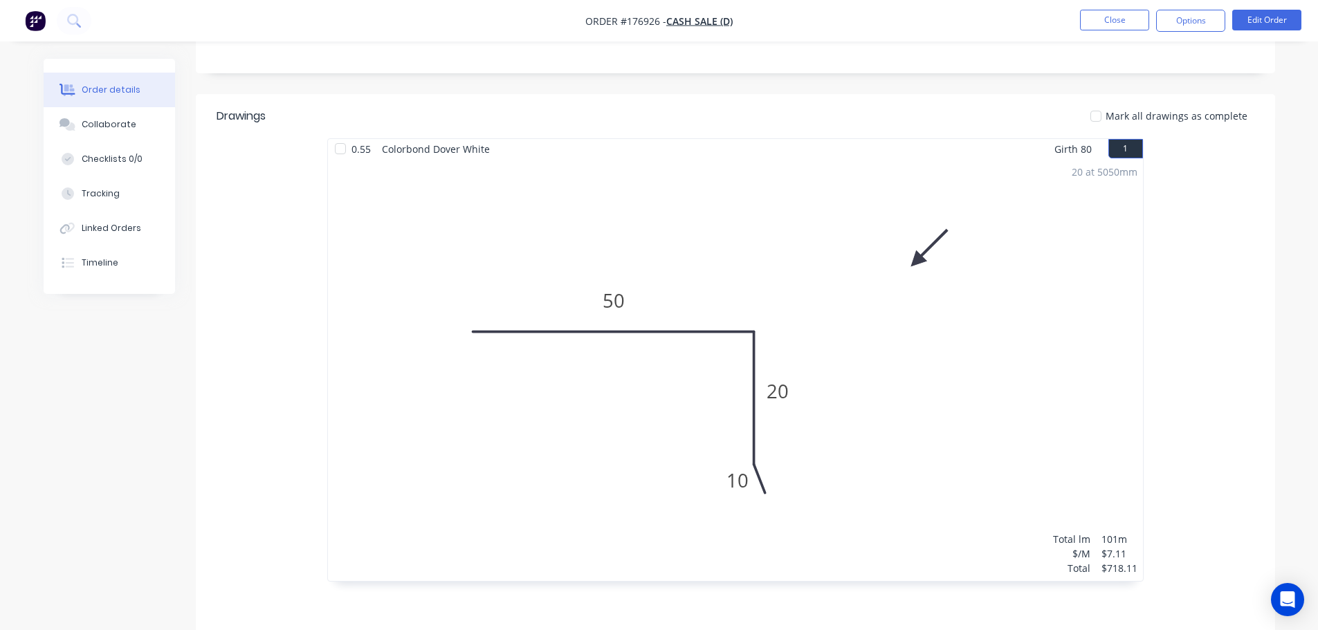
click at [1250, 300] on div "0.55 Colorbond Dover White Girth 80 1 0 50 20 10 0 50 20 10 20 at 5050mm Total …" at bounding box center [735, 373] width 1079 height 471
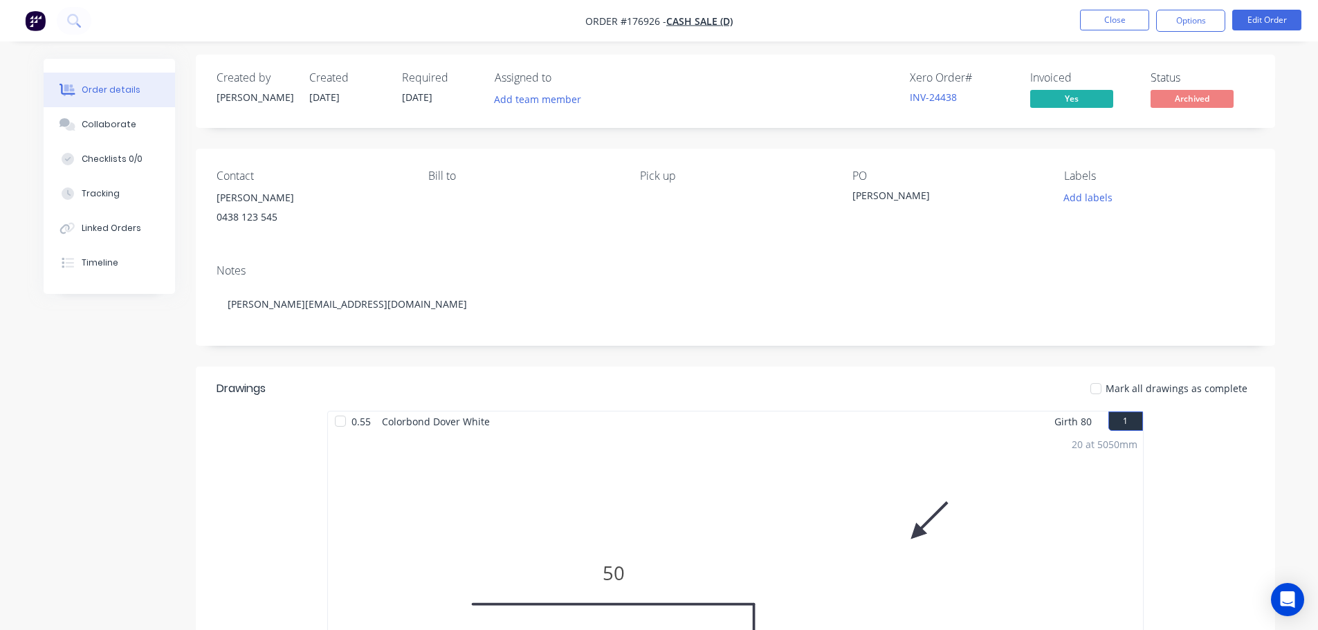
scroll to position [0, 0]
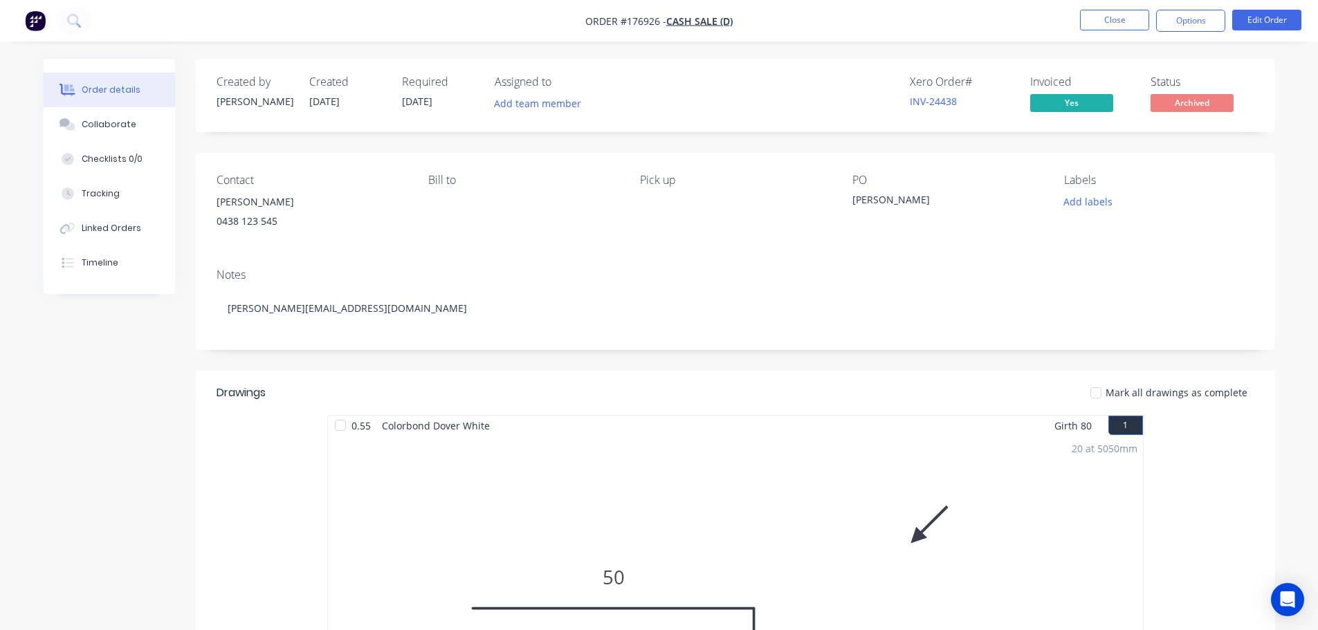
click at [1022, 353] on div "Created by John Created 26/03/25 Required 26/03/25 Assigned to Add team member …" at bounding box center [735, 585] width 1079 height 1053
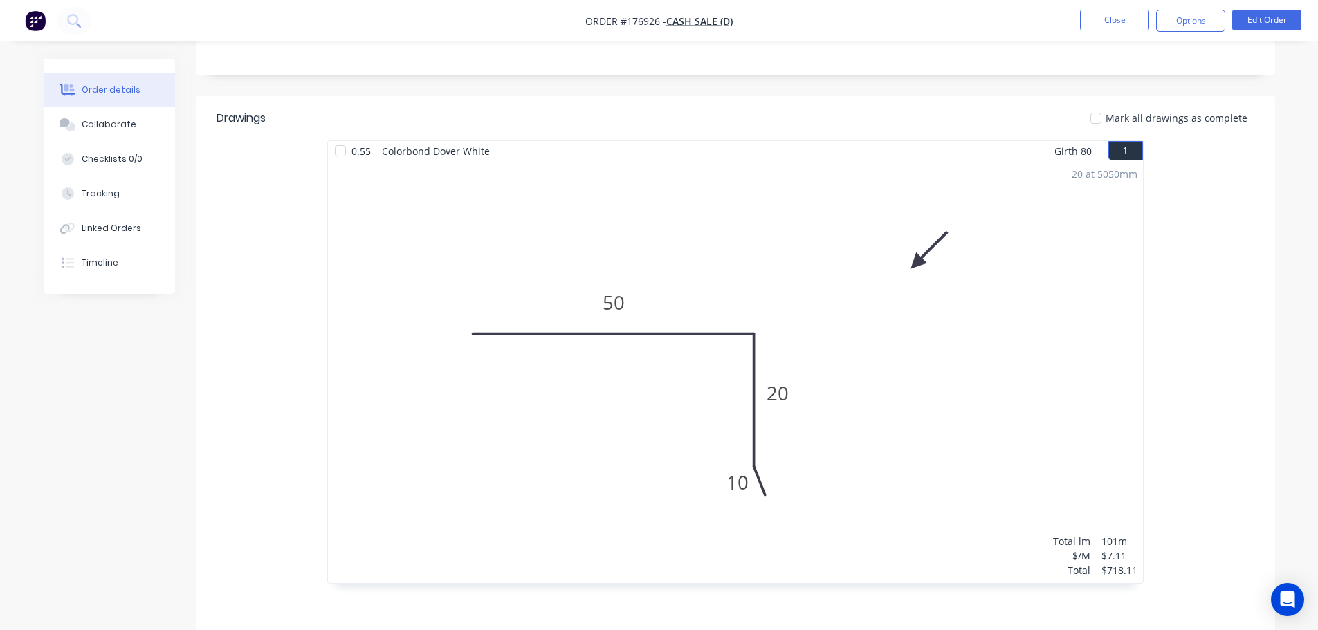
scroll to position [415, 0]
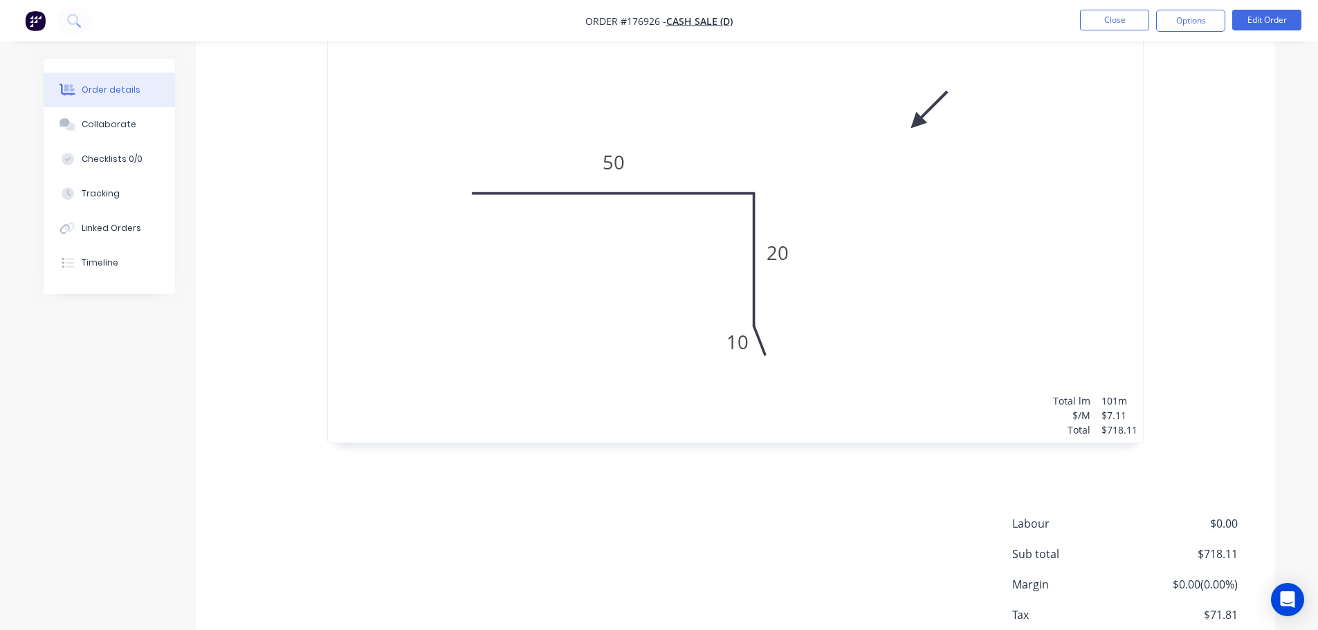
click at [1153, 423] on div "0.55 Colorbond Dover White Girth 80 1 0 50 20 10 0 50 20 10 20 at 5050mm Total …" at bounding box center [735, 235] width 1079 height 471
click at [1182, 239] on div "0.55 Colorbond Dover White Girth 80 1 0 50 20 10 0 50 20 10 20 at 5050mm Total …" at bounding box center [735, 235] width 1079 height 471
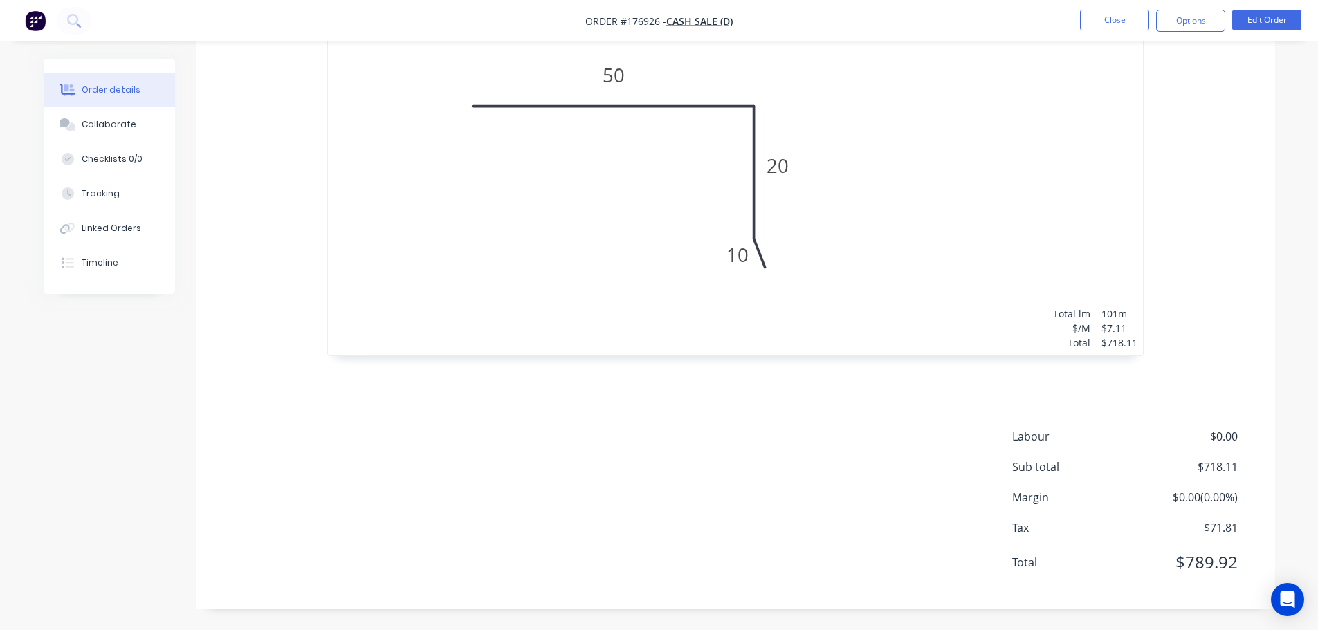
click at [1231, 309] on div "0.55 Colorbond Dover White Girth 80 1 0 50 20 10 0 50 20 10 20 at 5050mm Total …" at bounding box center [735, 148] width 1079 height 471
click at [1120, 13] on button "Close" at bounding box center [1114, 20] width 69 height 21
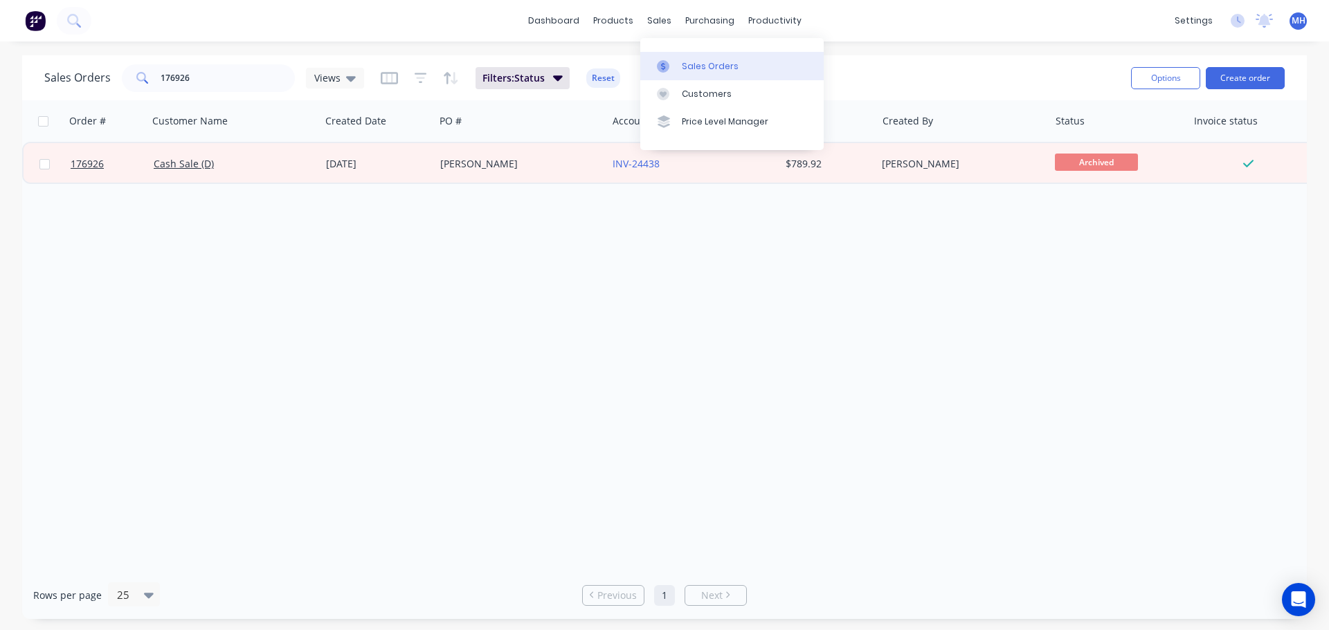
drag, startPoint x: 682, startPoint y: 48, endPoint x: 688, endPoint y: 56, distance: 10.4
click at [682, 48] on div "Sales Orders Customers Price Level Manager" at bounding box center [731, 93] width 183 height 111
click at [692, 60] on div "Sales Orders" at bounding box center [710, 66] width 57 height 12
click at [944, 76] on div "Sales Orders 176926 Views Filters: Status Reset" at bounding box center [581, 78] width 1075 height 34
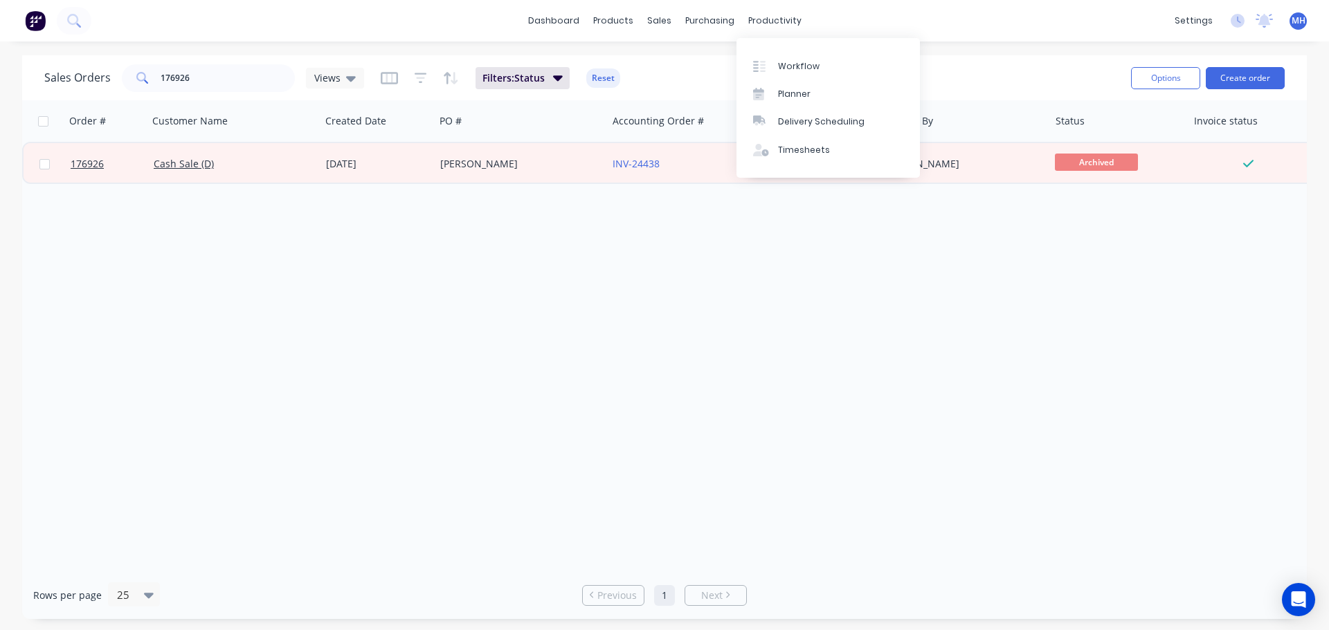
click at [1015, 71] on div "Sales Orders 176926 Views Filters: Status Reset" at bounding box center [581, 78] width 1075 height 34
click at [610, 77] on button "Reset" at bounding box center [603, 78] width 34 height 19
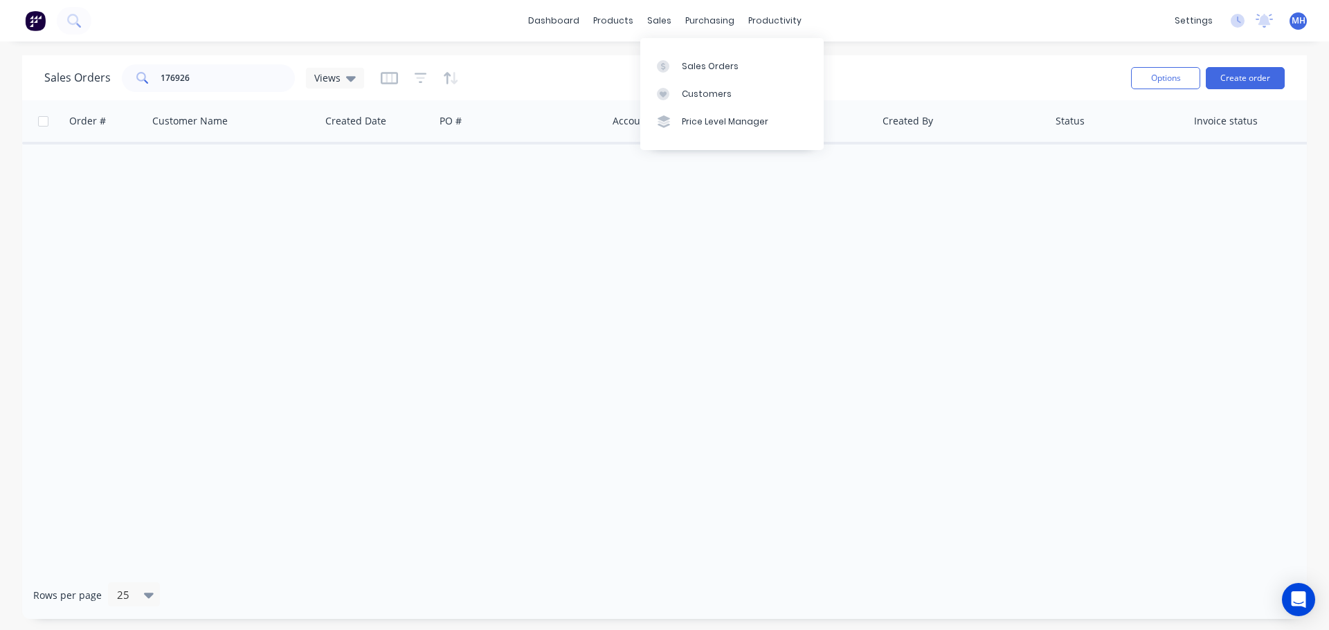
click at [847, 55] on div "Sales Orders 176926 Views Options Create order" at bounding box center [664, 77] width 1284 height 45
click at [244, 78] on input "176926" at bounding box center [228, 78] width 135 height 28
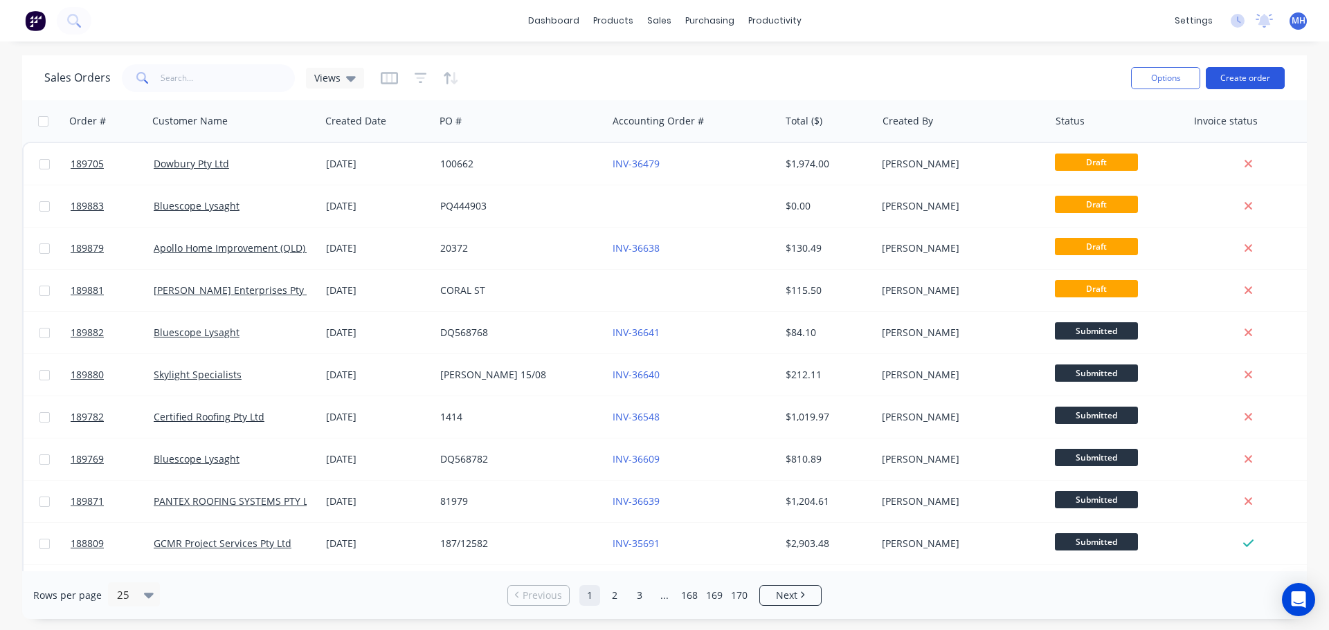
click at [1243, 75] on button "Create order" at bounding box center [1244, 78] width 79 height 22
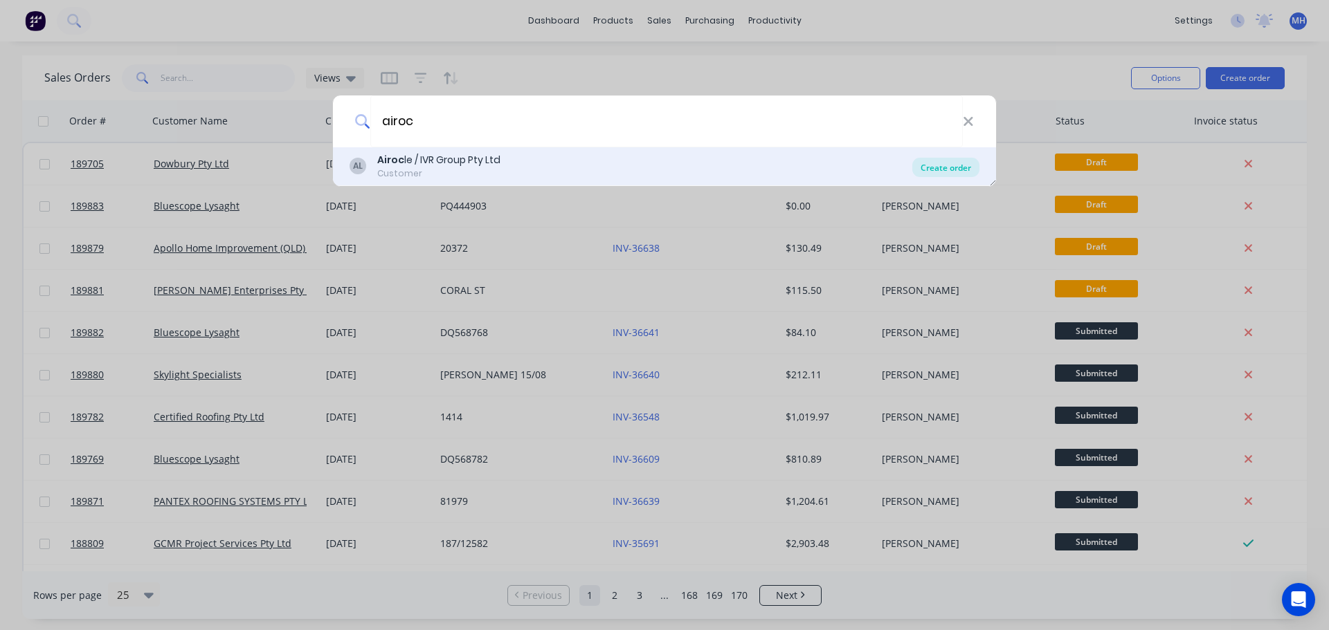
type input "airoc"
click at [959, 172] on div "Create order" at bounding box center [945, 167] width 67 height 19
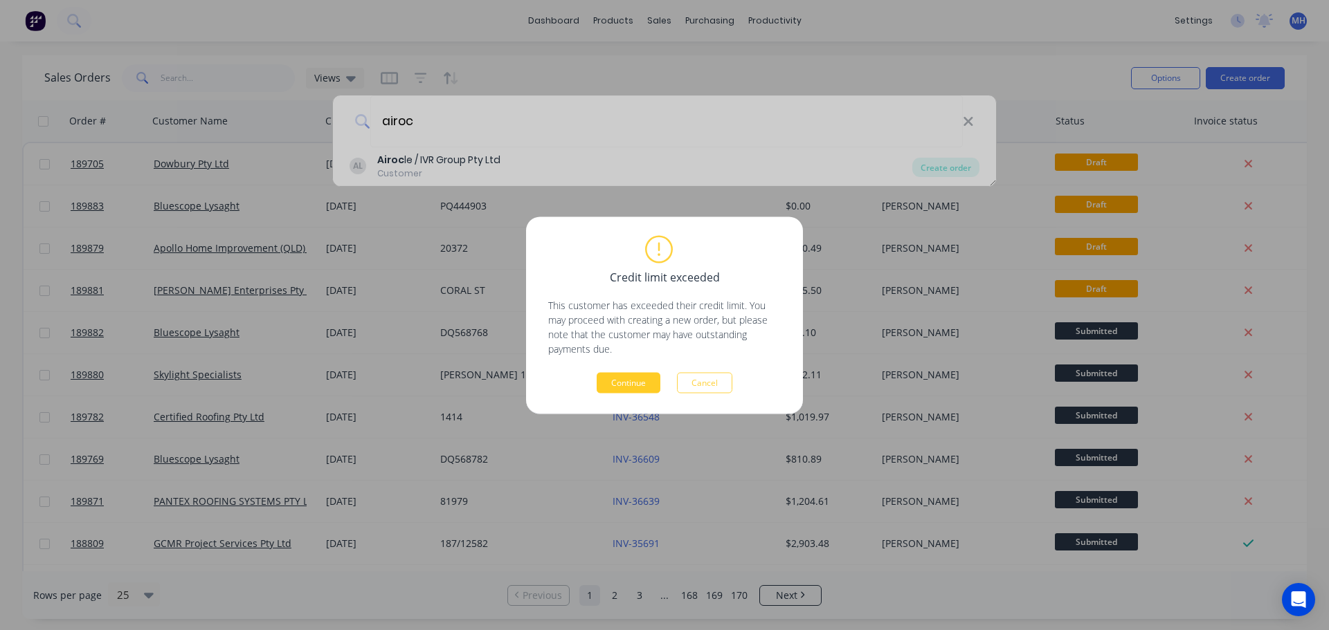
click at [641, 385] on button "Continue" at bounding box center [628, 382] width 64 height 21
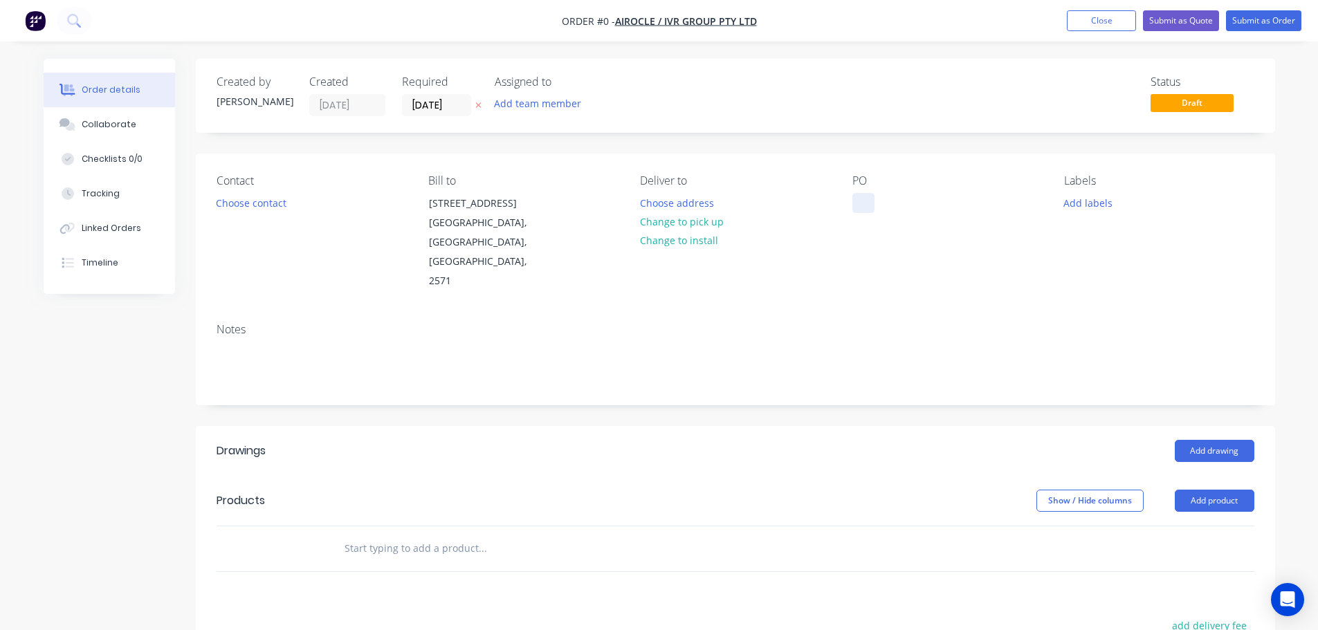
click at [852, 199] on div at bounding box center [863, 203] width 22 height 20
click at [572, 158] on div "Order details Collaborate Checklists 0/0 Tracking Linked Orders Timeline Order …" at bounding box center [659, 492] width 1259 height 866
click at [478, 100] on button at bounding box center [478, 106] width 15 height 16
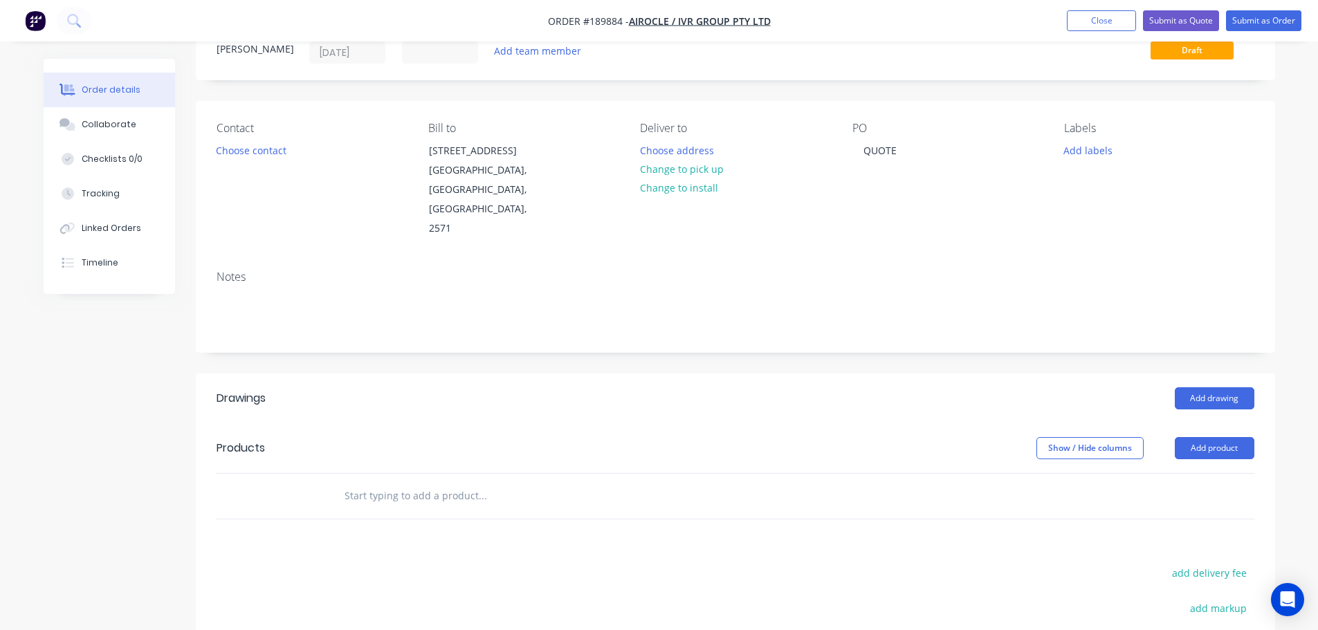
scroll to position [138, 0]
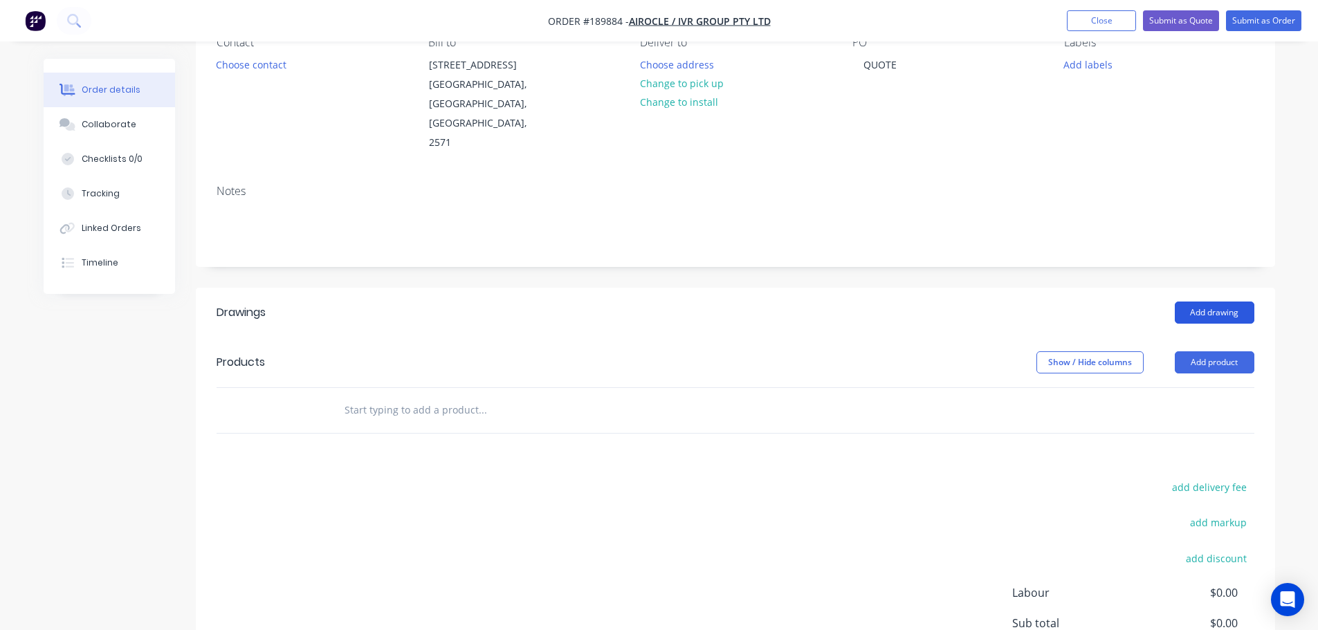
click at [1211, 302] on button "Add drawing" at bounding box center [1215, 313] width 80 height 22
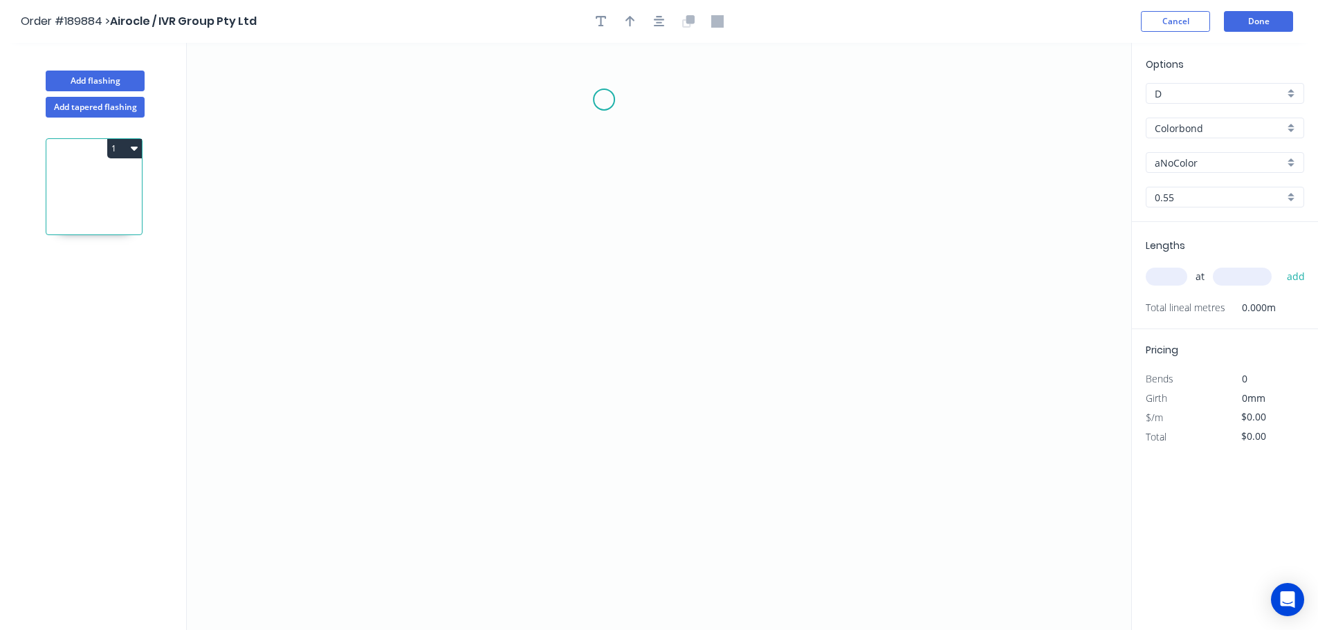
click at [604, 100] on icon "0" at bounding box center [659, 336] width 945 height 587
click at [625, 511] on icon "0" at bounding box center [659, 336] width 945 height 587
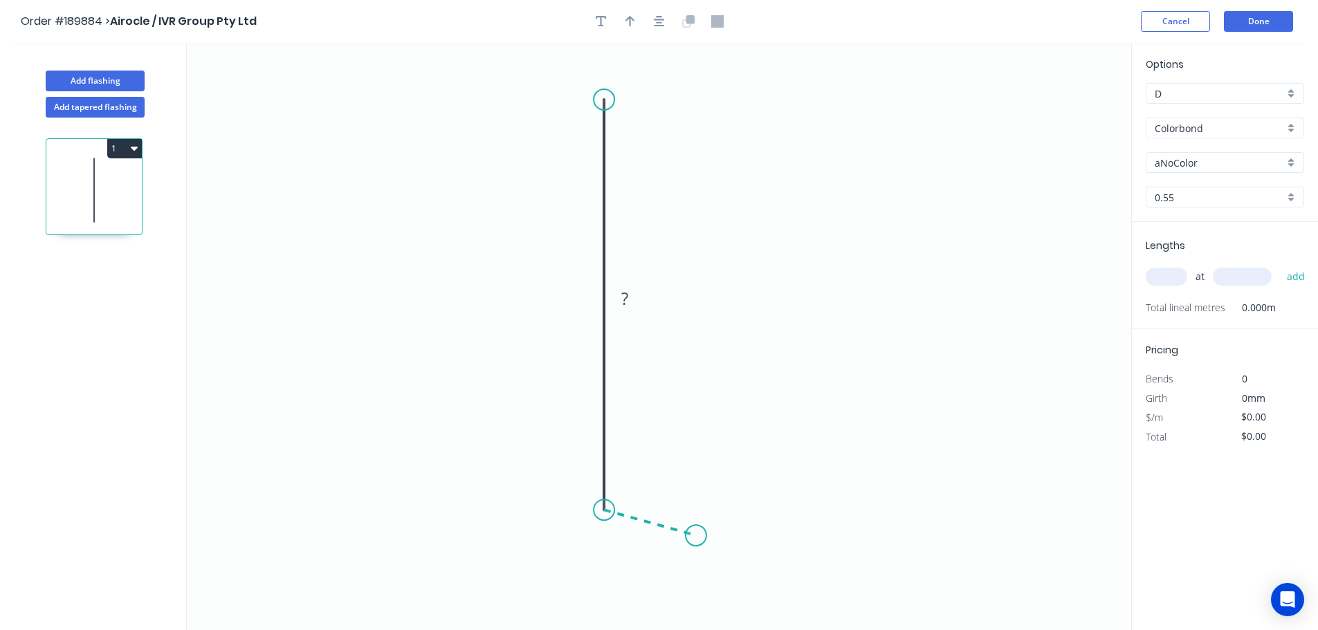
click at [696, 536] on icon "0 ?" at bounding box center [659, 336] width 945 height 587
drag, startPoint x: 1189, startPoint y: 209, endPoint x: 1189, endPoint y: 198, distance: 11.1
click at [1189, 209] on div "Options D D Colorbond Colorbond Colorbond (Premium) Colorbond Coolmax Colorbond…" at bounding box center [1225, 139] width 186 height 165
click at [1190, 194] on input "0.55" at bounding box center [1219, 197] width 129 height 15
click at [1192, 241] on div "1.0" at bounding box center [1225, 248] width 157 height 24
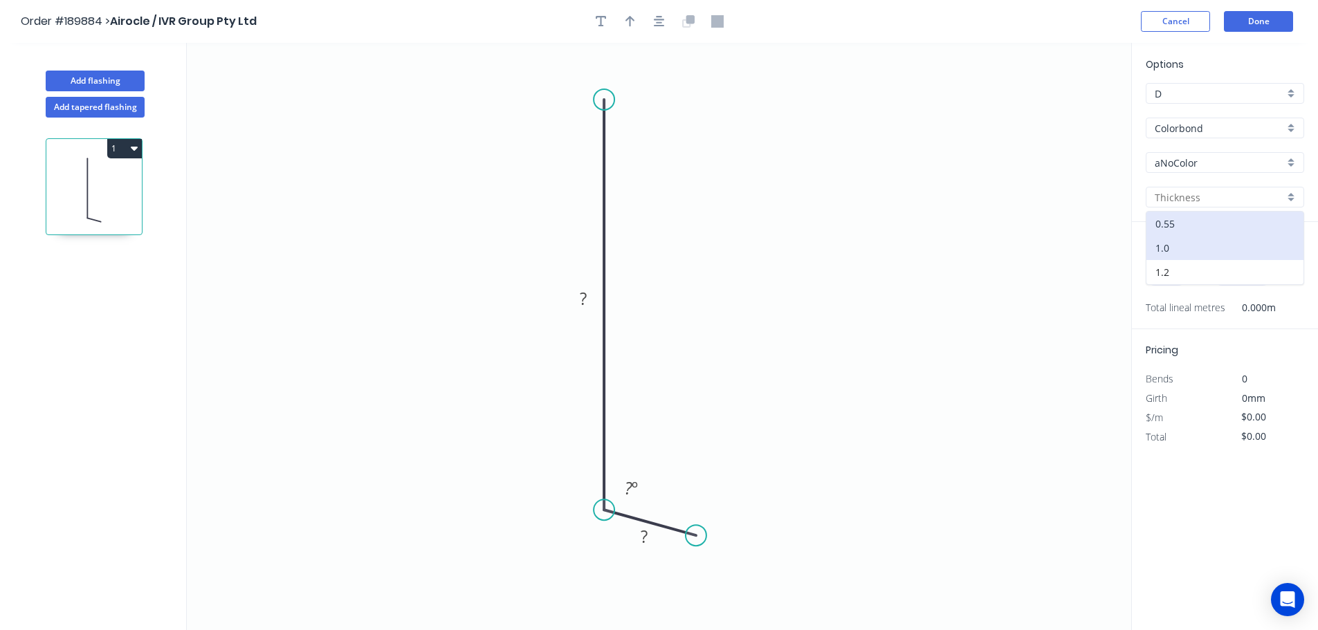
type input "1.0"
click at [1191, 163] on input "aNoColor" at bounding box center [1219, 163] width 129 height 15
click at [1198, 160] on input "text" at bounding box center [1219, 163] width 129 height 15
type input "aNoColor"
click at [1198, 164] on input "aNoColor" at bounding box center [1219, 163] width 129 height 15
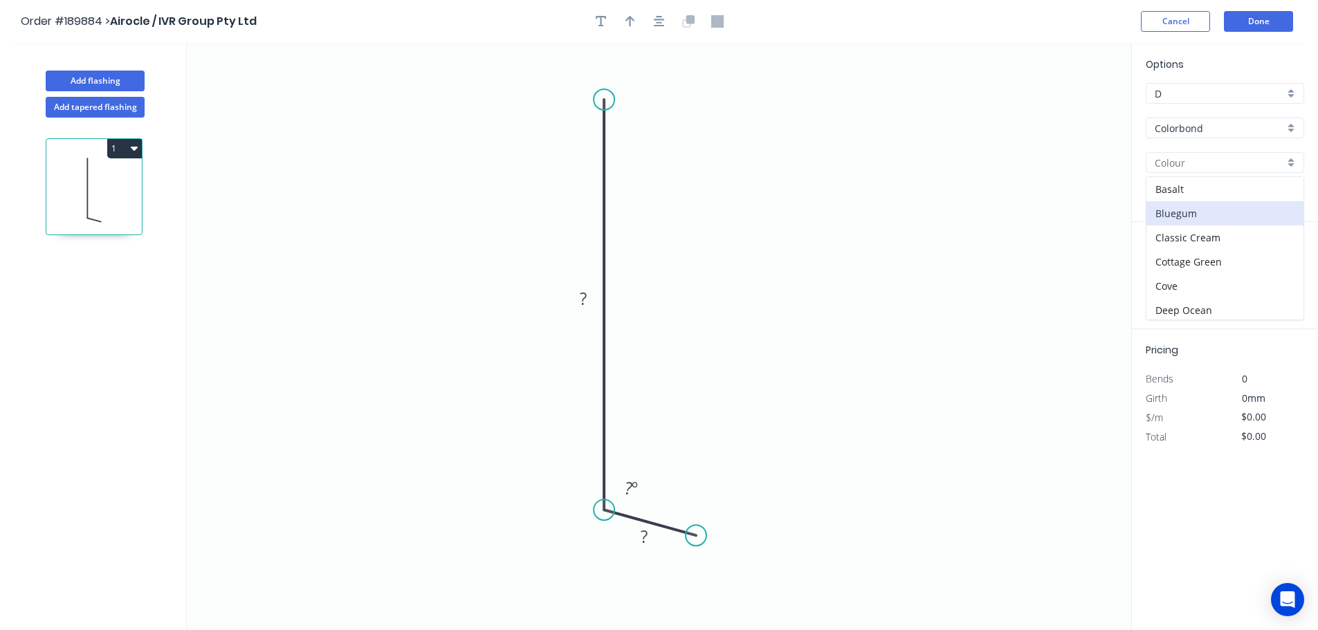
scroll to position [69, 0]
click at [1216, 159] on input "text" at bounding box center [1219, 163] width 129 height 15
type input "aNoColor"
click at [1191, 156] on input "aNoColor" at bounding box center [1219, 163] width 129 height 15
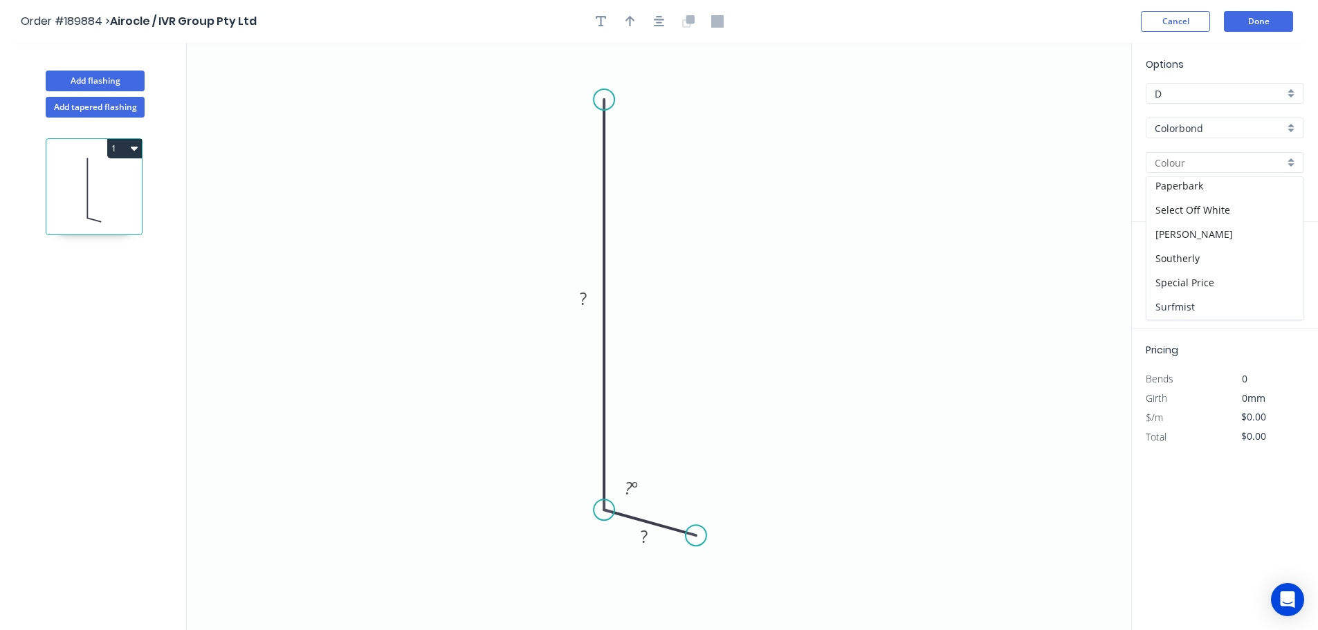
click at [1201, 309] on div "Surfmist" at bounding box center [1225, 307] width 157 height 24
type input "Surfmist"
click at [1177, 267] on div "at add" at bounding box center [1226, 277] width 161 height 24
click at [1177, 275] on input "text" at bounding box center [1167, 277] width 42 height 18
click at [1170, 276] on input "text" at bounding box center [1167, 277] width 42 height 18
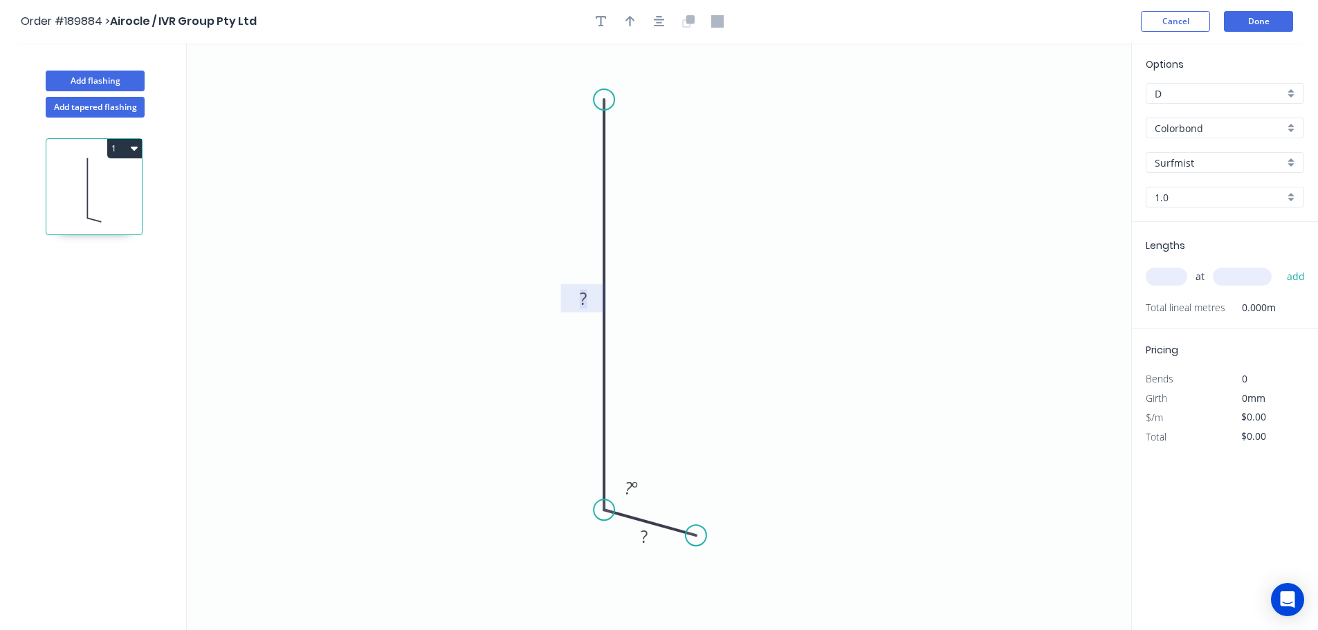
click at [576, 298] on rect at bounding box center [583, 299] width 28 height 19
click at [118, 80] on button "Add flashing" at bounding box center [95, 81] width 99 height 21
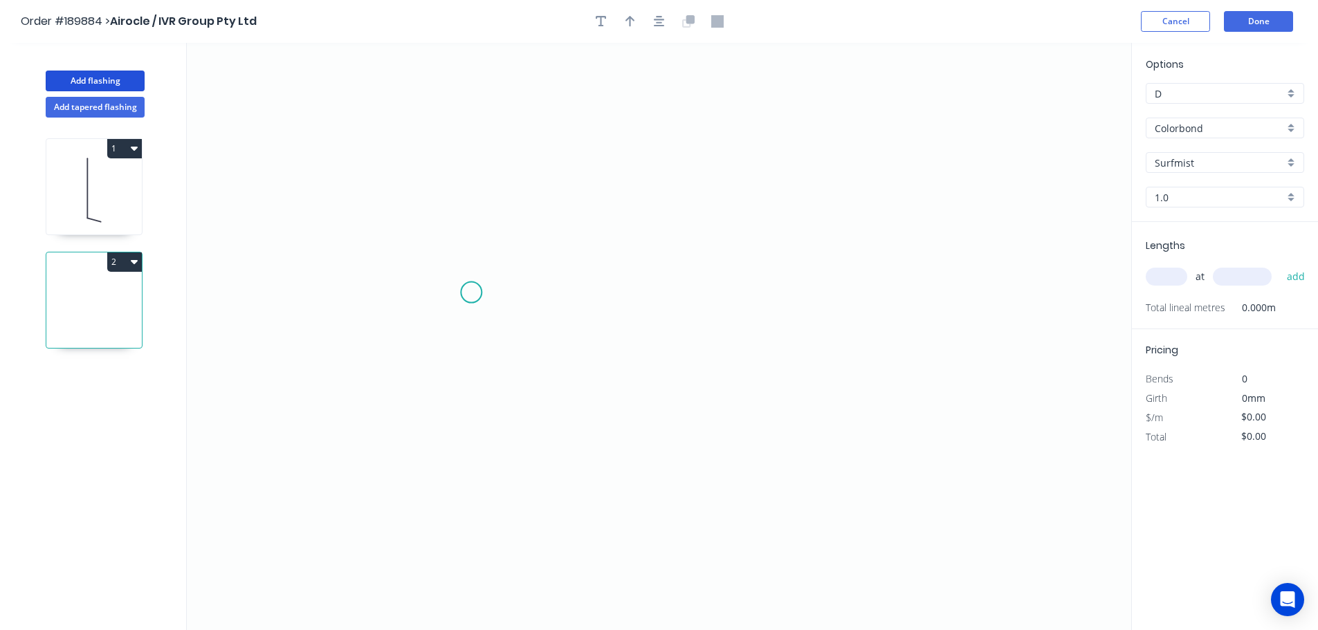
click at [471, 293] on icon "0" at bounding box center [659, 336] width 945 height 587
click at [772, 289] on icon "0" at bounding box center [659, 336] width 945 height 587
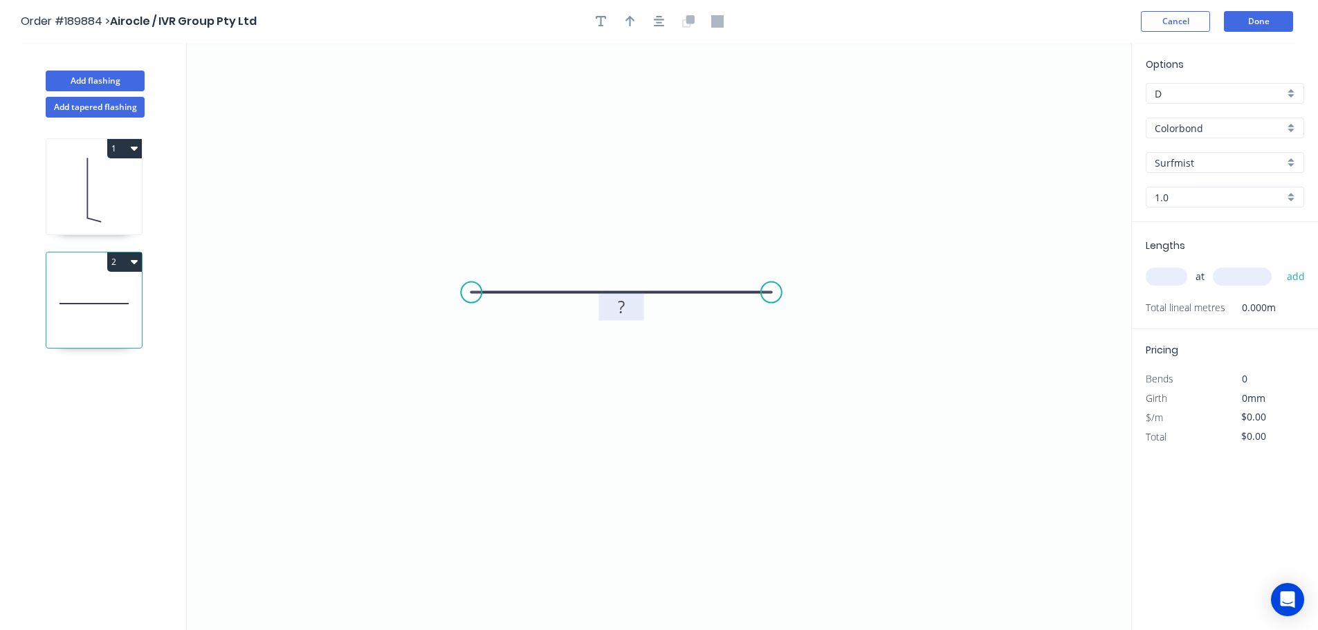
click at [636, 305] on g "?" at bounding box center [621, 307] width 45 height 28
click at [769, 291] on circle at bounding box center [771, 292] width 21 height 21
click at [773, 302] on circle at bounding box center [769, 292] width 21 height 21
click at [813, 352] on icon "0 ?" at bounding box center [659, 336] width 945 height 587
click at [616, 264] on rect at bounding box center [621, 266] width 28 height 19
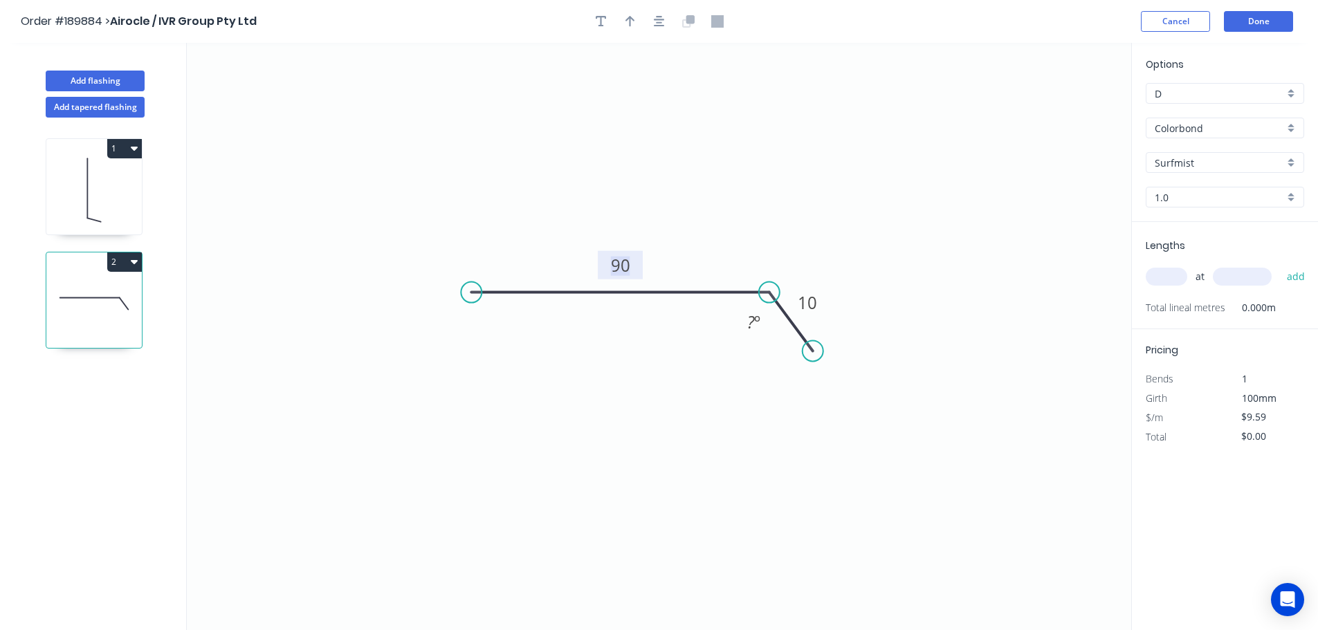
click at [1237, 502] on div "Options D D Colorbond Colorbond Colorbond (Premium) Colorbond Coolmax Colorbond…" at bounding box center [1224, 337] width 187 height 589
click at [118, 261] on button "2" at bounding box center [124, 262] width 35 height 19
click at [121, 327] on div "Delete" at bounding box center [76, 324] width 107 height 20
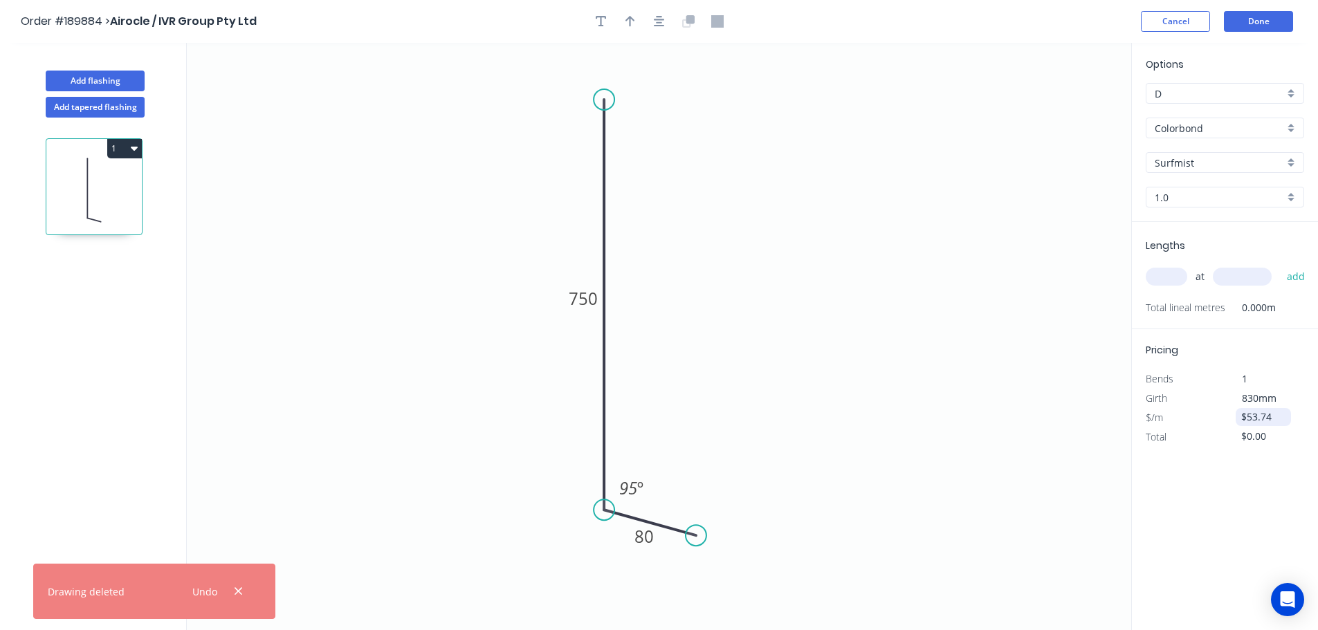
click at [1270, 415] on input "$53.74" at bounding box center [1264, 417] width 47 height 19
type input "$9.59"
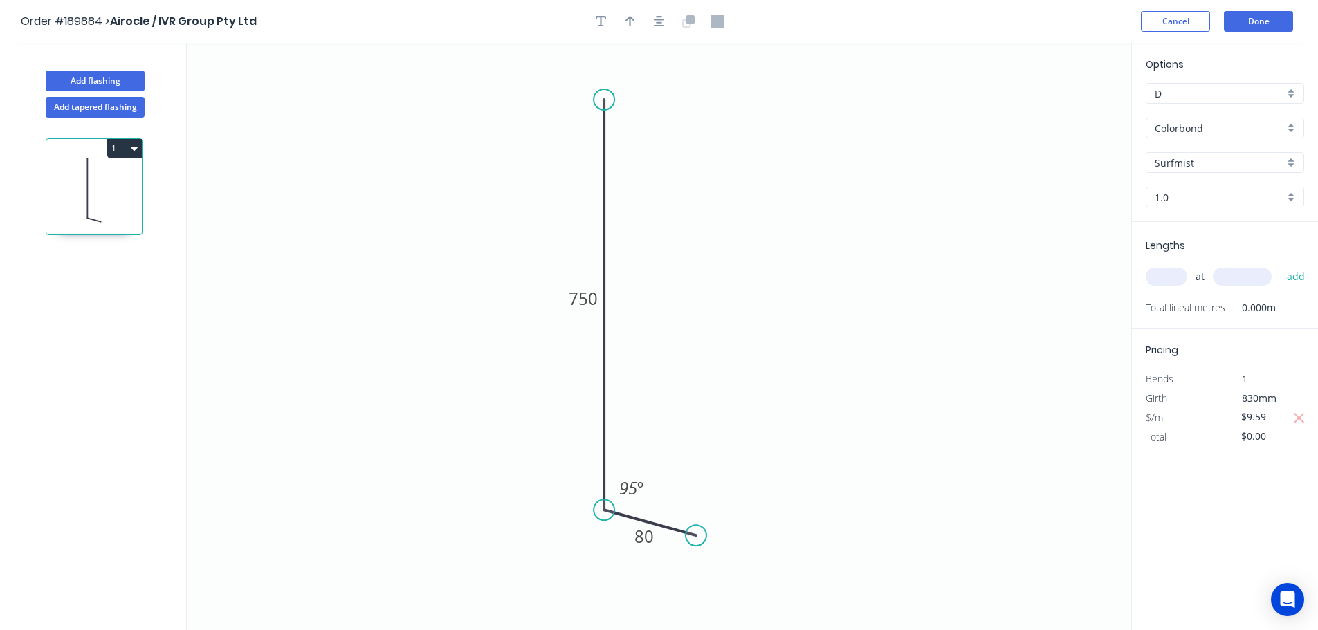
click at [1165, 272] on input "text" at bounding box center [1167, 277] width 42 height 18
drag, startPoint x: 1152, startPoint y: 278, endPoint x: 1148, endPoint y: 286, distance: 8.7
click at [1152, 278] on input "text" at bounding box center [1167, 277] width 42 height 18
type input "264"
type input "100"
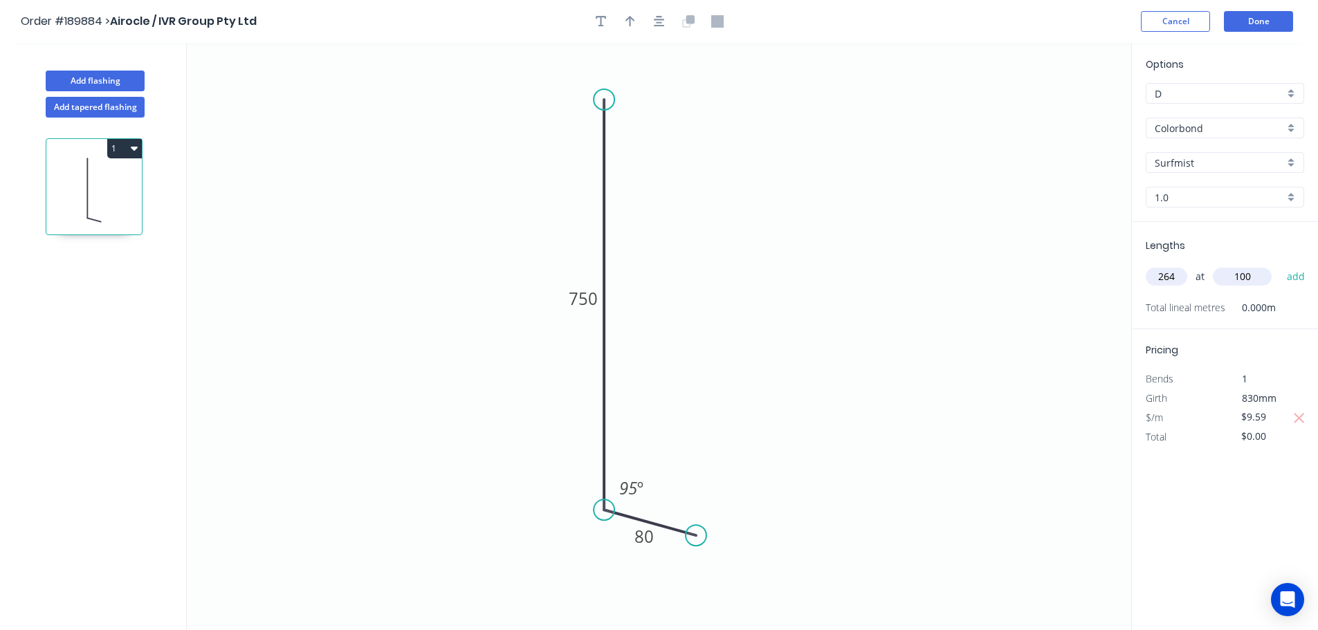
click at [1280, 265] on button "add" at bounding box center [1296, 277] width 33 height 24
type input "$2,531.76"
click at [1256, 26] on button "Done" at bounding box center [1258, 21] width 69 height 21
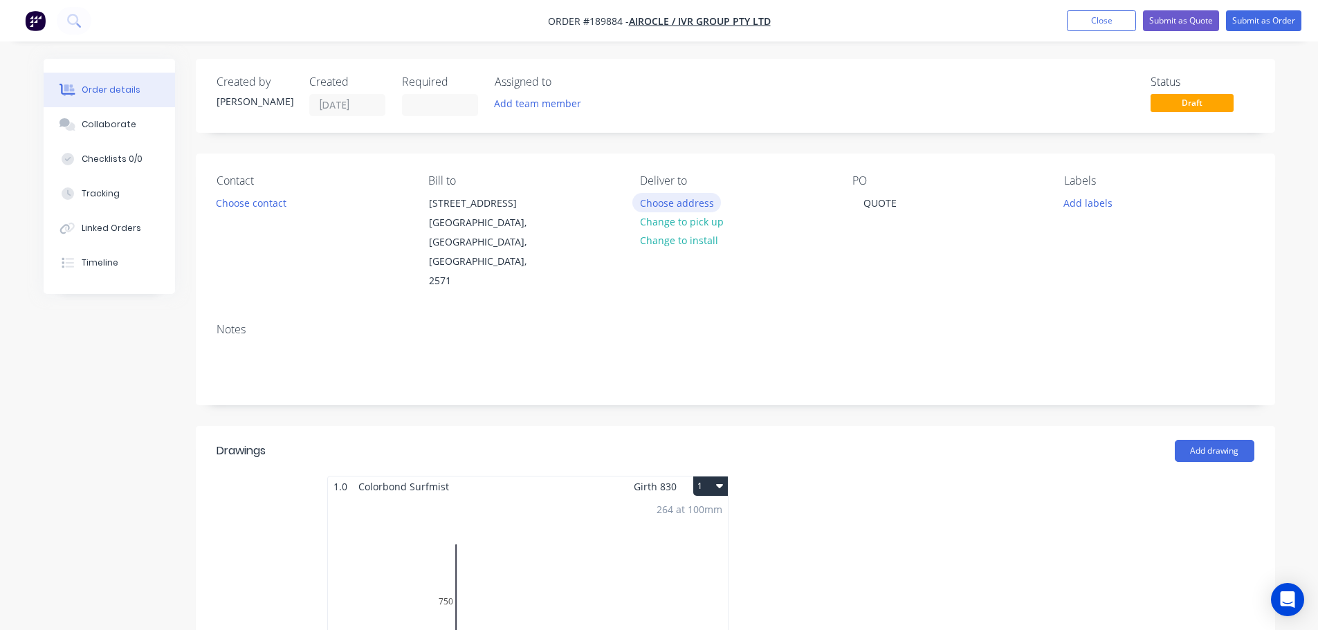
click at [699, 204] on button "Choose address" at bounding box center [676, 202] width 89 height 19
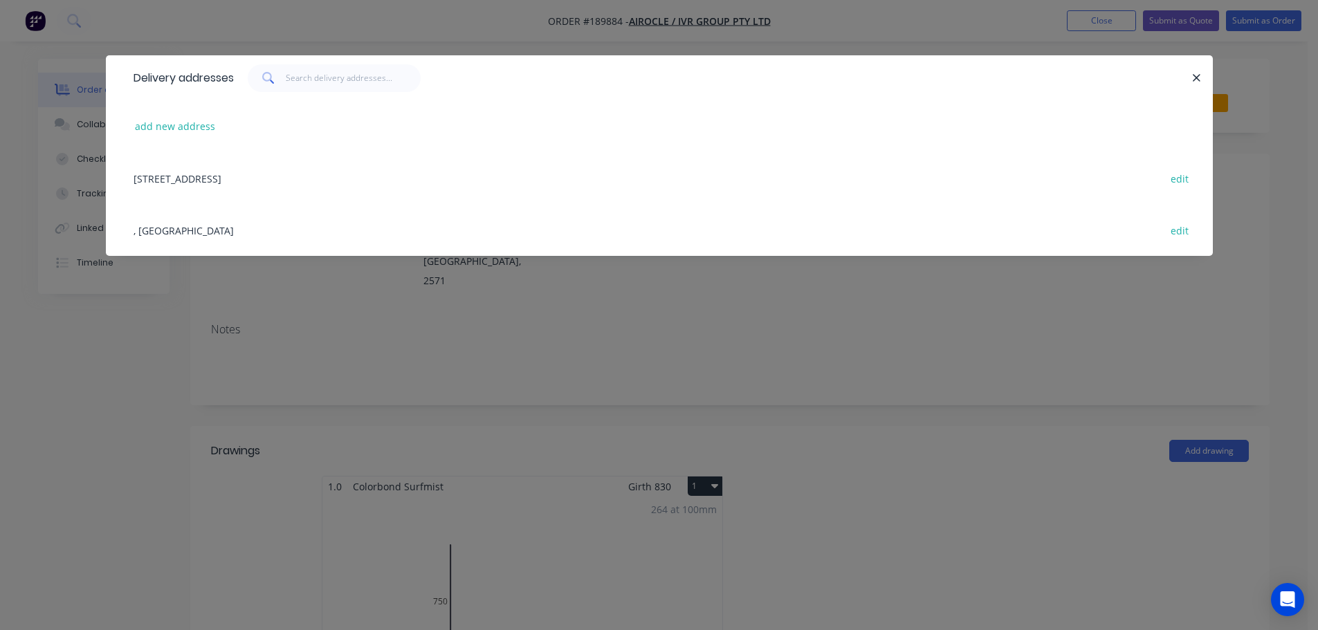
click at [912, 383] on div "Delivery addresses add new address 15 Redbank Place, Picton, New South Wales, A…" at bounding box center [659, 315] width 1318 height 630
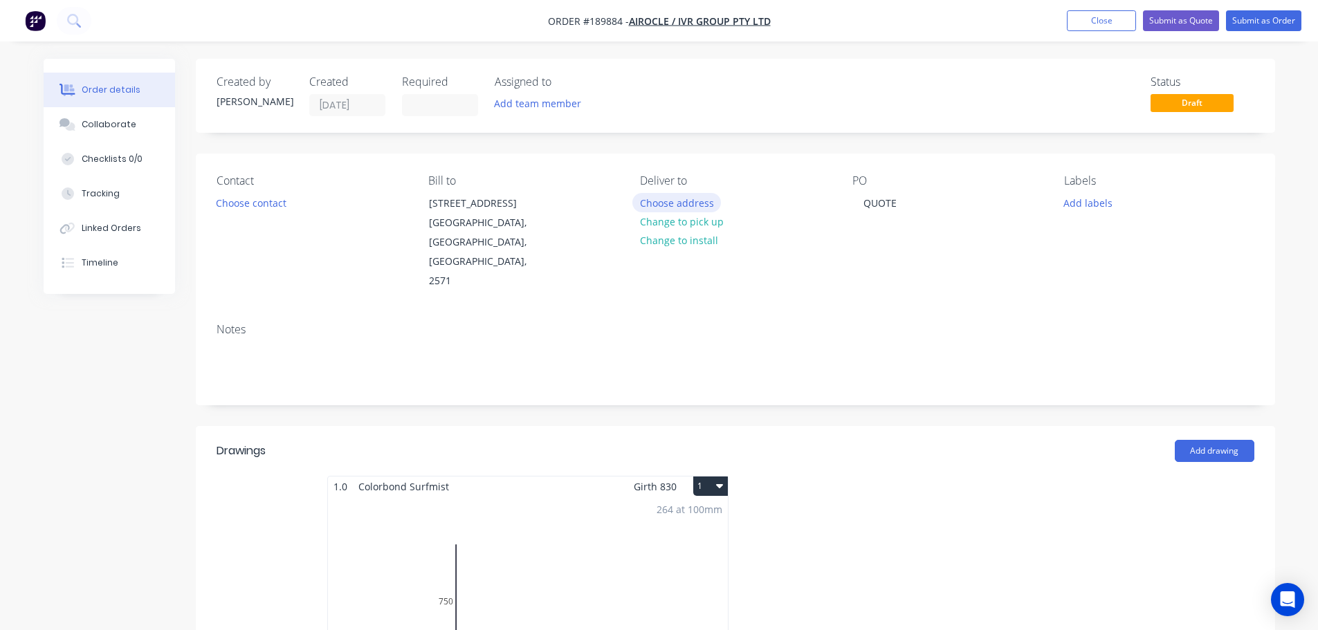
click at [656, 209] on button "Choose address" at bounding box center [676, 202] width 89 height 19
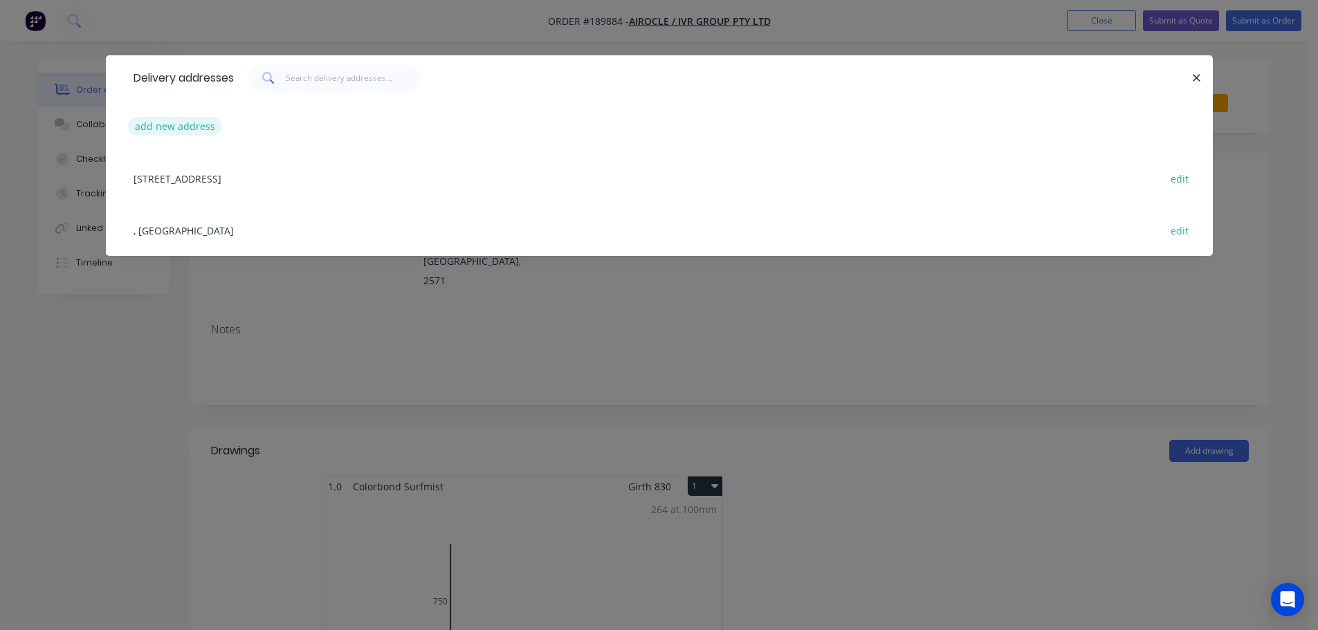
click at [184, 125] on button "add new address" at bounding box center [175, 126] width 95 height 19
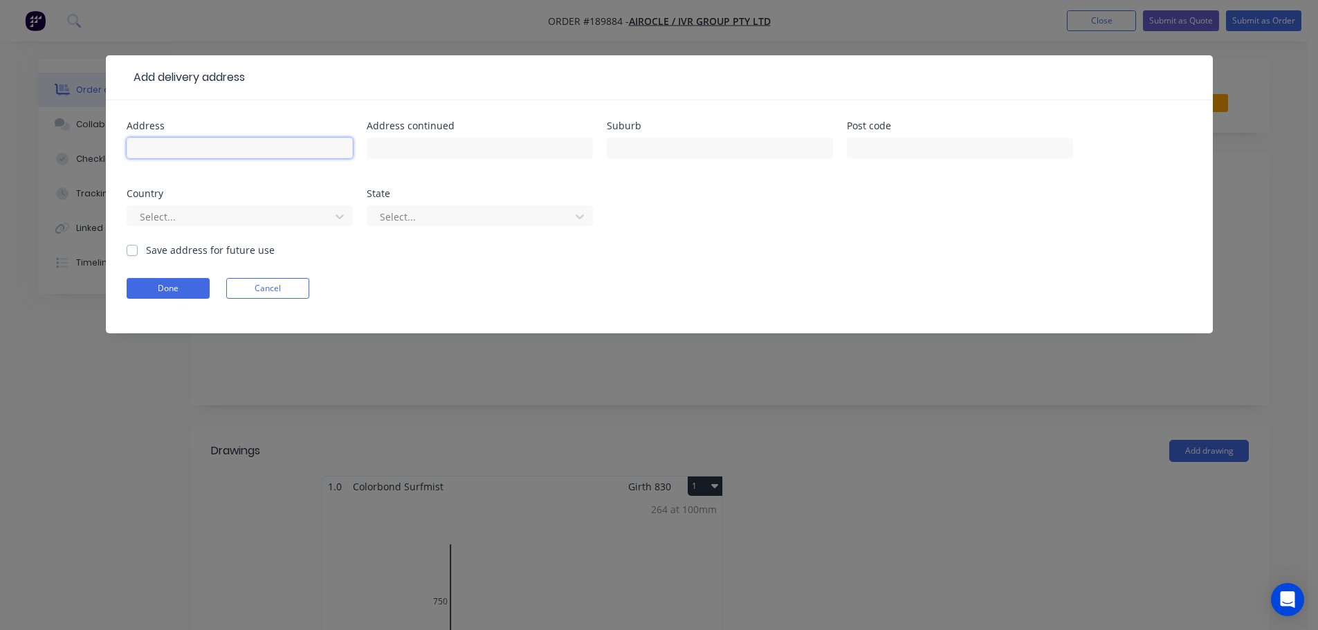
click at [214, 143] on input "text" at bounding box center [240, 148] width 226 height 21
click at [259, 147] on input "84" at bounding box center [240, 148] width 226 height 21
type input "84 Mica St"
type input "CAROLE PARK"
click at [146, 249] on label "Save address for future use" at bounding box center [210, 250] width 129 height 15
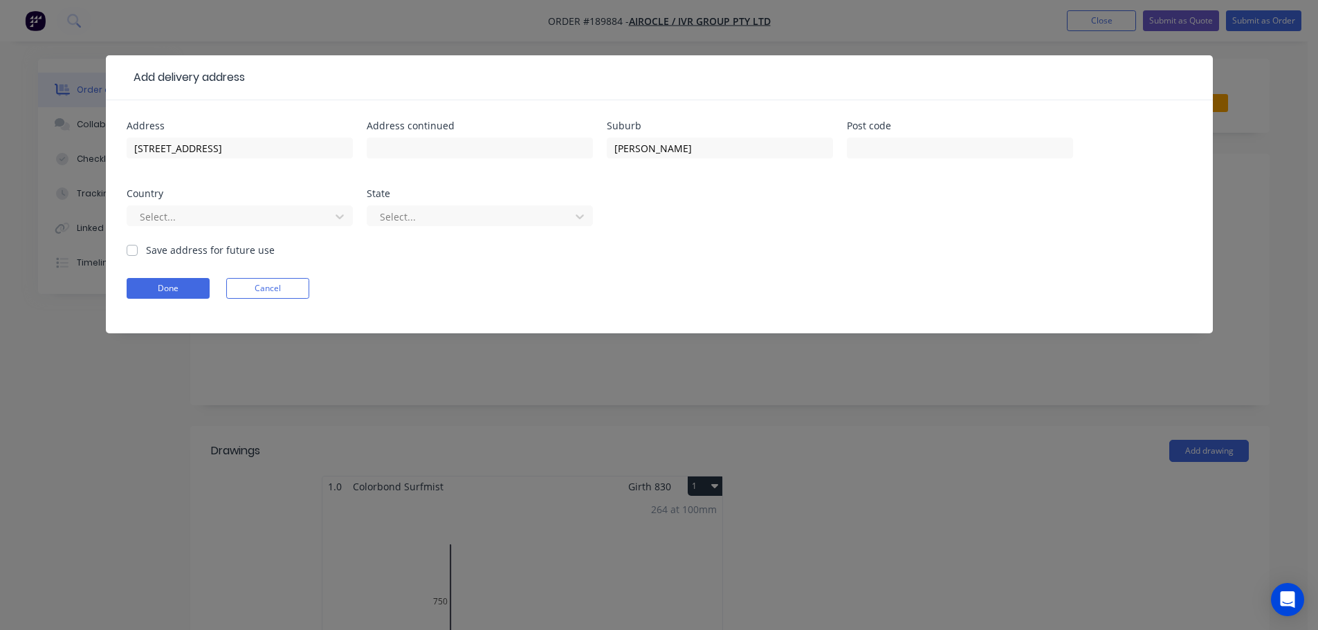
click at [133, 249] on input "Save address for future use" at bounding box center [132, 249] width 11 height 13
checkbox input "true"
click at [444, 156] on input "text" at bounding box center [480, 148] width 226 height 21
type input "STORE"
click at [150, 280] on button "Done" at bounding box center [168, 288] width 83 height 21
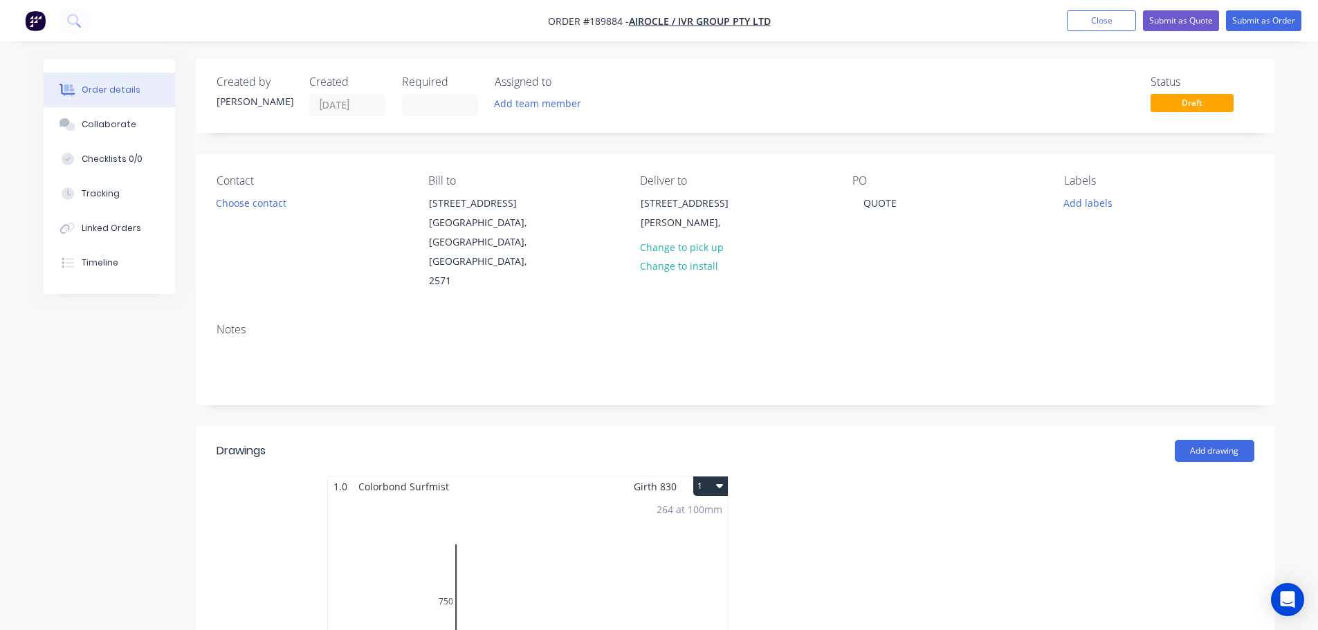
click at [769, 426] on header "Drawings Add drawing" at bounding box center [735, 451] width 1079 height 50
click at [268, 198] on button "Choose contact" at bounding box center [250, 202] width 85 height 19
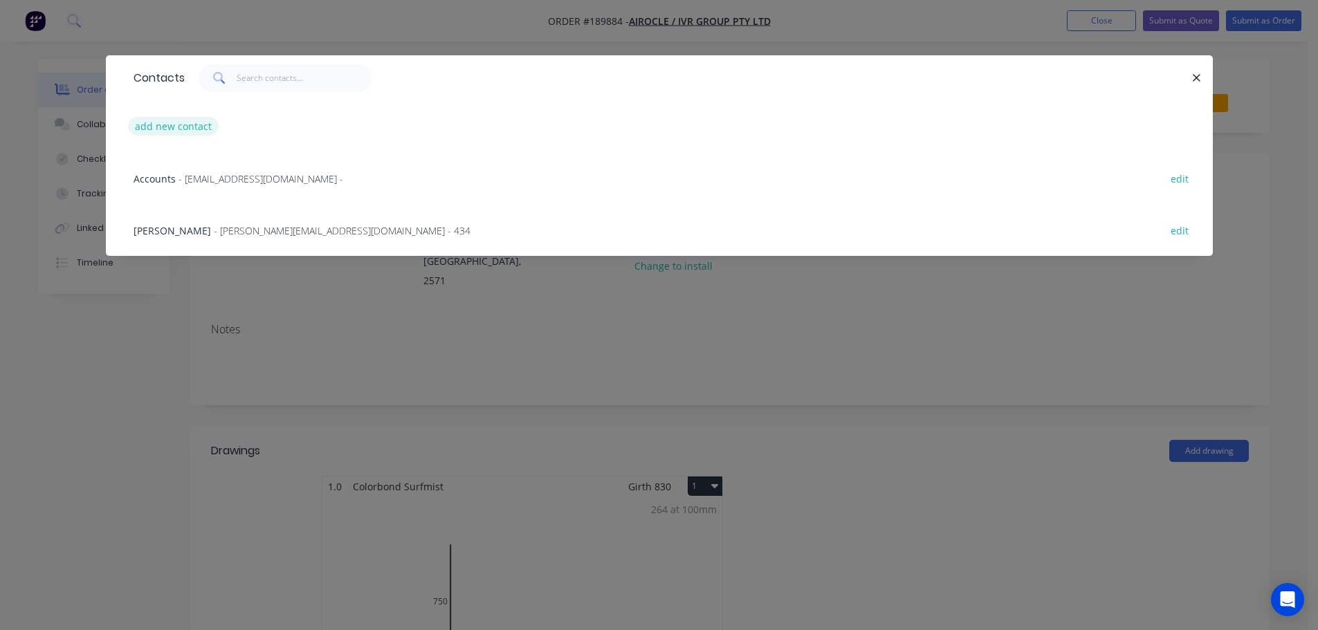
click at [188, 127] on button "add new contact" at bounding box center [173, 126] width 91 height 19
select select "AU"
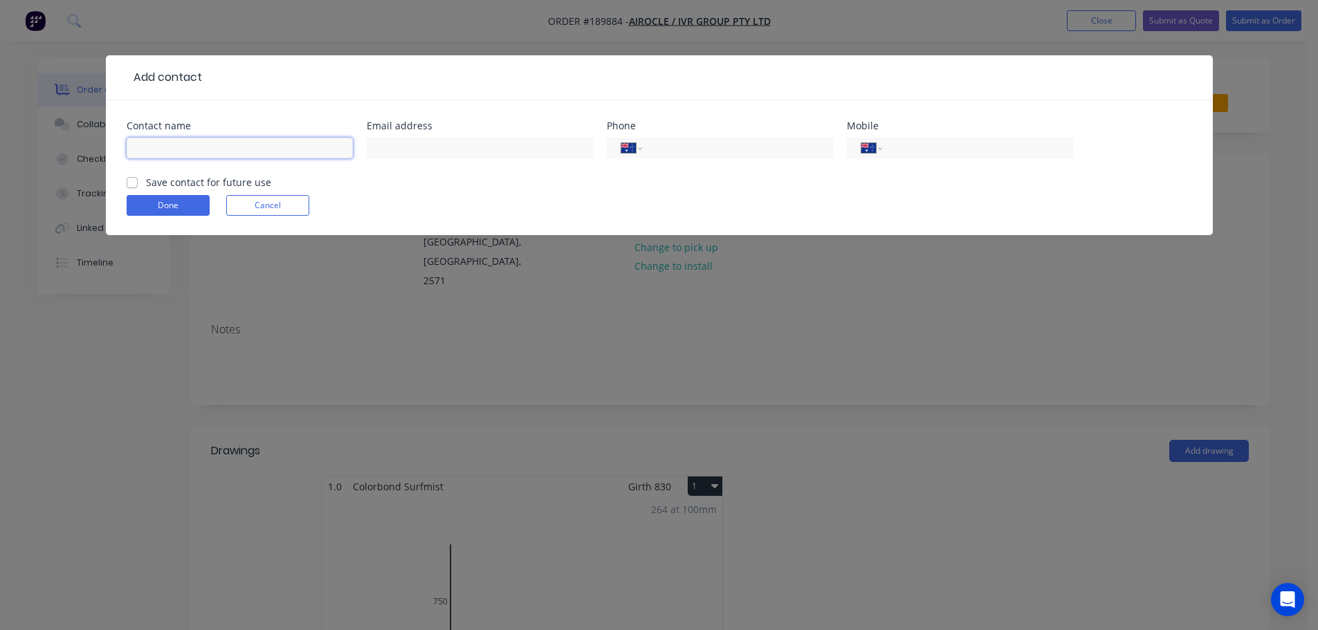
click at [189, 149] on input "text" at bounding box center [240, 148] width 226 height 21
type input "JARED"
click at [982, 147] on input "tel" at bounding box center [975, 148] width 166 height 16
type input "0436 963 321"
click button "Done" at bounding box center [168, 205] width 83 height 21
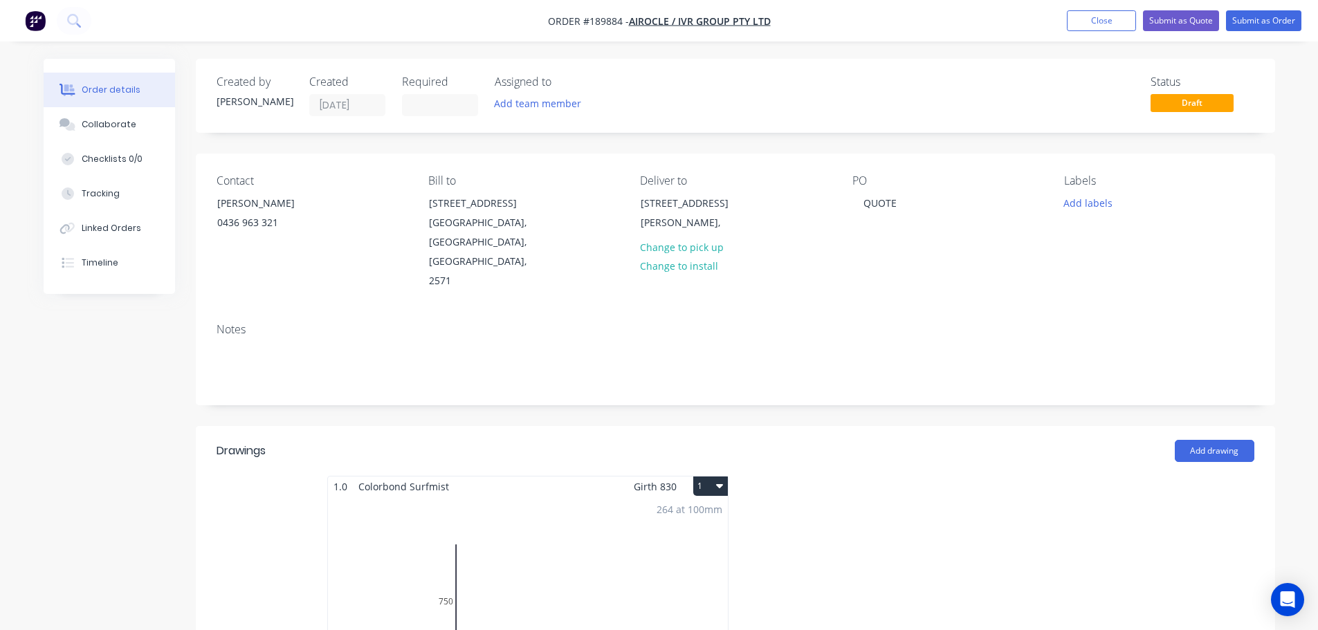
click at [900, 426] on header "Drawings Add drawing" at bounding box center [735, 451] width 1079 height 50
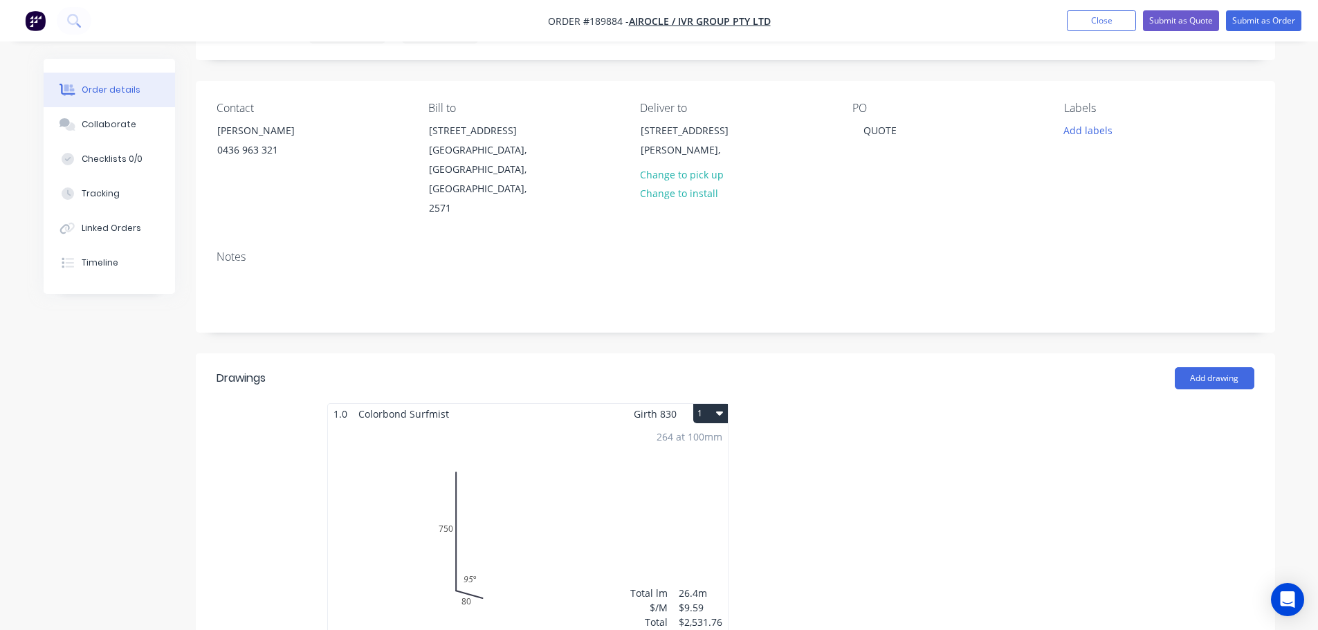
scroll to position [208, 0]
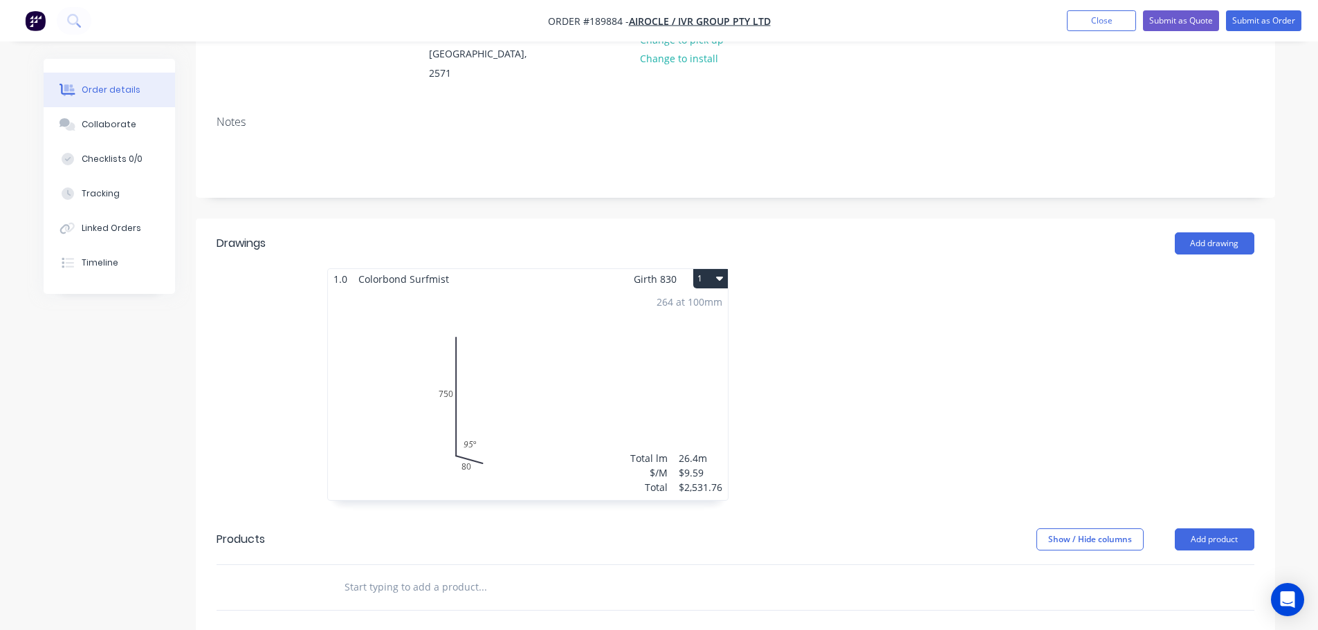
click at [817, 287] on div at bounding box center [943, 391] width 415 height 246
click at [818, 289] on div at bounding box center [943, 391] width 415 height 246
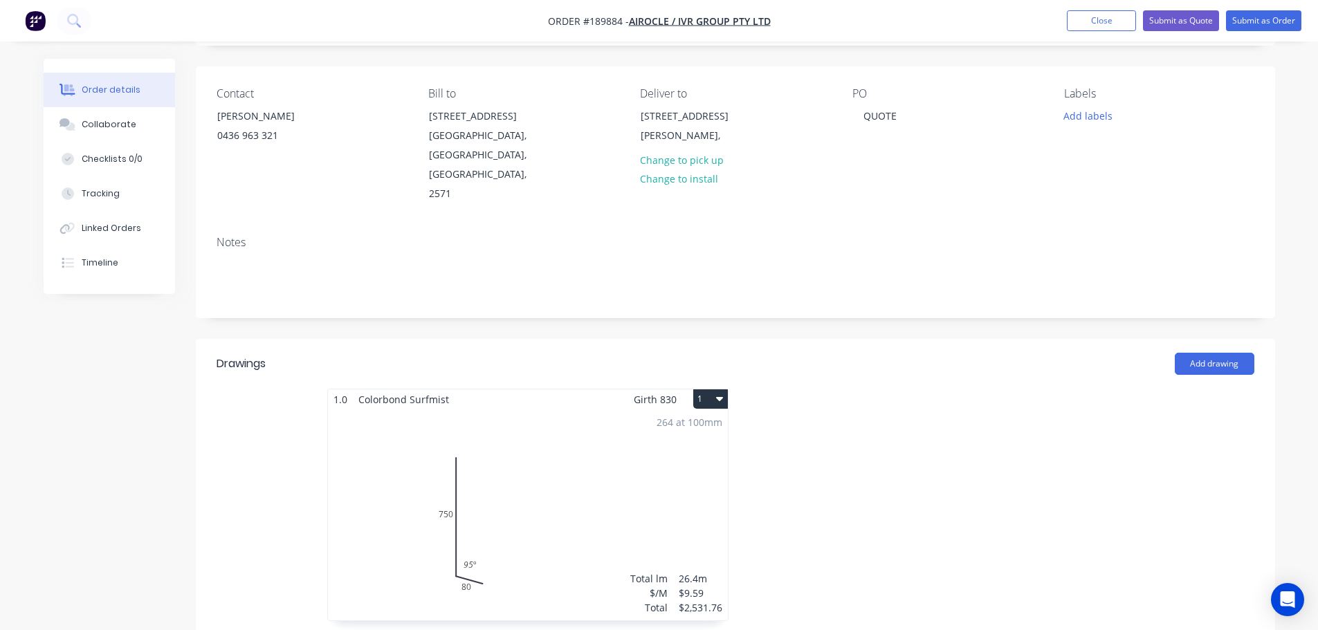
click at [809, 409] on div at bounding box center [943, 512] width 415 height 246
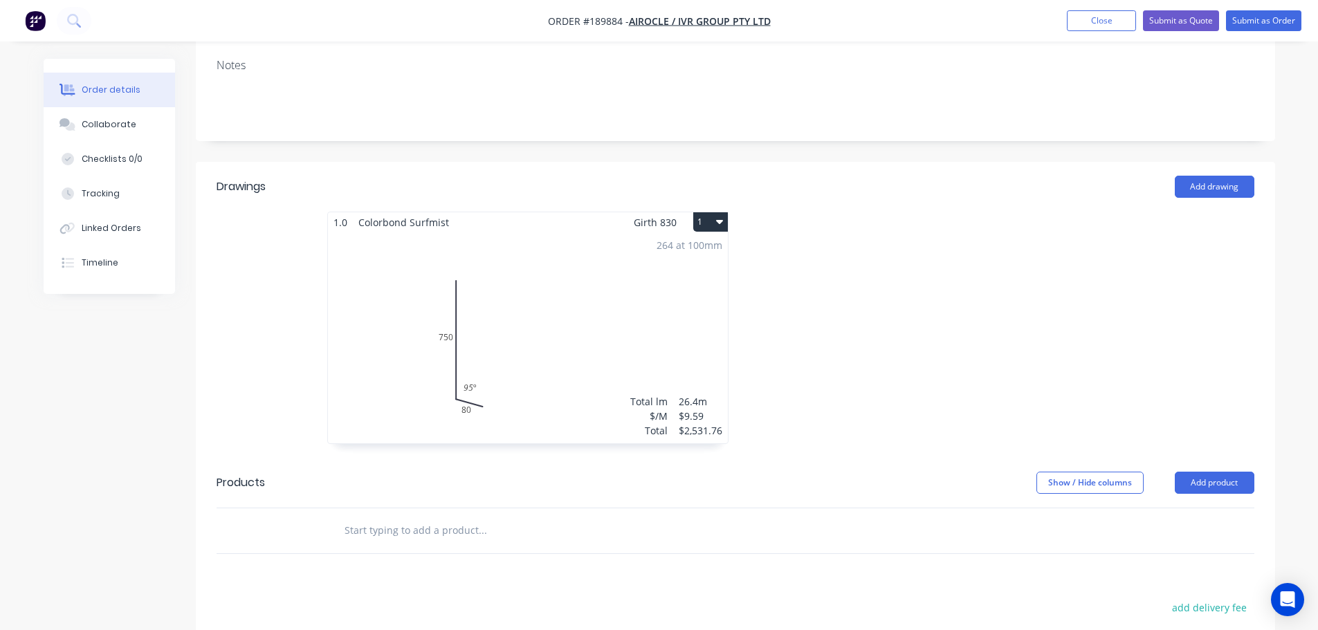
scroll to position [295, 0]
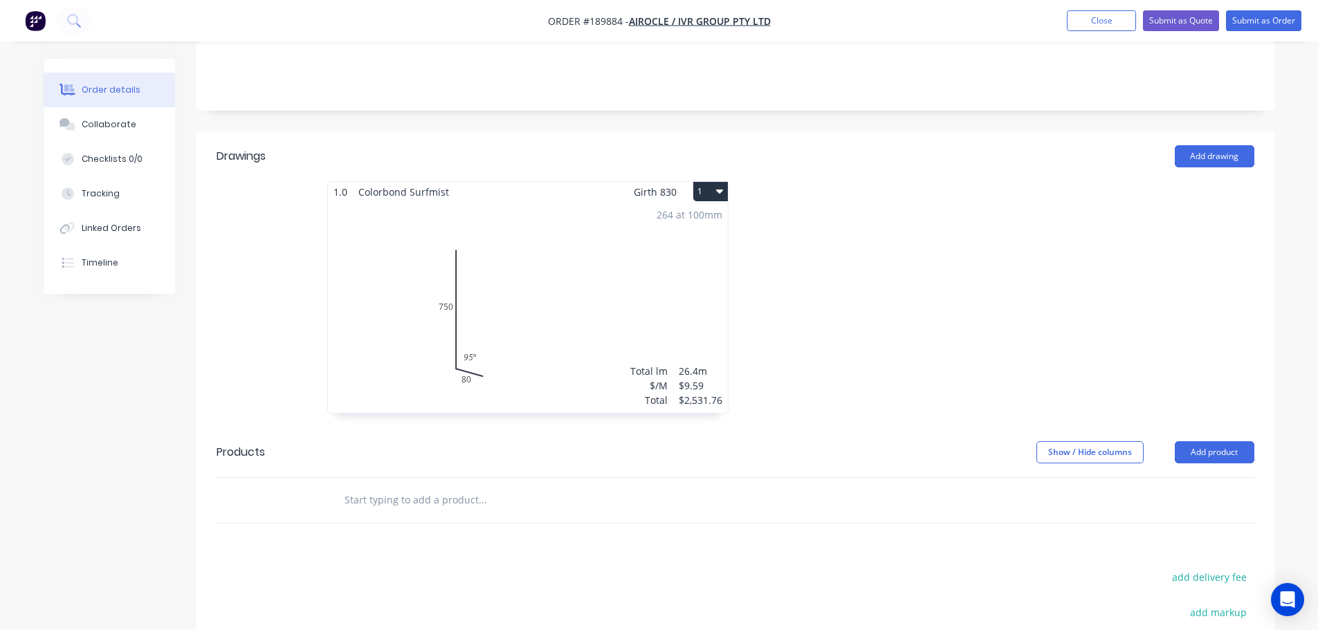
click at [630, 220] on div "264 at 100mm Total lm $/M Total 26.4m $9.59 $2,531.76" at bounding box center [528, 307] width 400 height 211
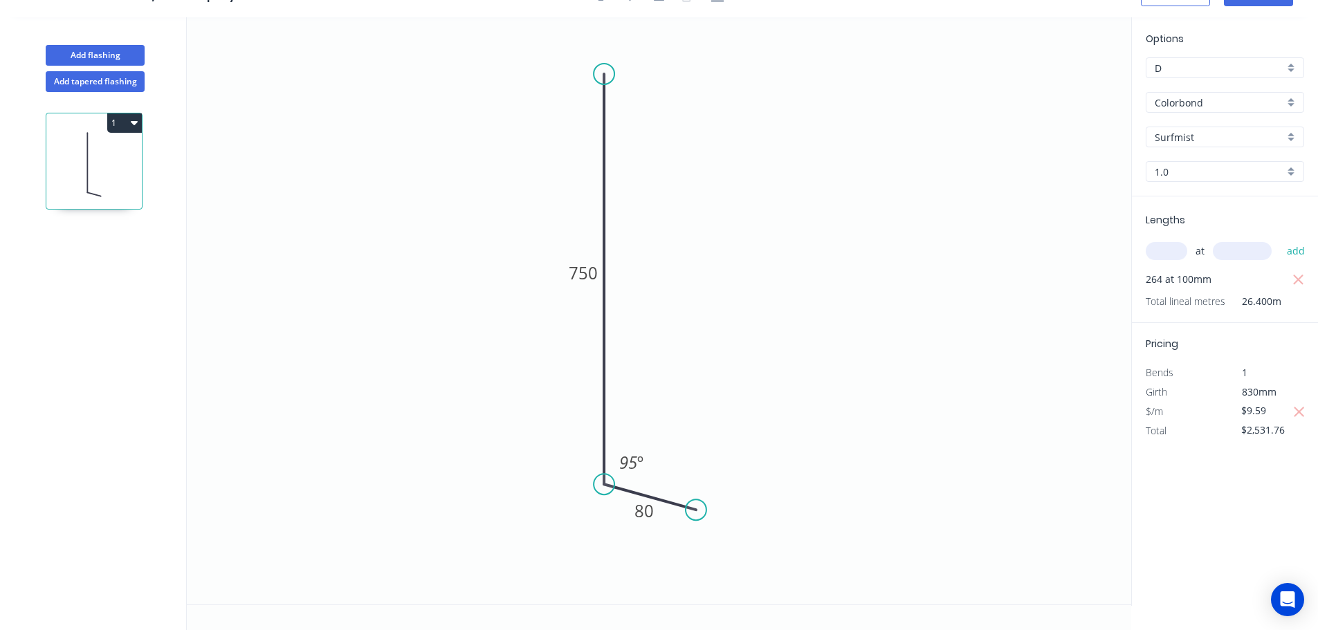
click at [1222, 74] on input "D" at bounding box center [1219, 68] width 129 height 15
click at [1208, 184] on div "E" at bounding box center [1225, 191] width 157 height 24
type input "E"
click at [1204, 53] on div "Options E E Colorbond Colorbond Colorbond (Premium) Colorbond Coolmax Colorbond…" at bounding box center [1225, 113] width 186 height 165
click at [1198, 69] on input "E" at bounding box center [1219, 68] width 129 height 15
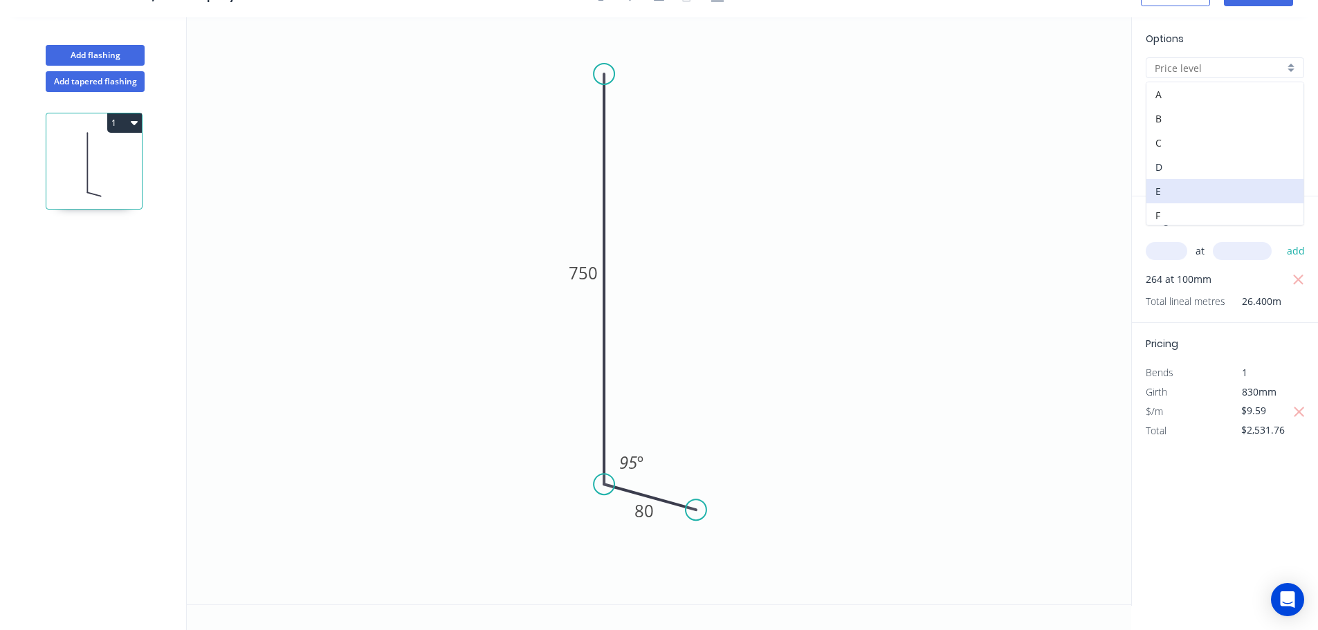
click at [1191, 158] on div "D" at bounding box center [1225, 167] width 157 height 24
type input "D"
click at [113, 58] on button "Add flashing" at bounding box center [95, 55] width 99 height 21
type input "$0.00"
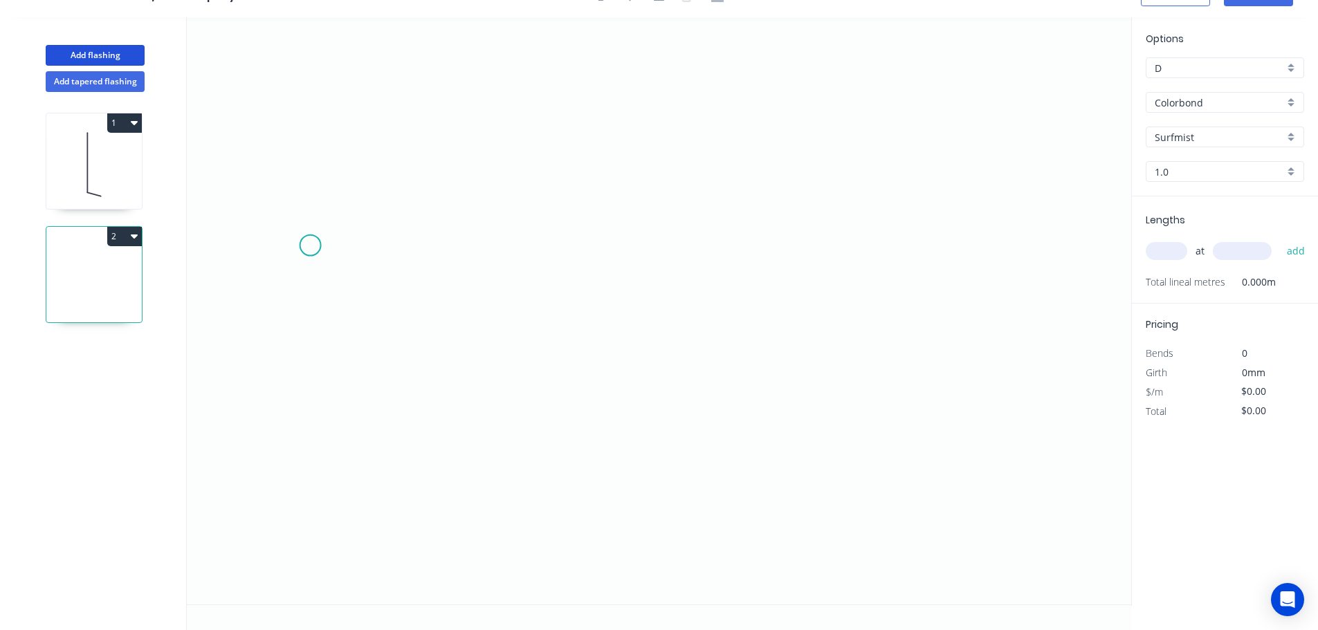
click at [344, 285] on icon "0" at bounding box center [659, 310] width 945 height 587
click at [751, 285] on icon "0" at bounding box center [659, 310] width 945 height 587
click at [749, 290] on circle at bounding box center [750, 285] width 21 height 21
click at [847, 341] on icon "0 ?" at bounding box center [659, 310] width 945 height 587
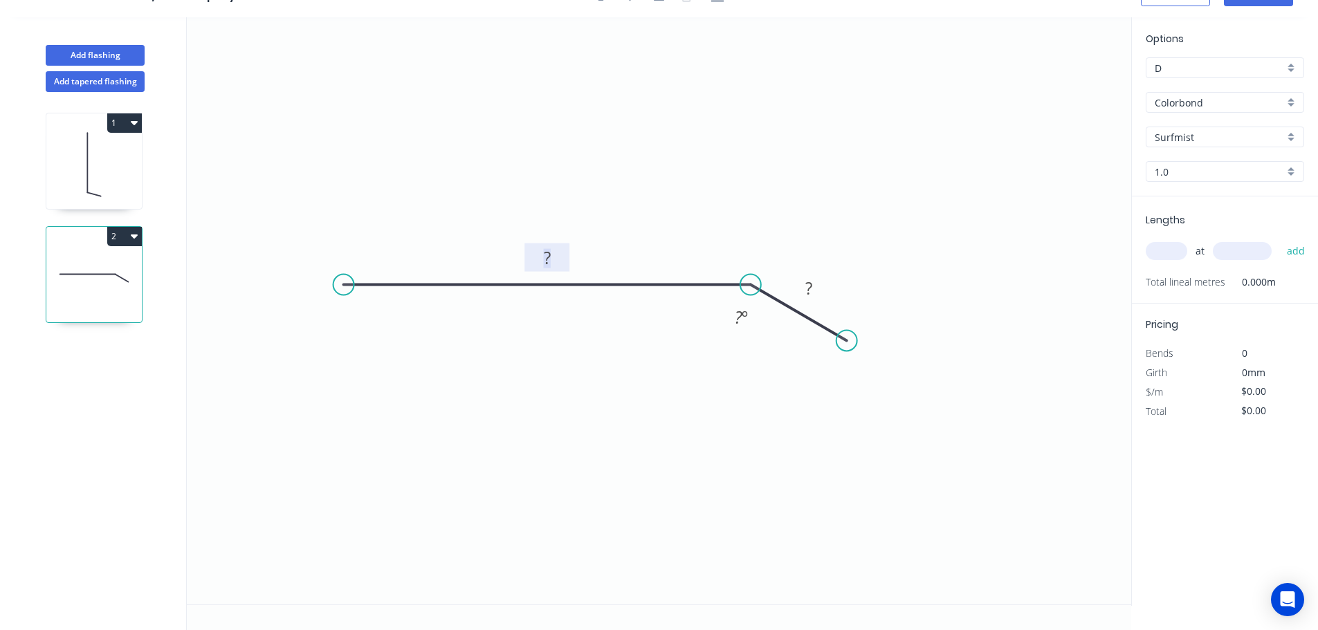
click at [554, 262] on rect at bounding box center [547, 258] width 28 height 19
type input "$9.59"
drag, startPoint x: 1138, startPoint y: 70, endPoint x: 1162, endPoint y: 74, distance: 25.3
click at [1139, 71] on div "Options D D Colorbond Colorbond Colorbond (Premium) Colorbond Coolmax Colorbond…" at bounding box center [1225, 113] width 186 height 165
click at [1163, 73] on input "D" at bounding box center [1219, 68] width 129 height 15
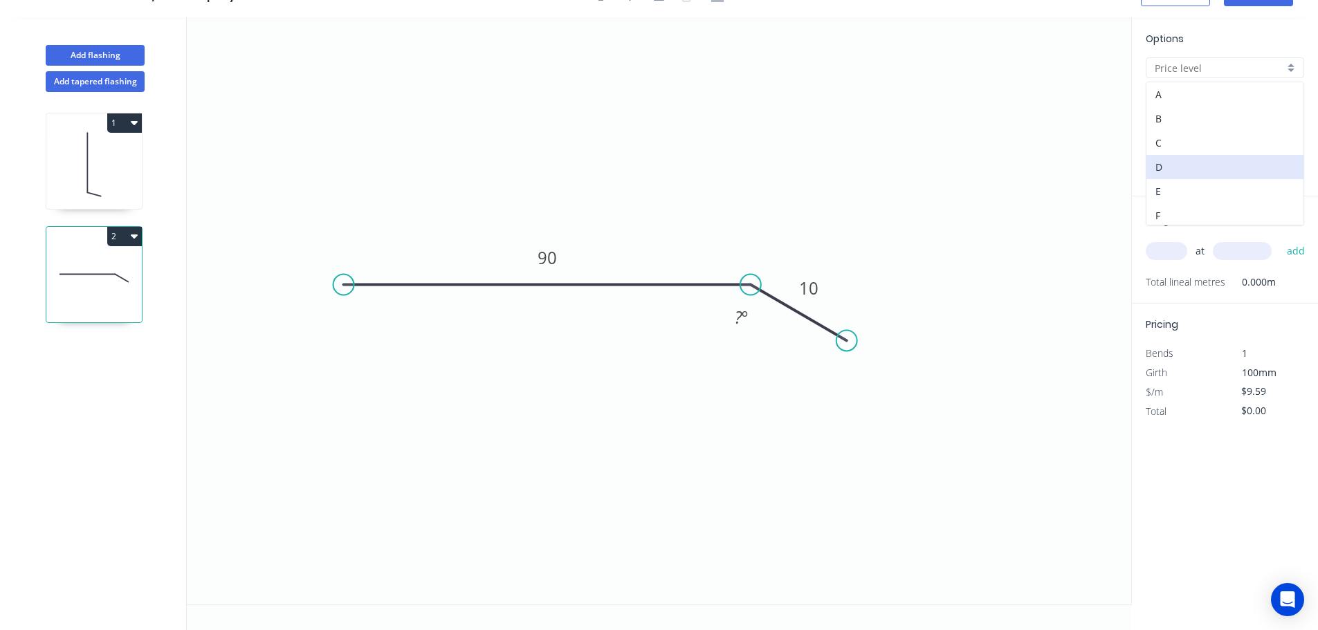
click at [1186, 188] on div "E" at bounding box center [1225, 191] width 157 height 24
type input "E"
type input "$9.01"
click at [1180, 64] on input "E" at bounding box center [1219, 68] width 129 height 15
click at [1195, 208] on div "F" at bounding box center [1225, 215] width 157 height 24
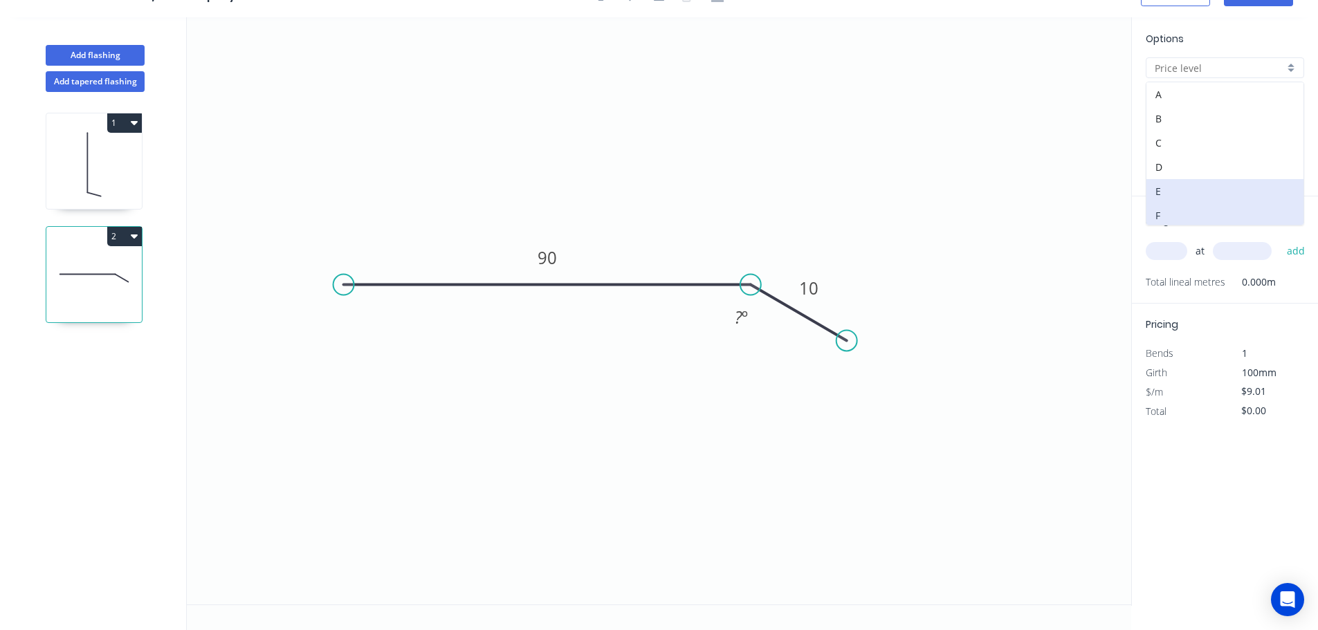
type input "F"
type input "$8.63"
click at [1176, 71] on input "F" at bounding box center [1219, 68] width 129 height 15
click at [1183, 185] on div "E" at bounding box center [1225, 191] width 157 height 24
type input "E"
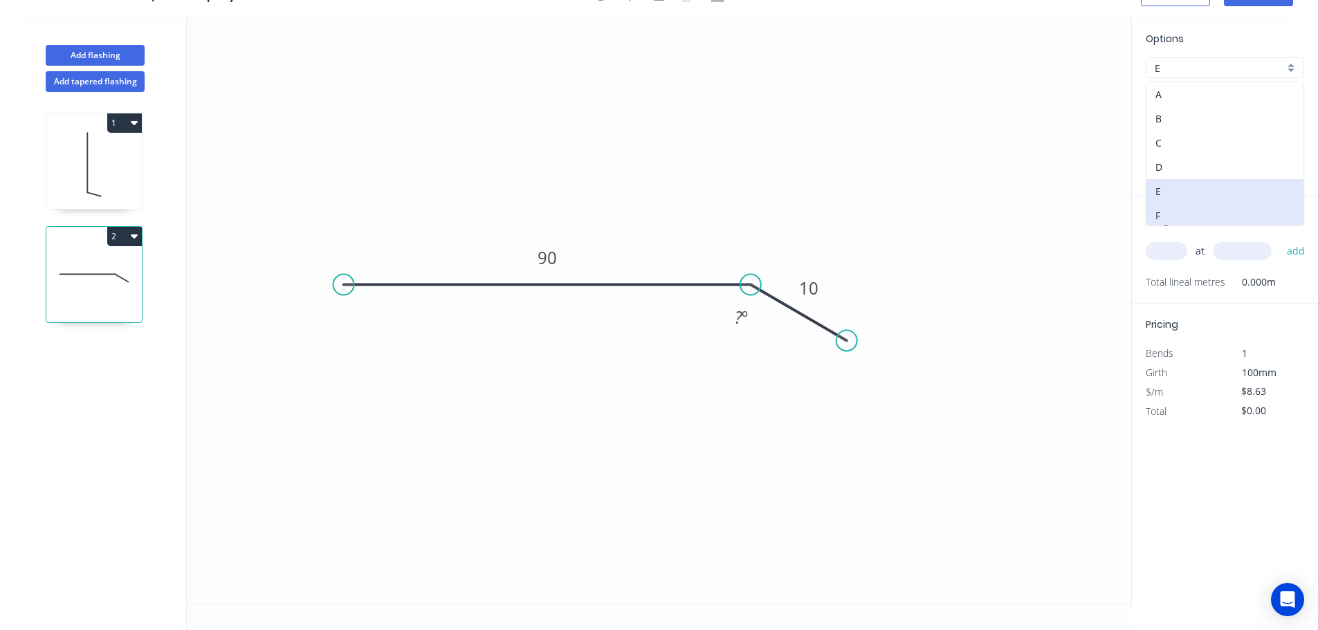
type input "$9.01"
click at [130, 152] on icon at bounding box center [93, 164] width 95 height 89
type input "D"
type input "$9.59"
type input "$2,531.76"
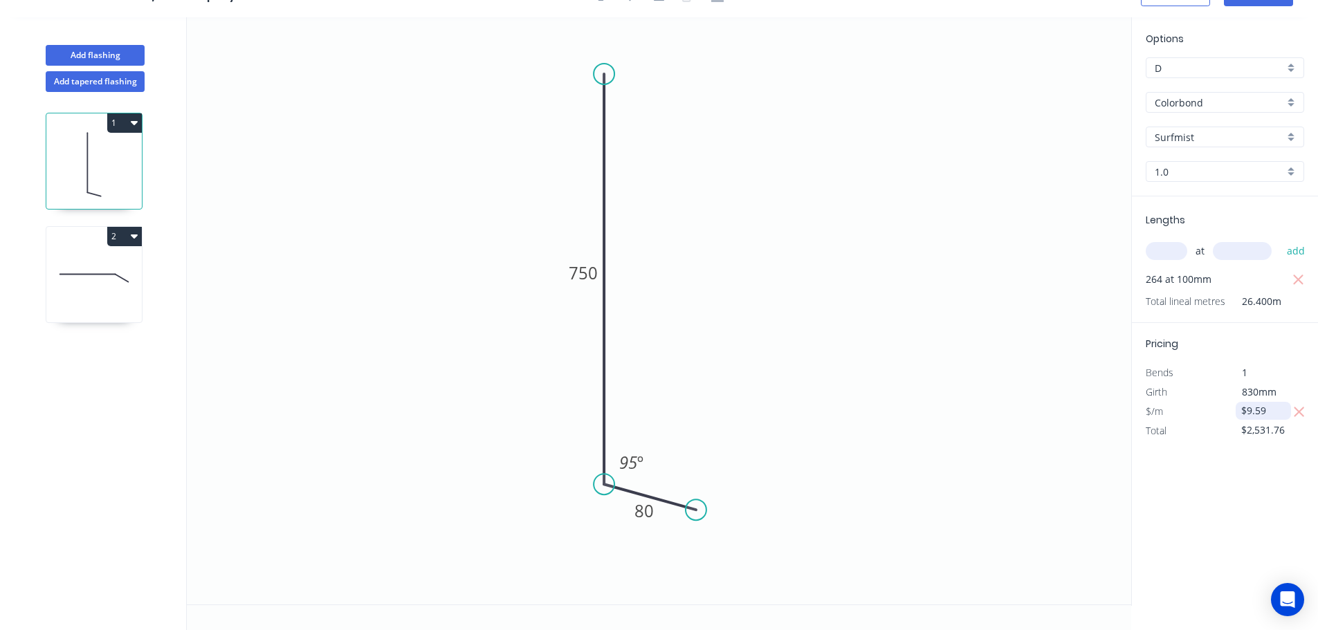
click at [1275, 411] on input "$9.59" at bounding box center [1264, 410] width 47 height 19
type input "$"
type input "$9.01"
type input "$2,378.64"
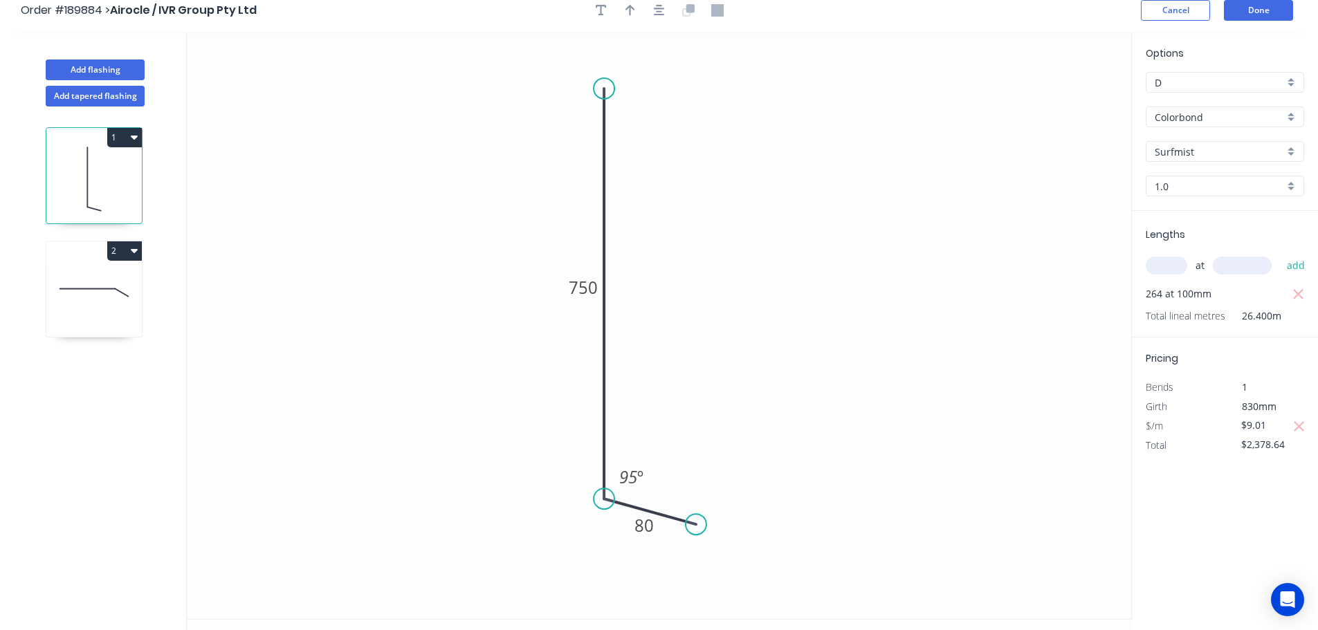
scroll to position [0, 0]
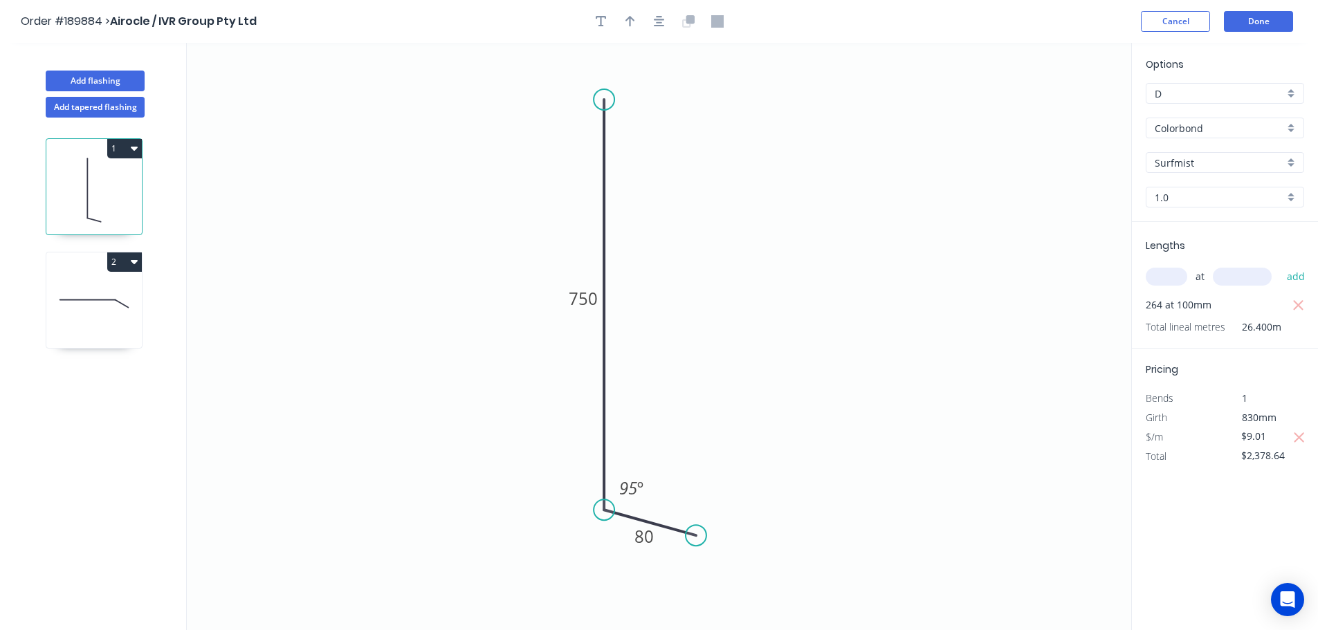
click at [127, 264] on button "2" at bounding box center [124, 262] width 35 height 19
click at [96, 322] on div "Delete" at bounding box center [76, 324] width 107 height 20
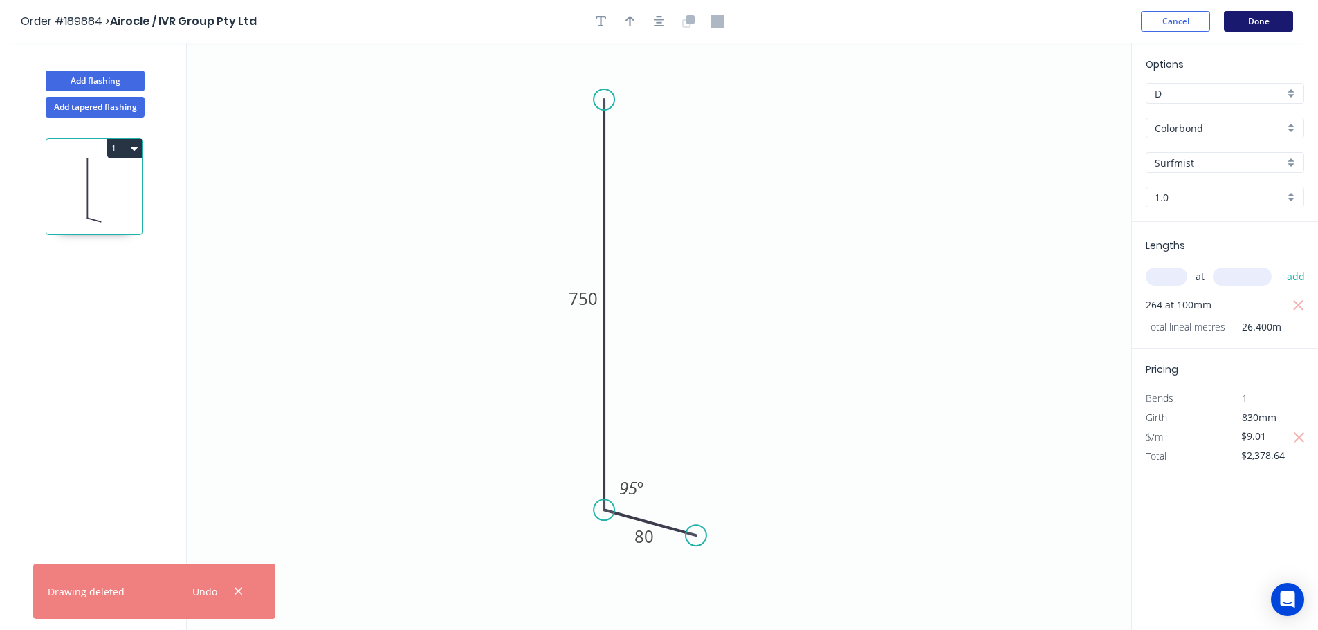
click at [1232, 24] on button "Done" at bounding box center [1258, 21] width 69 height 21
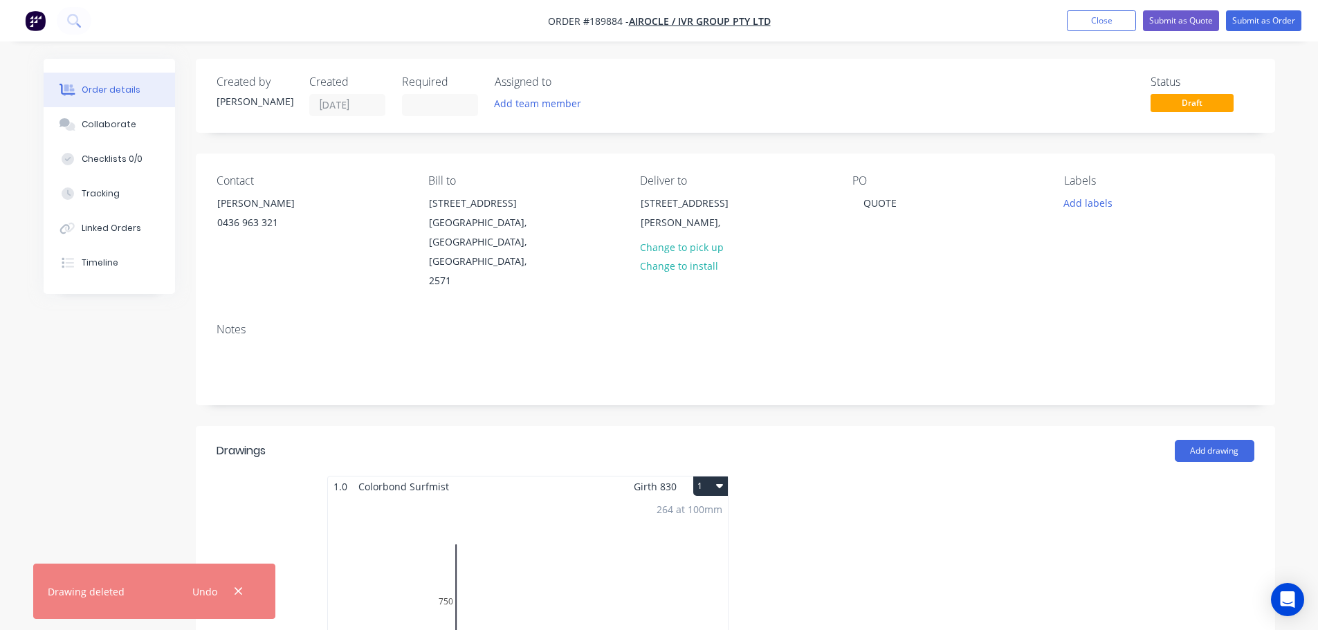
click at [528, 497] on div "264 at 100mm Total lm $/M Total 26.4m $9.01 $2,378.64" at bounding box center [528, 602] width 400 height 211
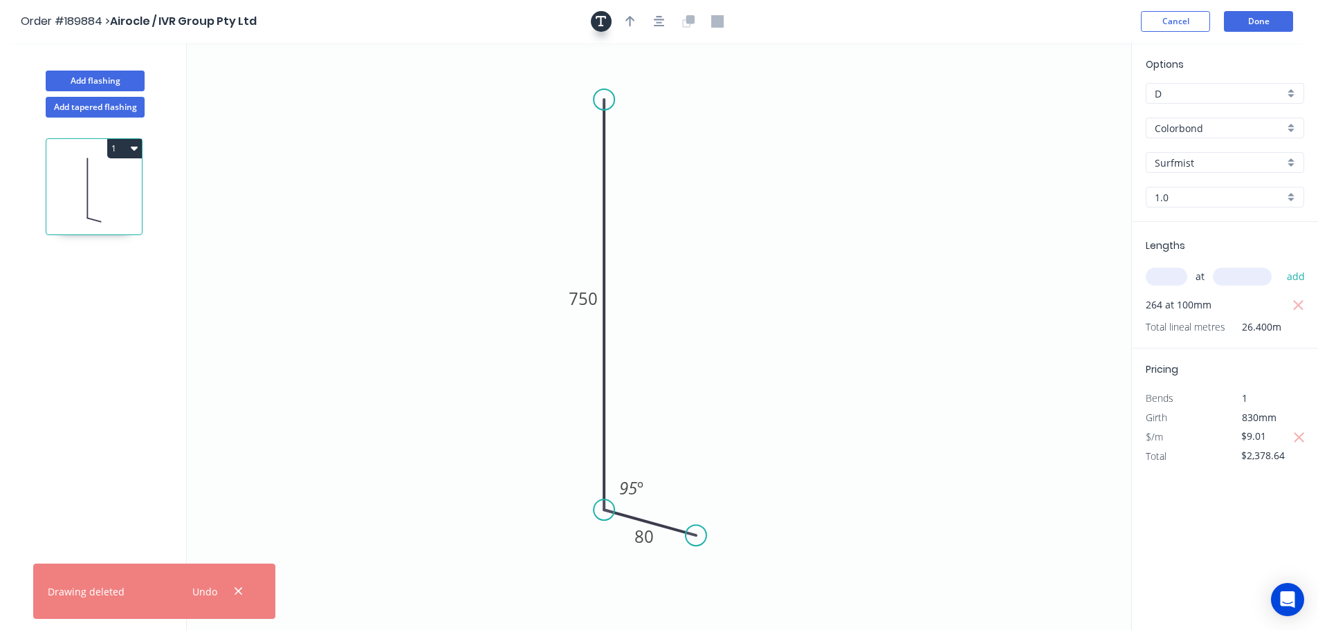
click at [605, 13] on button "button" at bounding box center [601, 21] width 21 height 21
click at [331, 89] on textarea at bounding box center [276, 97] width 112 height 51
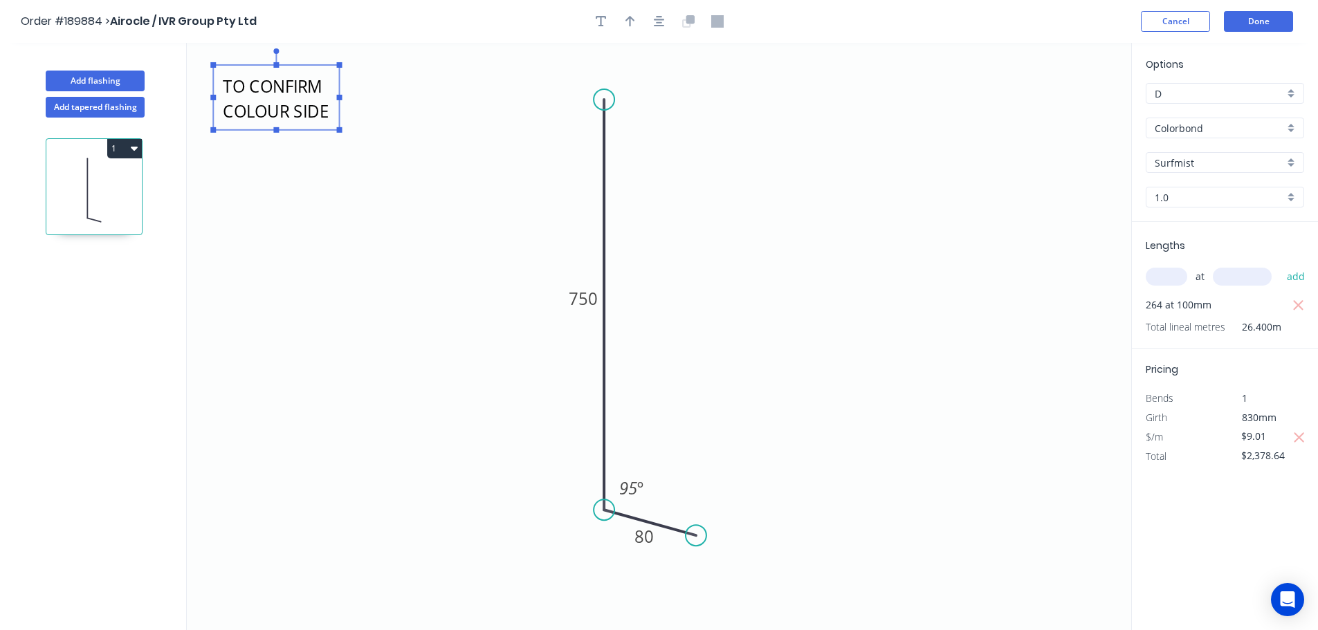
click at [430, 159] on icon "TO CONFIRM COLOUR SIDE 750 80 95 º" at bounding box center [659, 336] width 945 height 587
type textarea "TO CONFIRM COLOUR SIDE"
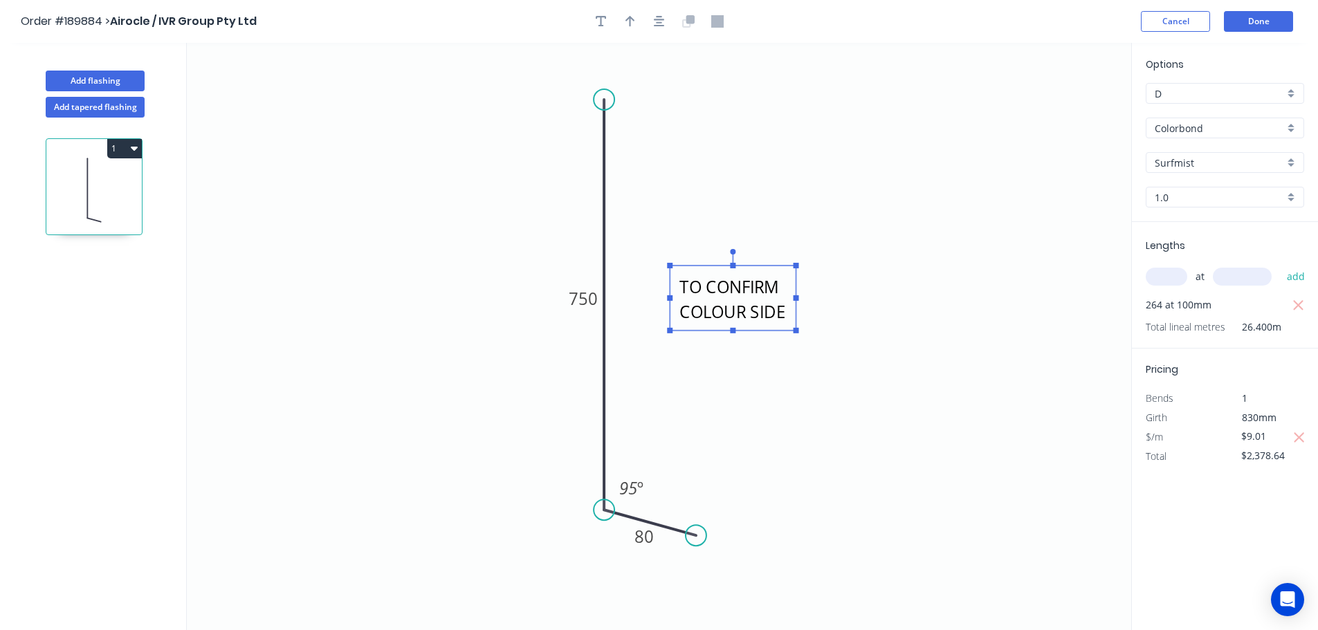
drag, startPoint x: 323, startPoint y: 107, endPoint x: 780, endPoint y: 308, distance: 498.8
click at [780, 308] on textarea "TO CONFIRM COLOUR SIDE" at bounding box center [733, 298] width 112 height 51
click at [902, 255] on icon "TO CONFIRM COLOUR SIDE 750 80 95 º" at bounding box center [659, 336] width 945 height 587
click at [1259, 19] on button "Done" at bounding box center [1258, 21] width 69 height 21
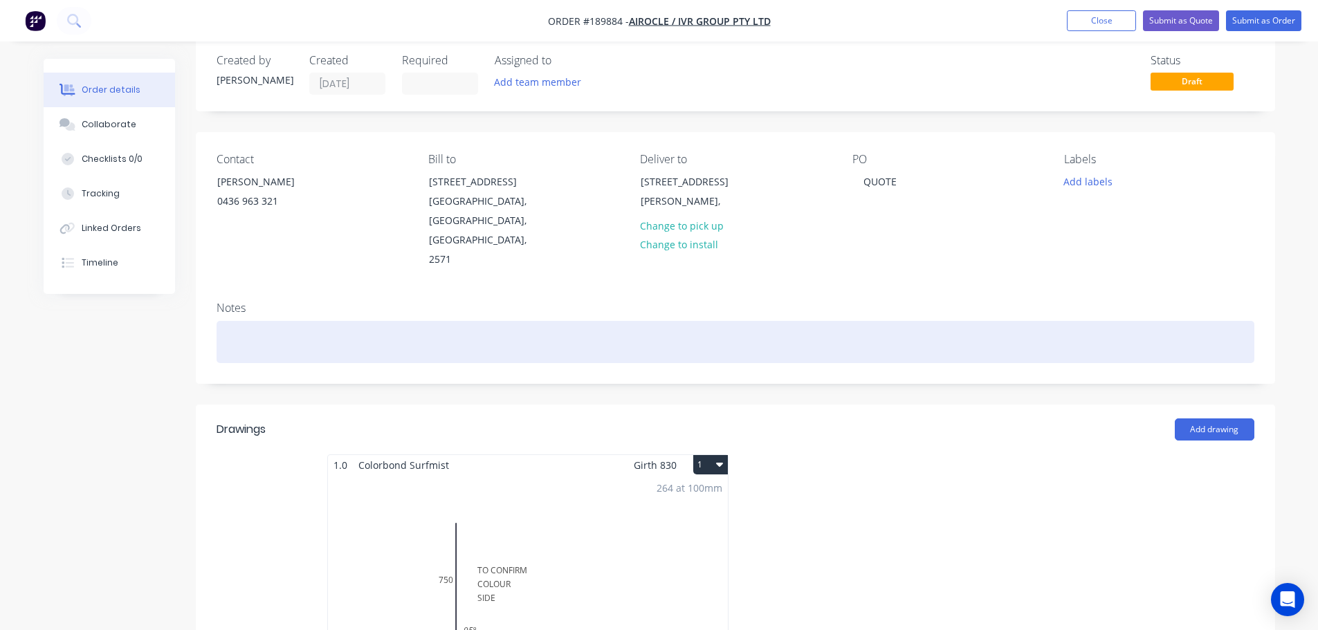
scroll to position [277, 0]
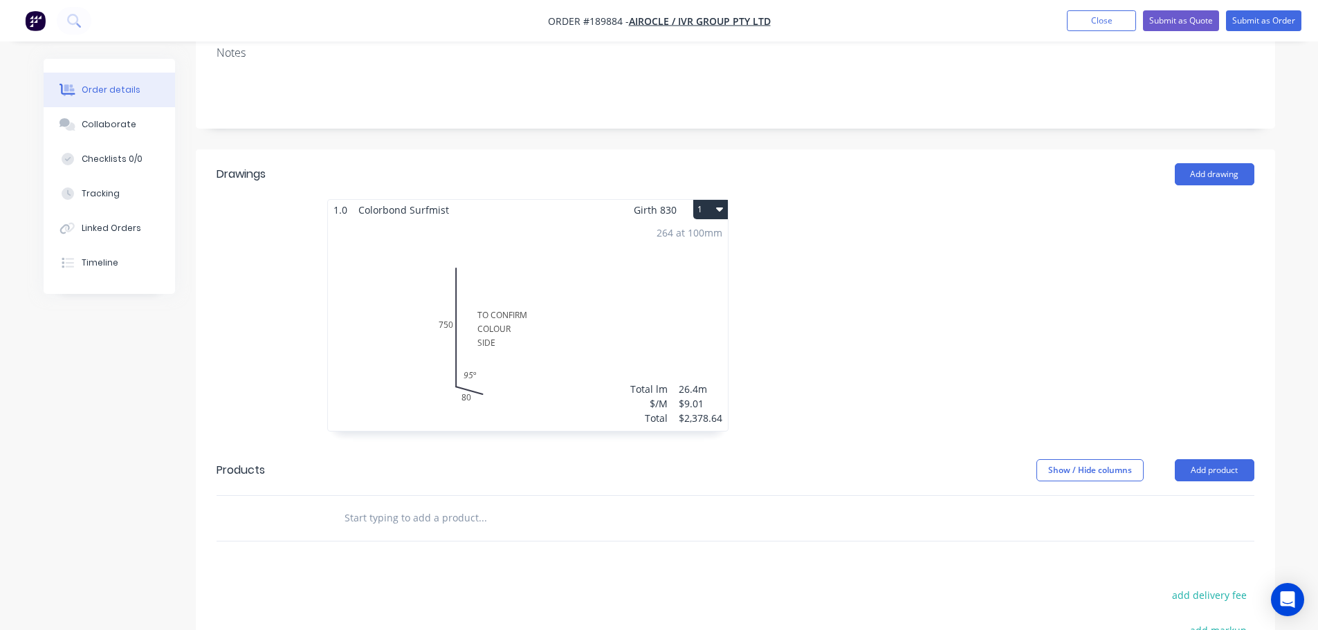
click at [521, 246] on div "264 at 100mm Total lm $/M Total 26.4m $9.01 $2,378.64" at bounding box center [528, 325] width 400 height 211
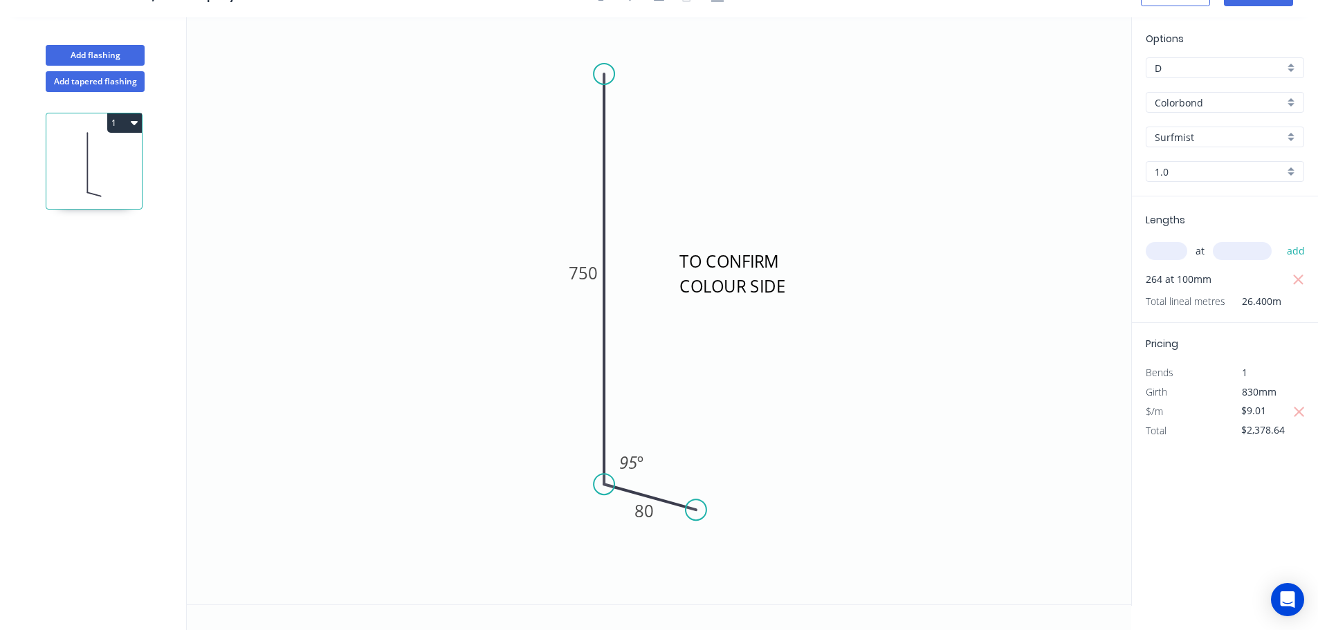
scroll to position [26, 0]
drag, startPoint x: 675, startPoint y: 251, endPoint x: 671, endPoint y: 201, distance: 49.9
click at [671, 235] on rect at bounding box center [733, 267] width 126 height 65
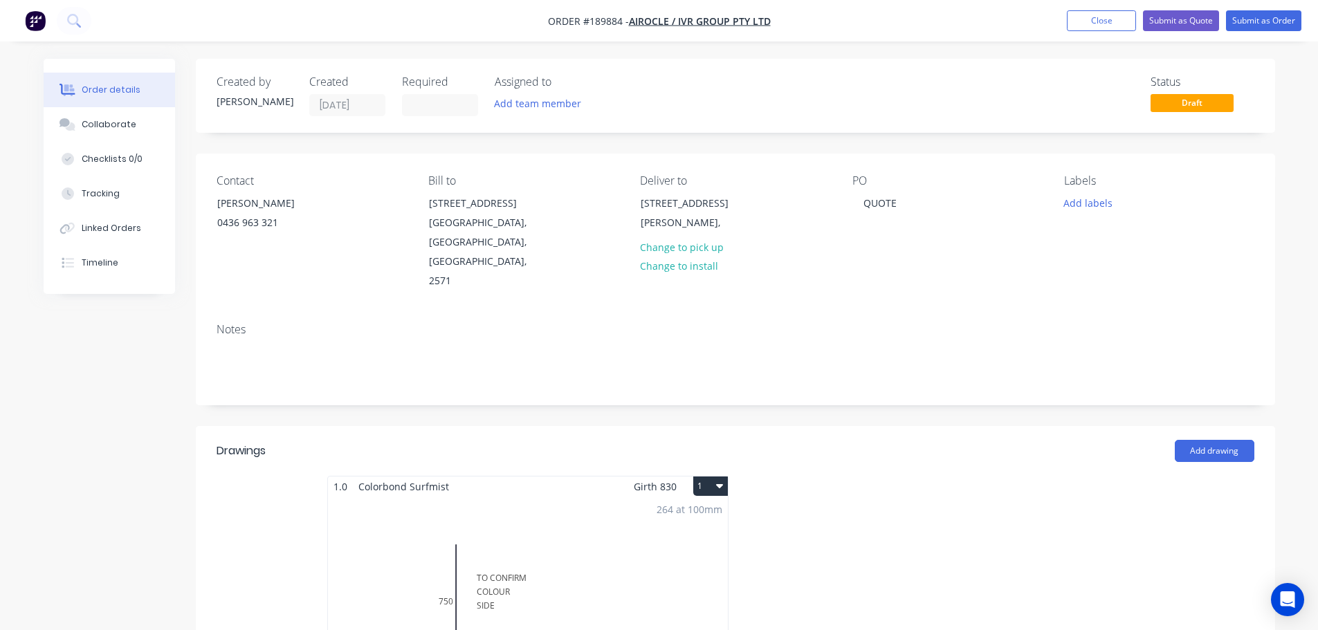
click at [938, 476] on div at bounding box center [943, 599] width 415 height 246
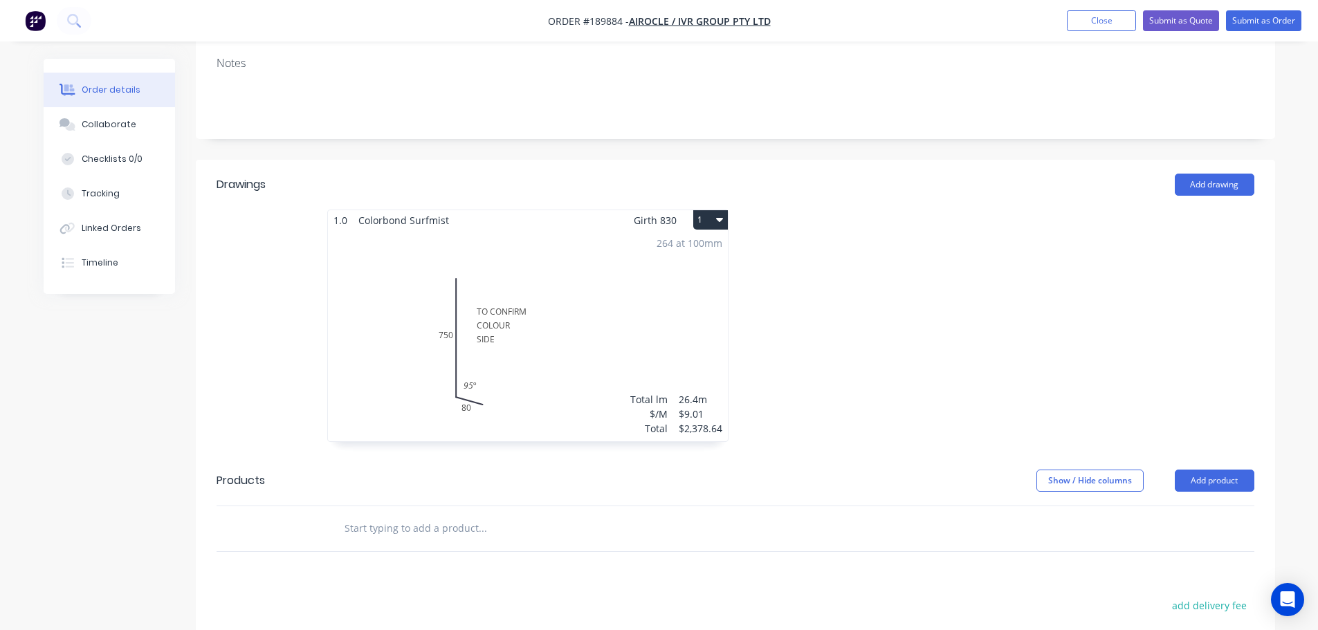
scroll to position [277, 0]
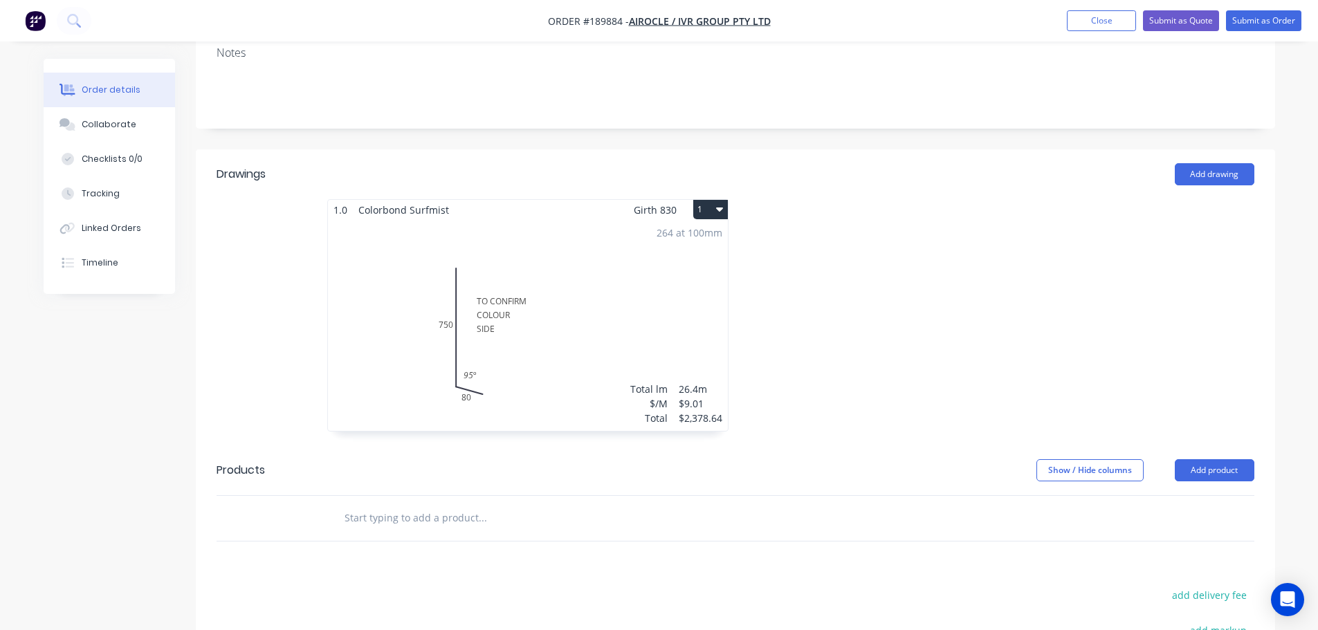
click at [931, 281] on div at bounding box center [943, 322] width 415 height 246
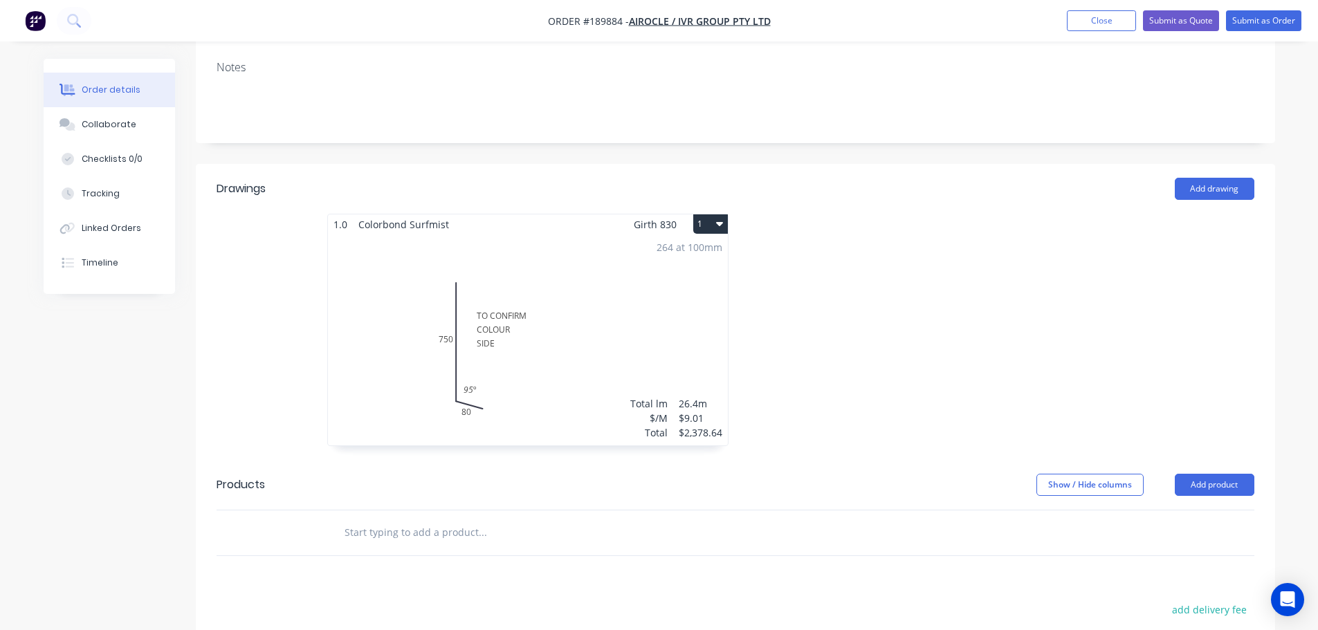
scroll to position [0, 0]
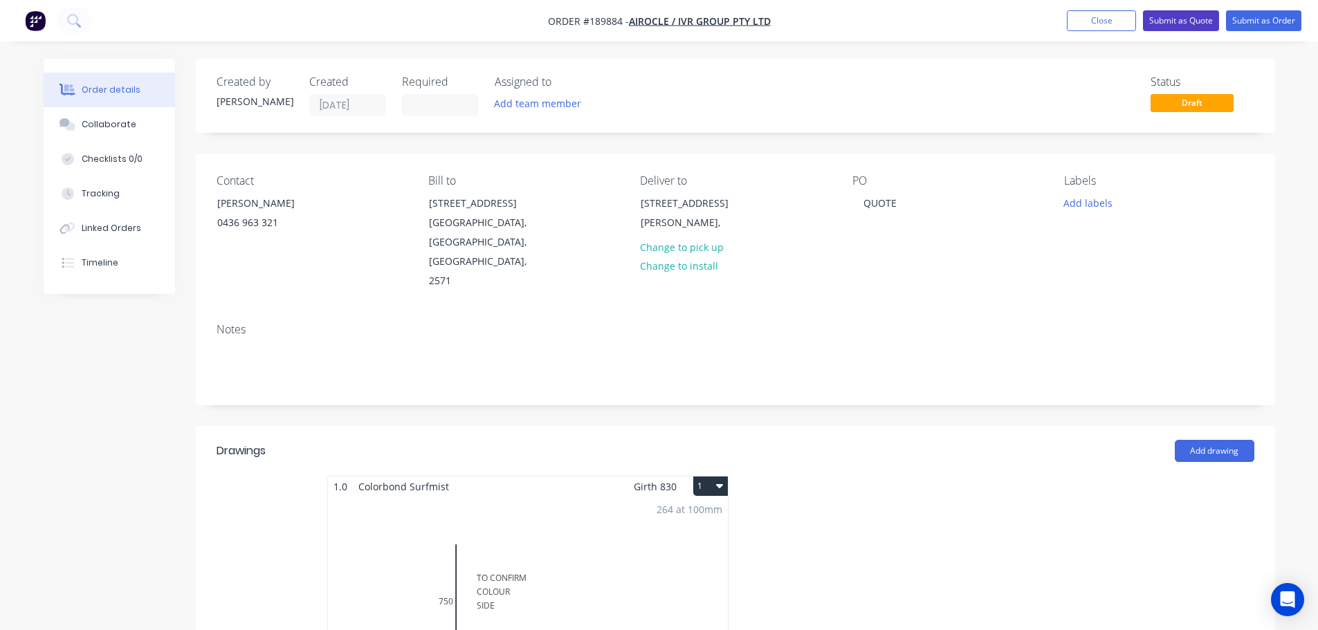
click at [1181, 30] on button "Submit as Quote" at bounding box center [1181, 20] width 76 height 21
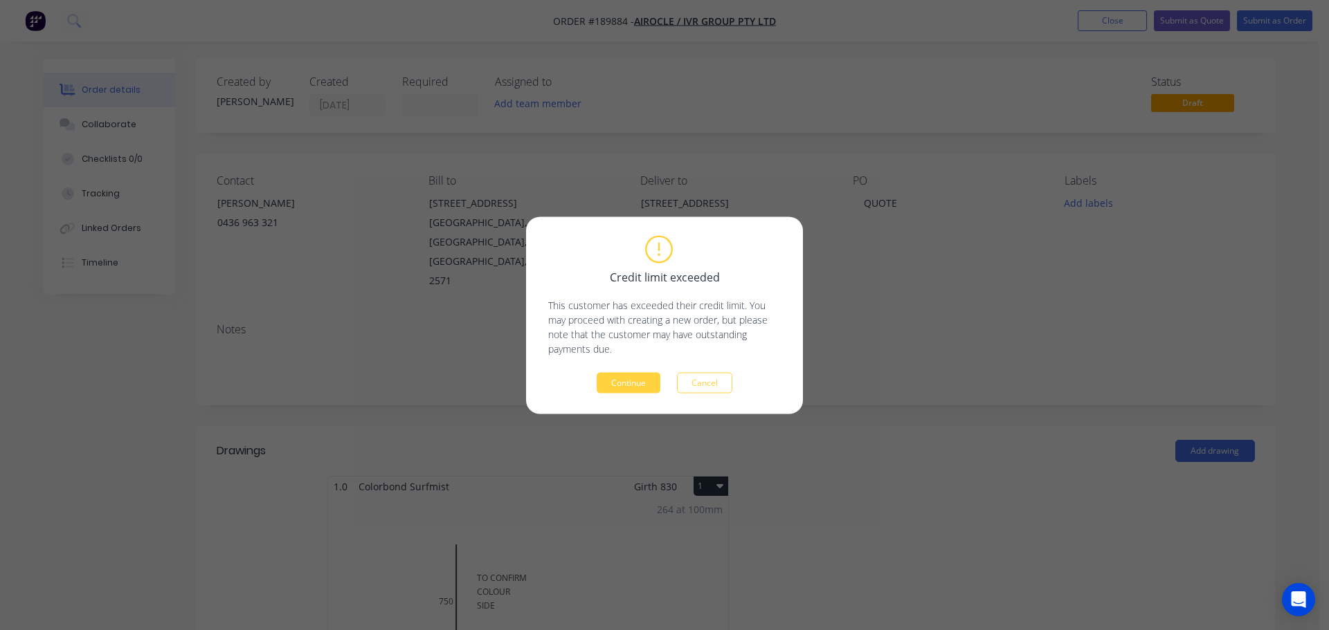
click at [642, 387] on button "Continue" at bounding box center [628, 382] width 64 height 21
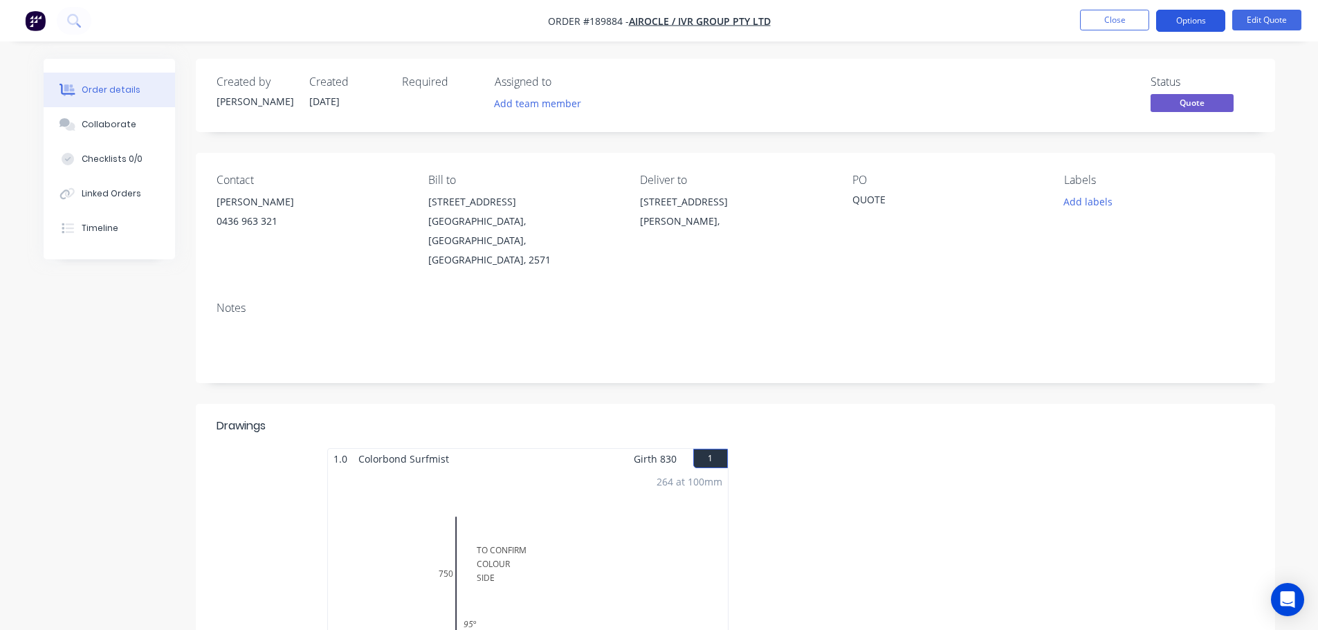
click at [1185, 18] on button "Options" at bounding box center [1190, 21] width 69 height 22
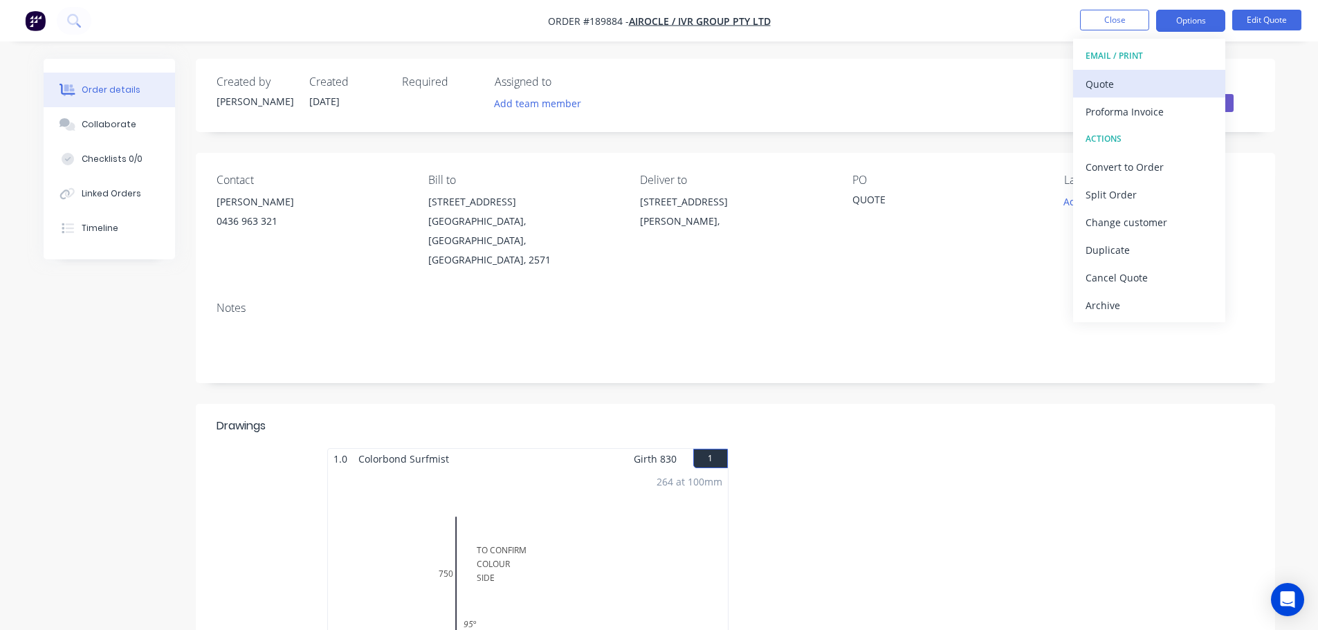
click at [1147, 77] on div "Quote" at bounding box center [1149, 84] width 127 height 20
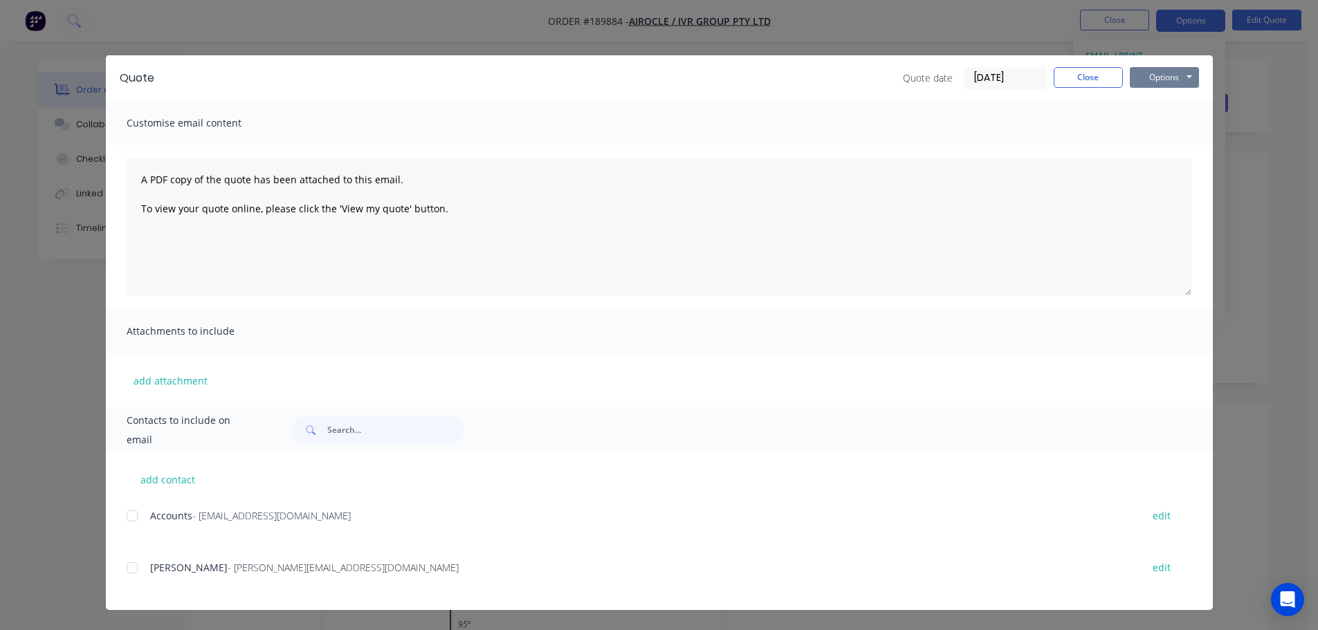
click at [1149, 83] on button "Options" at bounding box center [1164, 77] width 69 height 21
click at [1154, 100] on button "Preview" at bounding box center [1174, 102] width 89 height 23
drag, startPoint x: 1089, startPoint y: 81, endPoint x: 1109, endPoint y: 72, distance: 21.4
click at [1090, 81] on button "Close" at bounding box center [1088, 77] width 69 height 21
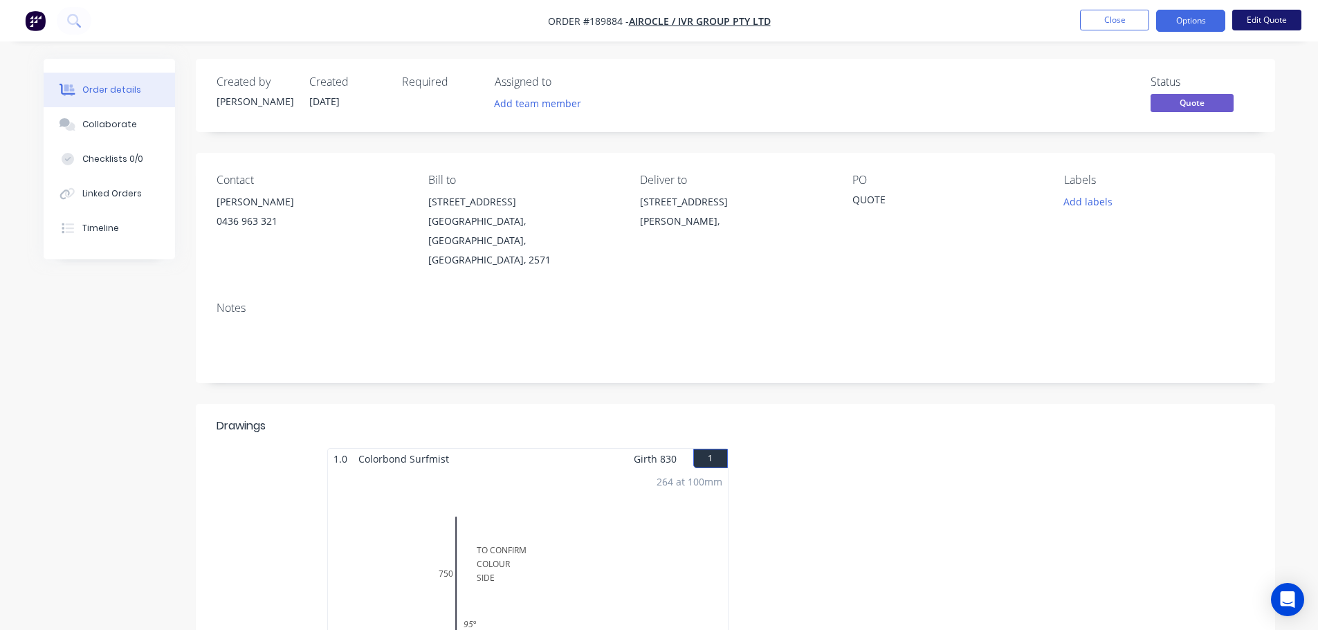
click at [1261, 19] on button "Edit Quote" at bounding box center [1266, 20] width 69 height 21
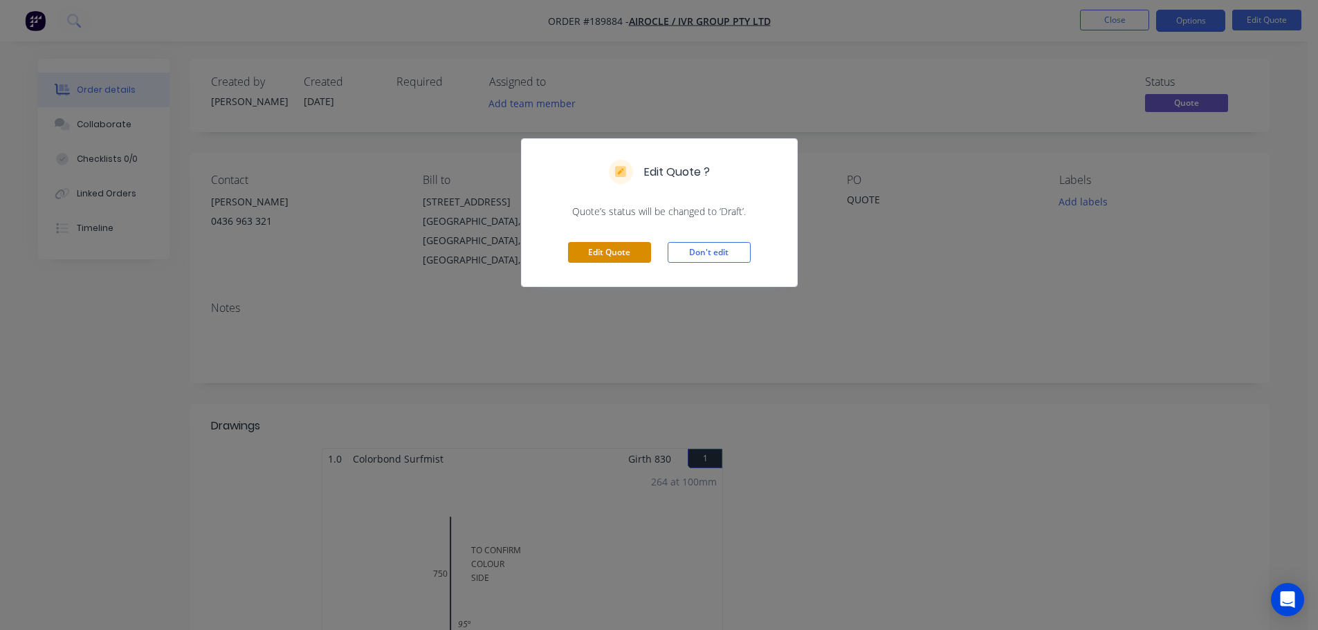
click at [603, 257] on button "Edit Quote" at bounding box center [609, 252] width 83 height 21
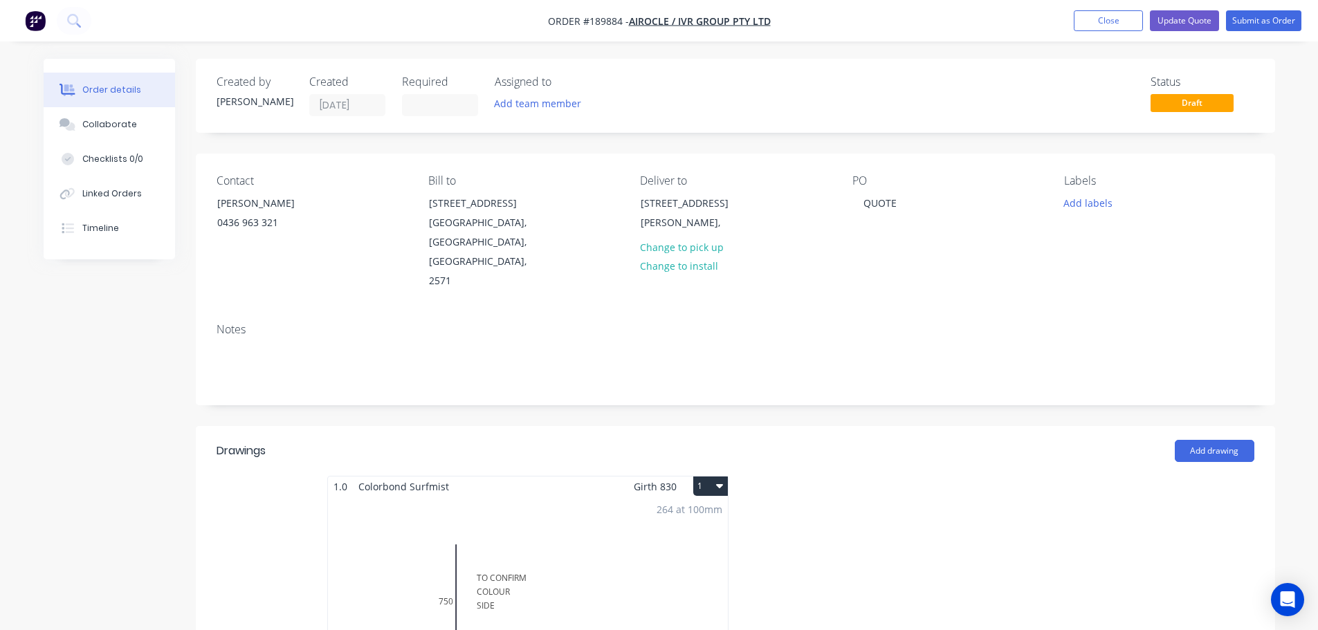
click at [509, 574] on div "264 at 100mm Total lm $/M Total 26.4m $9.01 $2,378.64" at bounding box center [528, 602] width 400 height 211
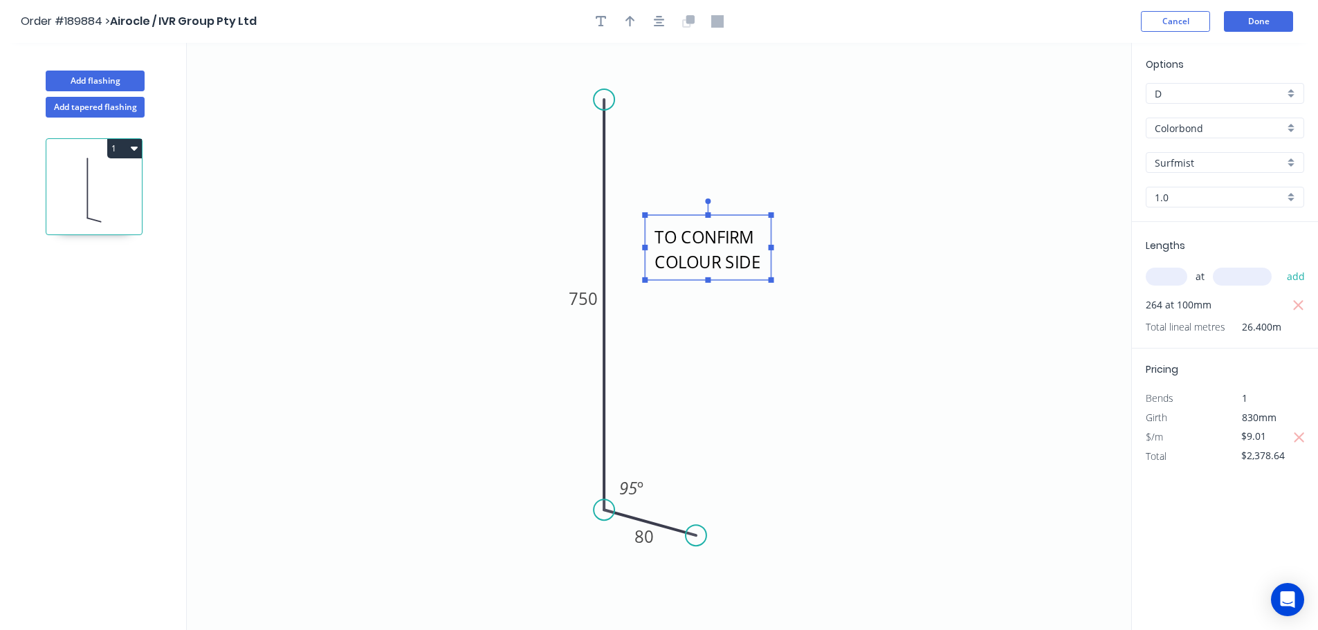
drag, startPoint x: 671, startPoint y: 246, endPoint x: 644, endPoint y: 244, distance: 27.1
click at [645, 244] on rect at bounding box center [708, 247] width 126 height 65
click at [1270, 10] on header "Order #189884 > Airocle / IVR Group Pty Ltd Cancel Done" at bounding box center [659, 21] width 1318 height 43
click at [1270, 19] on button "Done" at bounding box center [1258, 21] width 69 height 21
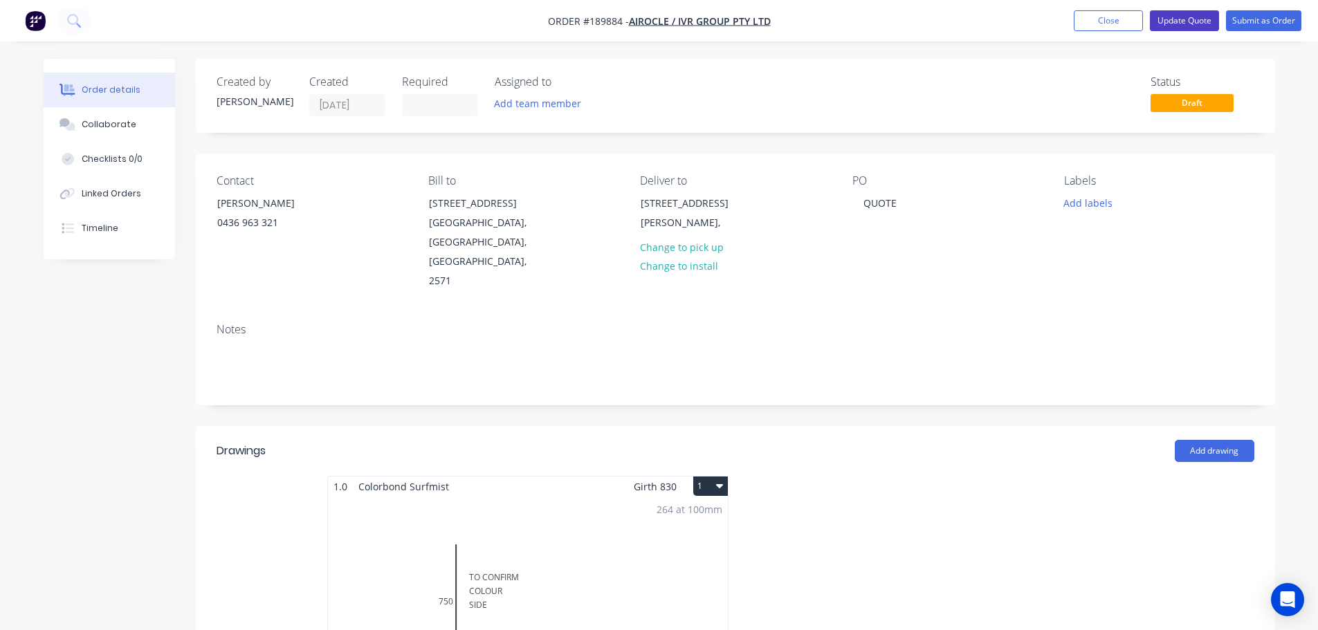
click at [1174, 17] on button "Update Quote" at bounding box center [1184, 20] width 69 height 21
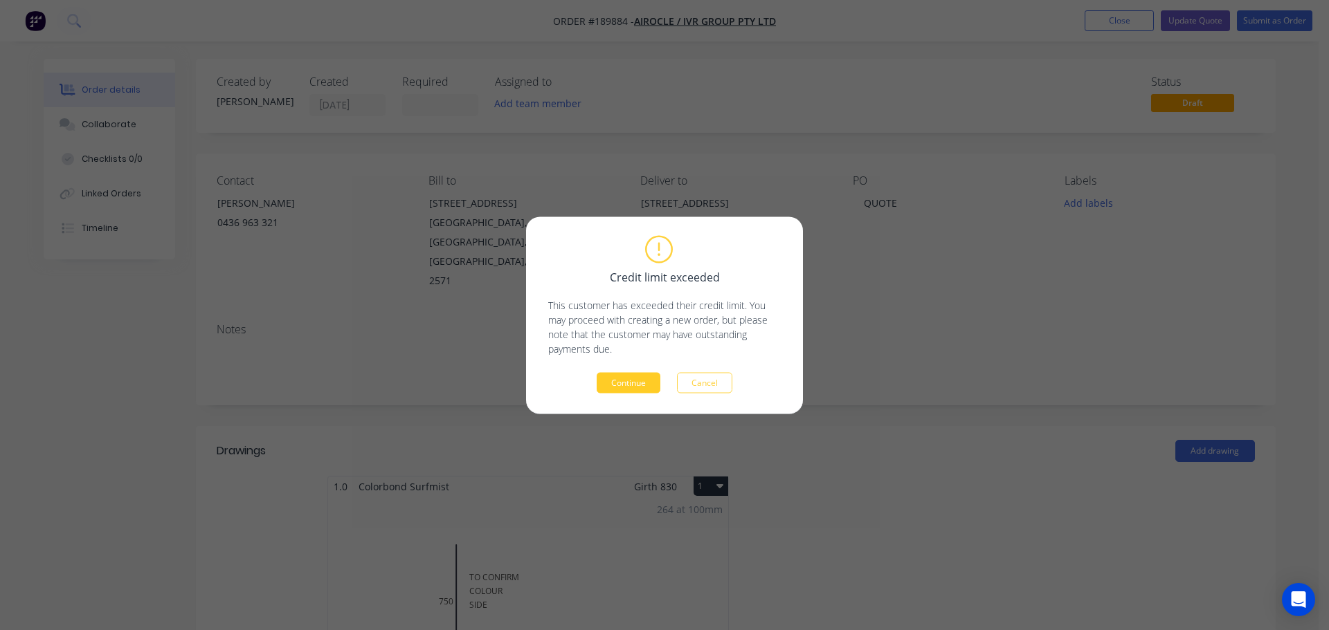
drag, startPoint x: 612, startPoint y: 391, endPoint x: 621, endPoint y: 389, distance: 8.6
click at [613, 390] on button "Continue" at bounding box center [628, 382] width 64 height 21
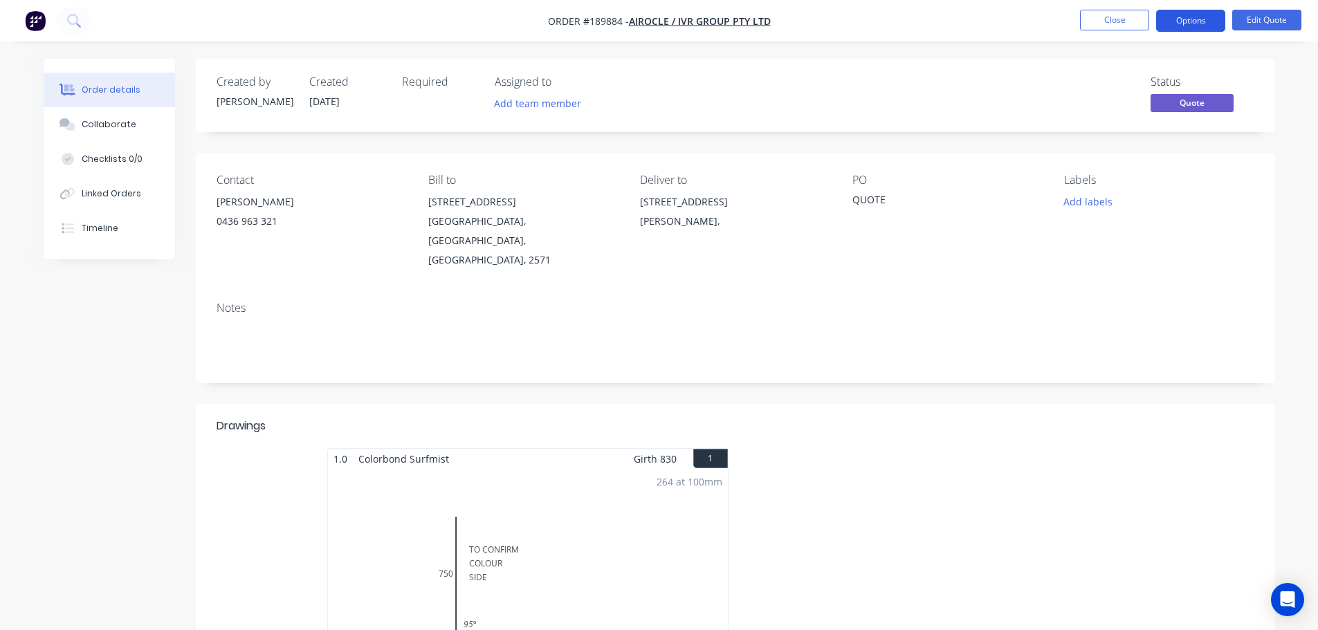
click at [1163, 19] on button "Options" at bounding box center [1190, 21] width 69 height 22
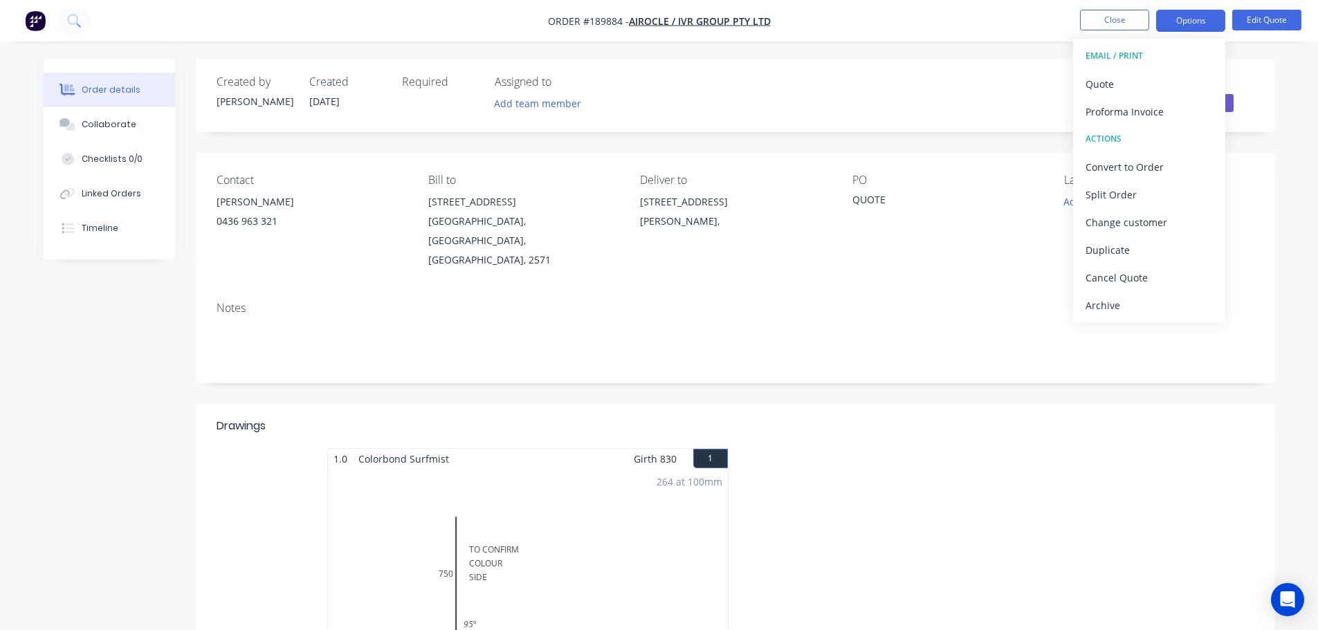
click at [1156, 74] on div "Quote" at bounding box center [1149, 84] width 127 height 20
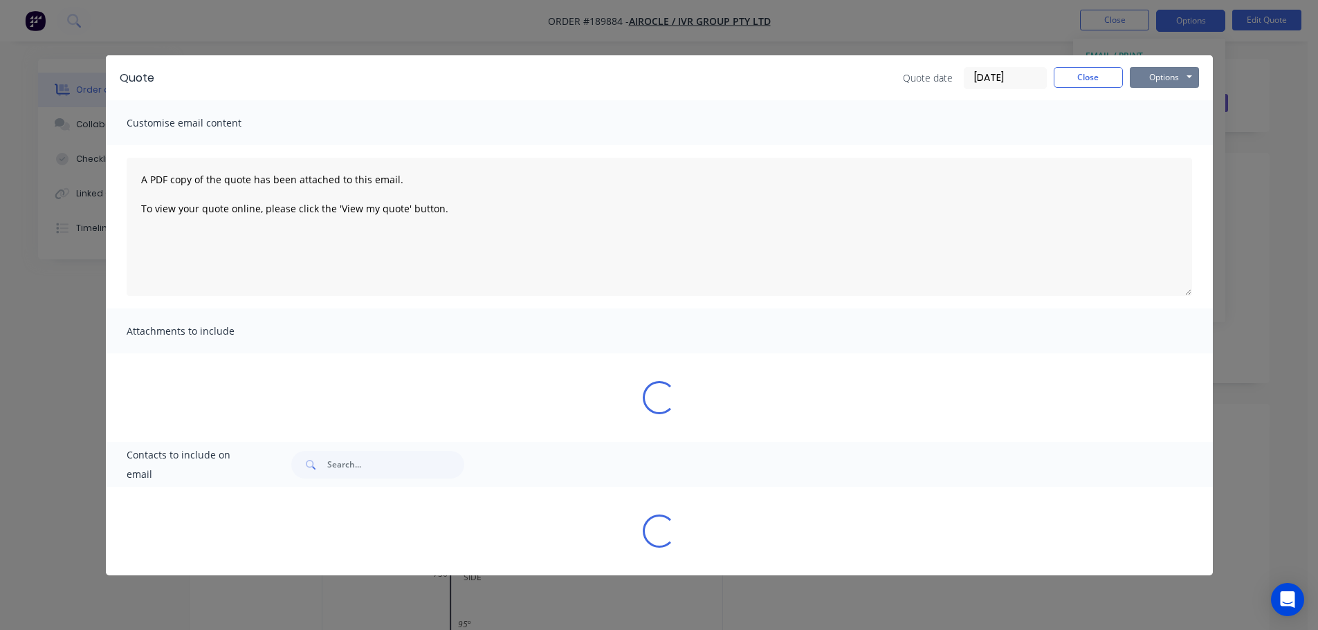
click at [1156, 74] on button "Options" at bounding box center [1164, 77] width 69 height 21
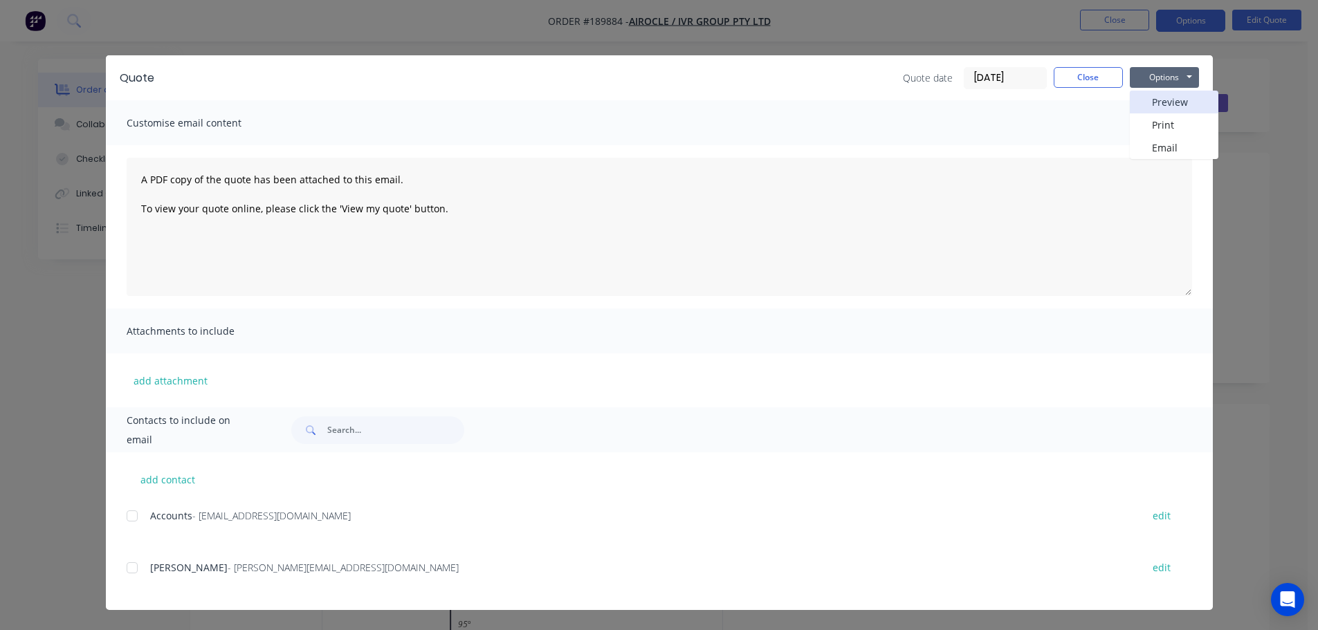
click at [1163, 102] on button "Preview" at bounding box center [1174, 102] width 89 height 23
click at [1084, 80] on button "Close" at bounding box center [1088, 77] width 69 height 21
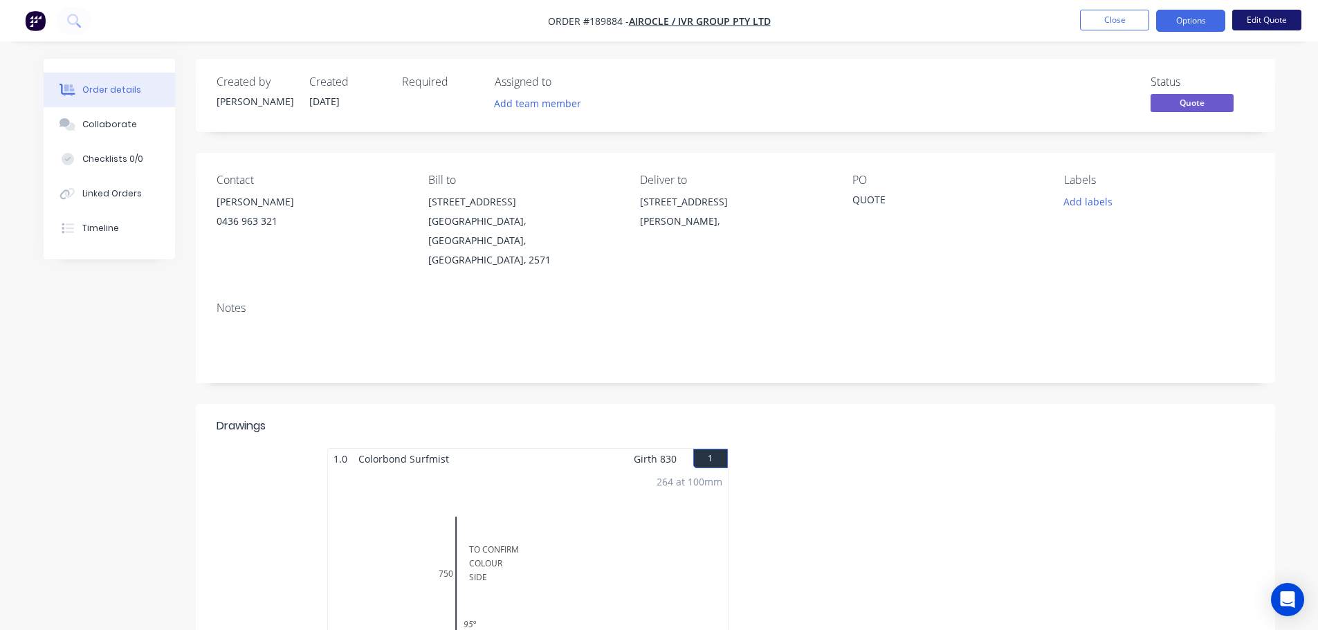
click at [1273, 21] on button "Edit Quote" at bounding box center [1266, 20] width 69 height 21
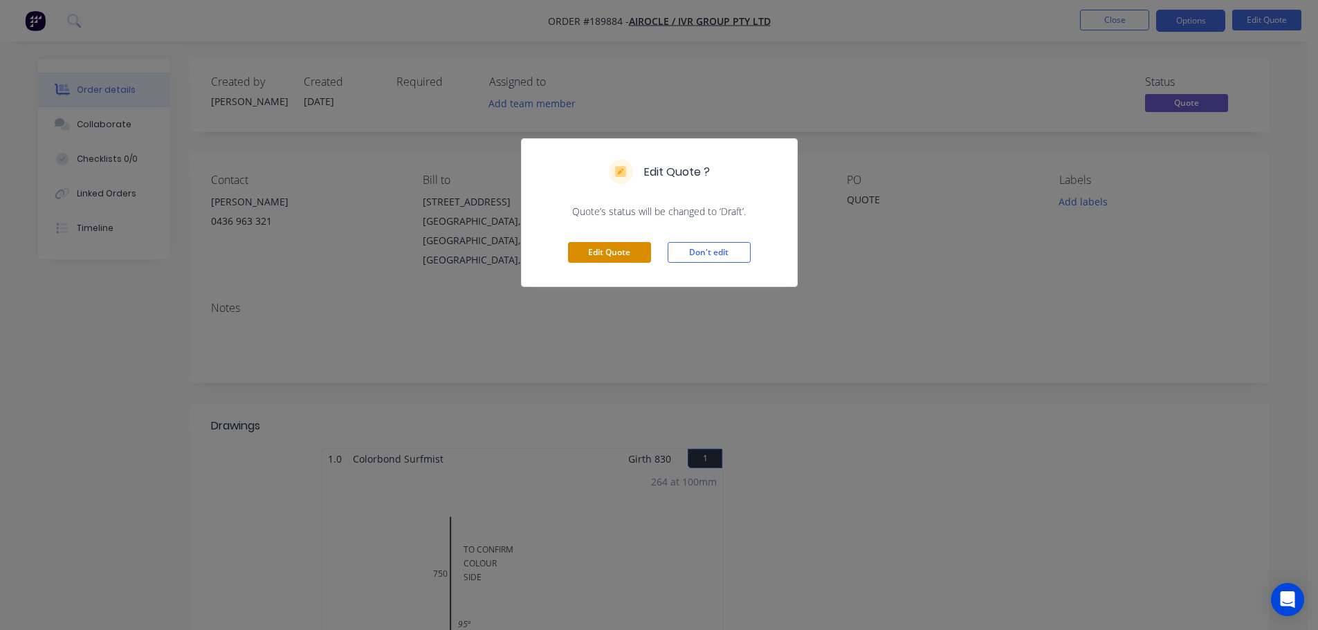
click at [641, 255] on button "Edit Quote" at bounding box center [609, 252] width 83 height 21
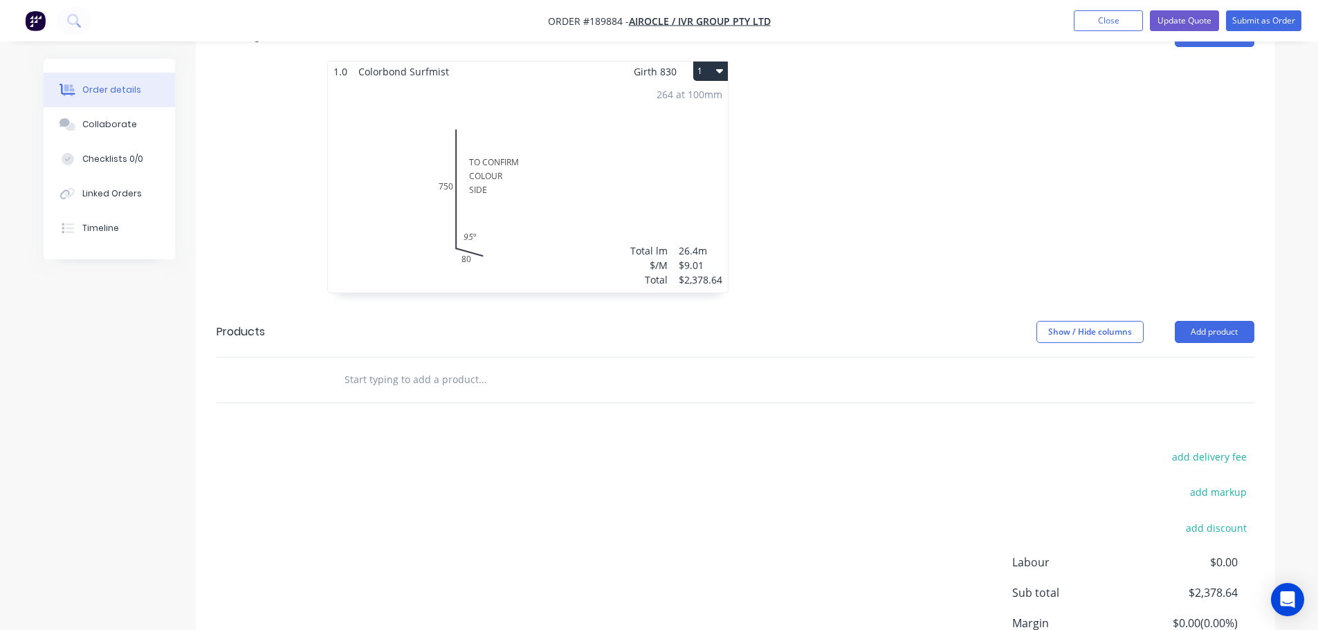
click at [646, 307] on header "Products Show / Hide columns Add product" at bounding box center [735, 332] width 1079 height 50
click at [631, 244] on div "Total lm" at bounding box center [648, 251] width 37 height 15
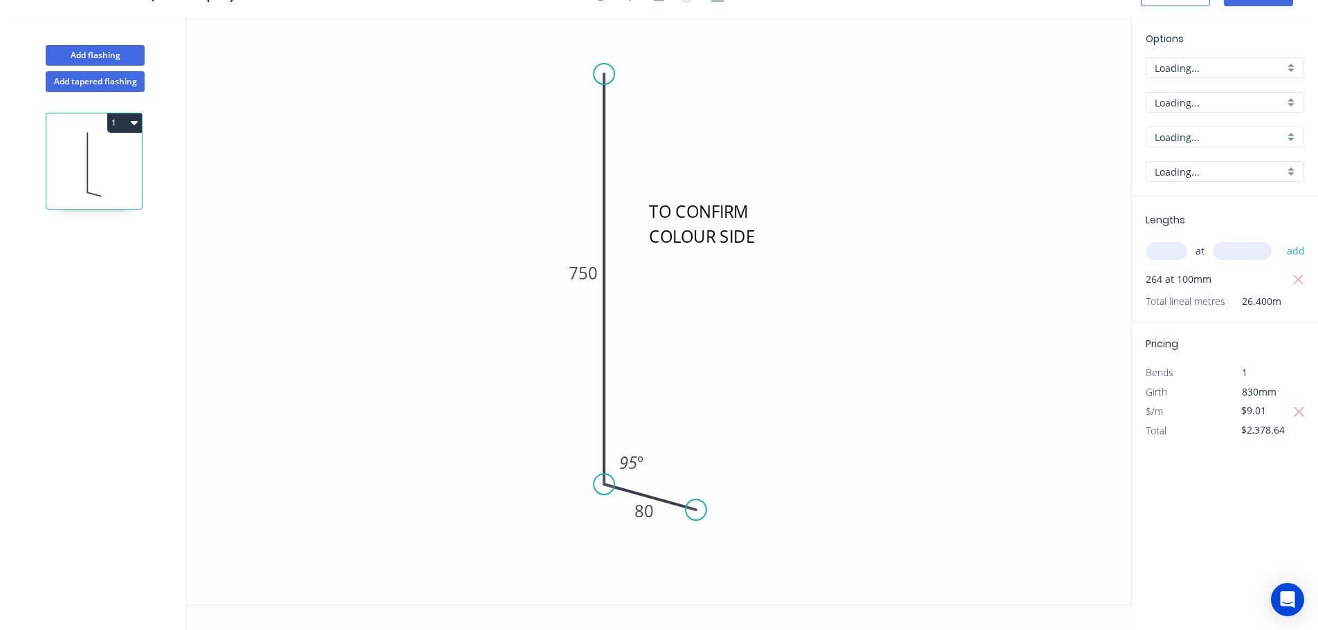
scroll to position [26, 0]
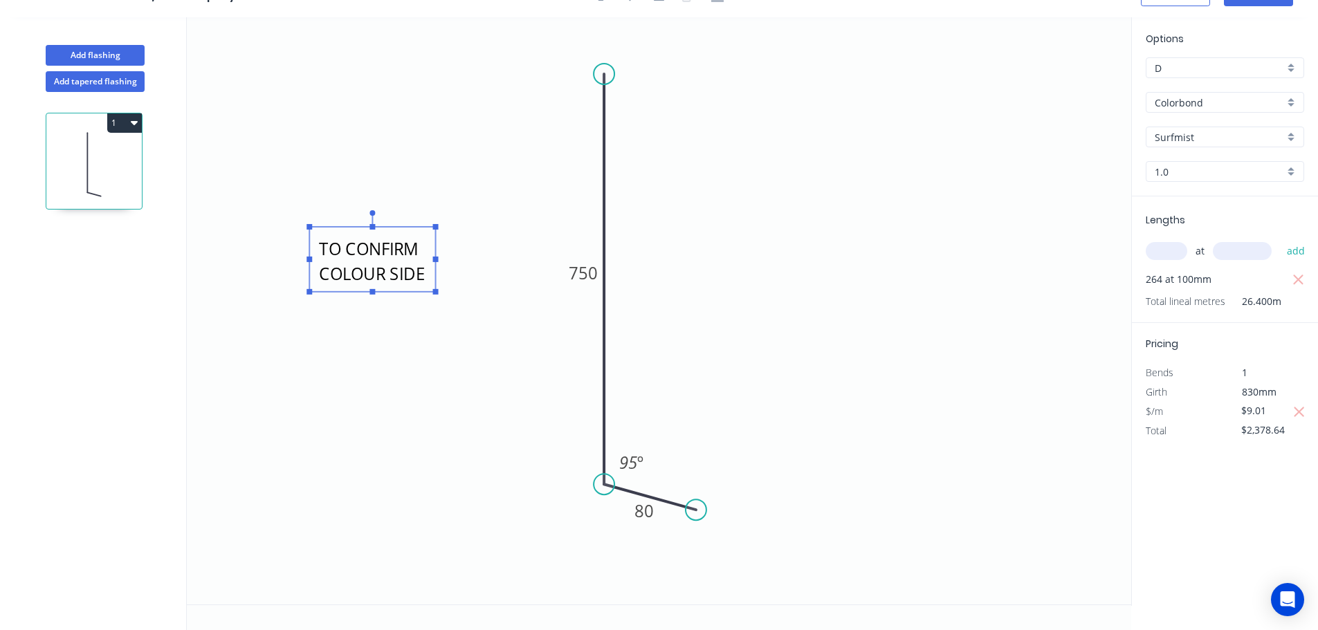
drag, startPoint x: 763, startPoint y: 234, endPoint x: 423, endPoint y: 272, distance: 342.6
click at [421, 273] on rect at bounding box center [372, 259] width 126 height 65
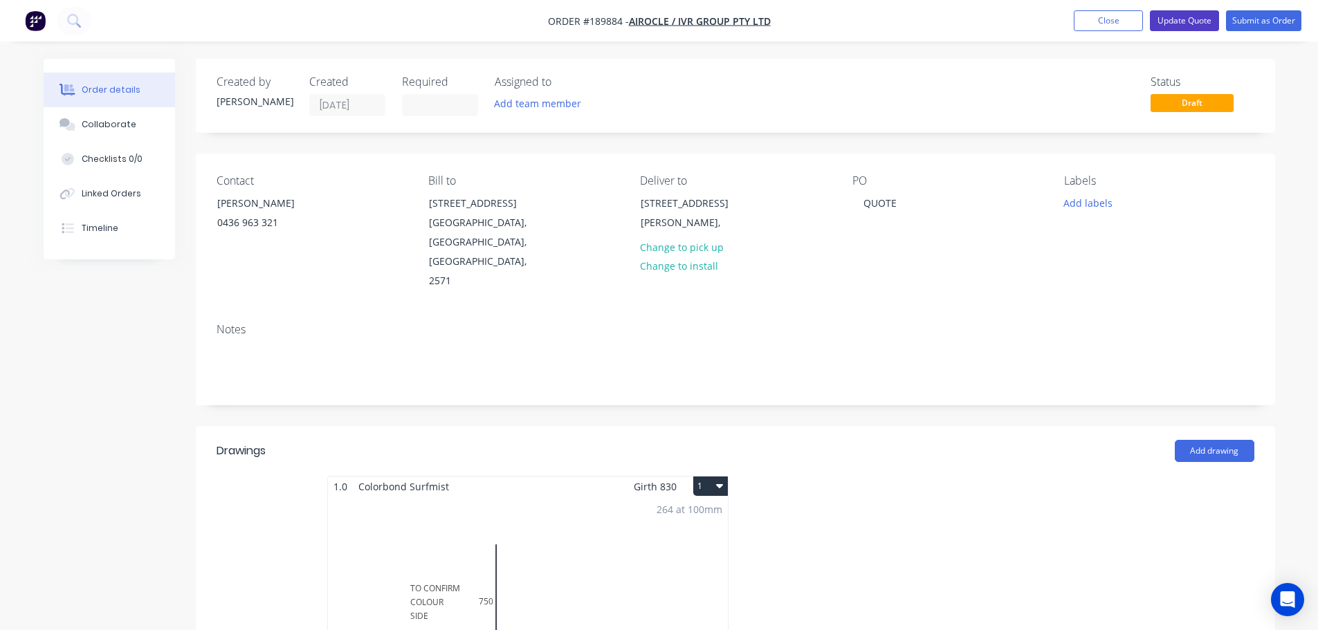
click at [1185, 19] on button "Update Quote" at bounding box center [1184, 20] width 69 height 21
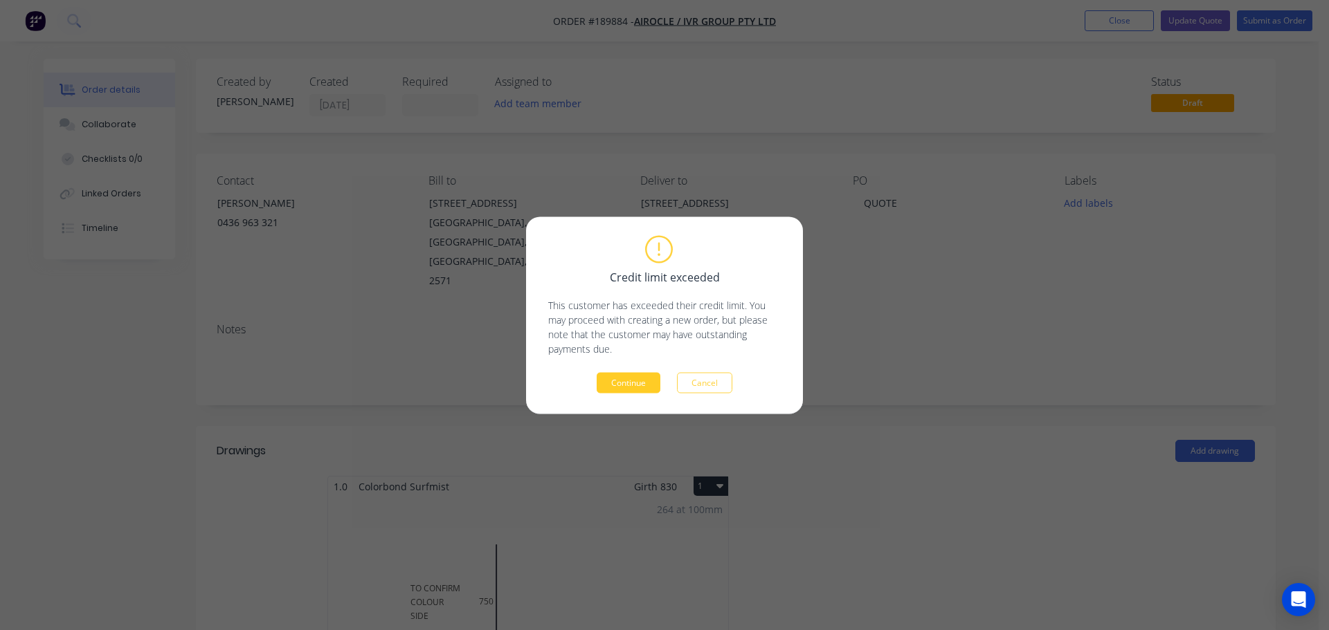
click at [655, 385] on button "Continue" at bounding box center [628, 382] width 64 height 21
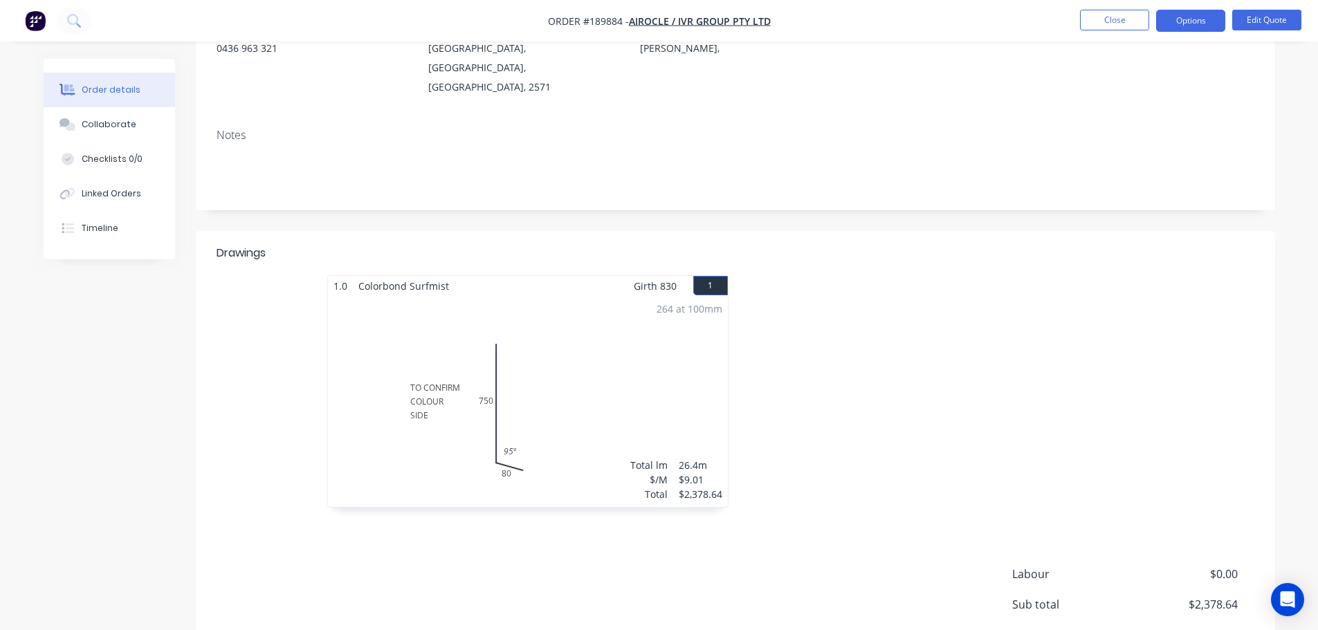
scroll to position [277, 0]
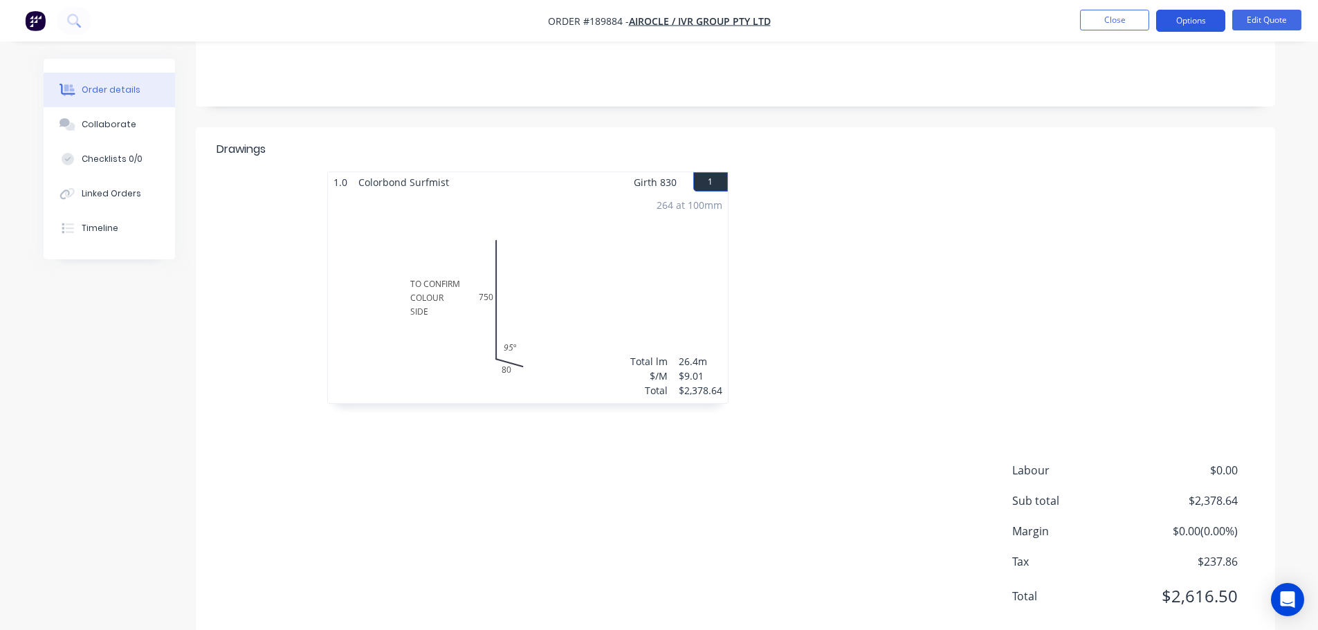
click at [1191, 24] on button "Options" at bounding box center [1190, 21] width 69 height 22
click at [1176, 64] on div "EMAIL / PRINT" at bounding box center [1149, 56] width 127 height 18
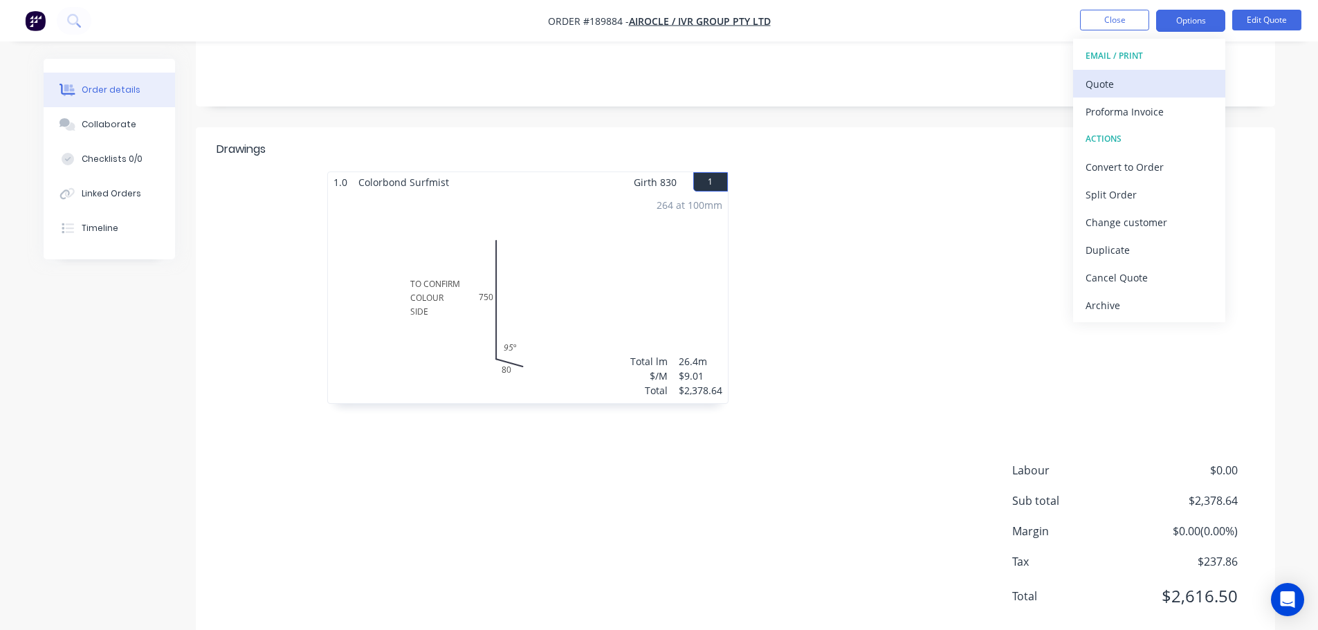
click at [1178, 76] on div "Quote" at bounding box center [1149, 84] width 127 height 20
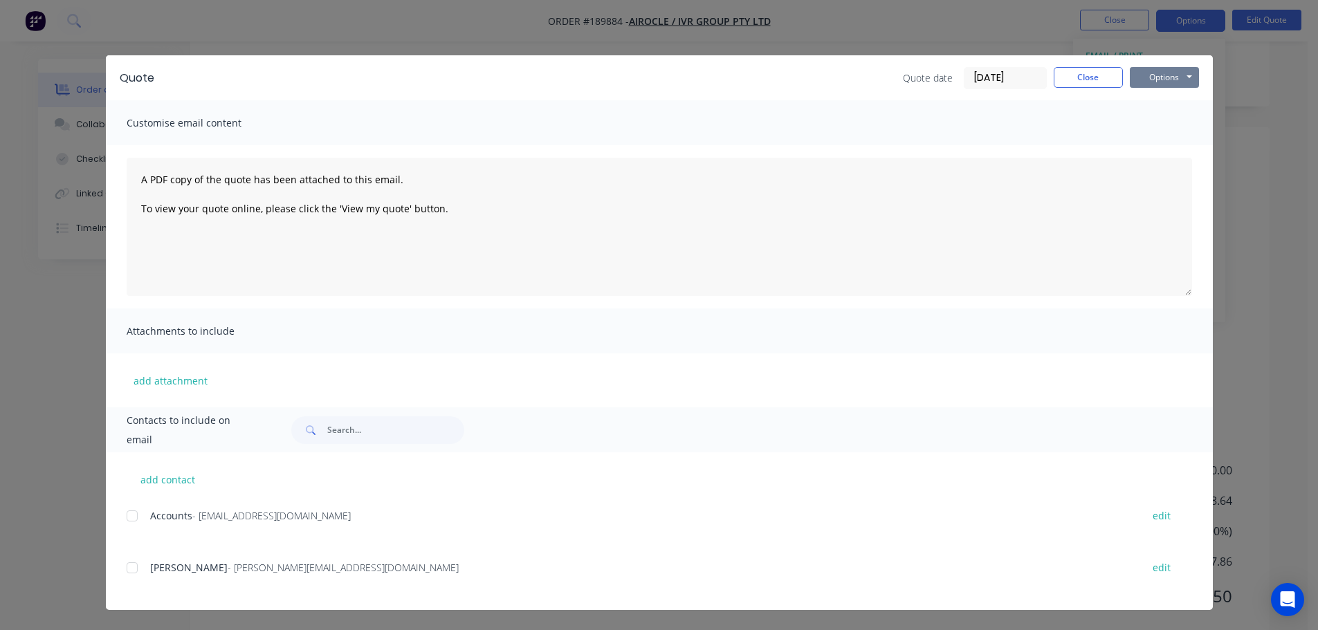
drag, startPoint x: 1178, startPoint y: 76, endPoint x: 1180, endPoint y: 87, distance: 11.4
click at [1180, 81] on button "Options" at bounding box center [1164, 77] width 69 height 21
click at [1180, 98] on button "Preview" at bounding box center [1174, 102] width 89 height 23
click at [1096, 77] on button "Close" at bounding box center [1088, 77] width 69 height 21
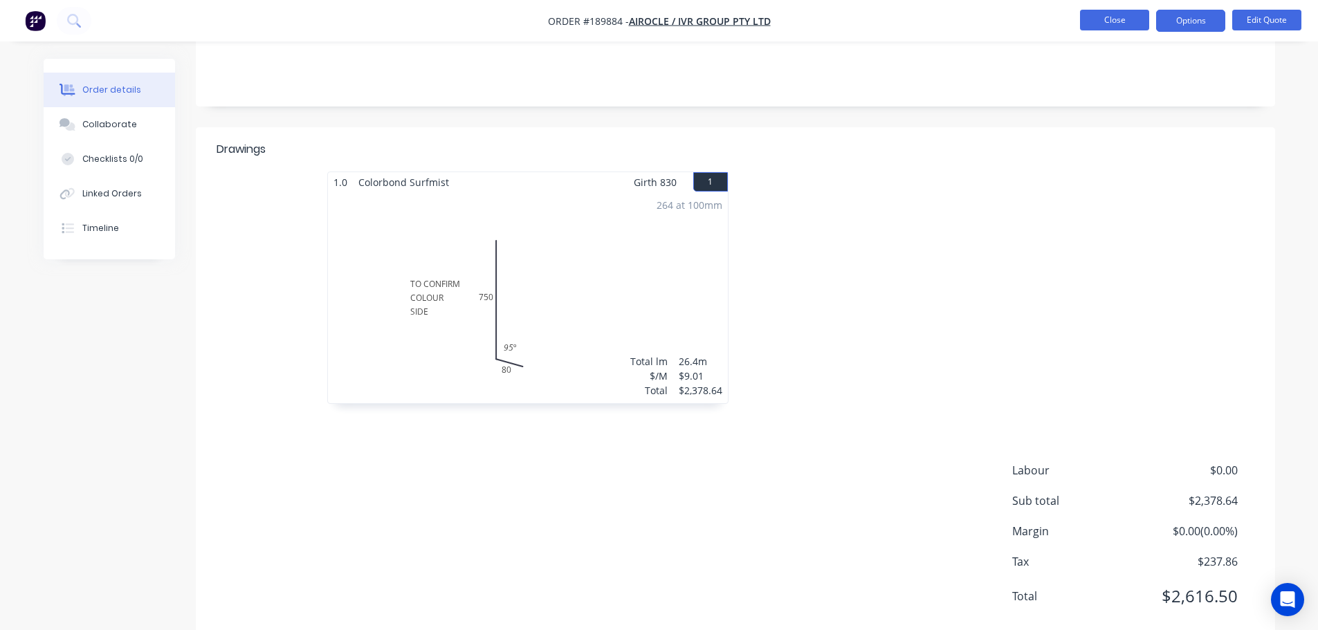
click at [1111, 14] on button "Close" at bounding box center [1114, 20] width 69 height 21
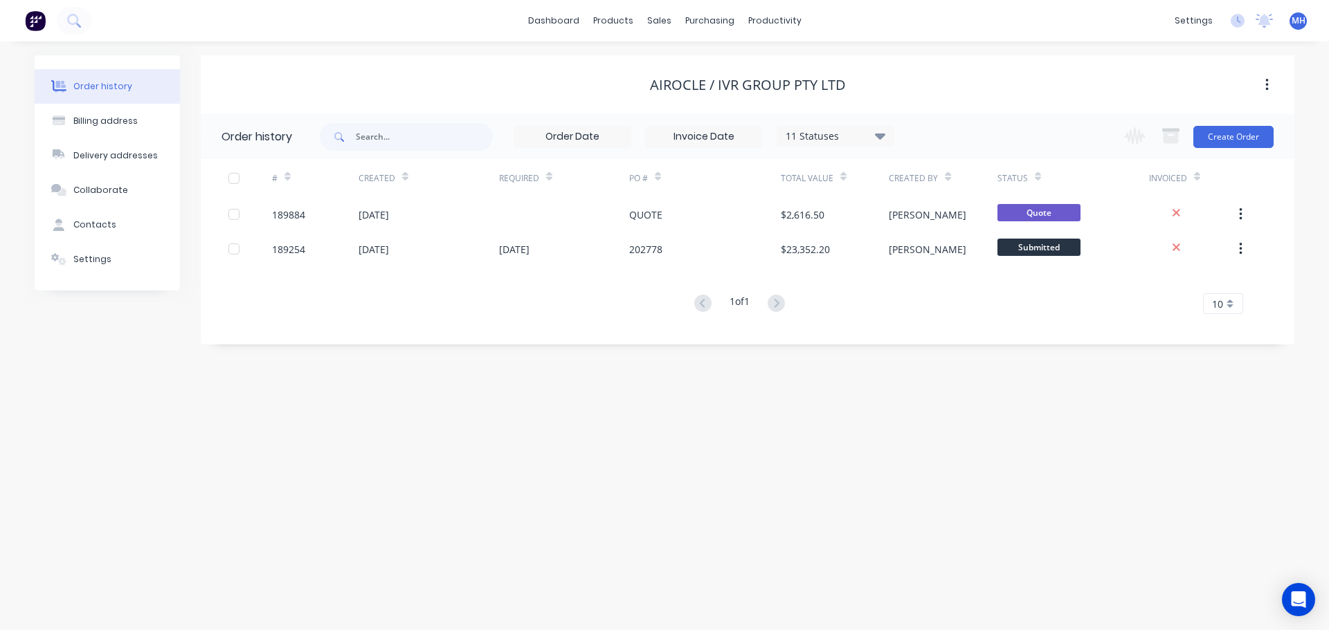
click at [892, 397] on div "Order history Billing address Delivery addresses Collaborate Contacts Settings …" at bounding box center [664, 336] width 1329 height 589
click at [679, 59] on link "Sales Orders" at bounding box center [731, 66] width 183 height 28
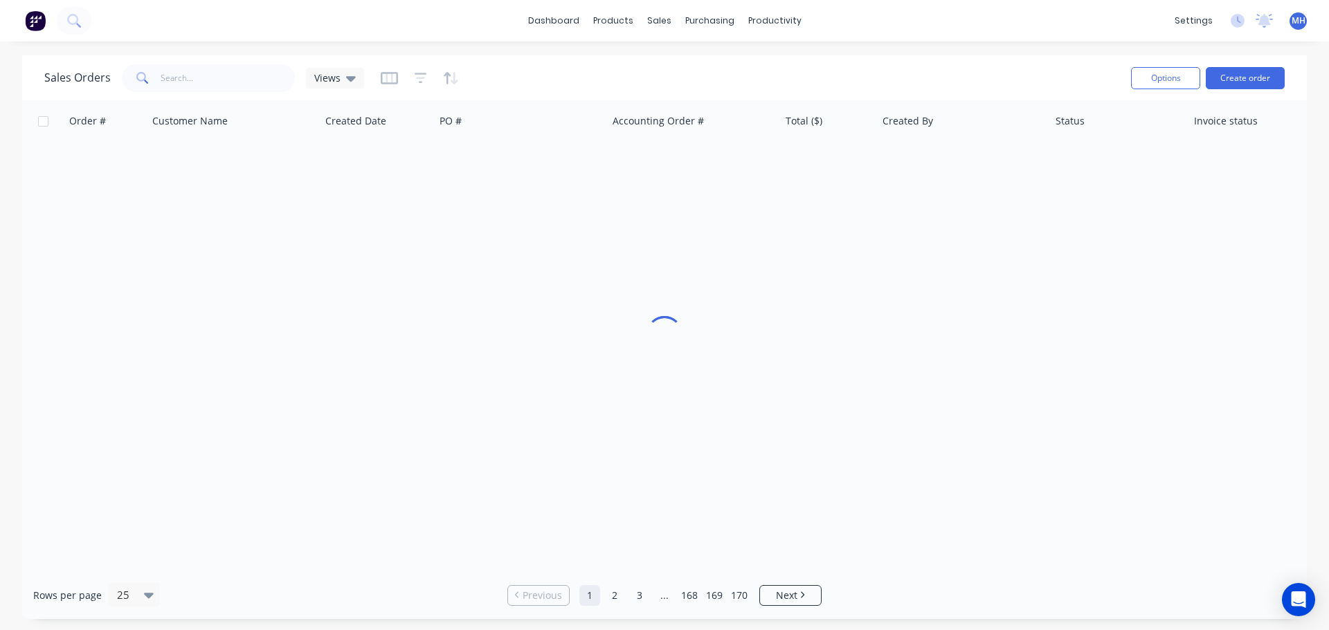
click at [1008, 71] on div "Sales Orders Views" at bounding box center [581, 78] width 1075 height 34
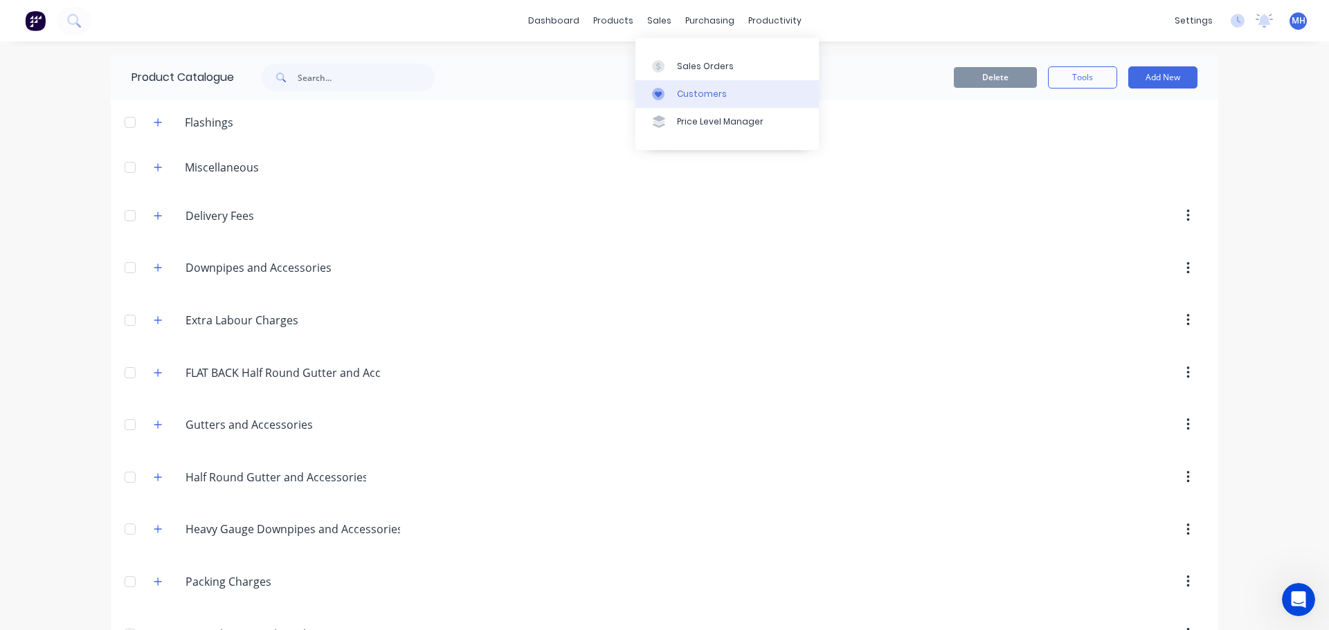
click at [697, 89] on div "Customers" at bounding box center [702, 94] width 50 height 12
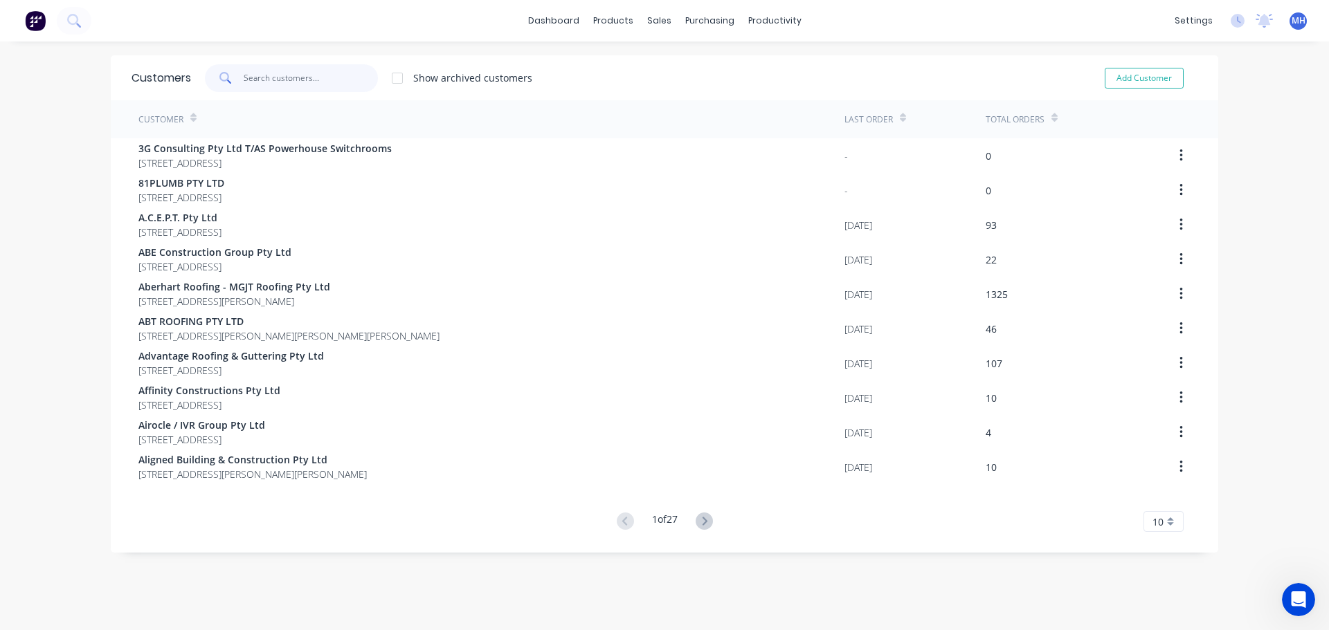
click at [330, 88] on input "text" at bounding box center [311, 78] width 135 height 28
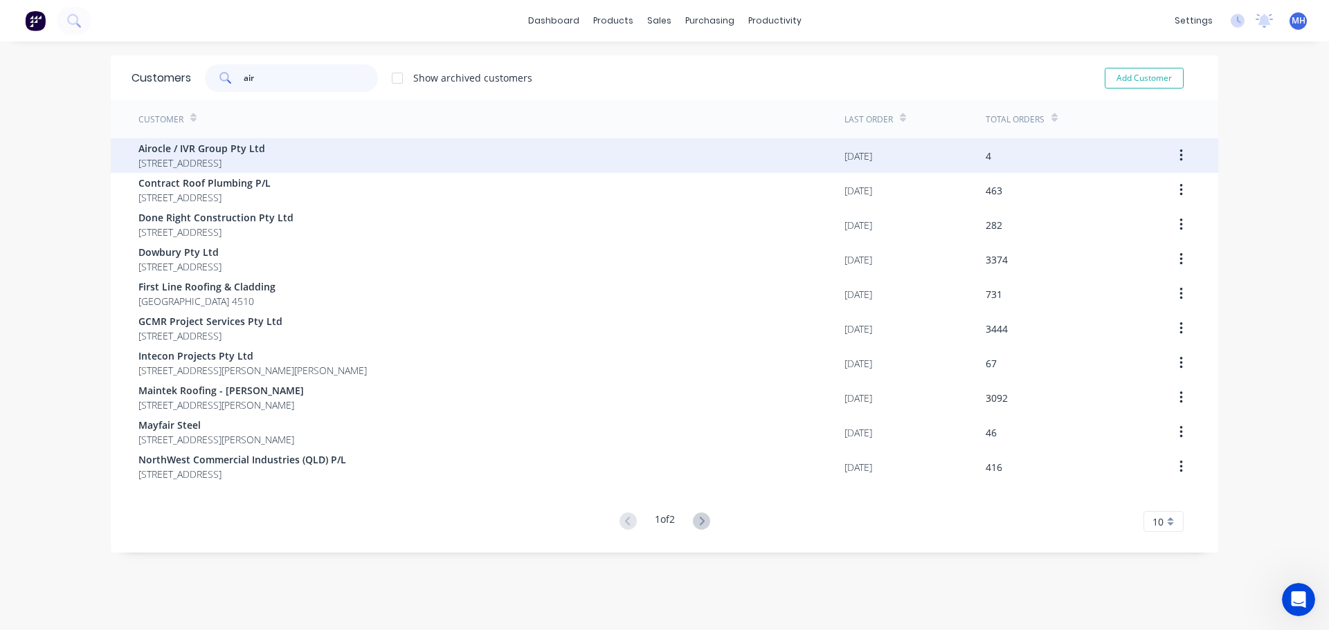
type input "air"
click at [252, 161] on span "[STREET_ADDRESS]" at bounding box center [201, 163] width 127 height 15
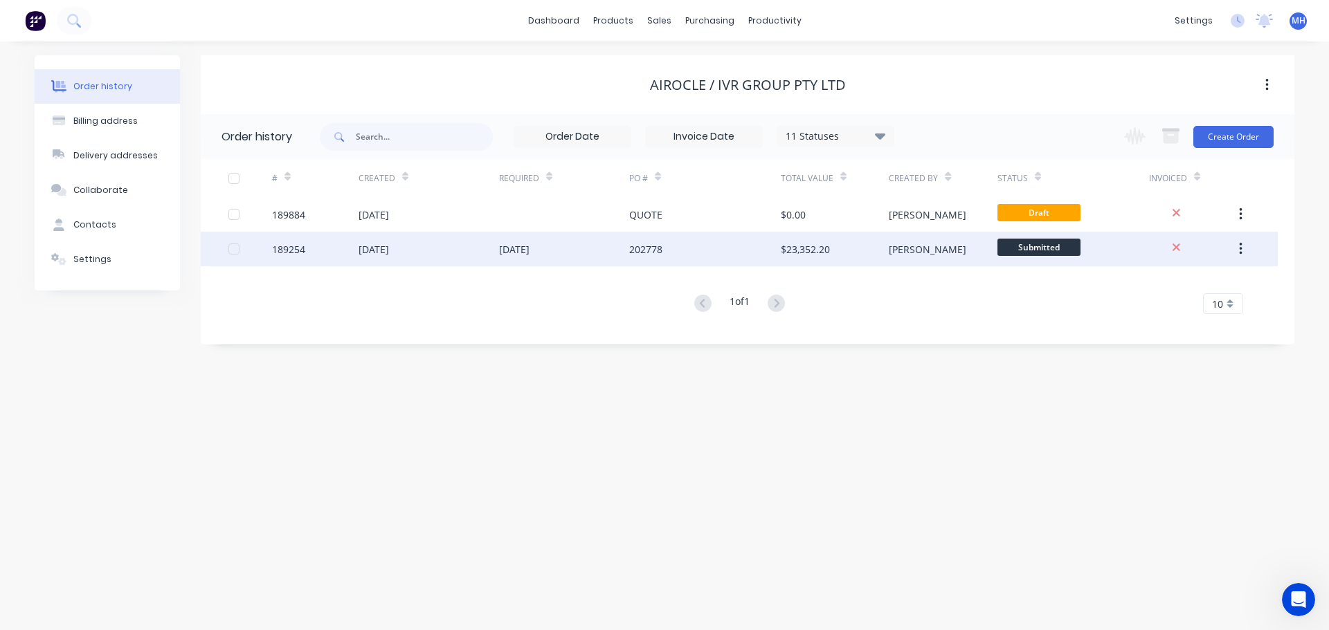
click at [510, 257] on div "[DATE]" at bounding box center [564, 249] width 130 height 35
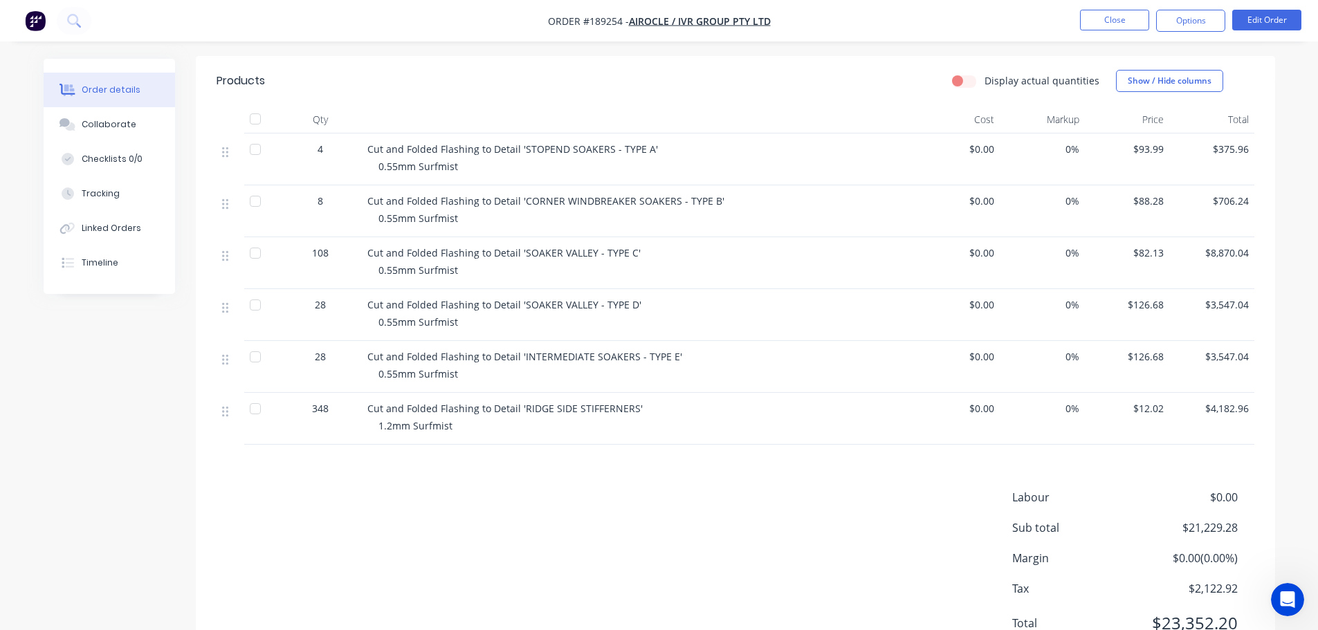
scroll to position [376, 0]
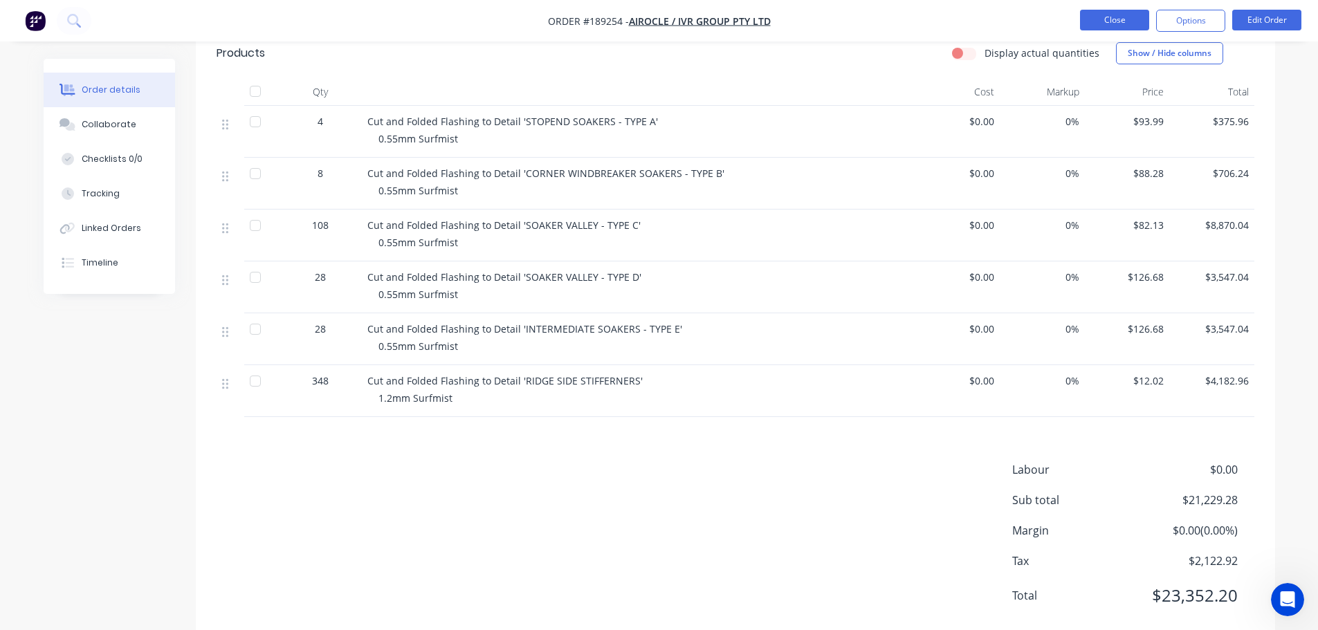
click at [1130, 15] on button "Close" at bounding box center [1114, 20] width 69 height 21
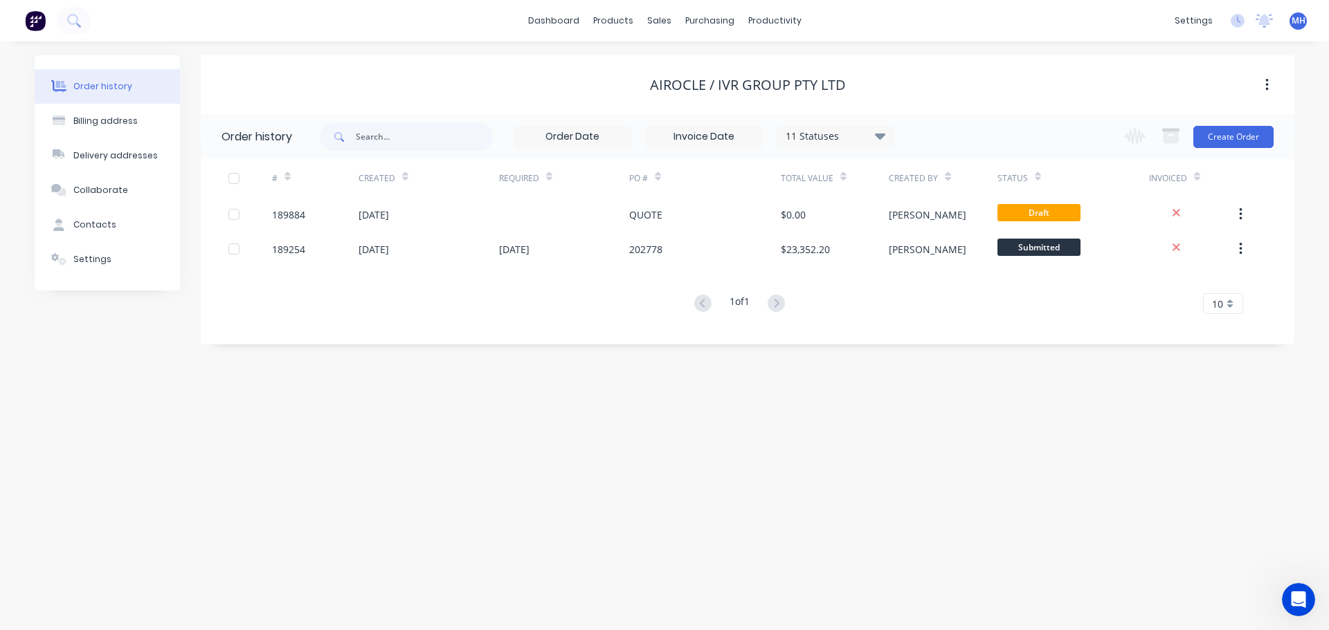
click at [912, 78] on div "Airocle / IVR Group Pty Ltd" at bounding box center [747, 85] width 1093 height 17
click at [882, 437] on div "Order history Billing address Delivery addresses Collaborate Contacts Settings …" at bounding box center [664, 336] width 1329 height 589
click at [679, 54] on link "Sales Orders" at bounding box center [731, 66] width 183 height 28
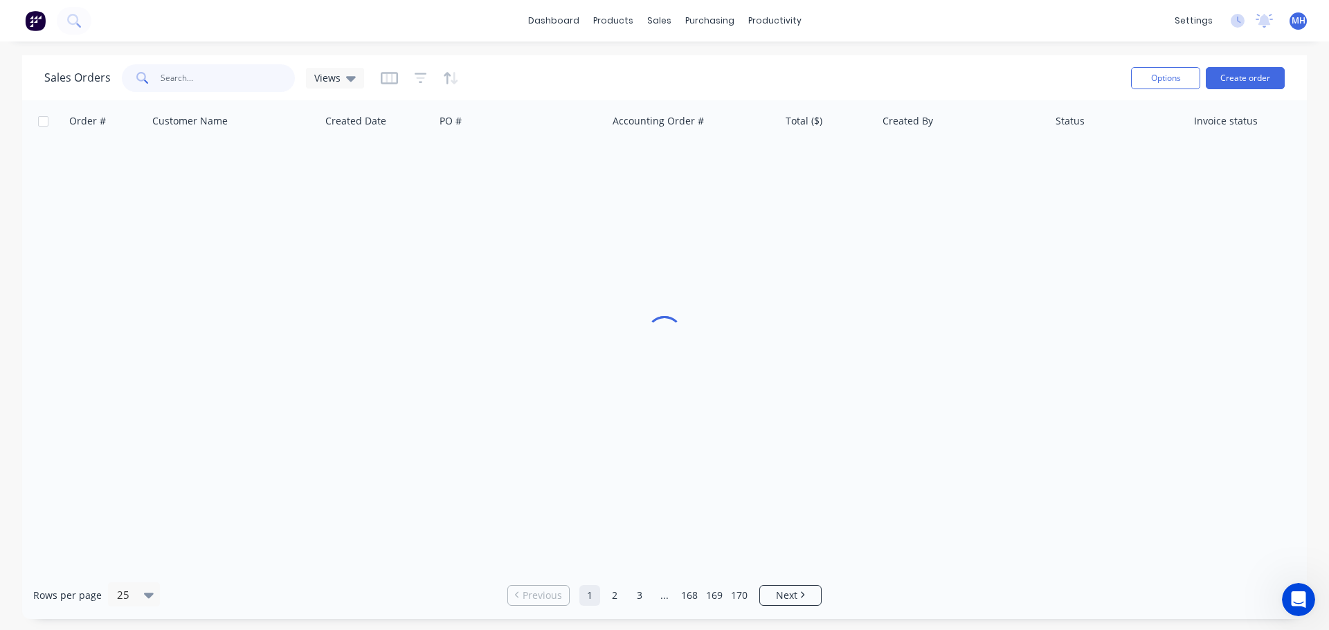
click at [205, 80] on input "text" at bounding box center [228, 78] width 135 height 28
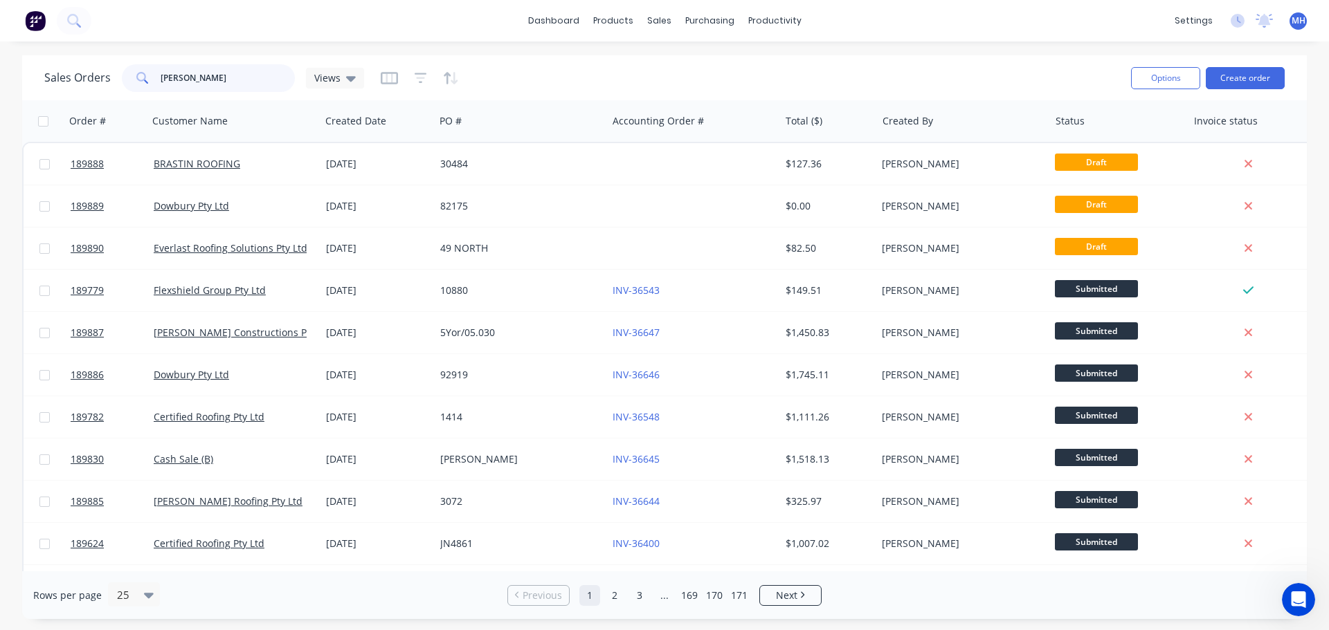
type input "chris"
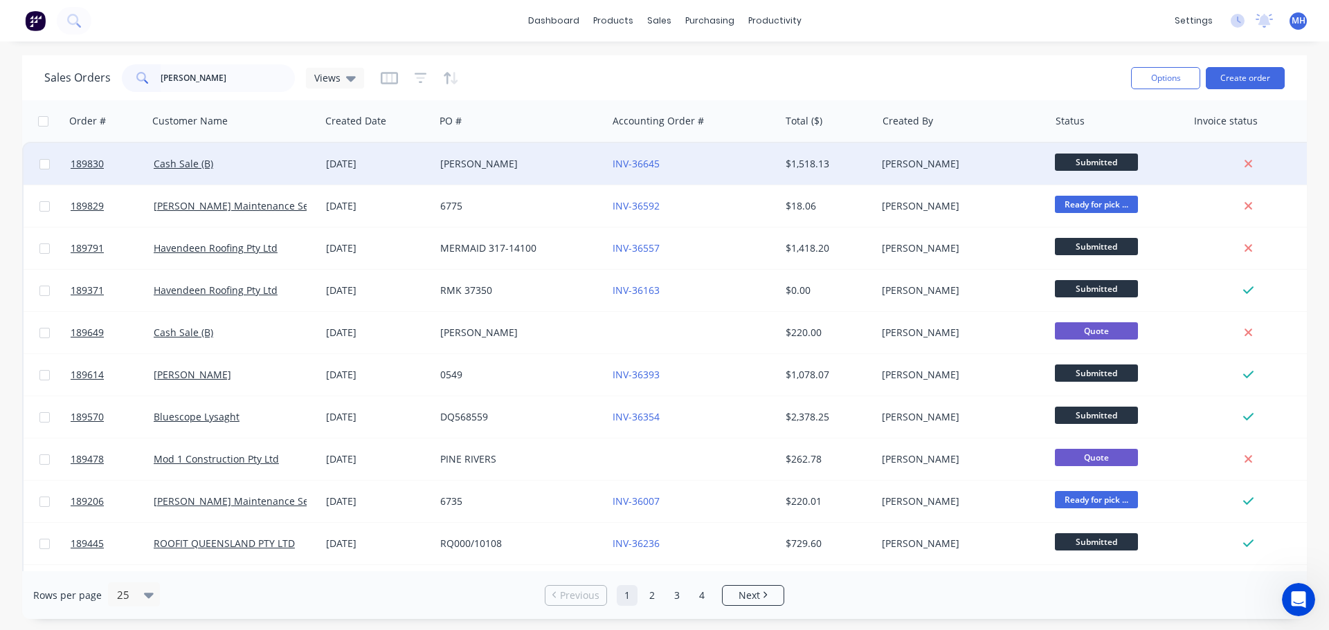
click at [467, 170] on div "CHRIS WORCESTER" at bounding box center [517, 164] width 154 height 14
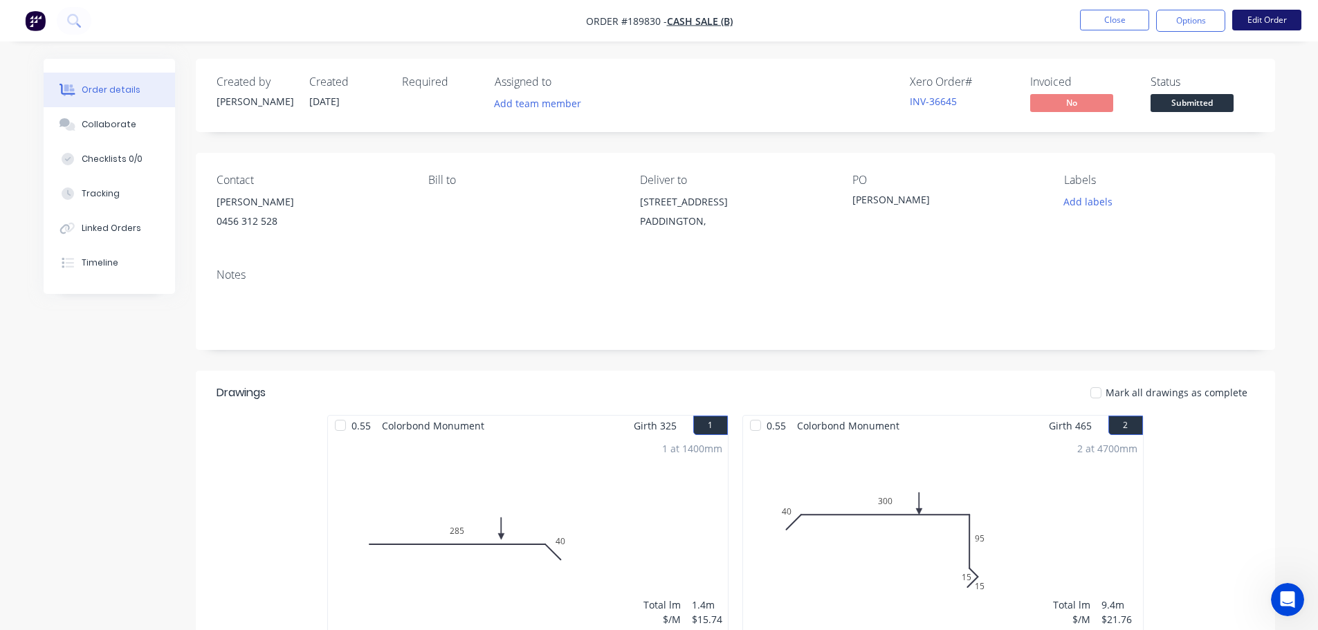
click at [1268, 24] on button "Edit Order" at bounding box center [1266, 20] width 69 height 21
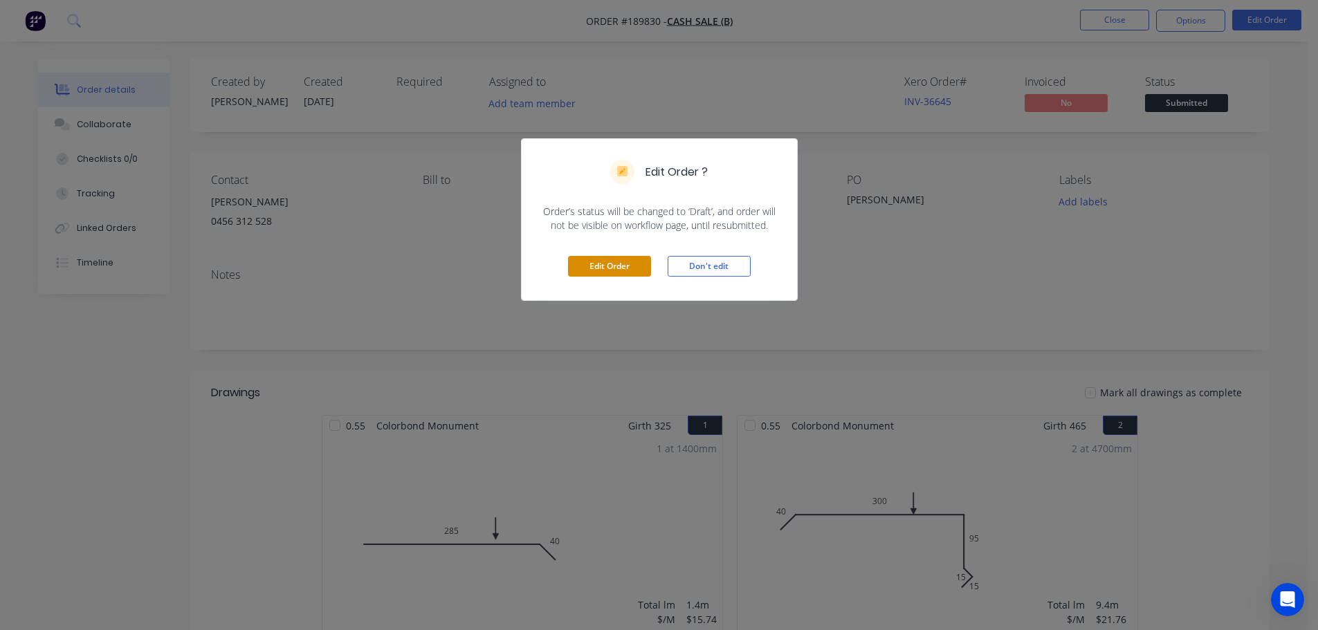
click at [628, 267] on button "Edit Order" at bounding box center [609, 266] width 83 height 21
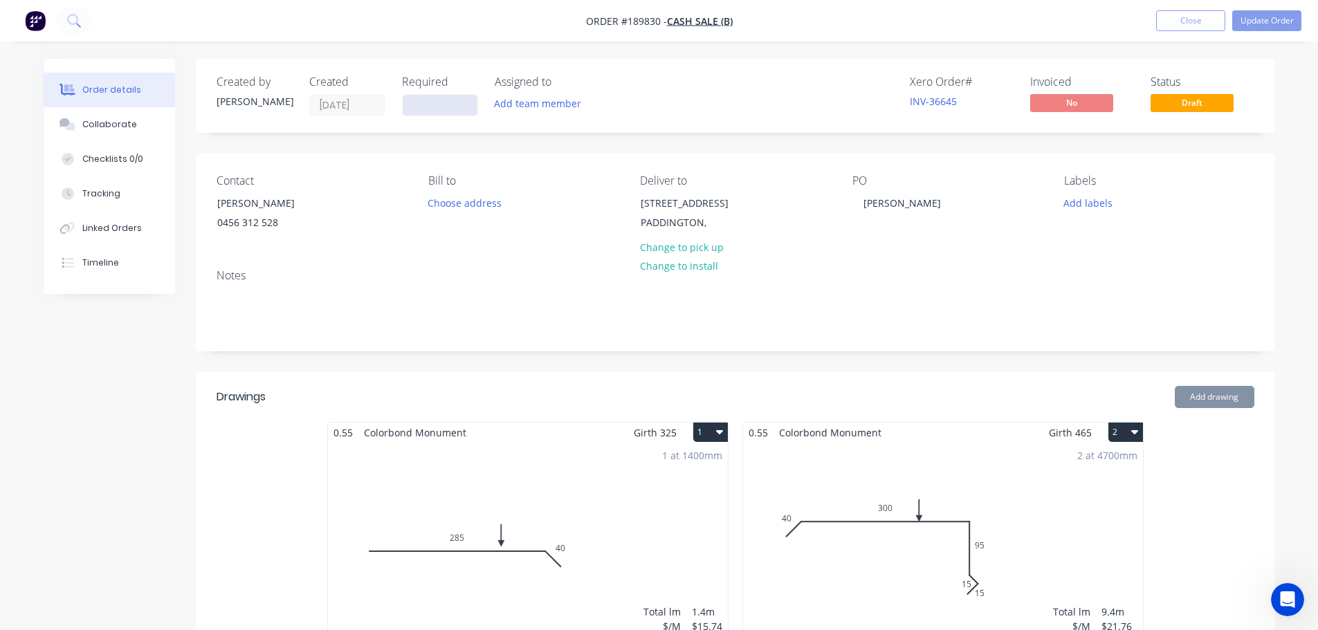
click at [425, 105] on input at bounding box center [440, 105] width 75 height 21
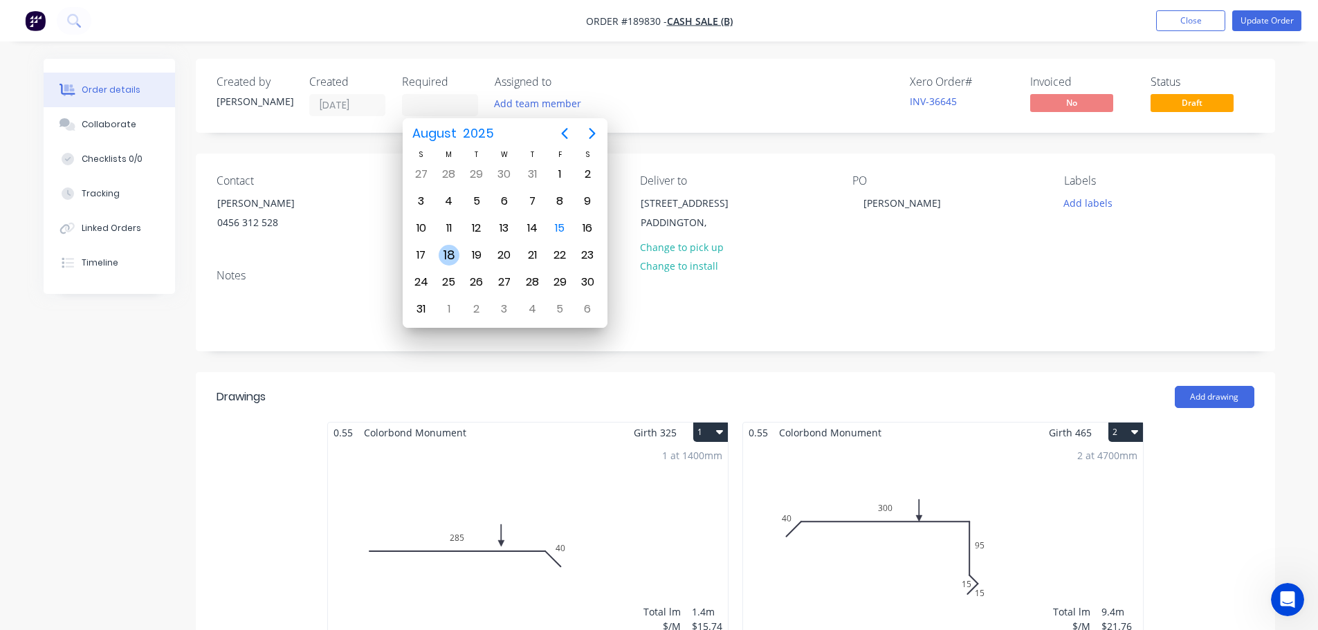
click at [453, 257] on div "18" at bounding box center [449, 255] width 21 height 21
type input "18/08/25"
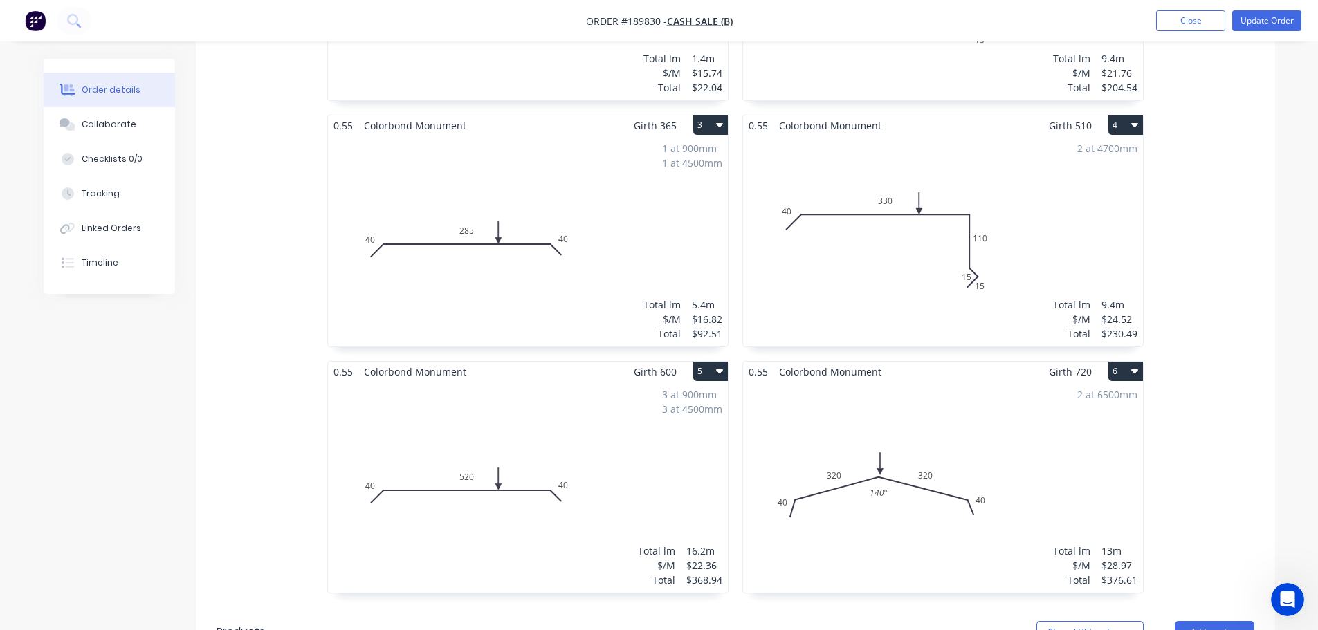
scroll to position [1092, 0]
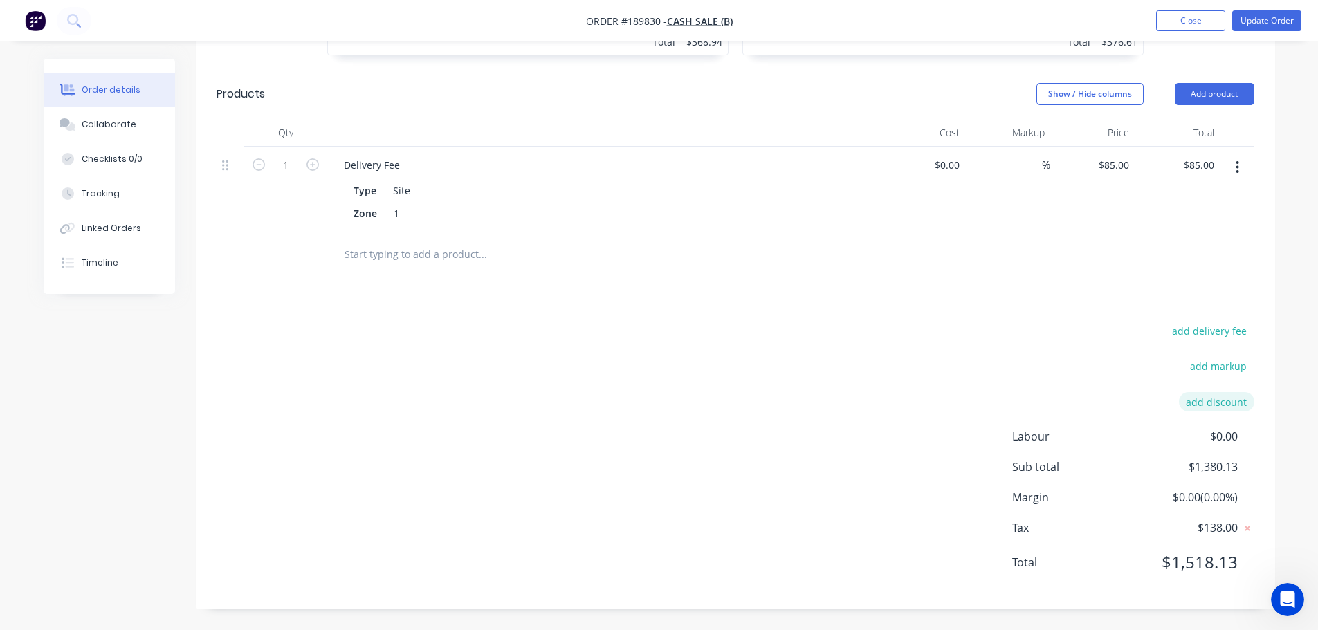
click at [1217, 397] on button "add discount" at bounding box center [1216, 401] width 75 height 19
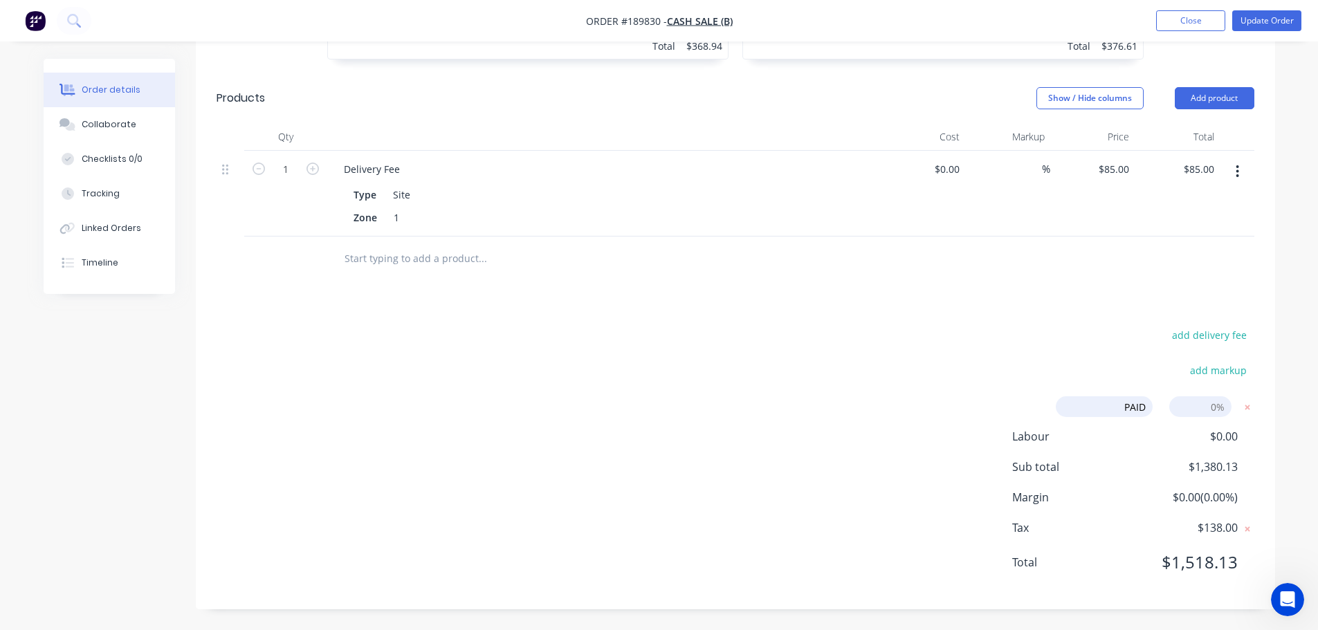
type input "PAID"
type input "100"
click input "submit" at bounding box center [0, 0] width 0 height 0
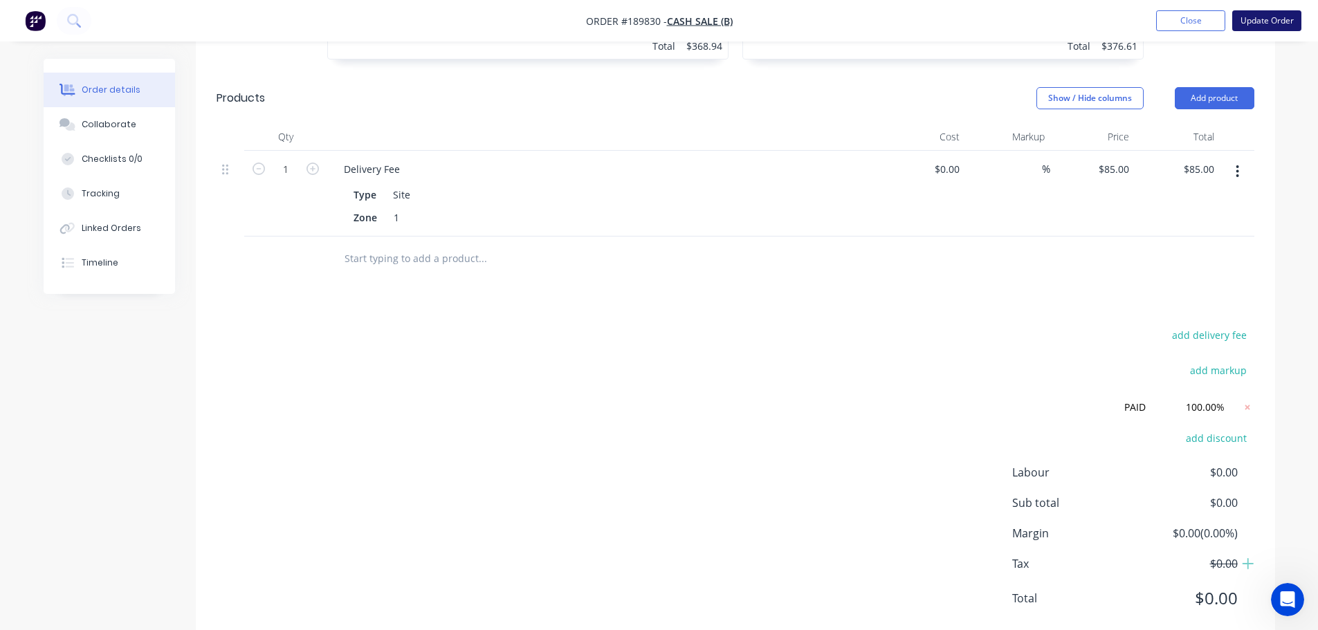
click at [1263, 18] on button "Update Order" at bounding box center [1266, 20] width 69 height 21
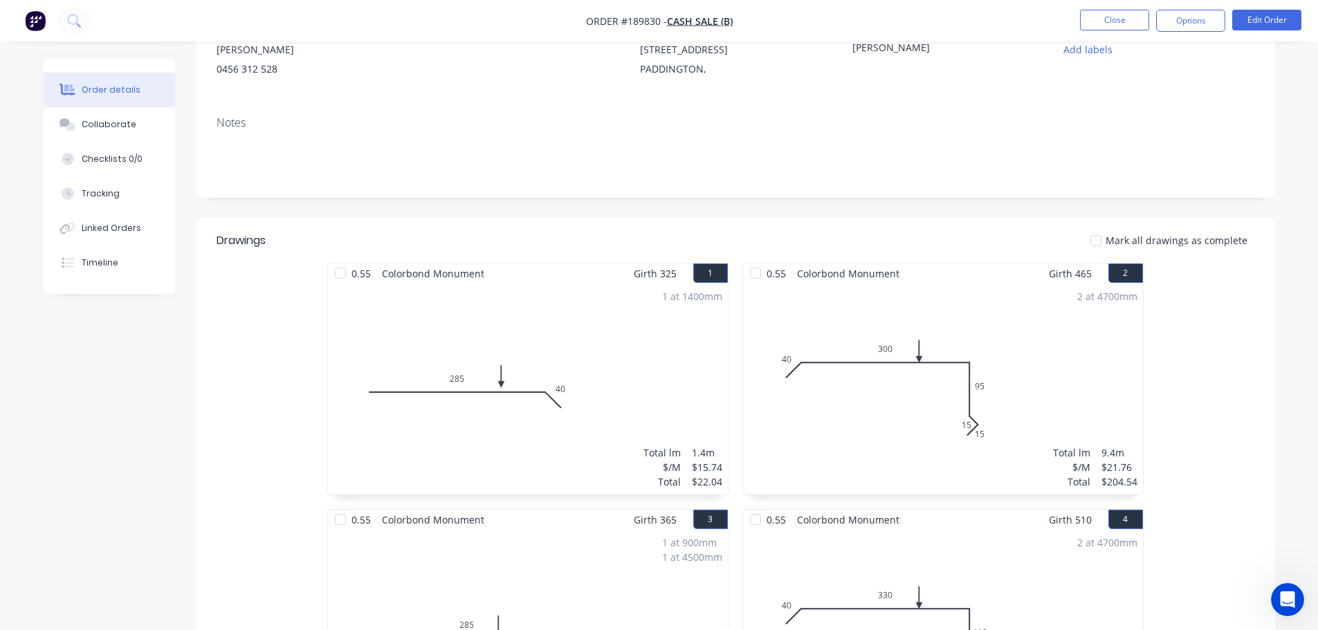
scroll to position [0, 0]
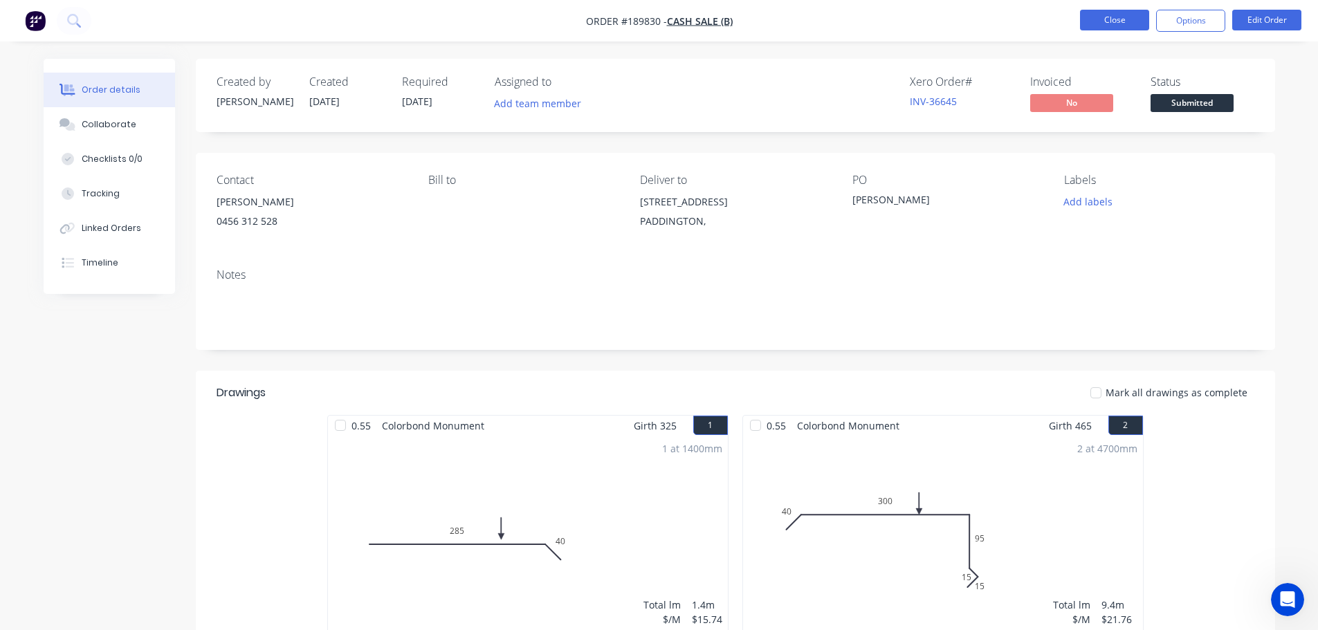
click at [1109, 21] on button "Close" at bounding box center [1114, 20] width 69 height 21
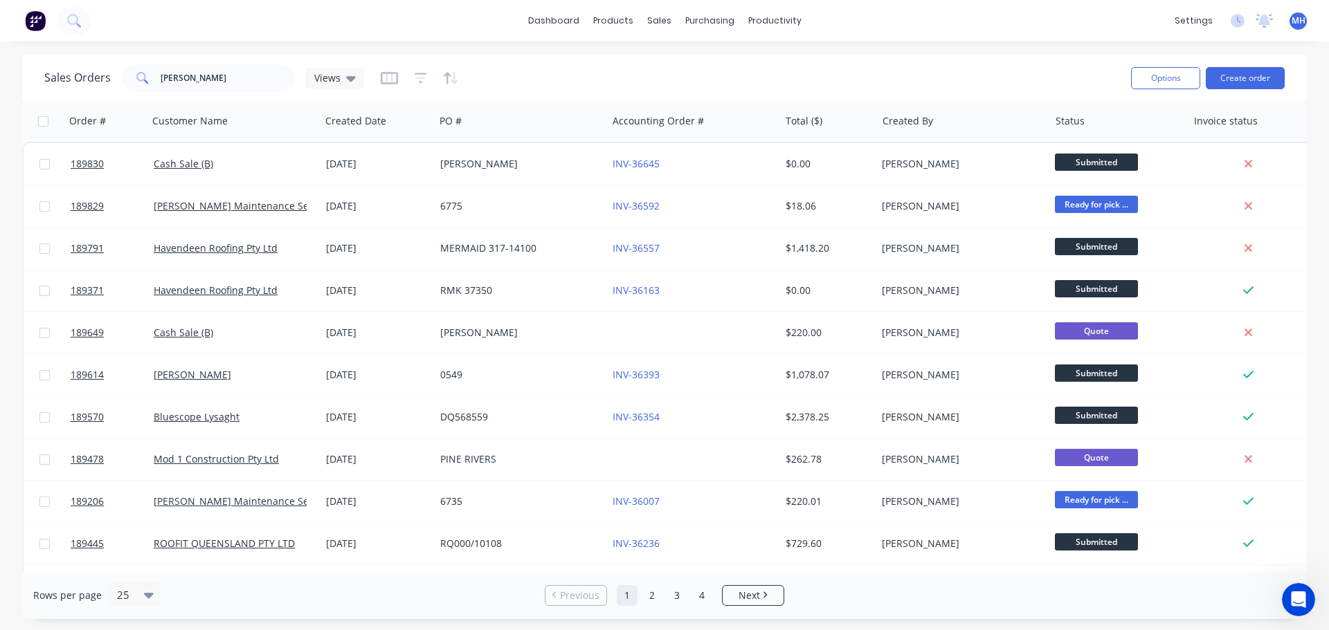
click at [819, 72] on div "Sales Orders chris Views" at bounding box center [581, 78] width 1075 height 34
click at [228, 63] on div "Sales Orders chris Views" at bounding box center [581, 78] width 1075 height 34
click at [232, 73] on input "chris" at bounding box center [228, 78] width 135 height 28
type input "airocle"
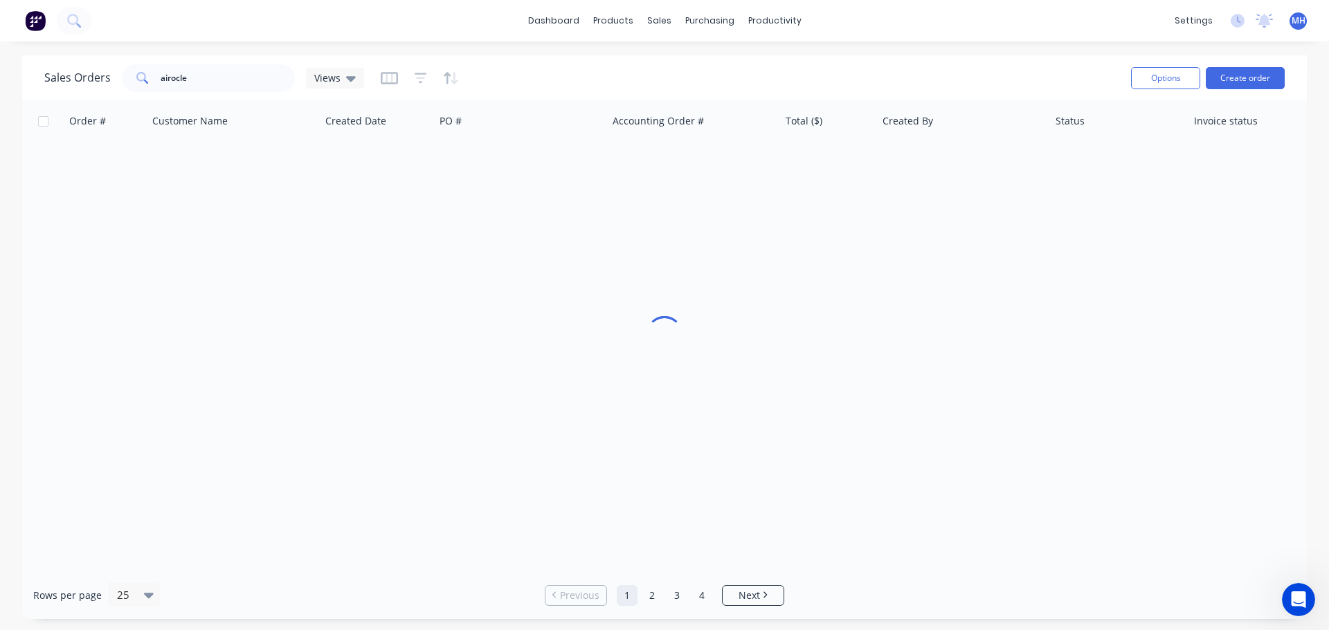
click at [556, 72] on div "Sales Orders airocle Views" at bounding box center [581, 78] width 1075 height 34
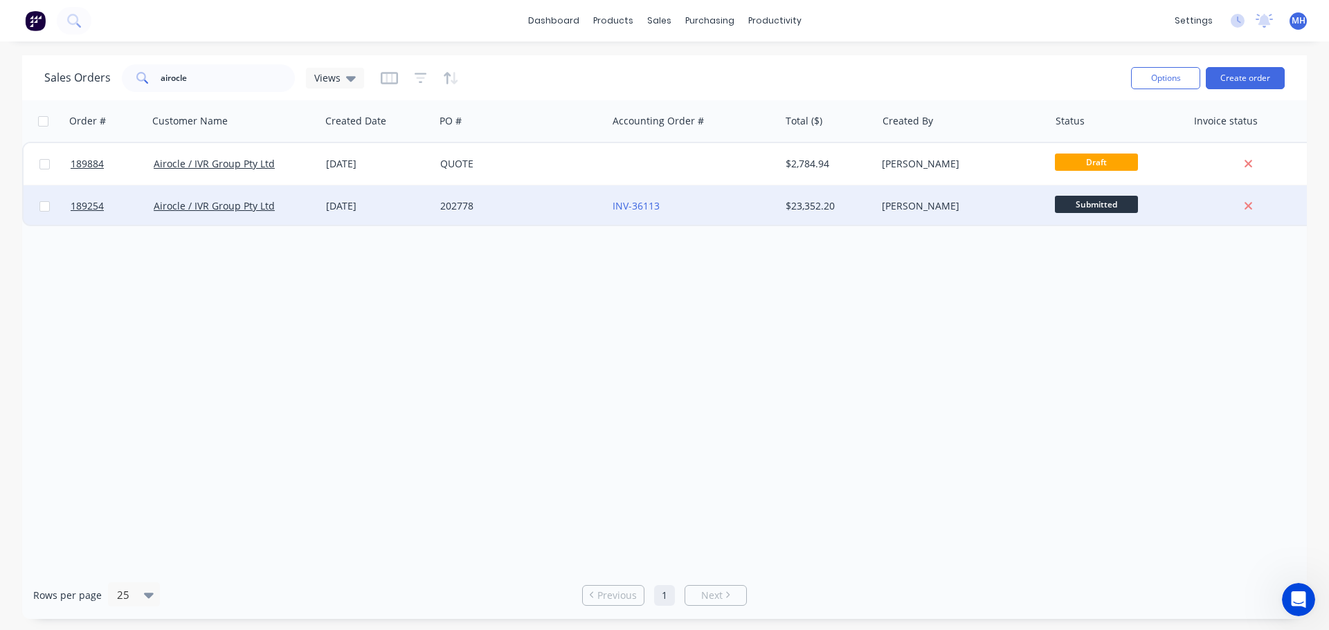
click at [522, 207] on div "202778" at bounding box center [517, 206] width 154 height 14
